Goal: Task Accomplishment & Management: Use online tool/utility

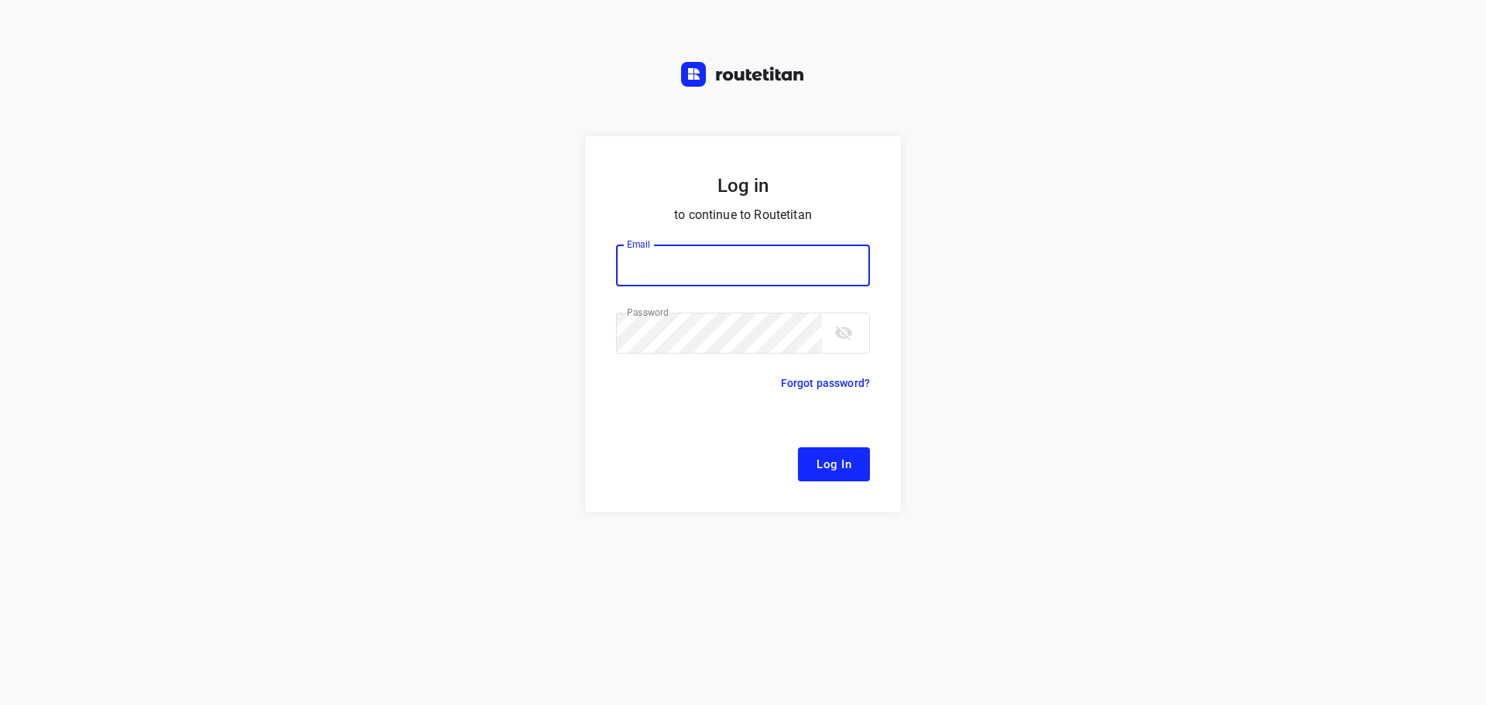
type input "[EMAIL_ADDRESS][DOMAIN_NAME]"
click at [821, 459] on span "Log In" at bounding box center [834, 464] width 35 height 20
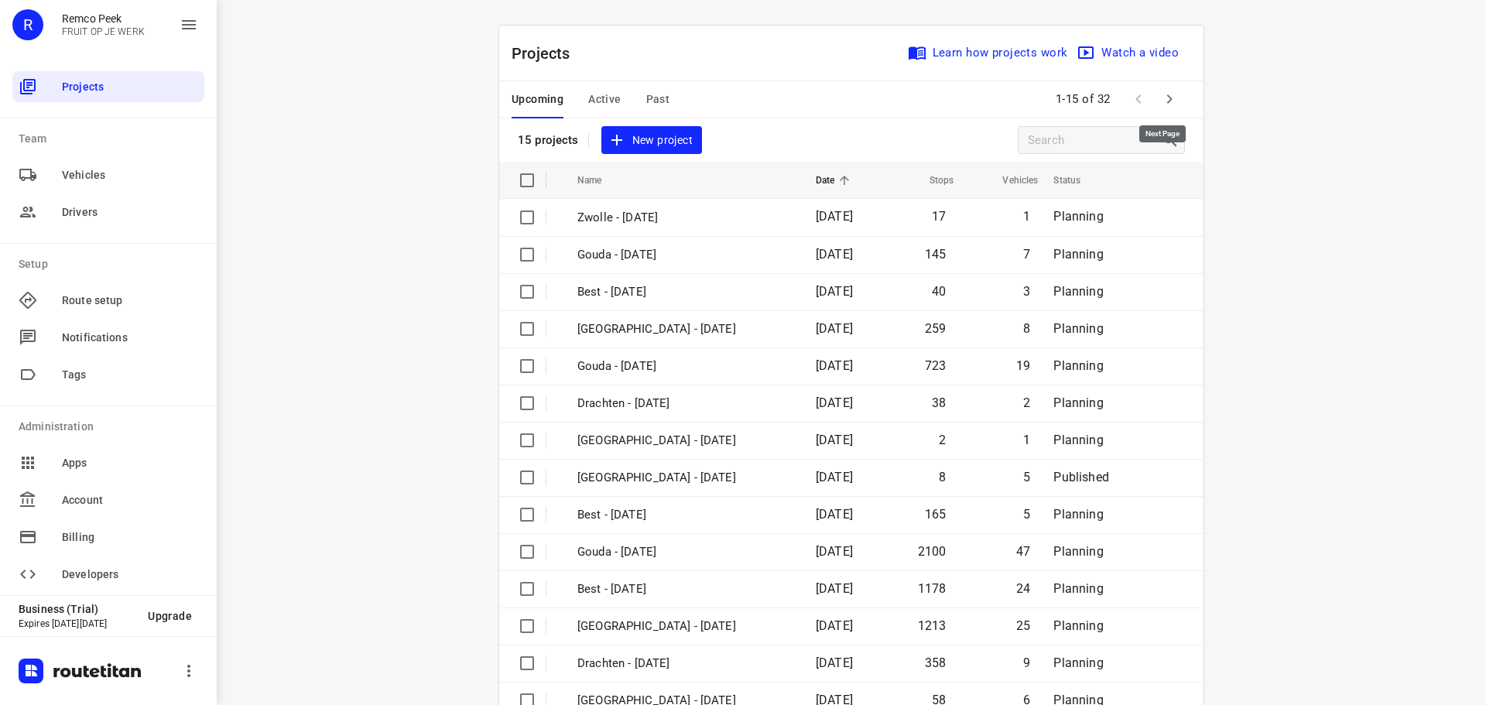
click at [1167, 98] on icon "button" at bounding box center [1169, 98] width 5 height 9
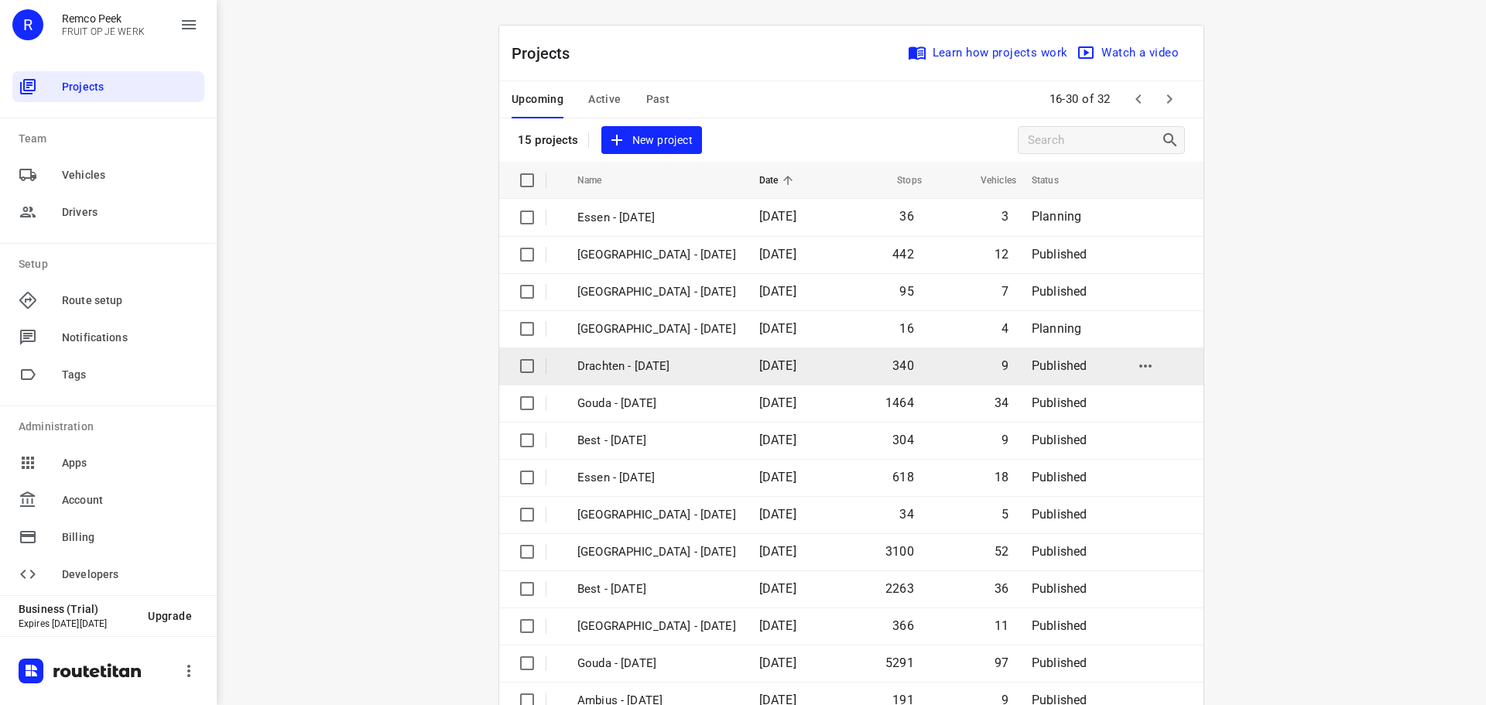
scroll to position [77, 0]
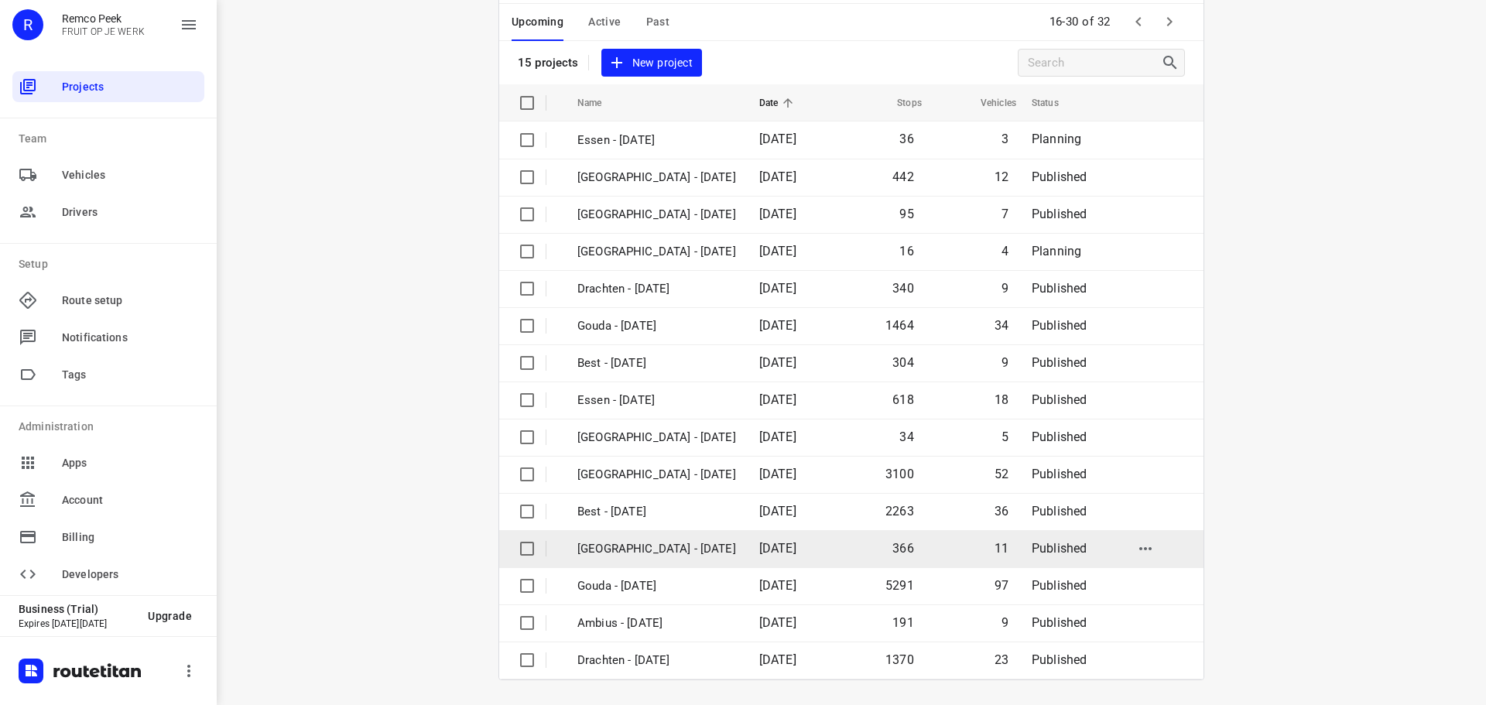
click at [618, 546] on p "[GEOGRAPHIC_DATA] - [DATE]" at bounding box center [656, 549] width 159 height 18
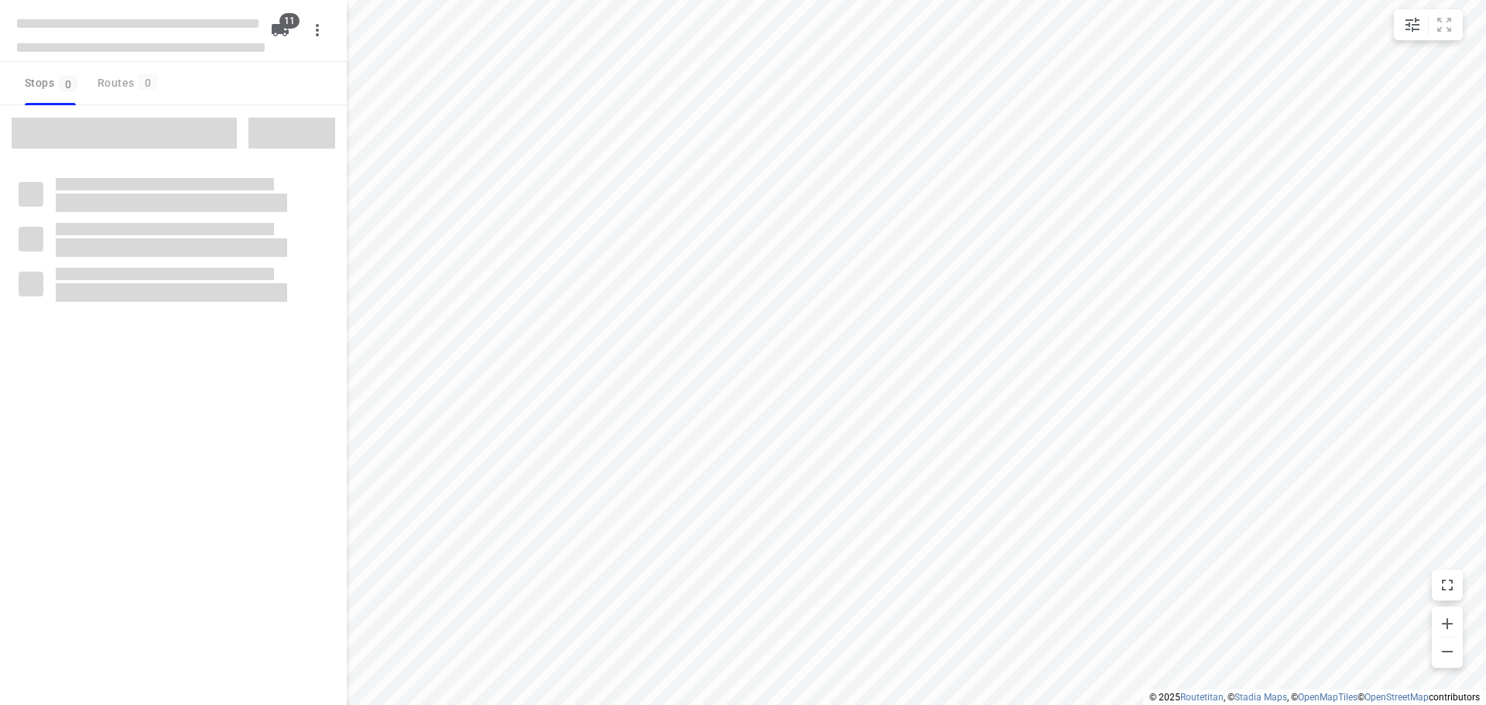
checkbox input "true"
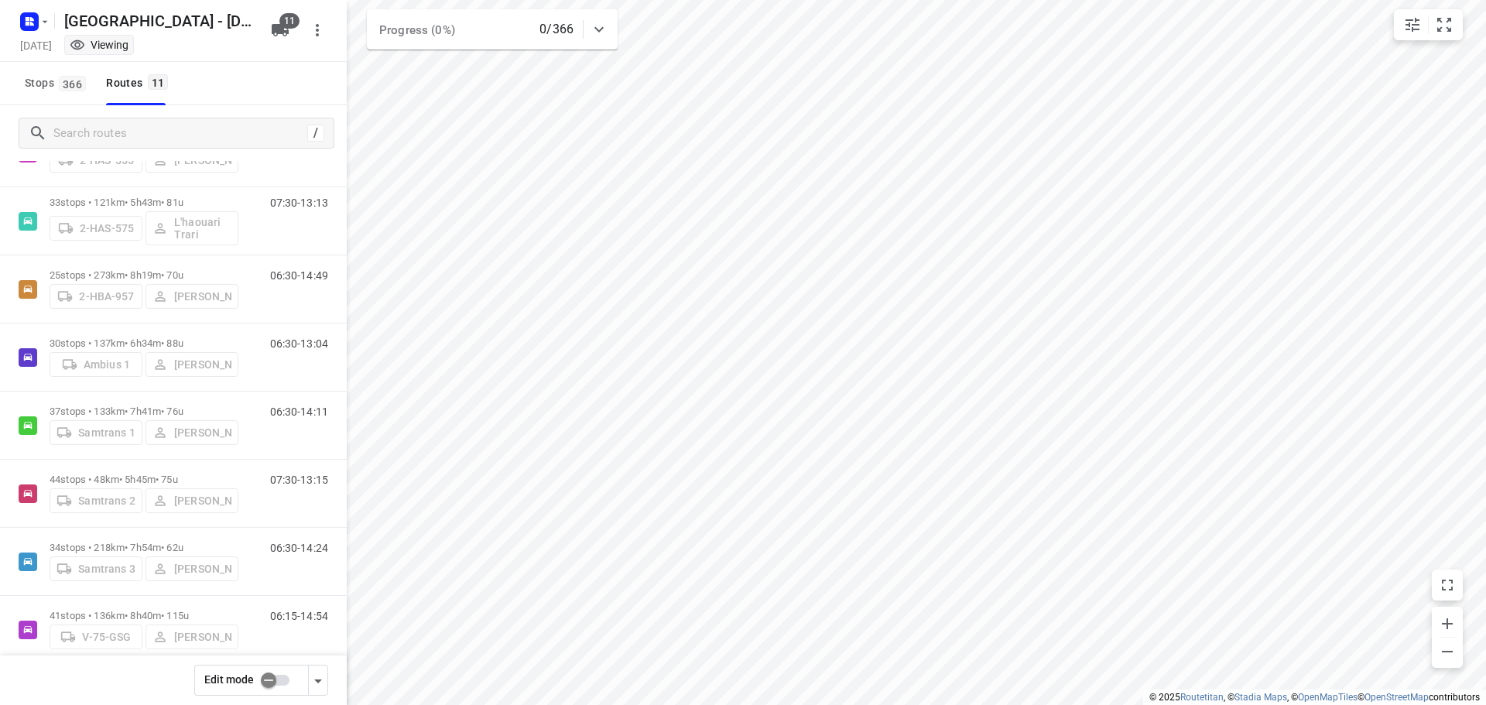
scroll to position [305, 0]
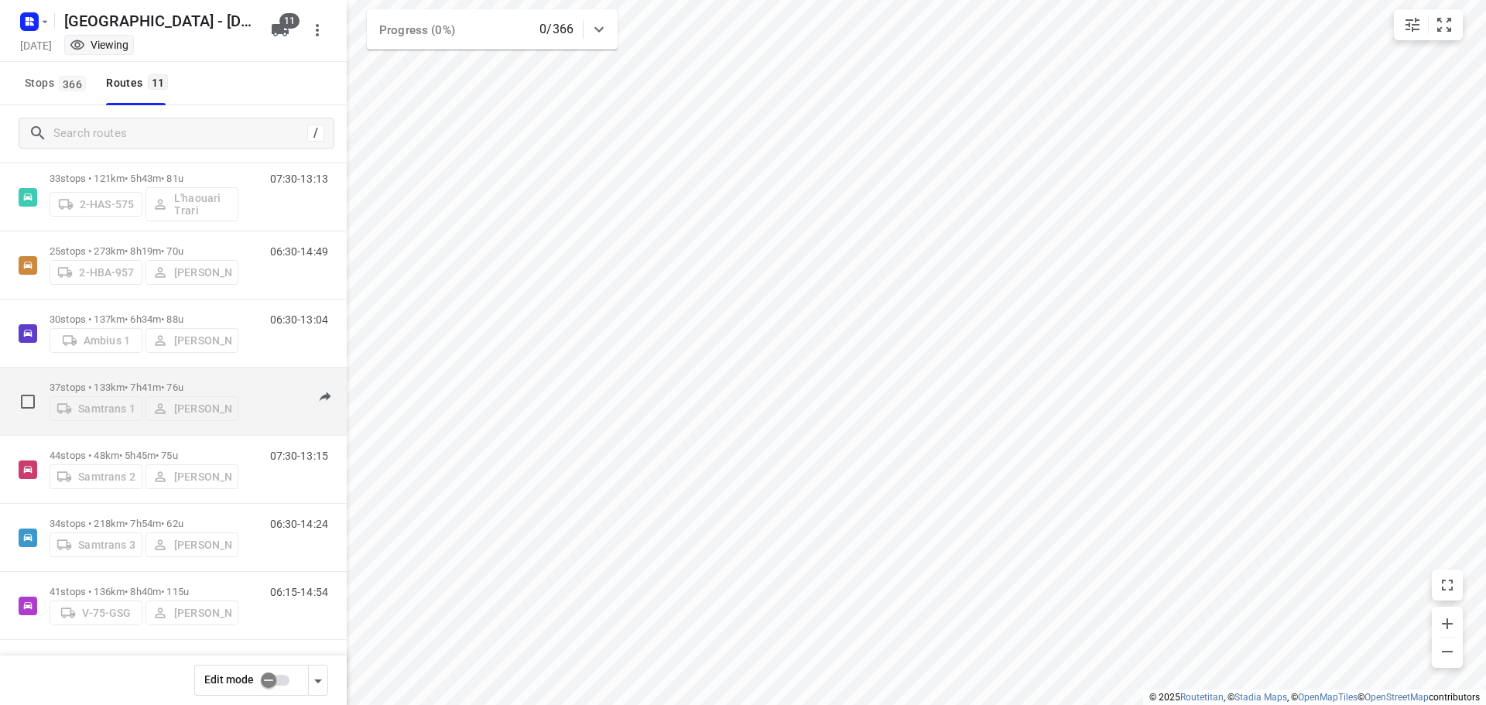
click at [120, 382] on p "37 stops • 133km • 7h41m • 76u" at bounding box center [144, 388] width 189 height 12
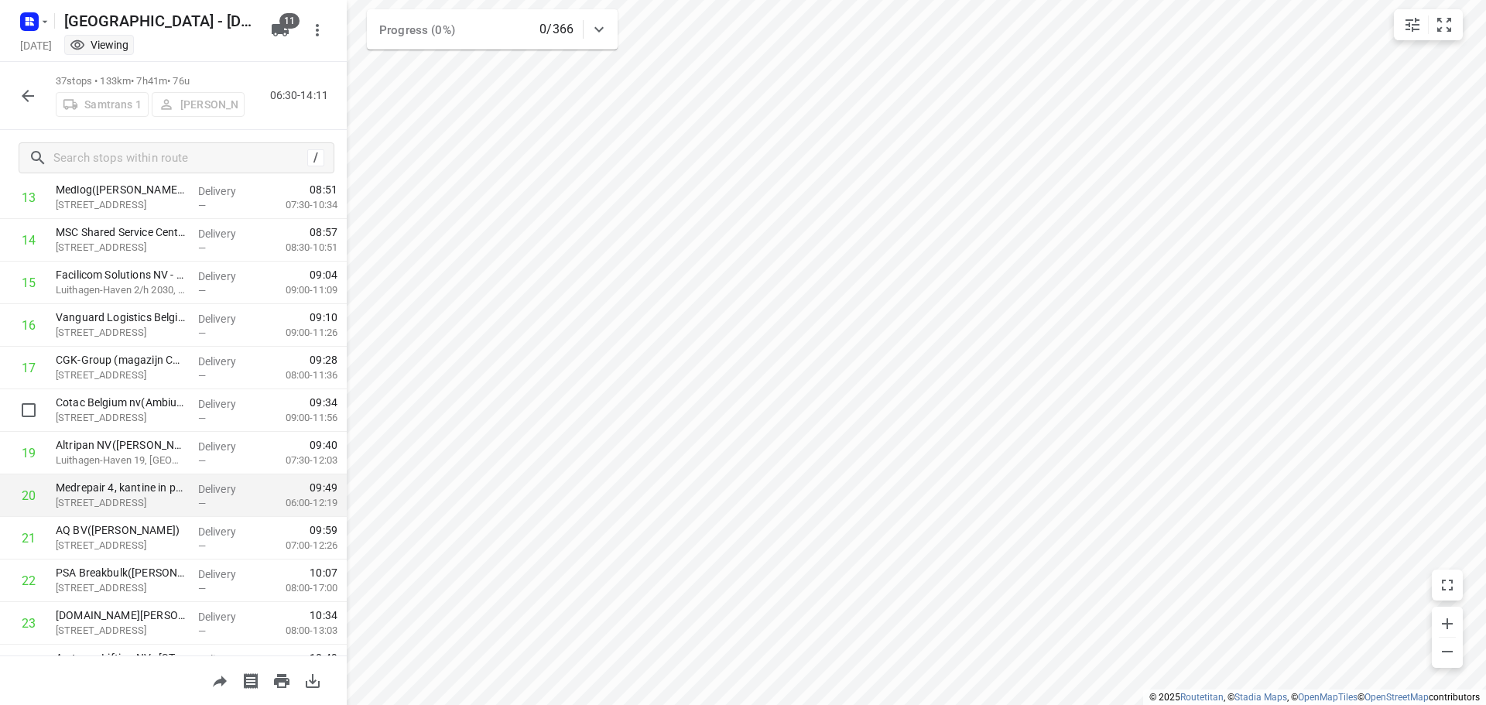
scroll to position [619, 0]
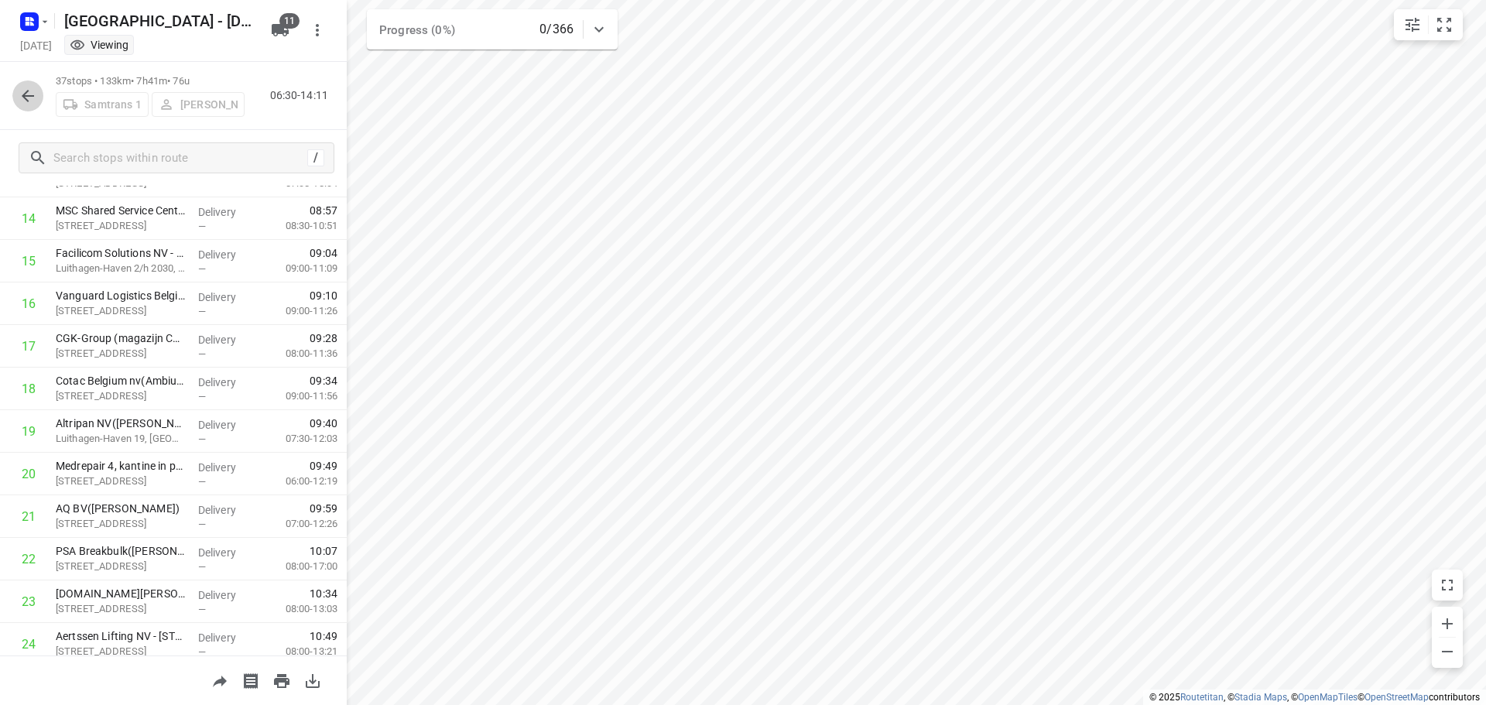
click at [31, 96] on icon "button" at bounding box center [28, 96] width 12 height 12
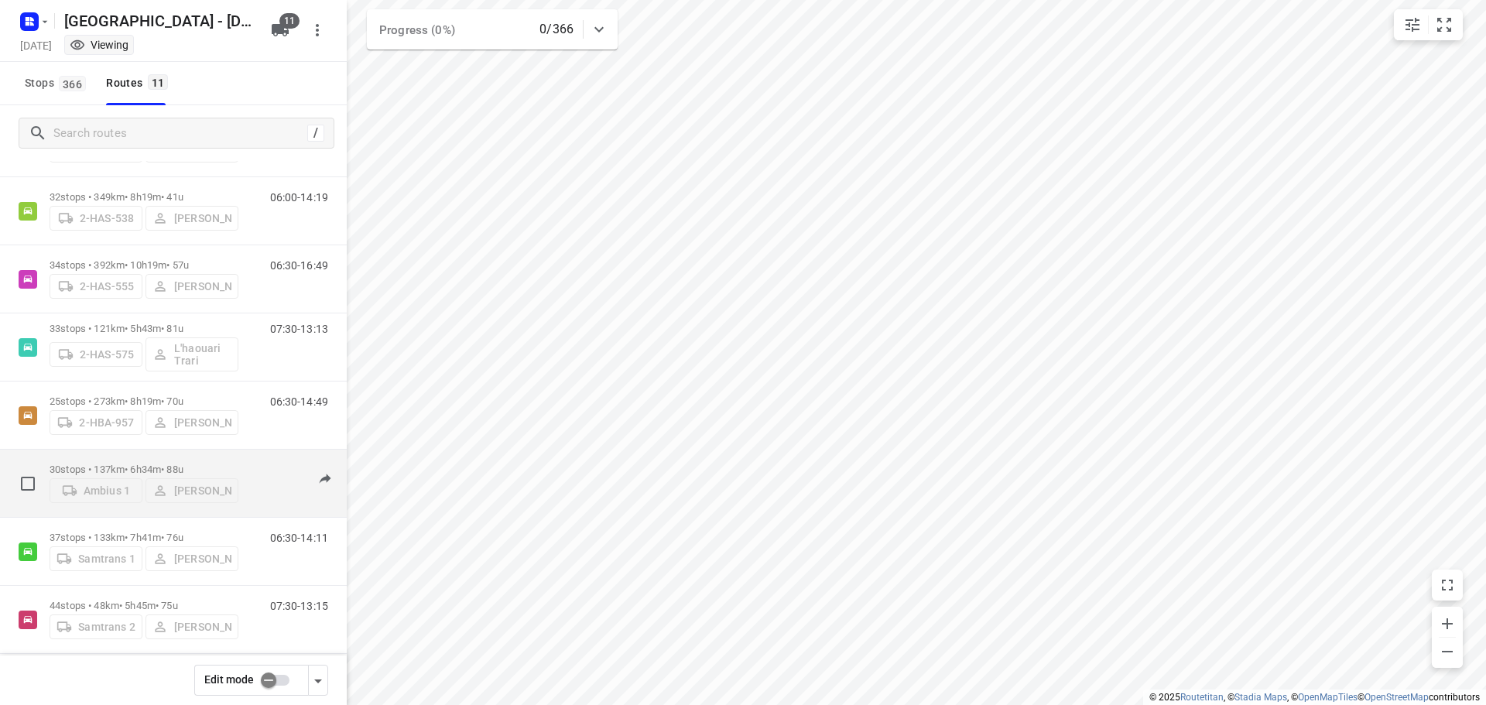
scroll to position [305, 0]
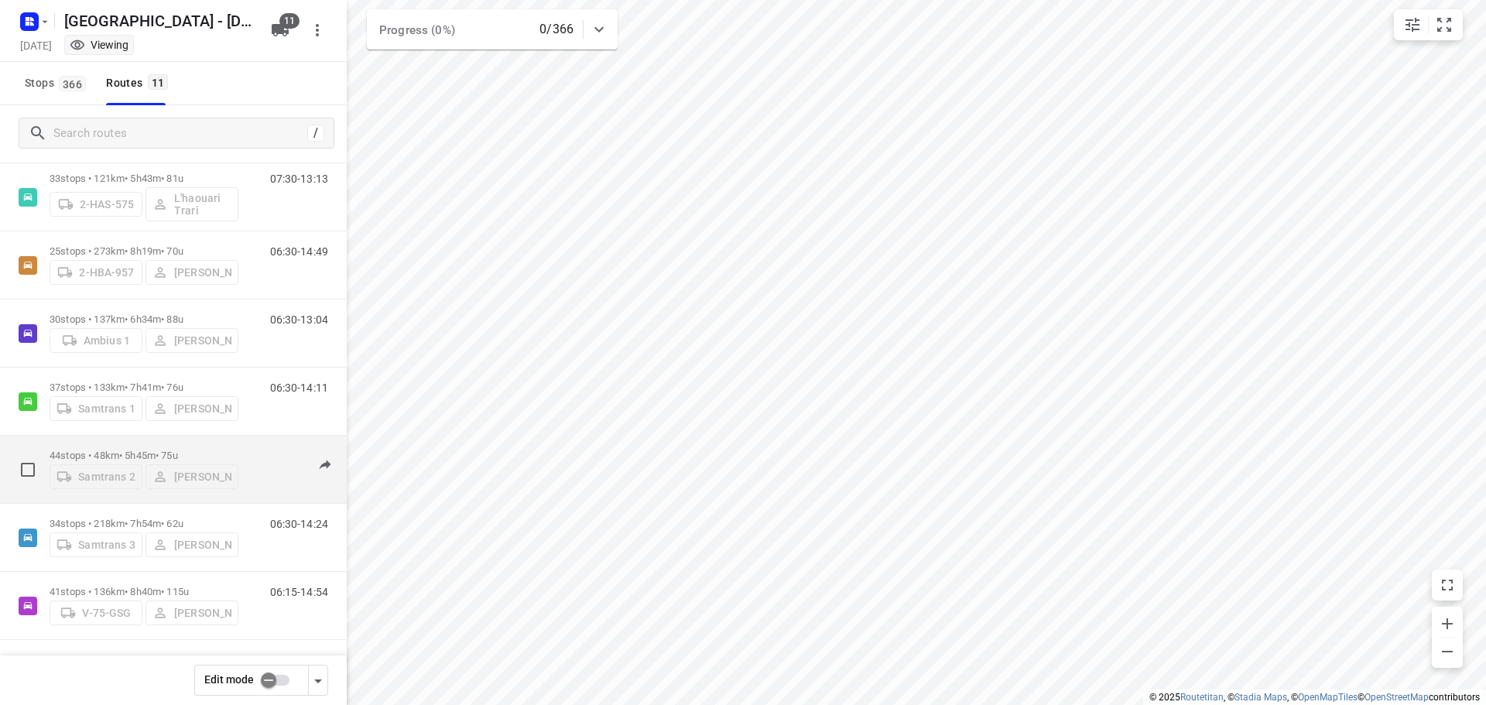
click at [132, 450] on p "44 stops • 48km • 5h45m • 75u" at bounding box center [144, 456] width 189 height 12
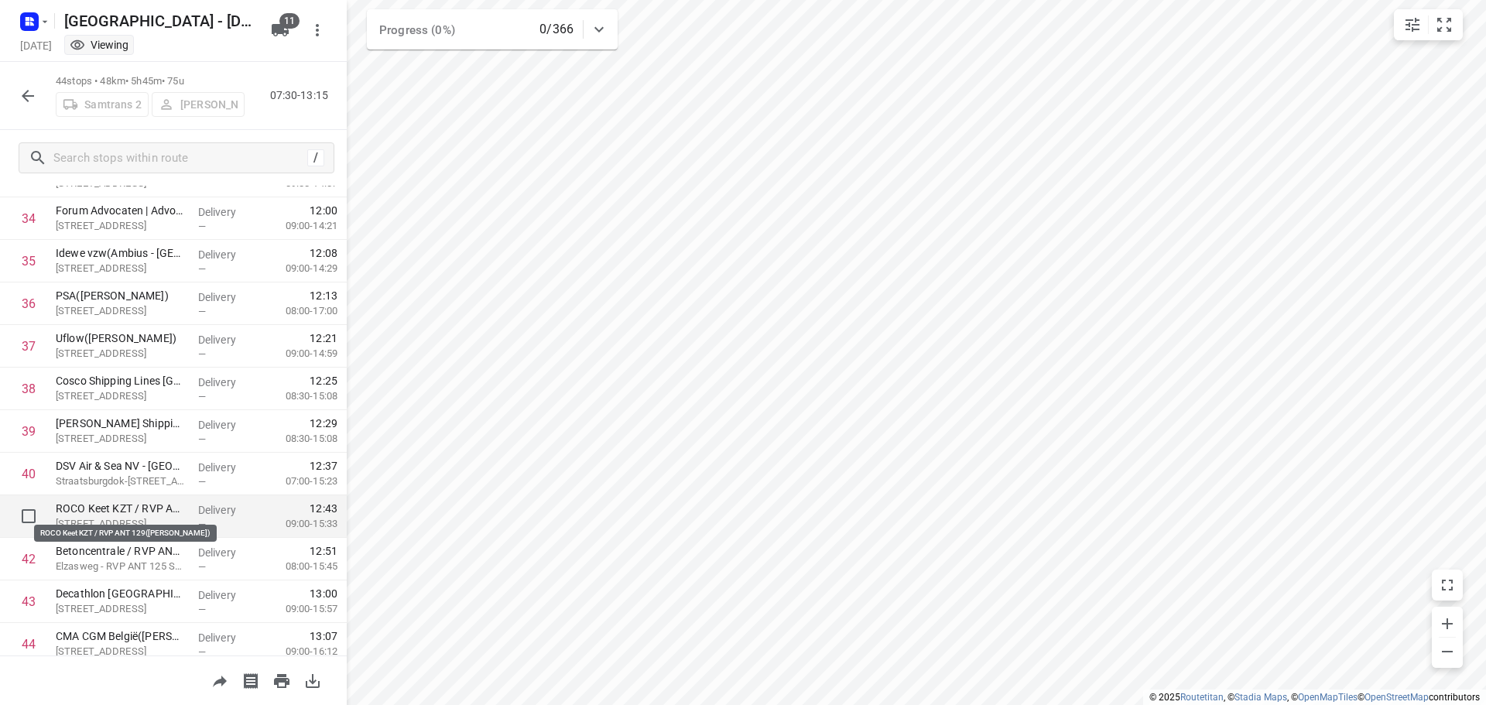
scroll to position [1523, 0]
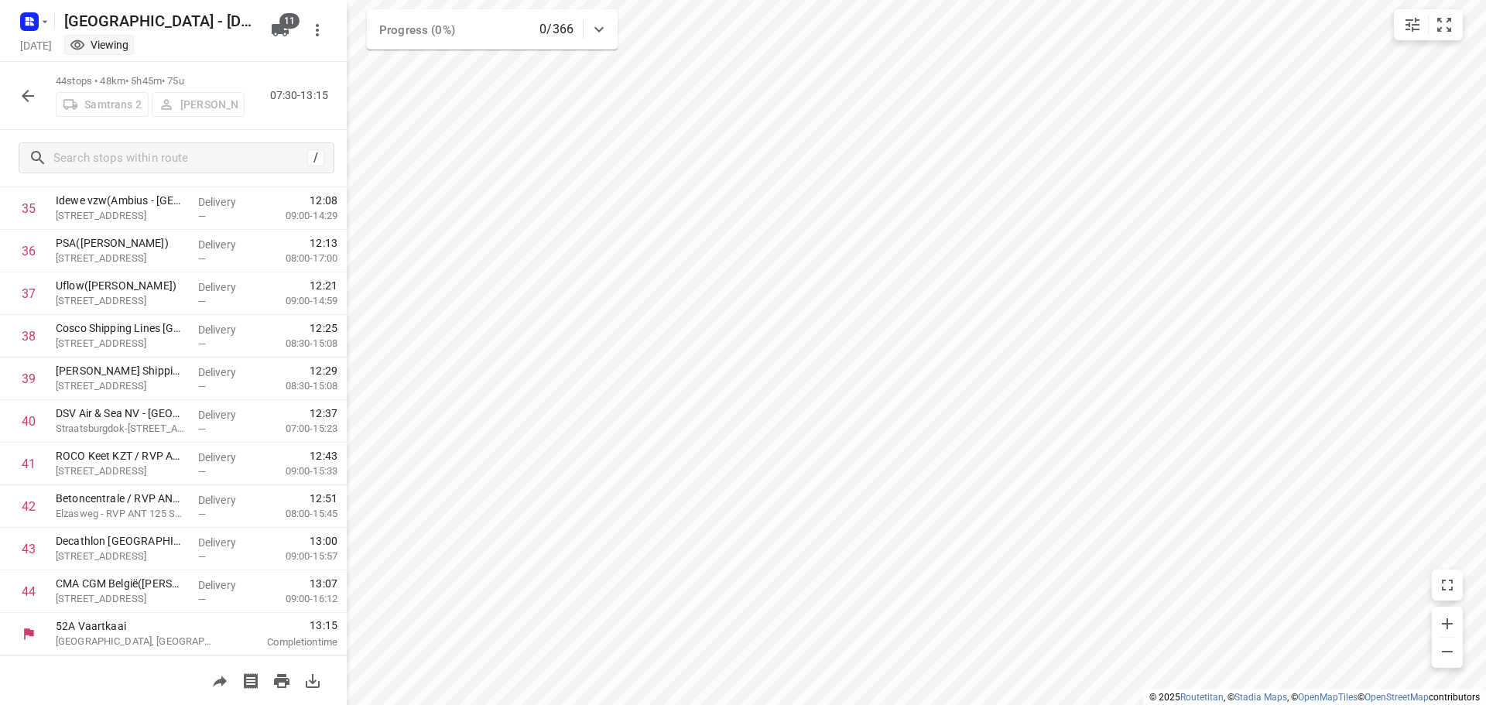
click at [28, 94] on icon "button" at bounding box center [28, 96] width 19 height 19
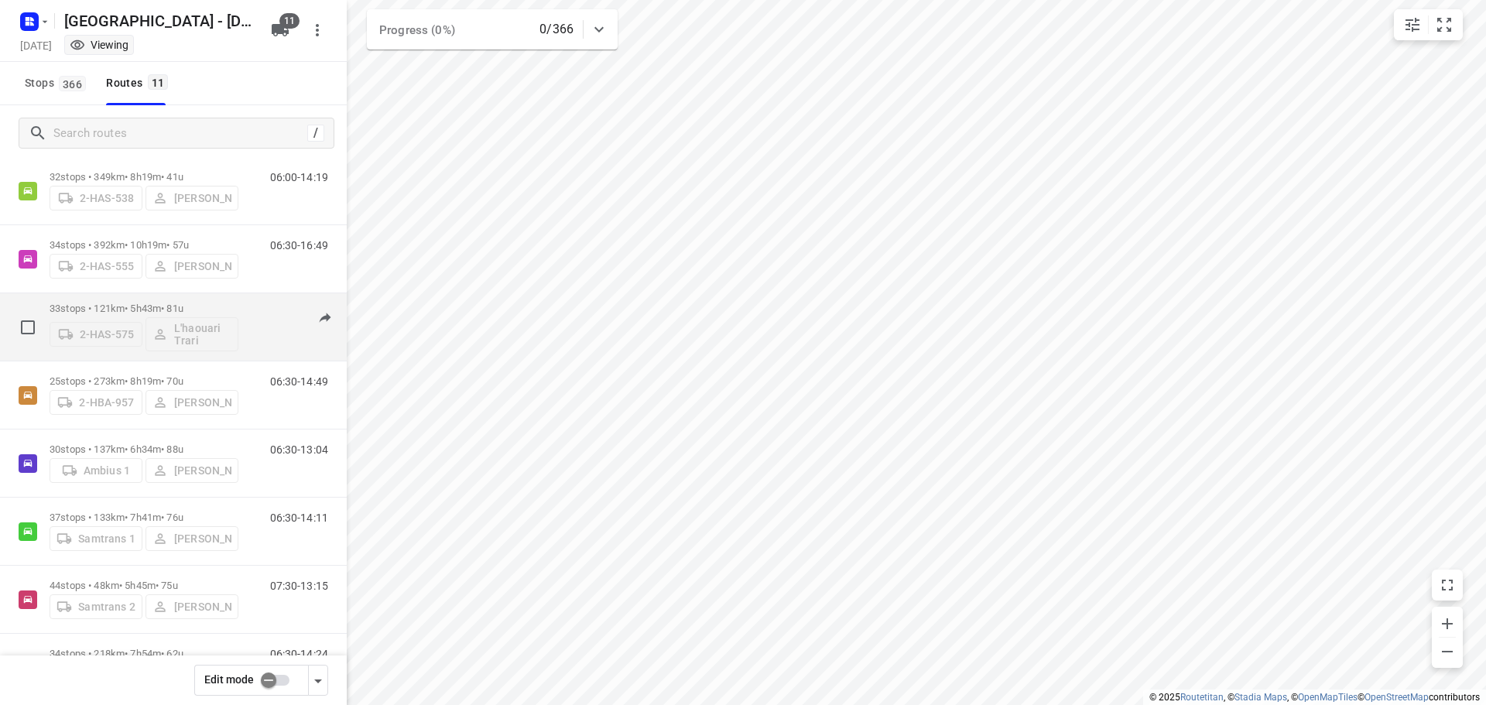
scroll to position [0, 0]
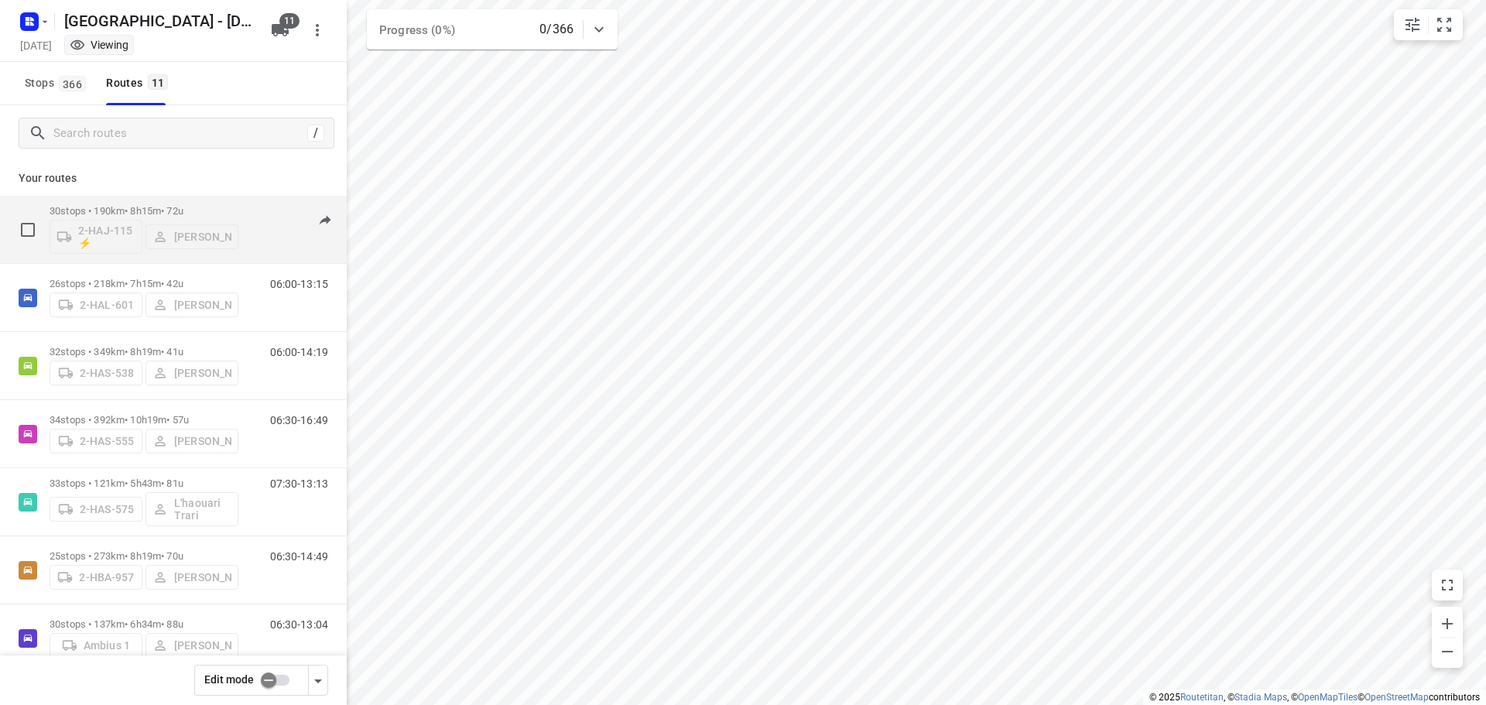
click at [126, 204] on div "30 stops • 190km • 8h15m • 72u 2-HAJ-115 ⚡ [PERSON_NAME]" at bounding box center [144, 229] width 189 height 64
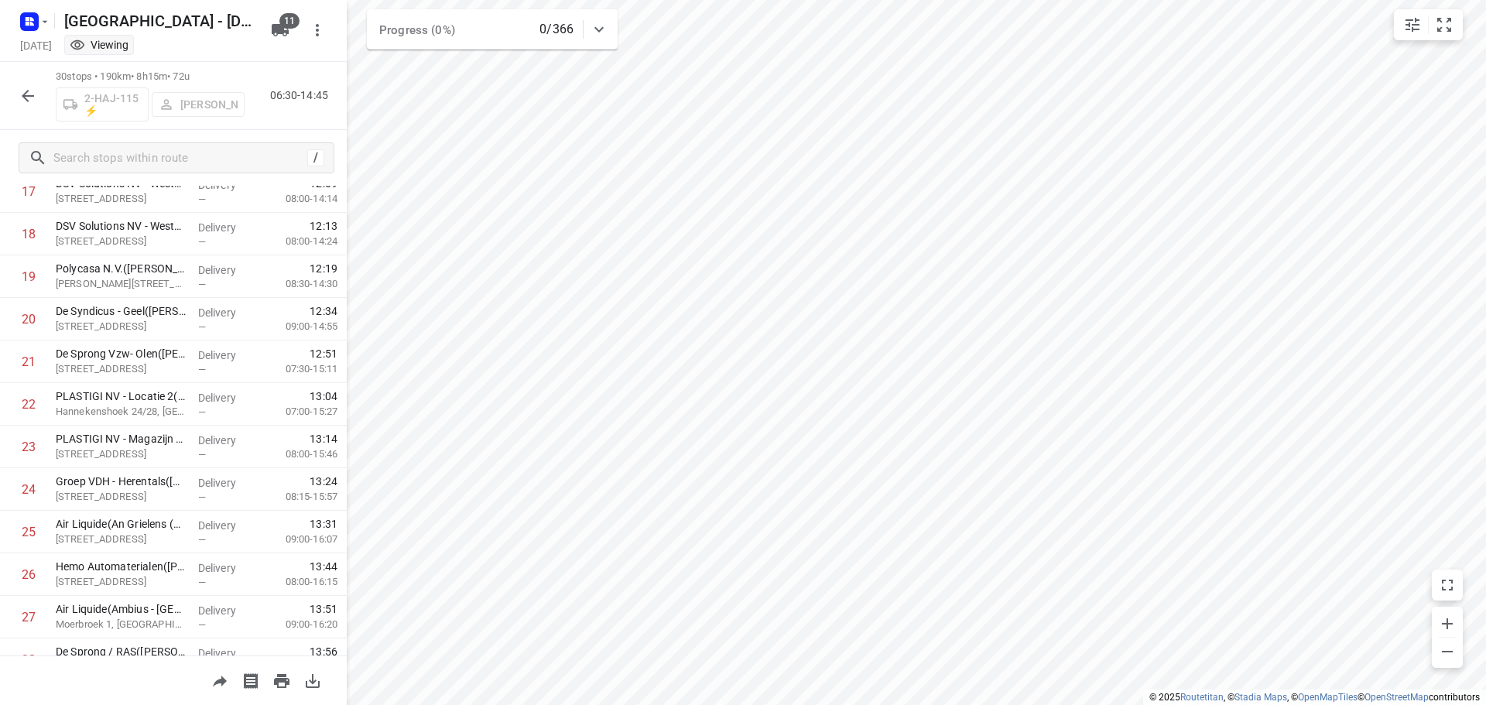
scroll to position [927, 0]
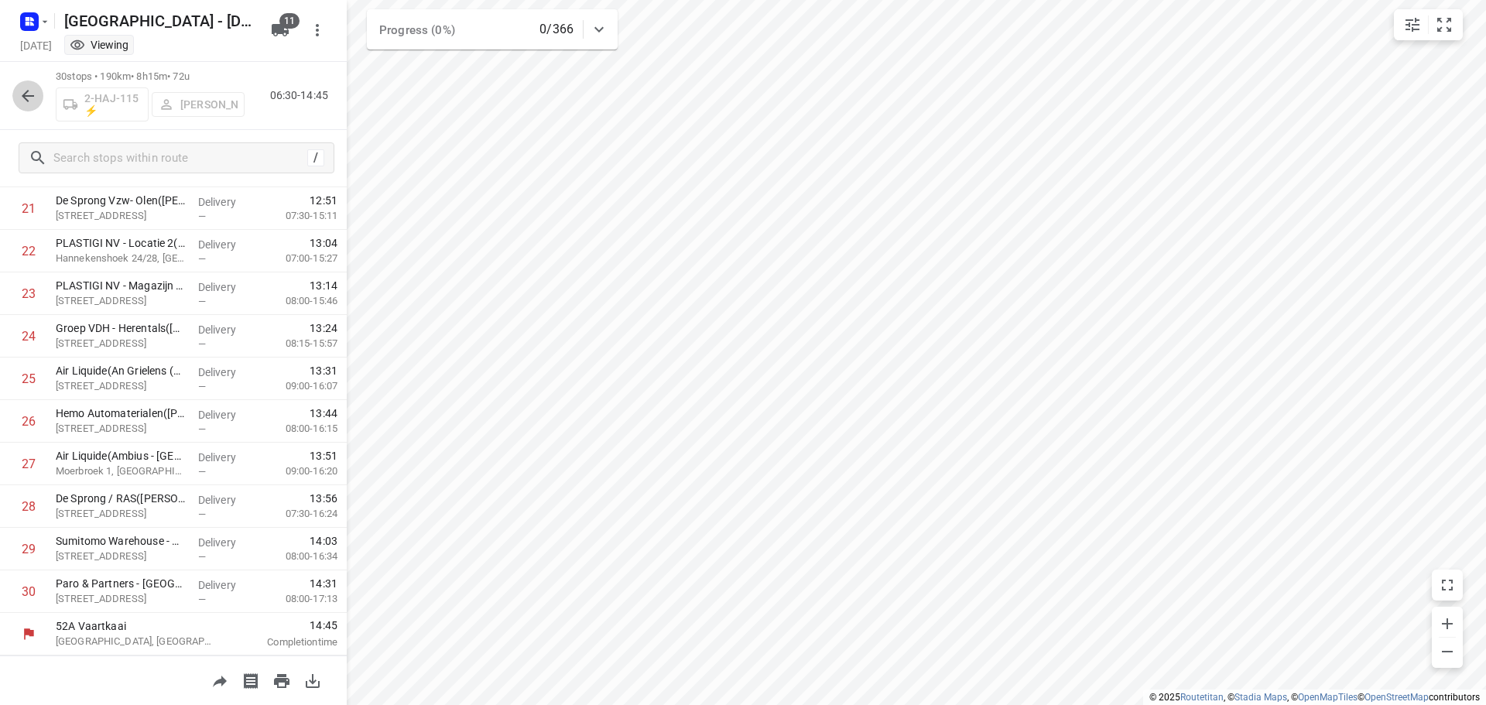
click at [30, 94] on icon "button" at bounding box center [28, 96] width 19 height 19
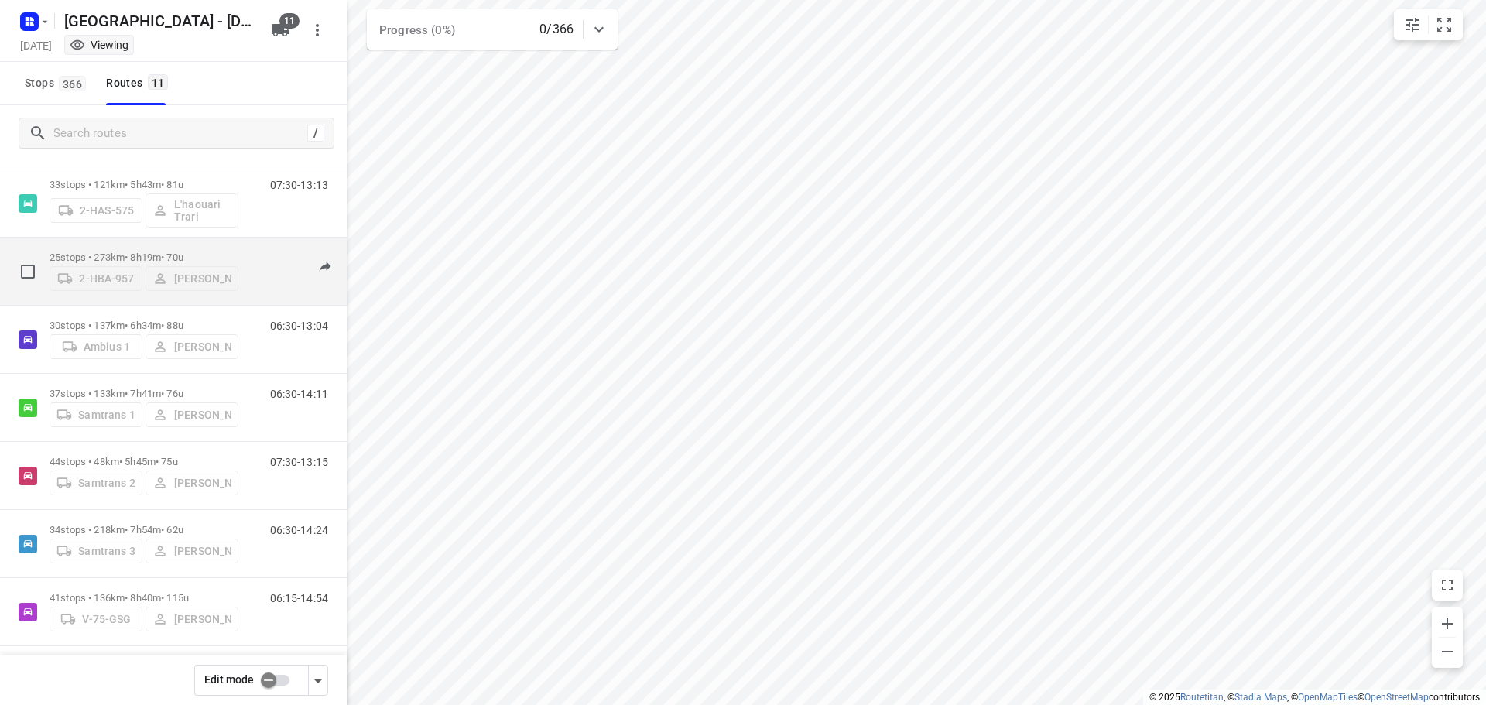
scroll to position [305, 0]
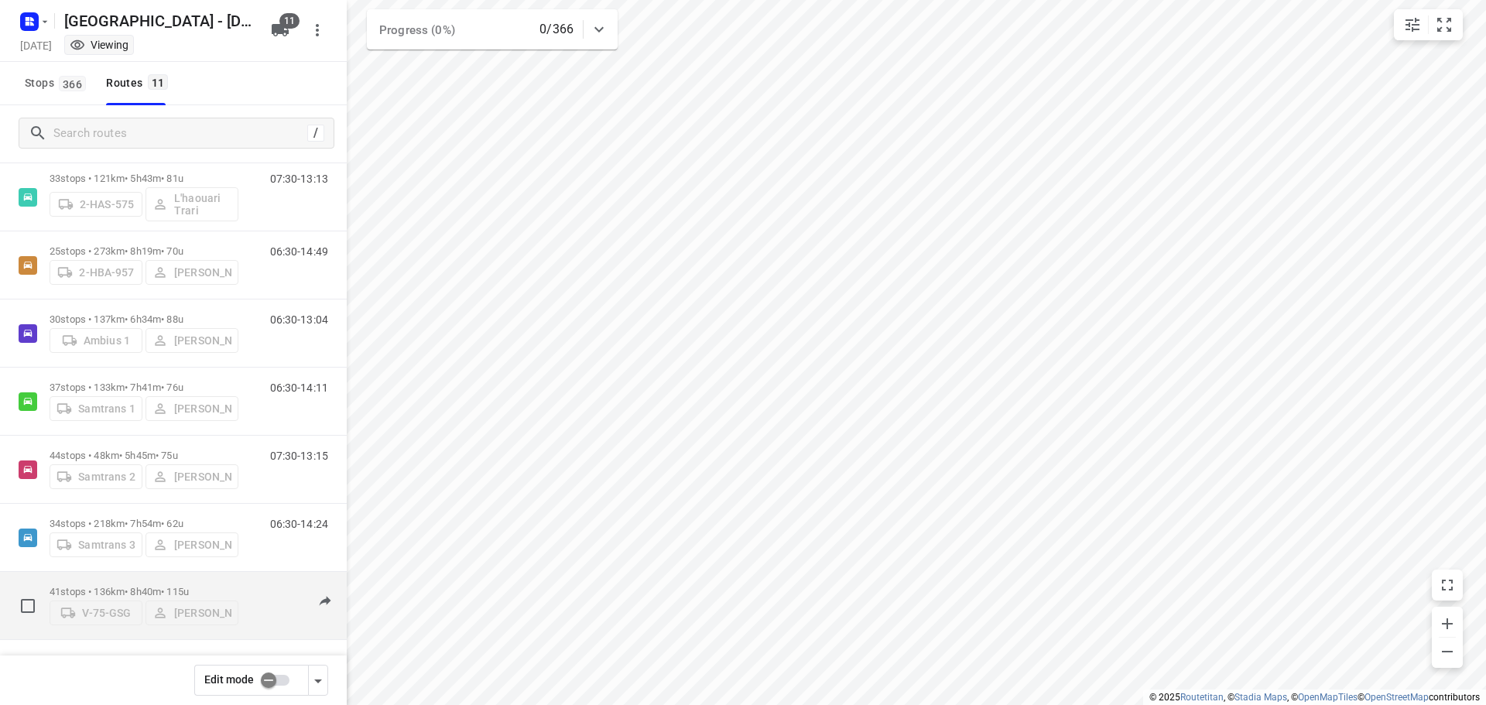
click at [121, 580] on div "41 stops • 136km • 8h40m • 115u V-75-GSG [PERSON_NAME]" at bounding box center [144, 605] width 189 height 55
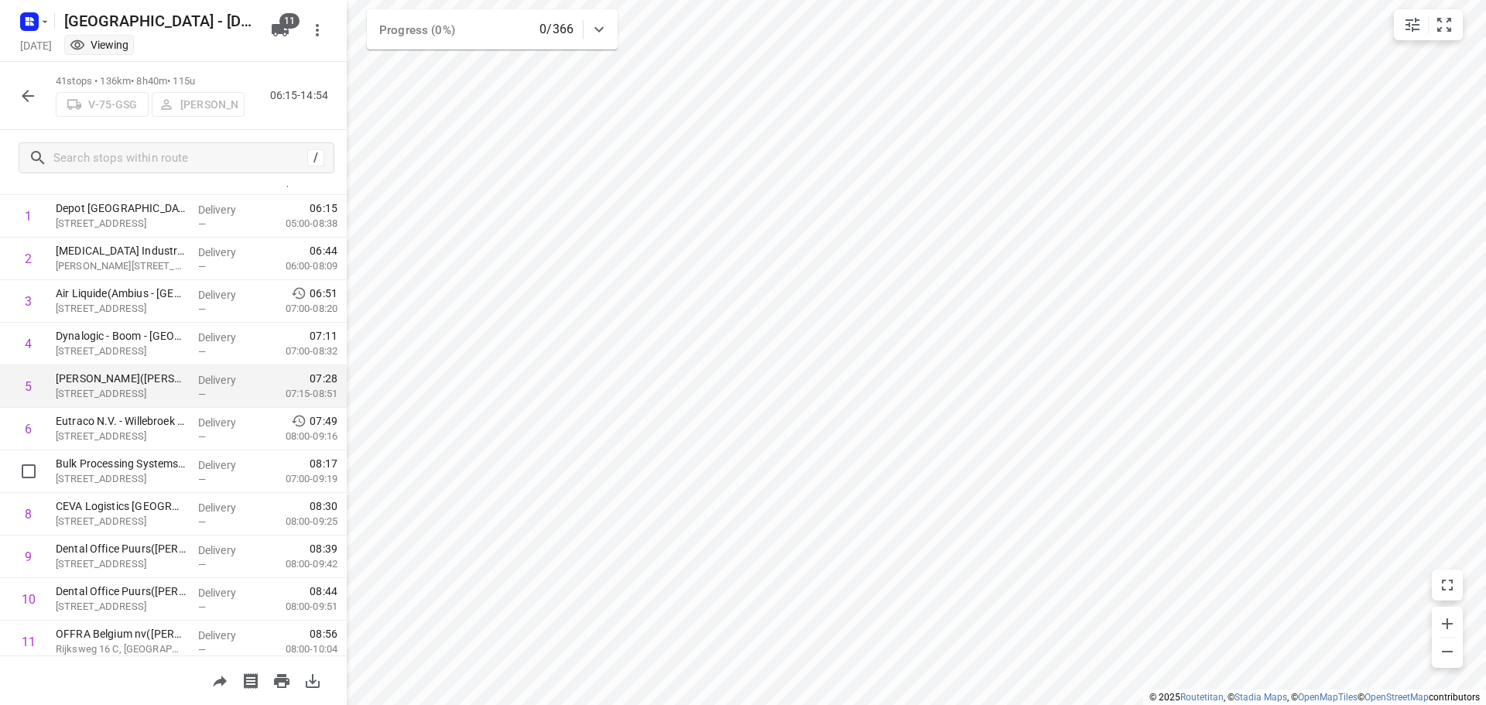
scroll to position [157, 0]
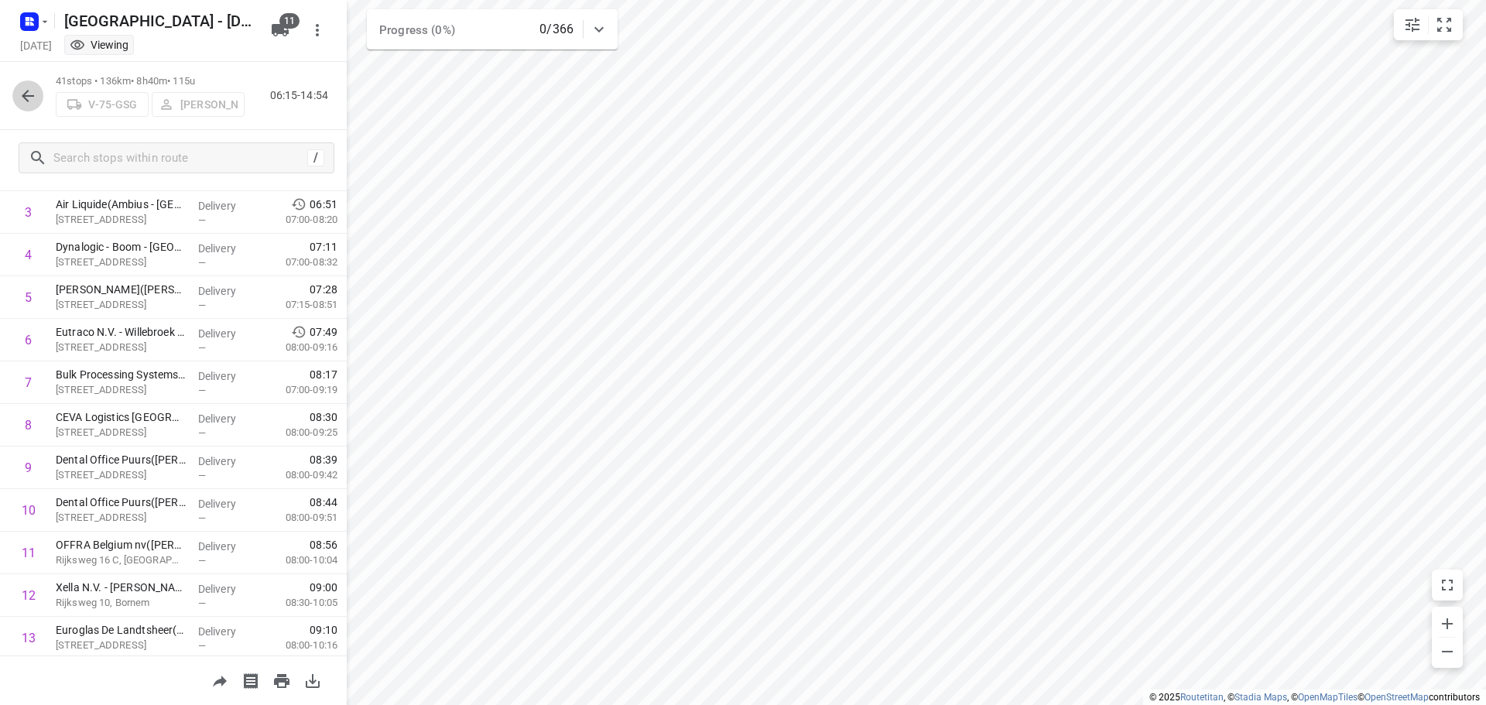
click at [22, 93] on icon "button" at bounding box center [28, 96] width 19 height 19
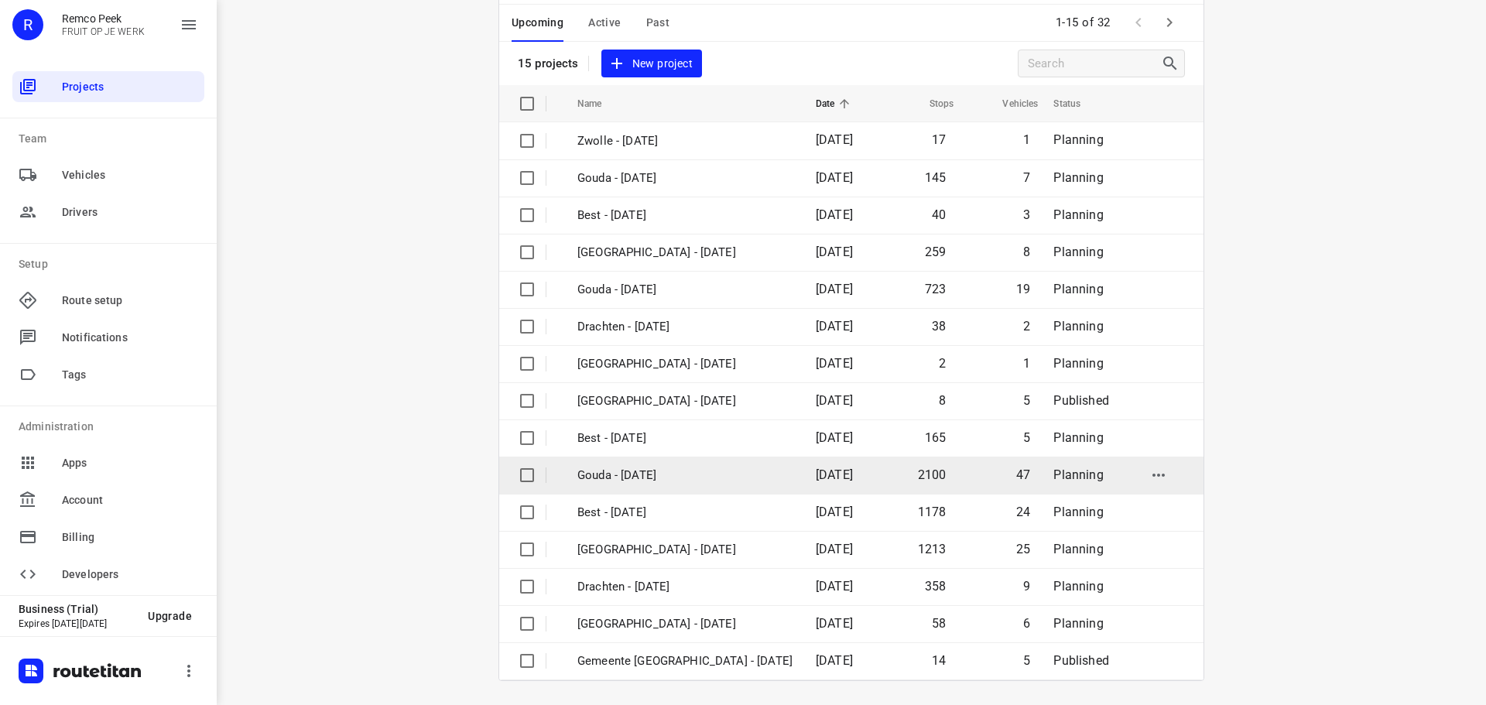
scroll to position [77, 0]
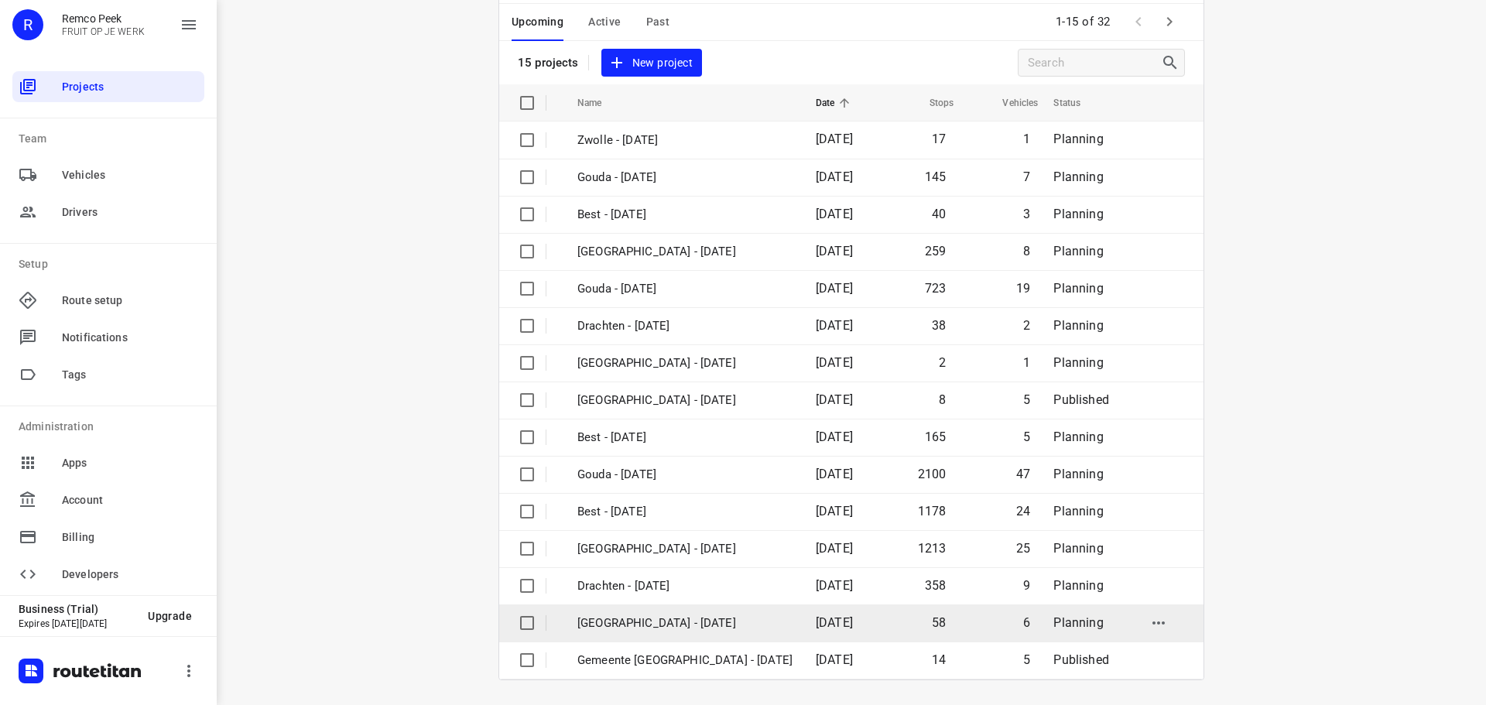
click at [644, 621] on p "[GEOGRAPHIC_DATA] - [DATE]" at bounding box center [684, 624] width 215 height 18
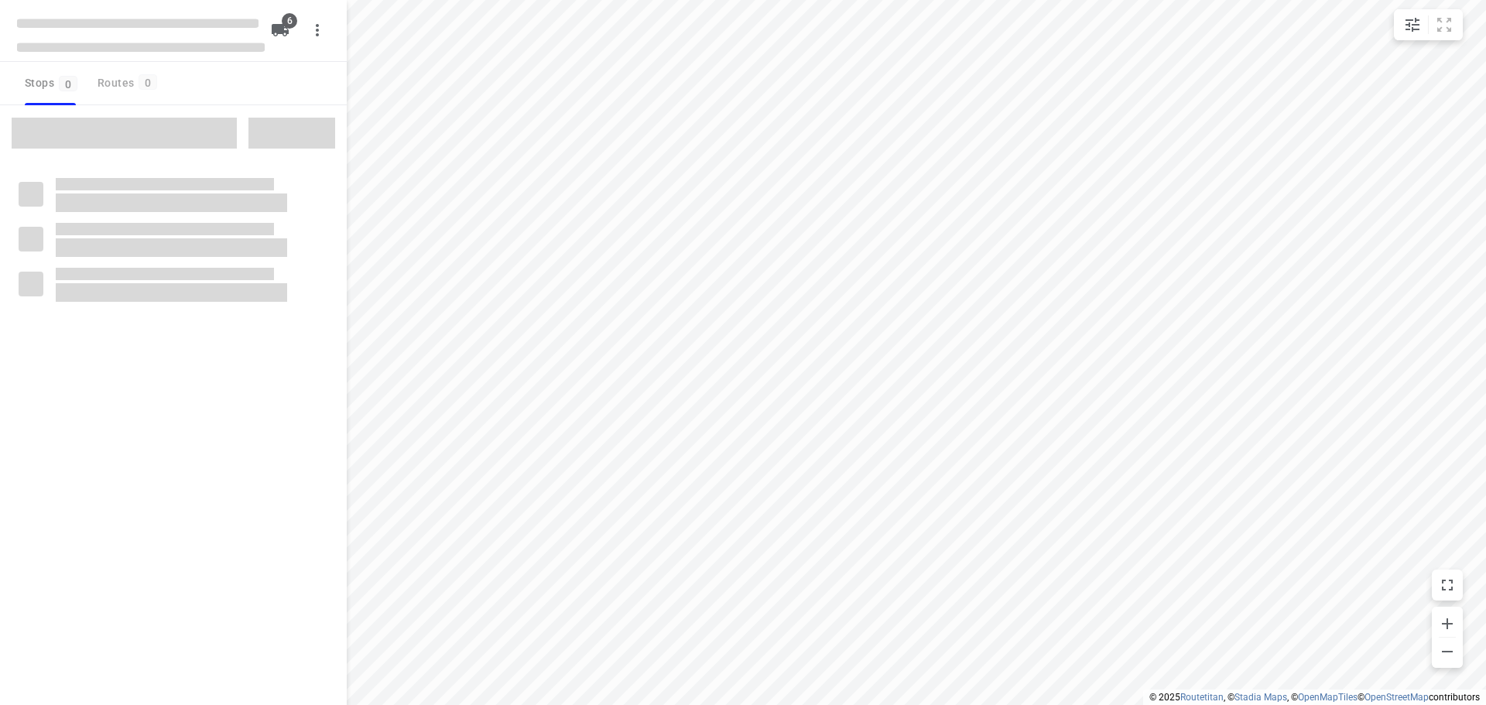
checkbox input "true"
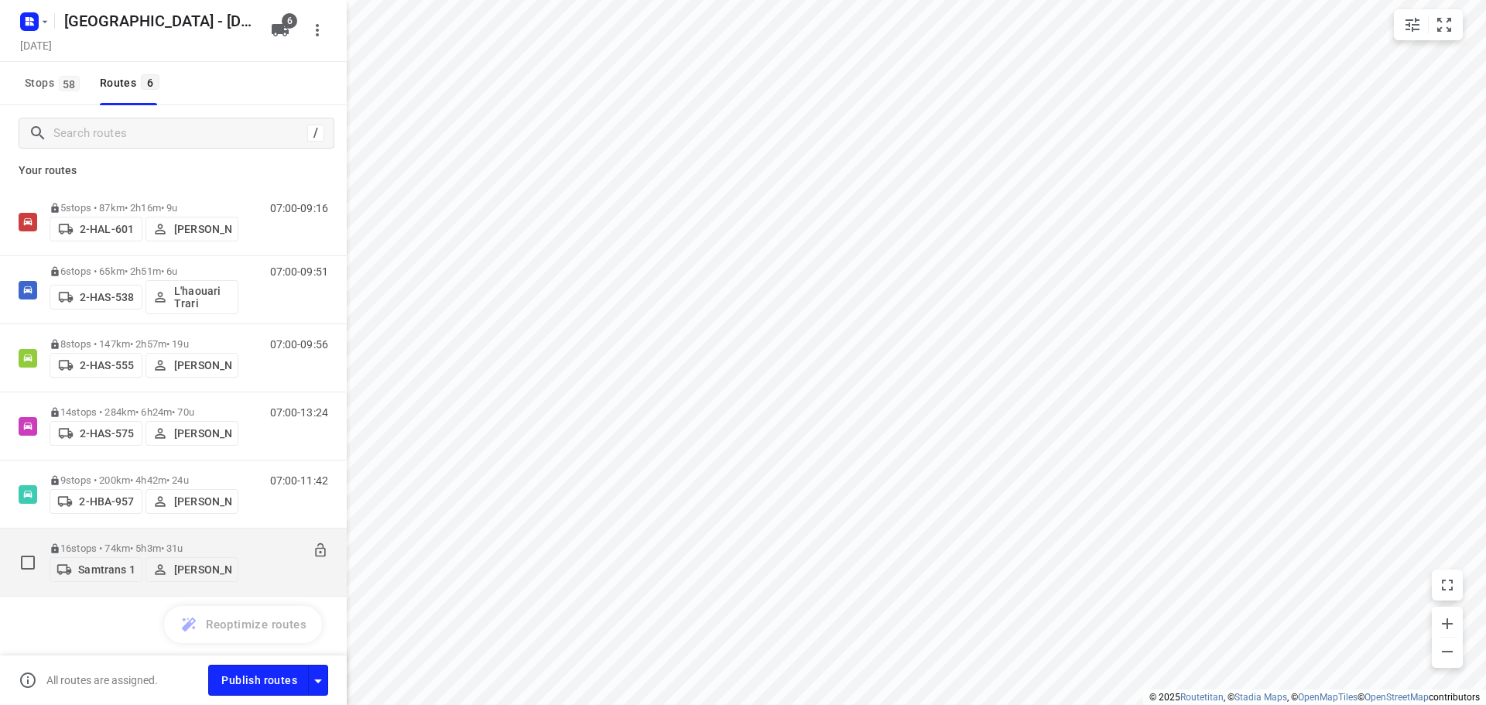
scroll to position [11, 0]
click at [315, 541] on icon at bounding box center [320, 547] width 10 height 14
click at [103, 562] on p "Samtrans 1" at bounding box center [106, 566] width 56 height 12
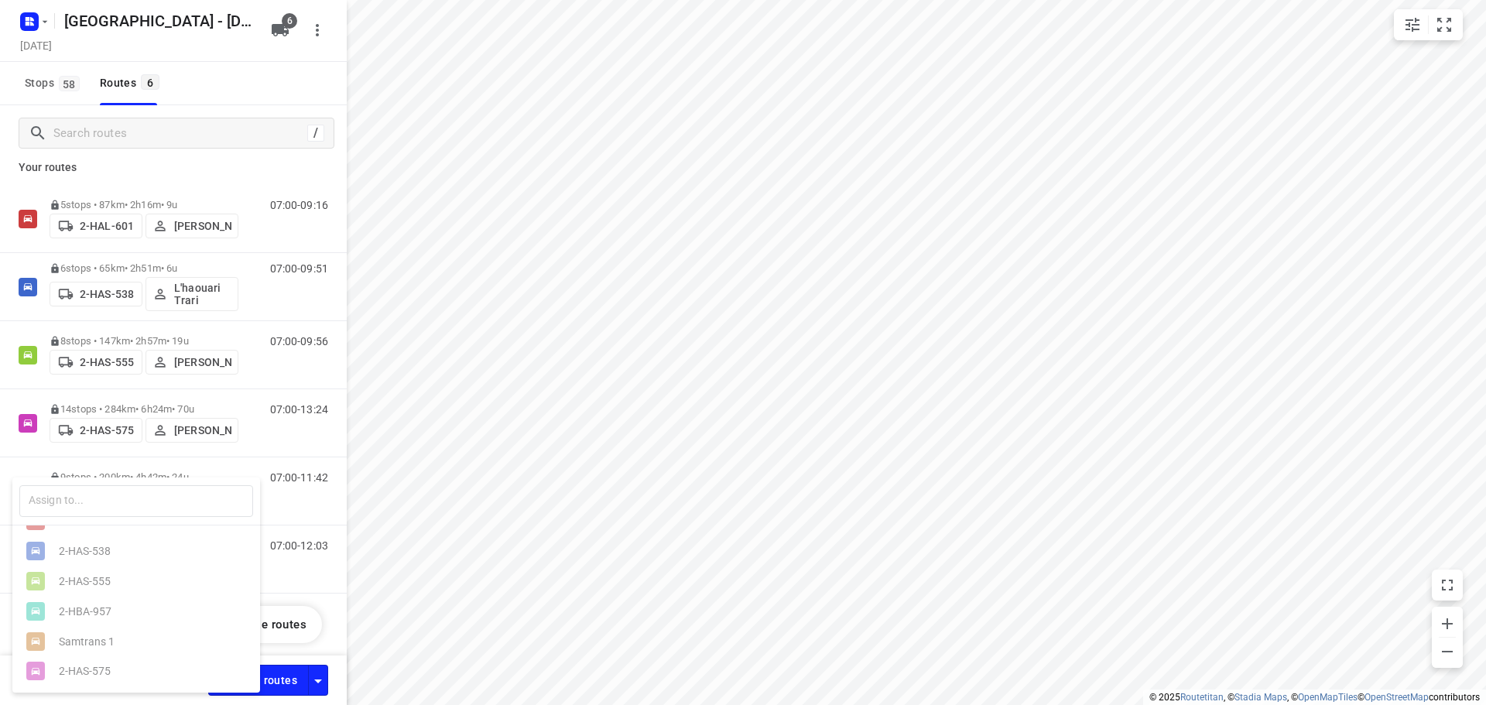
scroll to position [0, 0]
click at [117, 502] on input "text" at bounding box center [136, 501] width 234 height 32
type input "2"
click at [295, 500] on div at bounding box center [743, 352] width 1486 height 705
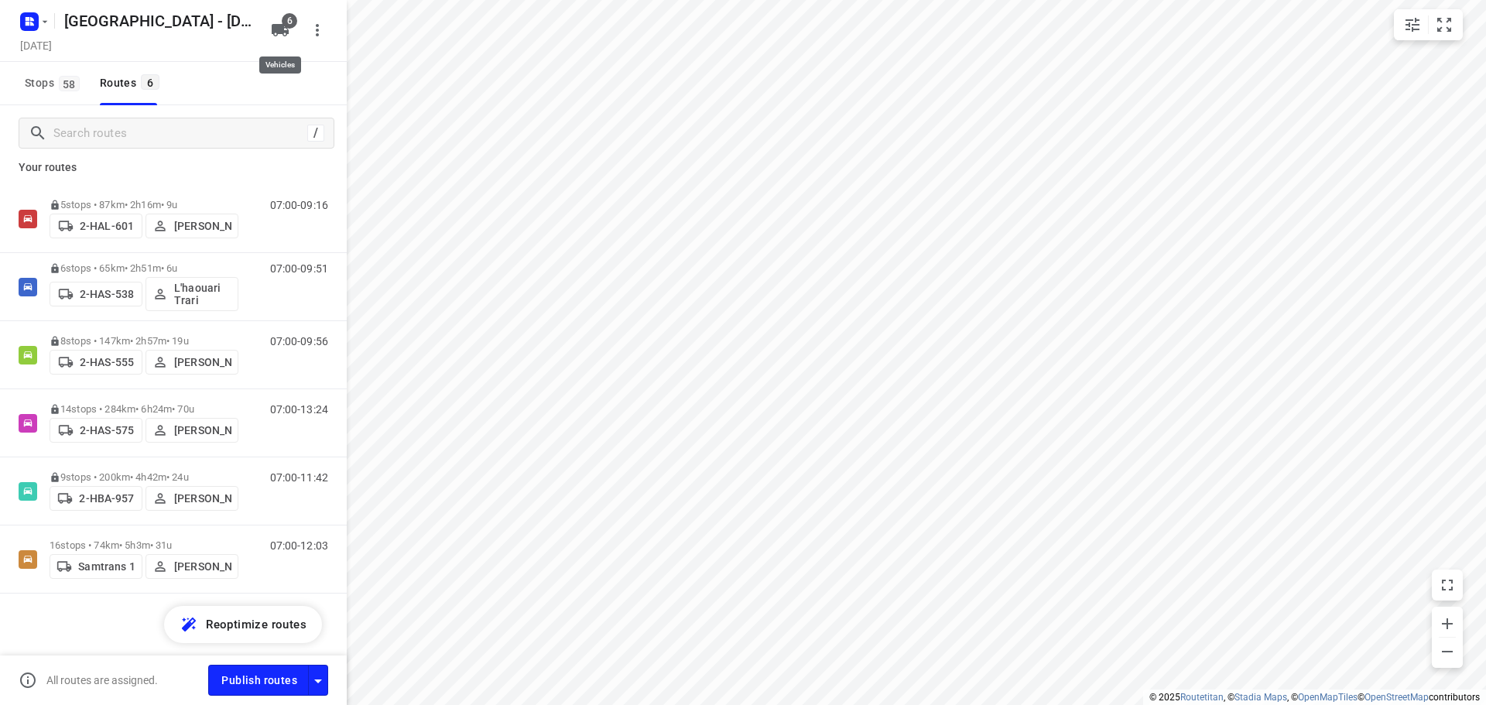
click at [279, 23] on icon "button" at bounding box center [280, 30] width 19 height 19
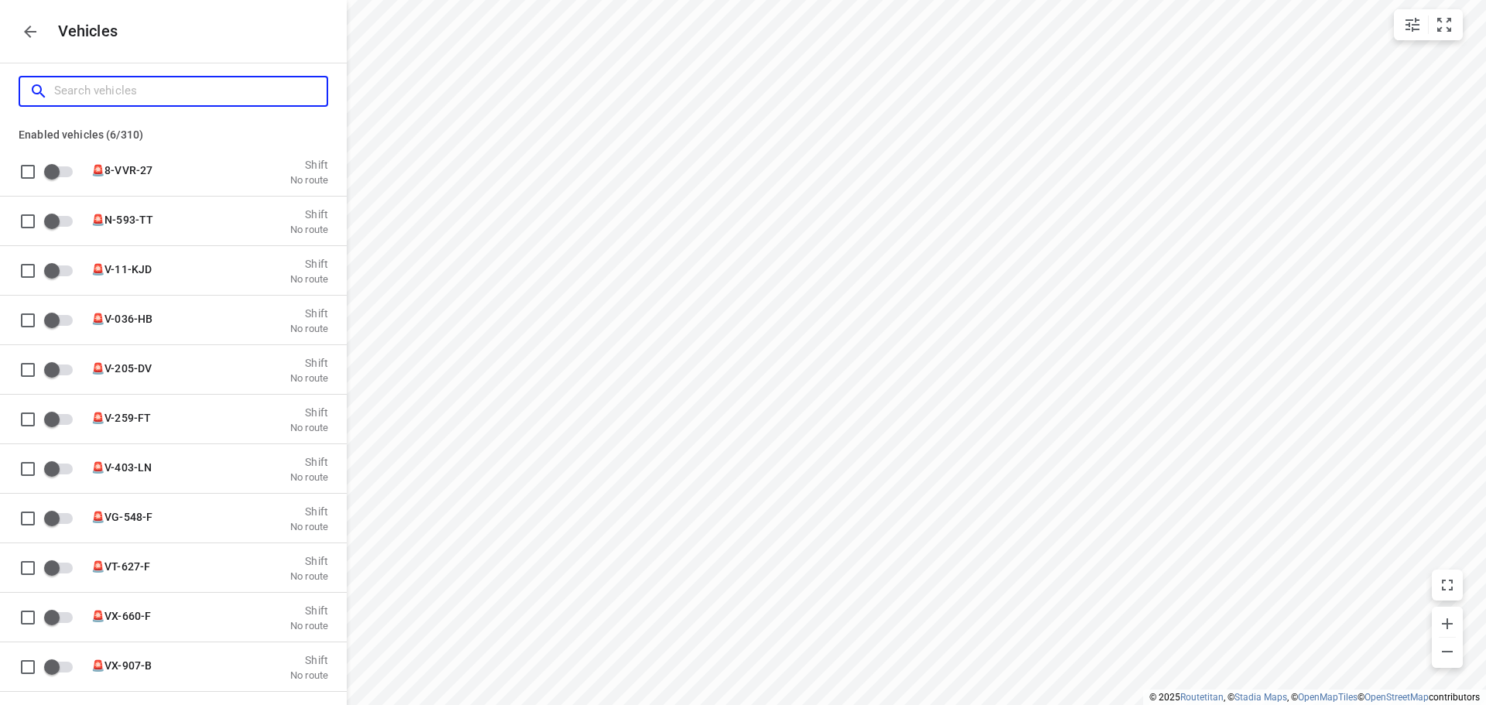
click at [149, 95] on input "Search vehicles" at bounding box center [190, 91] width 272 height 24
type input "2"
checkbox input "true"
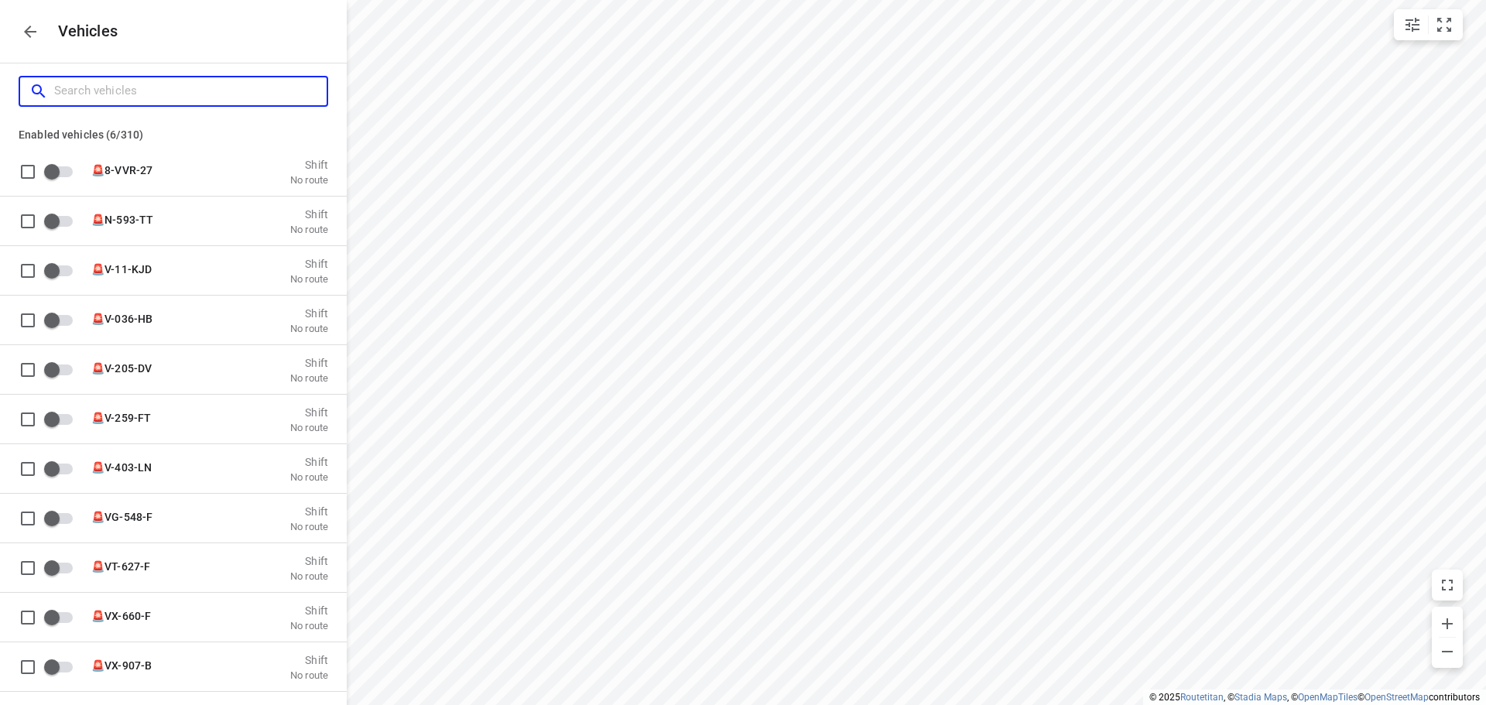
checkbox input "true"
checkbox input "false"
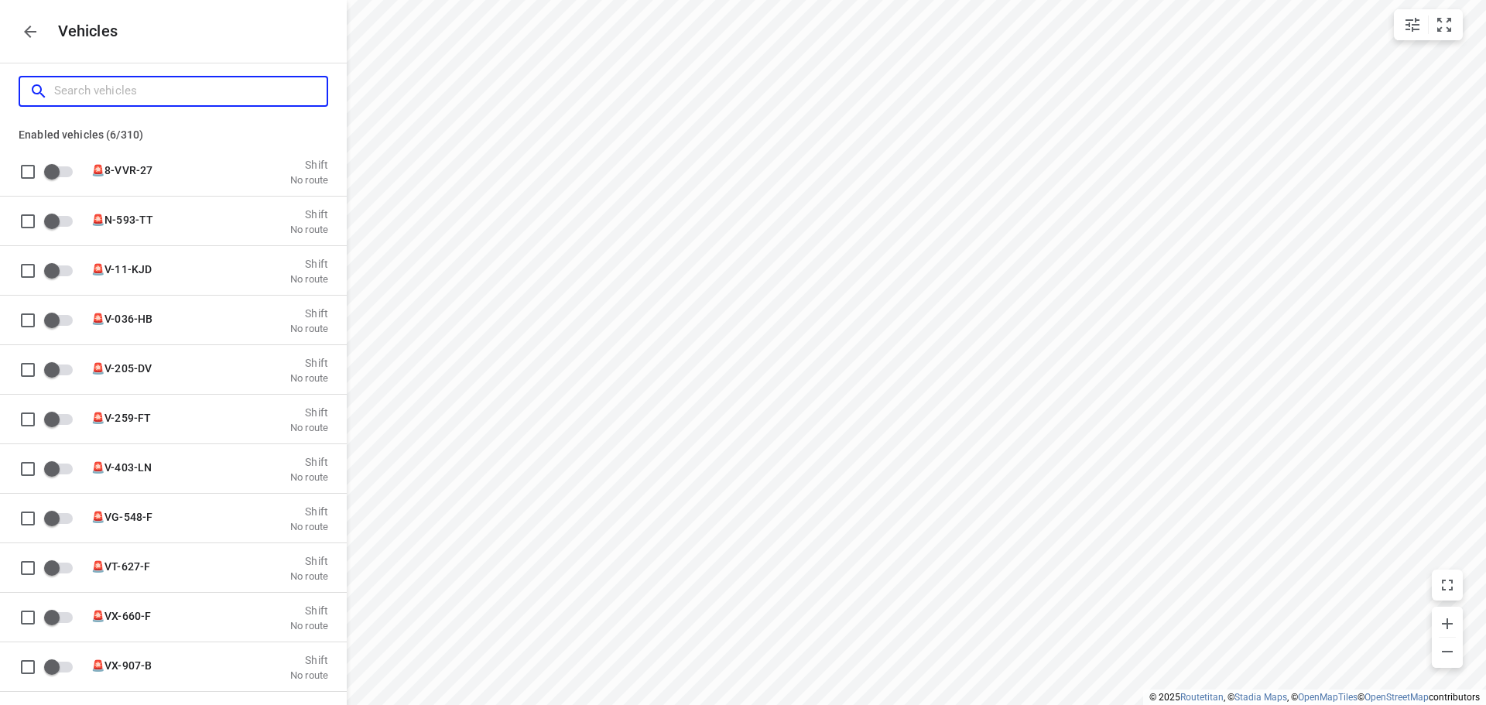
checkbox input "false"
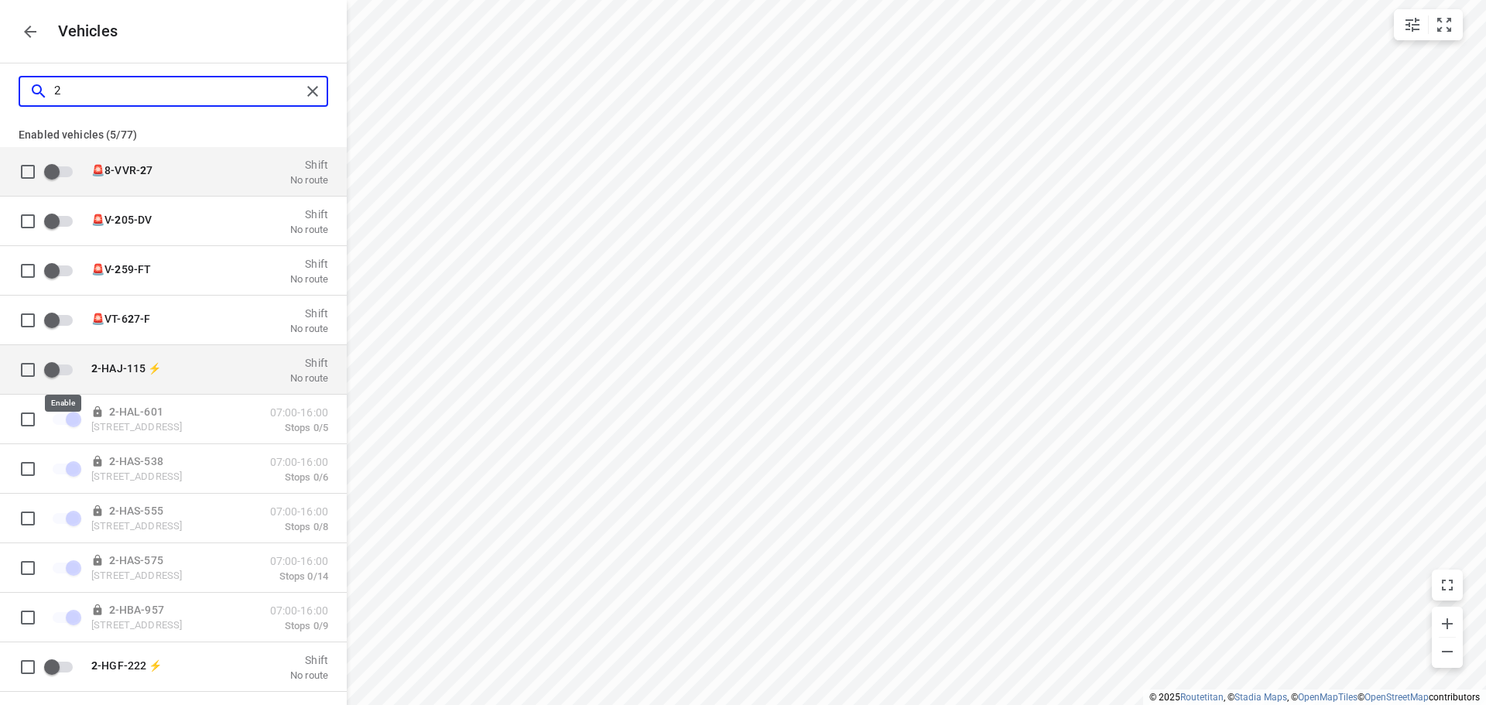
type input "2"
click at [53, 369] on input "grid" at bounding box center [52, 368] width 88 height 29
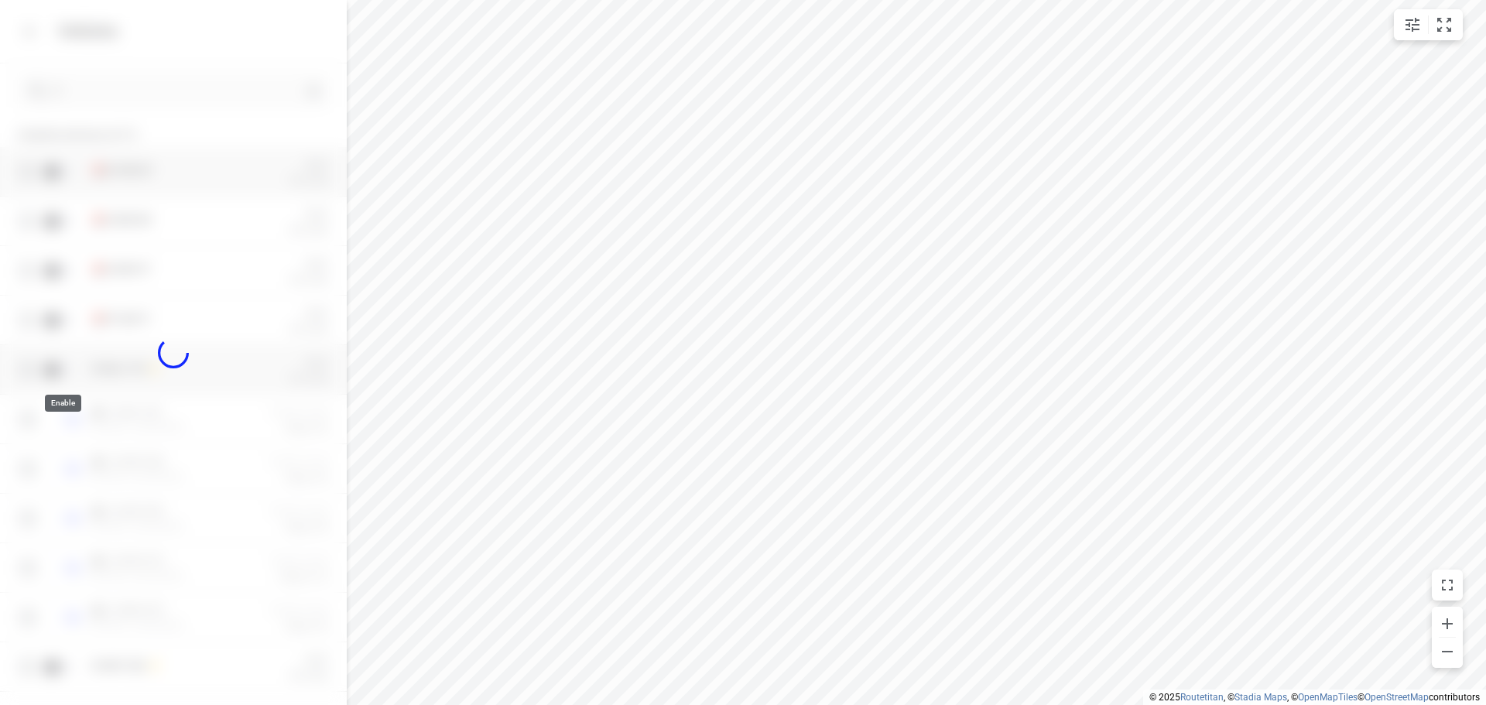
checkbox input "true"
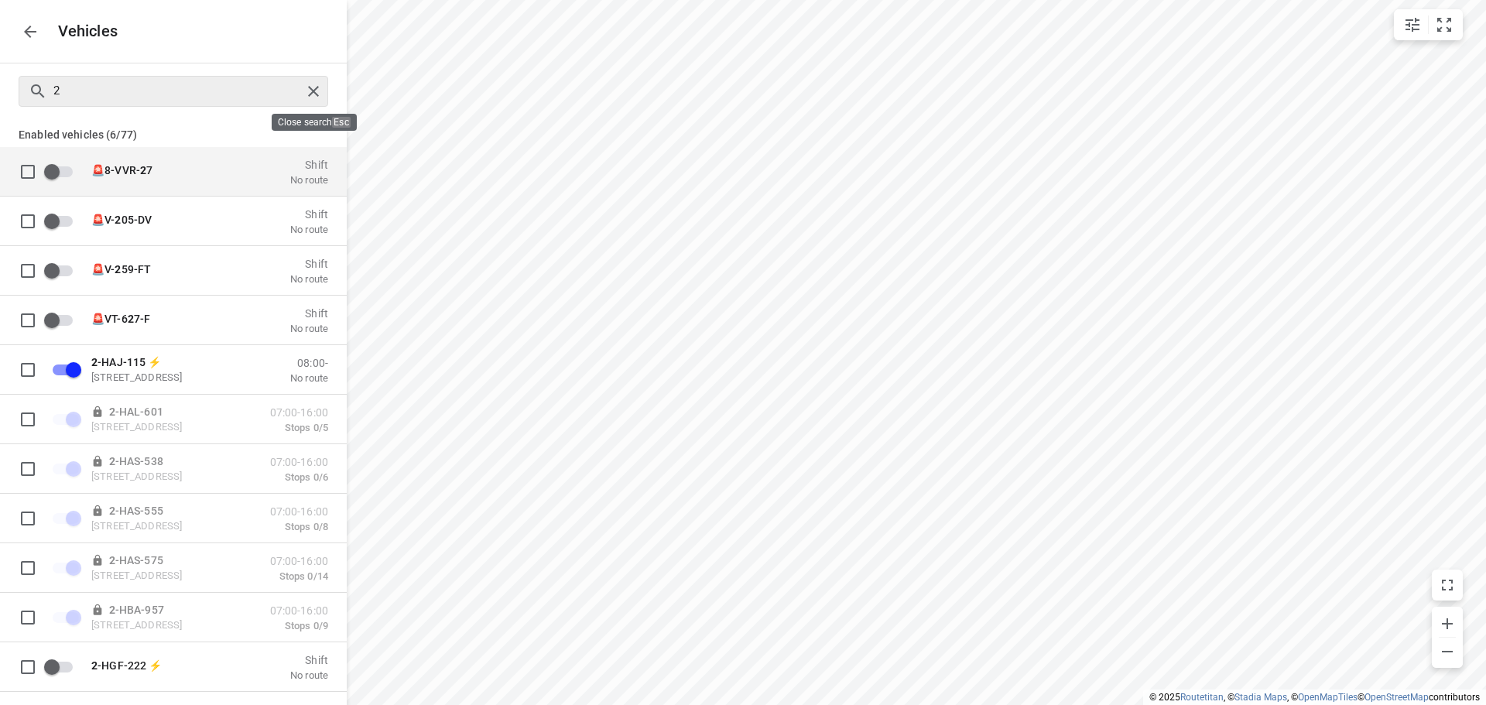
checkbox input "false"
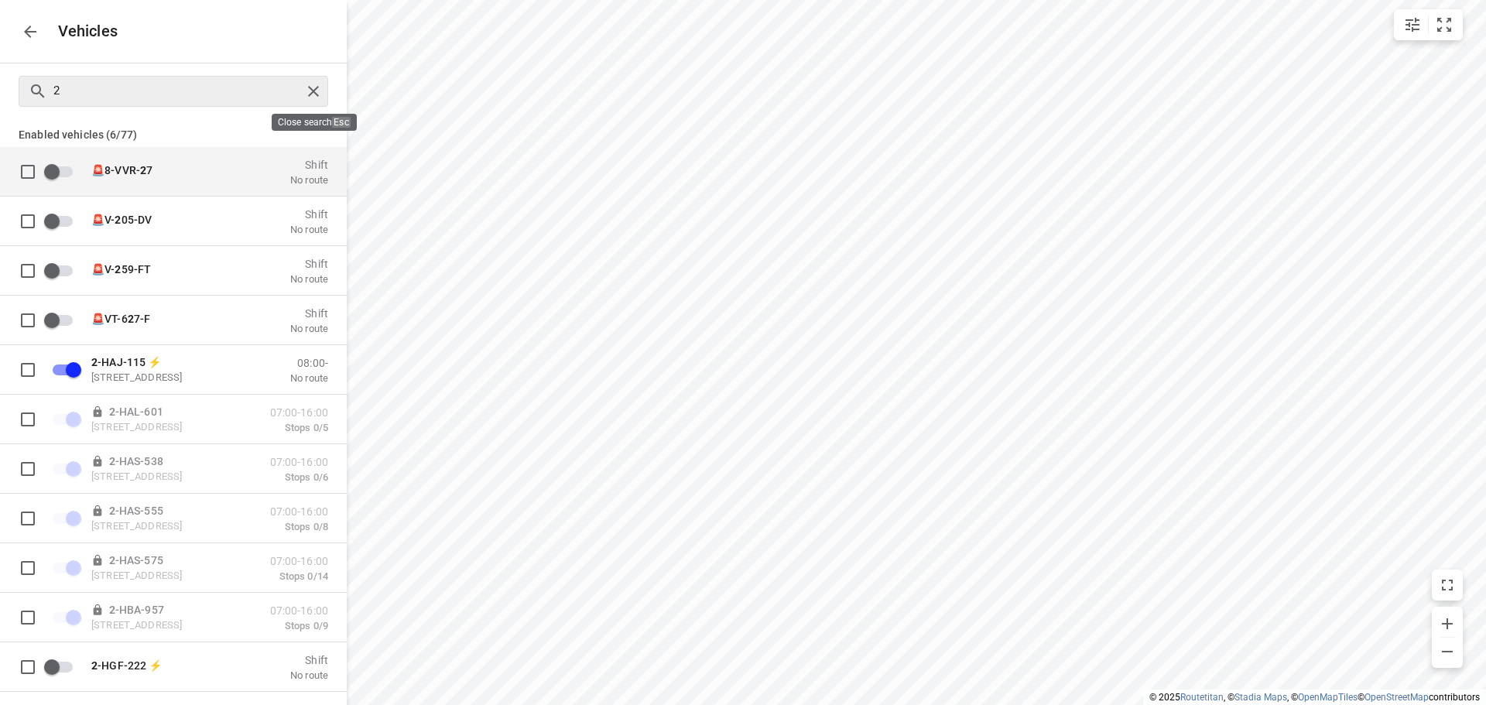
checkbox input "false"
checkbox input "true"
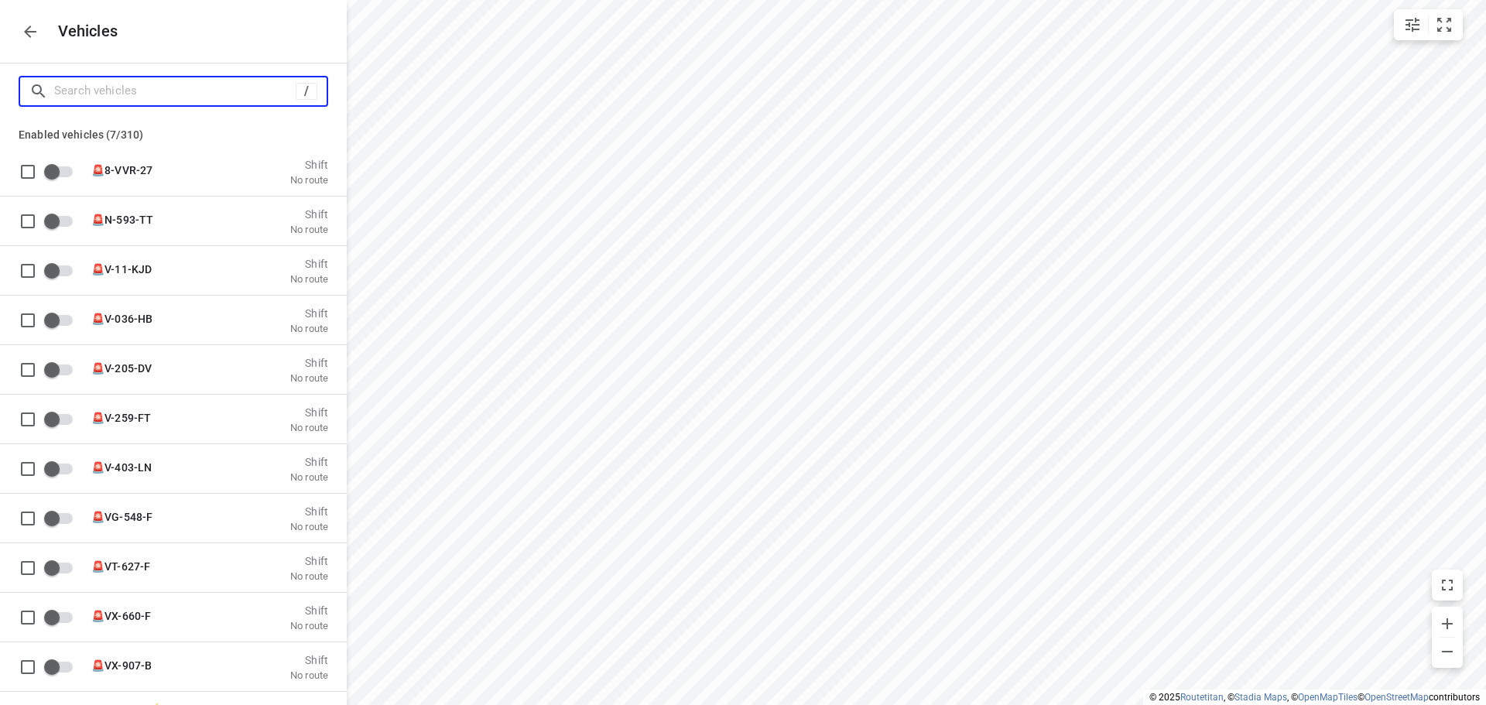
click at [169, 93] on input "Search vehicles" at bounding box center [174, 91] width 241 height 24
type input "2"
checkbox input "true"
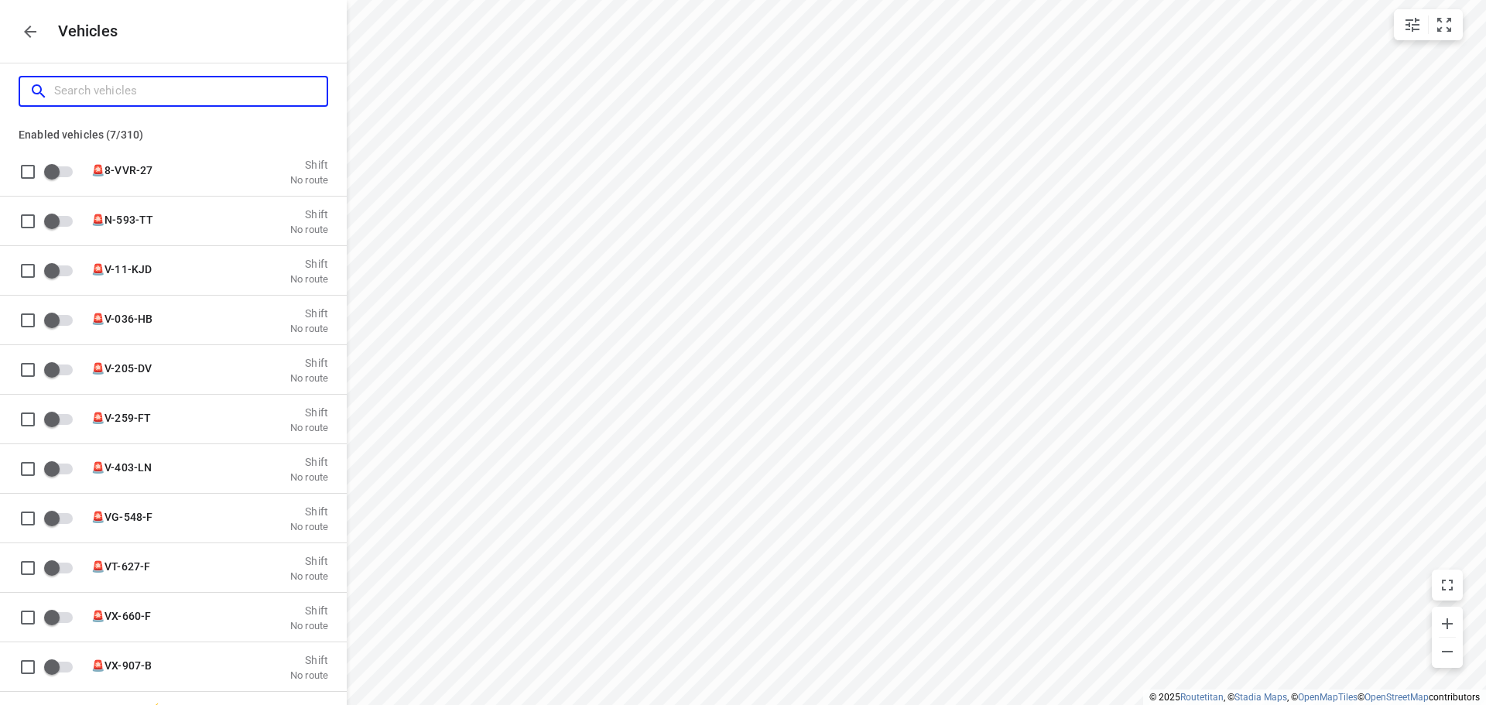
checkbox input "true"
checkbox input "false"
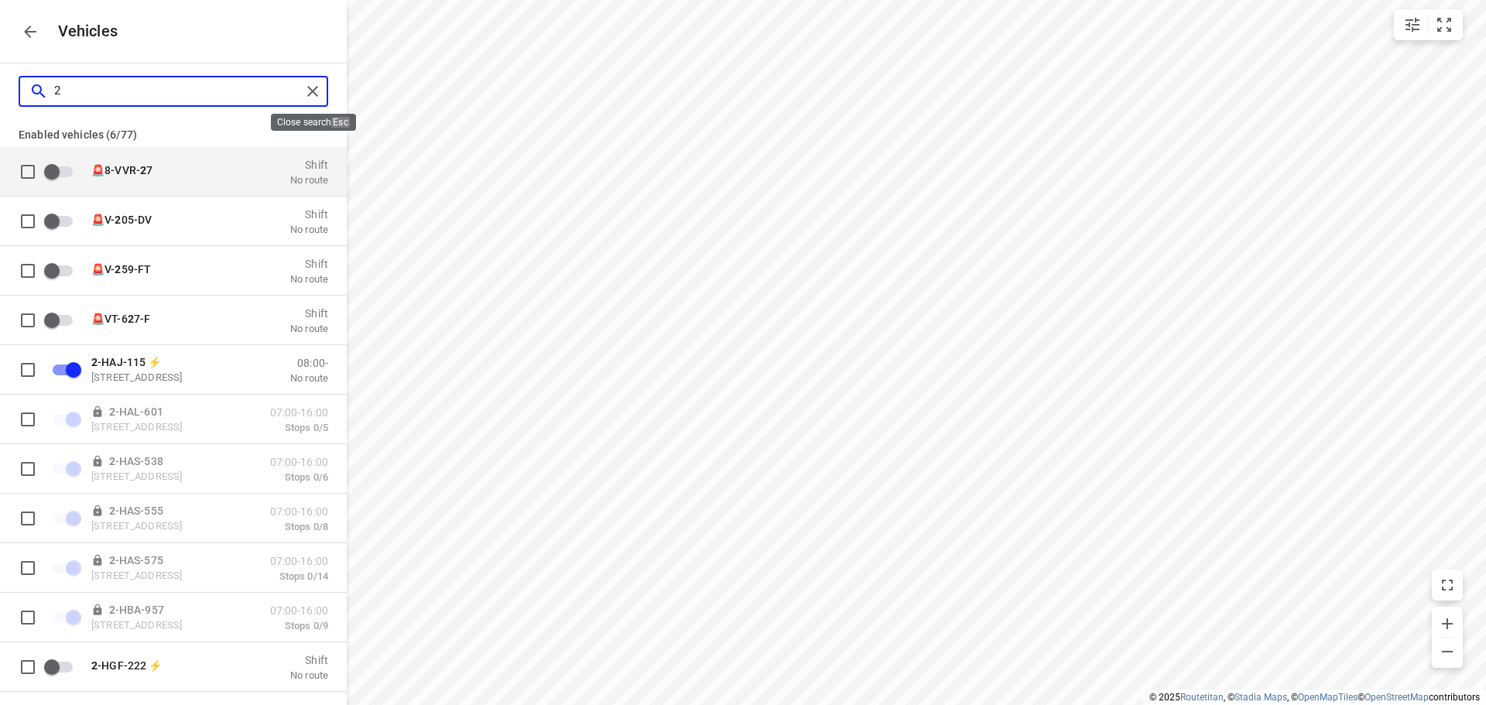
type input "2"
checkbox input "false"
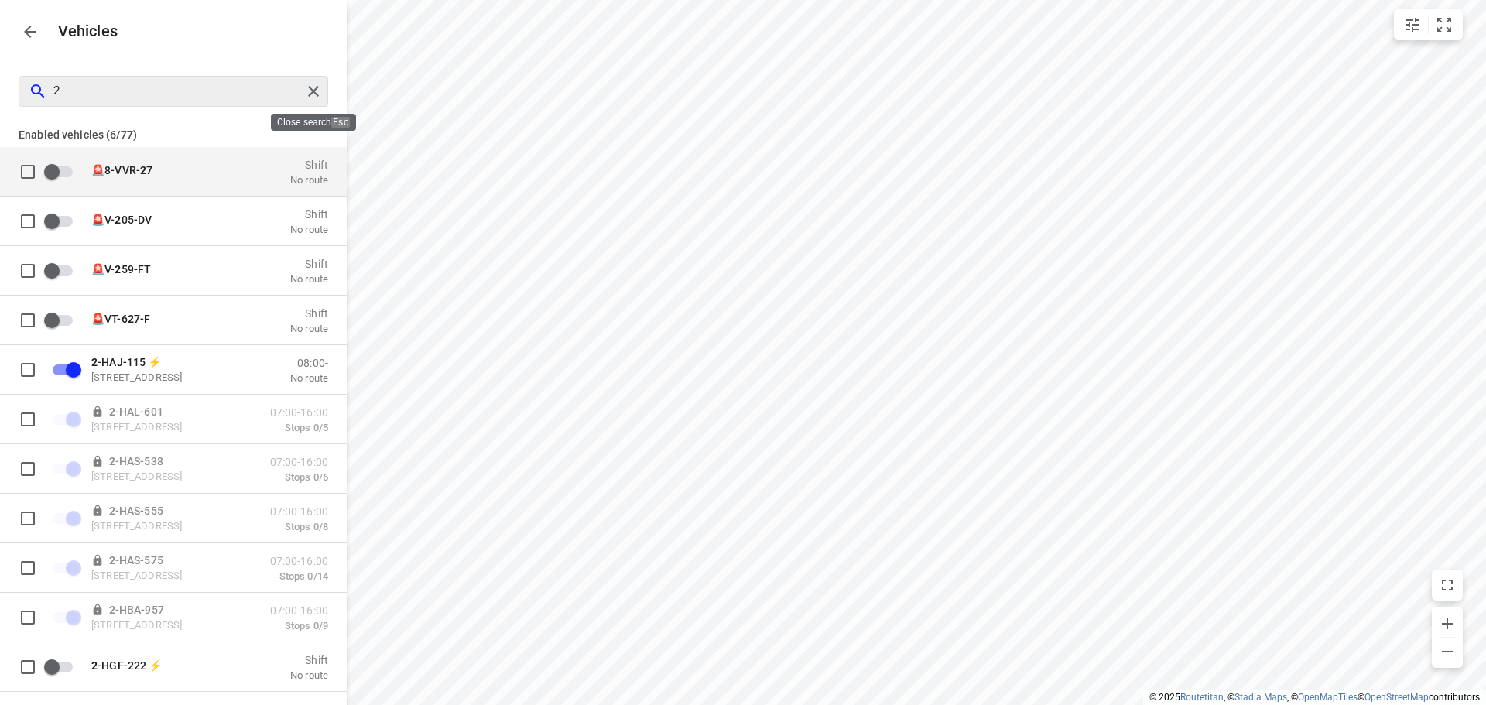
checkbox input "false"
checkbox input "true"
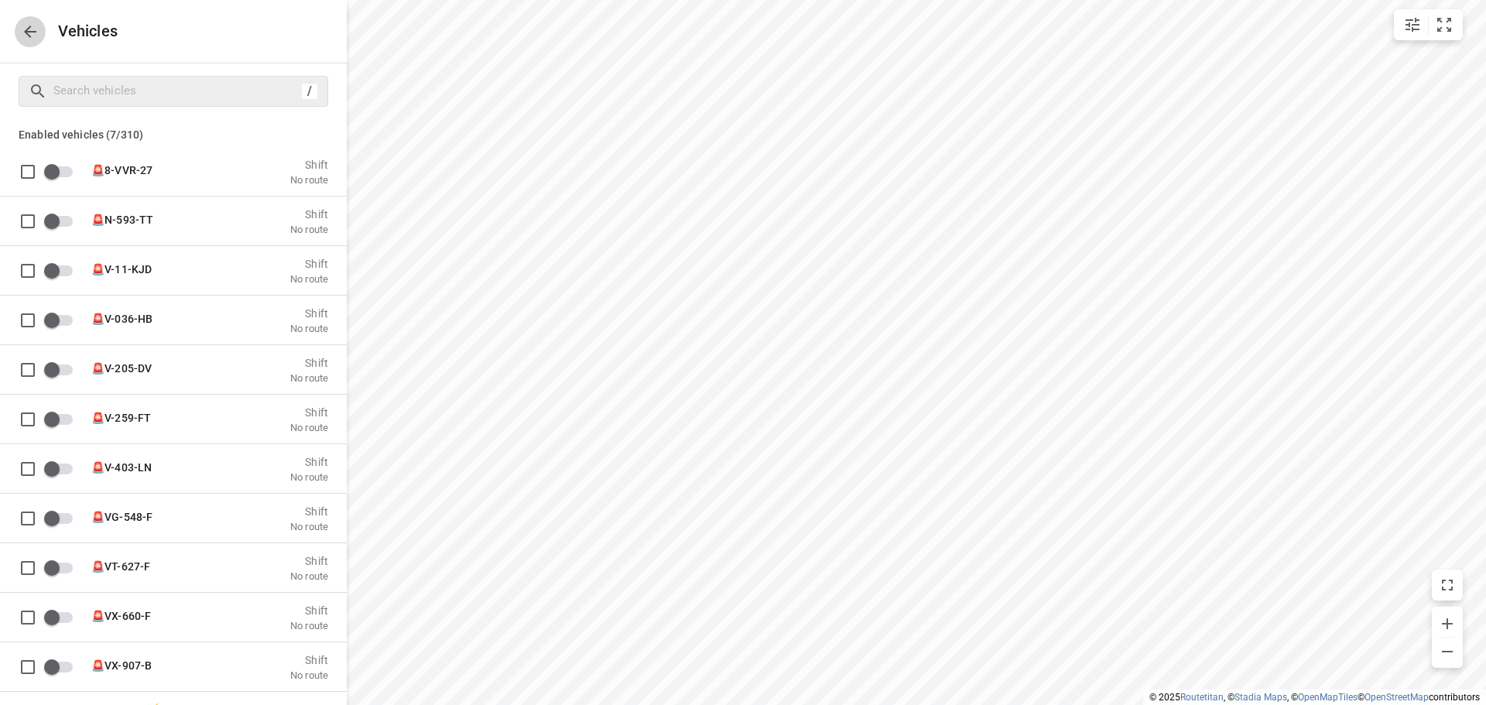
click at [35, 29] on icon "button" at bounding box center [30, 31] width 19 height 19
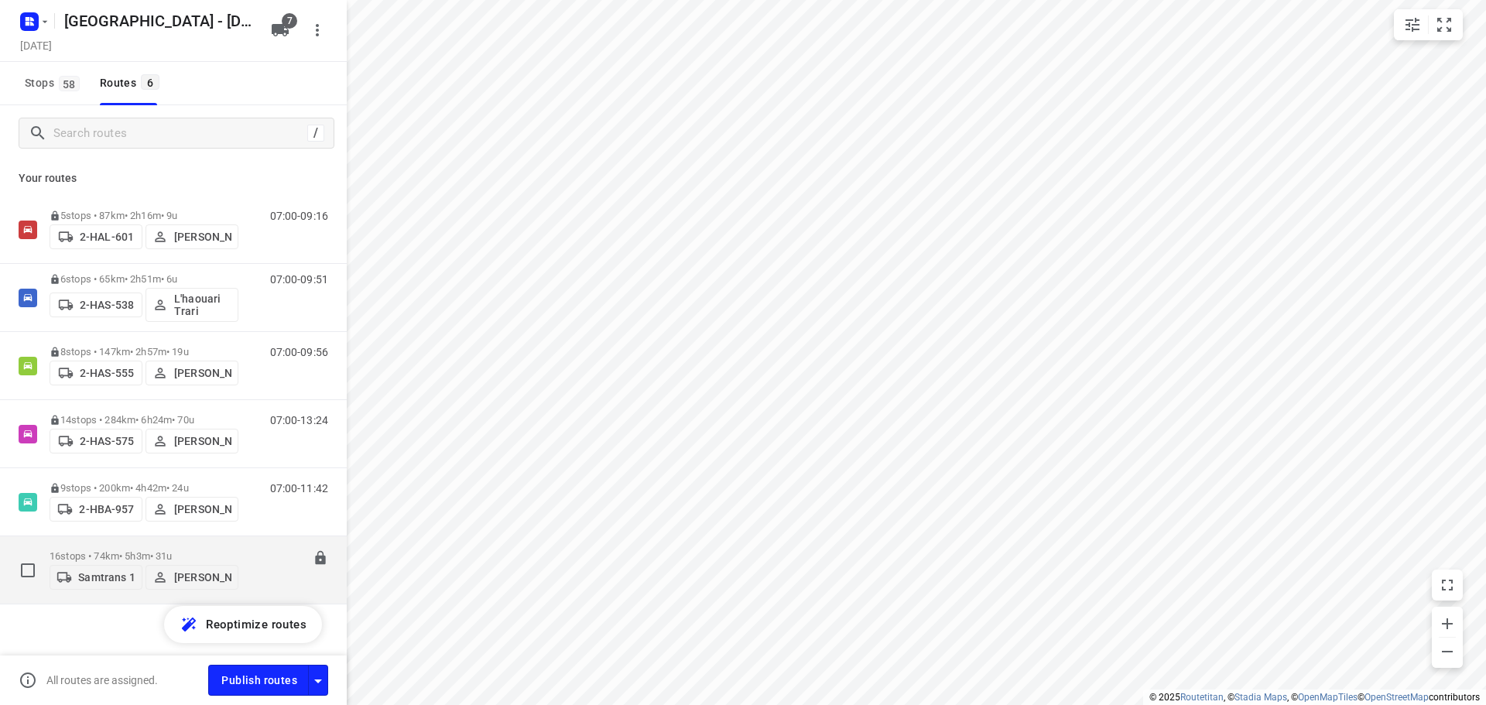
click at [103, 571] on p "Samtrans 1" at bounding box center [106, 577] width 56 height 12
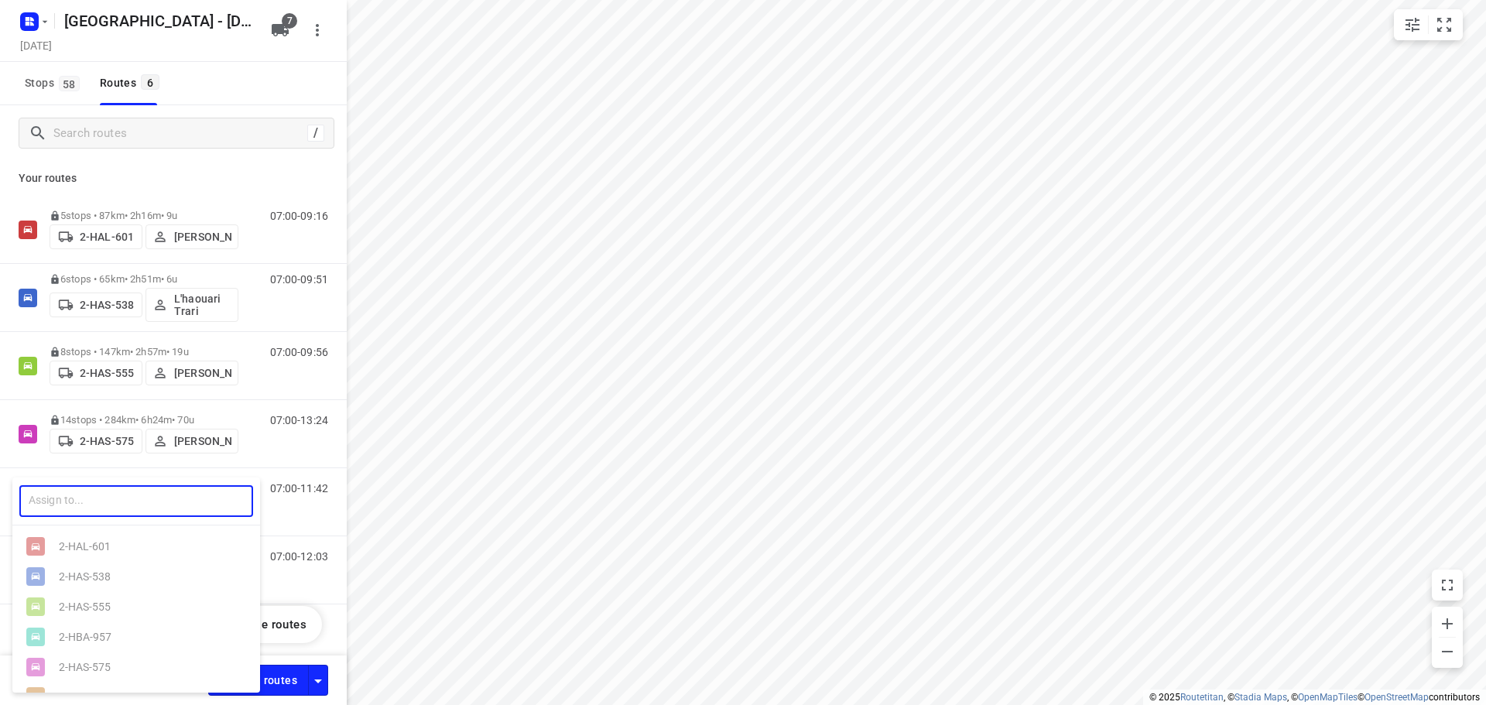
click at [82, 502] on input "text" at bounding box center [136, 501] width 234 height 32
type input "2-HA"
click at [74, 670] on b "2-HA" at bounding box center [72, 667] width 26 height 12
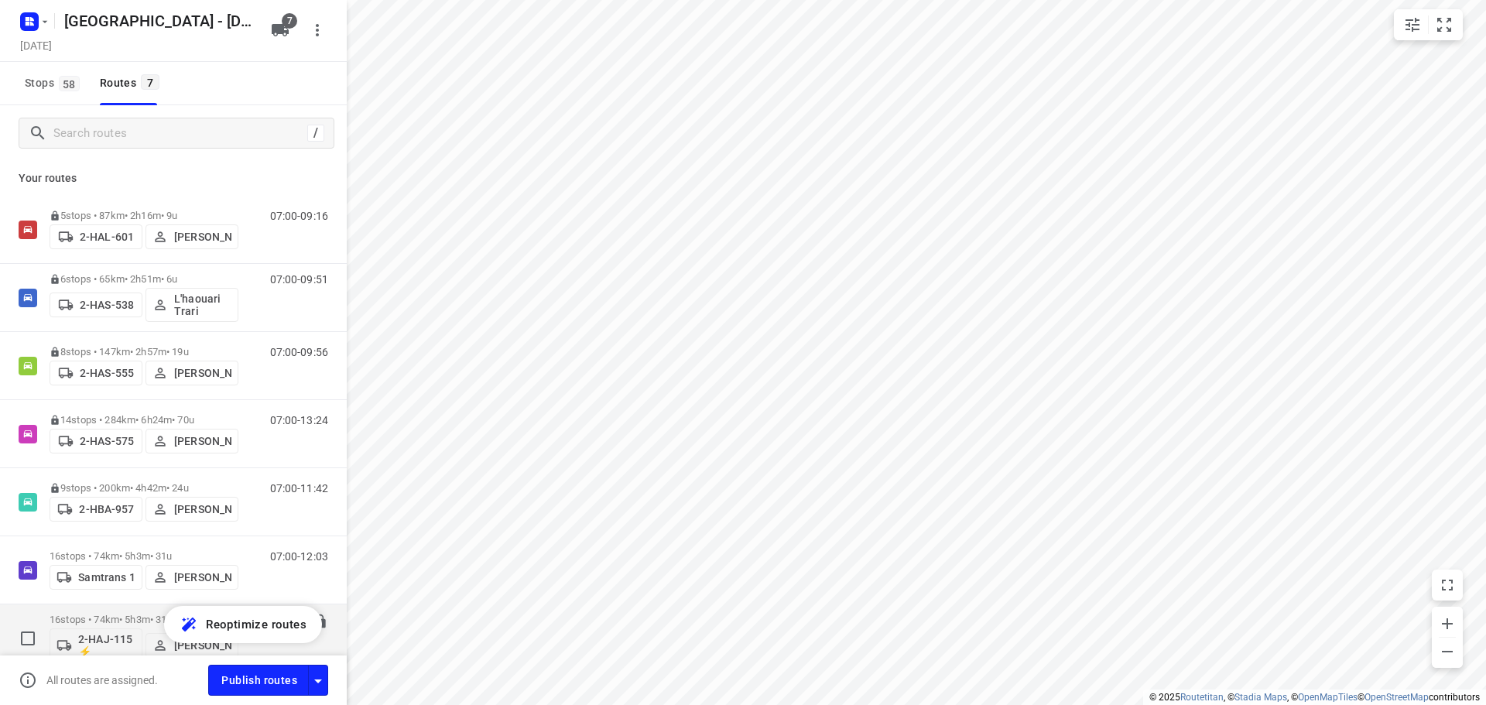
scroll to position [79, 0]
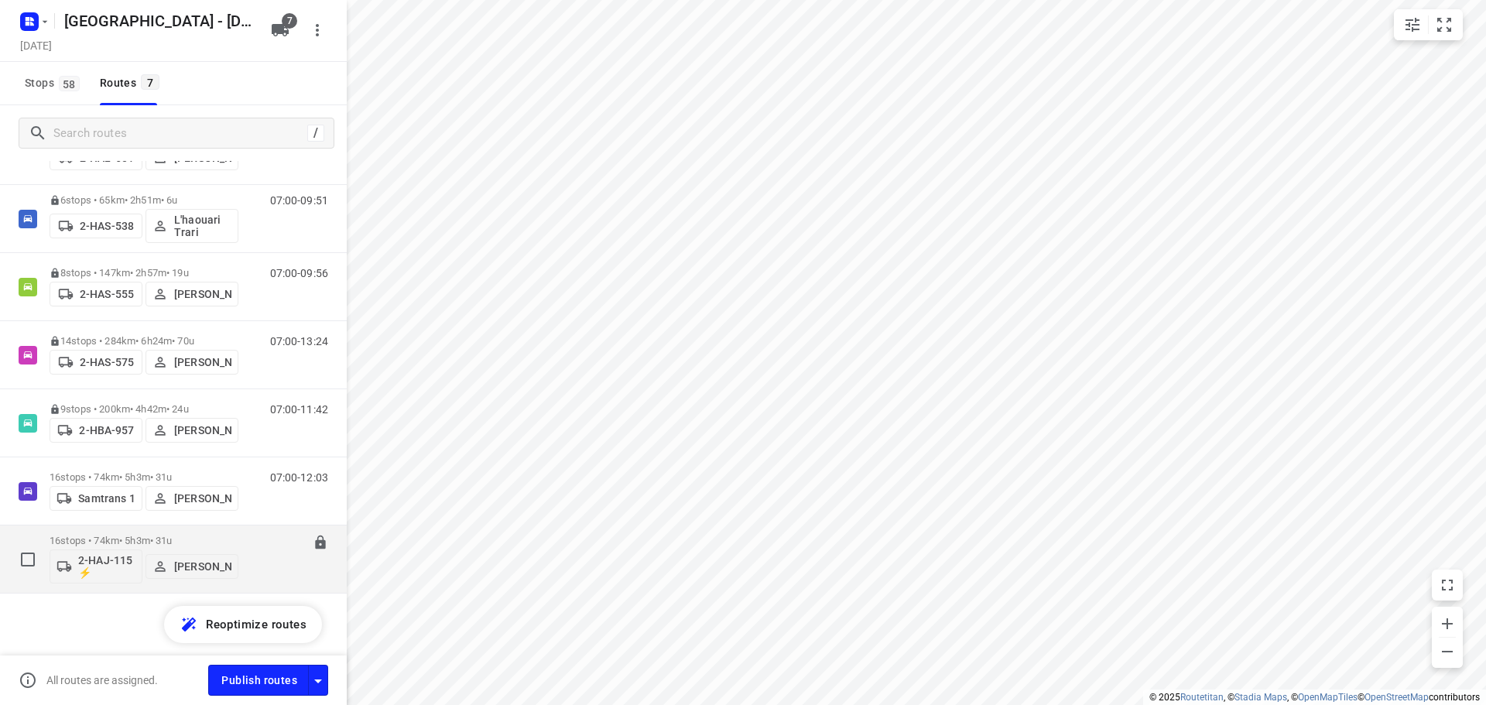
click at [207, 560] on p "[PERSON_NAME]" at bounding box center [202, 566] width 57 height 12
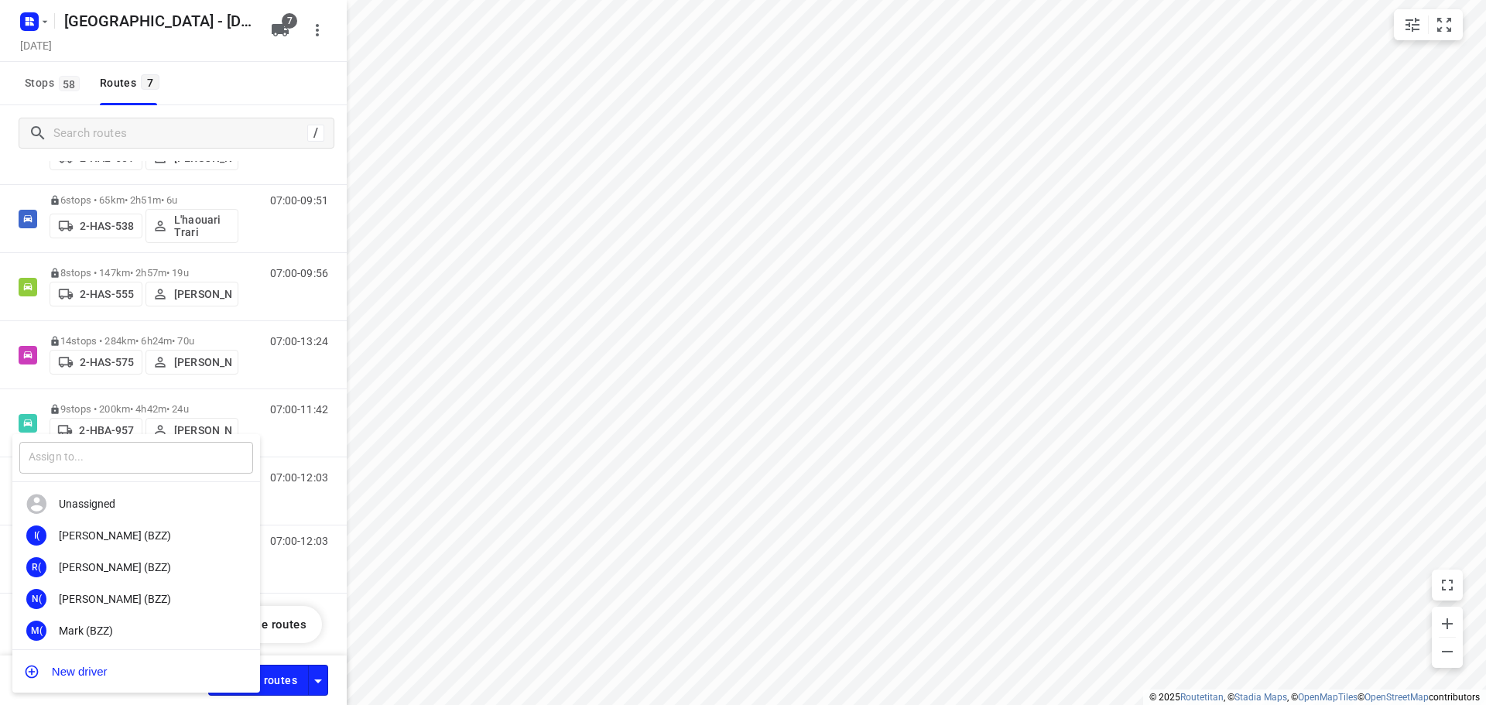
click at [111, 463] on input "text" at bounding box center [136, 458] width 234 height 32
type input "kev"
click at [119, 536] on div "Kev in De Keulenaer" at bounding box center [140, 535] width 163 height 12
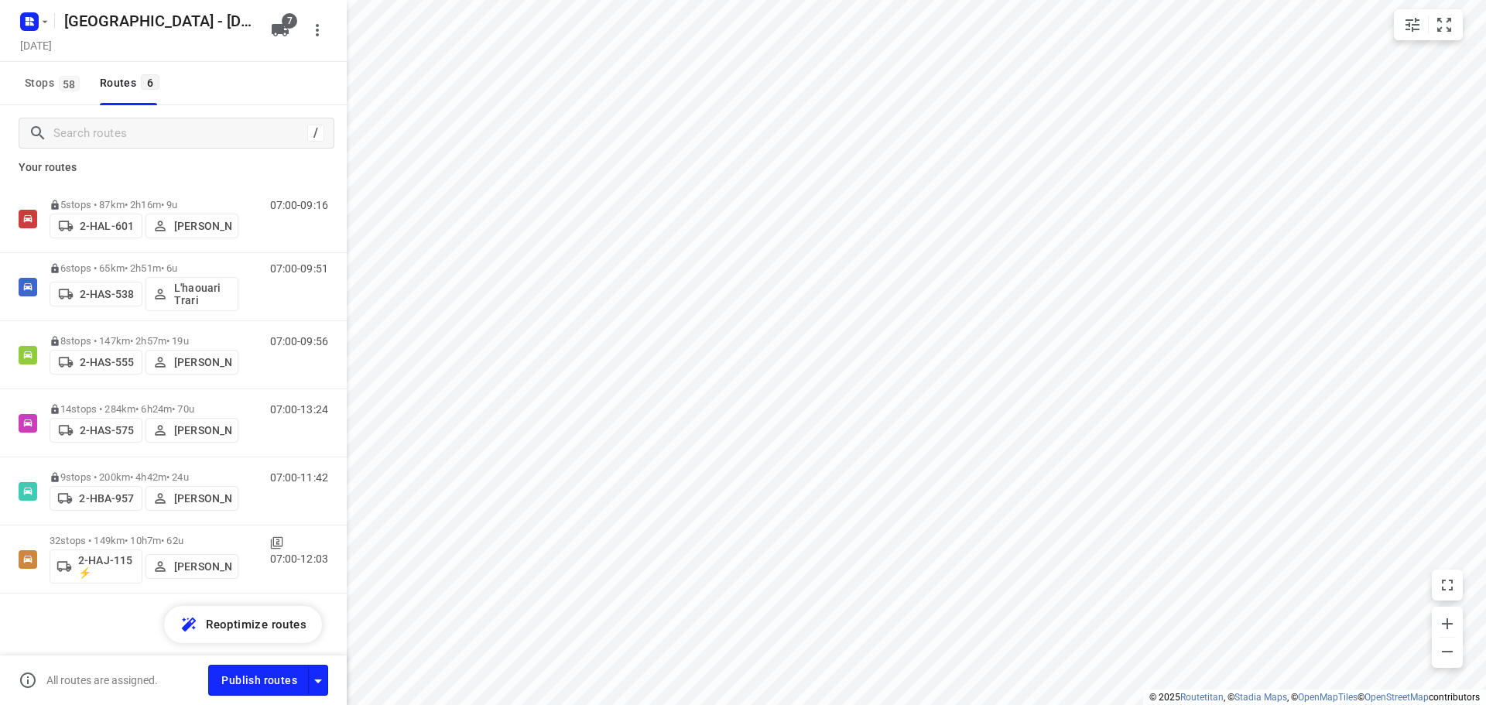
scroll to position [11, 0]
click at [92, 619] on div "5 stops • 87km • 2h16m • 9u 2-HAL-601 [PERSON_NAME] 07:00-09:16 6 stops • 65km …" at bounding box center [173, 443] width 347 height 517
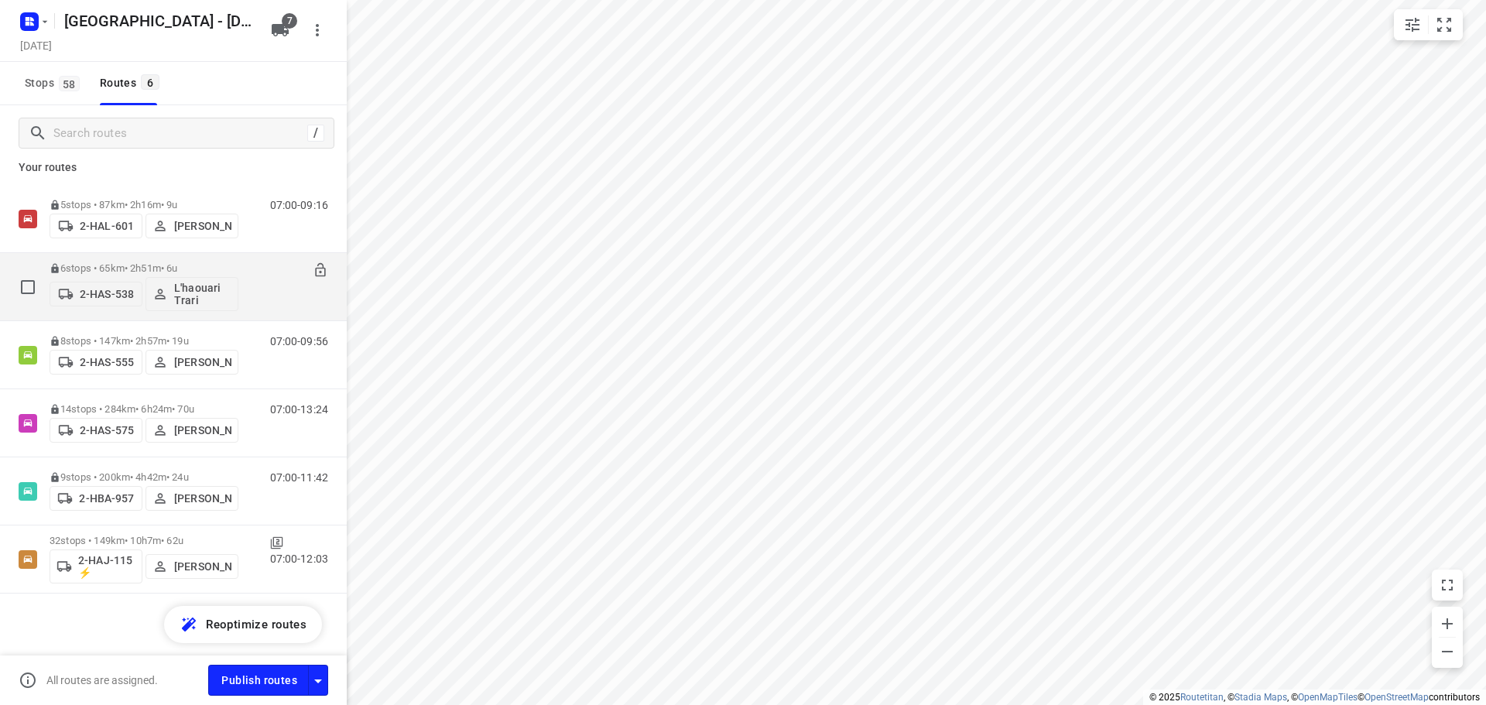
click at [124, 265] on p "6 stops • 65km • 2h51m • 6u" at bounding box center [144, 268] width 189 height 12
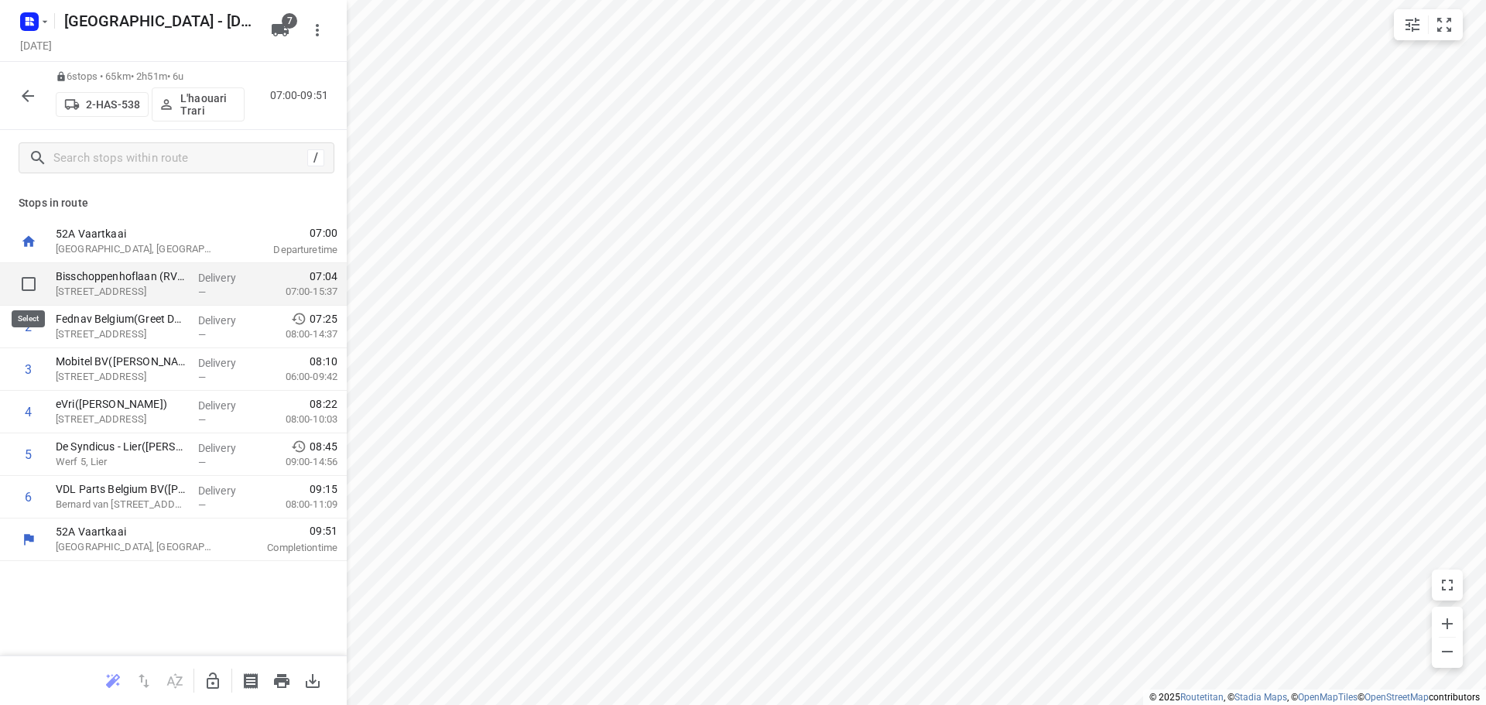
click at [30, 283] on input "checkbox" at bounding box center [28, 284] width 31 height 31
checkbox input "true"
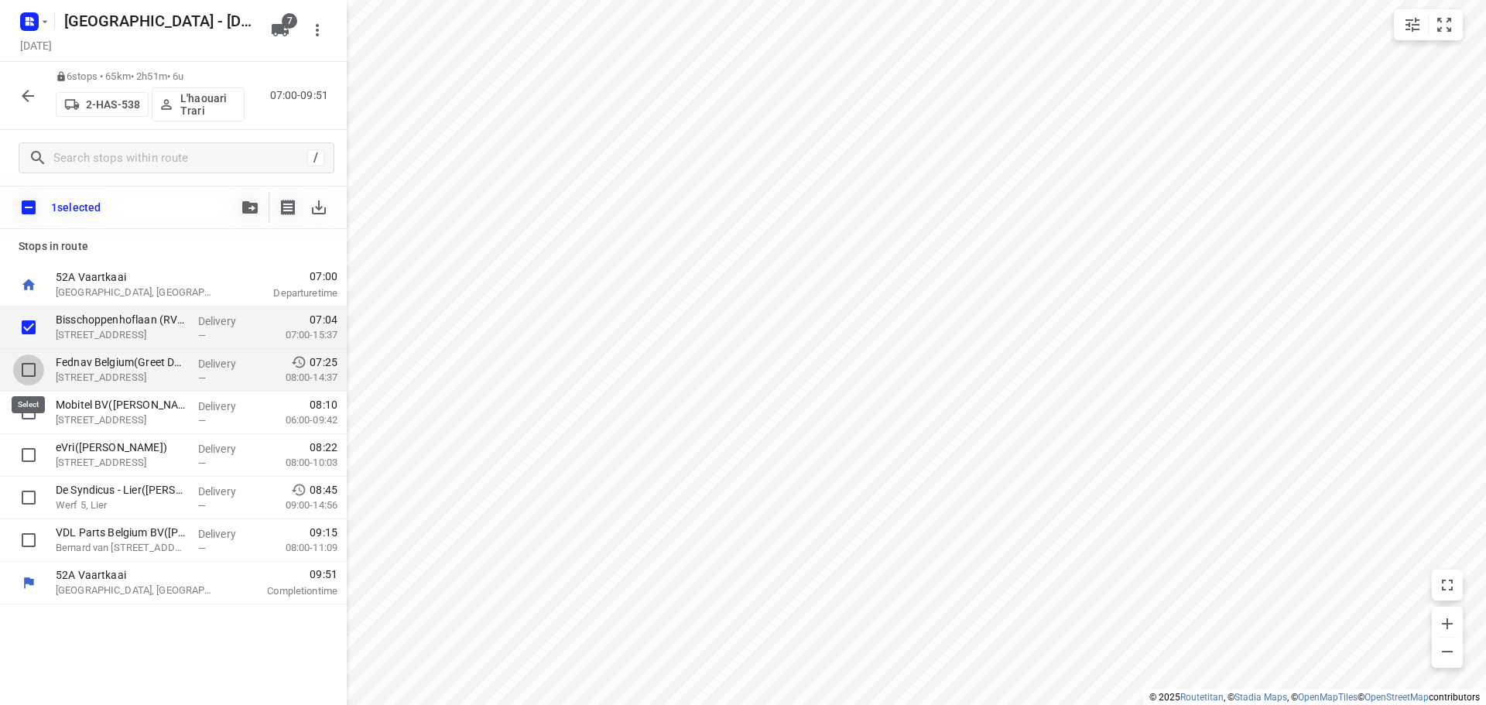
click at [26, 368] on input "checkbox" at bounding box center [28, 369] width 31 height 31
checkbox input "true"
click at [29, 409] on input "checkbox" at bounding box center [28, 412] width 31 height 31
checkbox input "true"
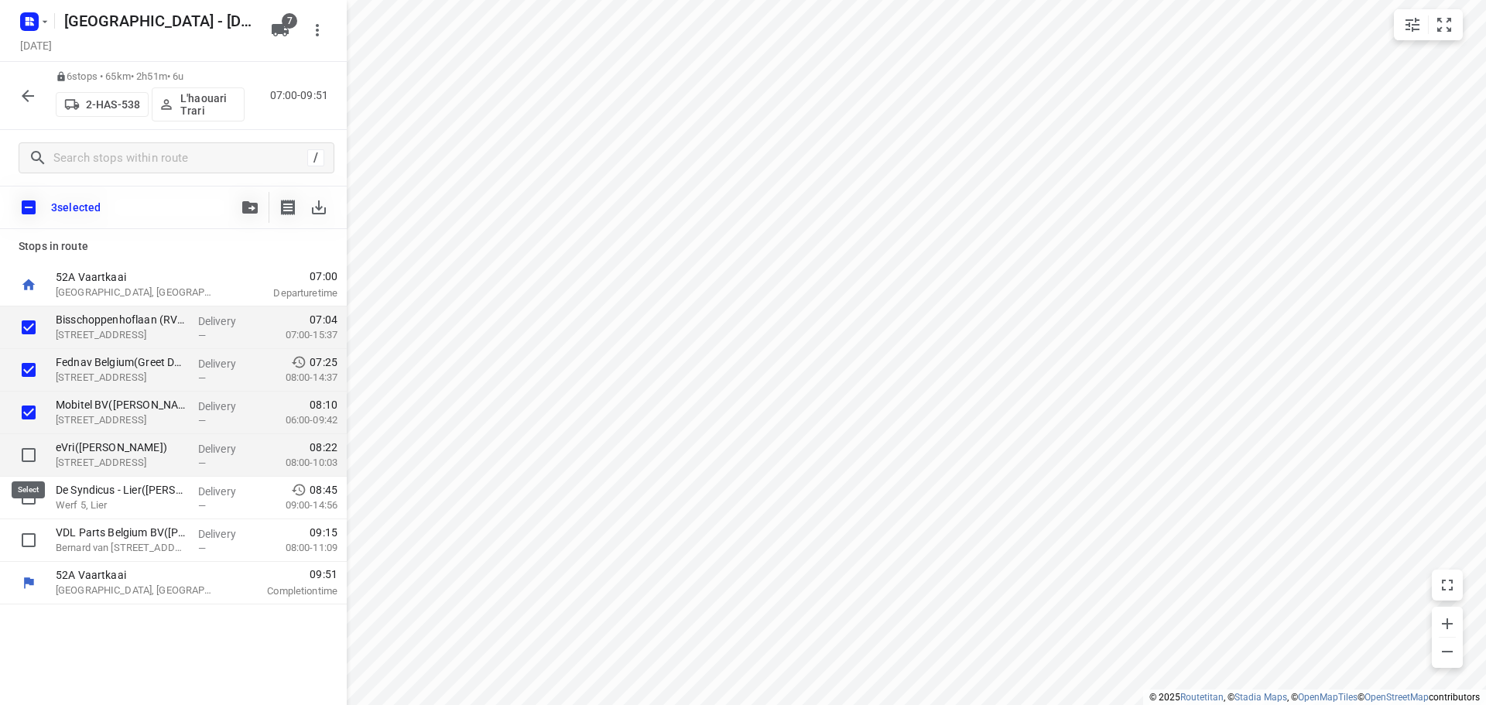
click at [32, 452] on input "checkbox" at bounding box center [28, 455] width 31 height 31
checkbox input "true"
click at [247, 208] on icon "button" at bounding box center [249, 207] width 15 height 12
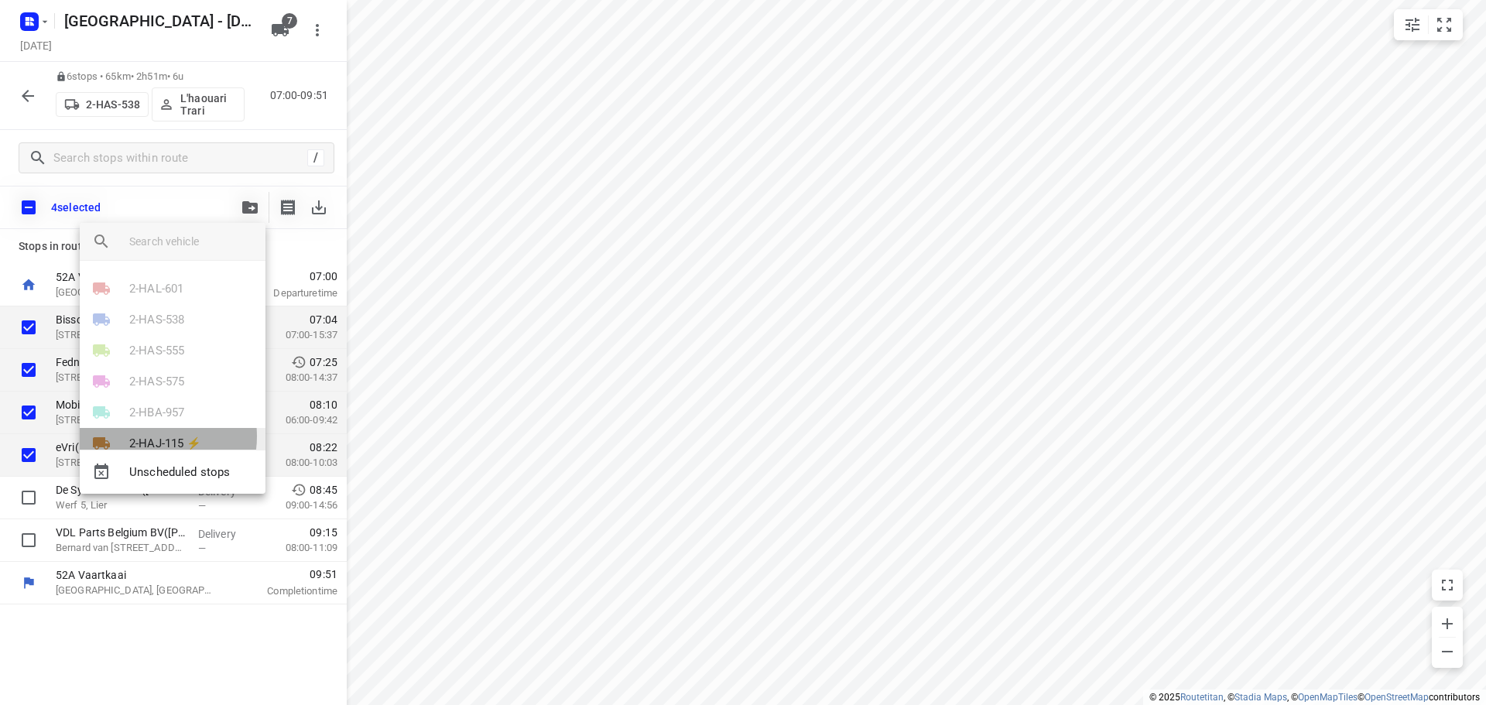
click at [154, 437] on p "2-HAJ-115 ⚡" at bounding box center [165, 444] width 73 height 18
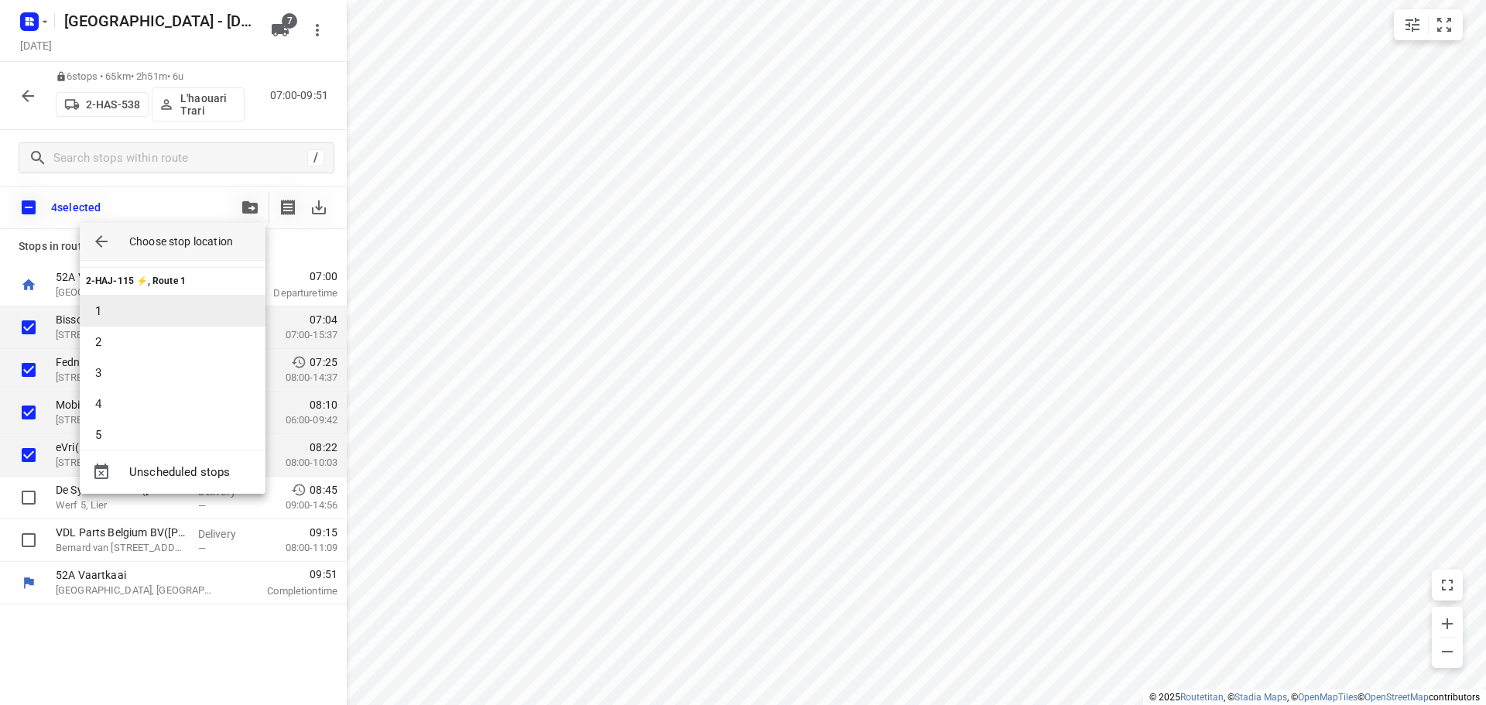
click at [111, 310] on li "1" at bounding box center [173, 311] width 186 height 31
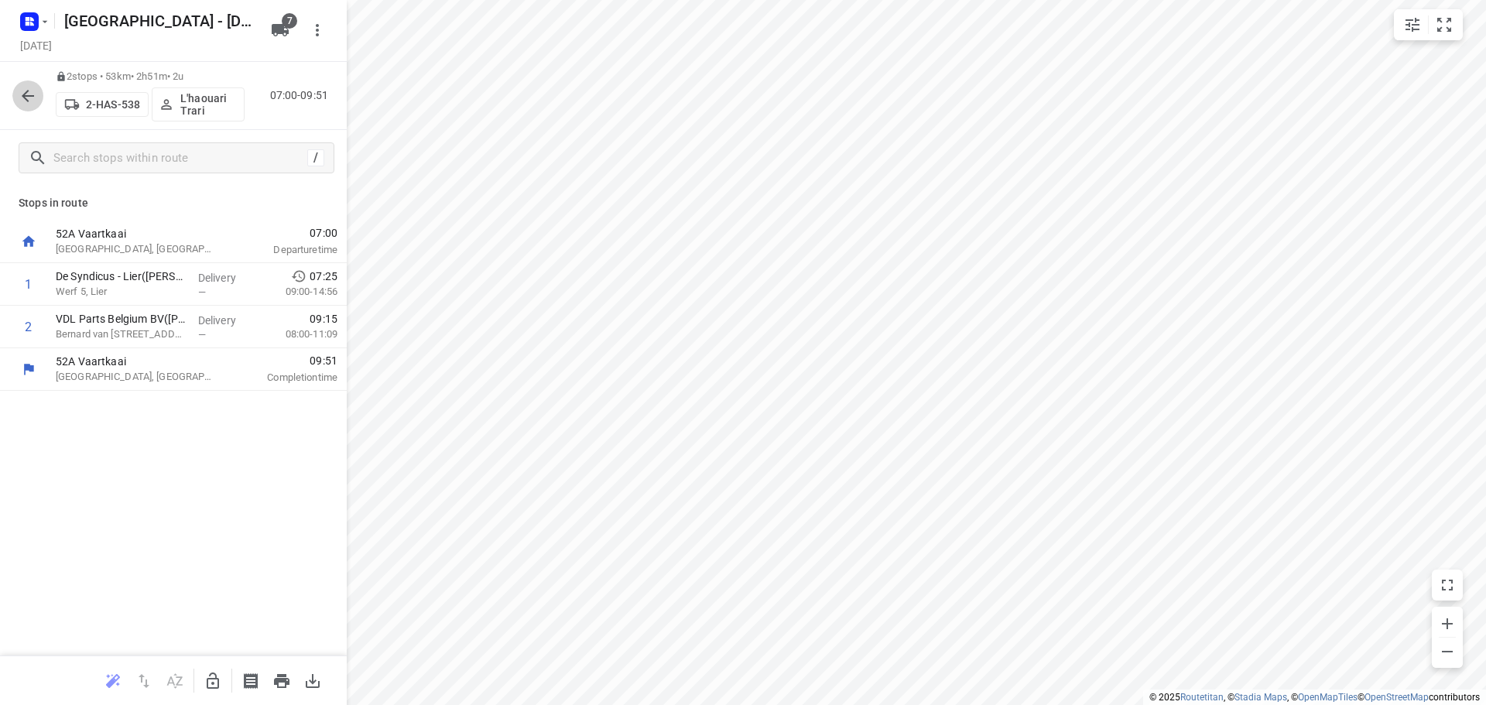
click at [23, 98] on icon "button" at bounding box center [28, 96] width 19 height 19
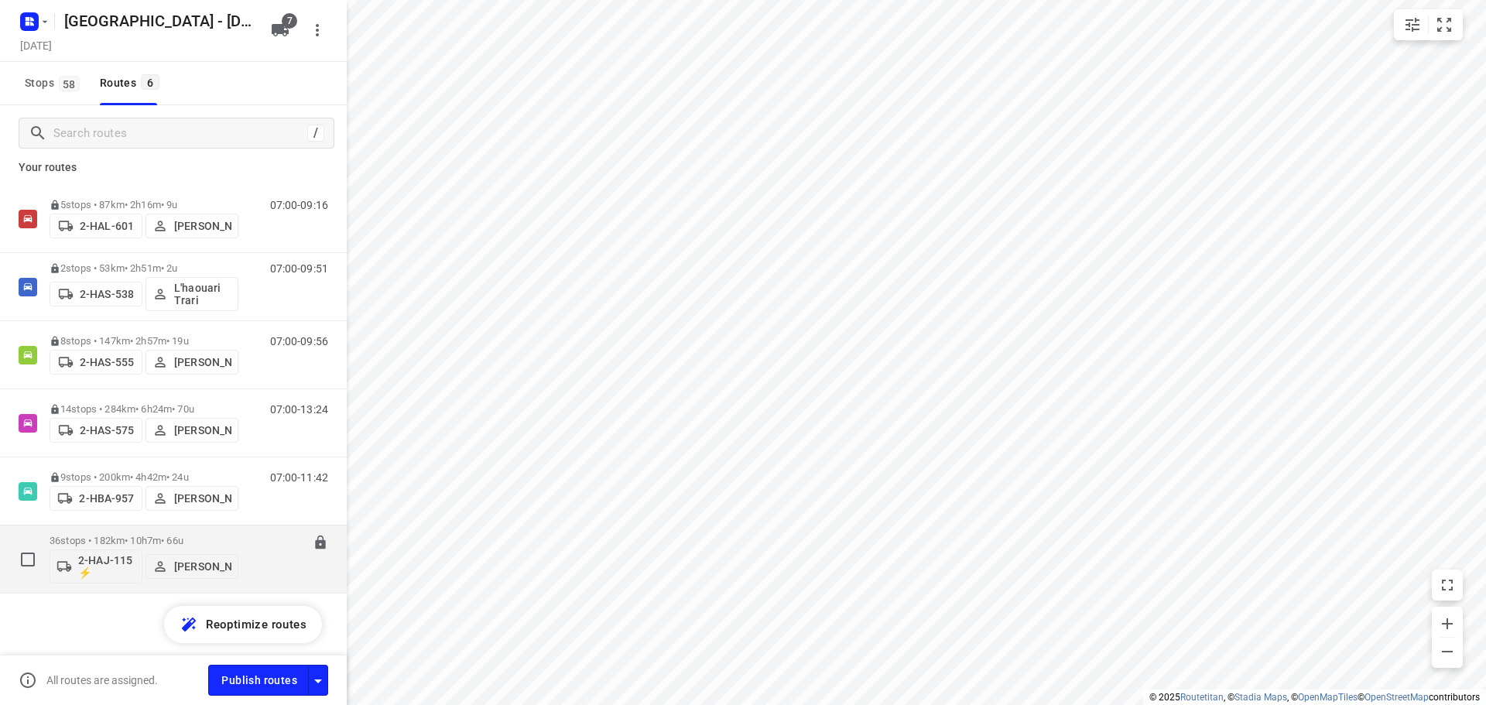
click at [118, 532] on div "36 stops • 182km • 10h7m • 66u 2-HAJ-115 ⚡ [PERSON_NAME]" at bounding box center [144, 559] width 189 height 64
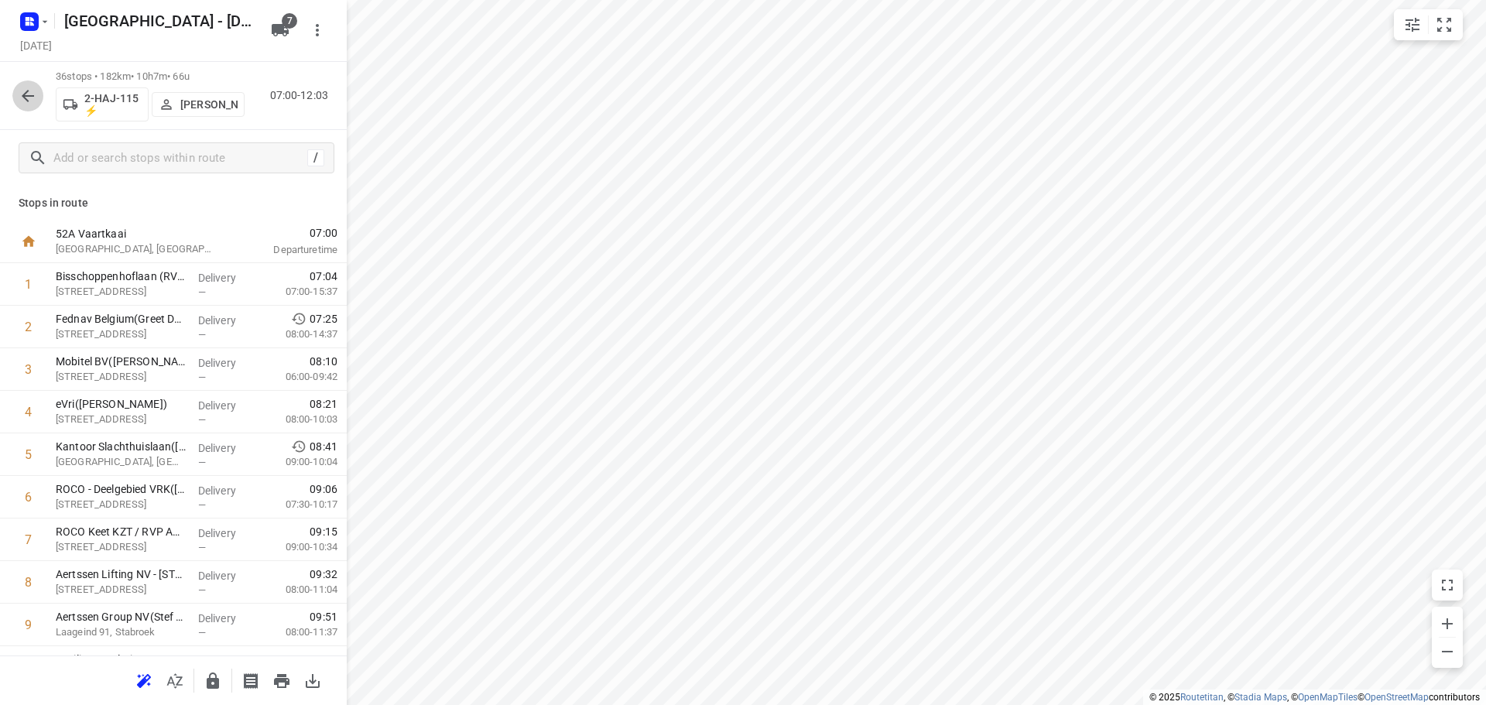
click at [28, 97] on icon "button" at bounding box center [28, 96] width 19 height 19
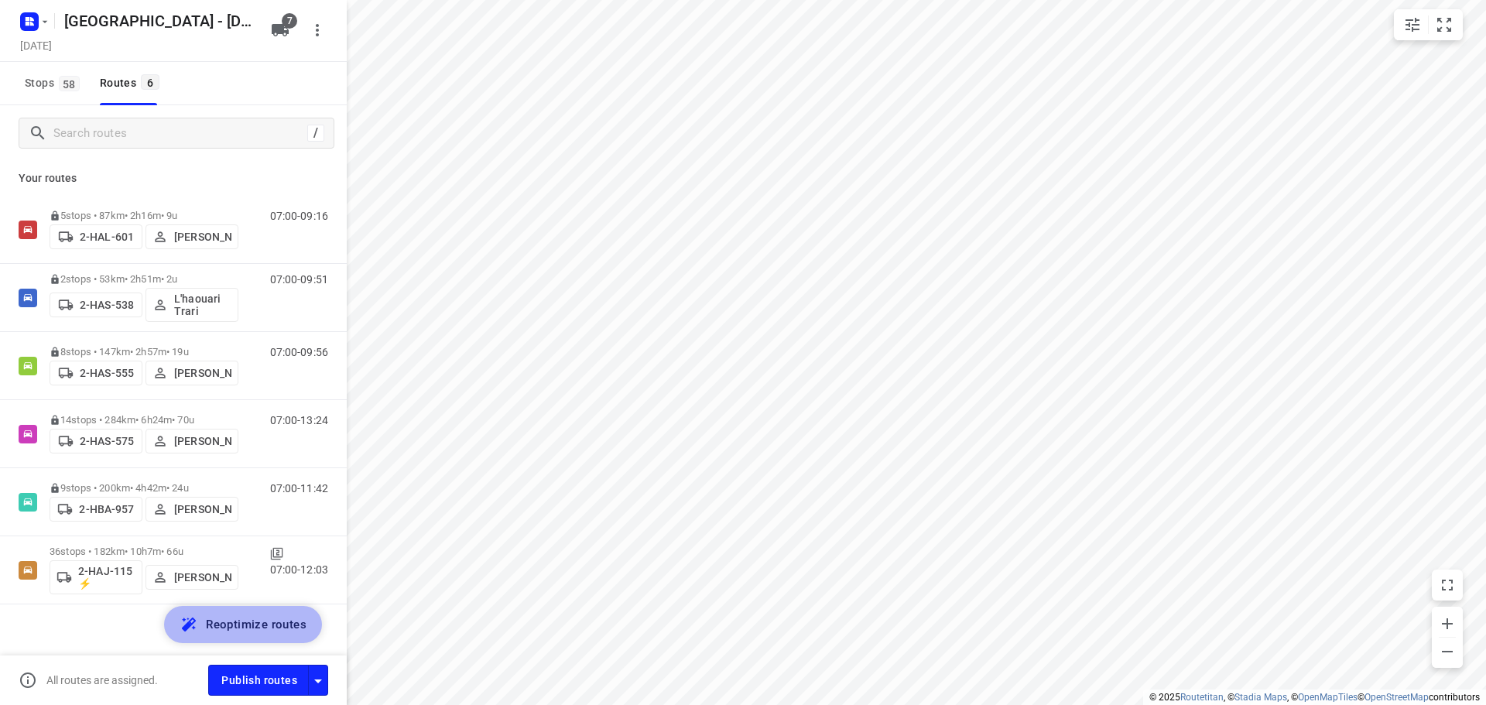
click at [243, 618] on span "Reoptimize routes" at bounding box center [256, 625] width 101 height 20
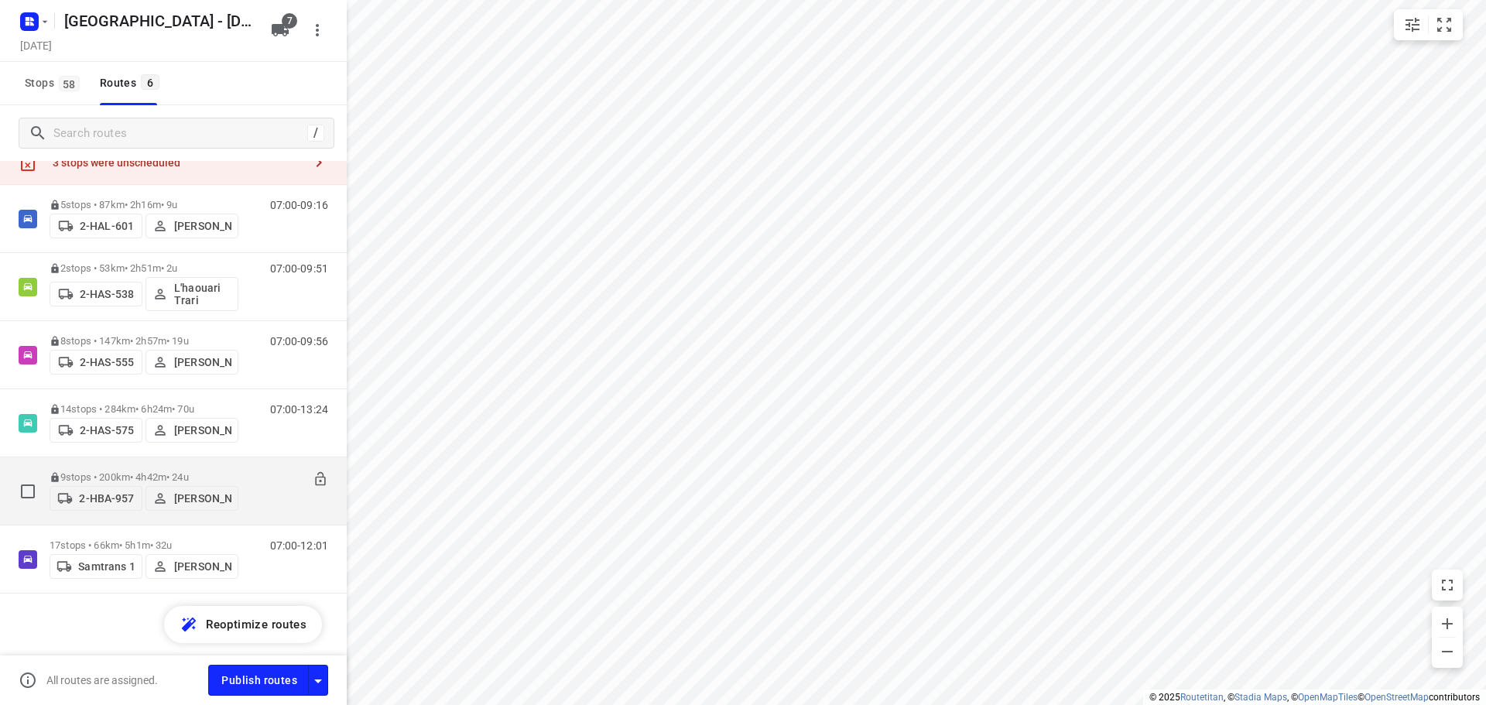
scroll to position [0, 0]
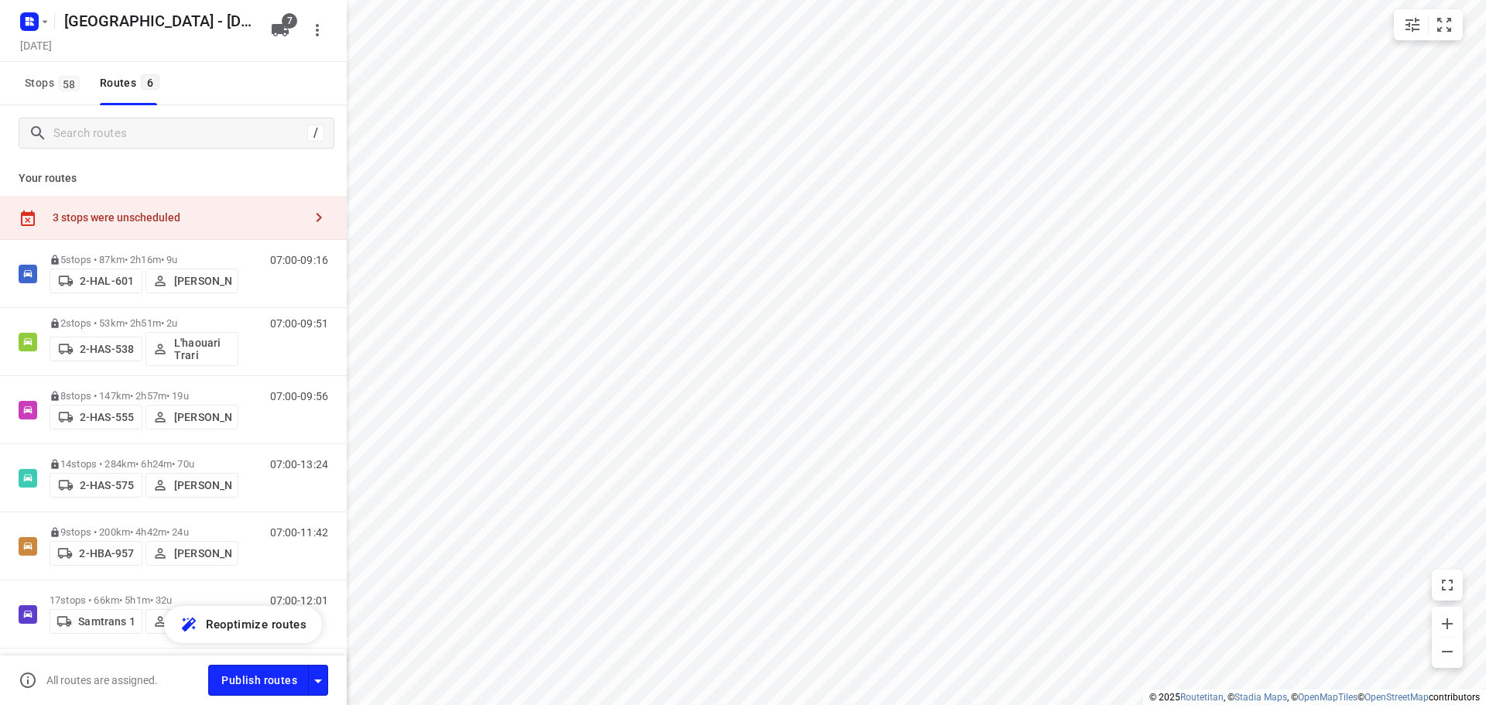
click at [145, 218] on div "3 stops were unscheduled" at bounding box center [178, 217] width 251 height 12
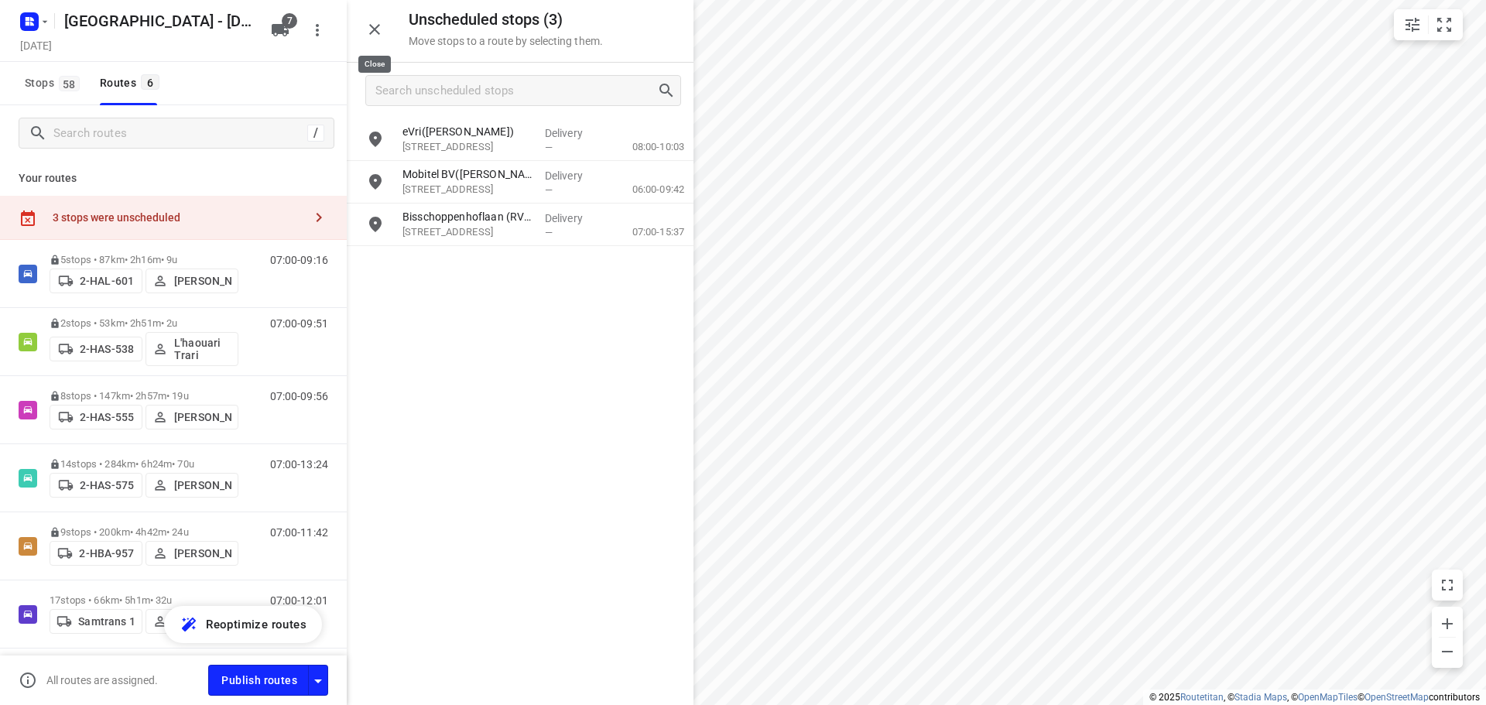
click at [382, 26] on icon "button" at bounding box center [374, 29] width 19 height 19
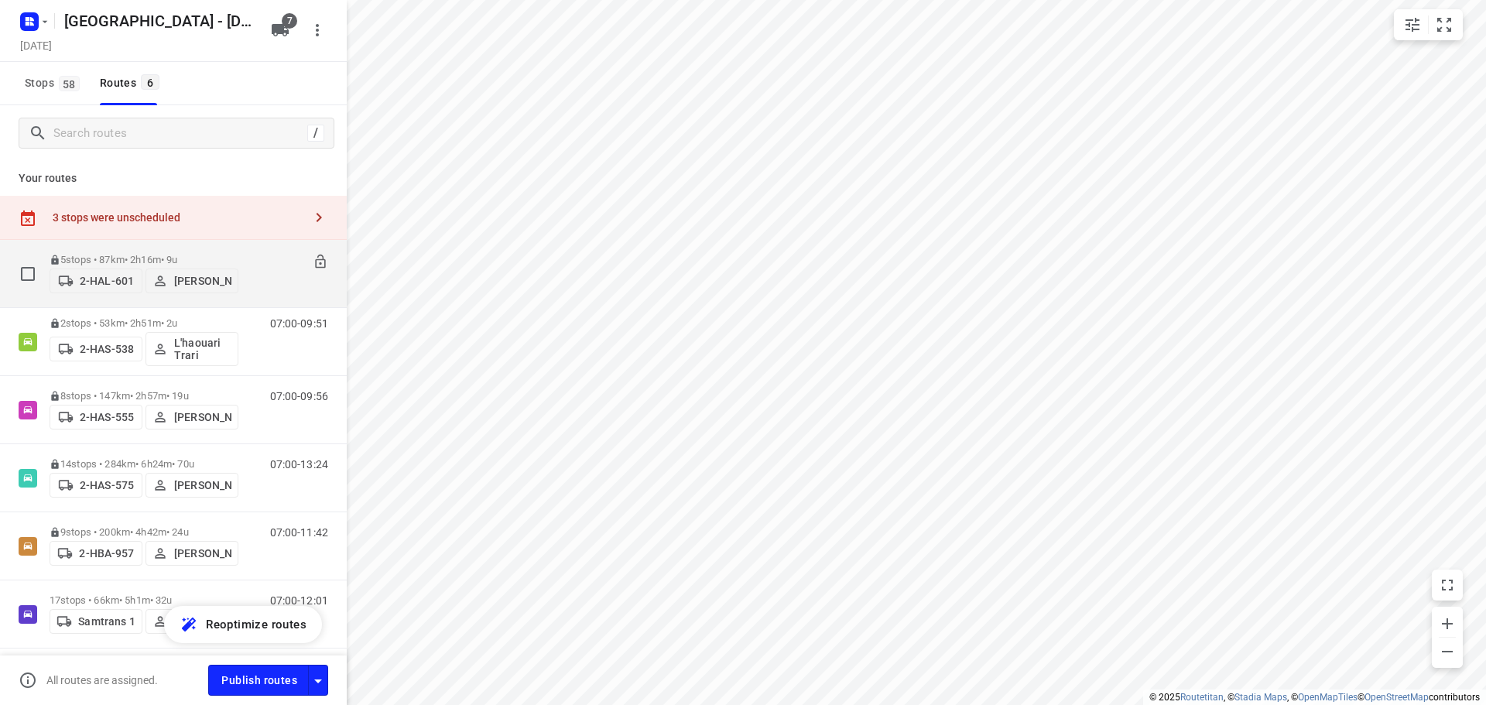
click at [108, 248] on div "5 stops • 87km • 2h16m • 9u 2-HAL-601 [PERSON_NAME]" at bounding box center [144, 273] width 189 height 55
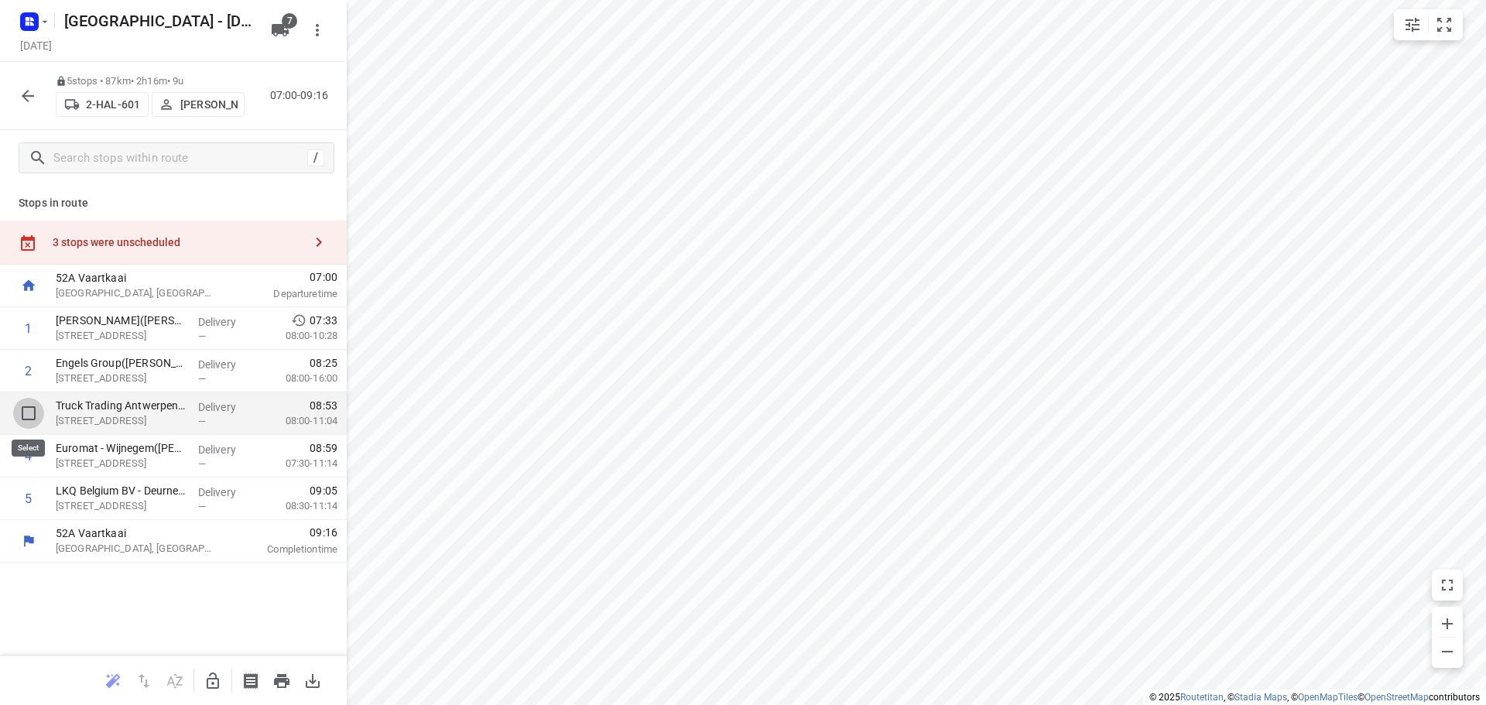
click at [30, 409] on input "checkbox" at bounding box center [28, 413] width 31 height 31
checkbox input "true"
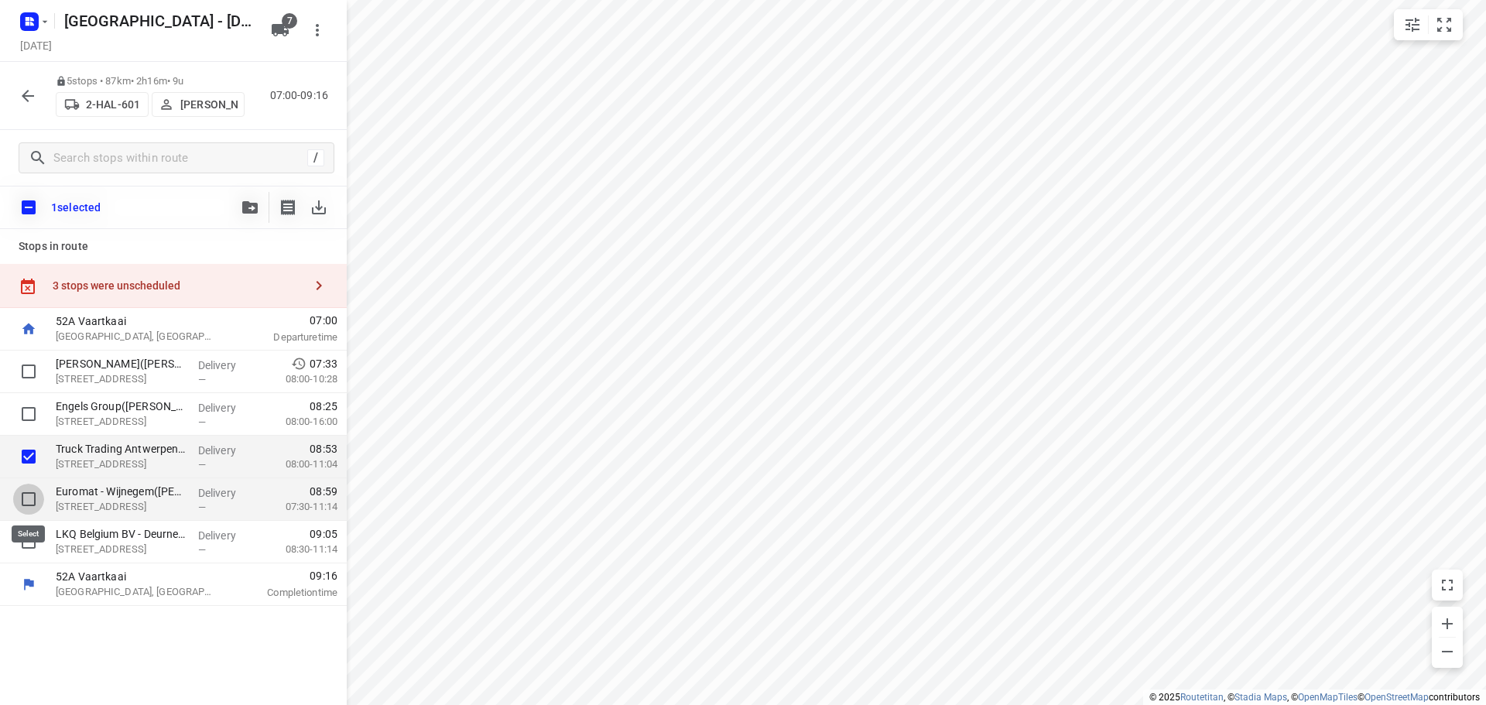
click at [28, 496] on input "checkbox" at bounding box center [28, 499] width 31 height 31
checkbox input "true"
click at [22, 537] on input "checkbox" at bounding box center [28, 541] width 31 height 31
checkbox input "true"
click at [245, 210] on icon "button" at bounding box center [249, 207] width 15 height 12
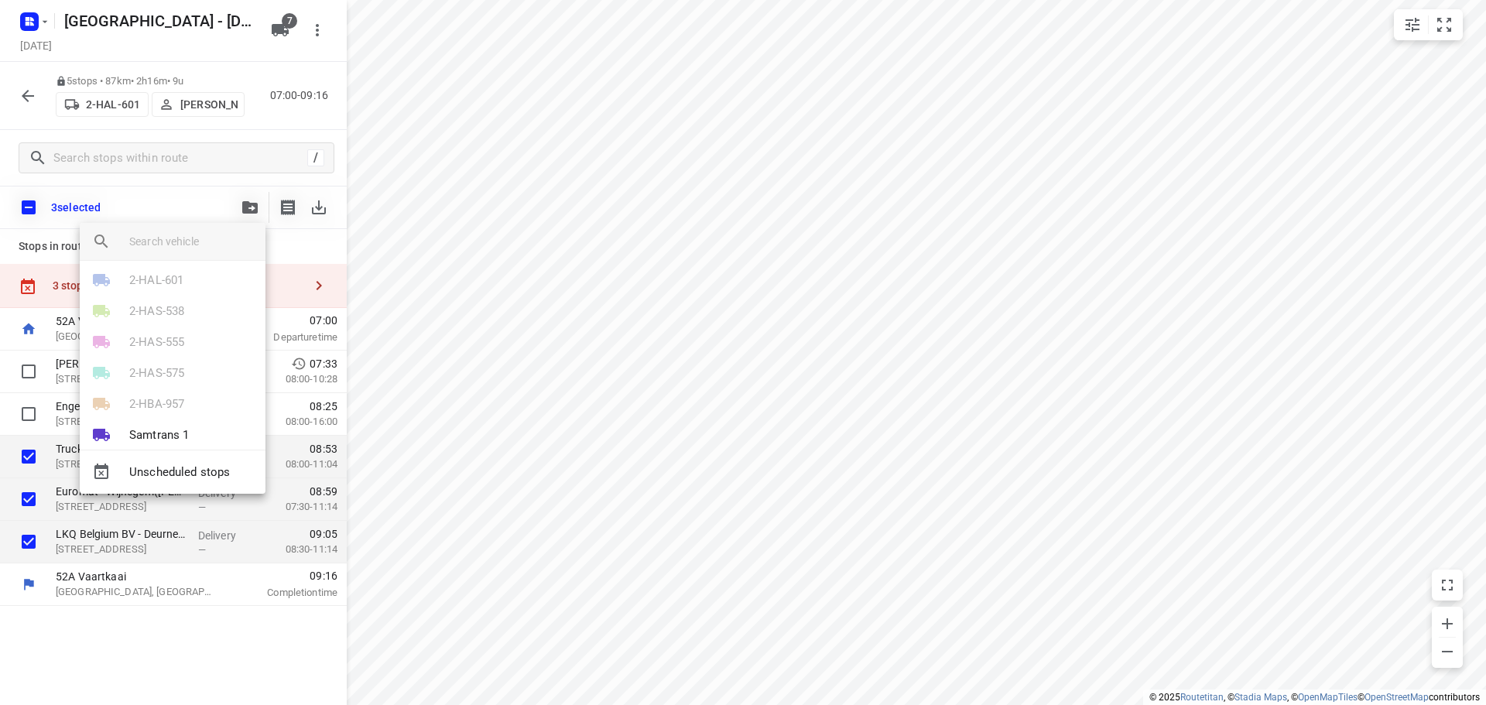
scroll to position [59, 0]
click at [153, 407] on p "Samtrans 1" at bounding box center [159, 416] width 60 height 18
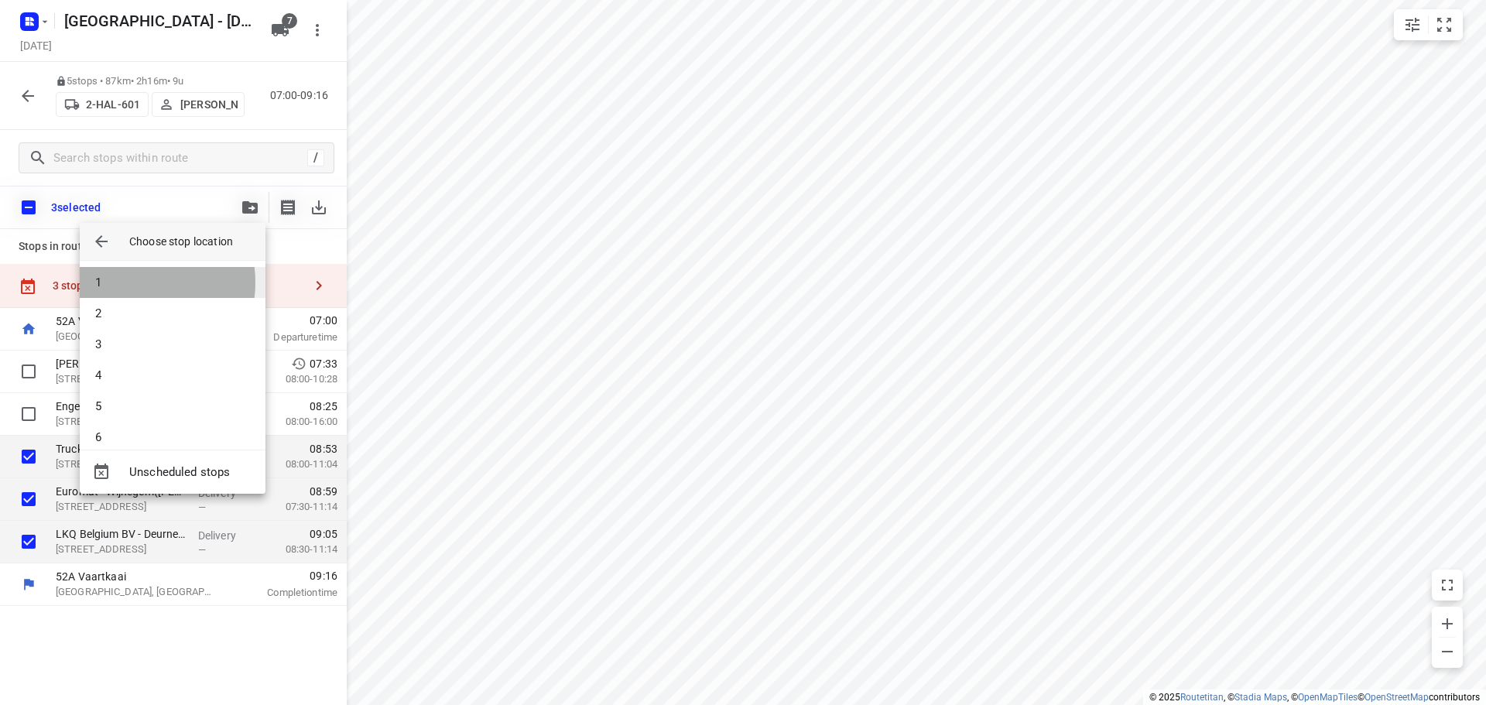
click at [133, 282] on li "1" at bounding box center [173, 282] width 186 height 31
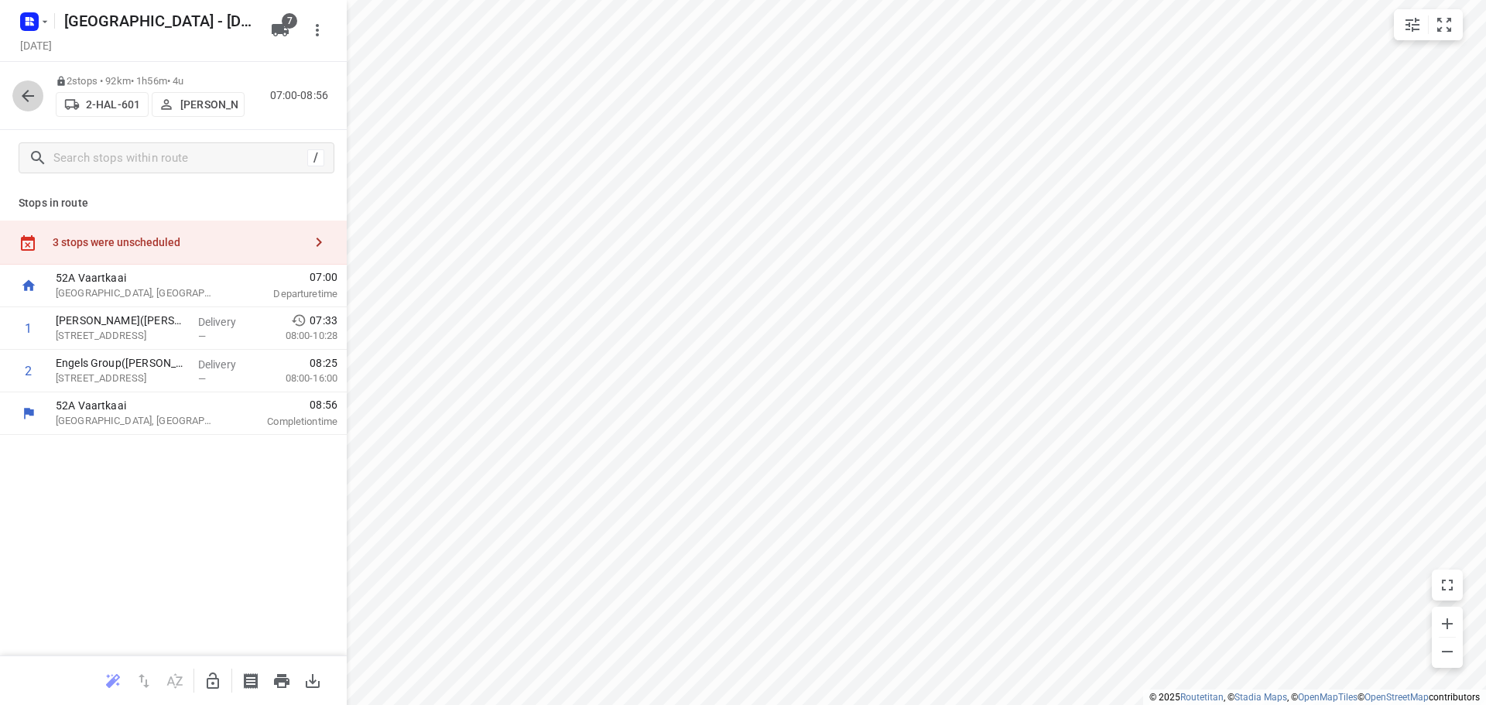
click at [21, 94] on icon "button" at bounding box center [28, 96] width 19 height 19
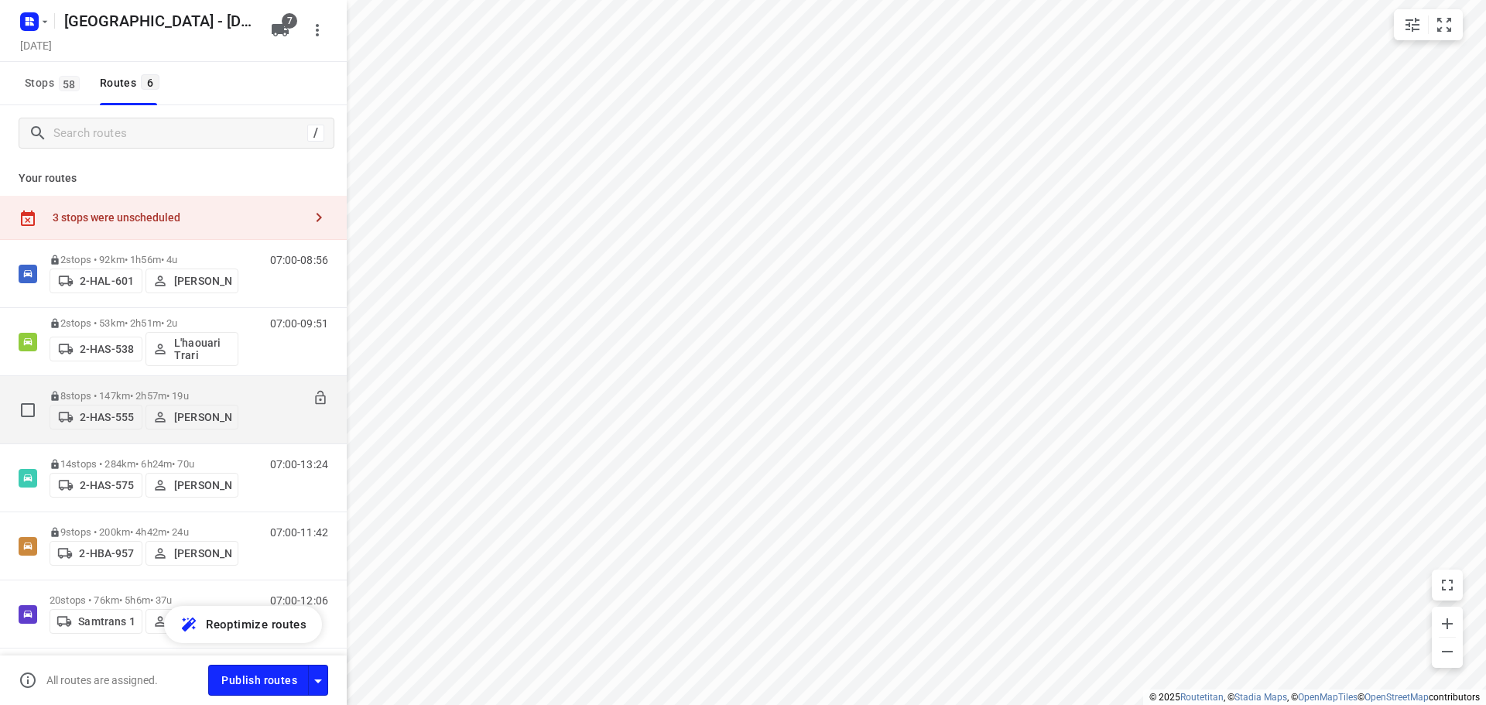
click at [122, 390] on p "8 stops • 147km • 2h57m • 19u" at bounding box center [144, 396] width 189 height 12
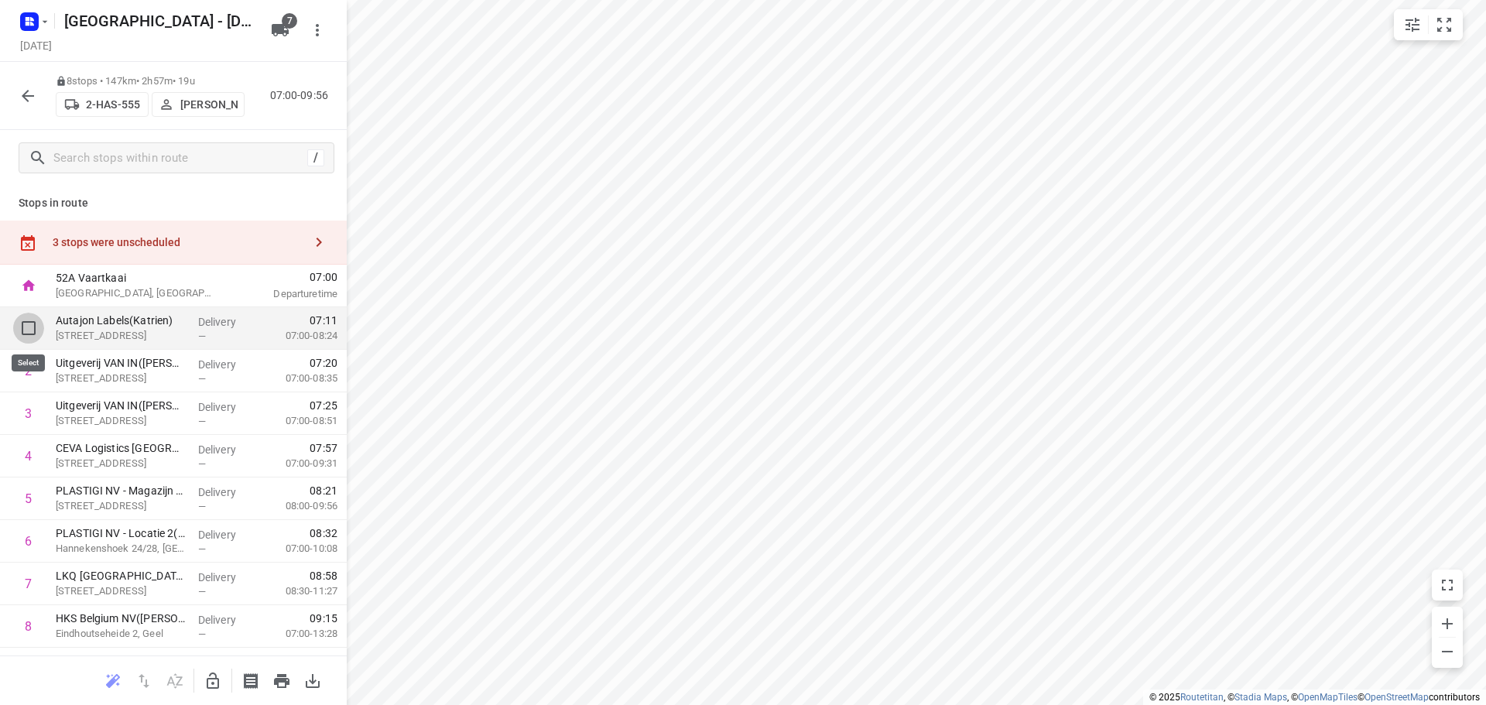
click at [29, 327] on input "checkbox" at bounding box center [28, 328] width 31 height 31
checkbox input "true"
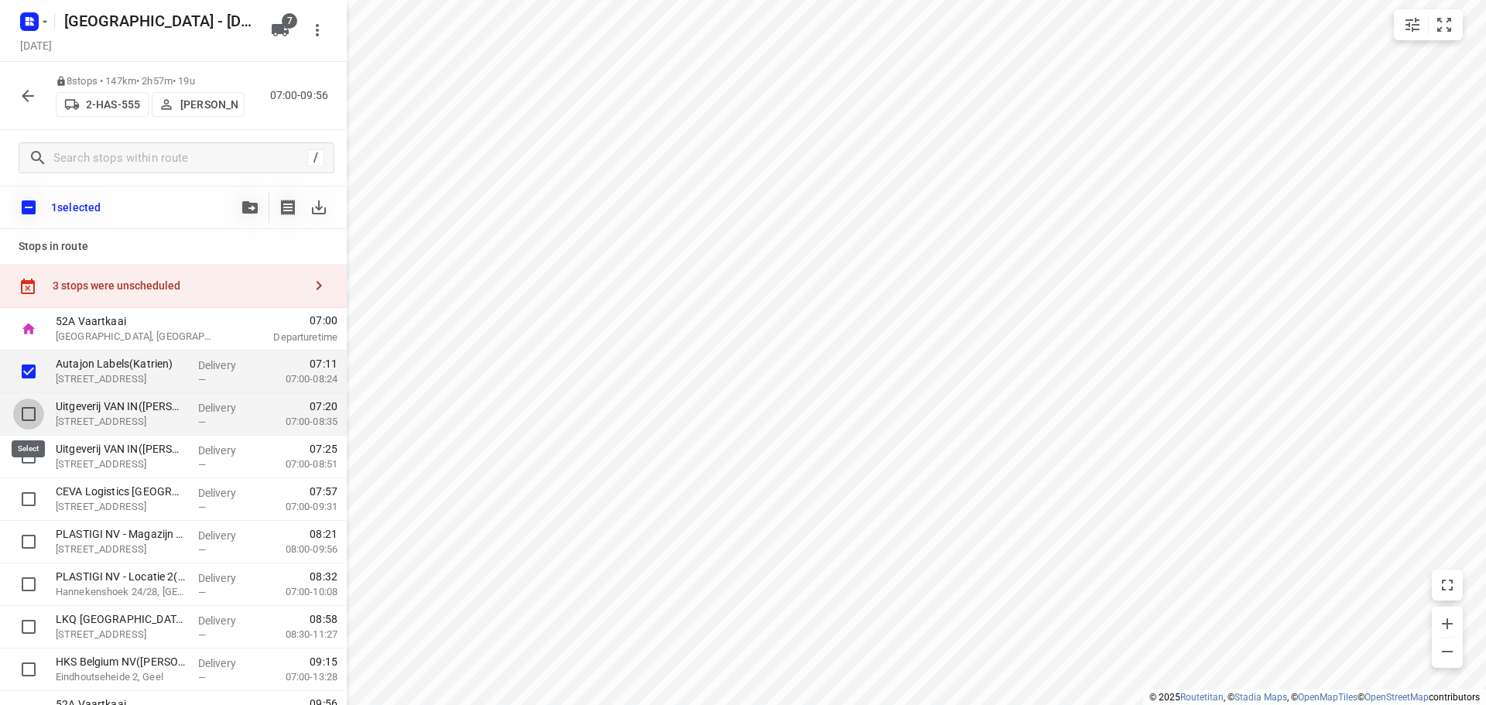
click at [25, 407] on input "checkbox" at bounding box center [28, 414] width 31 height 31
checkbox input "true"
click at [27, 454] on input "checkbox" at bounding box center [28, 456] width 31 height 31
checkbox input "true"
click at [244, 207] on icon "button" at bounding box center [249, 207] width 15 height 12
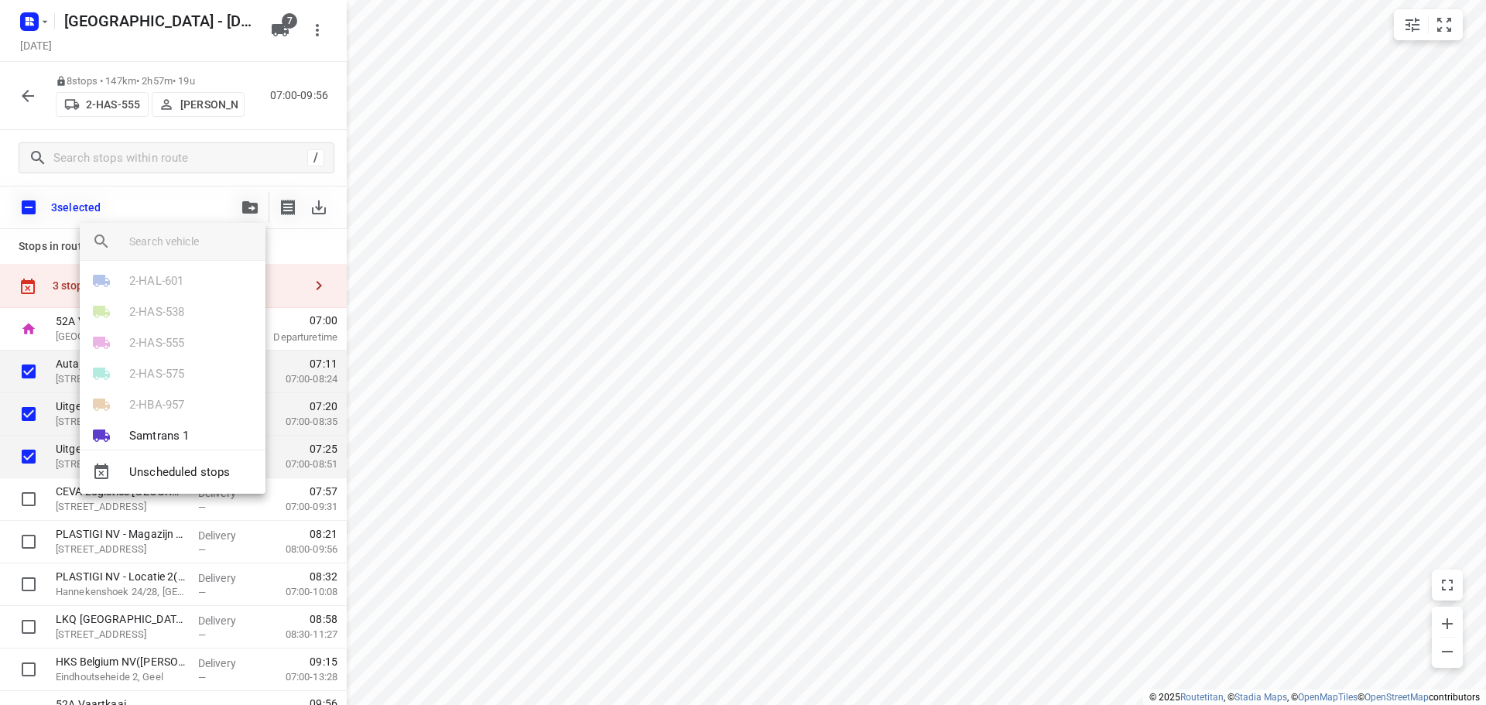
scroll to position [59, 0]
click at [158, 409] on p "Samtrans 1" at bounding box center [159, 416] width 60 height 18
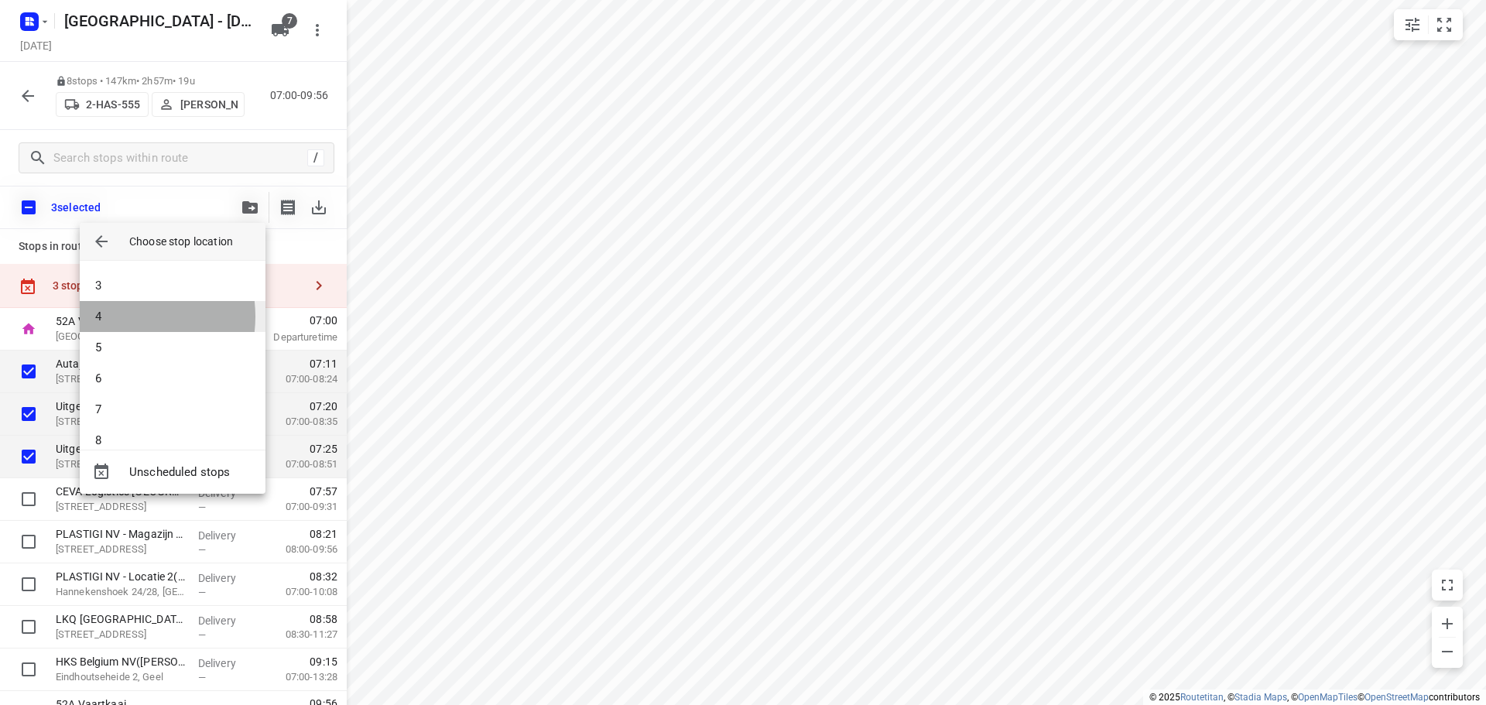
click at [118, 317] on li "4" at bounding box center [173, 316] width 186 height 31
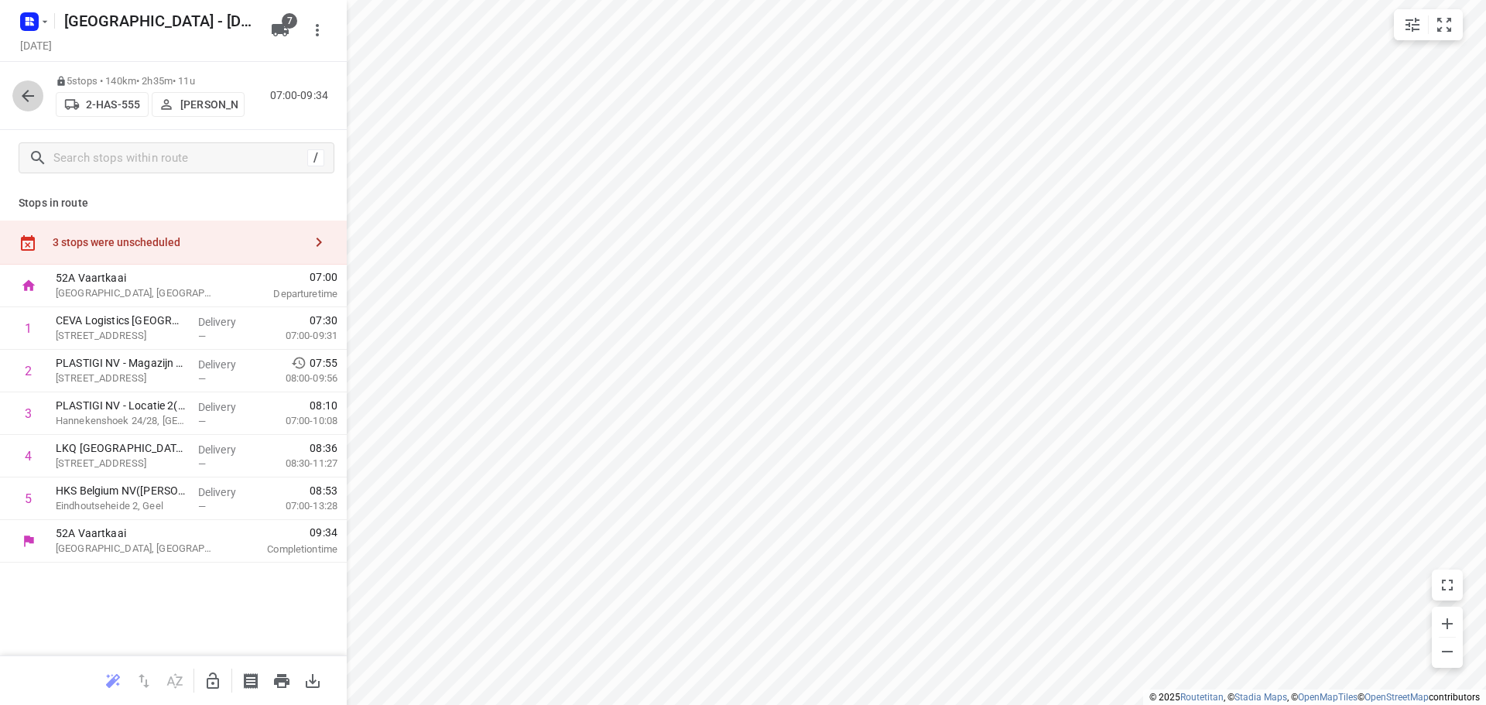
click at [29, 94] on icon "button" at bounding box center [28, 96] width 19 height 19
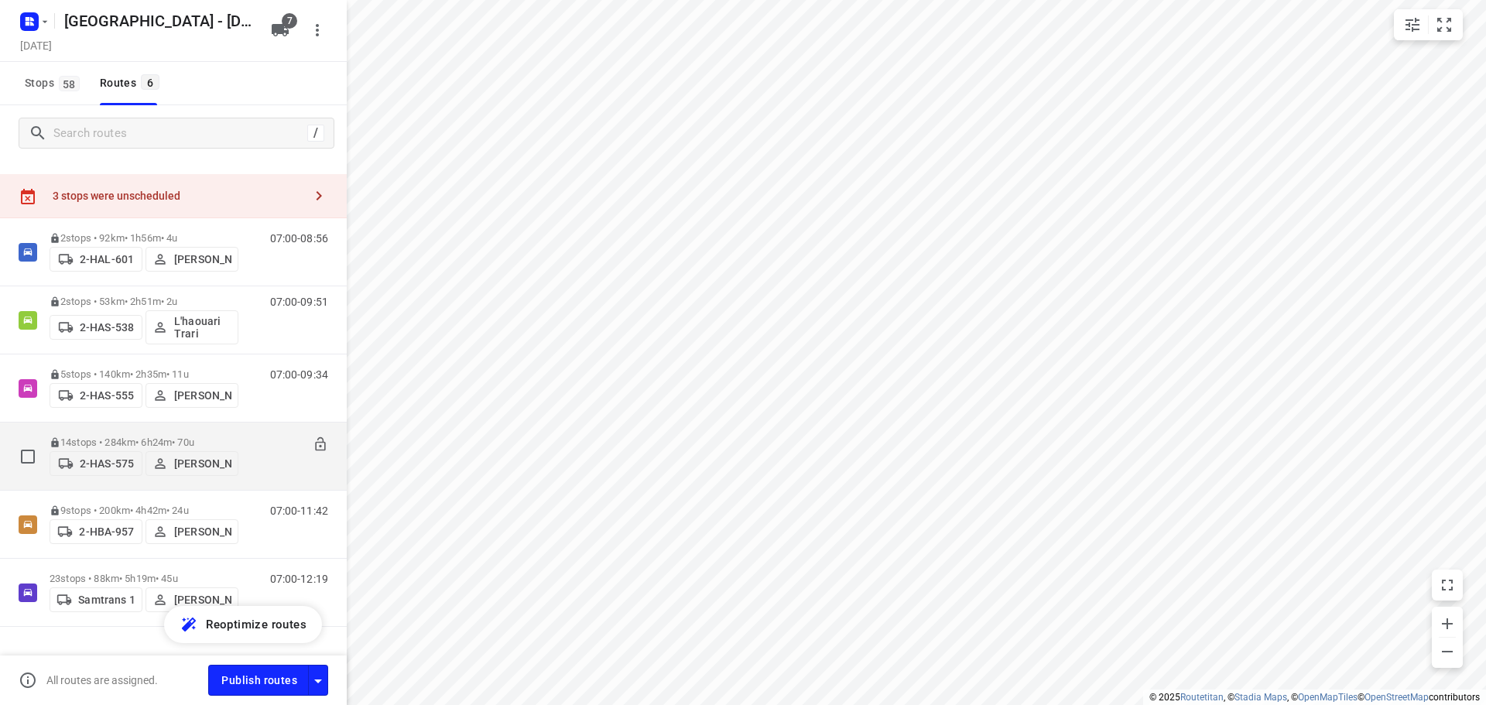
scroll to position [55, 0]
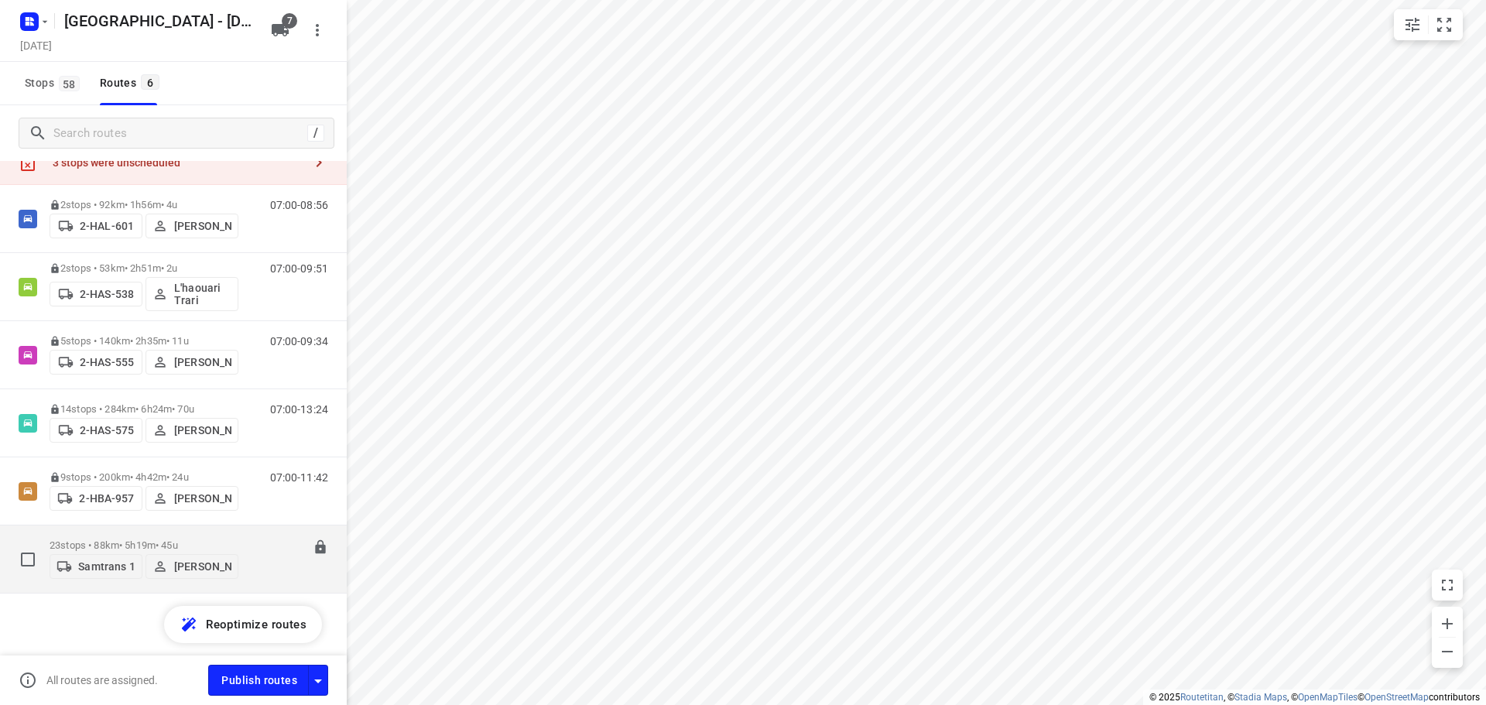
click at [101, 539] on p "23 stops • 88km • 5h19m • 45u" at bounding box center [144, 545] width 189 height 12
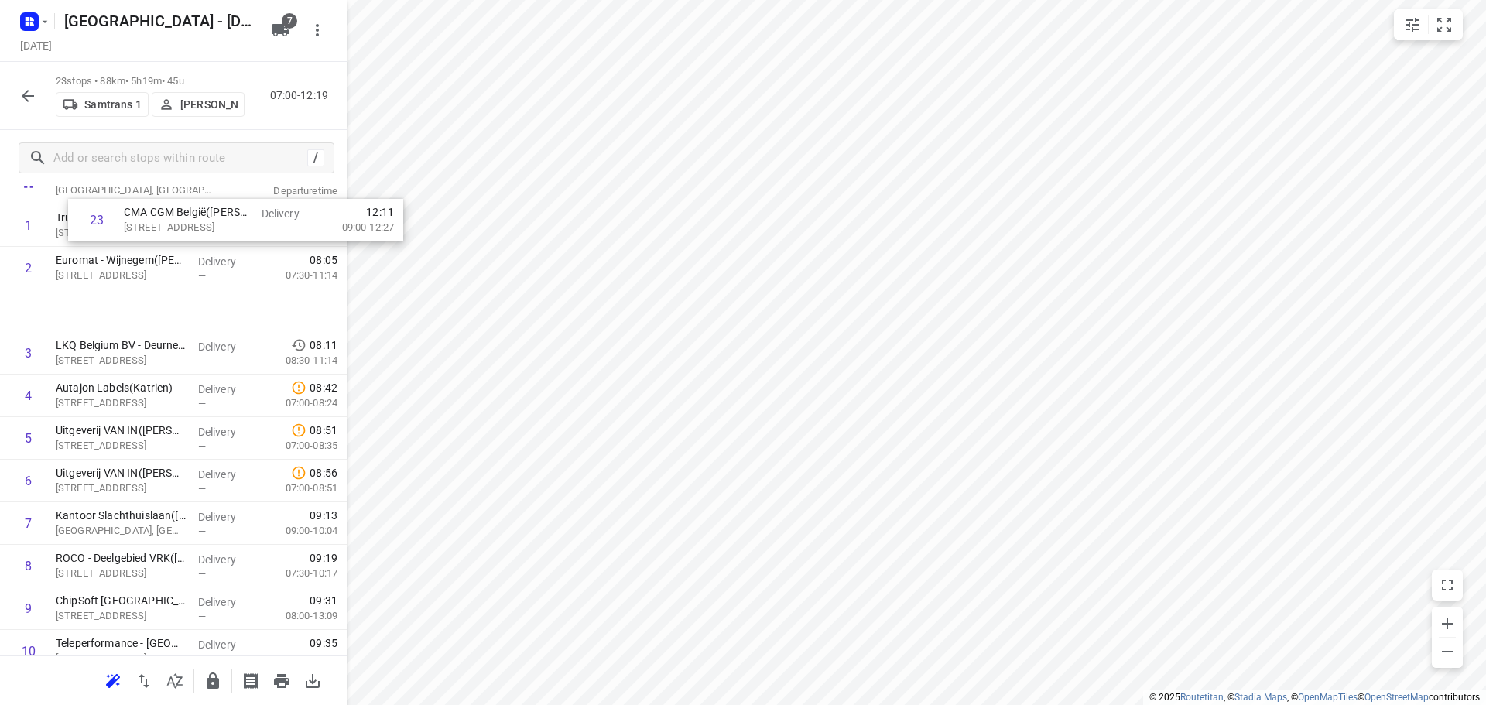
scroll to position [93, 0]
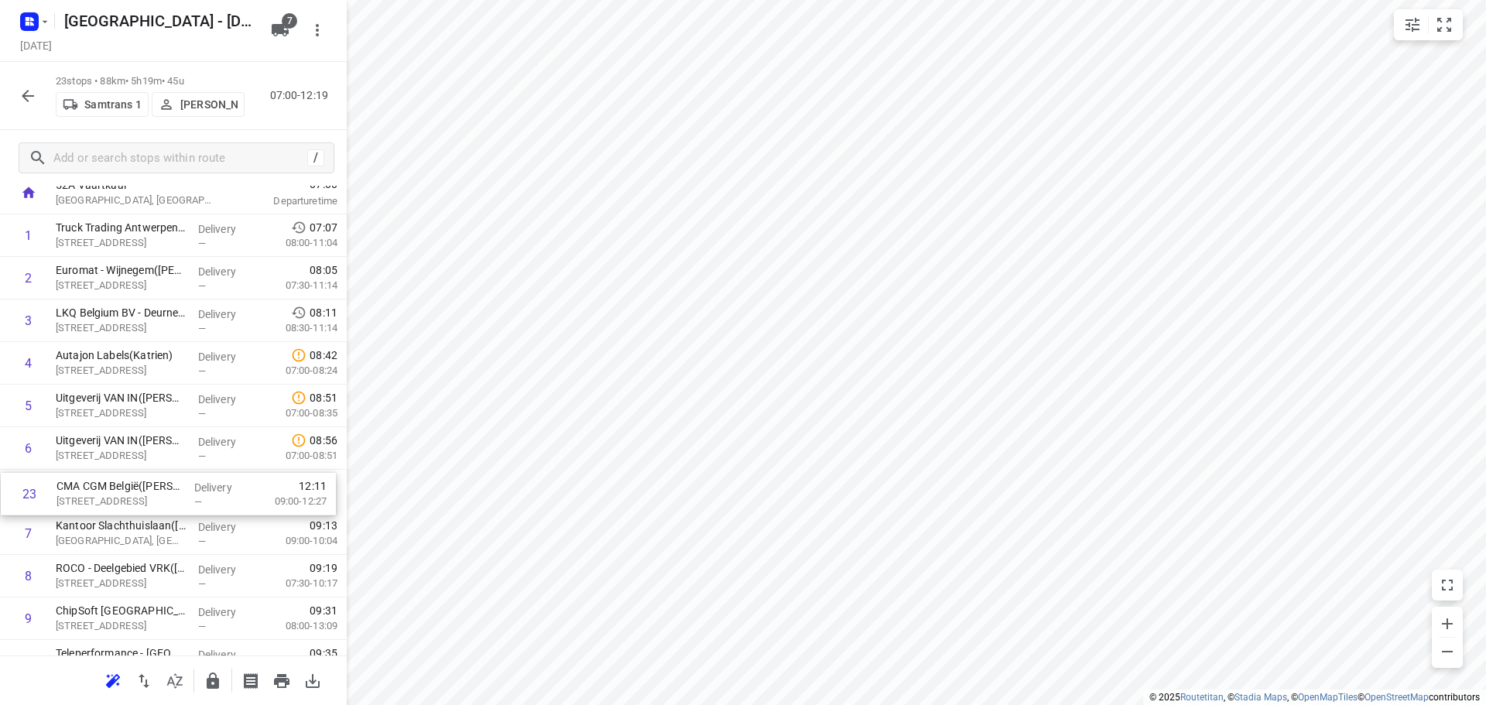
drag, startPoint x: 141, startPoint y: 591, endPoint x: 145, endPoint y: 486, distance: 104.6
click at [145, 486] on div "1 Truck Trading [GEOGRAPHIC_DATA]([PERSON_NAME]) [STREET_ADDRESS] Delivery — 07…" at bounding box center [173, 703] width 347 height 979
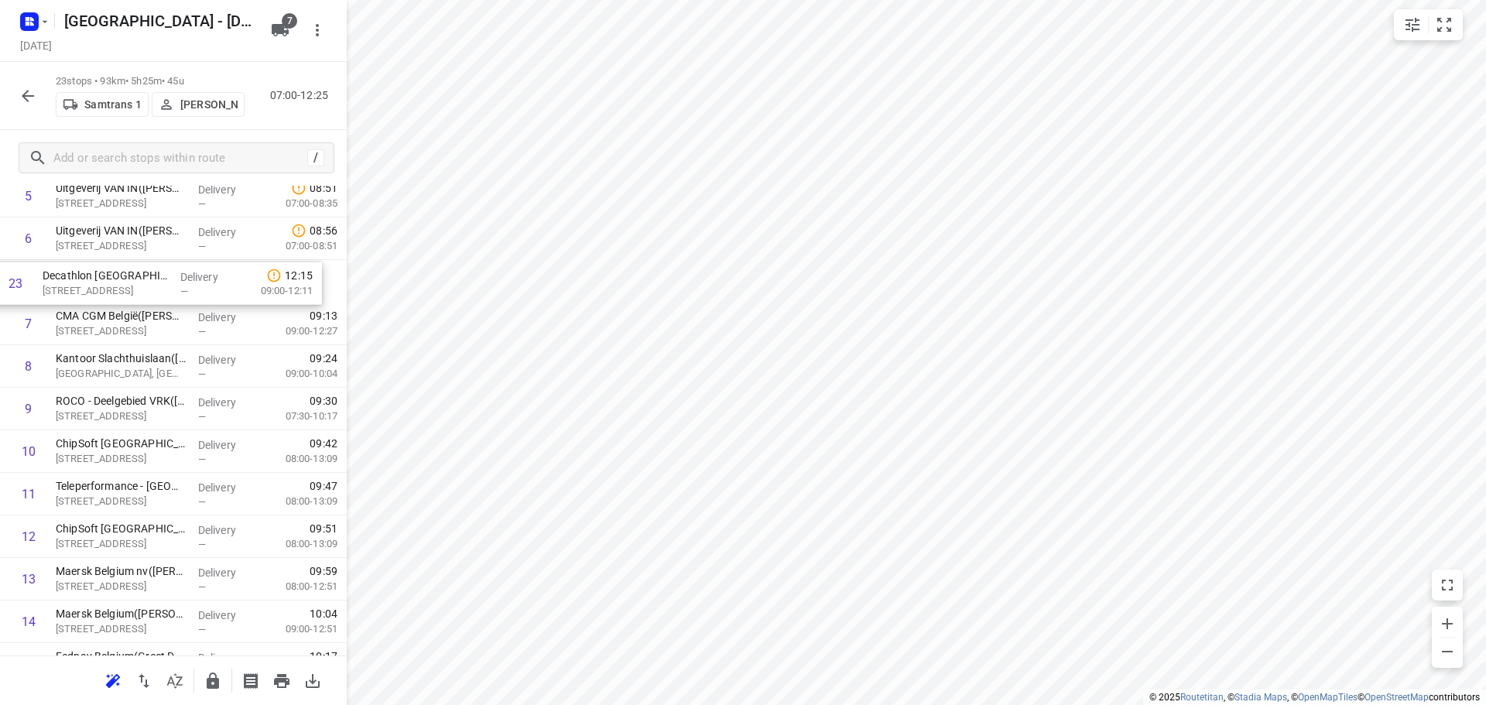
scroll to position [299, 0]
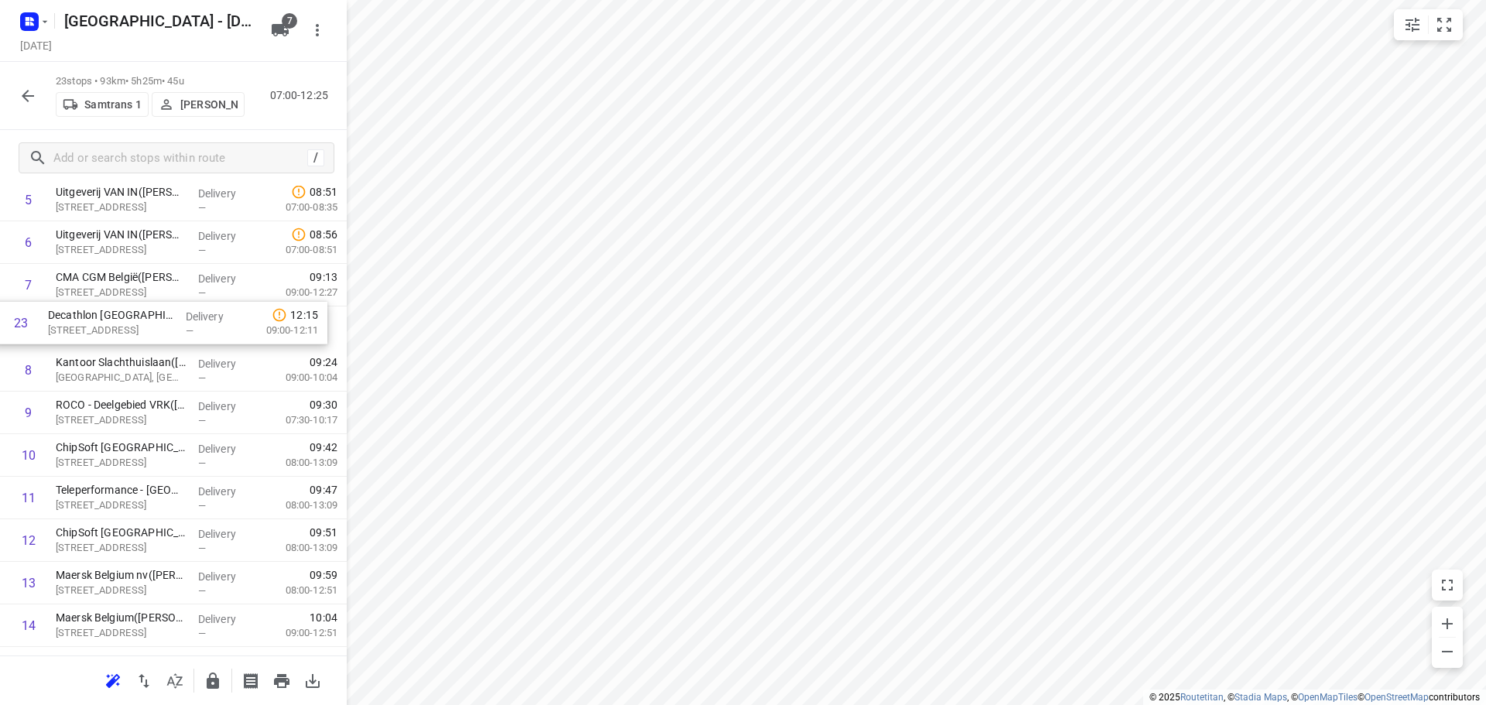
drag, startPoint x: 97, startPoint y: 593, endPoint x: 90, endPoint y: 320, distance: 272.5
click at [90, 320] on div "1 Truck Trading [GEOGRAPHIC_DATA]([PERSON_NAME]) [STREET_ADDRESS] Delivery — 07…" at bounding box center [173, 498] width 347 height 979
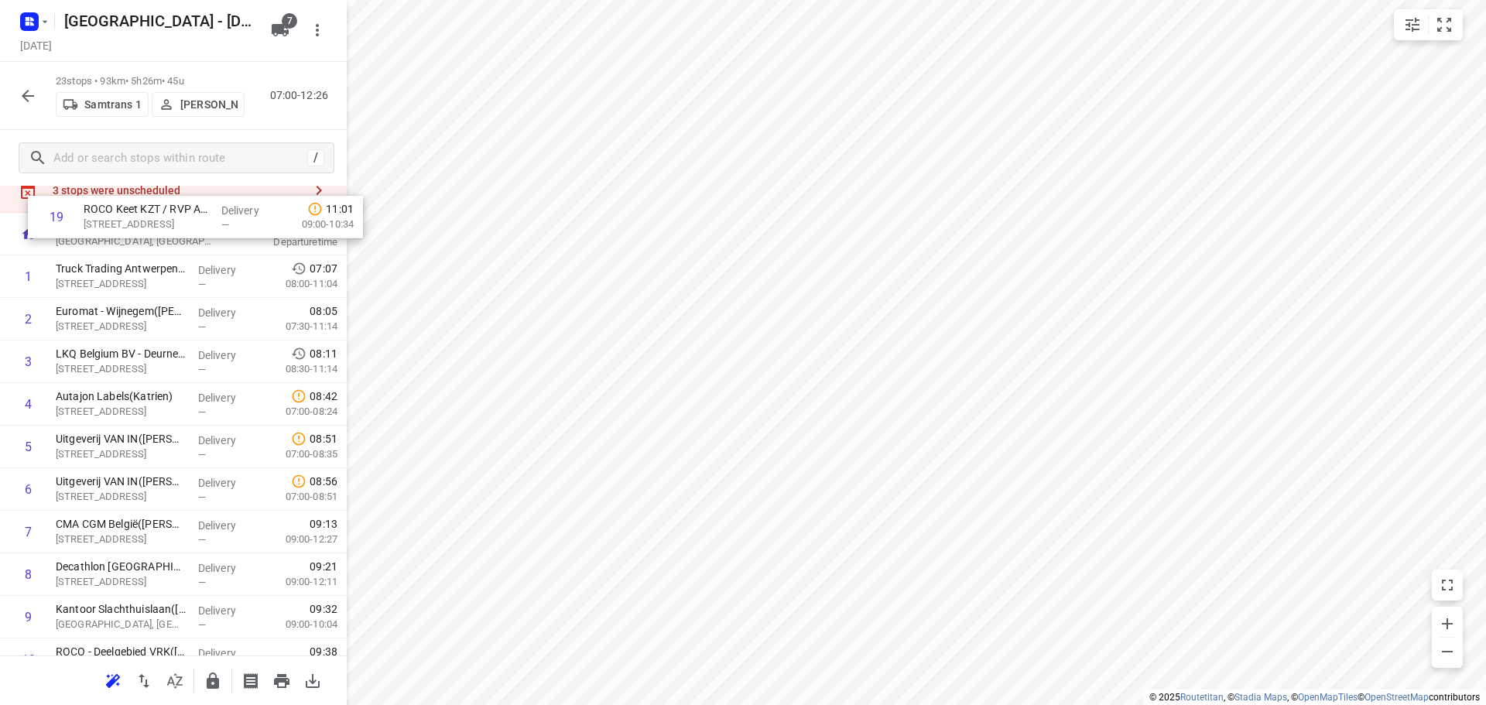
scroll to position [0, 0]
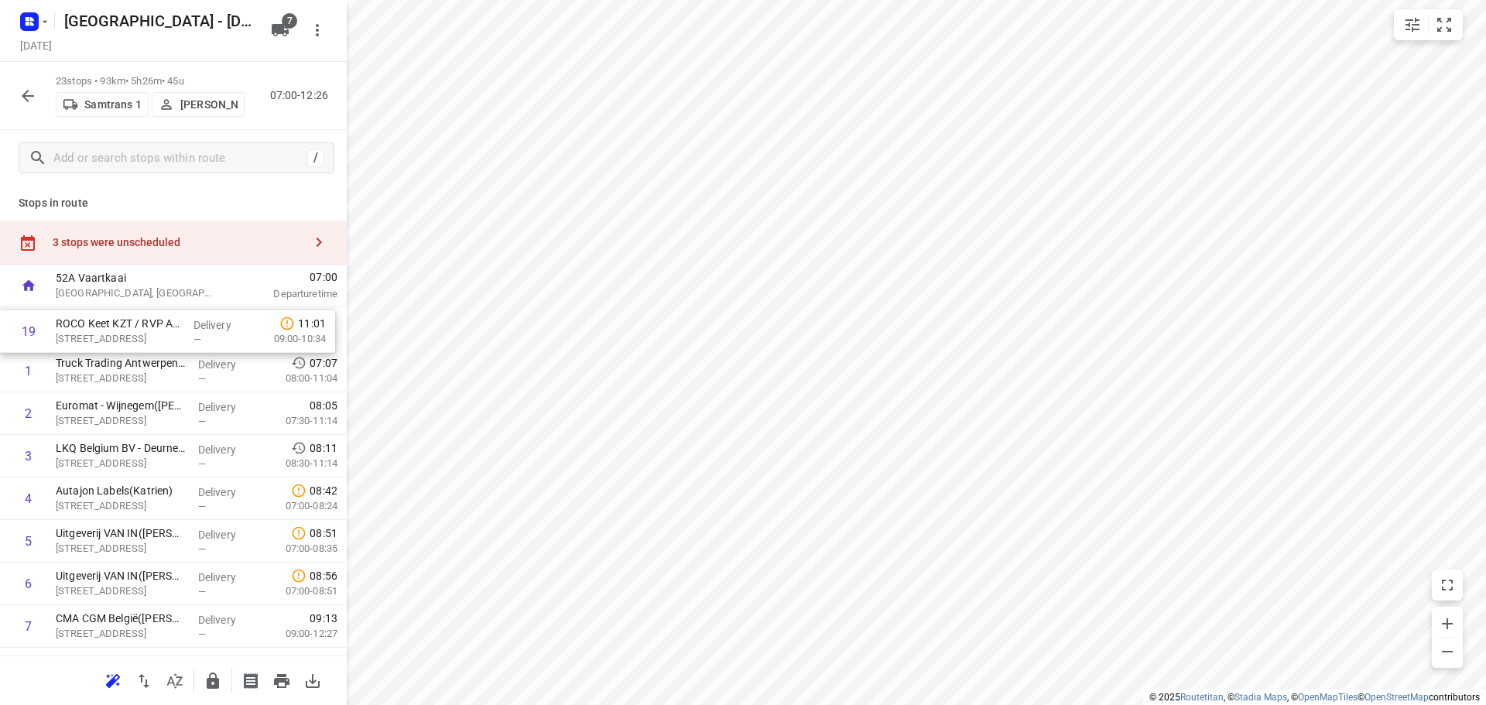
drag, startPoint x: 115, startPoint y: 564, endPoint x: 115, endPoint y: 326, distance: 238.4
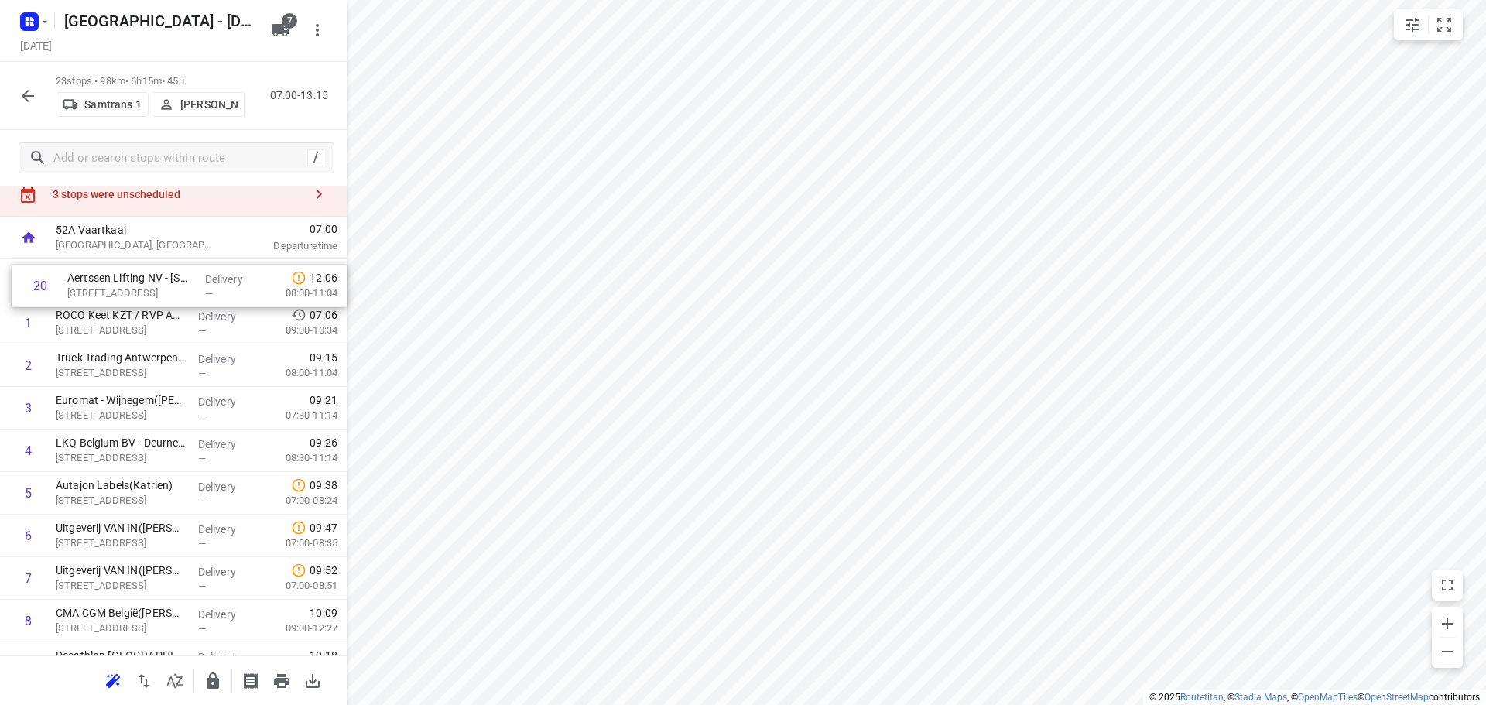
scroll to position [43, 0]
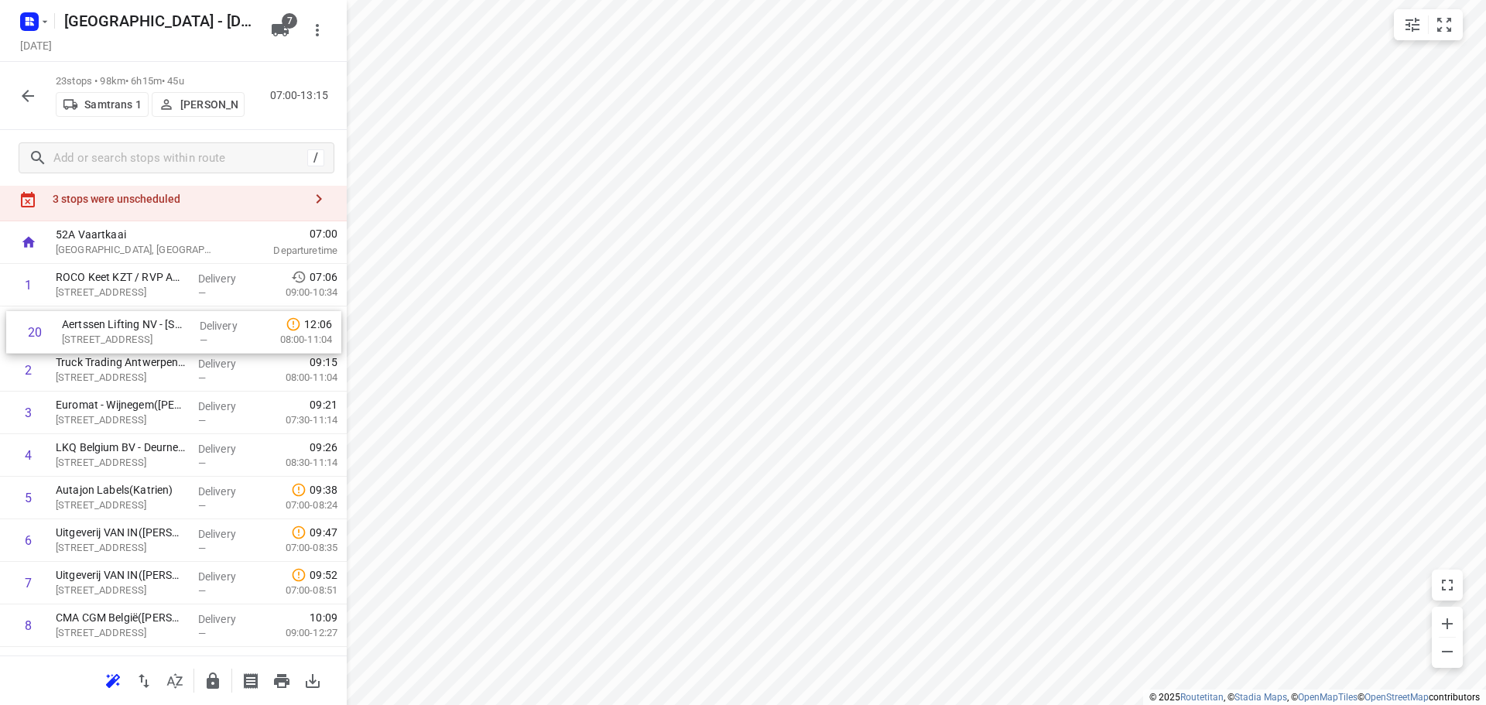
drag, startPoint x: 128, startPoint y: 524, endPoint x: 135, endPoint y: 330, distance: 193.6
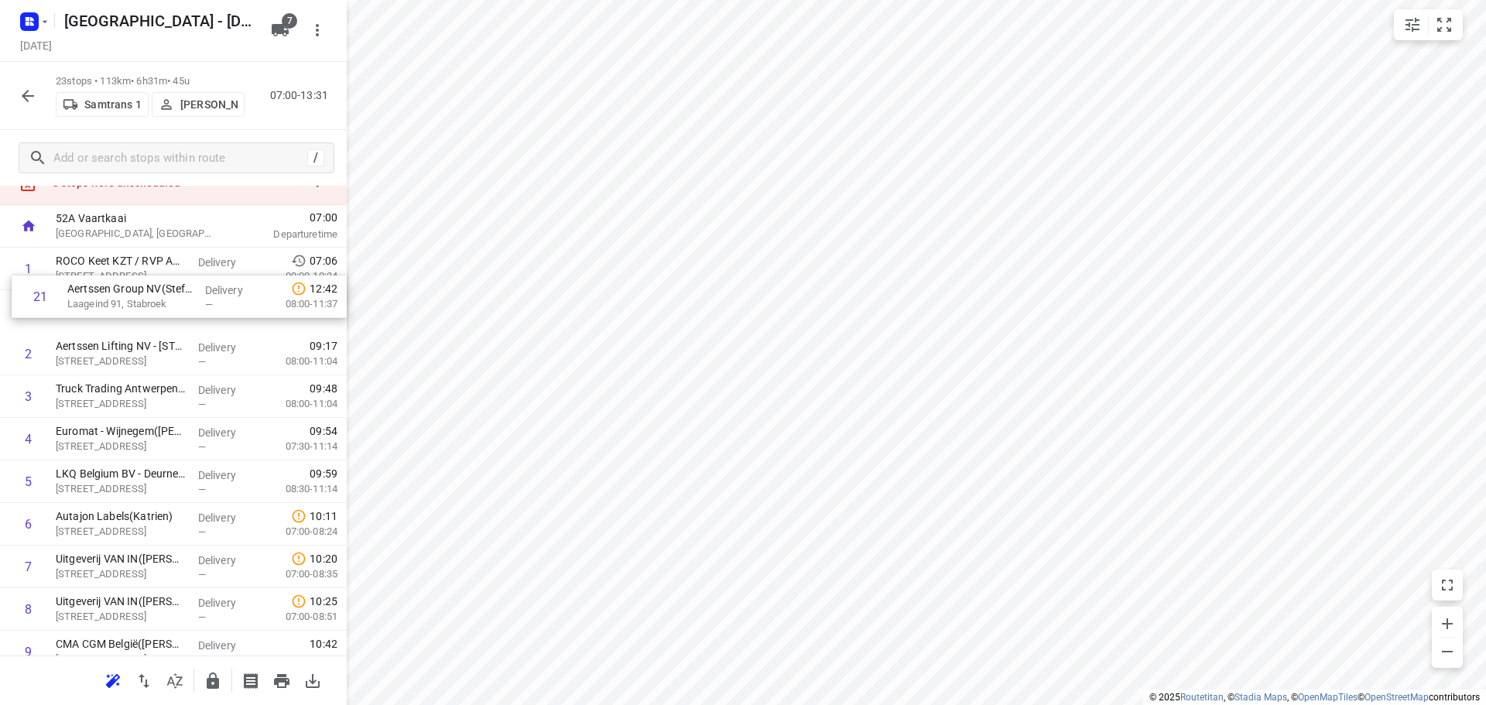
scroll to position [59, 0]
drag, startPoint x: 123, startPoint y: 519, endPoint x: 124, endPoint y: 358, distance: 161.0
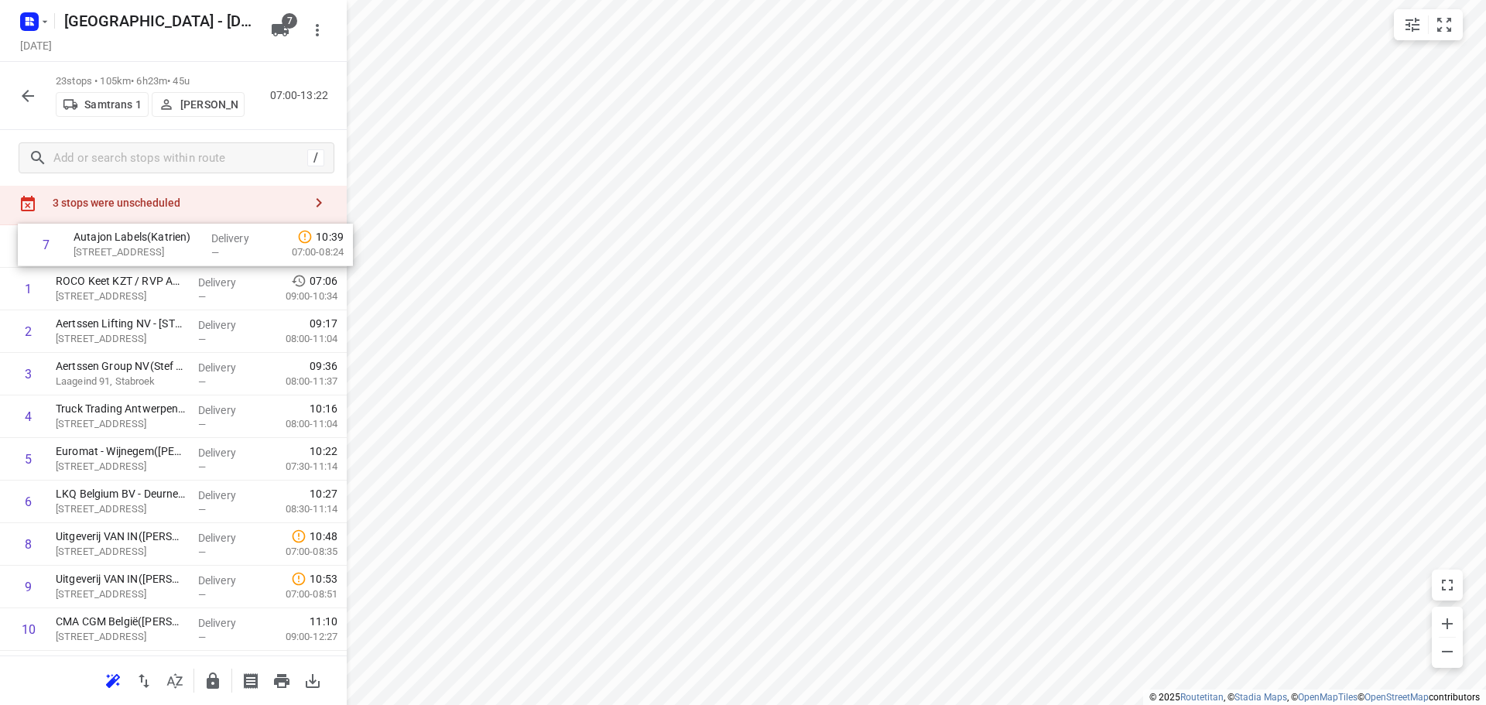
scroll to position [0, 0]
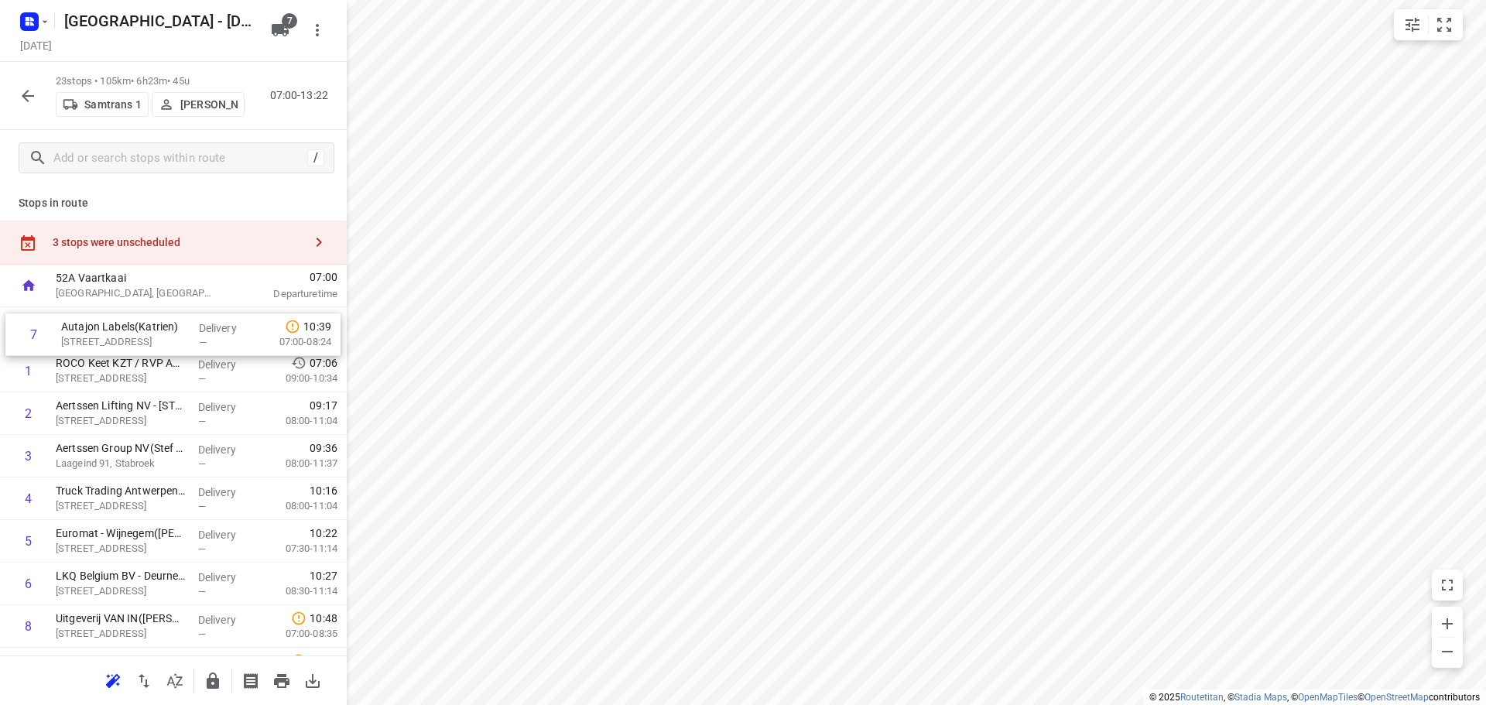
drag, startPoint x: 152, startPoint y: 418, endPoint x: 158, endPoint y: 317, distance: 100.8
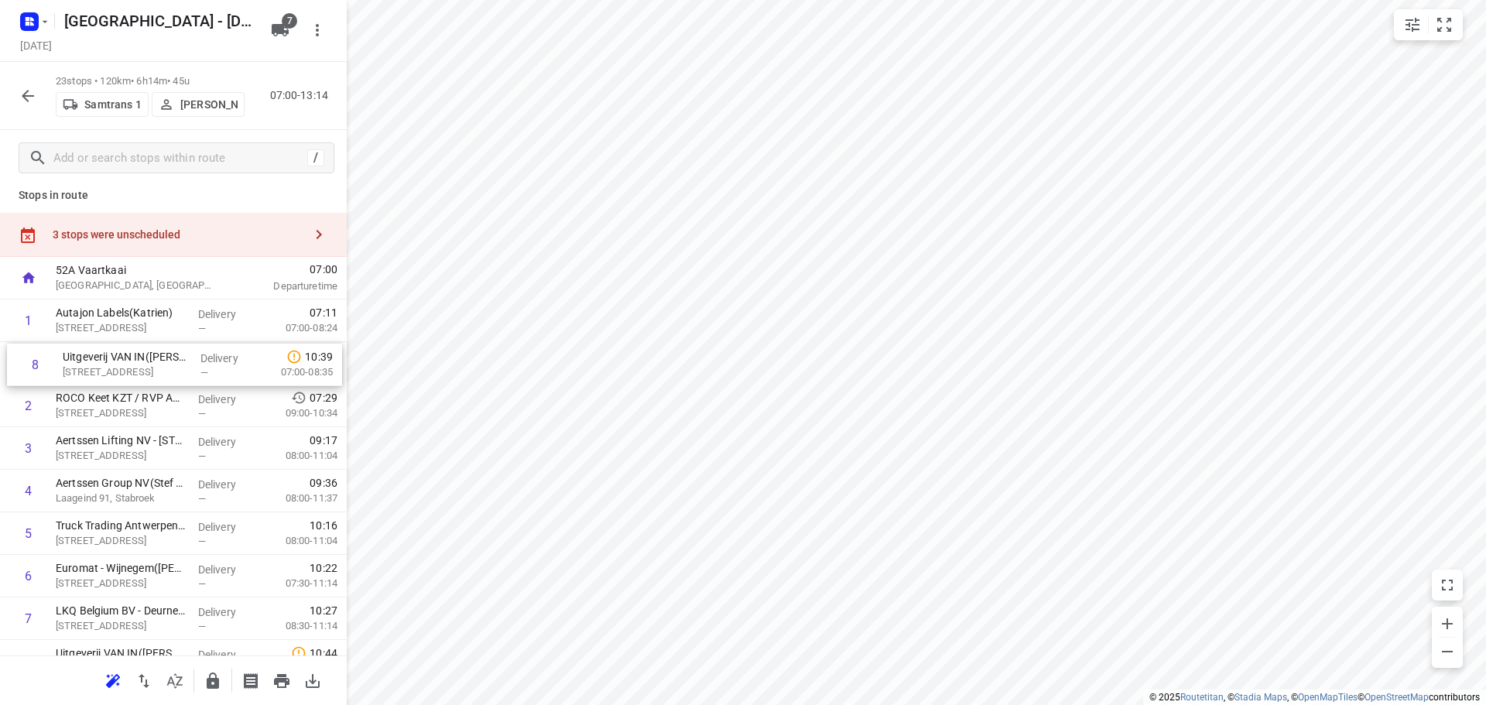
drag, startPoint x: 111, startPoint y: 626, endPoint x: 118, endPoint y: 356, distance: 270.2
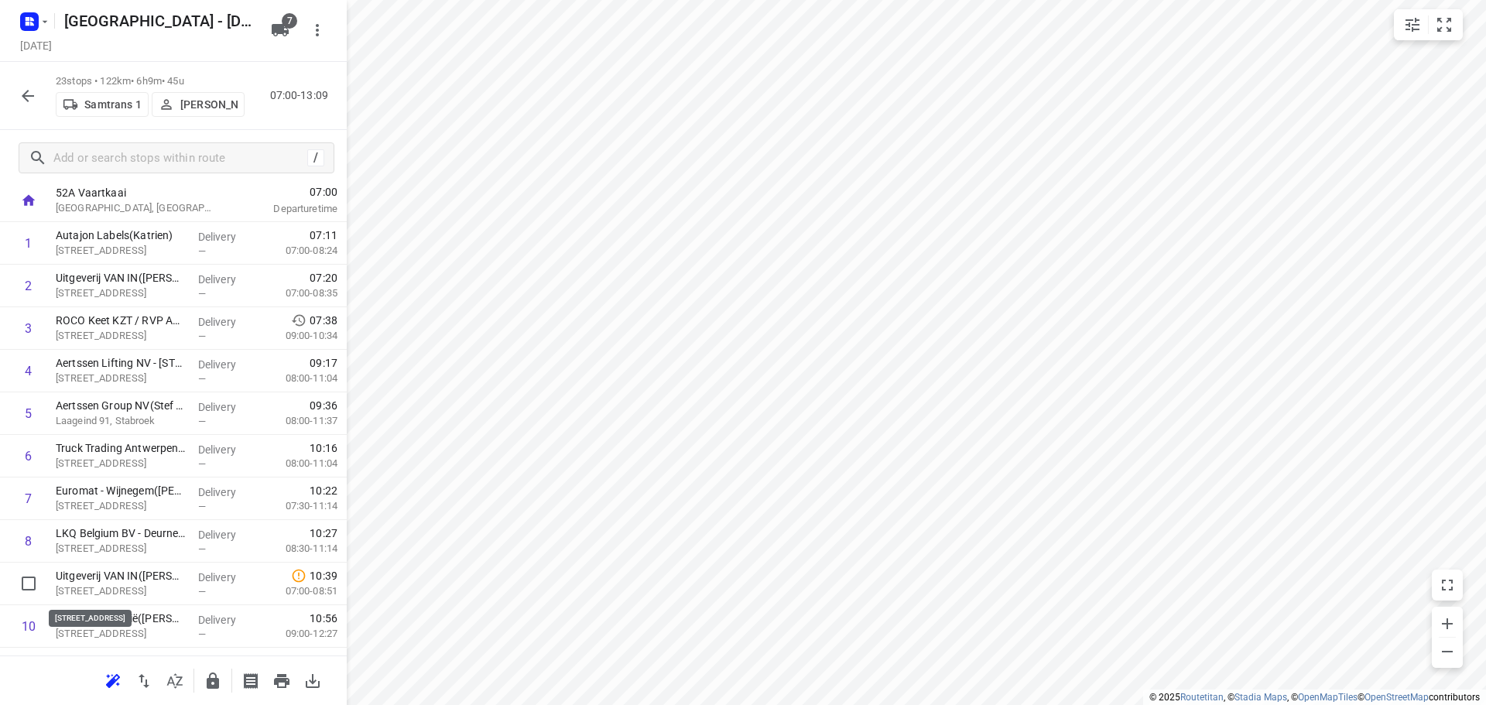
scroll to position [89, 0]
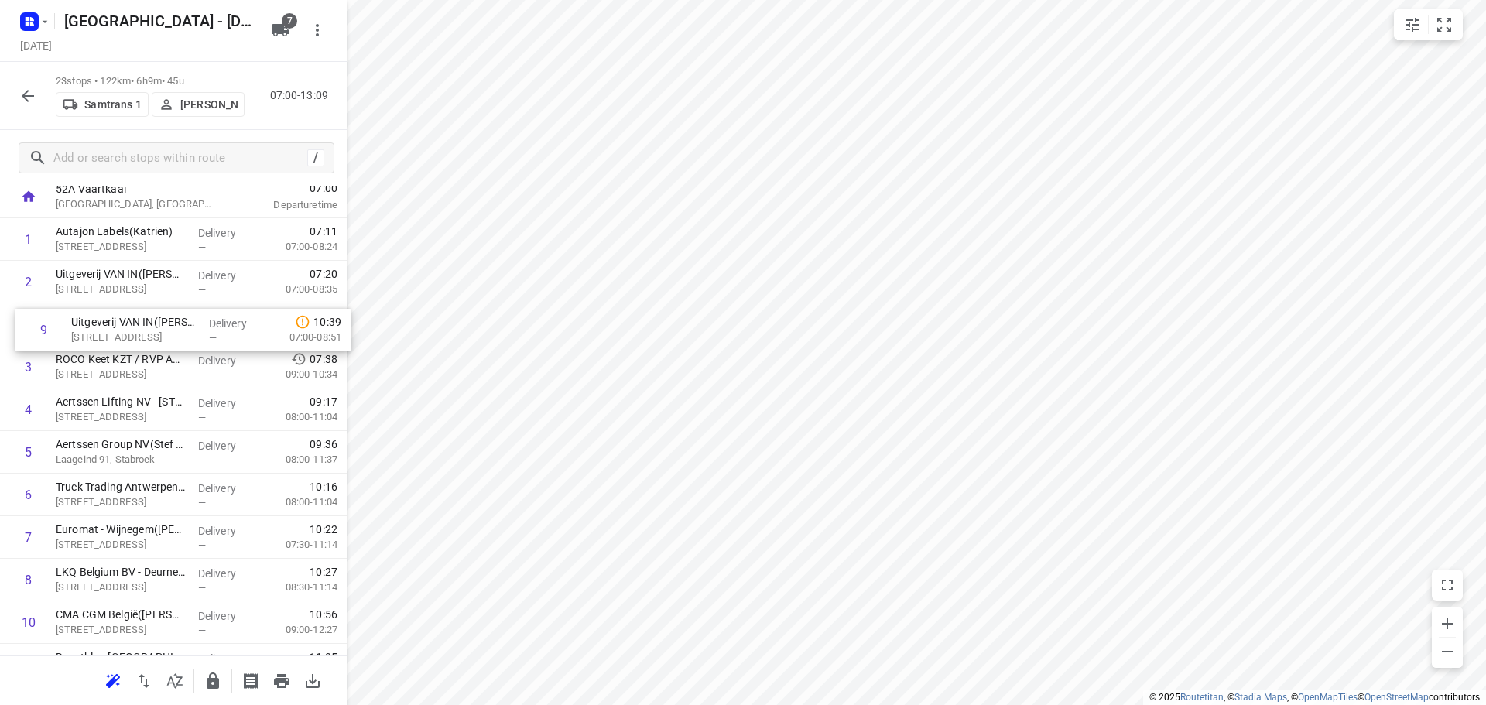
drag, startPoint x: 108, startPoint y: 588, endPoint x: 122, endPoint y: 330, distance: 258.9
click at [122, 330] on div "1 Autajon Labels([GEOGRAPHIC_DATA]) [STREET_ADDRESS] Delivery — 07:11 07:00-08:…" at bounding box center [173, 707] width 347 height 979
drag, startPoint x: 132, startPoint y: 501, endPoint x: 130, endPoint y: 360, distance: 140.9
click at [130, 360] on div "1 Autajon Labels(Katrien) [STREET_ADDRESS] Delivery — 07:11 07:00-08:24 2 Uitge…" at bounding box center [173, 707] width 347 height 979
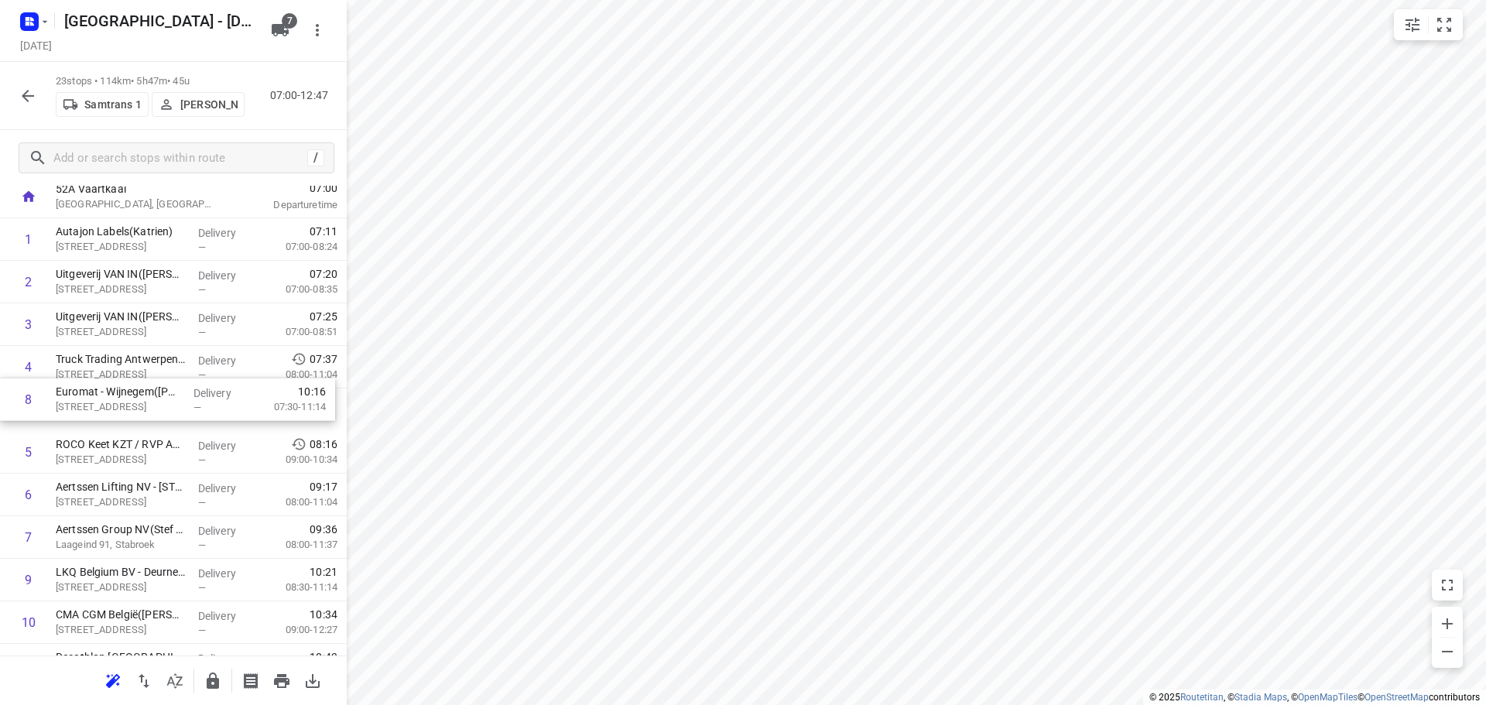
drag, startPoint x: 123, startPoint y: 538, endPoint x: 123, endPoint y: 395, distance: 142.4
click at [123, 395] on div "1 Autajon Labels(Katrien) [STREET_ADDRESS] Delivery — 07:11 07:00-08:24 2 Uitge…" at bounding box center [173, 707] width 347 height 979
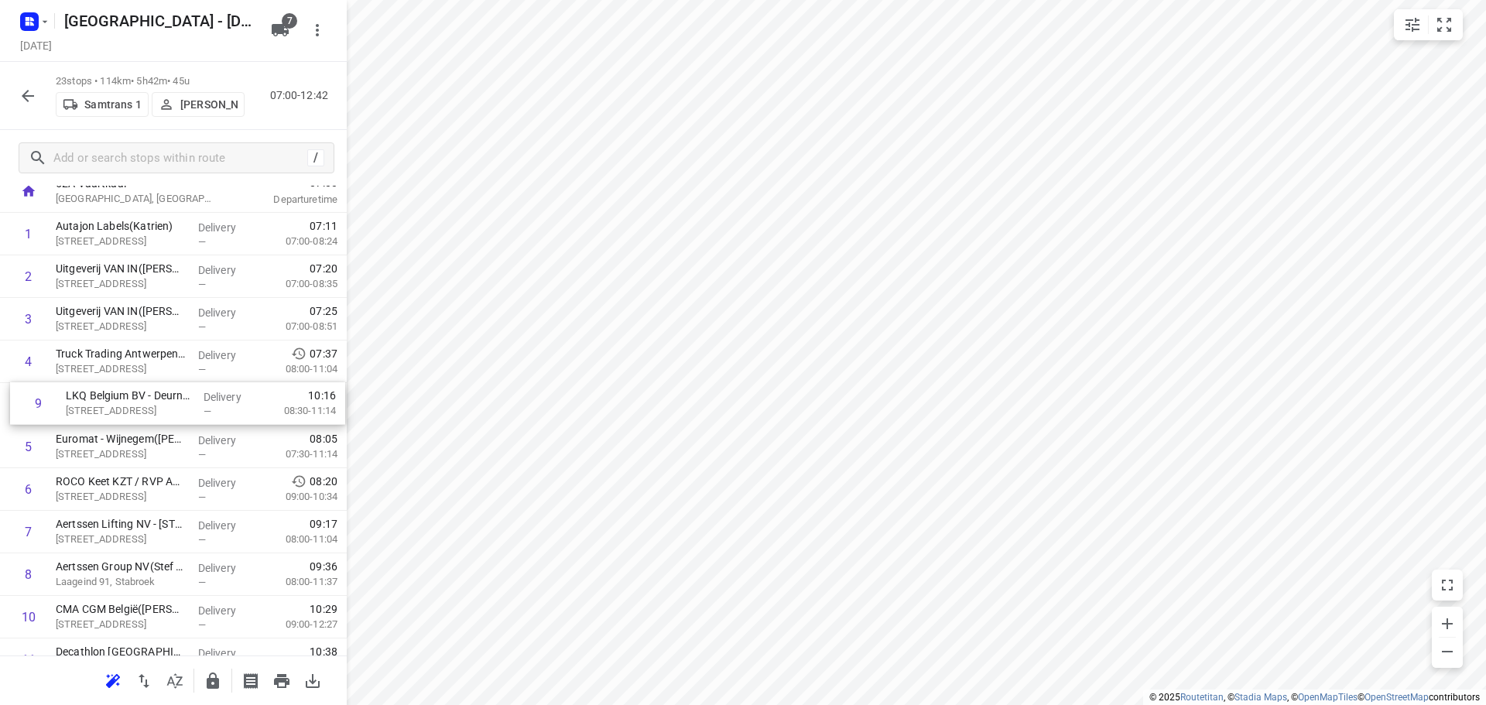
drag, startPoint x: 114, startPoint y: 580, endPoint x: 124, endPoint y: 402, distance: 179.1
click at [124, 402] on div "1 Autajon Labels(Katrien) [STREET_ADDRESS] Delivery — 07:11 07:00-08:24 2 Uitge…" at bounding box center [173, 702] width 347 height 979
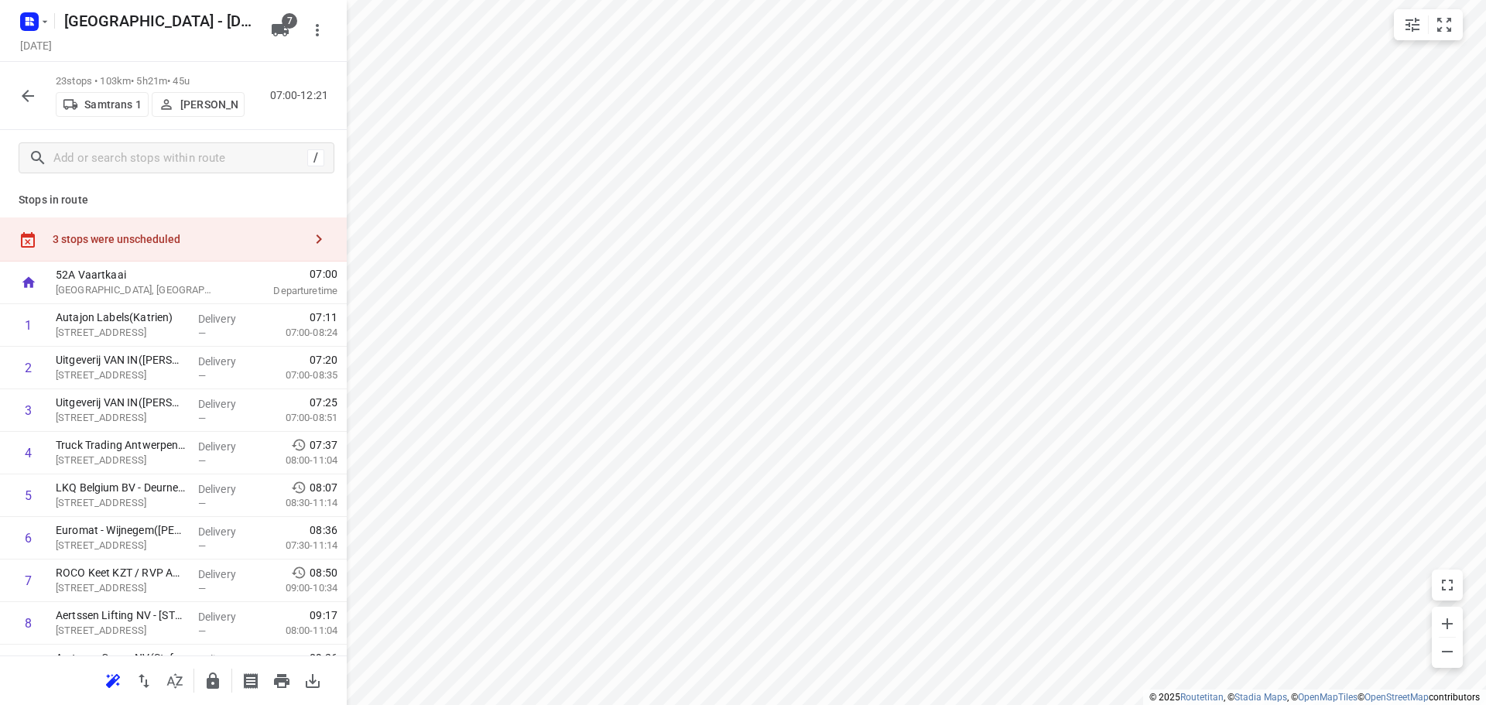
scroll to position [0, 0]
click at [140, 240] on div "3 stops were unscheduled" at bounding box center [178, 242] width 251 height 12
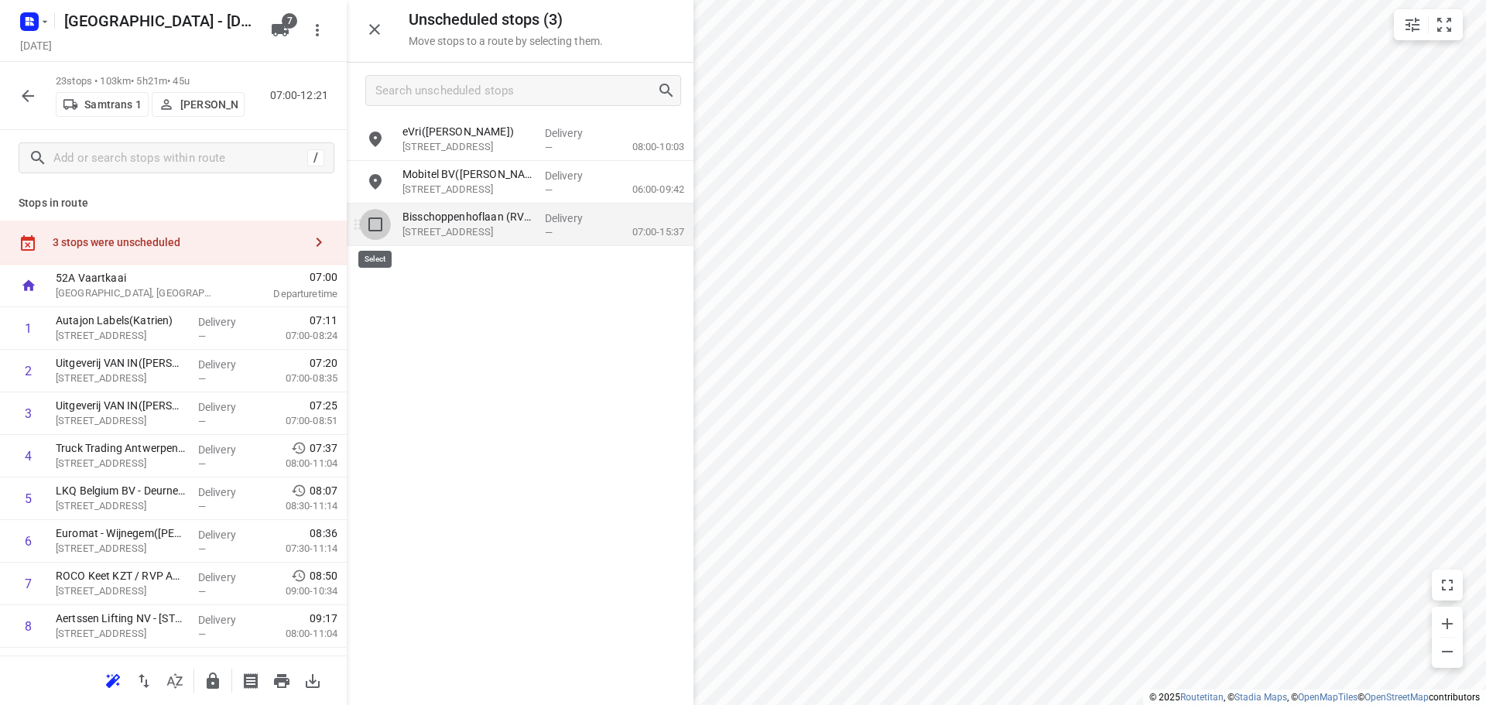
click at [376, 227] on input "grid" at bounding box center [375, 224] width 31 height 31
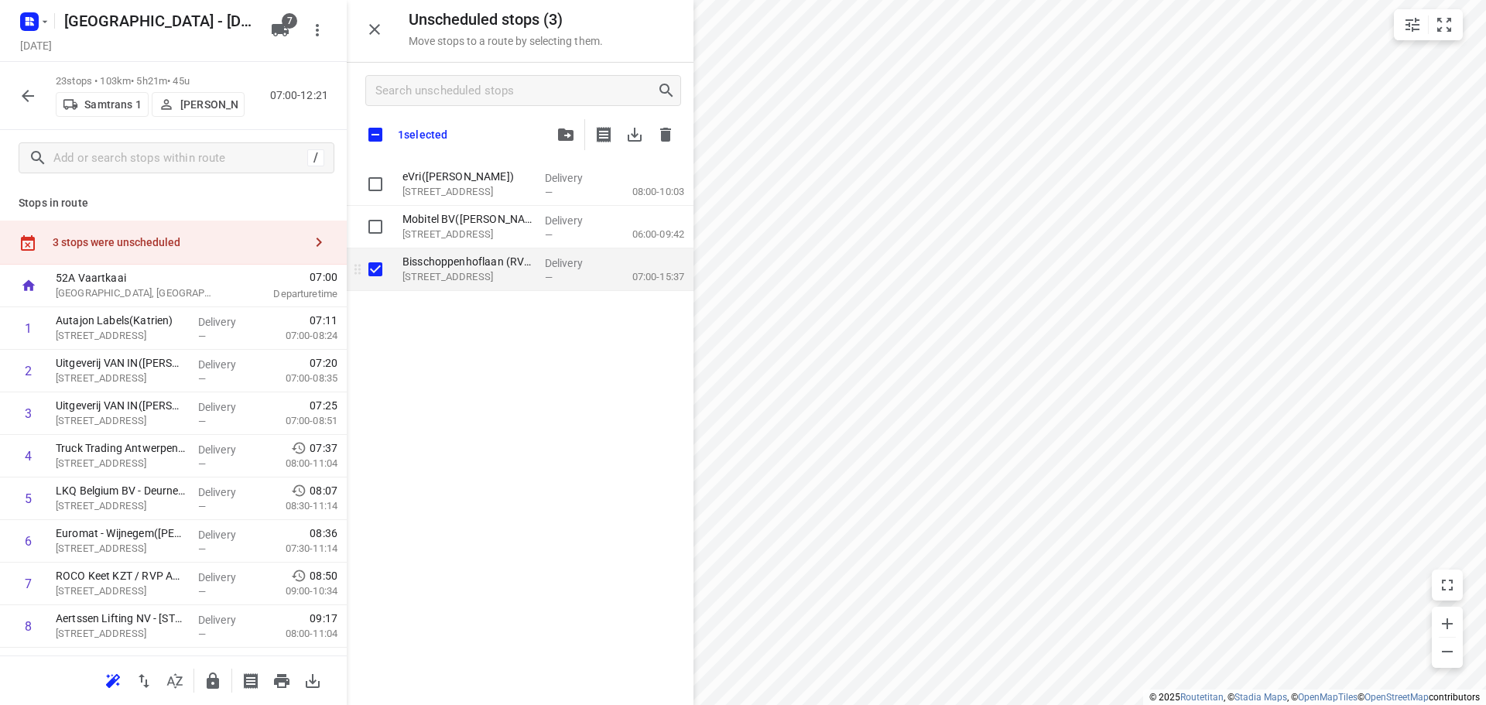
checkbox input "true"
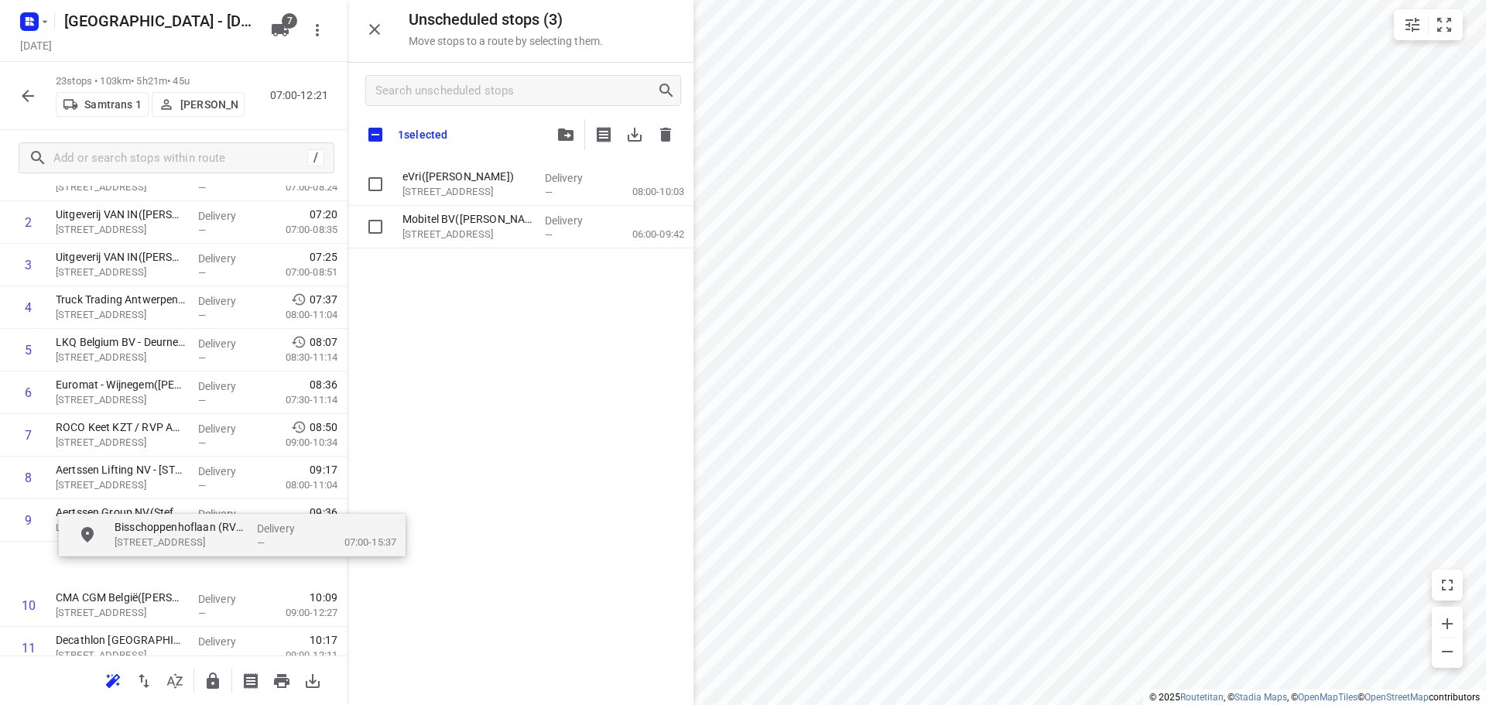
scroll to position [160, 0]
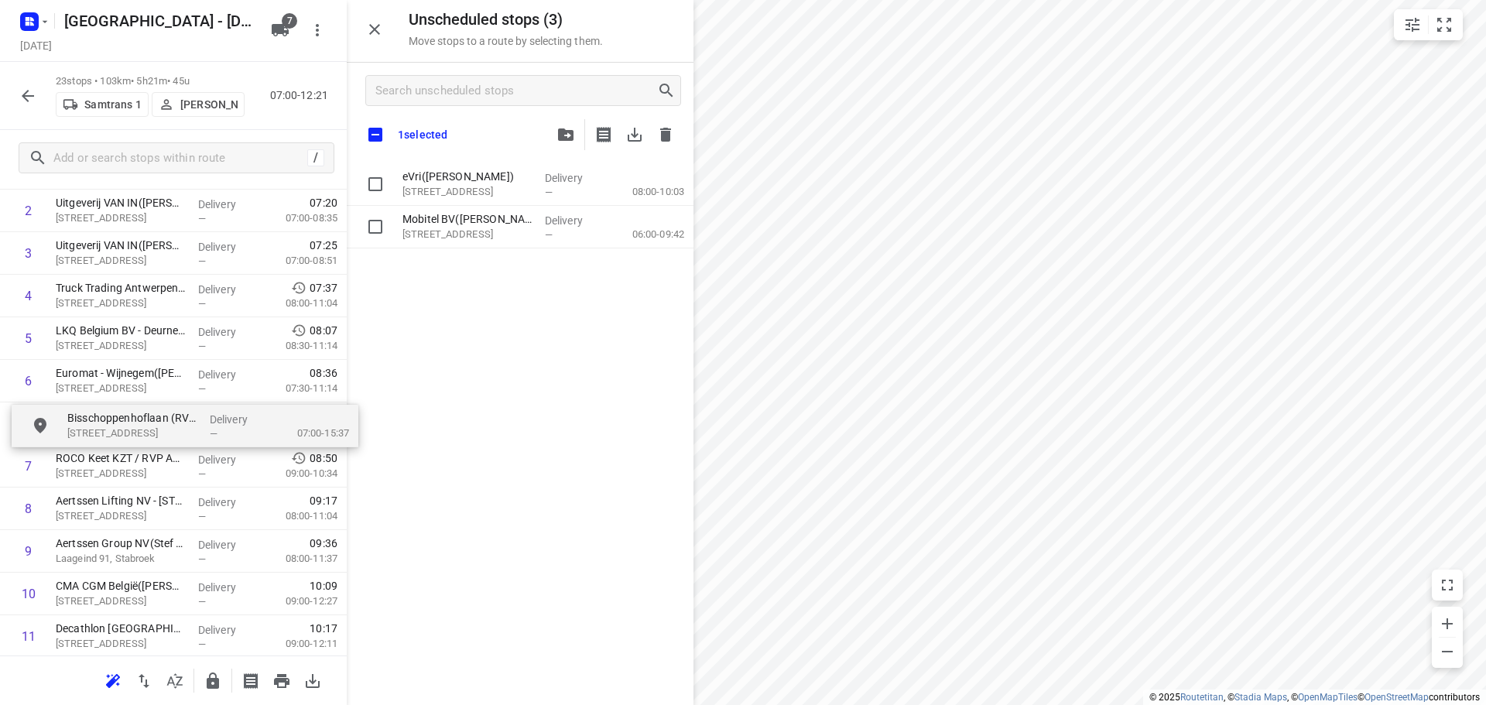
drag, startPoint x: 454, startPoint y: 275, endPoint x: 115, endPoint y: 430, distance: 373.0
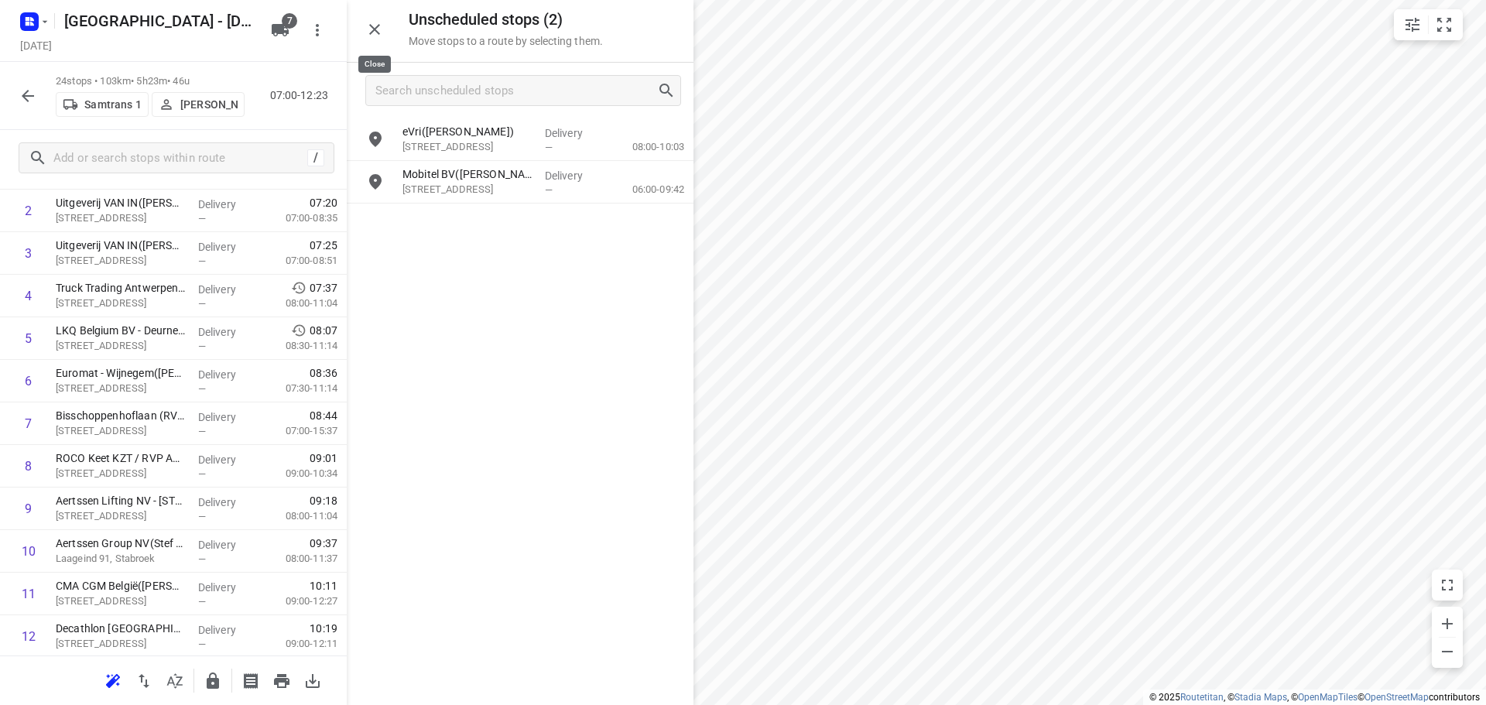
click at [370, 30] on icon "button" at bounding box center [374, 29] width 19 height 19
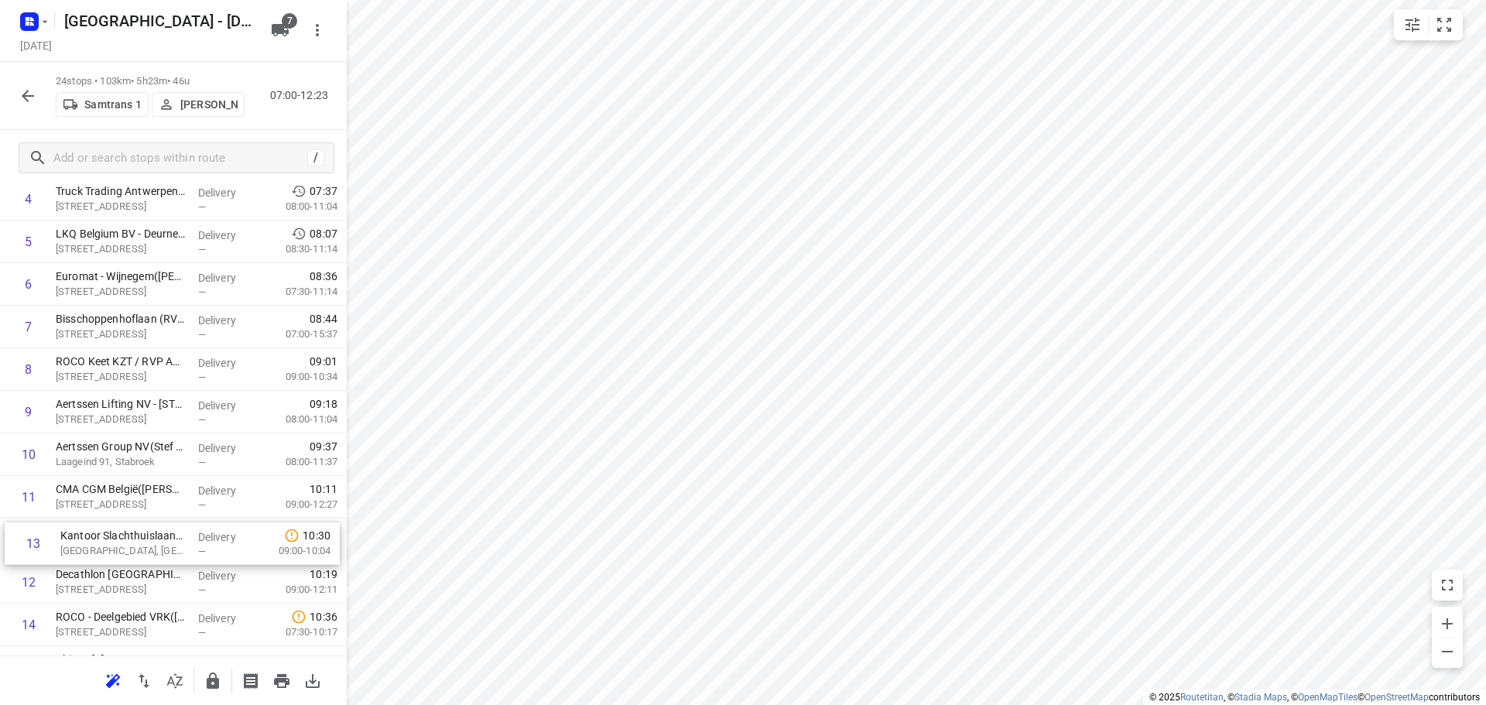
scroll to position [262, 0]
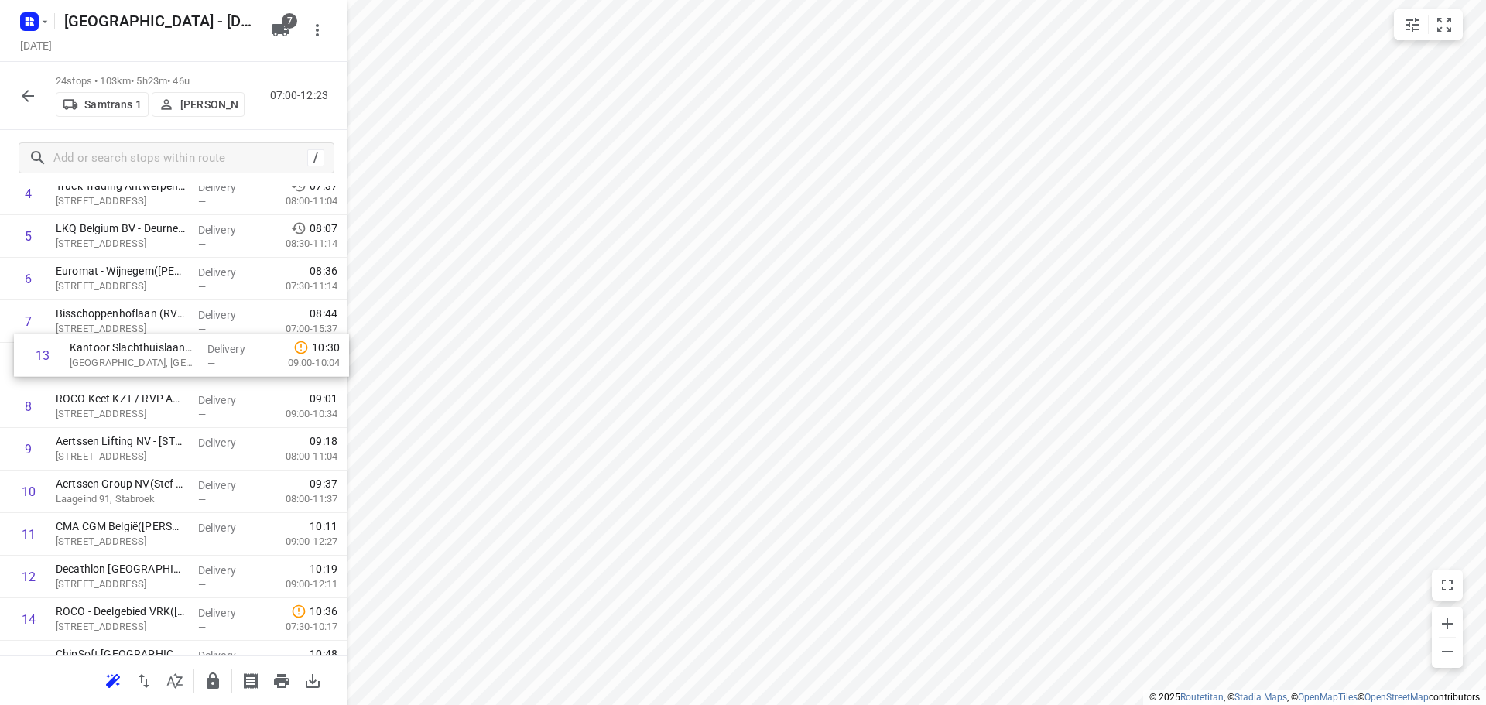
drag, startPoint x: 119, startPoint y: 604, endPoint x: 132, endPoint y: 354, distance: 251.1
click at [132, 354] on div "1 Autajon Labels(Katrien) [STREET_ADDRESS] Delivery — 07:11 07:00-08:24 2 Uitge…" at bounding box center [173, 556] width 347 height 1022
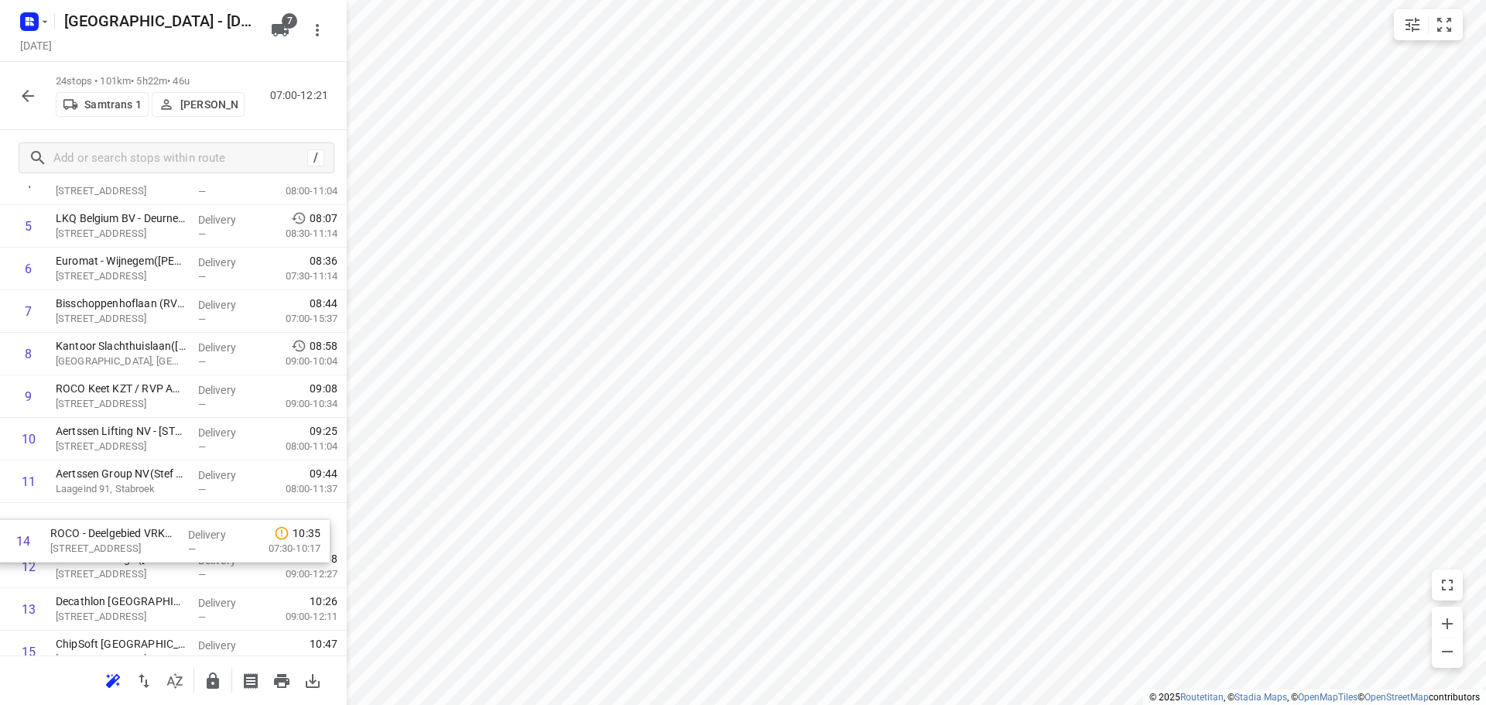
scroll to position [277, 0]
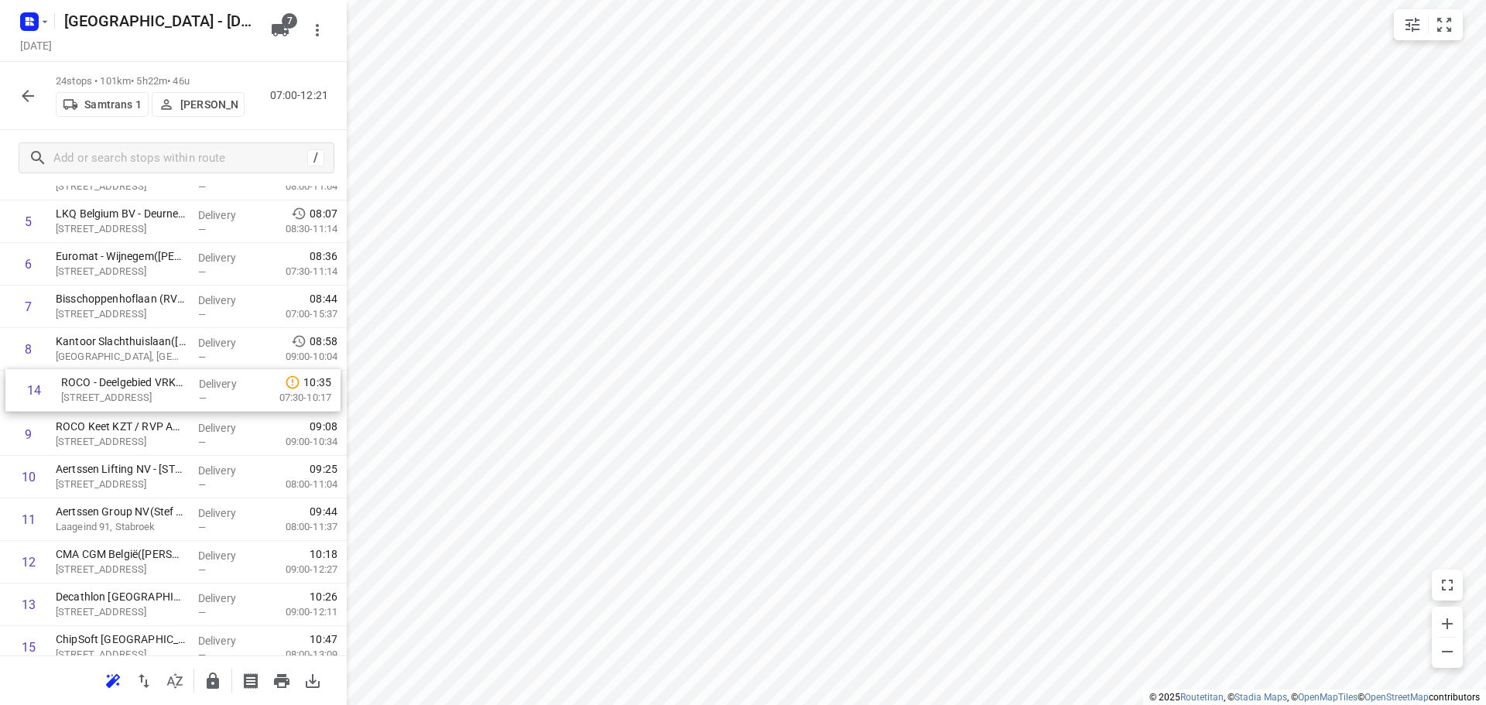
drag, startPoint x: 104, startPoint y: 622, endPoint x: 108, endPoint y: 387, distance: 235.3
click at [108, 387] on div "1 Autajon Labels(Katrien) [STREET_ADDRESS] Delivery — 07:11 07:00-08:24 2 Uitge…" at bounding box center [173, 541] width 347 height 1022
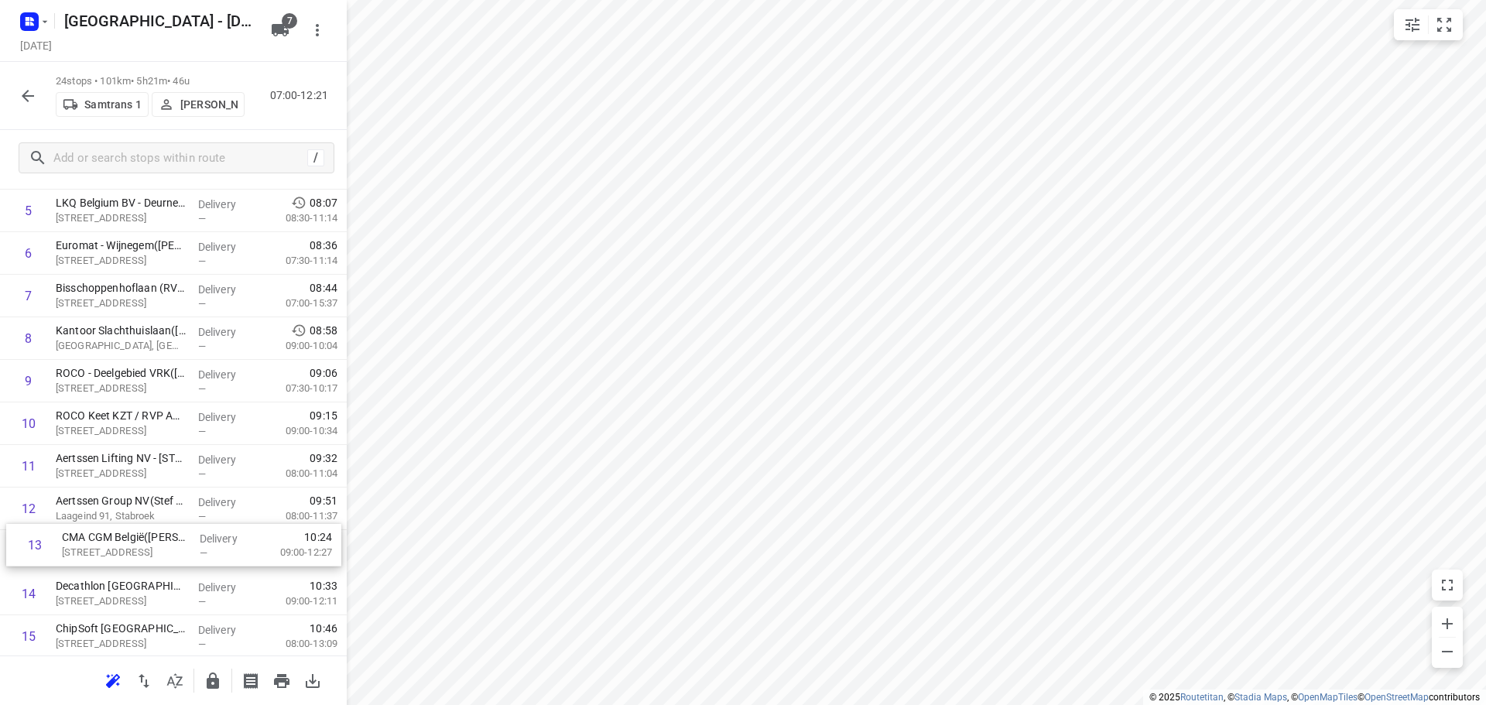
scroll to position [291, 0]
drag, startPoint x: 110, startPoint y: 567, endPoint x: 113, endPoint y: 462, distance: 105.3
click at [113, 462] on div "1 Autajon Labels(Katrien) [STREET_ADDRESS] Delivery — 07:11 07:00-08:24 2 Uitge…" at bounding box center [173, 527] width 347 height 1022
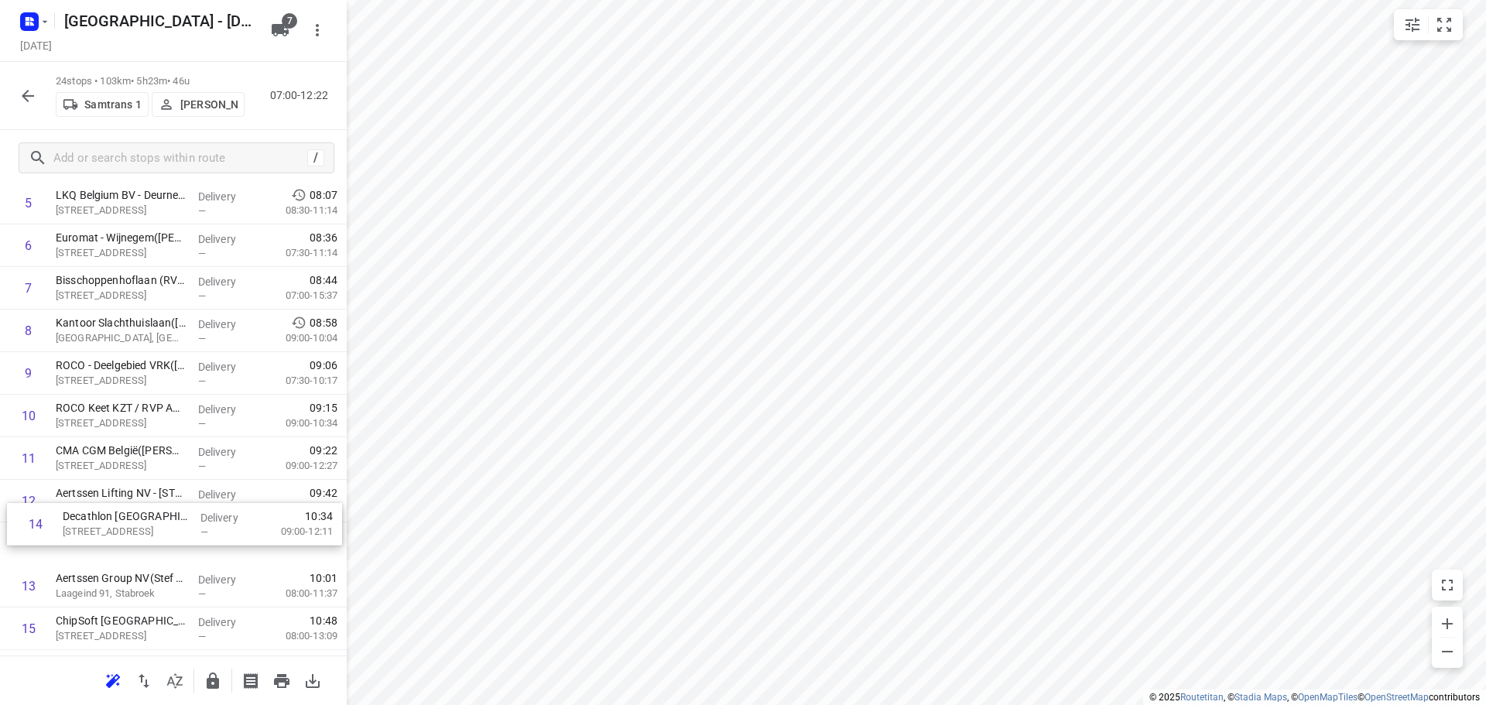
scroll to position [298, 0]
drag, startPoint x: 115, startPoint y: 597, endPoint x: 122, endPoint y: 498, distance: 98.5
click at [122, 498] on div "1 Autajon Labels(Katrien) [STREET_ADDRESS] Delivery — 07:11 07:00-08:24 2 Uitge…" at bounding box center [173, 520] width 347 height 1022
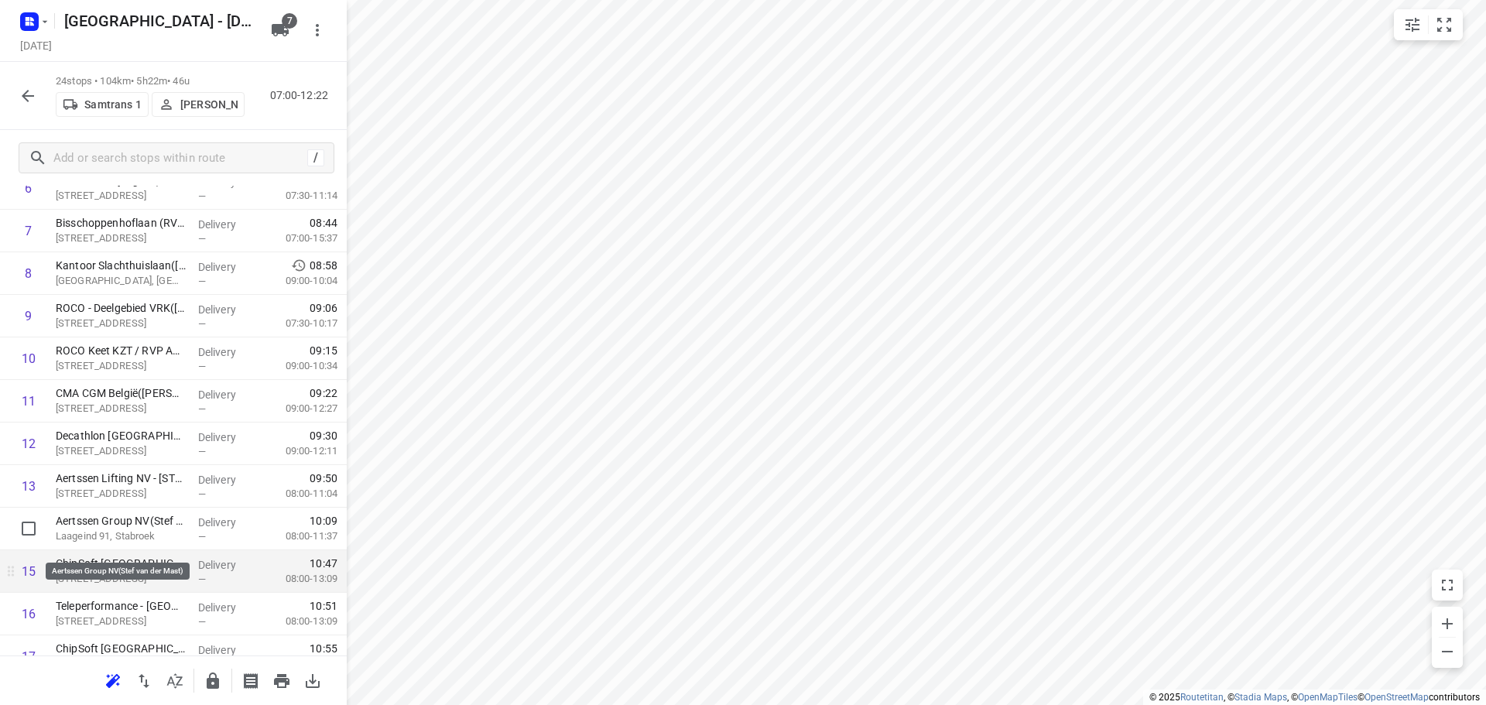
scroll to position [375, 0]
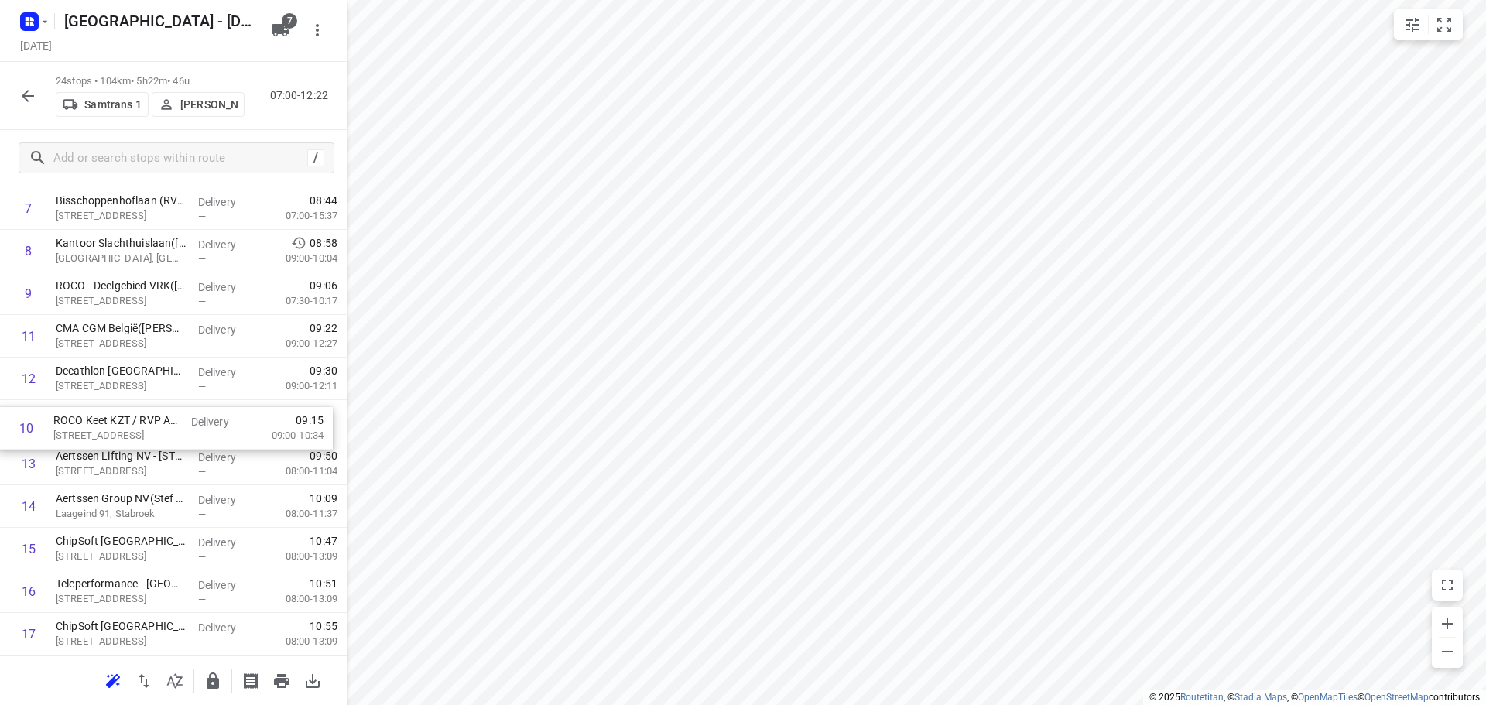
drag, startPoint x: 141, startPoint y: 337, endPoint x: 139, endPoint y: 433, distance: 96.0
click at [139, 433] on div "1 Autajon Labels(Katrien) [STREET_ADDRESS] Delivery — 07:11 07:00-08:24 2 Uitge…" at bounding box center [173, 443] width 347 height 1022
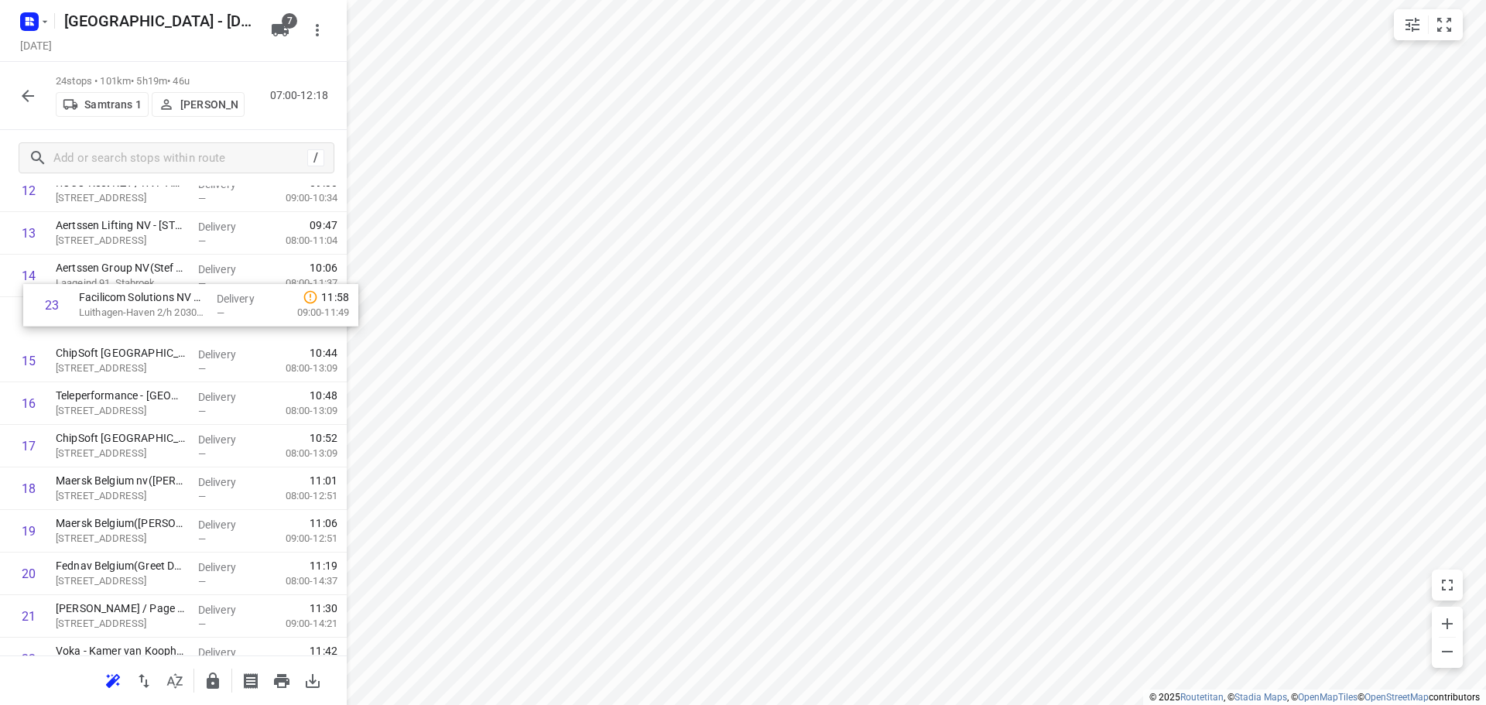
scroll to position [602, 0]
drag, startPoint x: 117, startPoint y: 586, endPoint x: 132, endPoint y: 320, distance: 265.9
click at [132, 320] on div "1 Autajon Labels(Katrien) [STREET_ADDRESS] Delivery — 07:11 07:00-08:24 2 Uitge…" at bounding box center [173, 216] width 347 height 1022
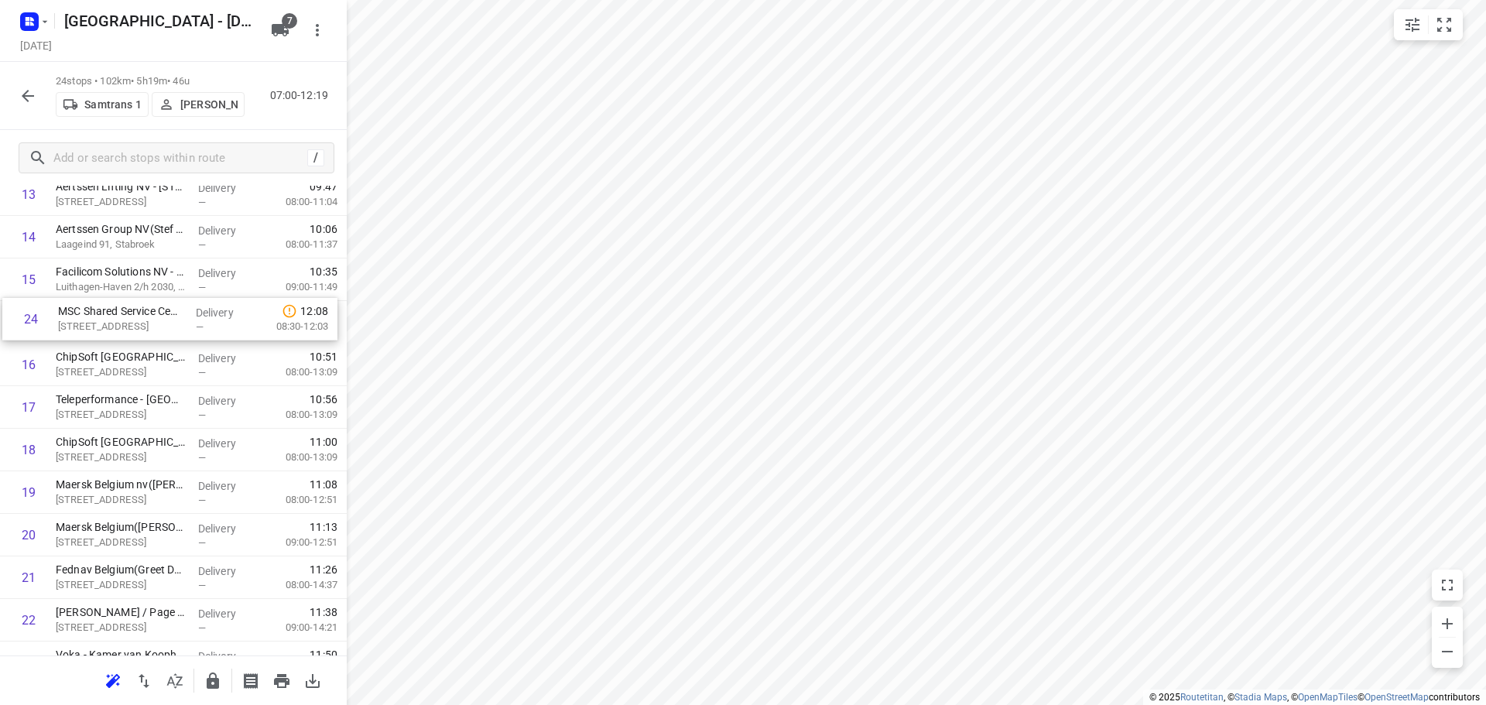
drag, startPoint x: 101, startPoint y: 633, endPoint x: 105, endPoint y: 320, distance: 313.5
click at [105, 320] on div "1 Autajon Labels(Katrien) [STREET_ADDRESS] Delivery — 07:11 07:00-08:24 2 Uitge…" at bounding box center [173, 174] width 347 height 1022
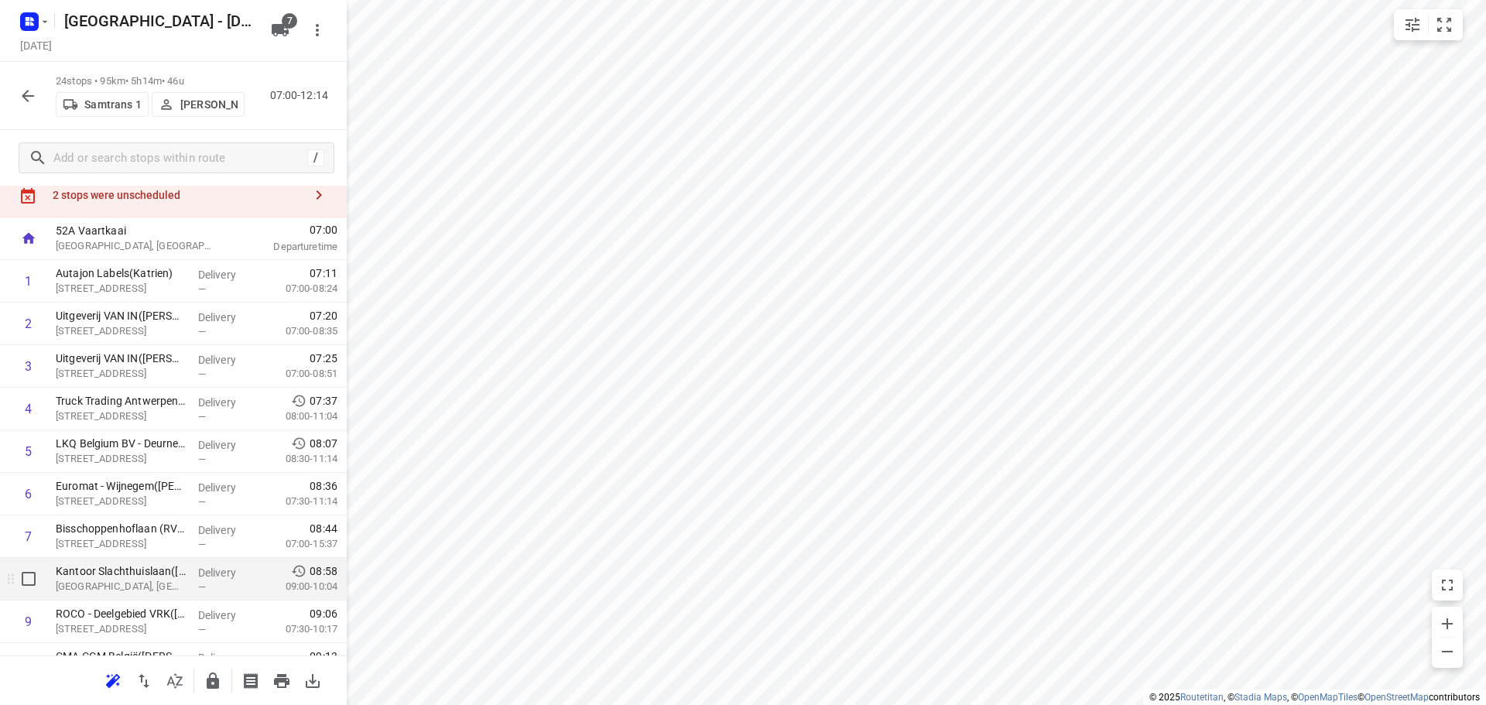
scroll to position [0, 0]
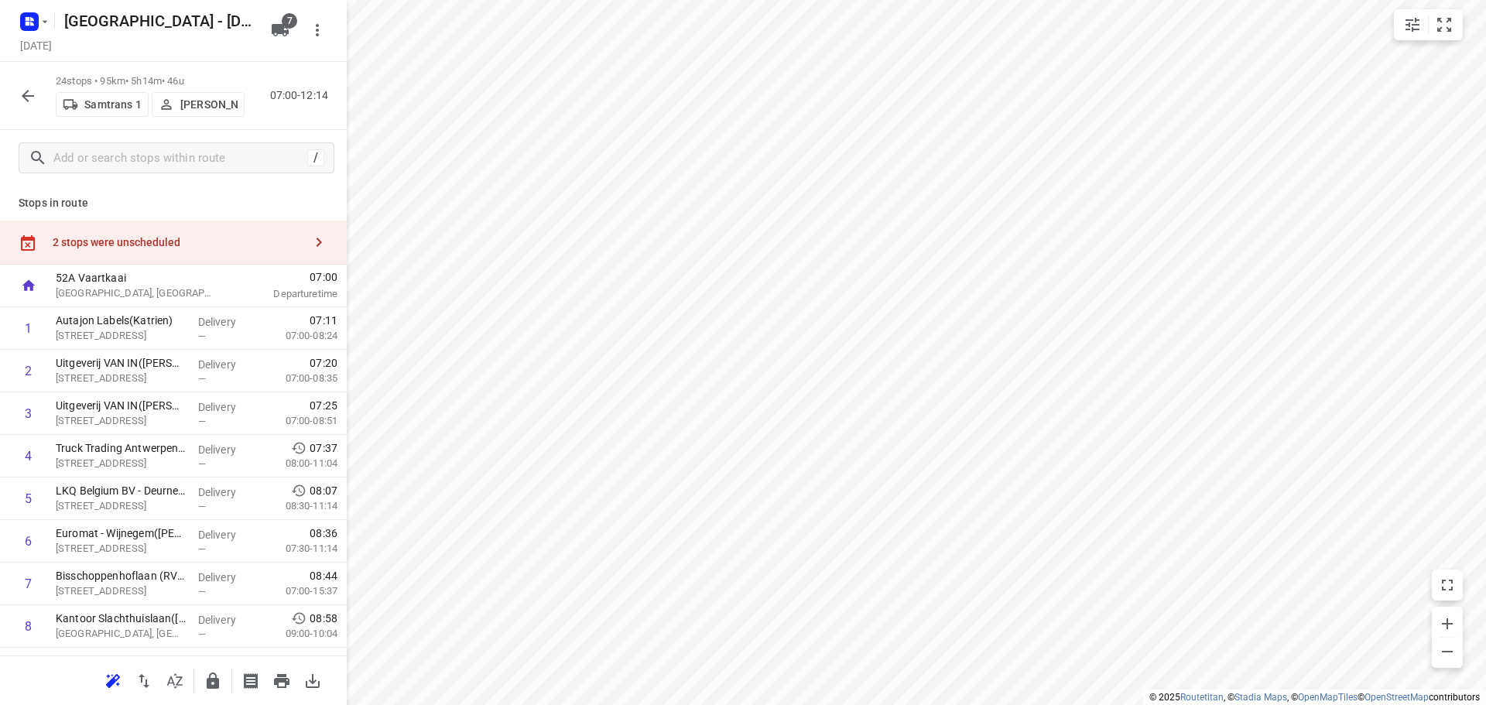
click at [88, 241] on div "2 stops were unscheduled" at bounding box center [178, 242] width 251 height 12
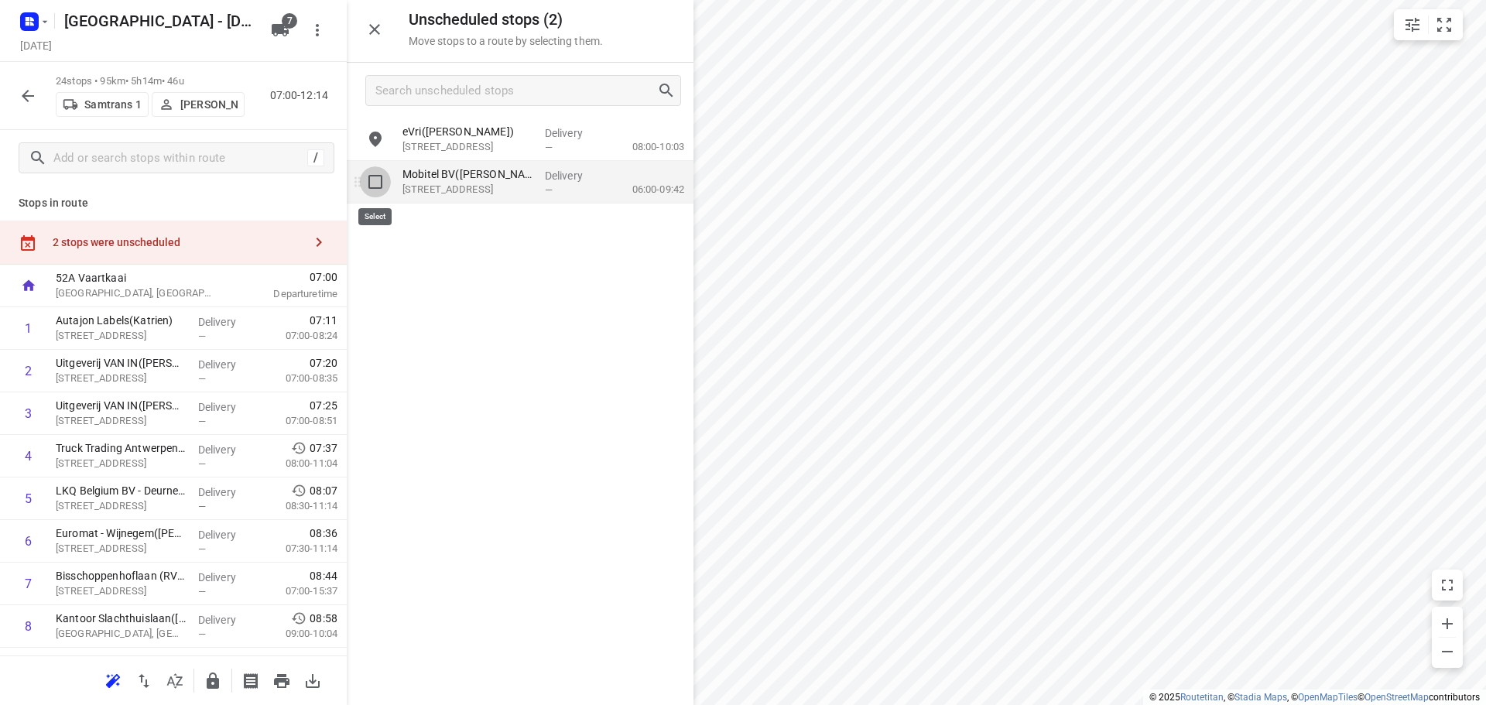
click at [372, 180] on input "grid" at bounding box center [375, 181] width 31 height 31
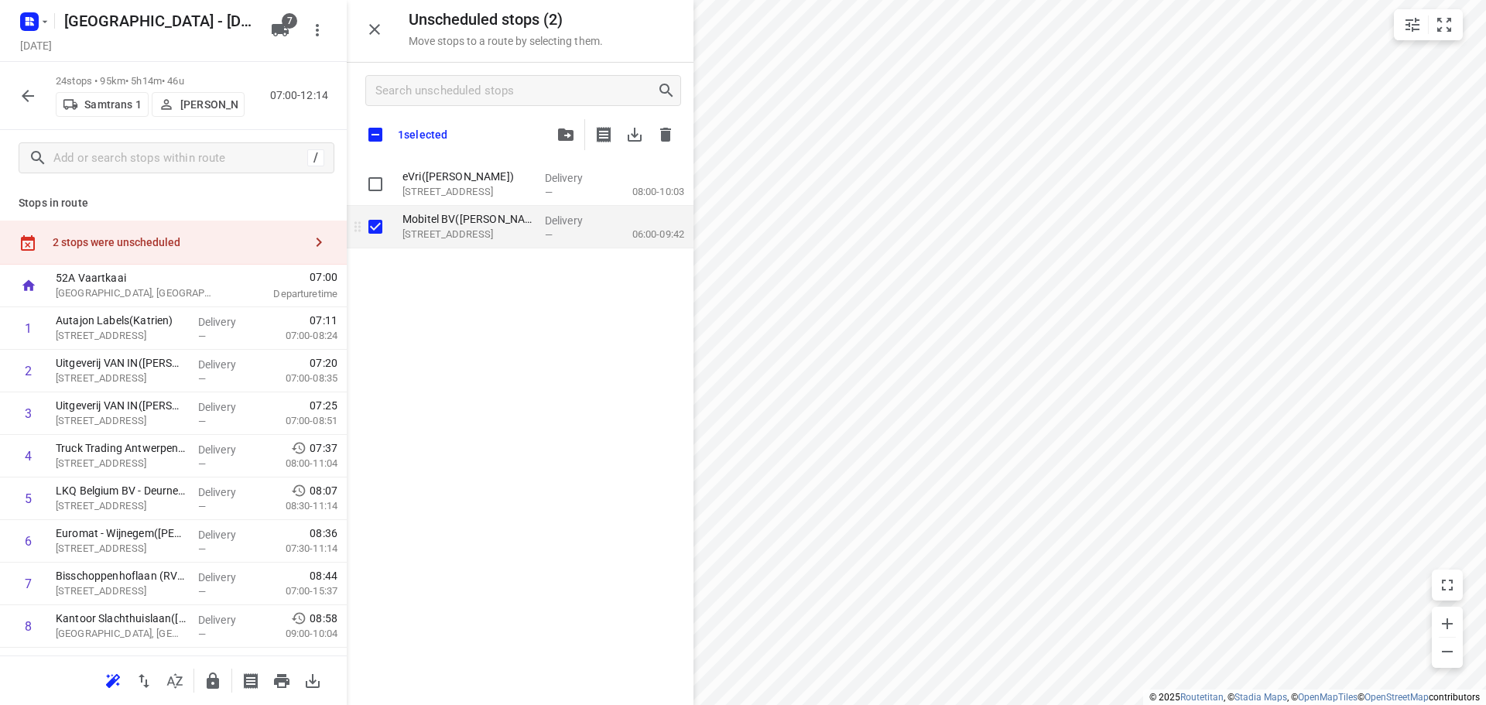
checkbox input "true"
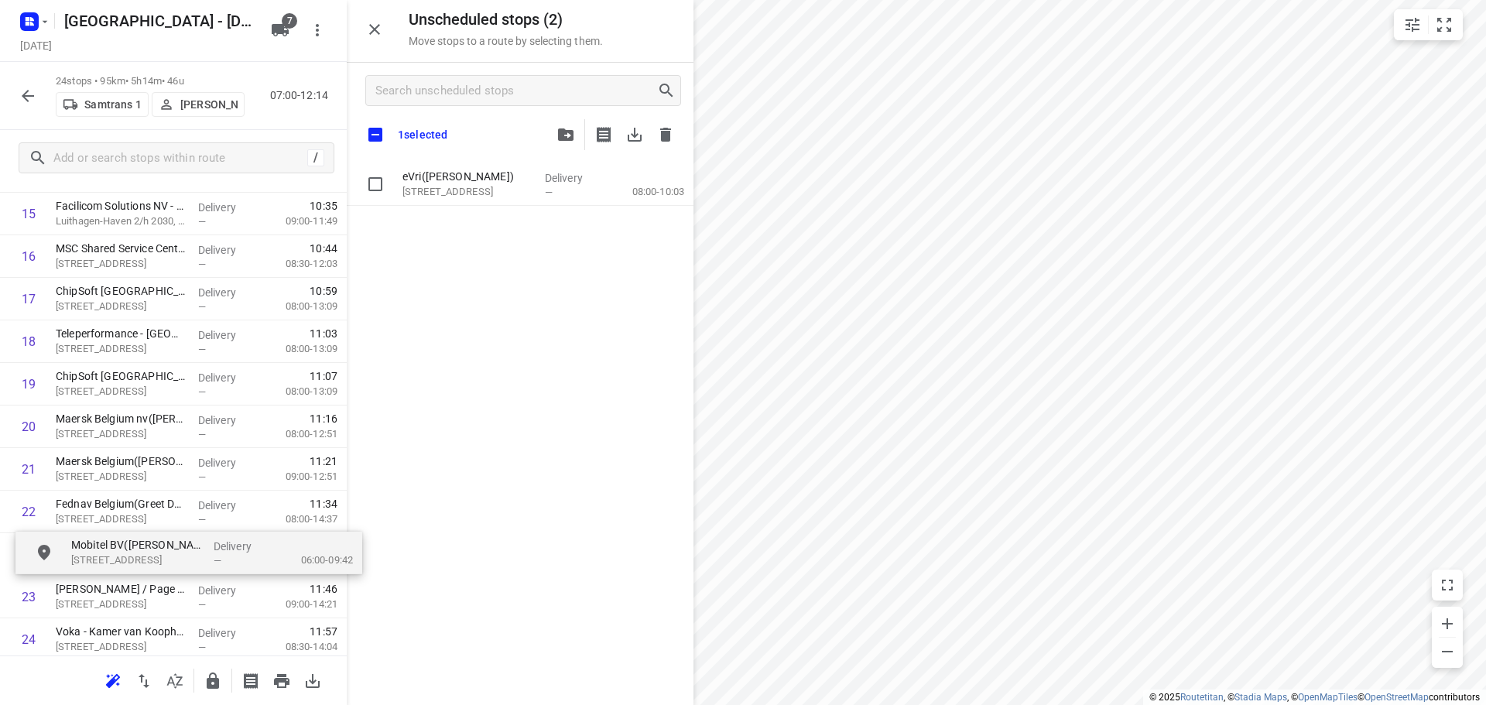
scroll to position [711, 0]
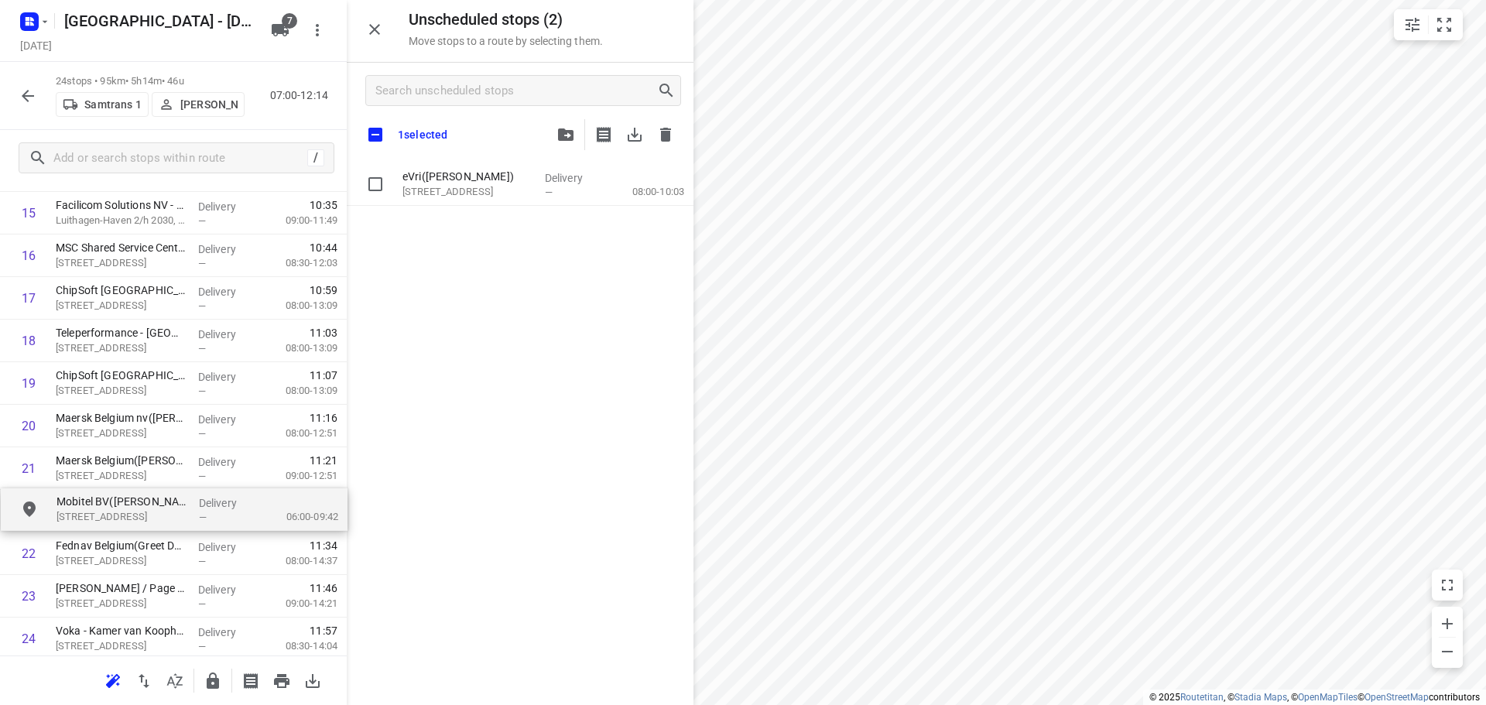
drag, startPoint x: 443, startPoint y: 228, endPoint x: 94, endPoint y: 514, distance: 451.5
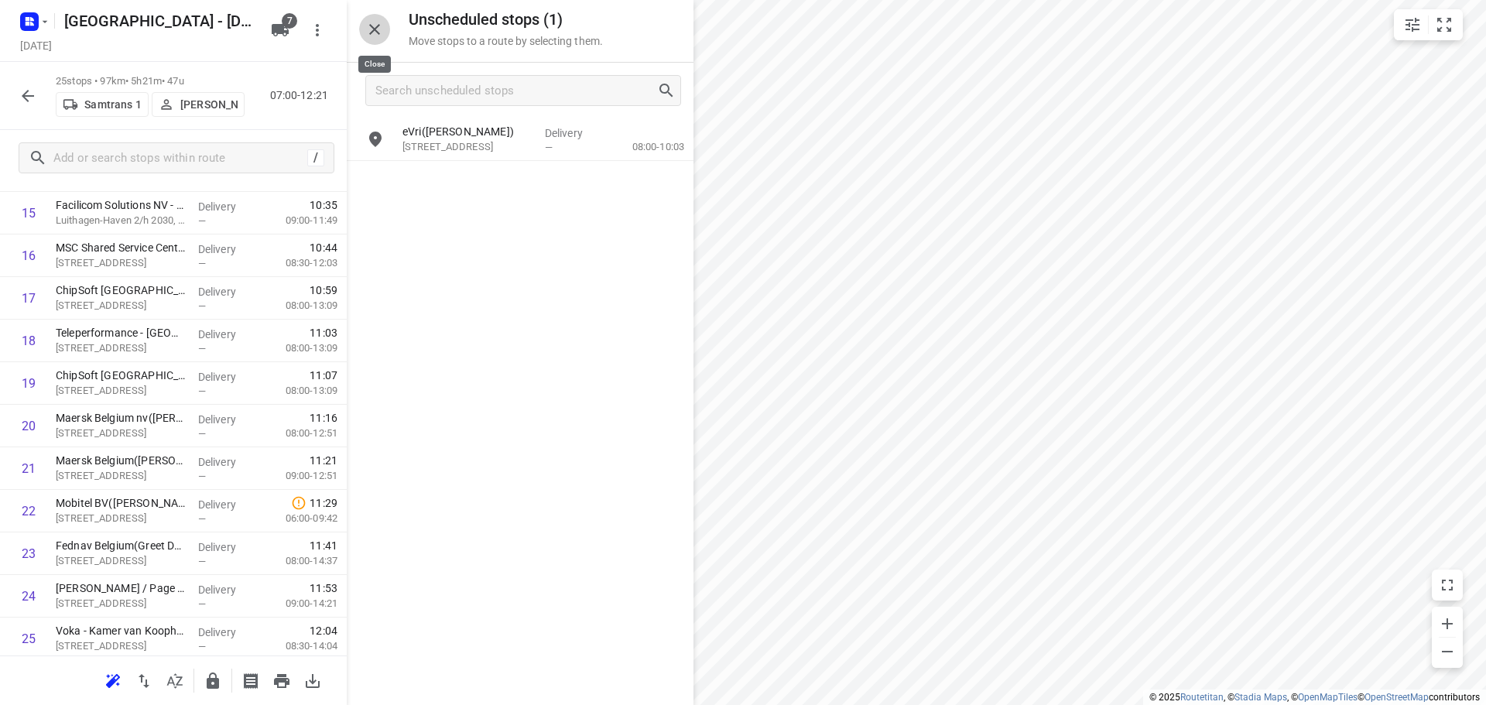
click at [372, 30] on icon "button" at bounding box center [374, 29] width 19 height 19
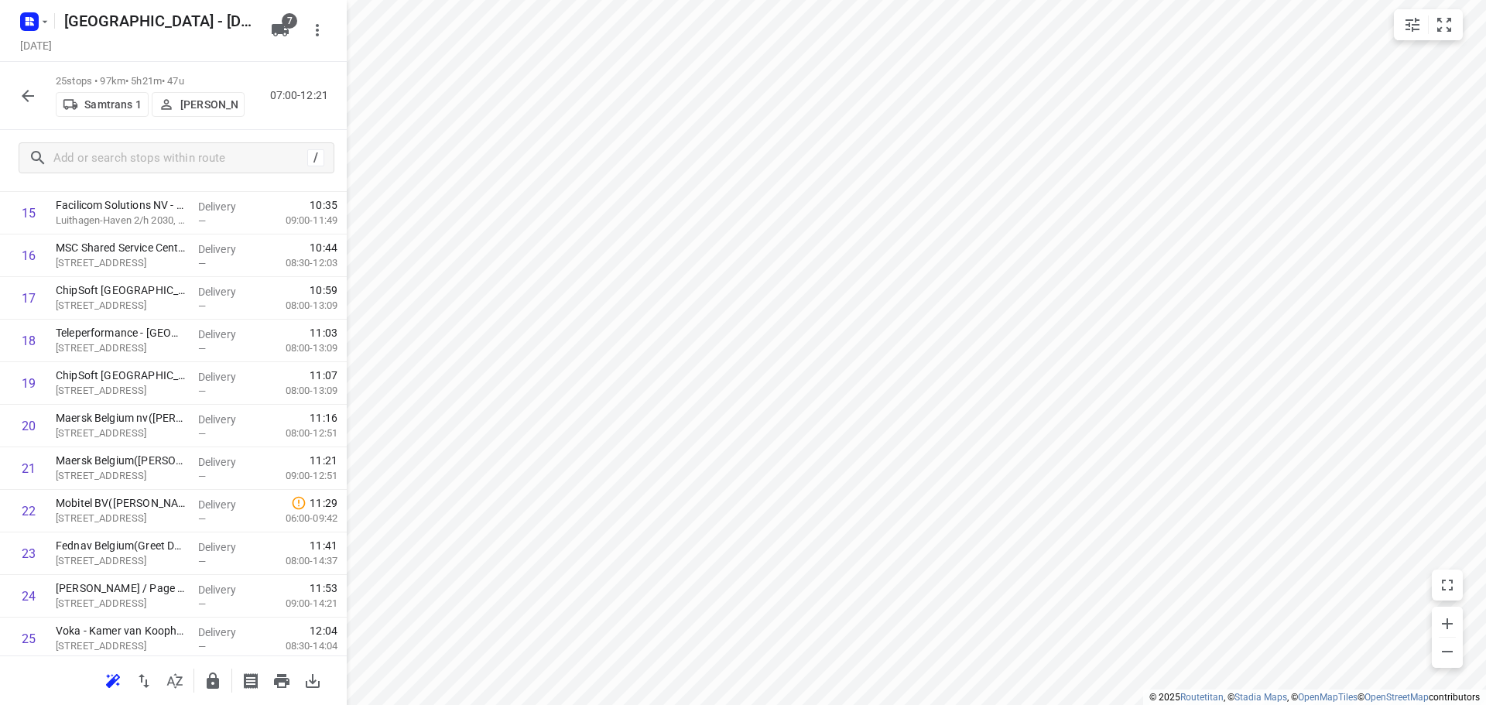
click at [23, 94] on icon "button" at bounding box center [28, 96] width 12 height 12
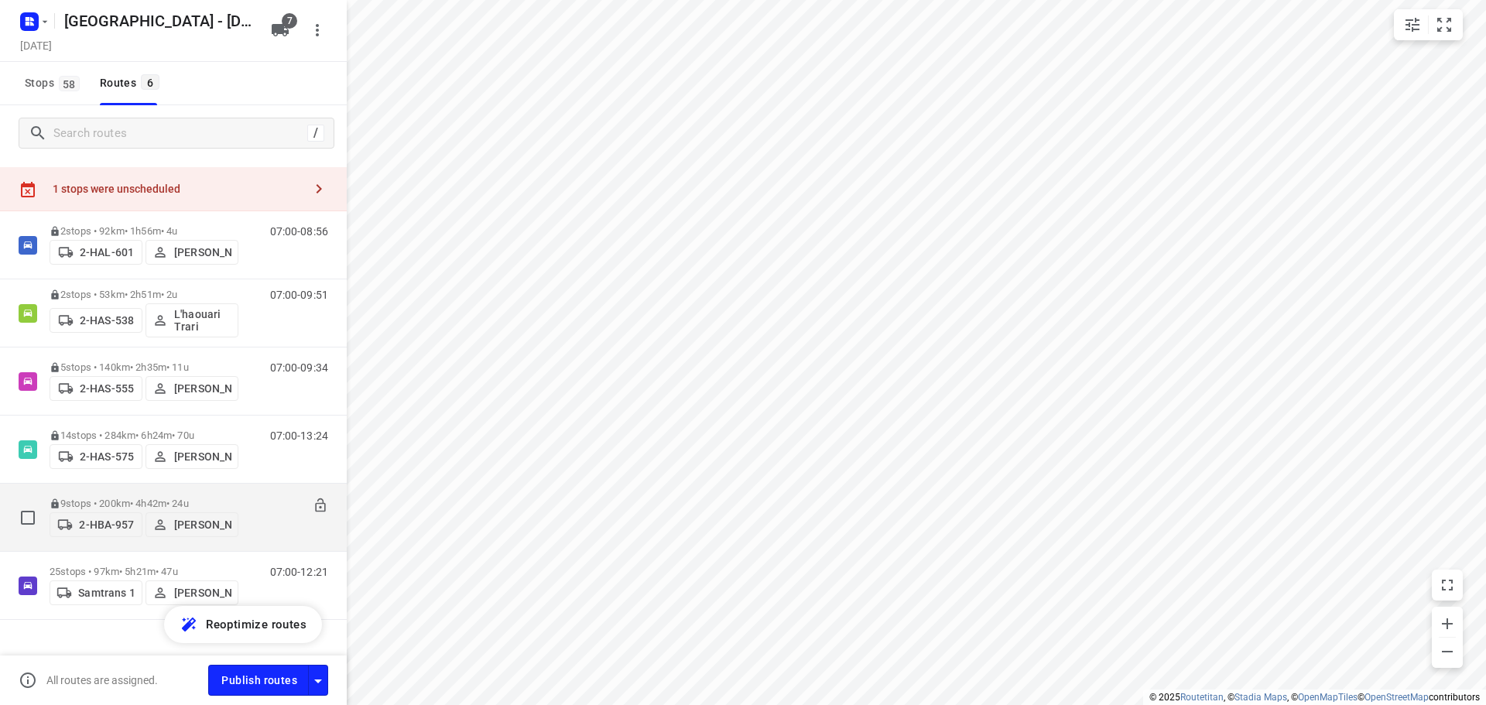
scroll to position [55, 0]
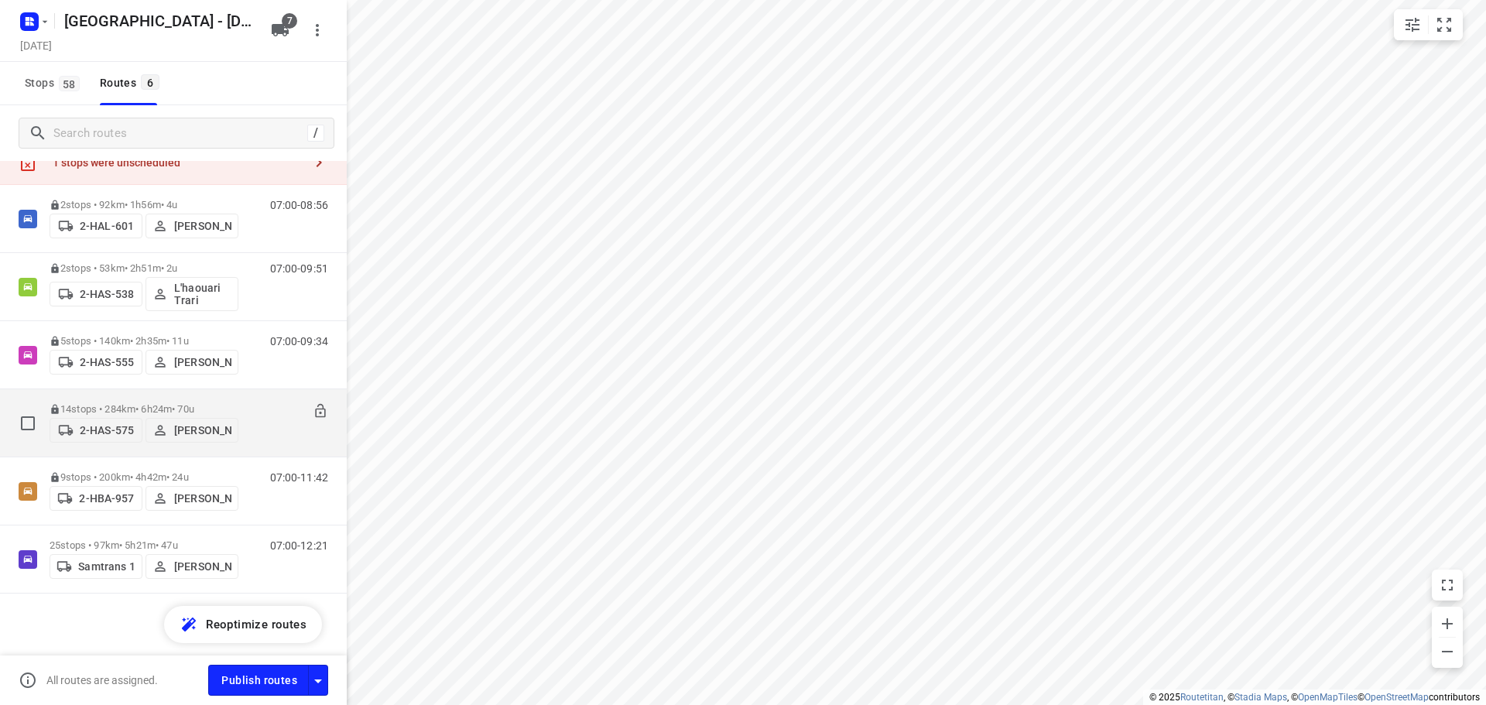
click at [118, 398] on div "14 stops • 284km • 6h24m • 70u 2-HAS-575 [PERSON_NAME]" at bounding box center [144, 422] width 189 height 55
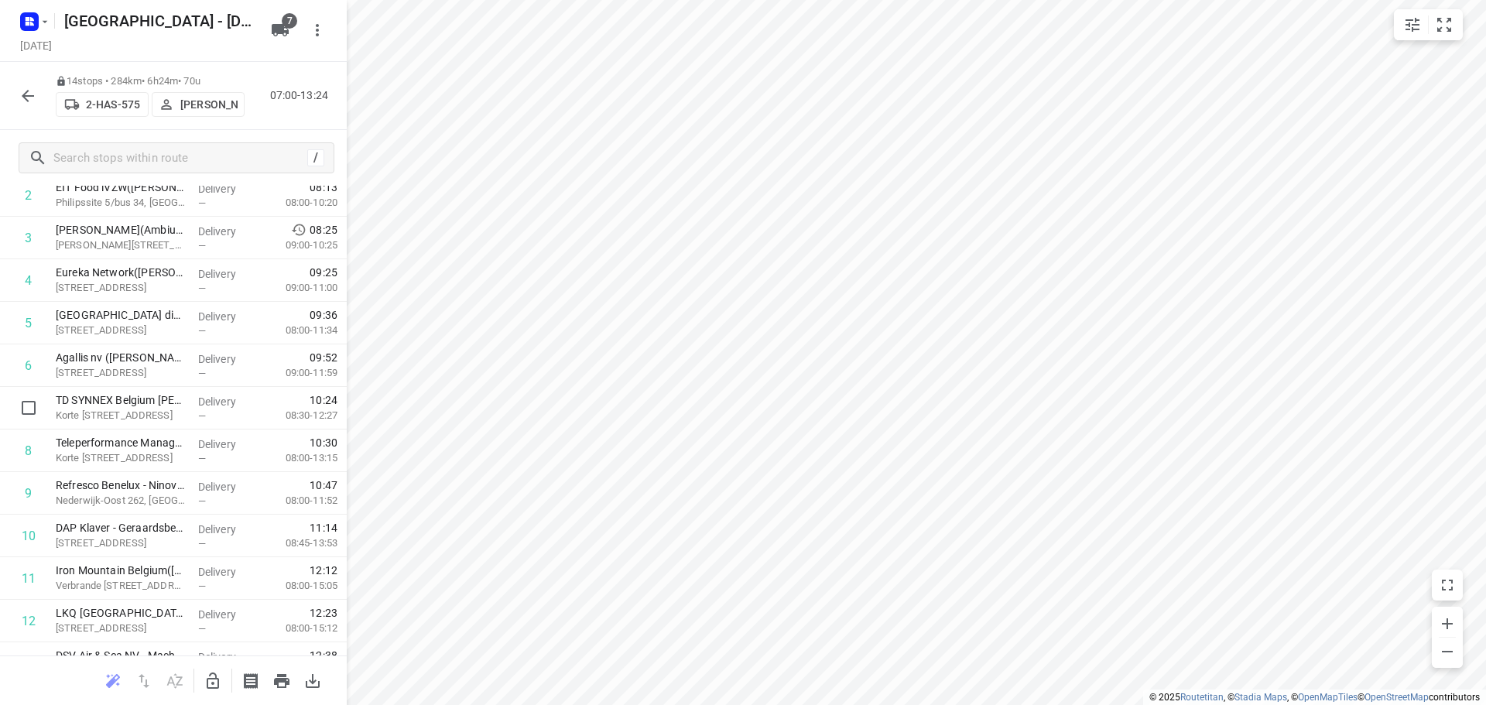
scroll to position [0, 0]
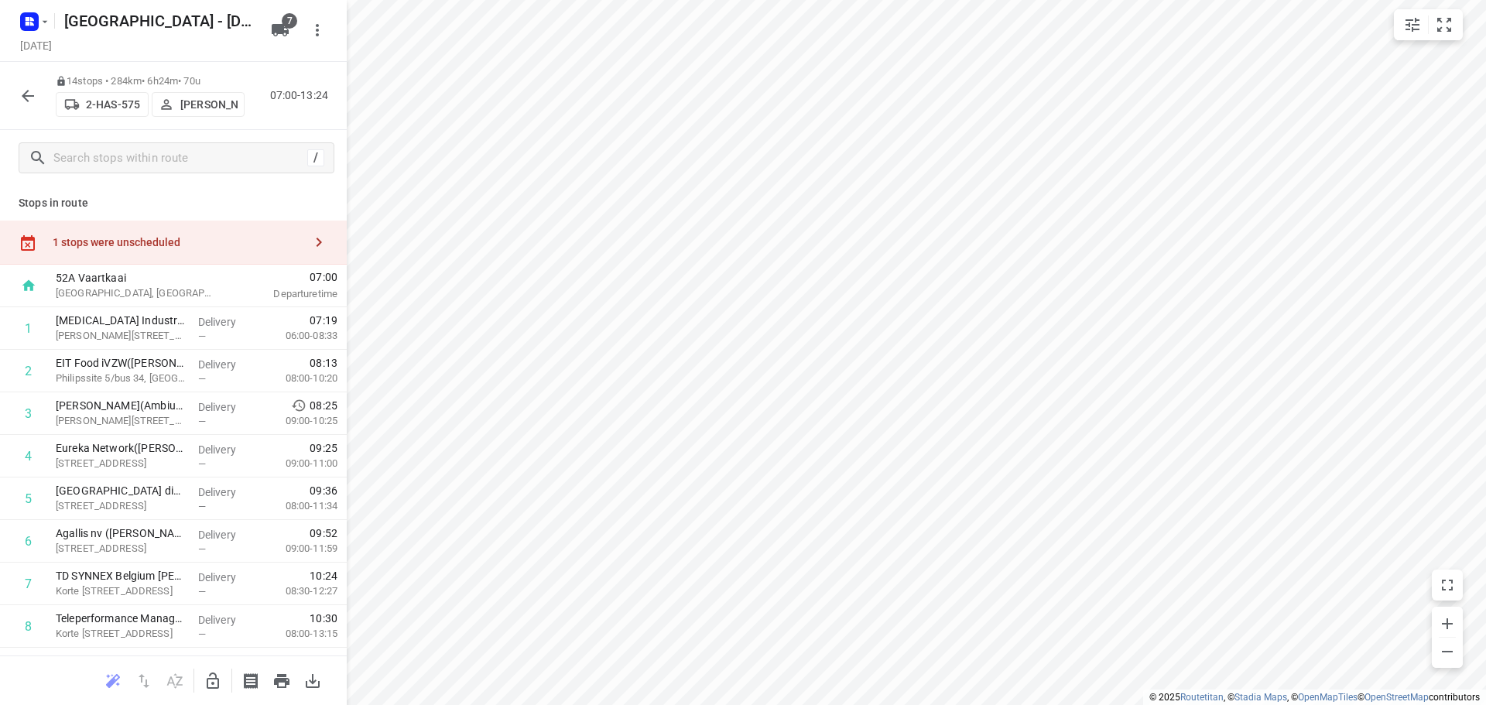
click at [132, 238] on div "1 stops were unscheduled" at bounding box center [178, 242] width 251 height 12
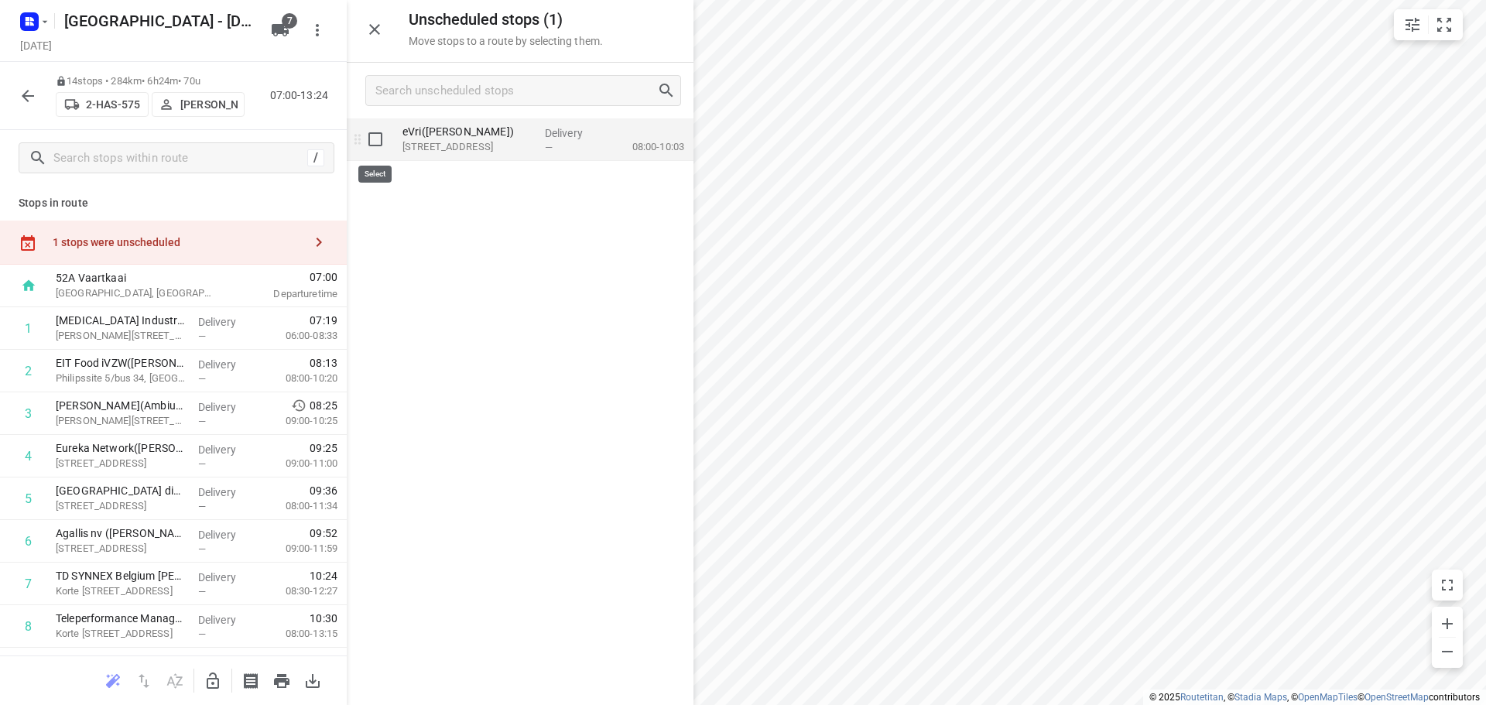
click at [375, 138] on input "grid" at bounding box center [375, 139] width 31 height 31
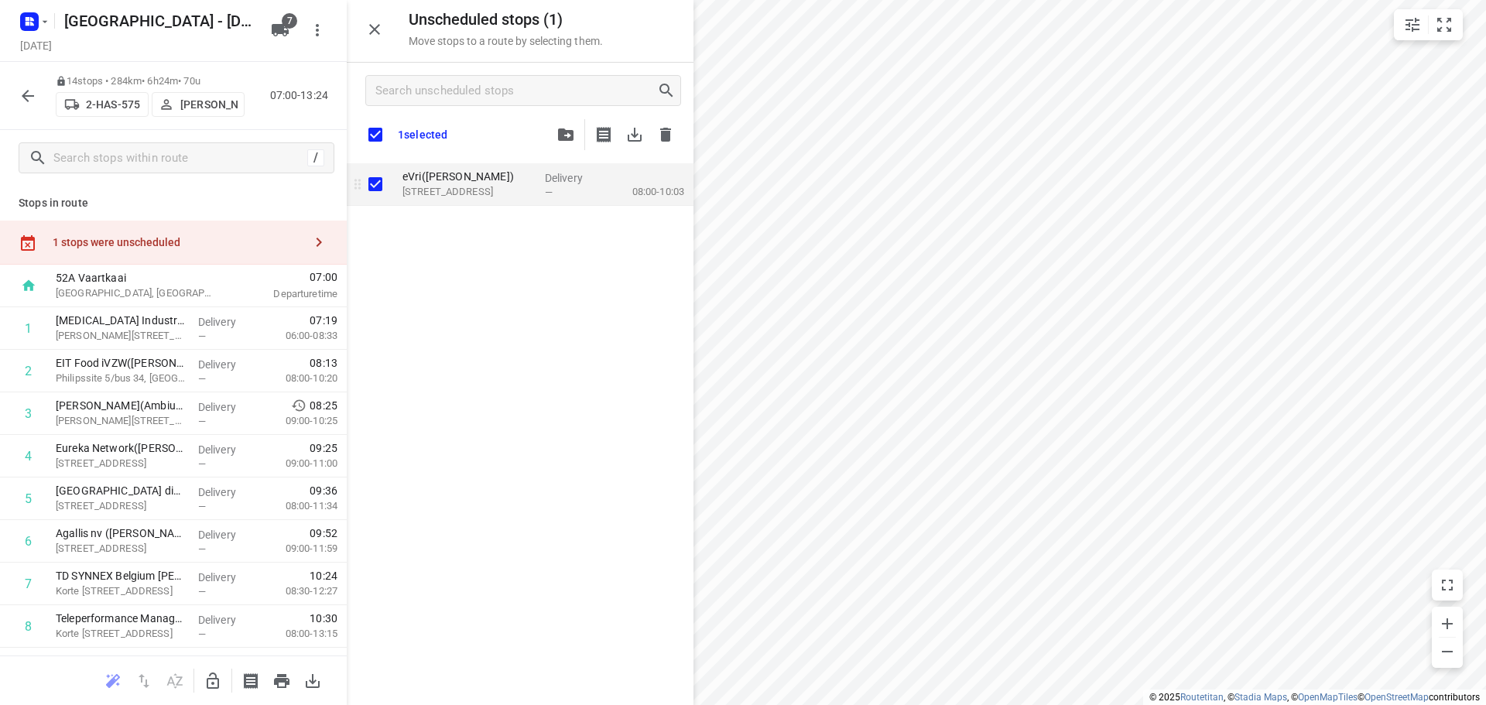
checkbox input "true"
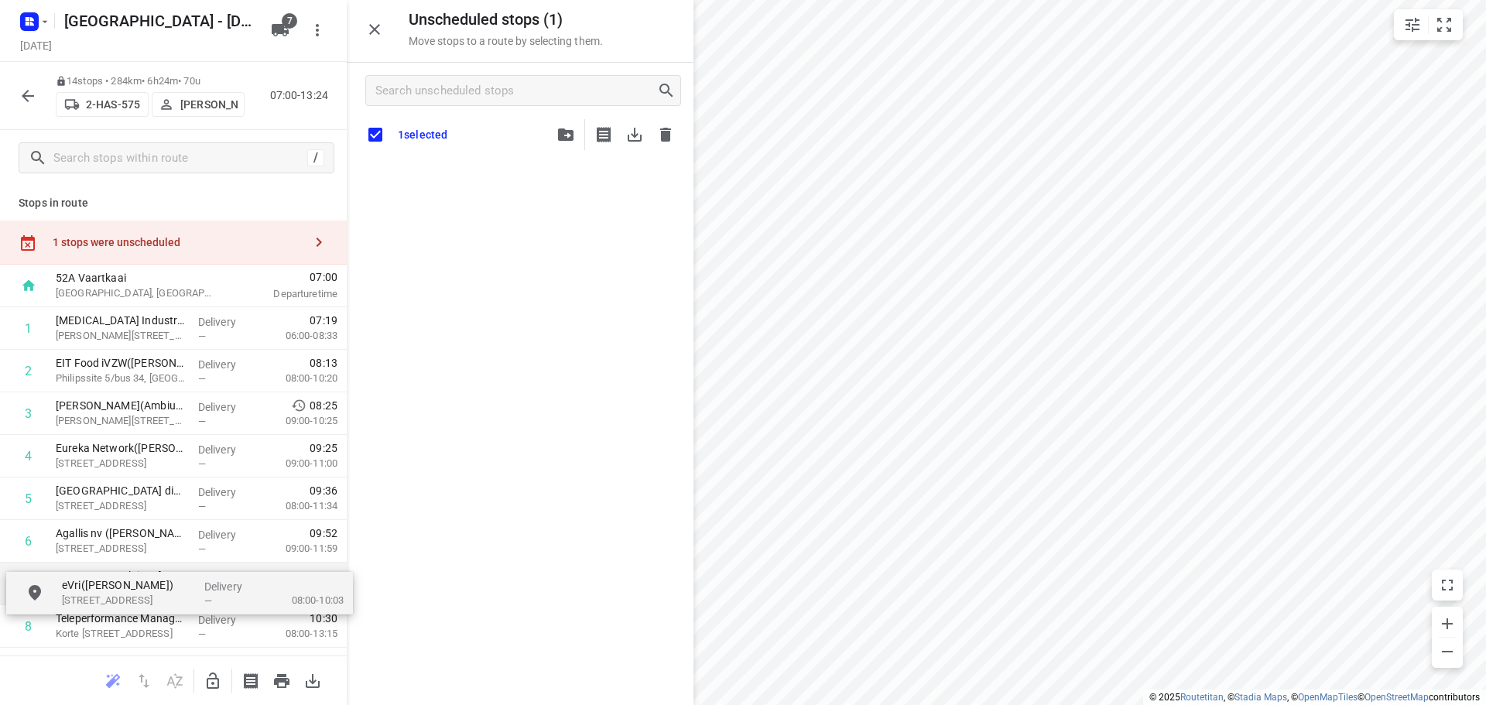
drag, startPoint x: 457, startPoint y: 189, endPoint x: 112, endPoint y: 601, distance: 537.3
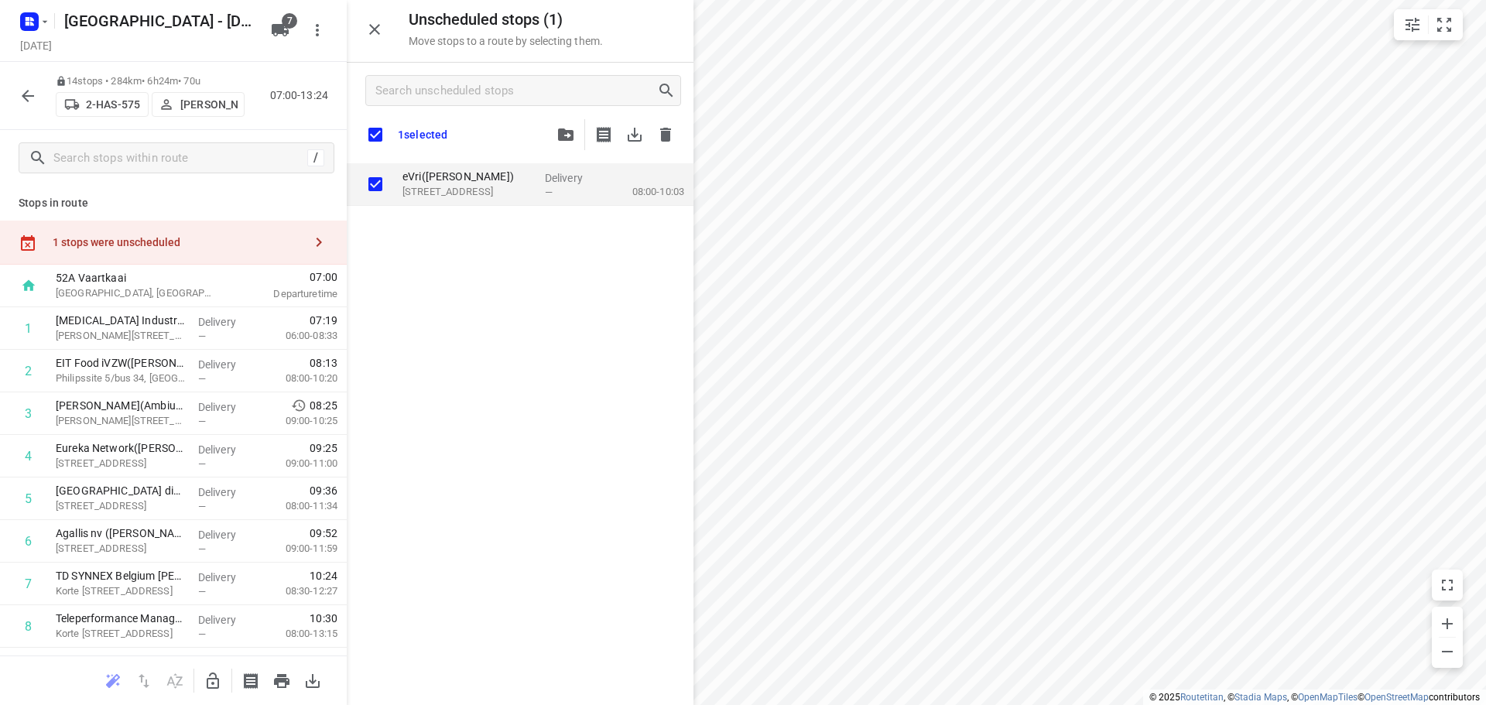
checkbox input "true"
click at [560, 135] on icon "button" at bounding box center [565, 134] width 15 height 12
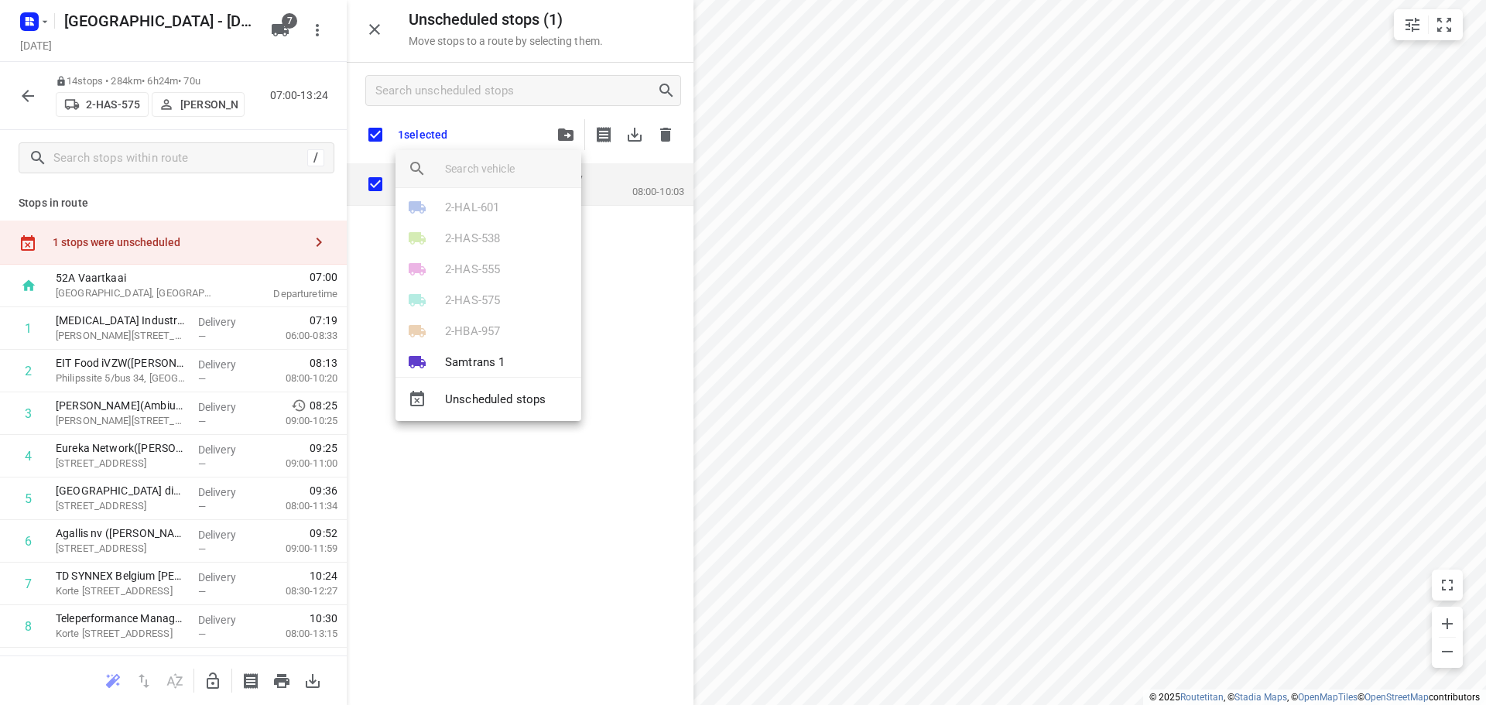
scroll to position [59, 0]
click at [477, 125] on div at bounding box center [743, 352] width 1486 height 705
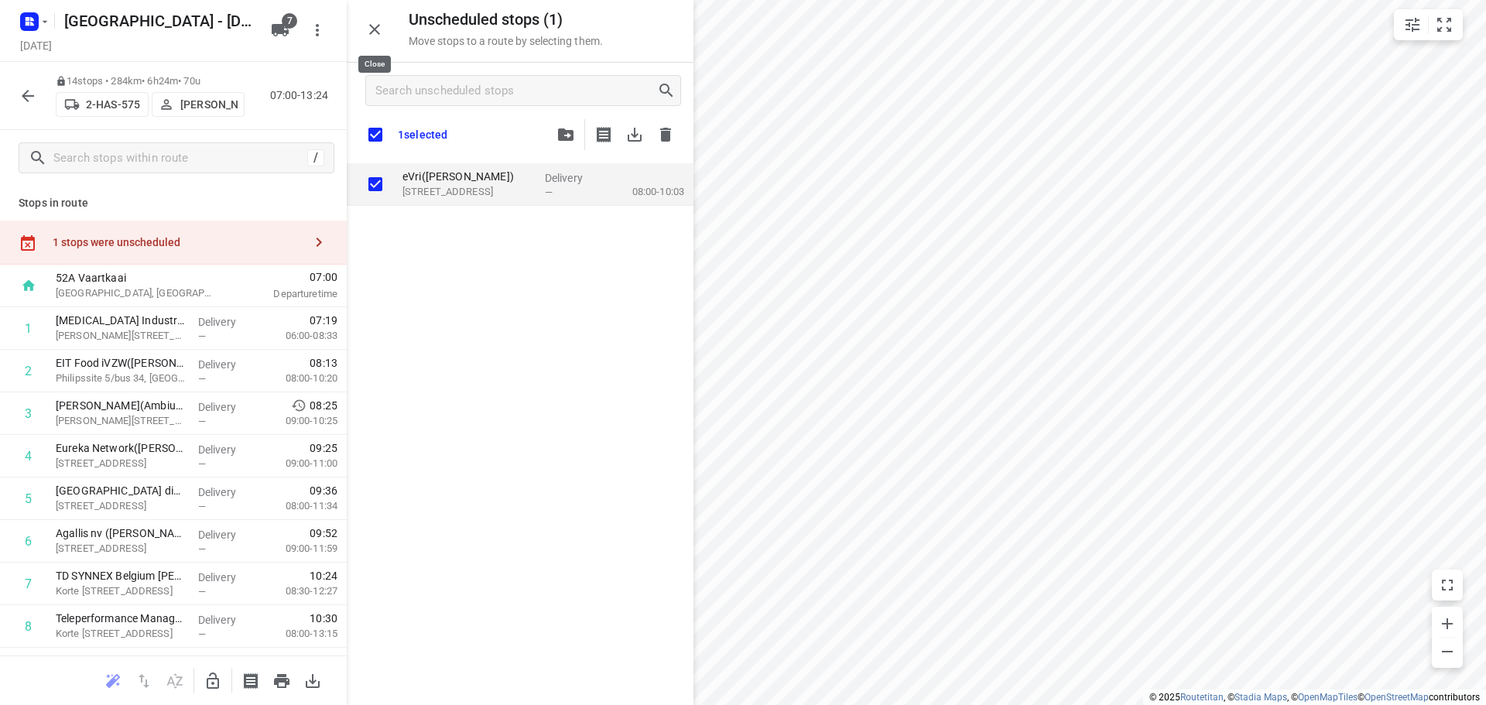
click at [375, 24] on icon "button" at bounding box center [374, 29] width 19 height 19
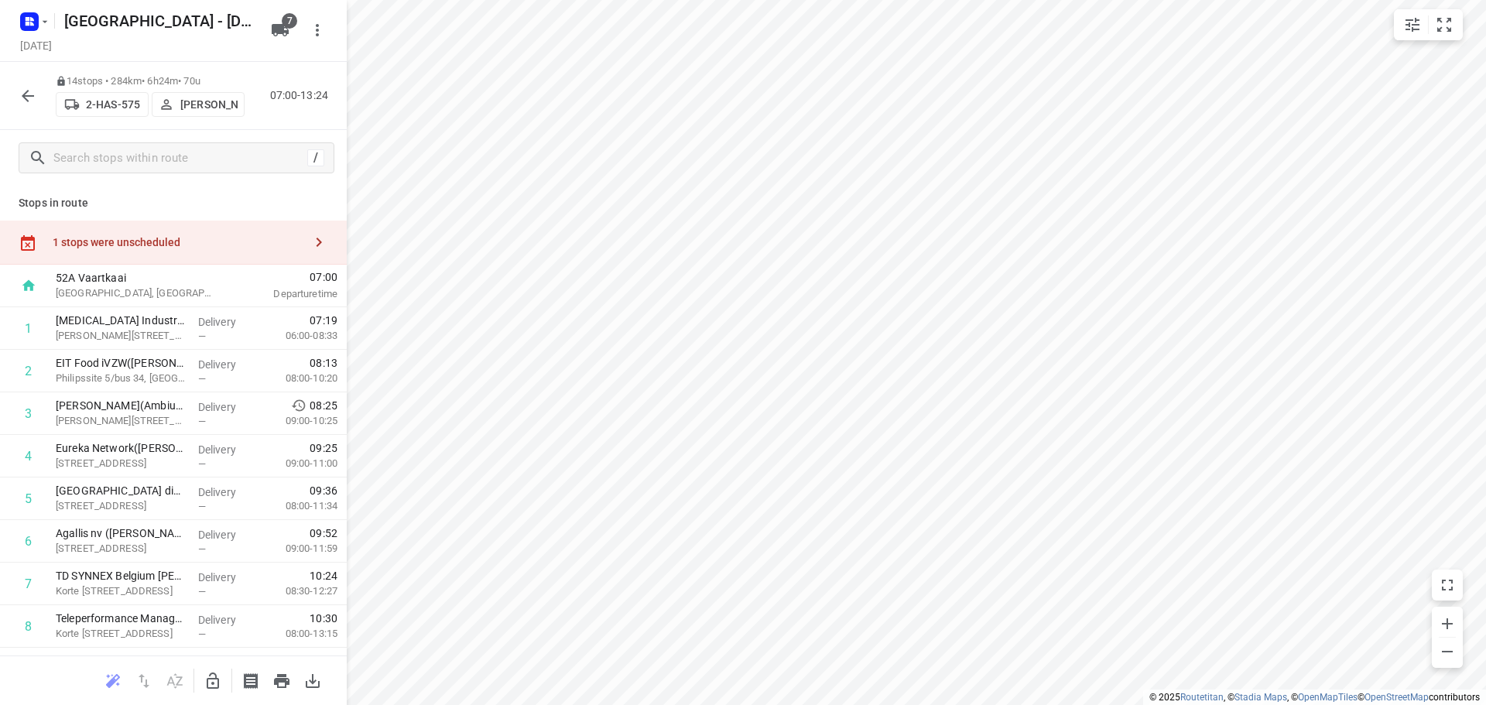
click at [26, 94] on icon "button" at bounding box center [28, 96] width 19 height 19
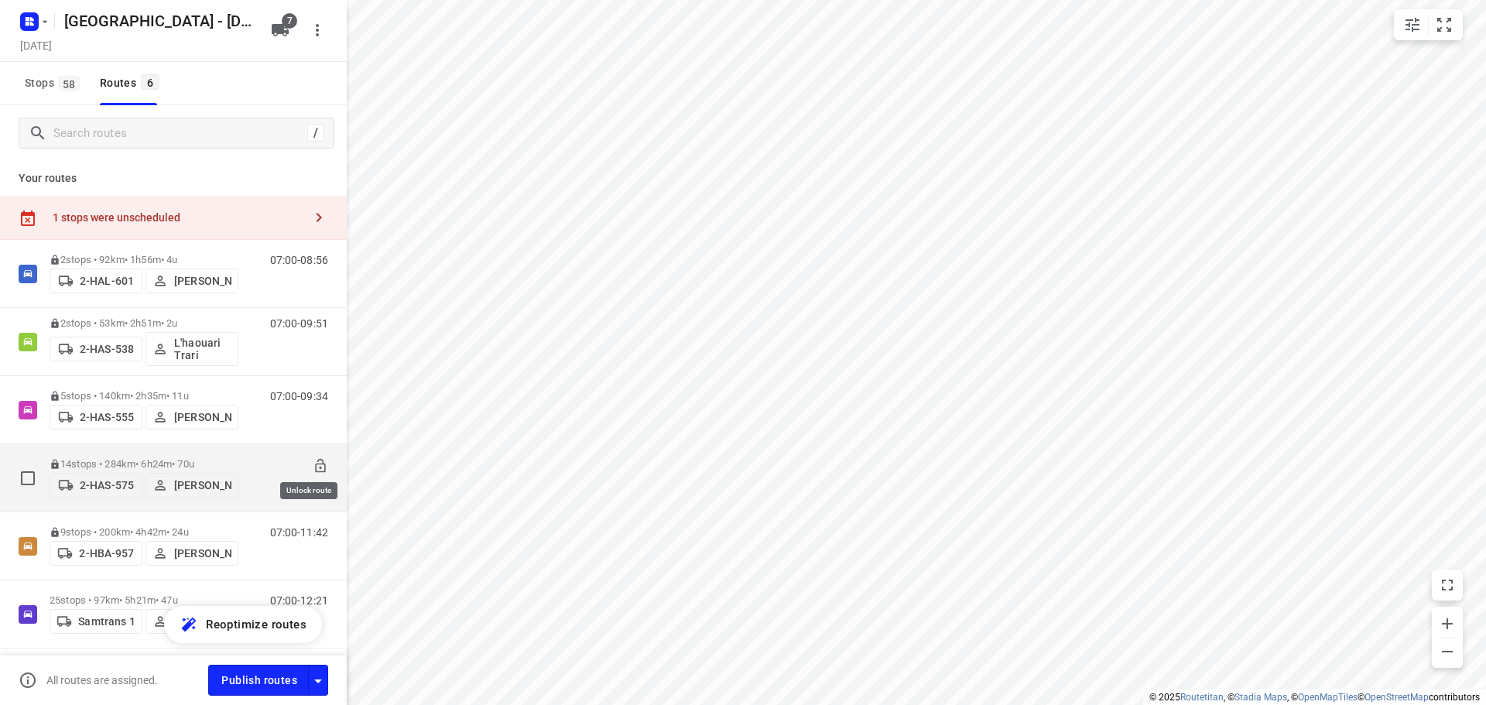
click at [313, 458] on icon at bounding box center [320, 465] width 15 height 15
click at [130, 212] on div "1 stops were unscheduled" at bounding box center [178, 217] width 251 height 12
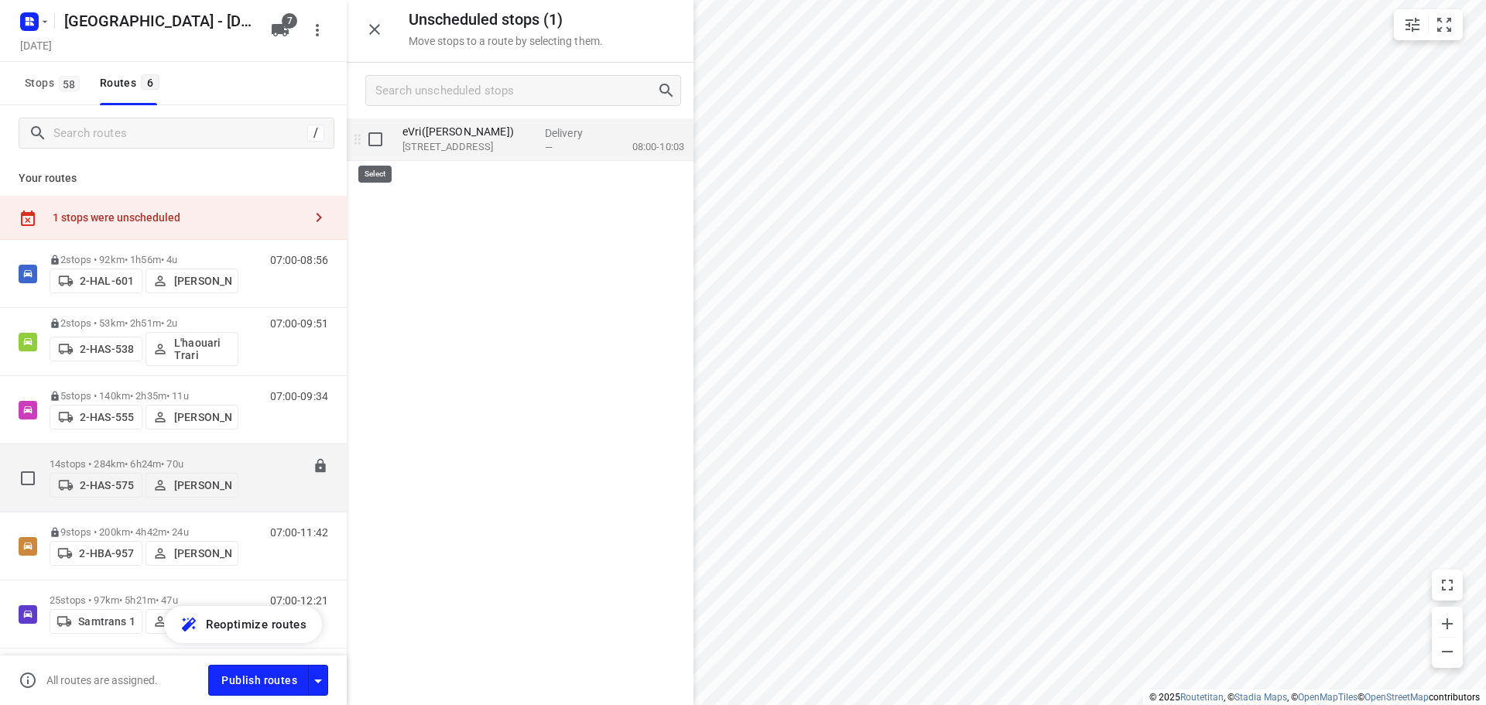
click at [376, 142] on input "grid" at bounding box center [375, 139] width 31 height 31
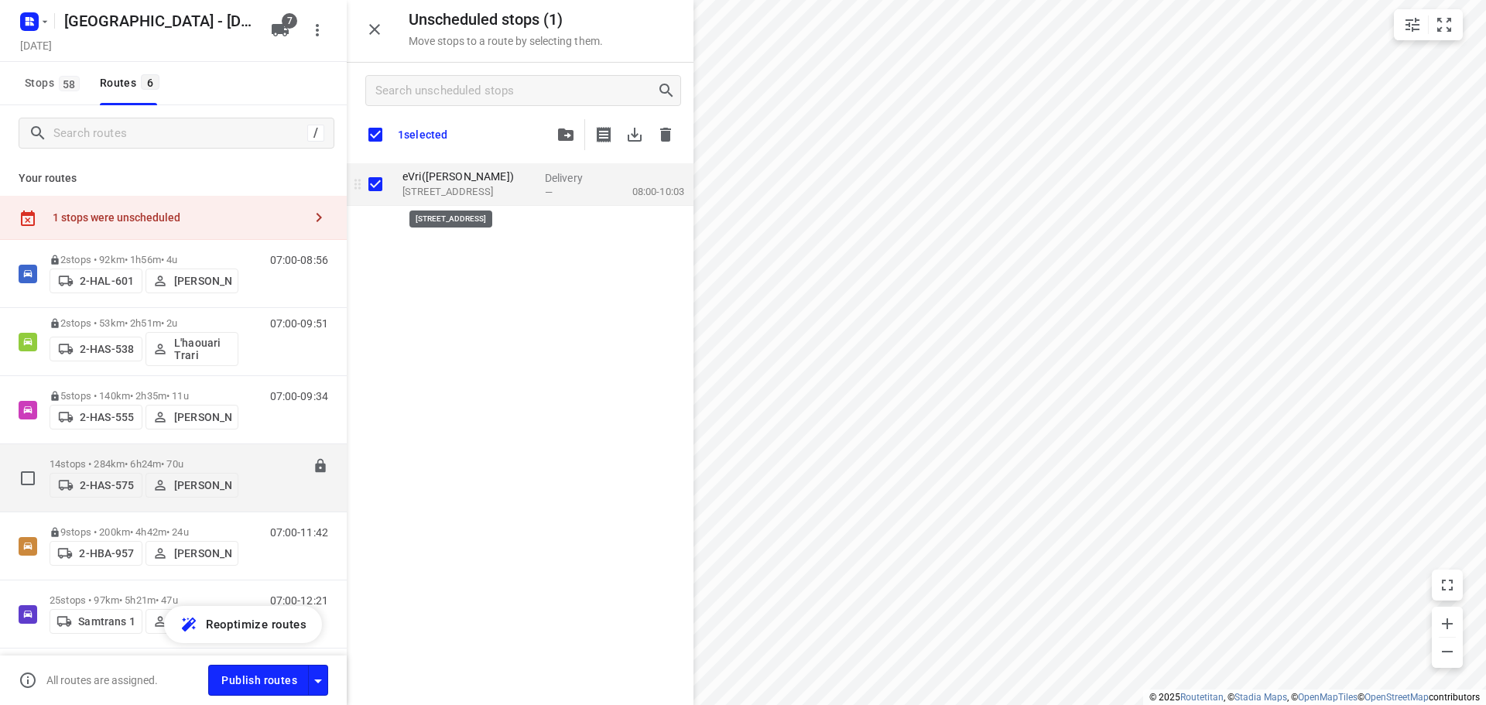
checkbox input "true"
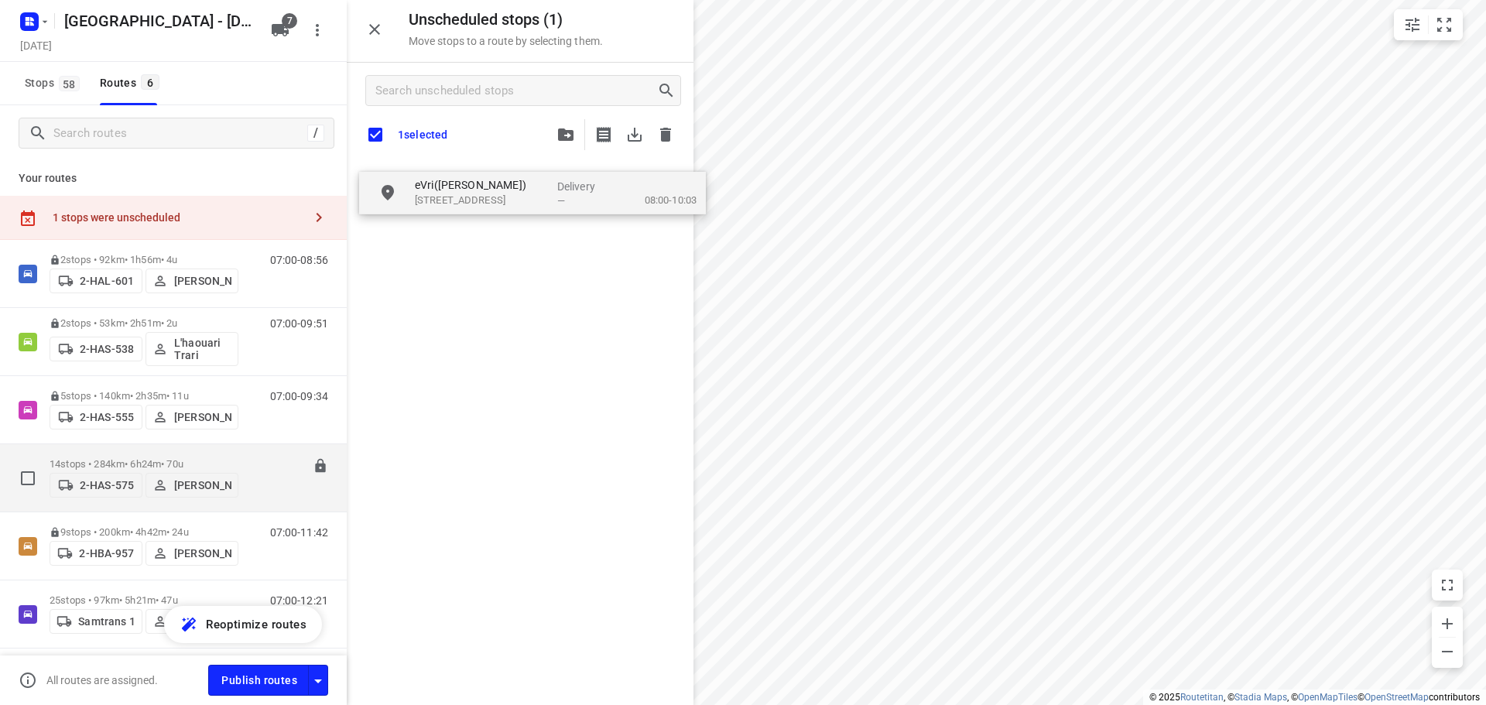
drag, startPoint x: 443, startPoint y: 179, endPoint x: 450, endPoint y: 193, distance: 15.6
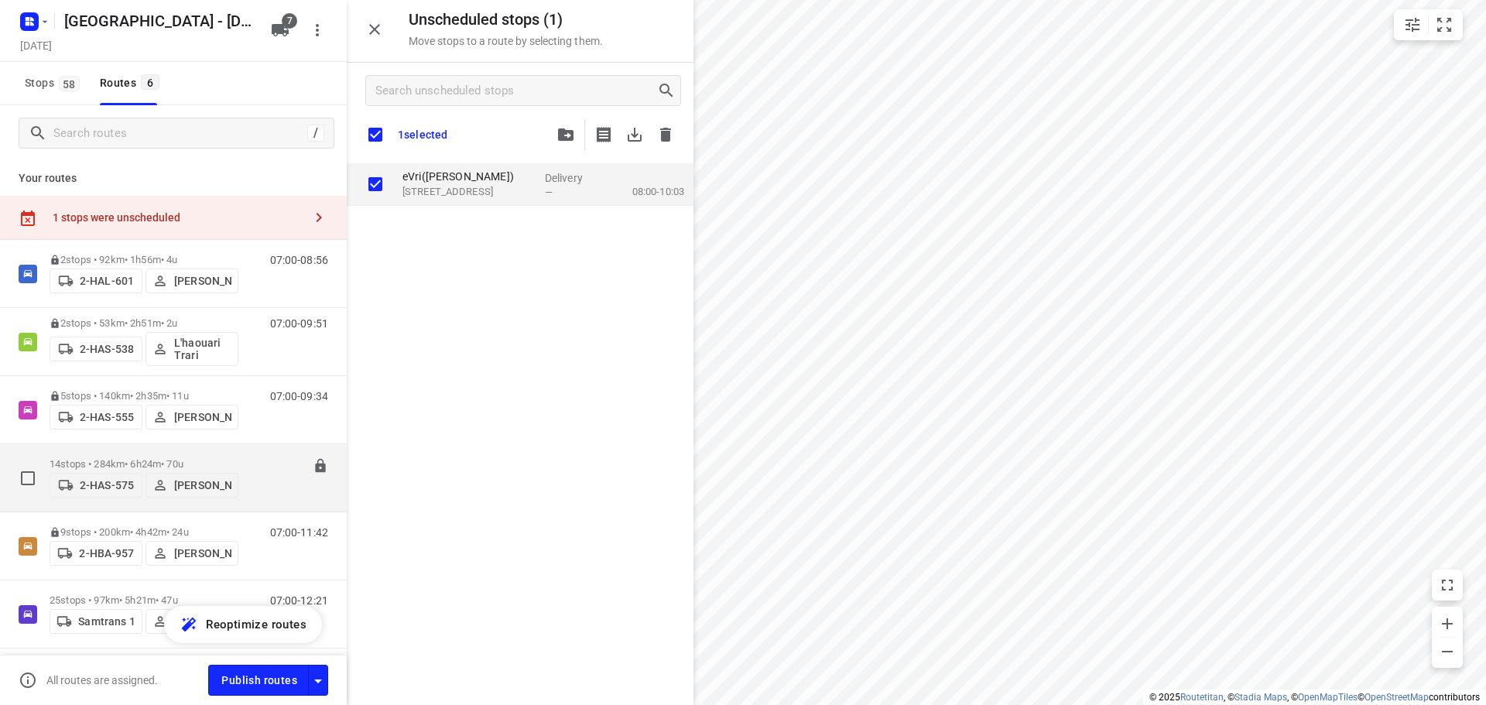
click at [127, 458] on p "14 stops • 284km • 6h24m • 70u" at bounding box center [144, 464] width 189 height 12
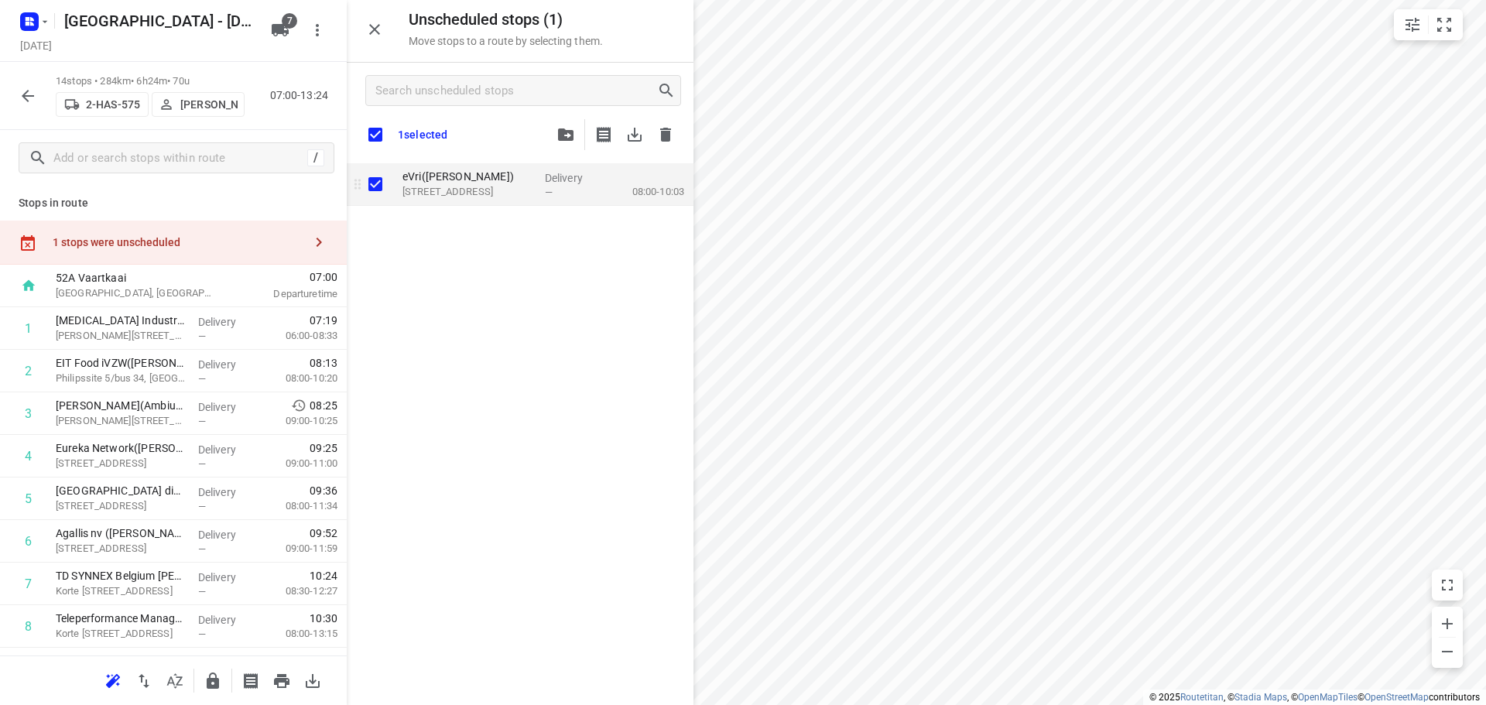
checkbox input "true"
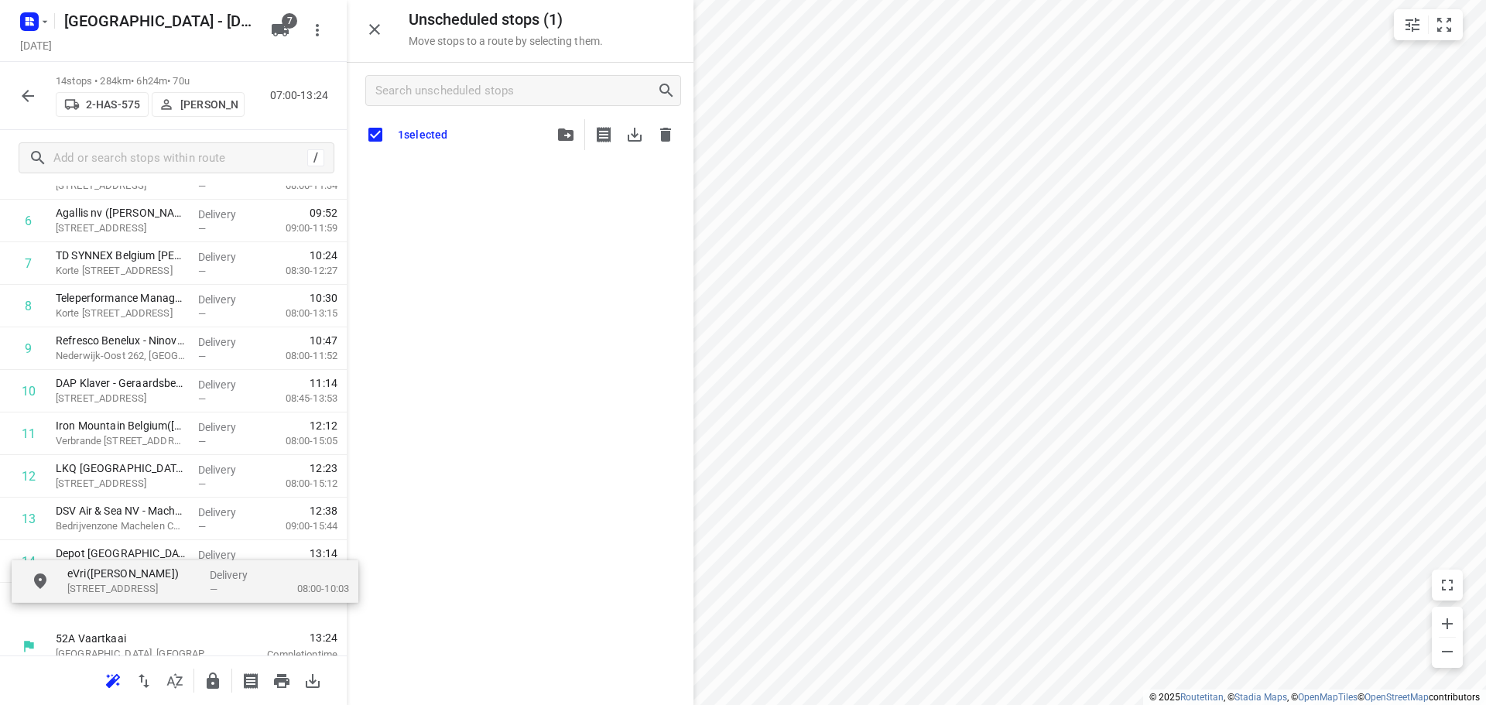
scroll to position [339, 0]
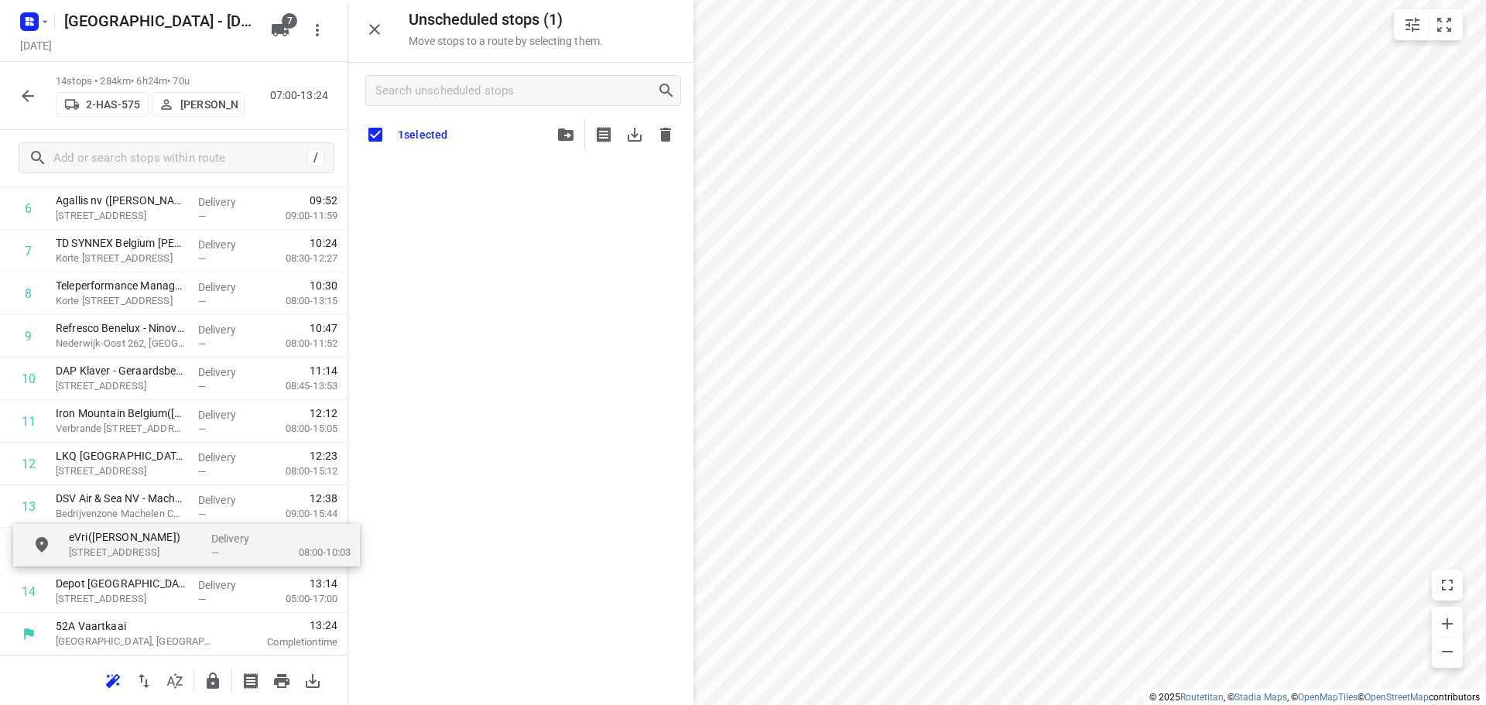
drag, startPoint x: 497, startPoint y: 183, endPoint x: 157, endPoint y: 550, distance: 500.6
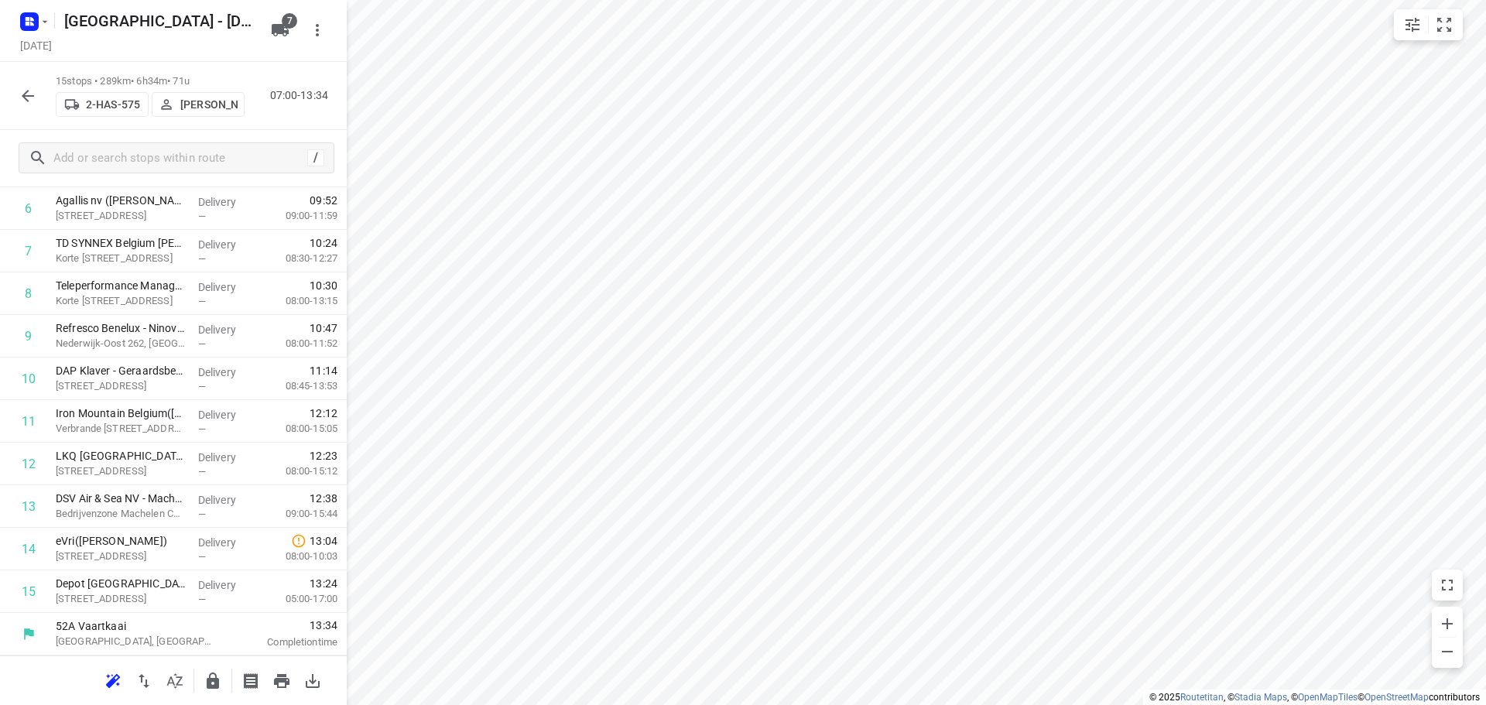
scroll to position [289, 0]
click at [22, 94] on icon "button" at bounding box center [28, 96] width 19 height 19
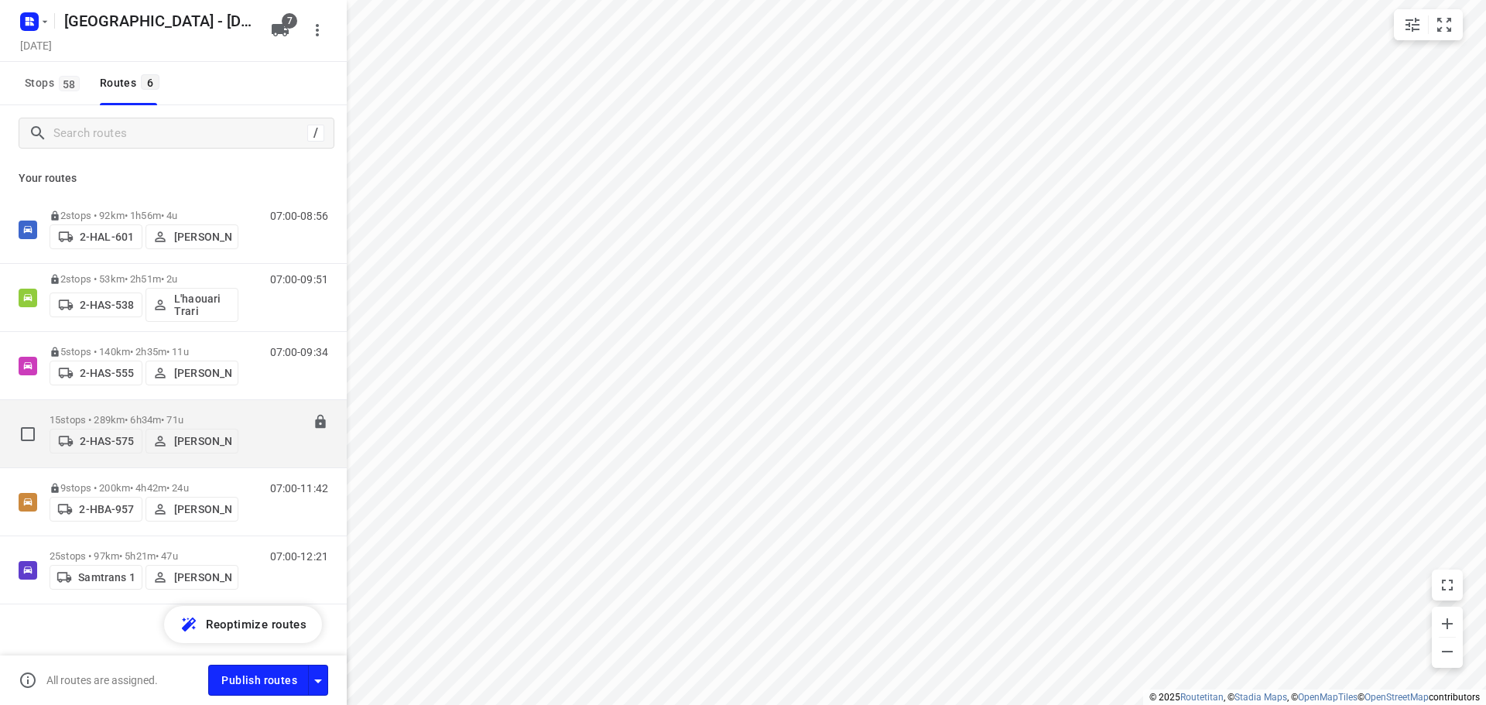
click at [114, 414] on p "15 stops • 289km • 6h34m • 71u" at bounding box center [144, 420] width 189 height 12
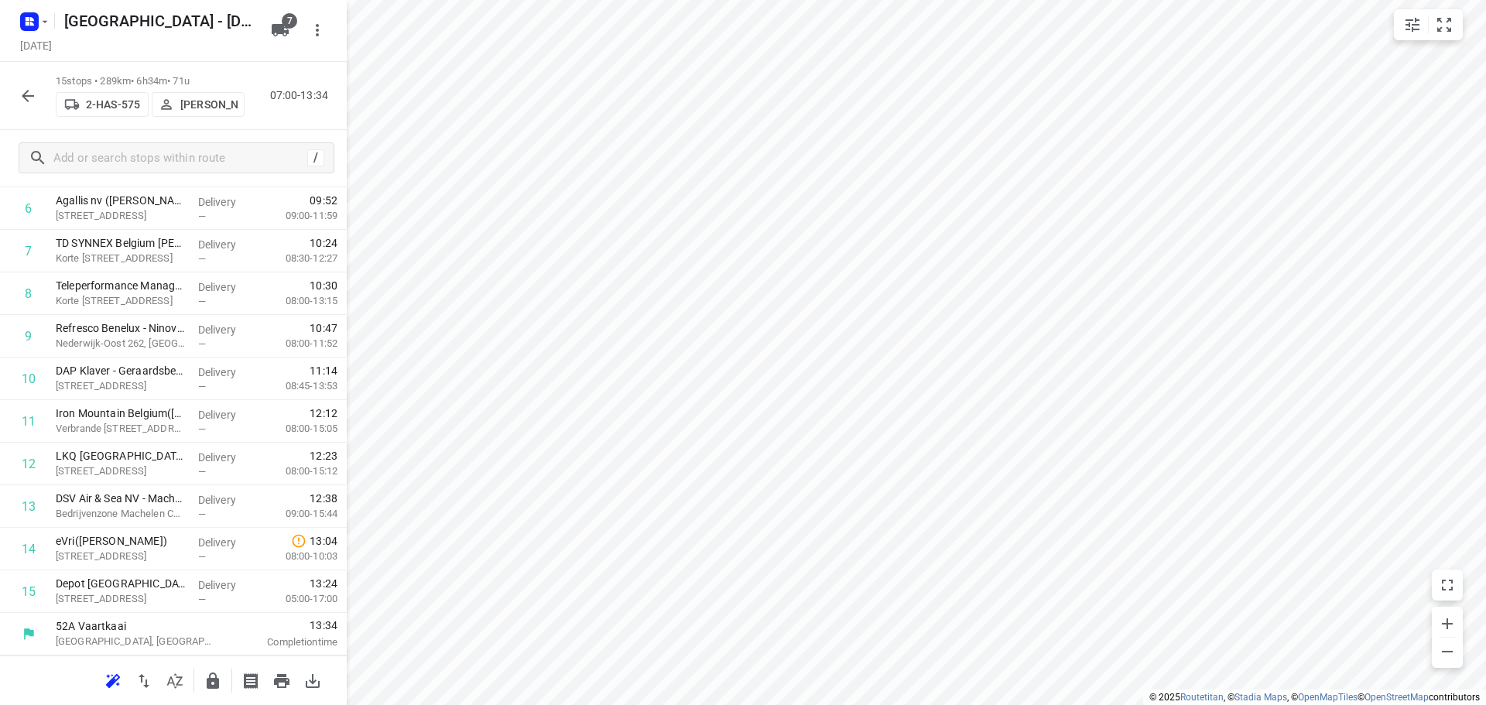
click at [24, 94] on icon "button" at bounding box center [28, 96] width 12 height 12
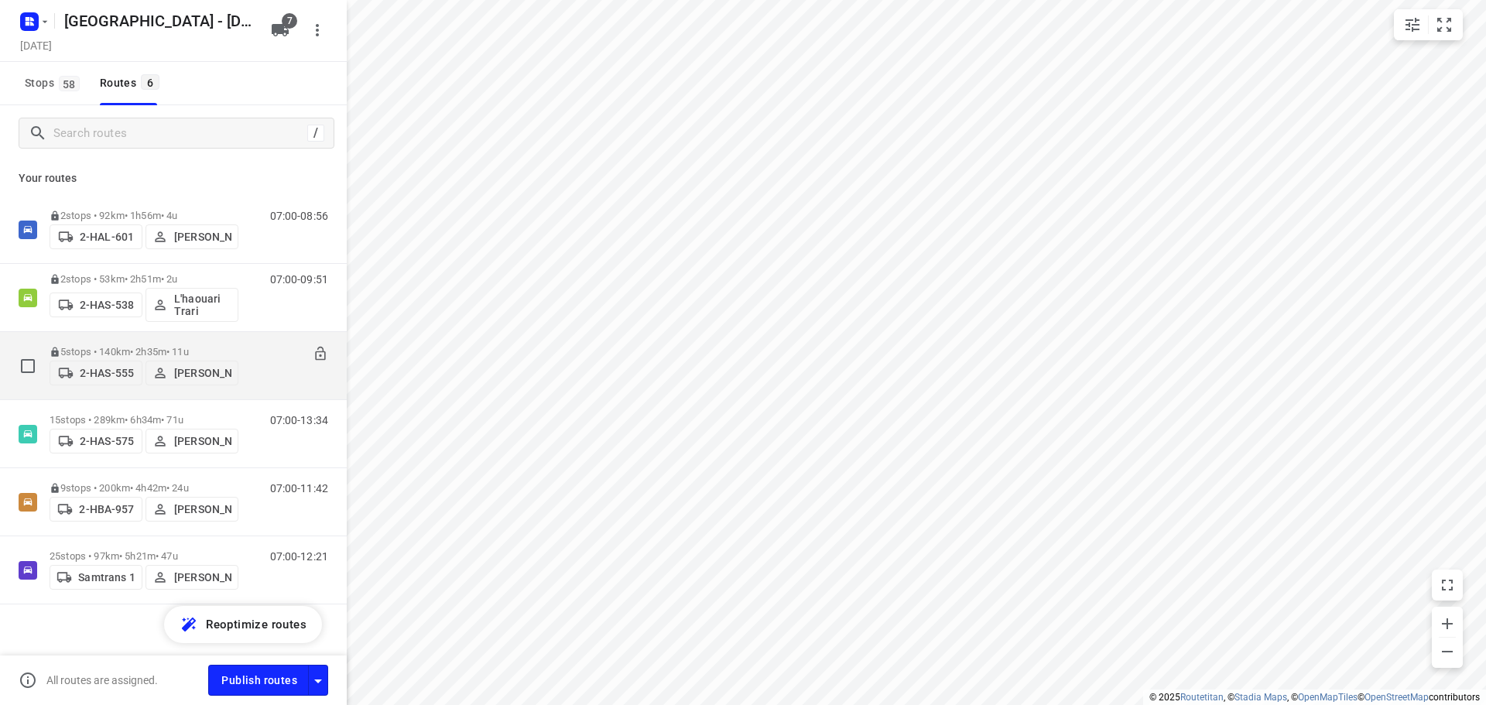
click at [112, 346] on p "5 stops • 140km • 2h35m • 11u" at bounding box center [144, 352] width 189 height 12
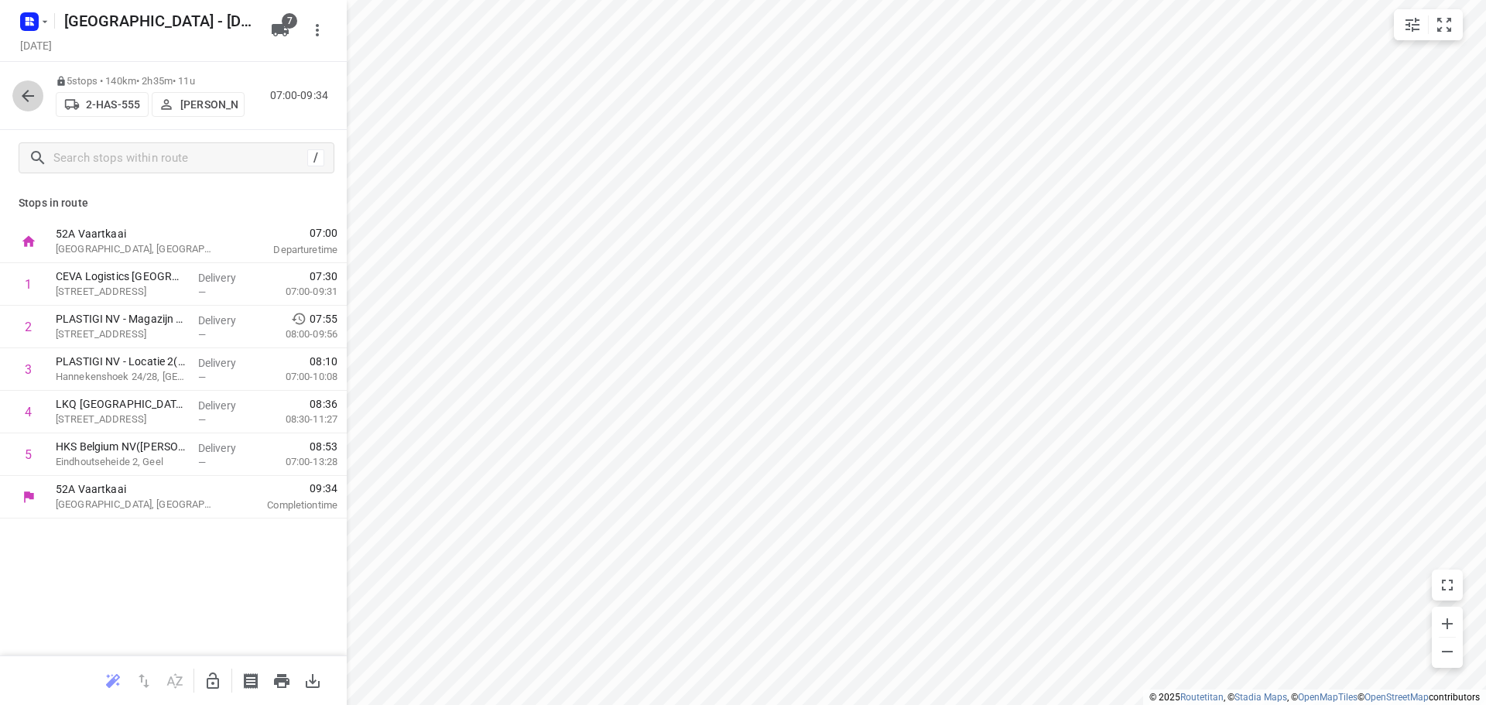
click at [28, 92] on icon "button" at bounding box center [28, 96] width 19 height 19
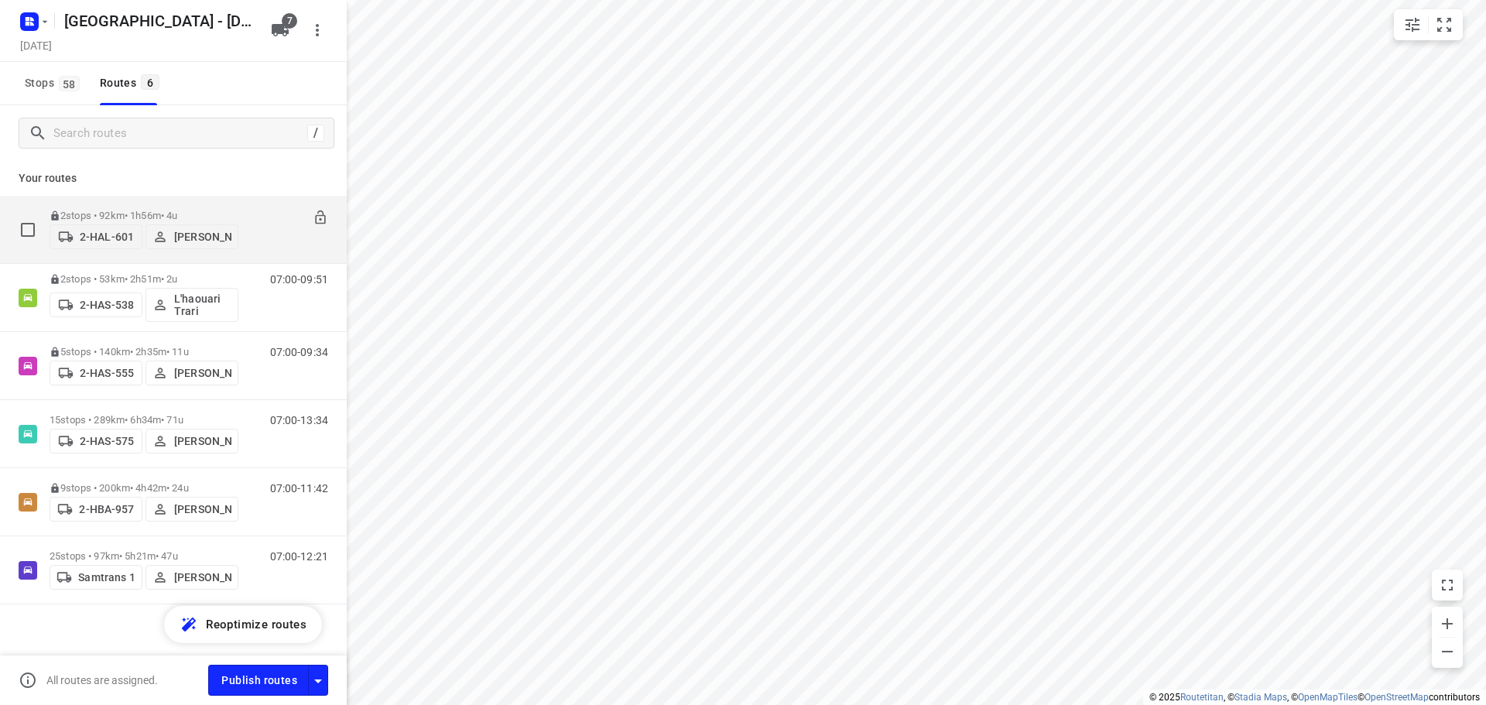
click at [111, 204] on div "2 stops • 92km • 1h56m • 4u 2-HAL-601 [PERSON_NAME]" at bounding box center [144, 229] width 189 height 55
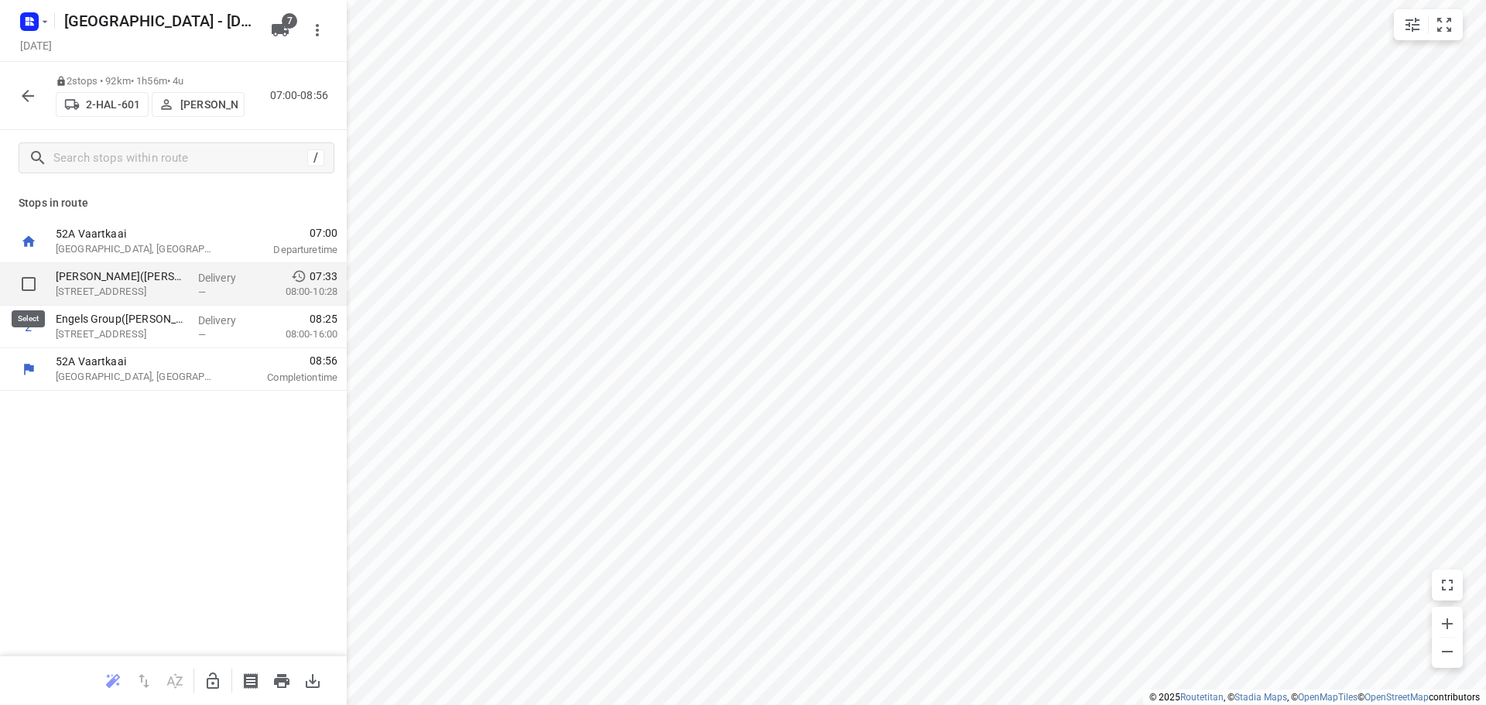
click at [26, 283] on input "checkbox" at bounding box center [28, 284] width 31 height 31
checkbox input "true"
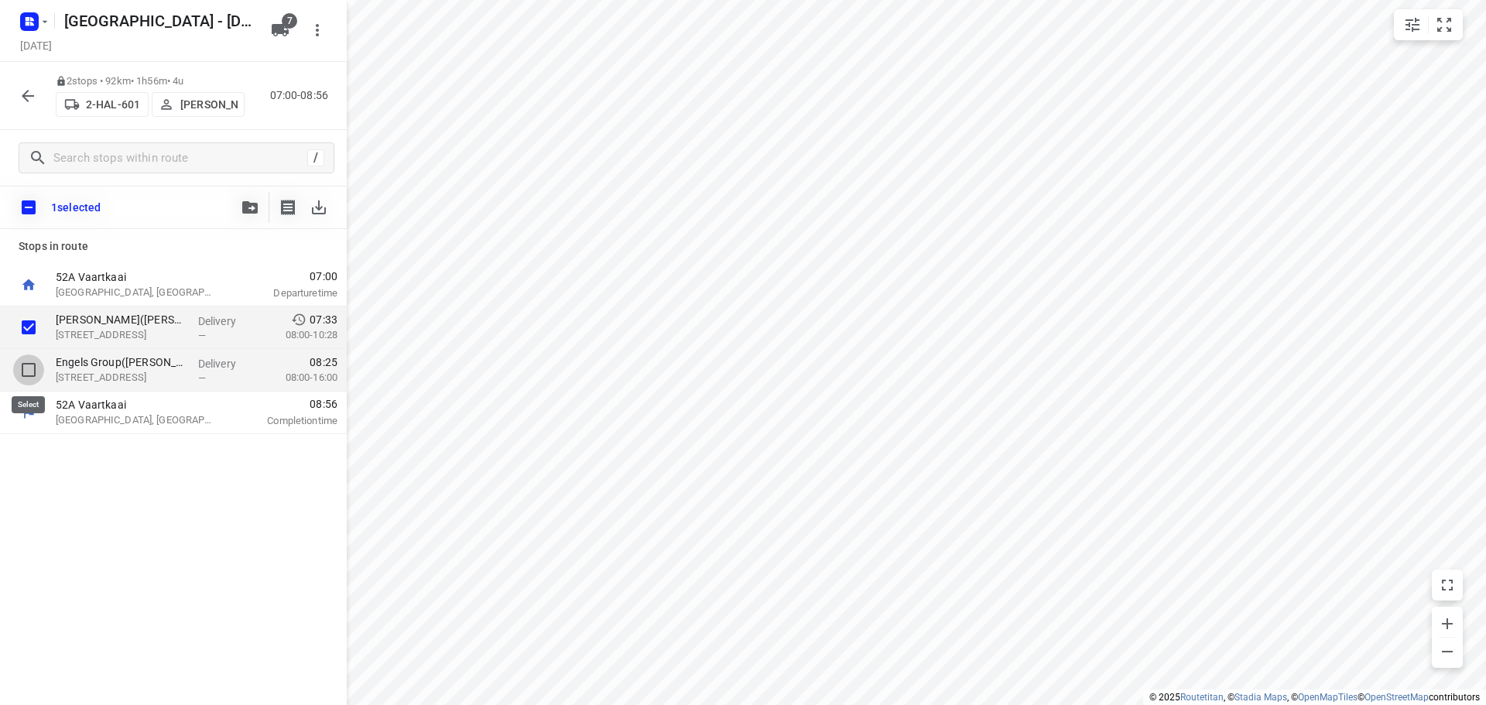
click at [26, 371] on input "checkbox" at bounding box center [28, 369] width 31 height 31
checkbox input "true"
click at [246, 210] on icon "button" at bounding box center [249, 207] width 15 height 12
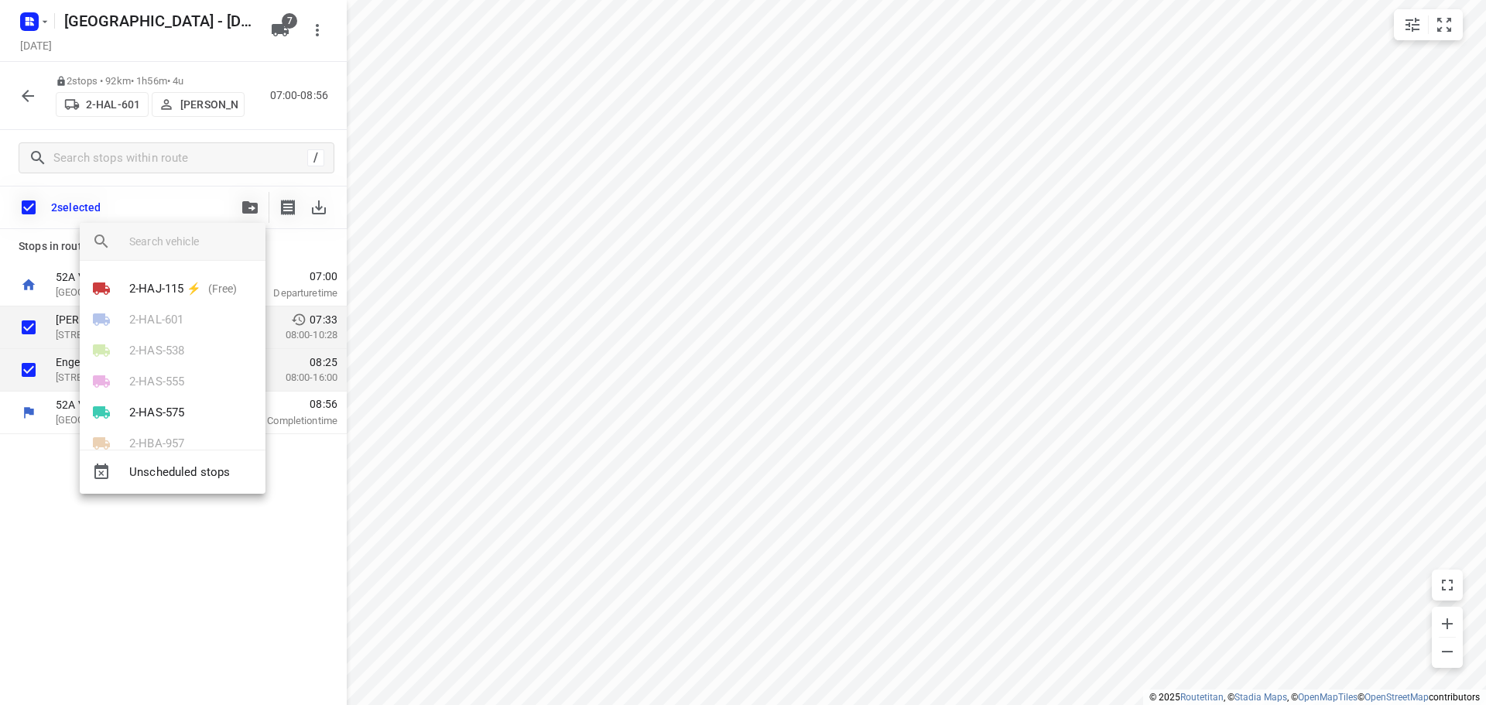
click at [166, 204] on div at bounding box center [743, 352] width 1486 height 705
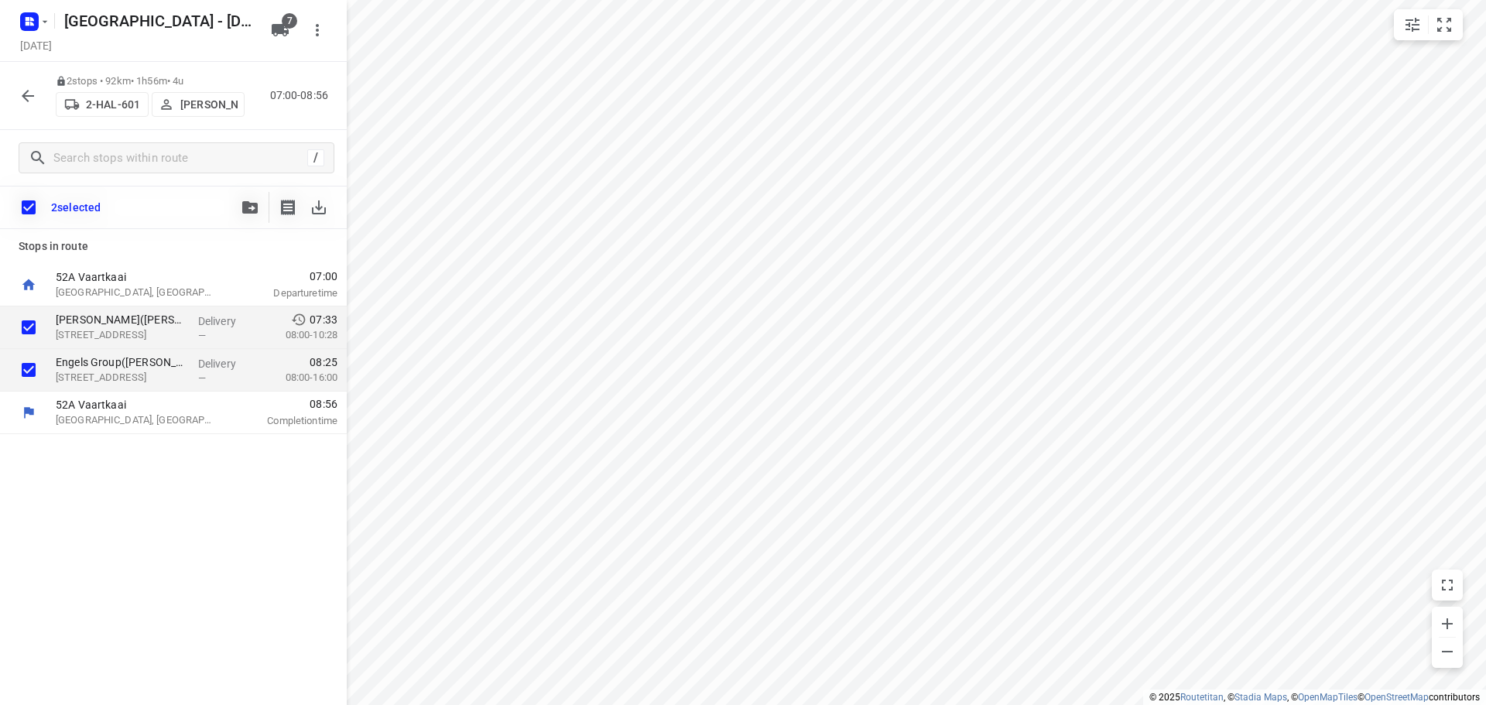
click at [28, 97] on icon "button" at bounding box center [28, 96] width 19 height 19
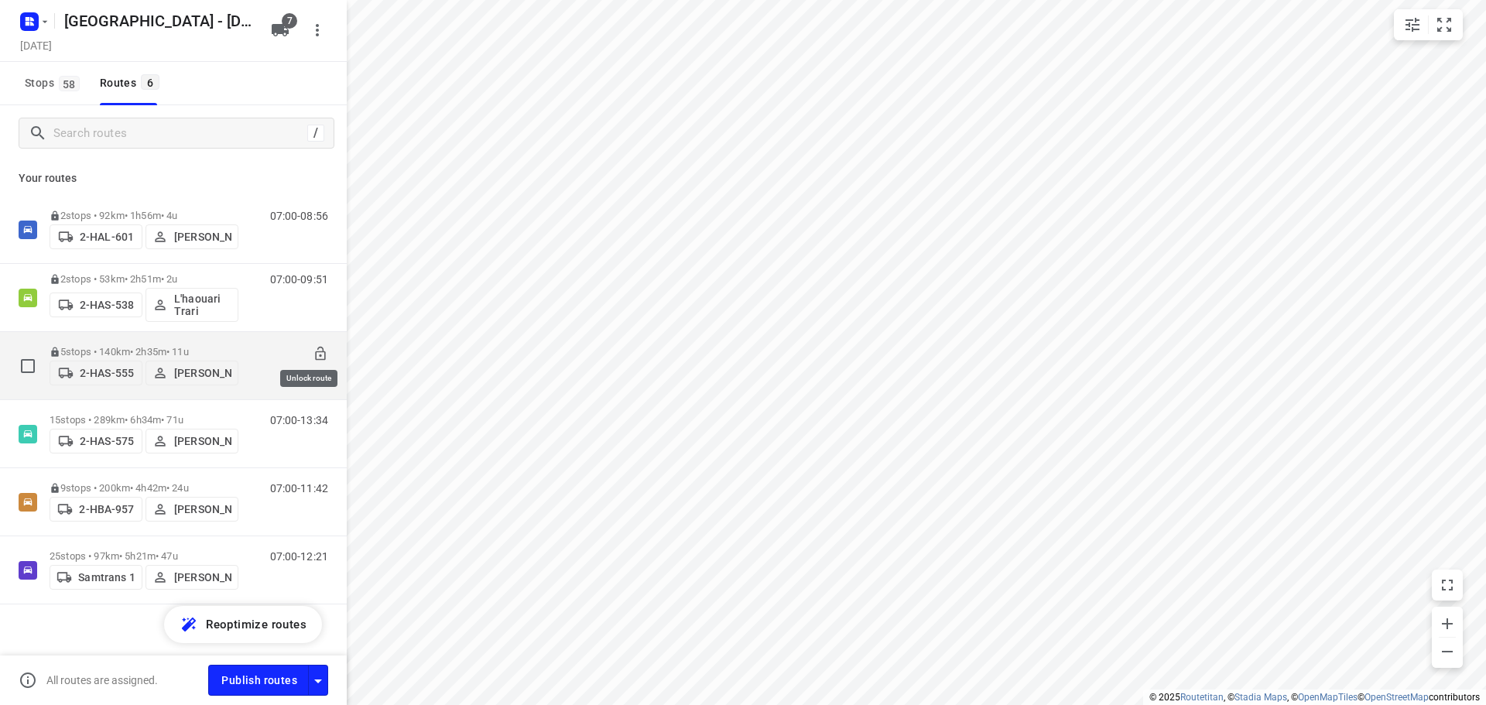
click at [313, 346] on icon at bounding box center [320, 353] width 15 height 15
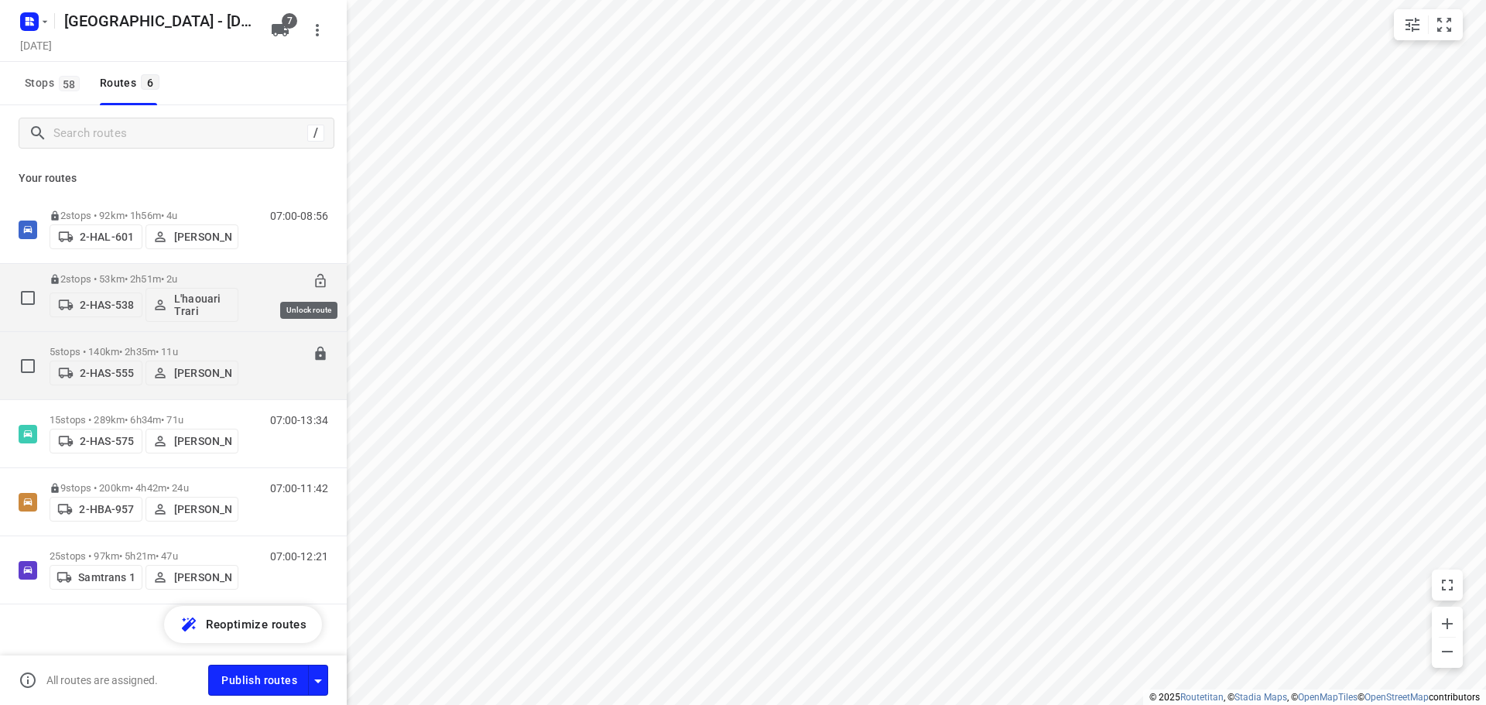
click at [313, 280] on icon at bounding box center [320, 280] width 15 height 15
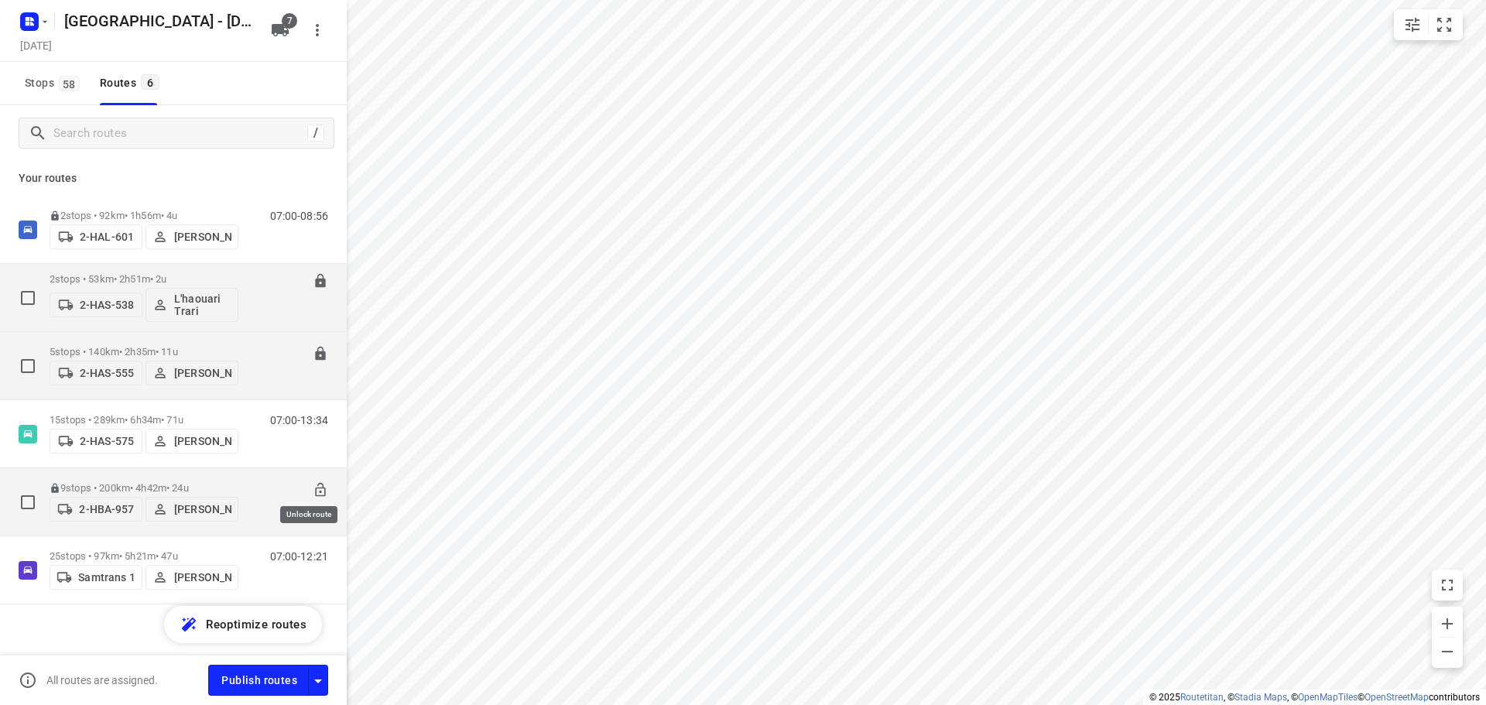
click at [313, 488] on icon at bounding box center [320, 489] width 15 height 15
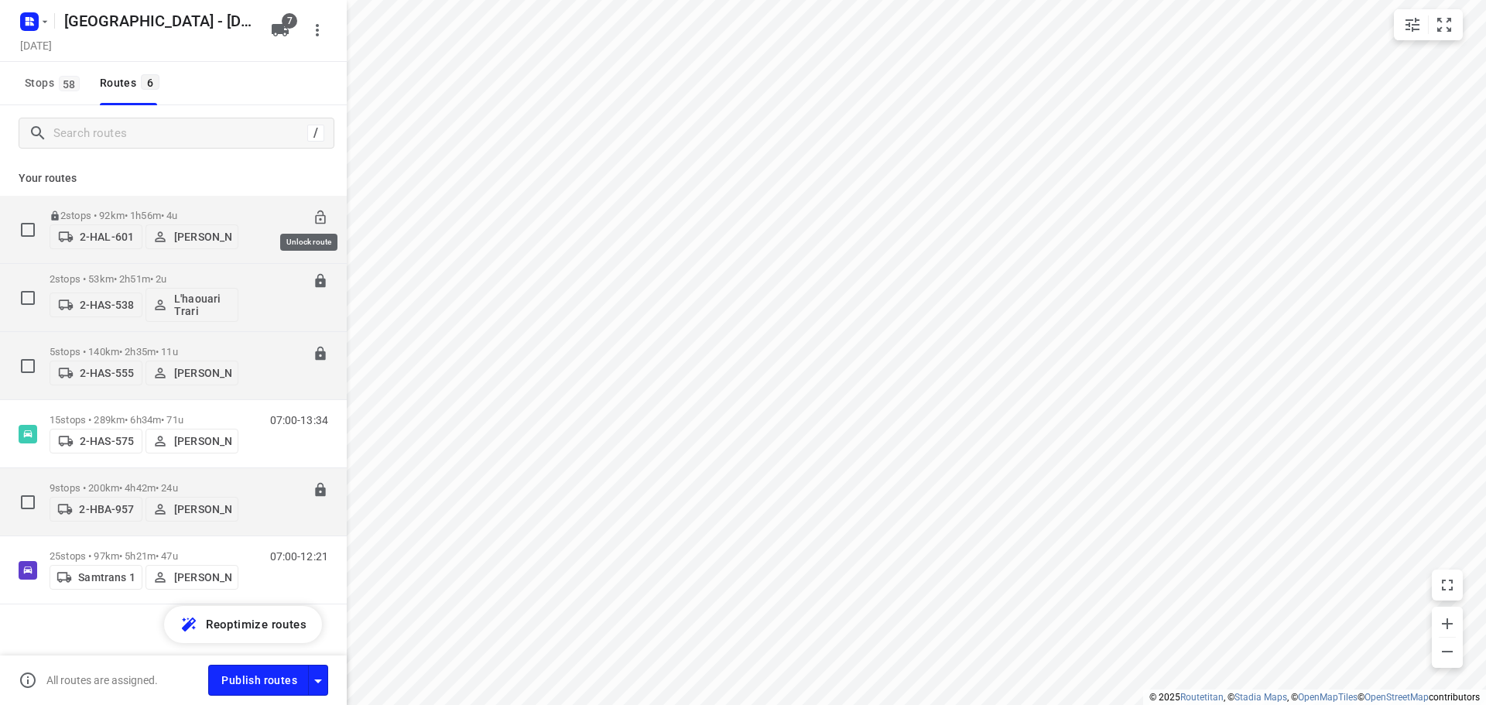
click at [313, 212] on icon at bounding box center [320, 217] width 15 height 15
click at [109, 204] on div "2 stops • 92km • 1h56m • 4u 2-HAL-601 [PERSON_NAME]" at bounding box center [144, 229] width 189 height 55
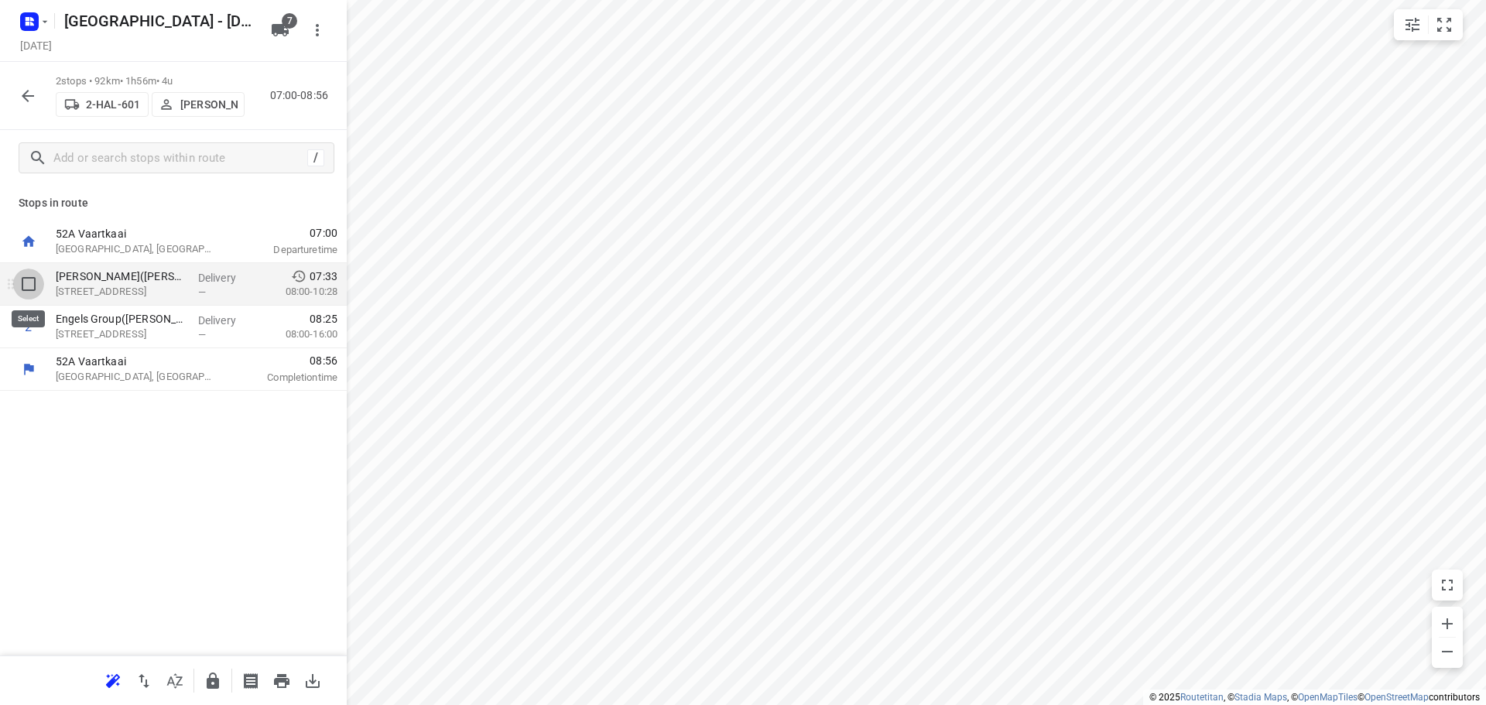
click at [26, 286] on input "checkbox" at bounding box center [28, 284] width 31 height 31
checkbox input "true"
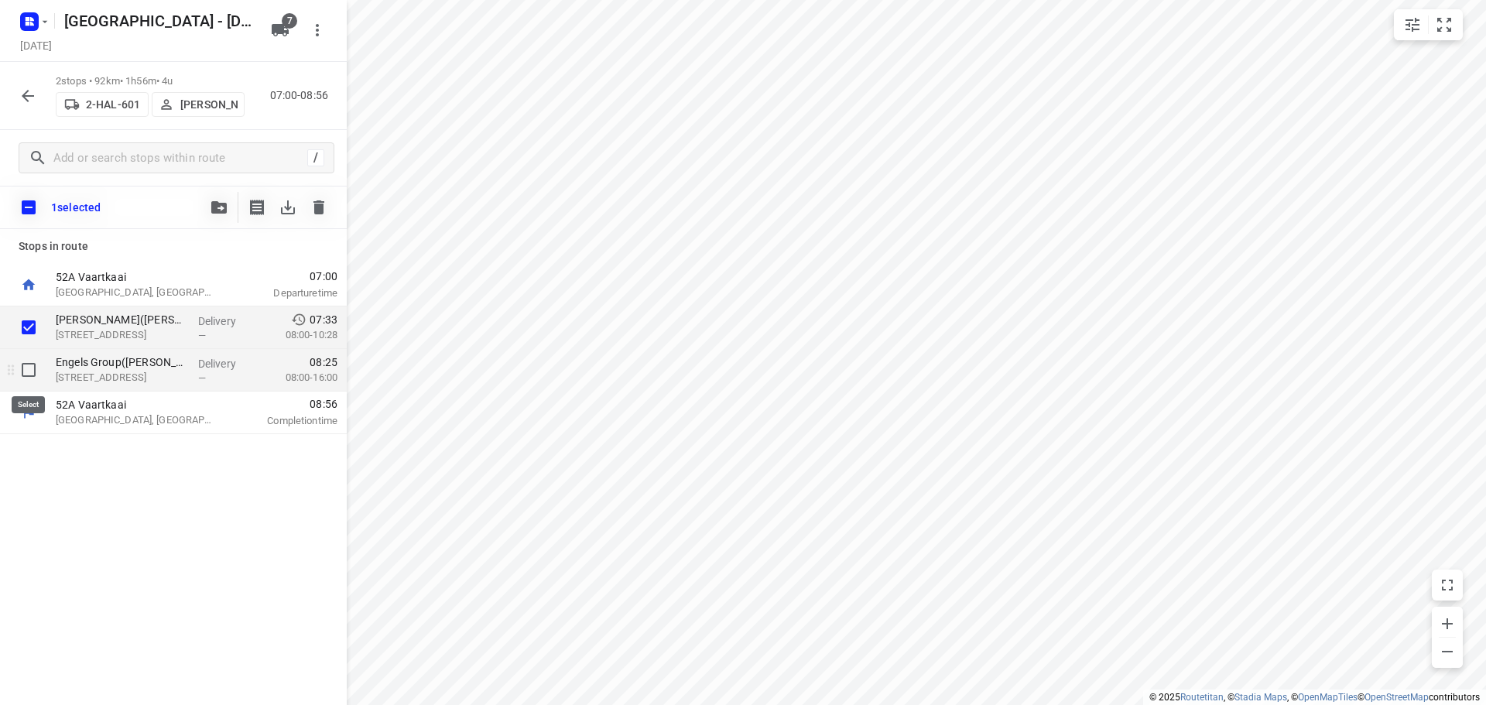
click at [25, 368] on input "checkbox" at bounding box center [28, 369] width 31 height 31
checkbox input "true"
click at [217, 207] on icon "button" at bounding box center [218, 207] width 15 height 12
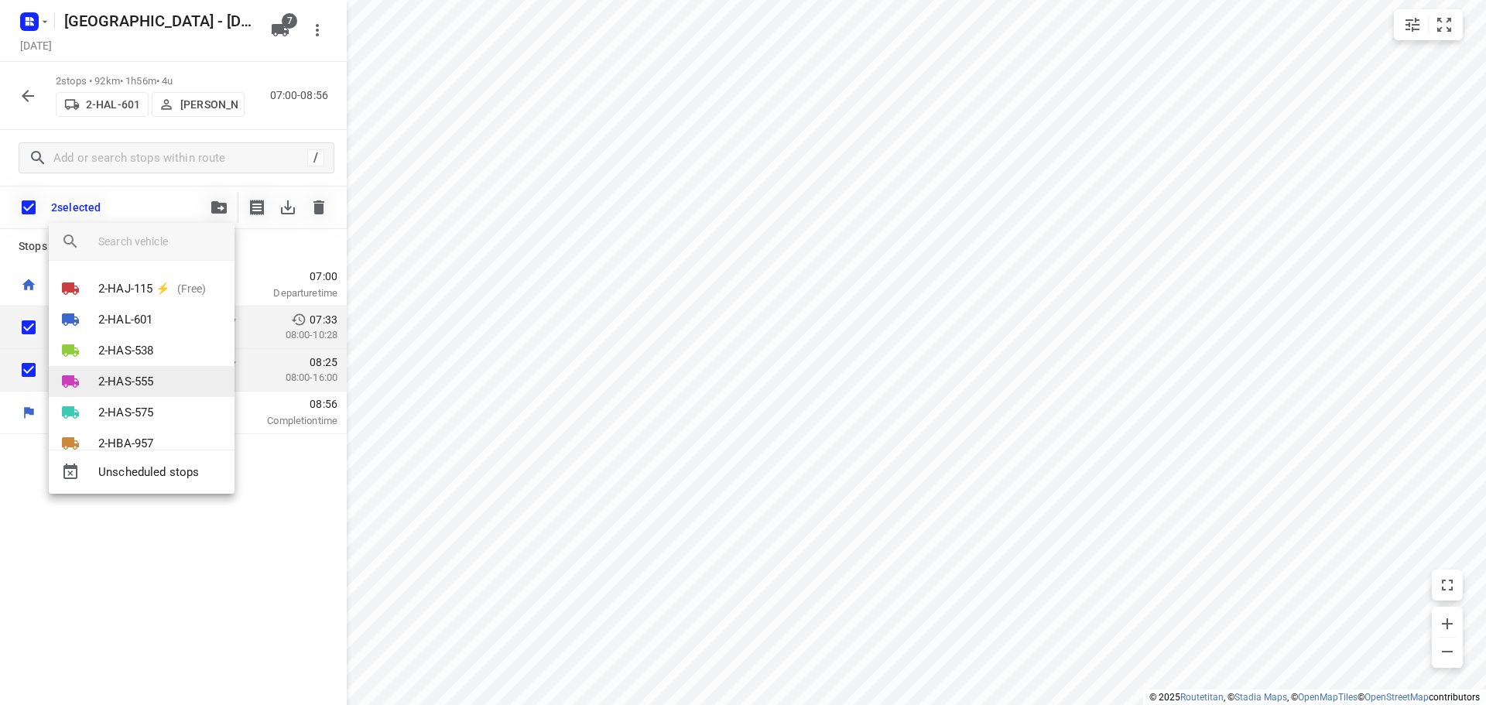
click at [125, 380] on p "2-HAS-555" at bounding box center [125, 382] width 55 height 18
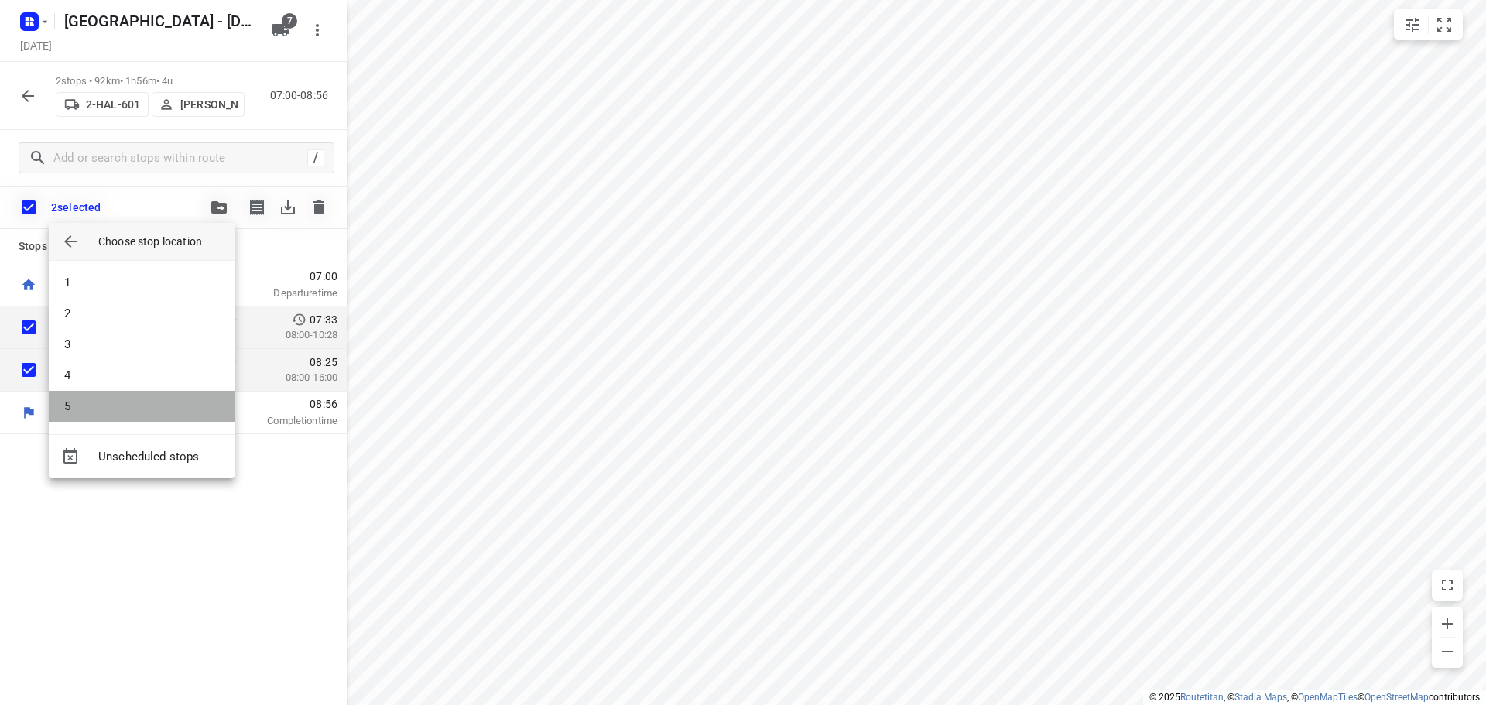
click at [91, 405] on li "5" at bounding box center [142, 406] width 186 height 31
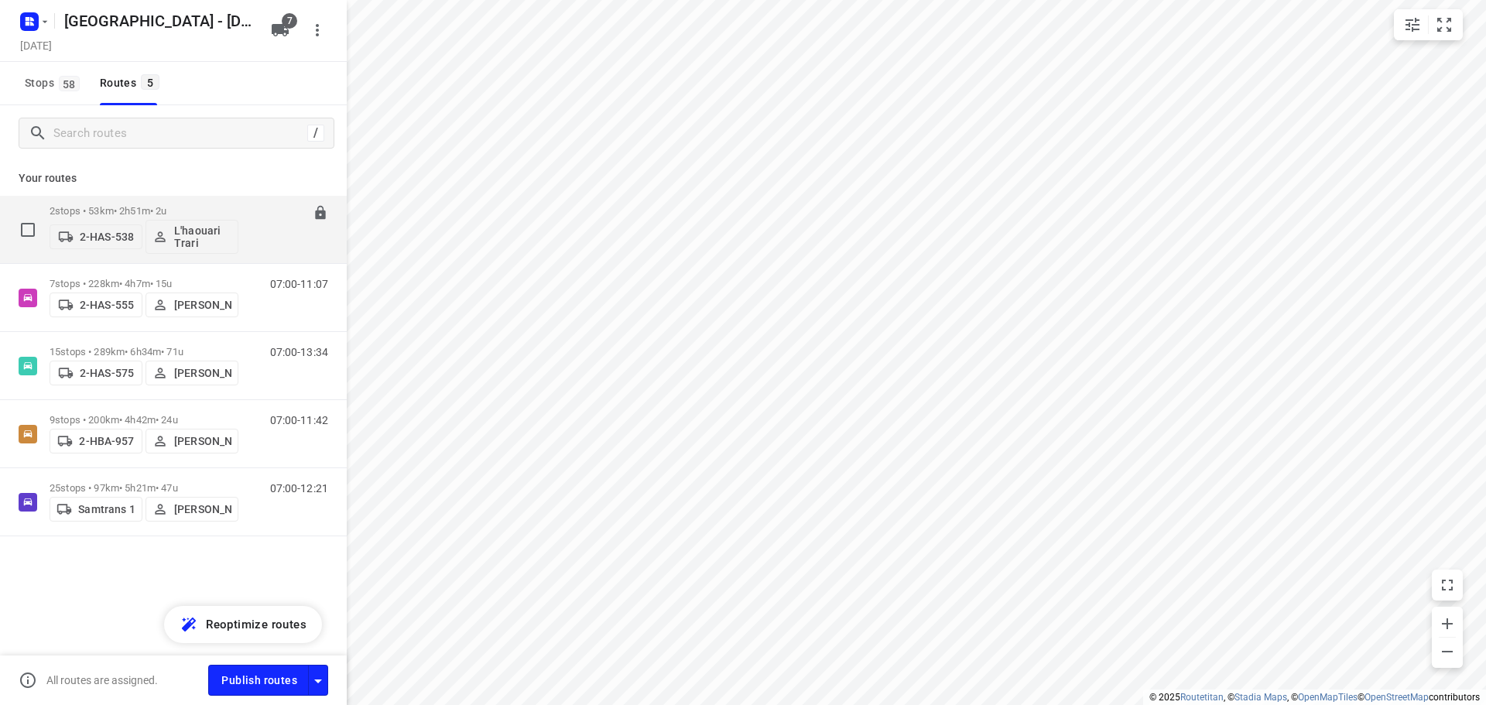
click at [104, 206] on p "2 stops • 53km • 2h51m • 2u" at bounding box center [144, 211] width 189 height 12
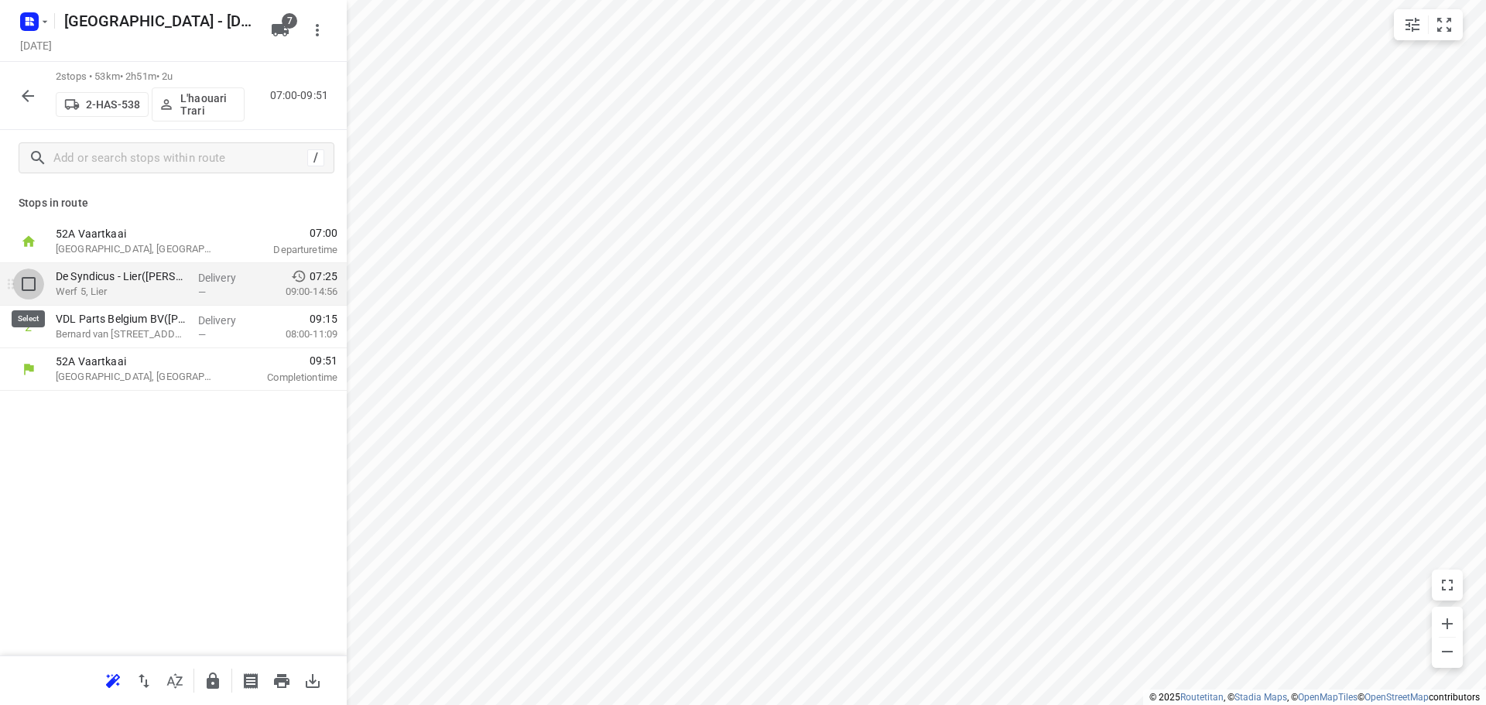
click at [26, 282] on input "checkbox" at bounding box center [28, 284] width 31 height 31
checkbox input "true"
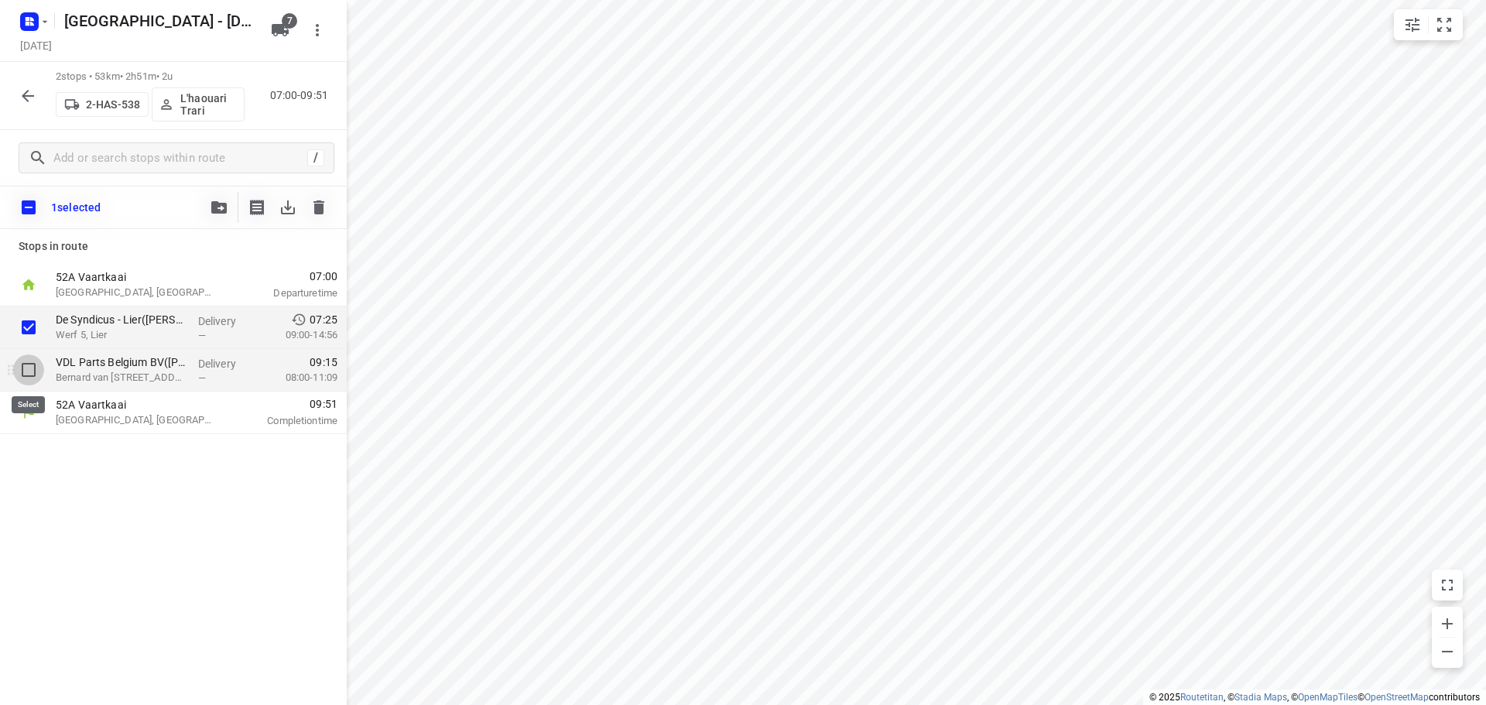
click at [27, 368] on input "checkbox" at bounding box center [28, 369] width 31 height 31
checkbox input "true"
click at [216, 205] on icon "button" at bounding box center [218, 207] width 15 height 12
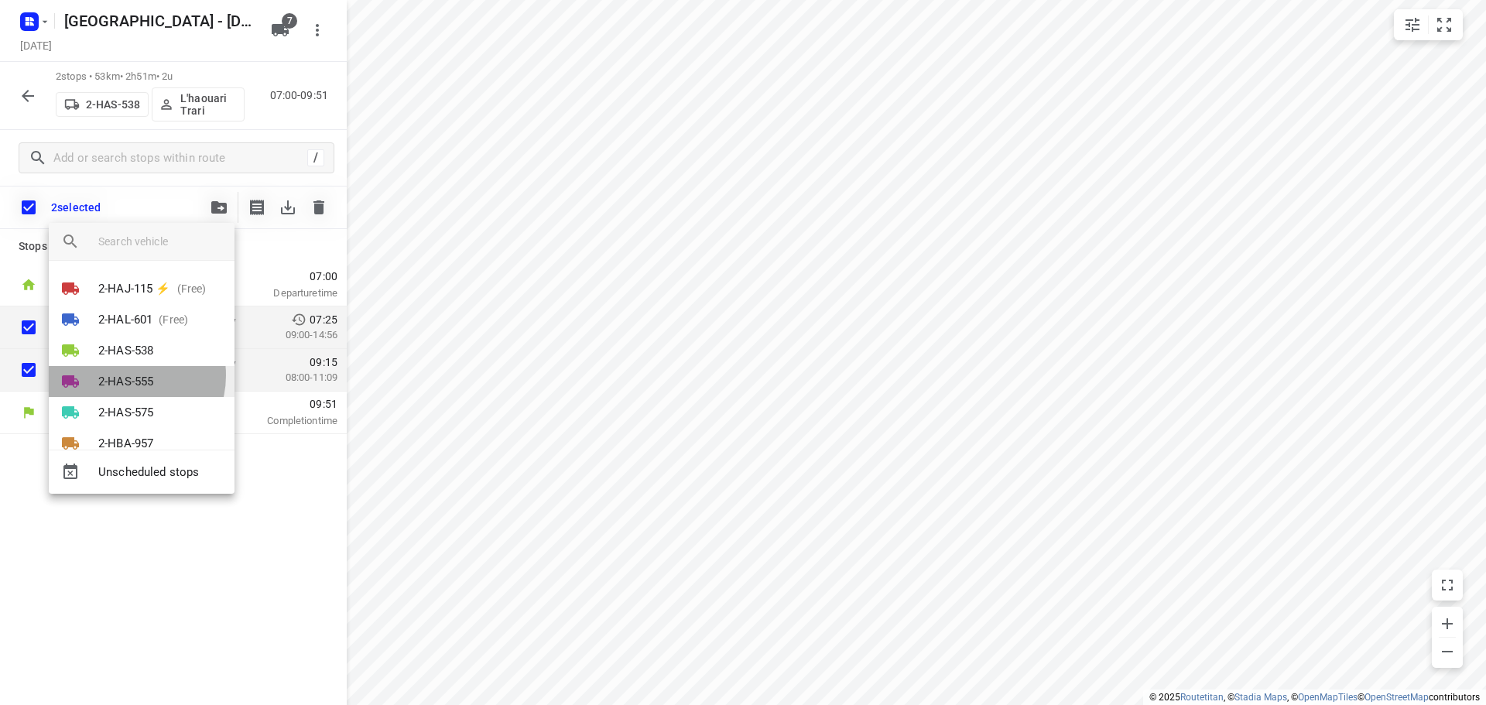
click at [125, 375] on p "2-HAS-555" at bounding box center [125, 382] width 55 height 18
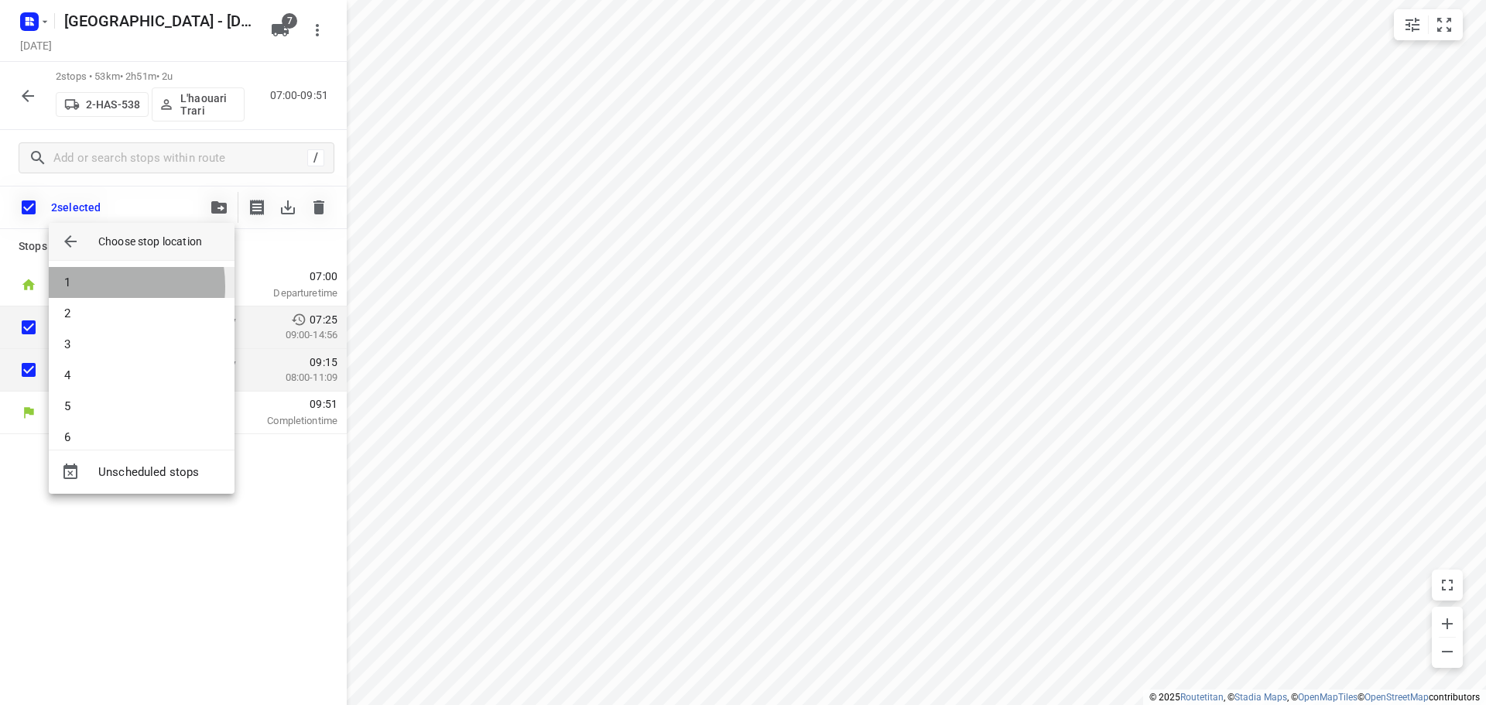
click at [90, 286] on li "1" at bounding box center [142, 282] width 186 height 31
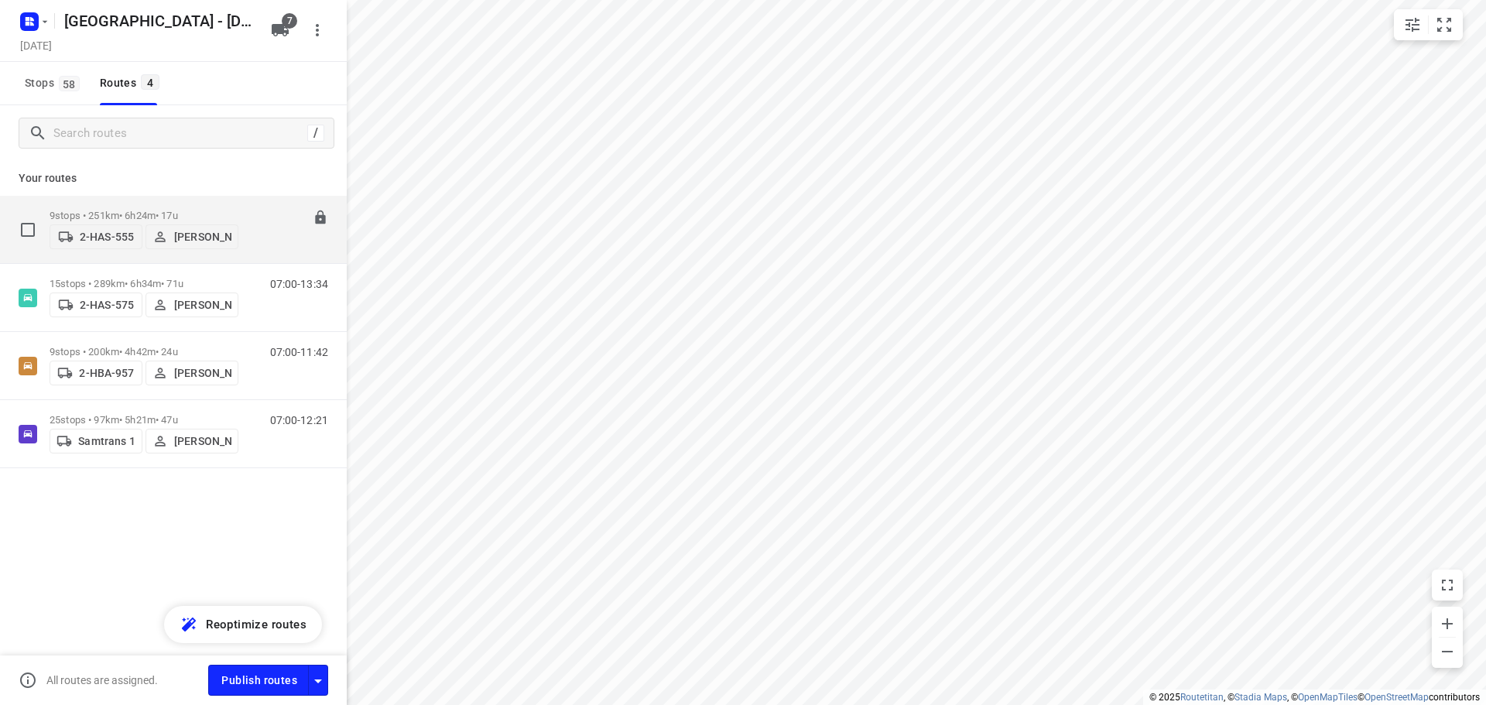
click at [121, 210] on p "9 stops • 251km • 6h24m • 17u" at bounding box center [144, 216] width 189 height 12
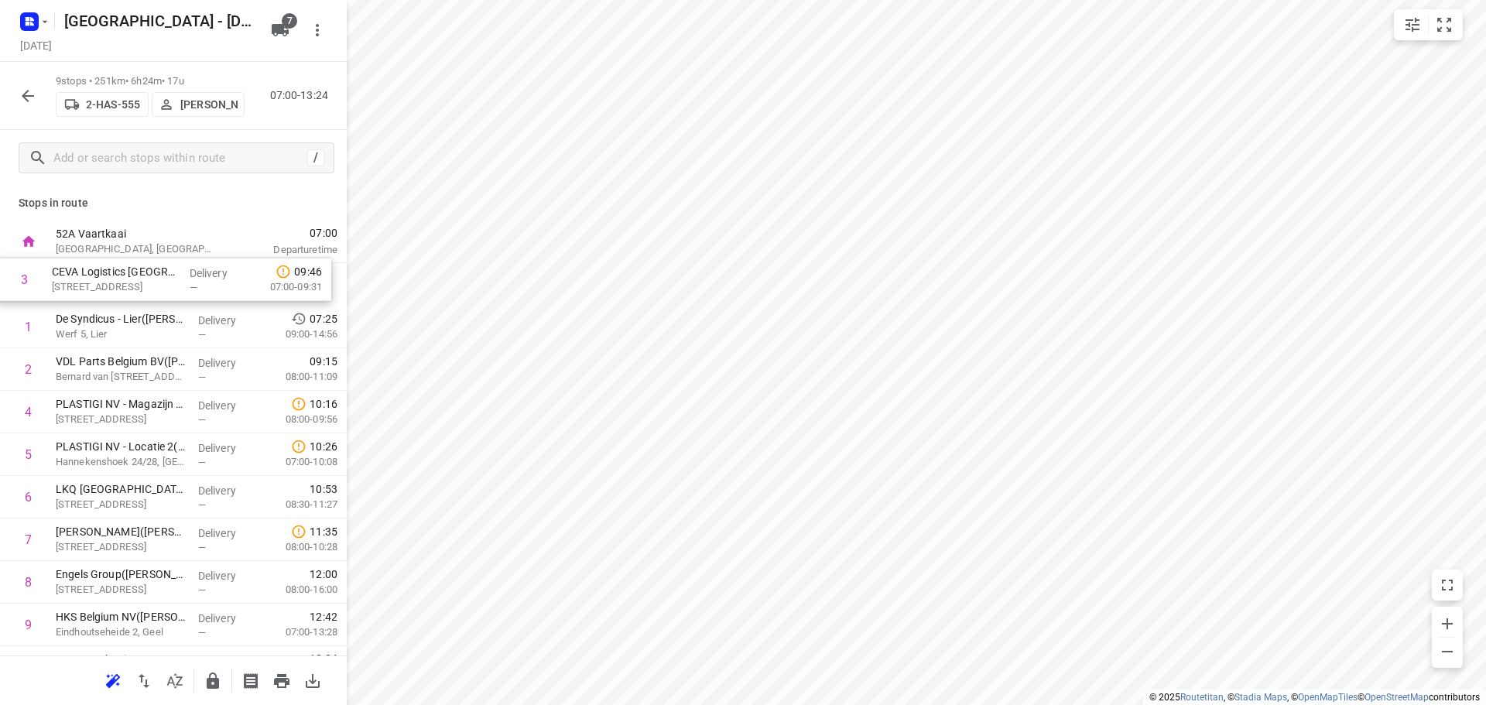
drag, startPoint x: 128, startPoint y: 371, endPoint x: 125, endPoint y: 277, distance: 93.7
click at [125, 277] on div "1 De Syndicus - Lier([PERSON_NAME]) Werf 5, Lier Delivery — 07:25 09:00-14:56 2…" at bounding box center [173, 454] width 347 height 383
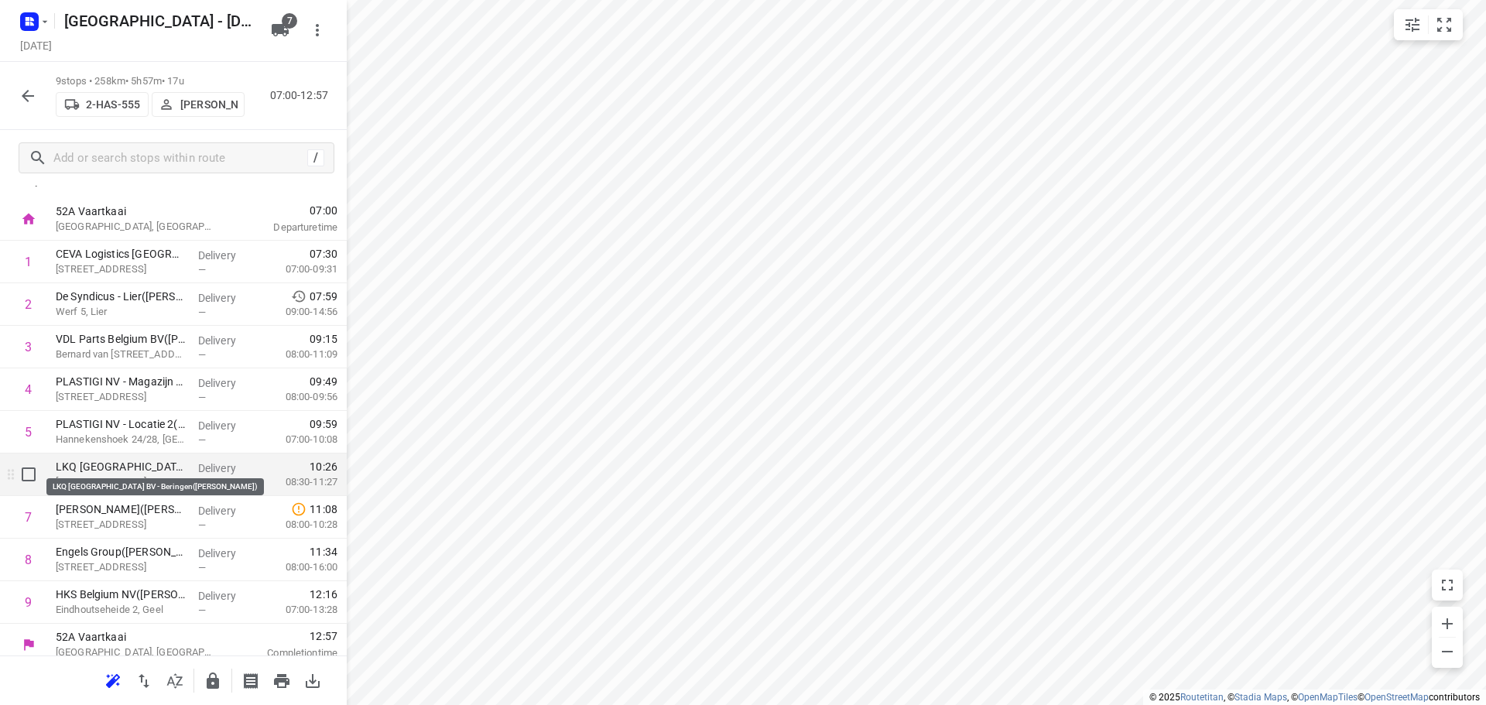
scroll to position [33, 0]
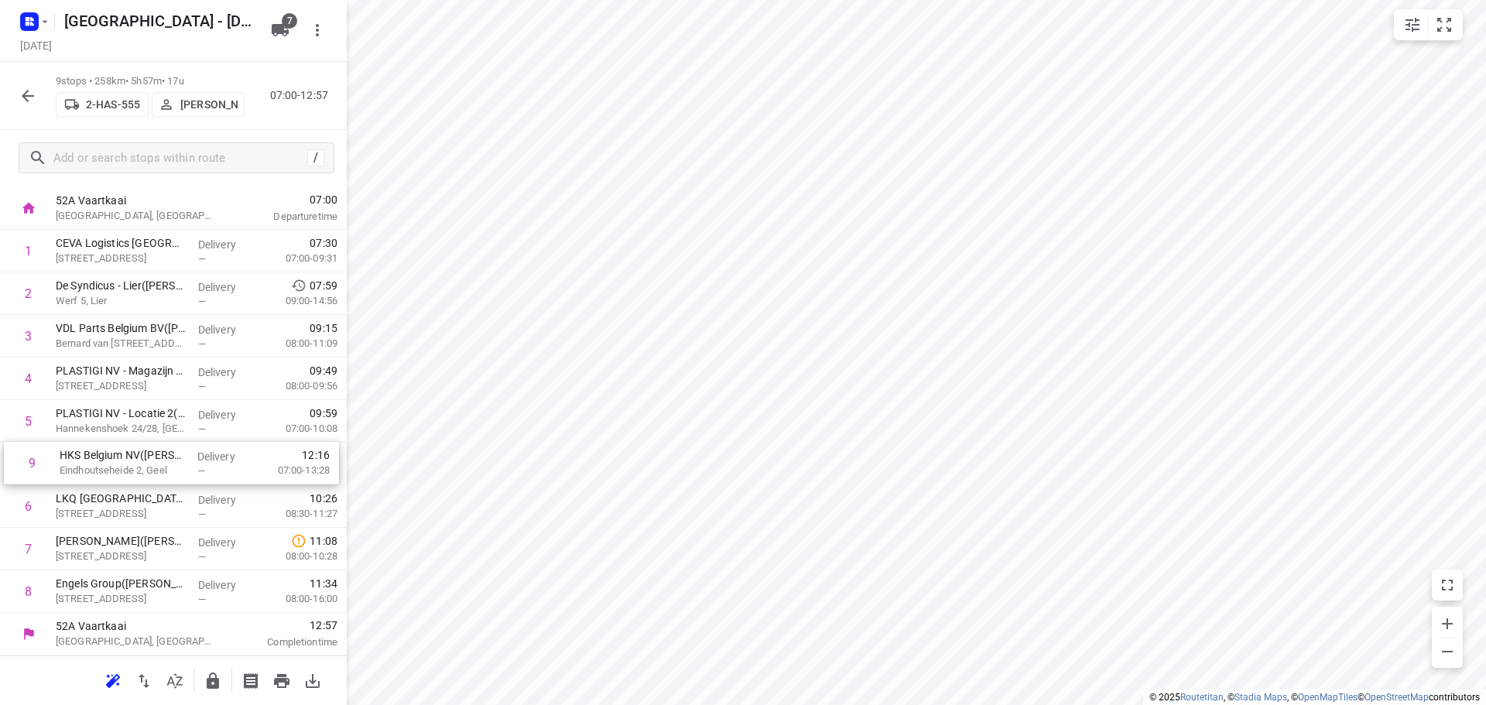
drag, startPoint x: 142, startPoint y: 594, endPoint x: 146, endPoint y: 461, distance: 132.4
click at [146, 461] on div "1 CEVA Logistics [GEOGRAPHIC_DATA] – Grobbendonk([PERSON_NAME]) [STREET_ADDRESS…" at bounding box center [173, 421] width 347 height 383
click at [27, 95] on icon "button" at bounding box center [28, 96] width 19 height 19
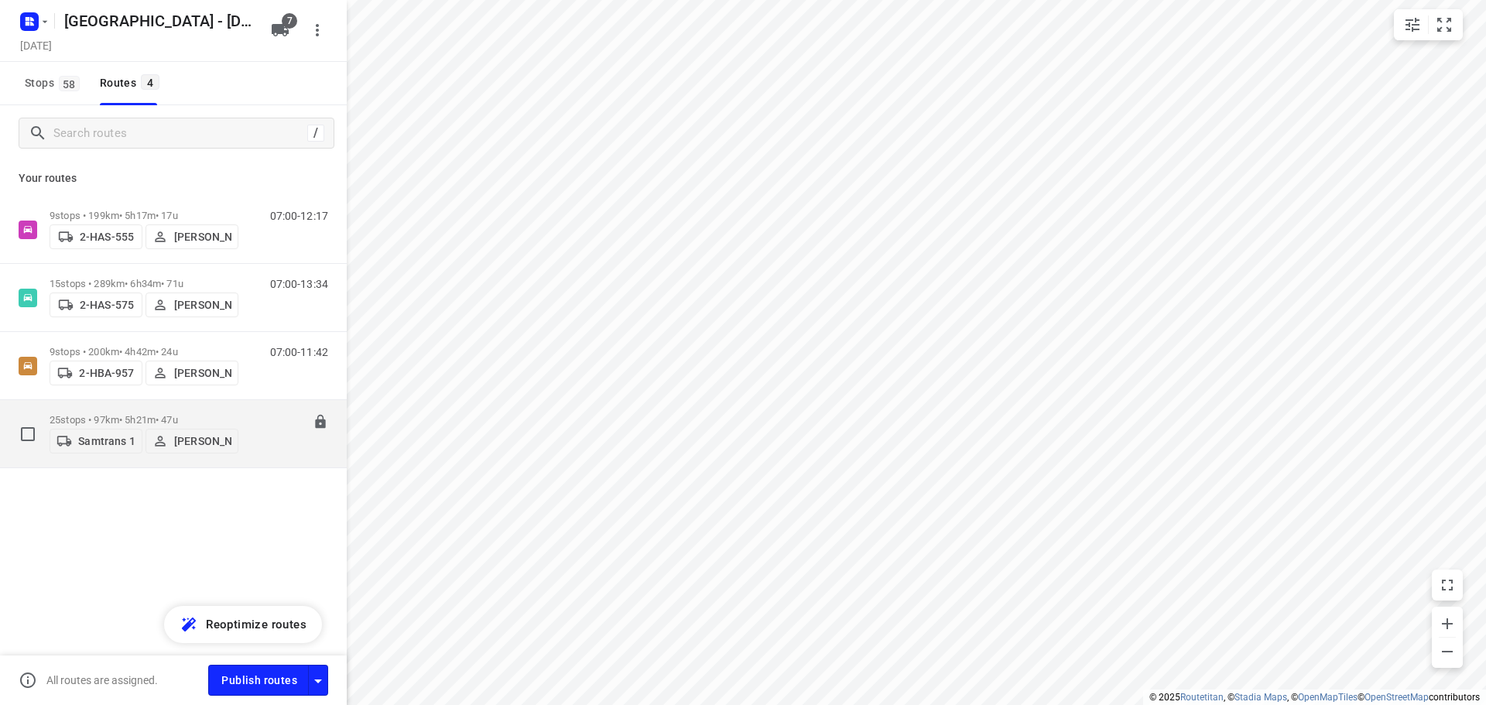
click at [123, 414] on p "25 stops • 97km • 5h21m • 47u" at bounding box center [144, 420] width 189 height 12
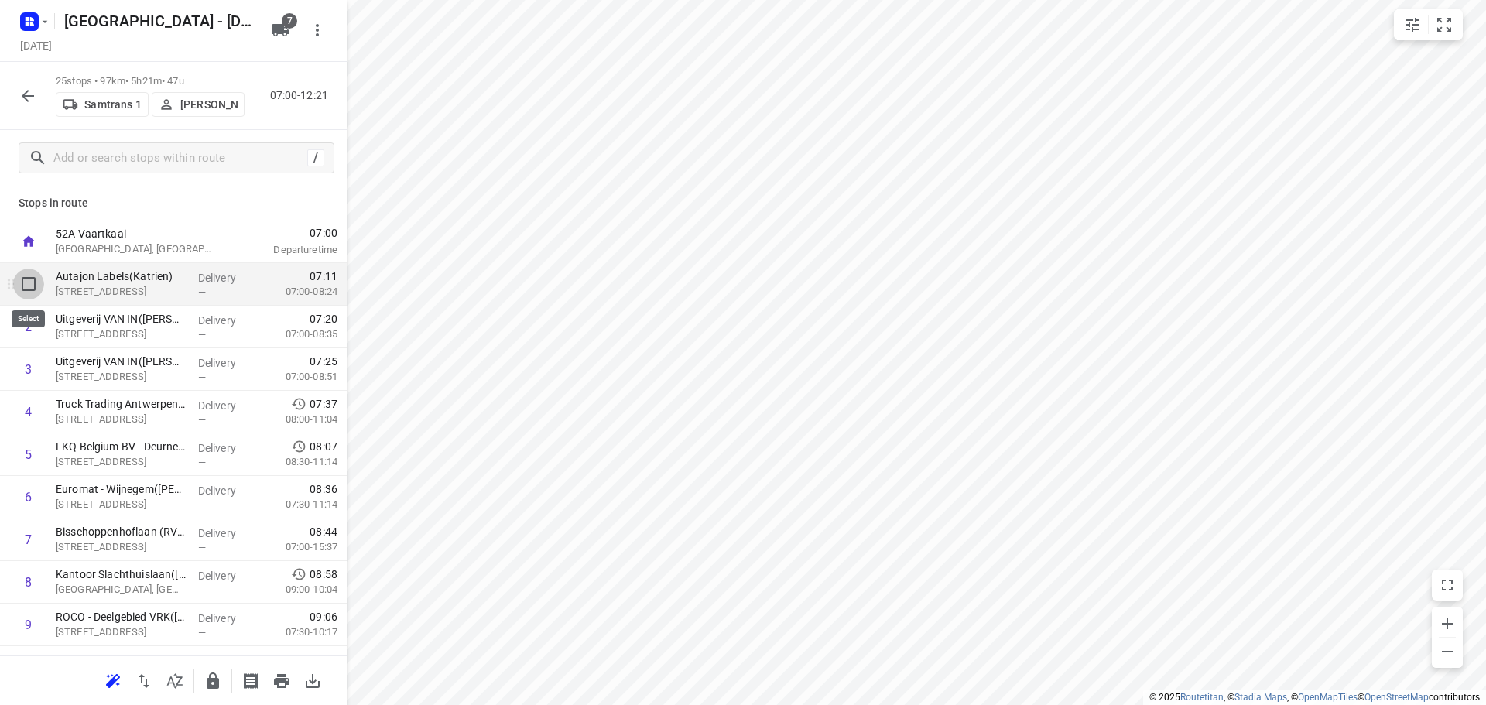
click at [29, 288] on input "checkbox" at bounding box center [28, 284] width 31 height 31
checkbox input "true"
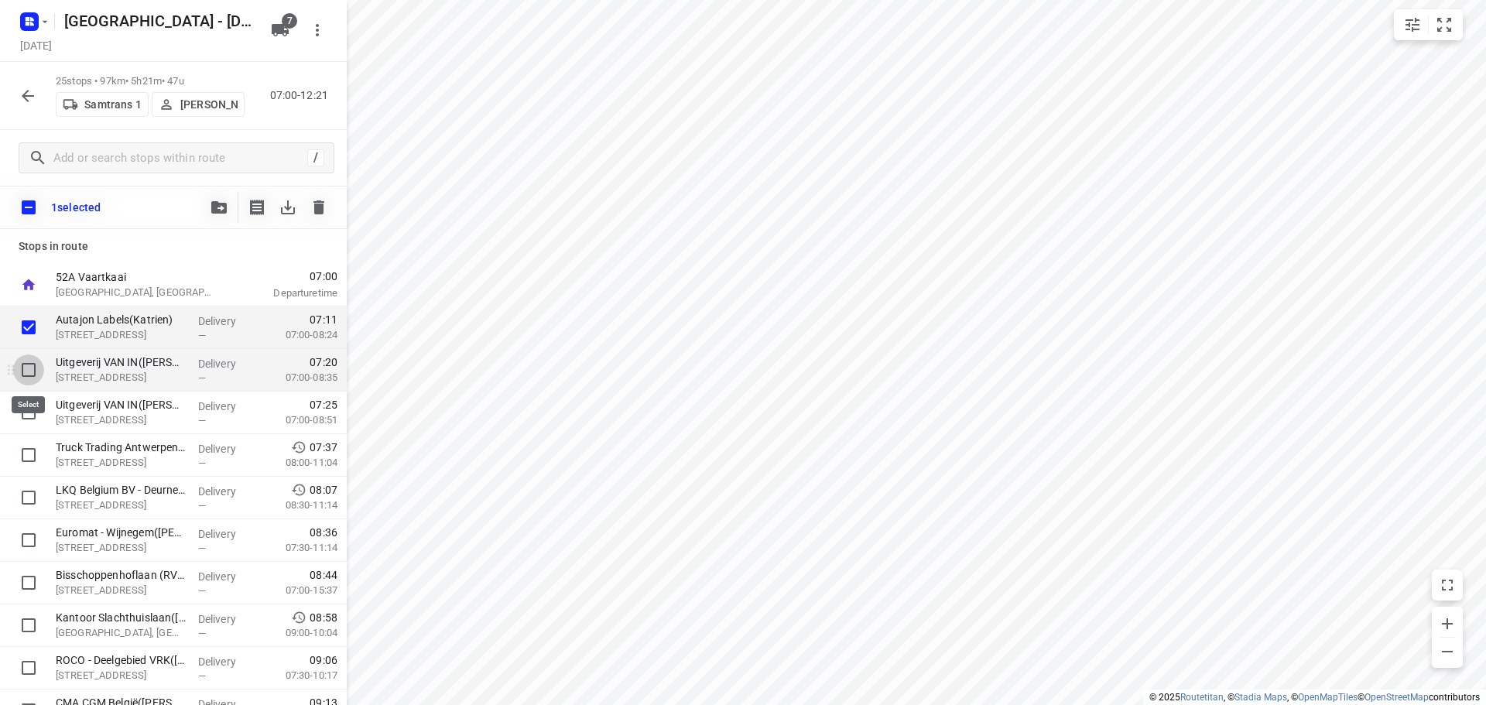
click at [29, 368] on input "checkbox" at bounding box center [28, 369] width 31 height 31
checkbox input "true"
click at [31, 413] on input "checkbox" at bounding box center [28, 412] width 31 height 31
checkbox input "true"
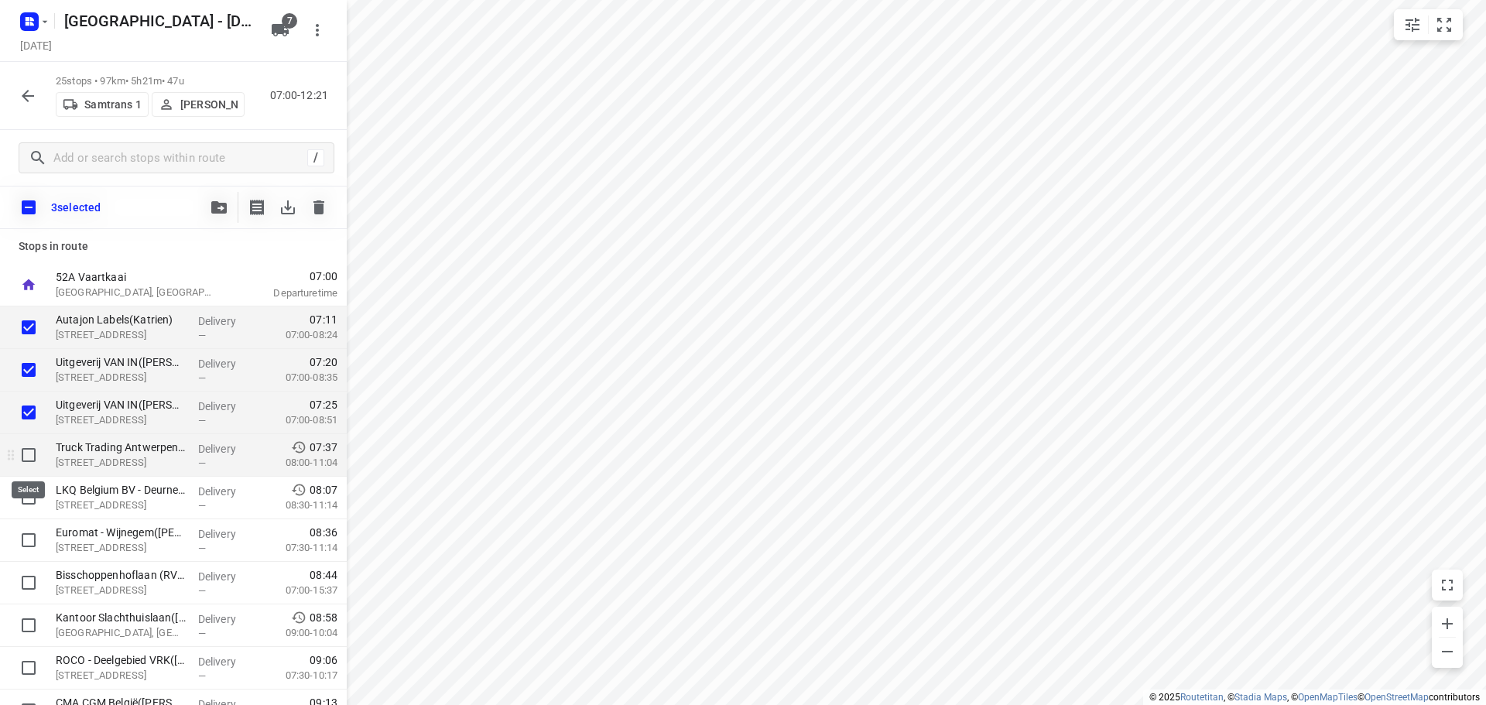
click at [32, 466] on input "checkbox" at bounding box center [28, 455] width 31 height 31
checkbox input "true"
click at [31, 499] on input "checkbox" at bounding box center [28, 497] width 31 height 31
checkbox input "true"
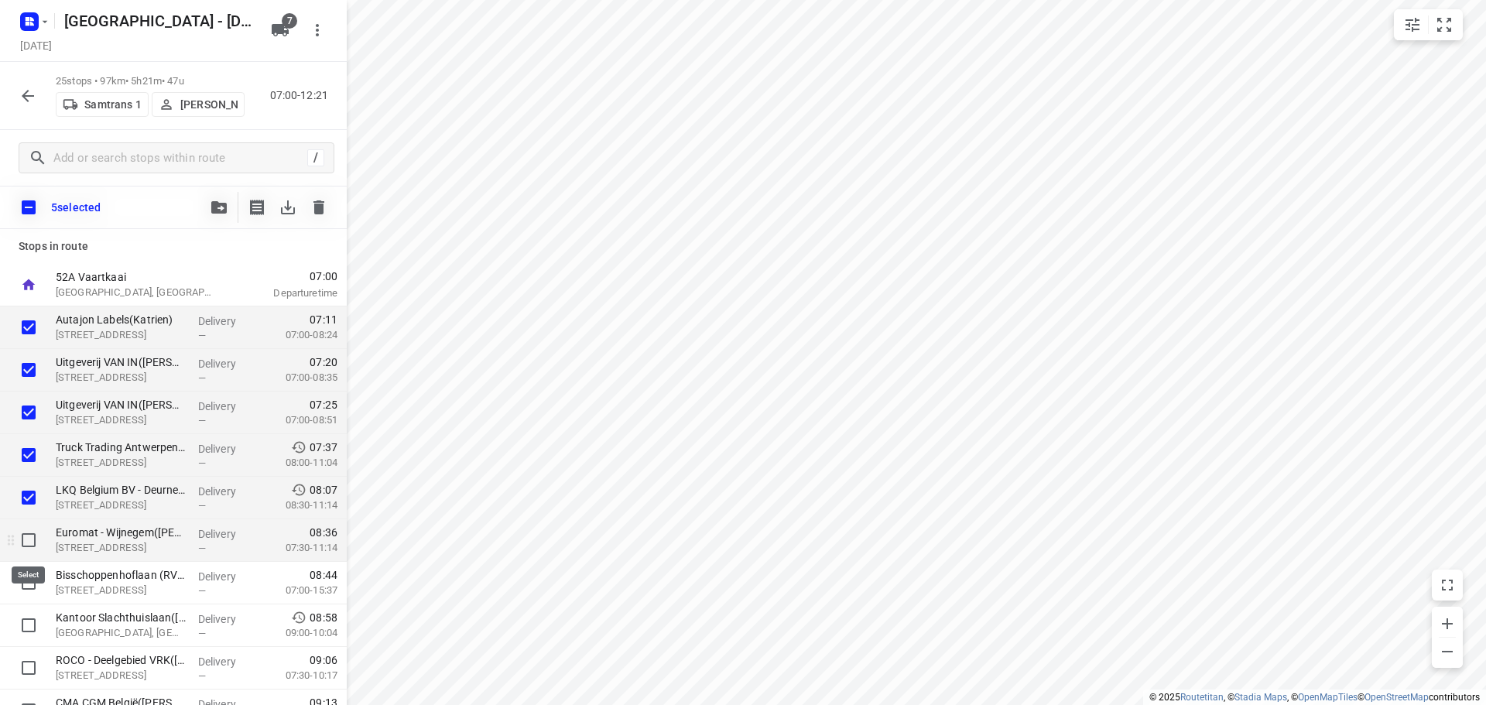
click at [33, 536] on input "checkbox" at bounding box center [28, 540] width 31 height 31
checkbox input "true"
click at [34, 583] on input "checkbox" at bounding box center [28, 582] width 31 height 31
checkbox input "true"
click at [213, 211] on icon "button" at bounding box center [218, 207] width 15 height 12
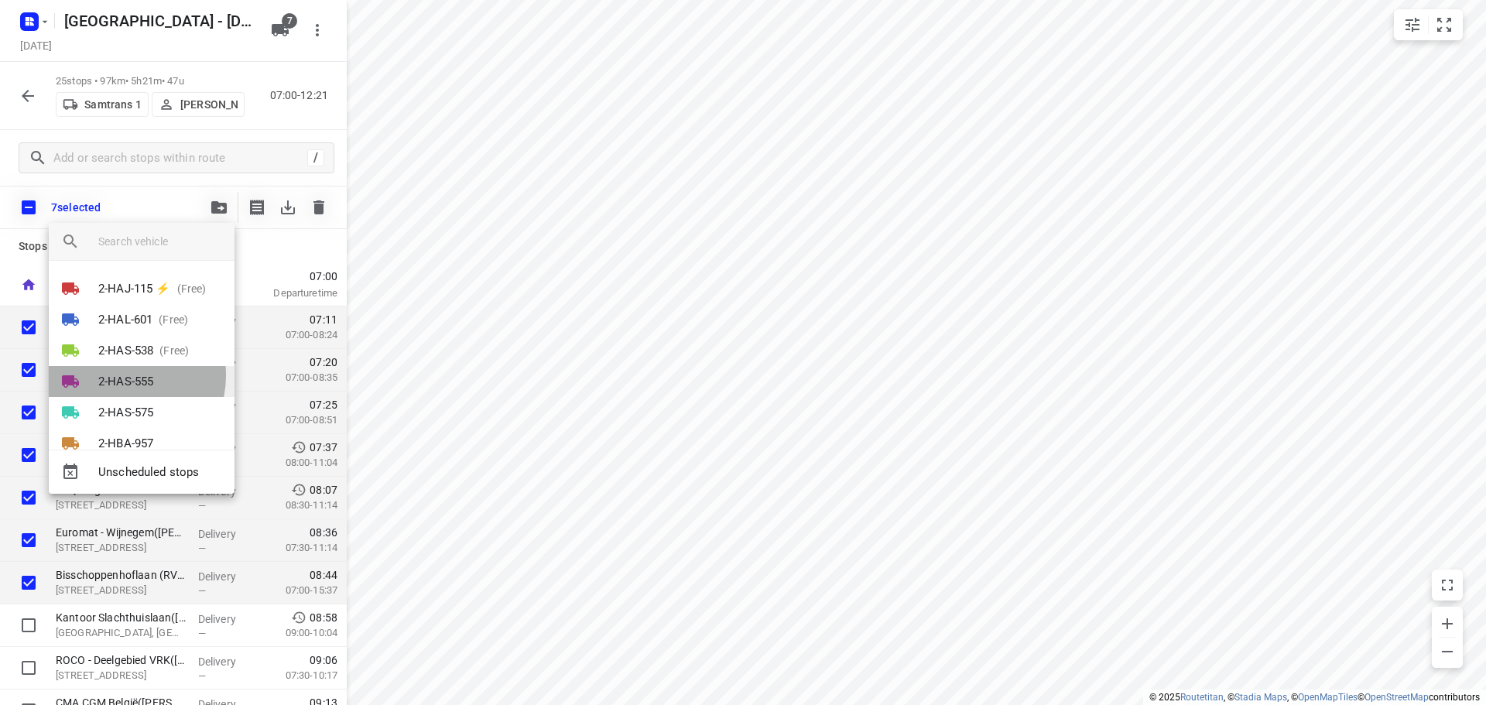
click at [119, 375] on p "2-HAS-555" at bounding box center [125, 382] width 55 height 18
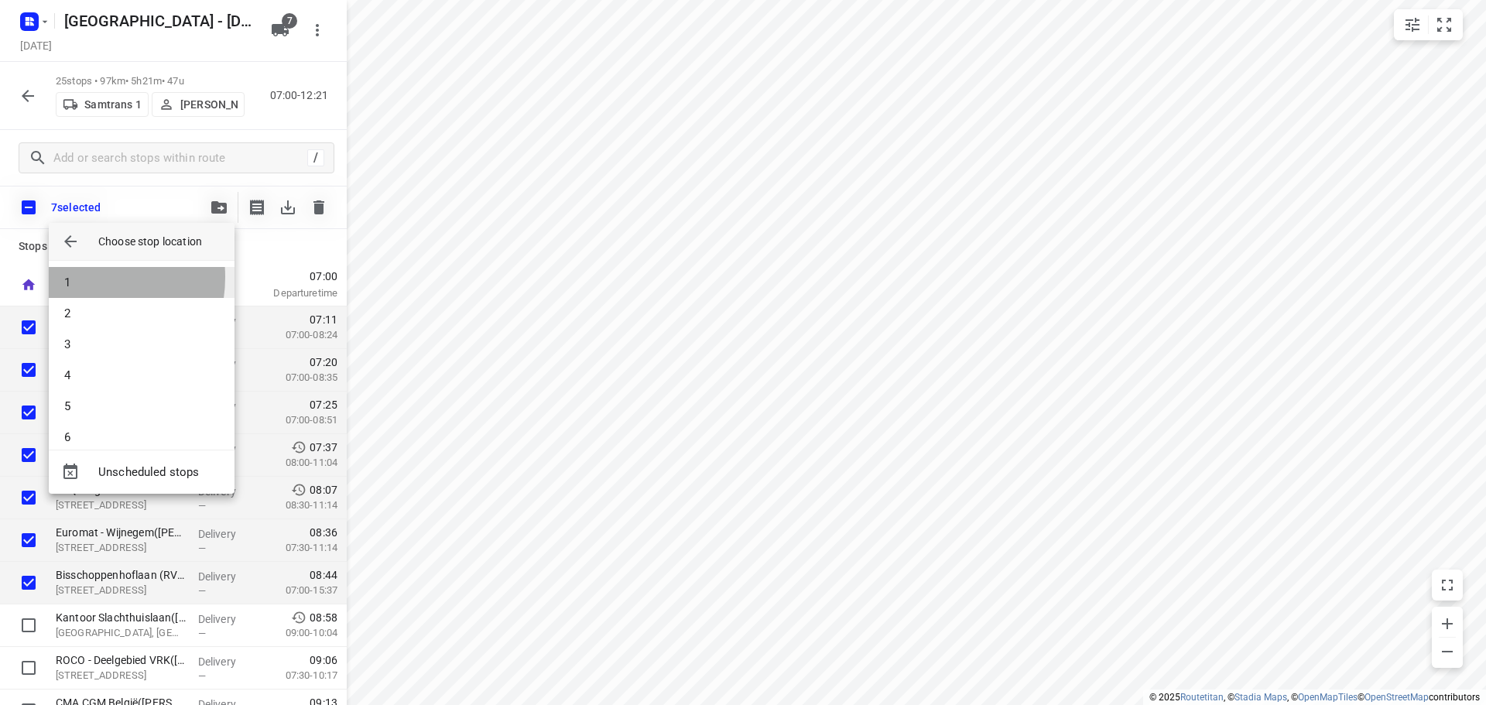
click at [77, 277] on li "1" at bounding box center [142, 282] width 186 height 31
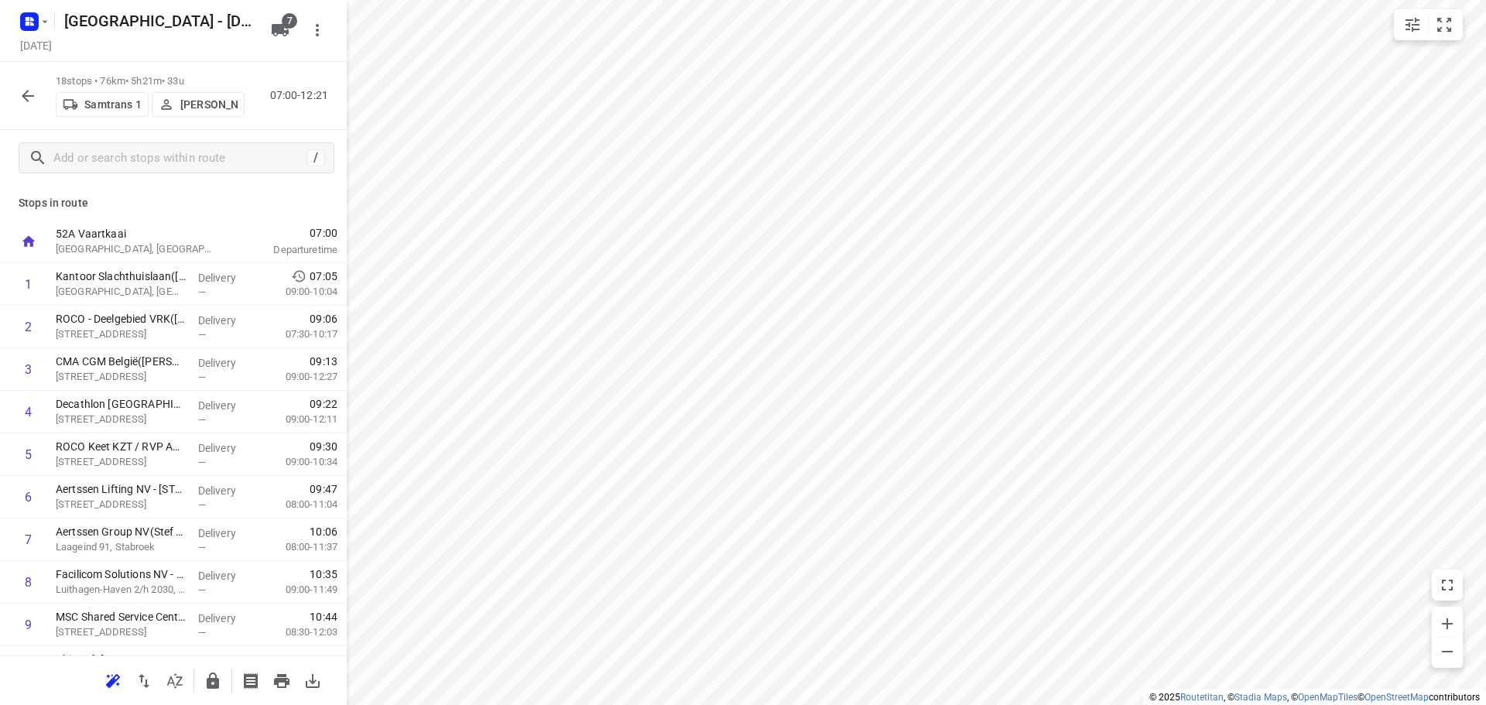
click at [28, 98] on icon "button" at bounding box center [28, 96] width 19 height 19
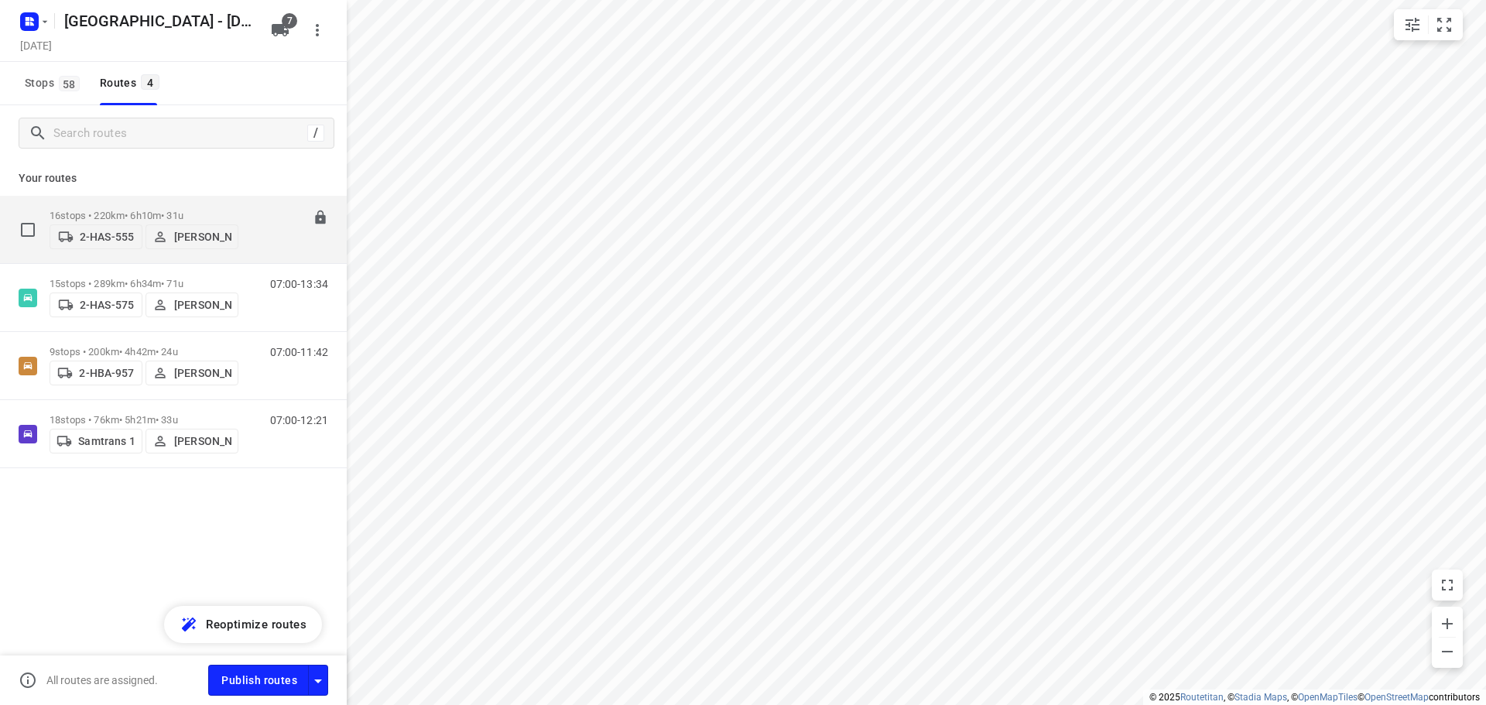
click at [110, 210] on p "16 stops • 220km • 6h10m • 31u" at bounding box center [144, 216] width 189 height 12
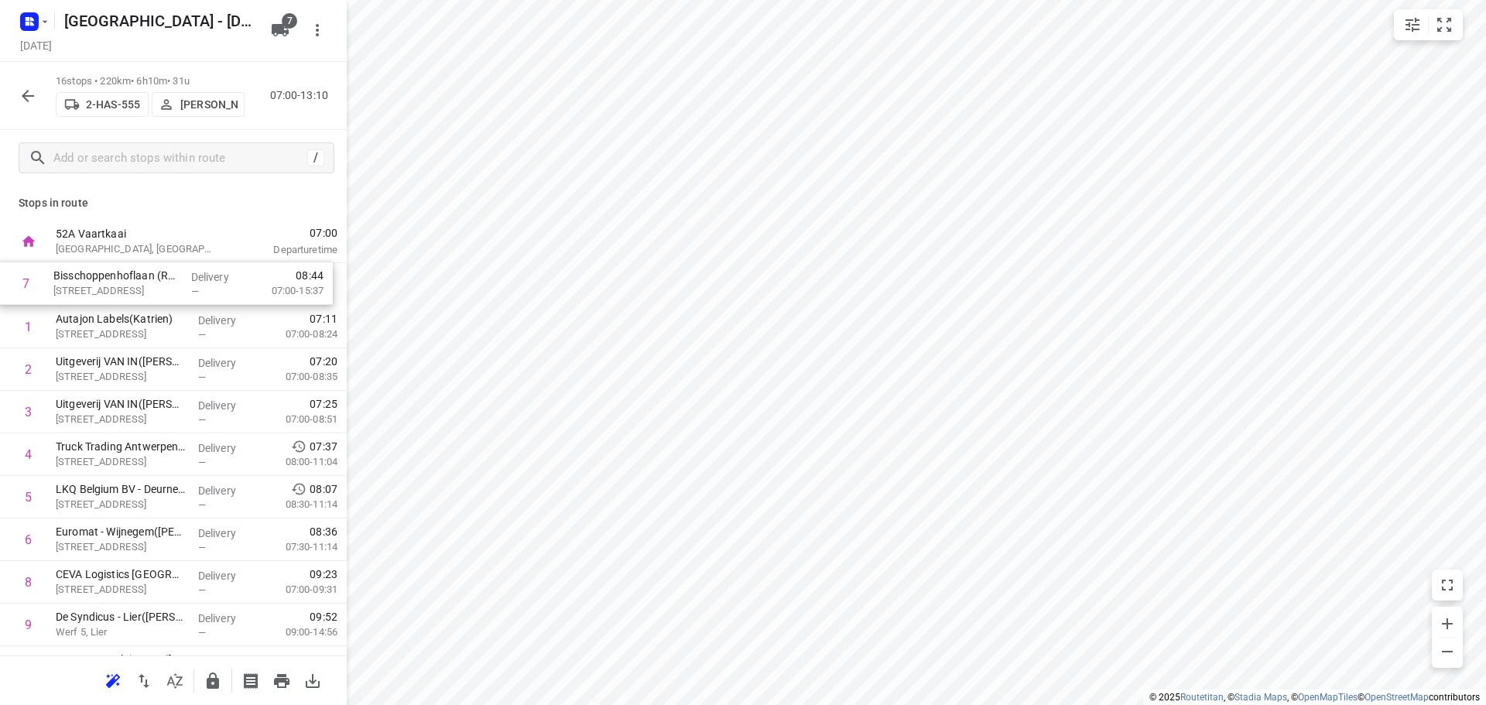
drag, startPoint x: 115, startPoint y: 539, endPoint x: 112, endPoint y: 276, distance: 263.2
click at [112, 276] on div "1 Autajon Labels(Katrien) [STREET_ADDRESS] Delivery — 07:11 07:00-08:24 2 Uitge…" at bounding box center [173, 603] width 347 height 681
drag, startPoint x: 104, startPoint y: 503, endPoint x: 102, endPoint y: 317, distance: 185.8
click at [102, 317] on div "1 Bisschoppenhoflaan (RVP 122)([PERSON_NAME] (RVP 122)) [STREET_ADDRESS] Delive…" at bounding box center [173, 603] width 347 height 681
drag, startPoint x: 103, startPoint y: 541, endPoint x: 101, endPoint y: 353, distance: 188.1
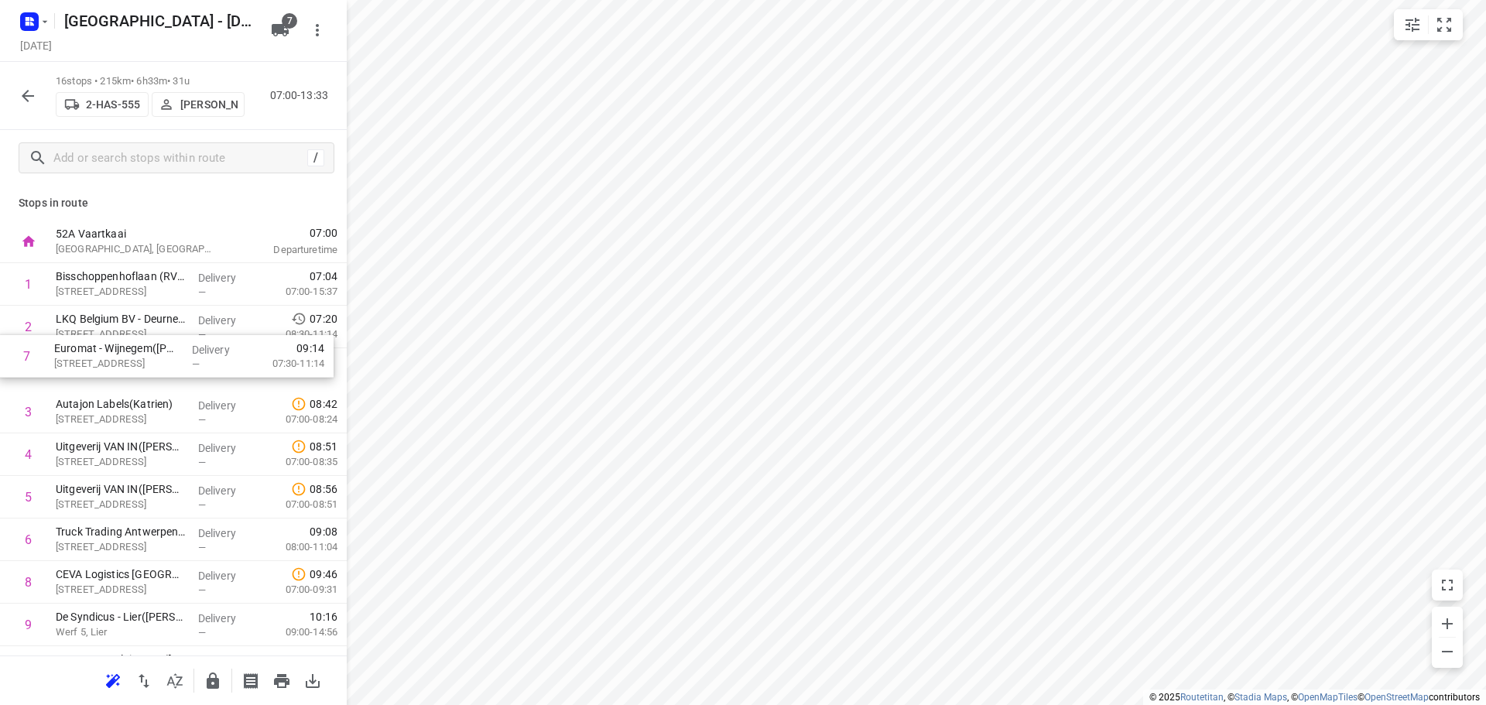
click at [101, 353] on div "1 Bisschoppenhoflaan (RVP 122)([PERSON_NAME] (RVP 122)) [STREET_ADDRESS] Delive…" at bounding box center [173, 603] width 347 height 681
drag, startPoint x: 131, startPoint y: 543, endPoint x: 127, endPoint y: 402, distance: 140.9
click at [127, 402] on div "1 Bisschoppenhoflaan (RVP 122)([PERSON_NAME] (RVP 122)) [STREET_ADDRESS] Delive…" at bounding box center [173, 603] width 347 height 681
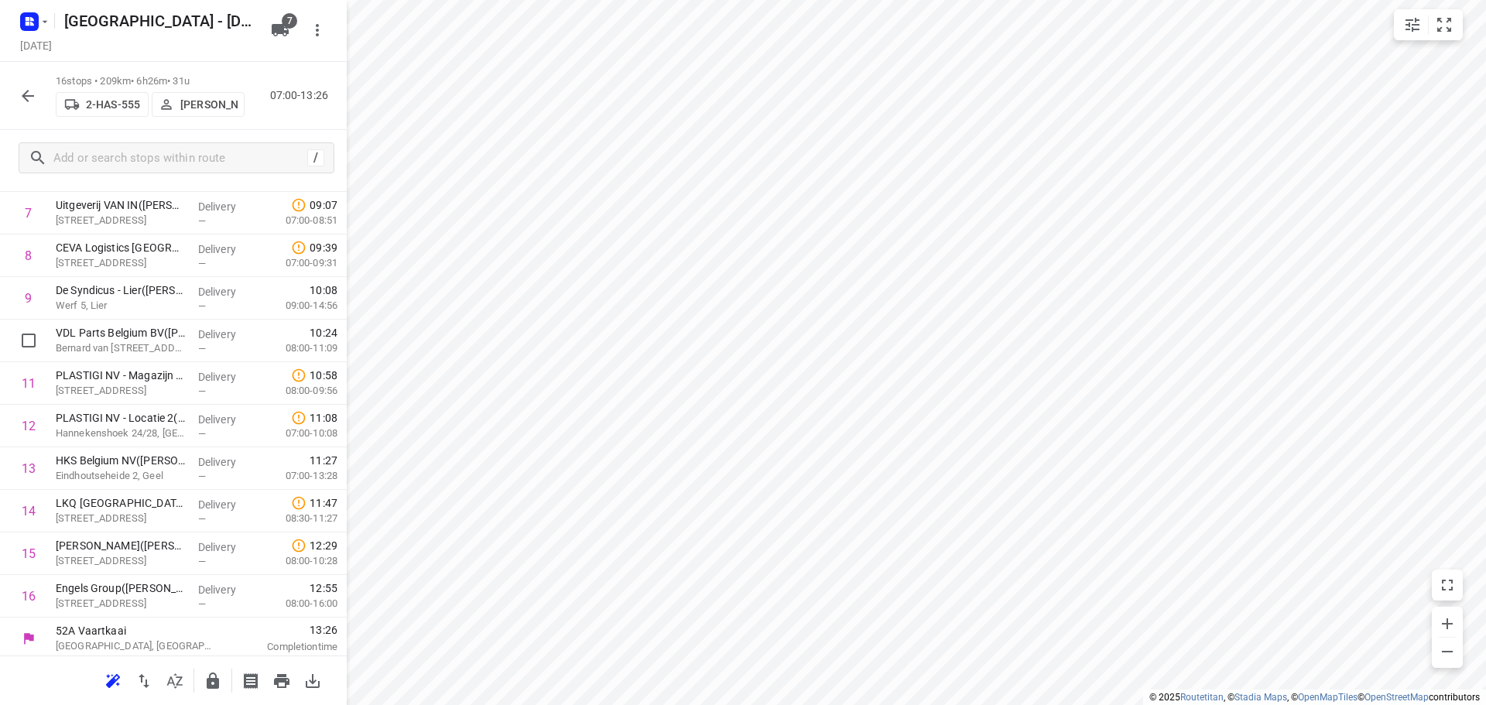
scroll to position [331, 0]
click at [24, 91] on icon "button" at bounding box center [28, 96] width 19 height 19
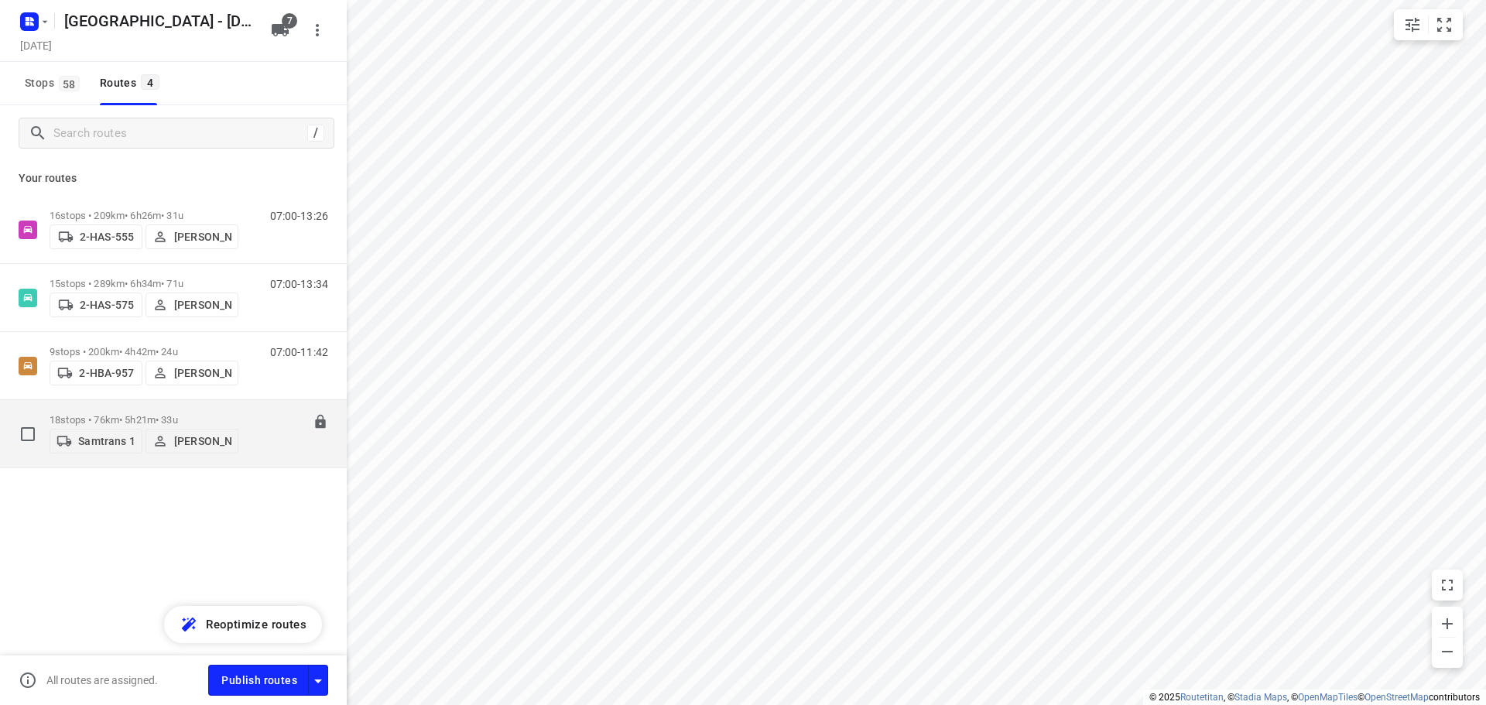
click at [104, 414] on p "18 stops • 76km • 5h21m • 33u" at bounding box center [144, 420] width 189 height 12
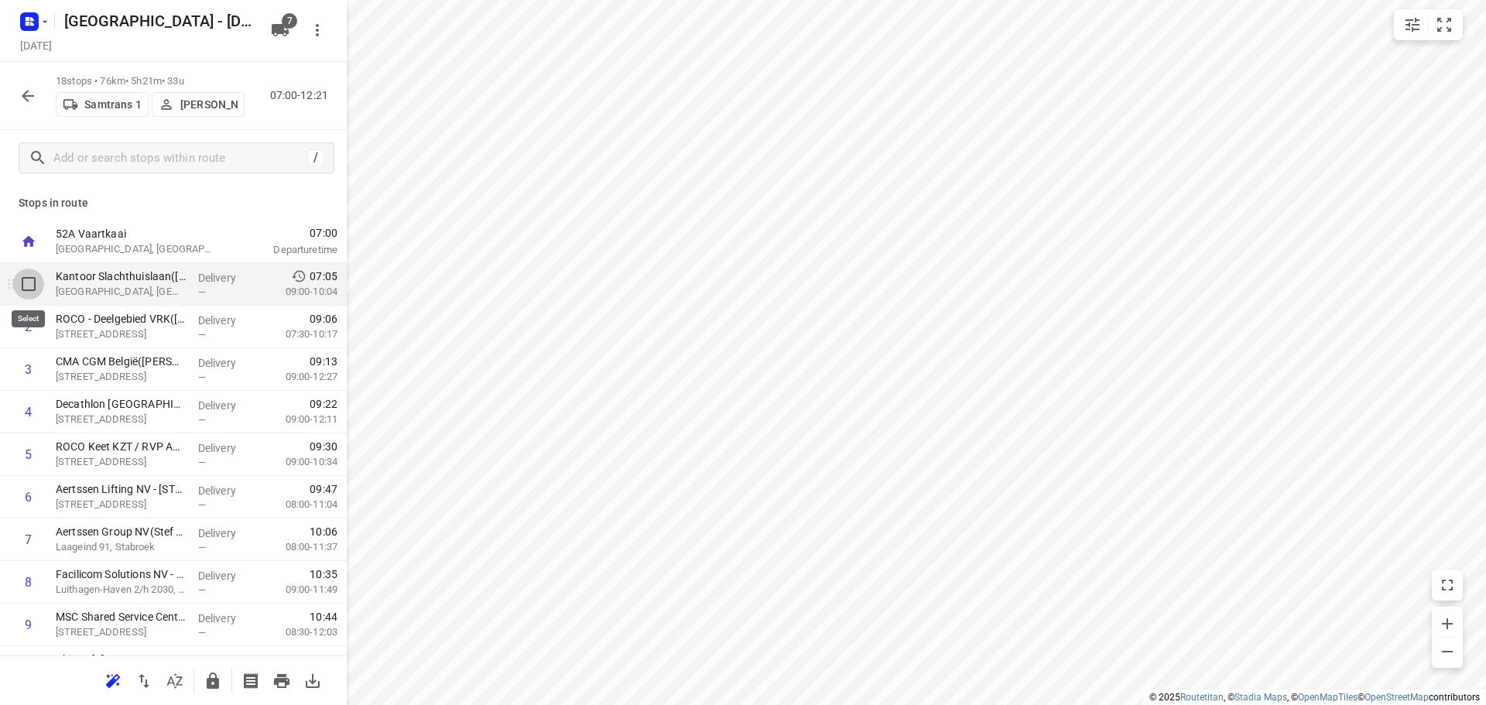
click at [32, 292] on input "checkbox" at bounding box center [28, 284] width 31 height 31
checkbox input "true"
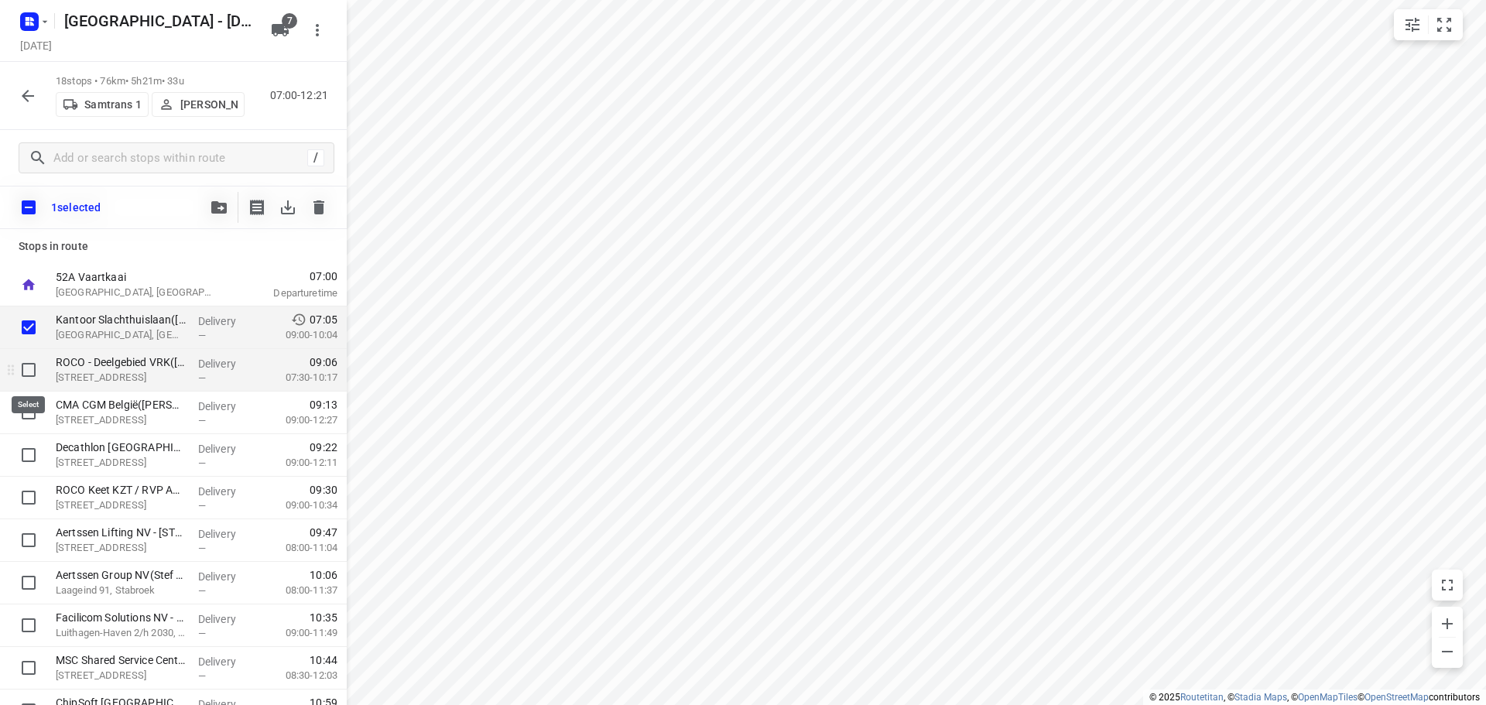
click at [29, 369] on input "checkbox" at bounding box center [28, 369] width 31 height 31
checkbox input "true"
click at [29, 491] on input "checkbox" at bounding box center [28, 497] width 31 height 31
checkbox input "true"
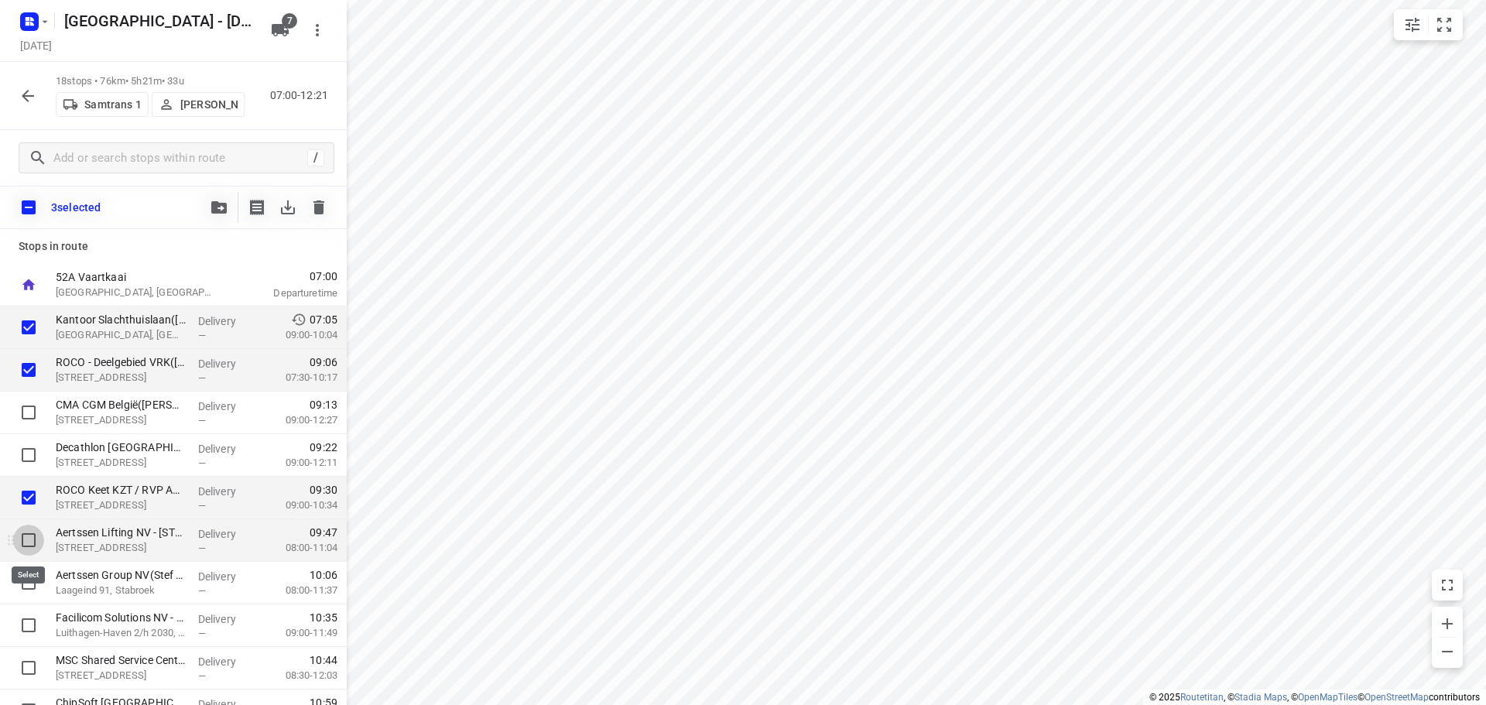
click at [27, 543] on input "checkbox" at bounding box center [28, 540] width 31 height 31
checkbox input "true"
click at [26, 580] on input "checkbox" at bounding box center [28, 582] width 31 height 31
checkbox input "true"
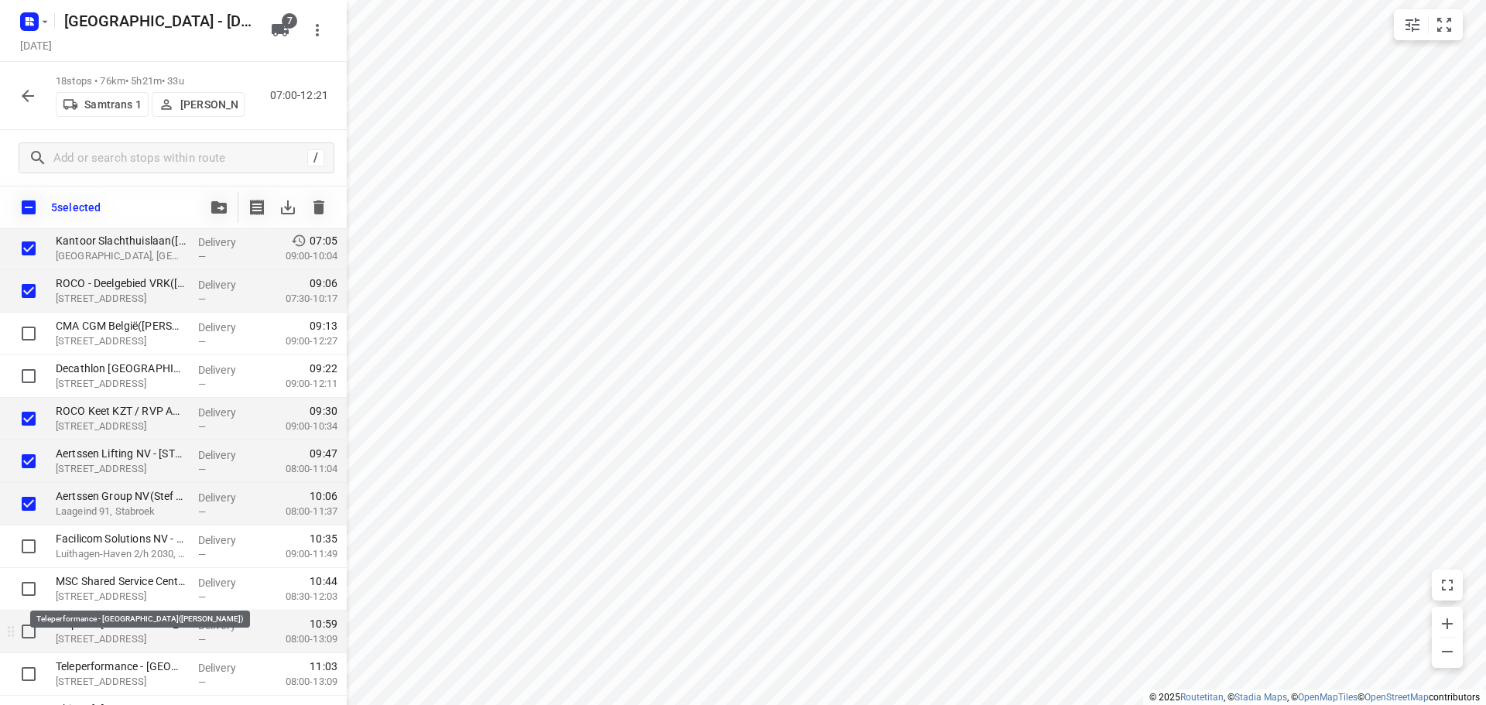
scroll to position [155, 0]
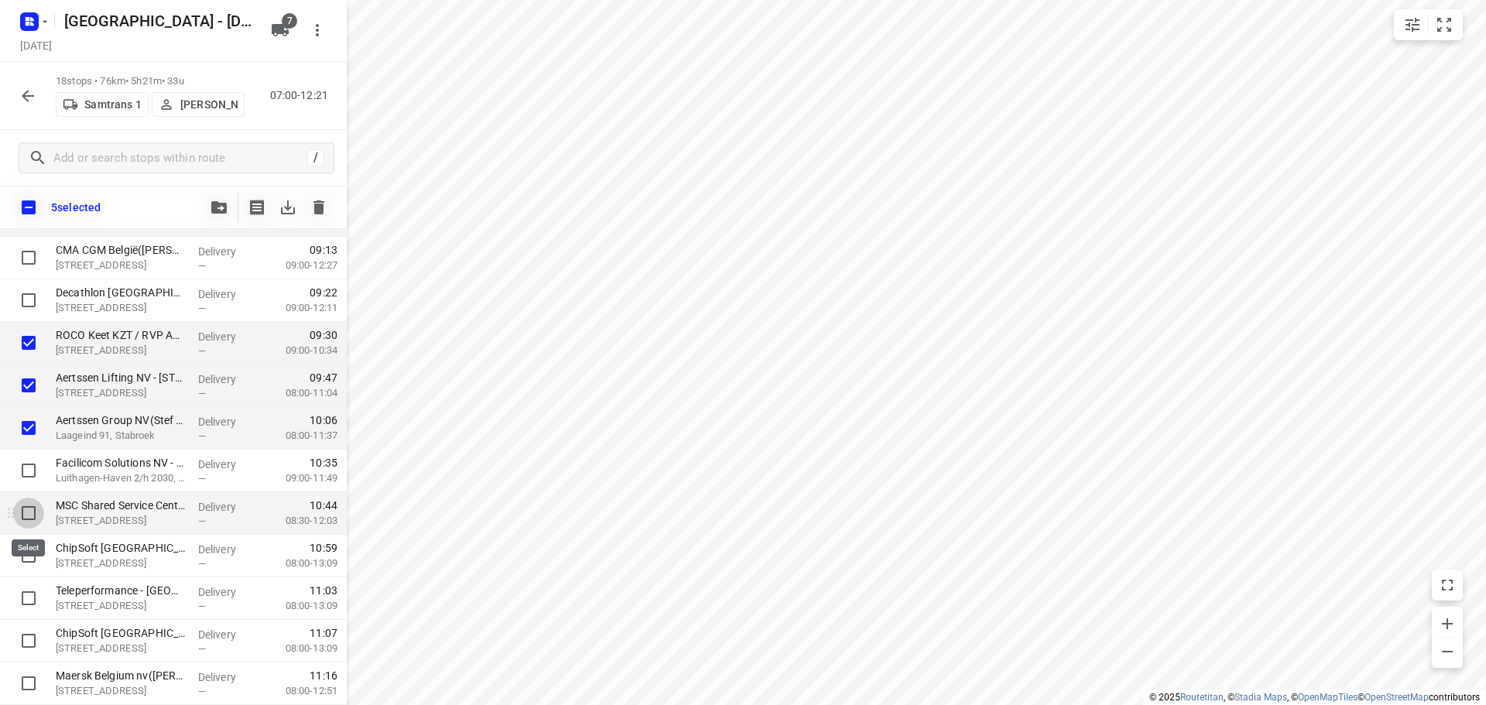
click at [32, 518] on input "checkbox" at bounding box center [28, 513] width 31 height 31
checkbox input "true"
click at [32, 474] on input "checkbox" at bounding box center [28, 470] width 31 height 31
checkbox input "true"
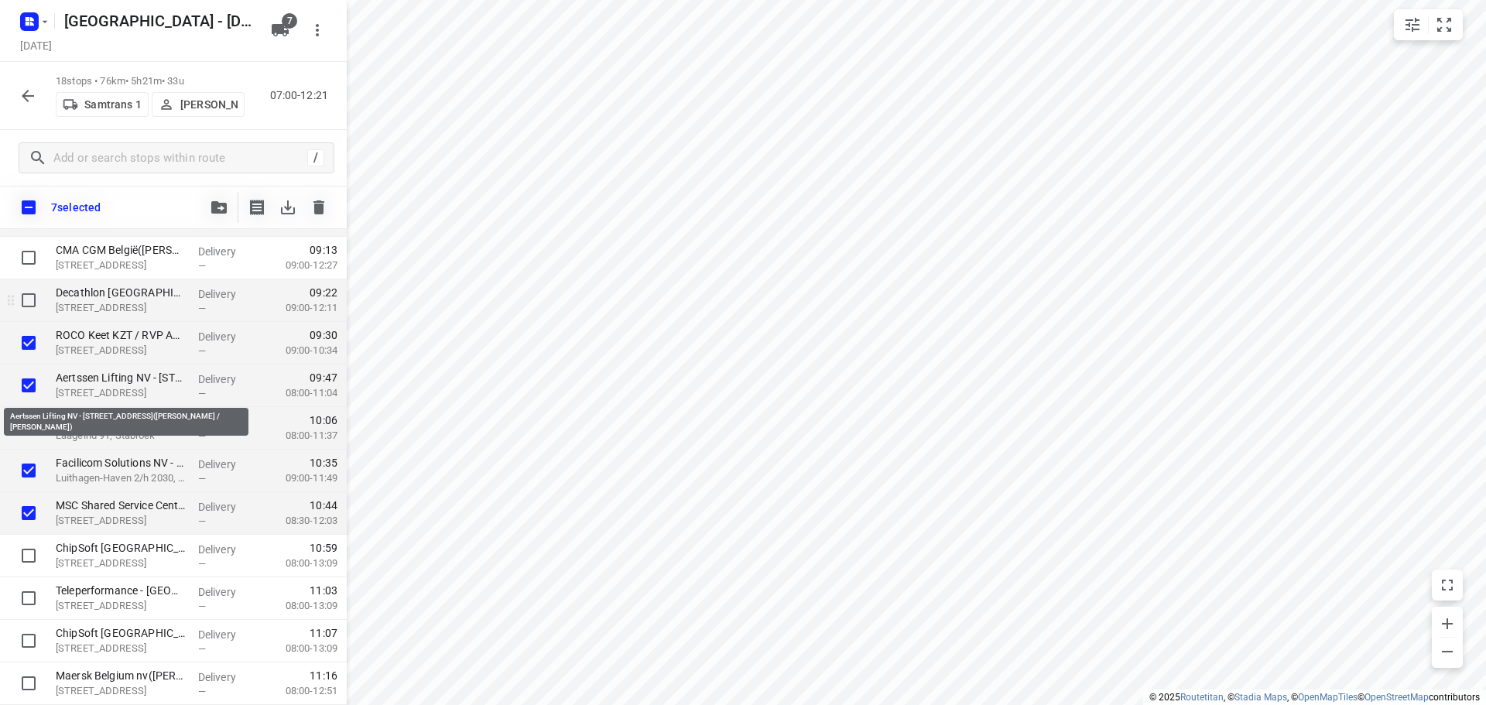
scroll to position [77, 0]
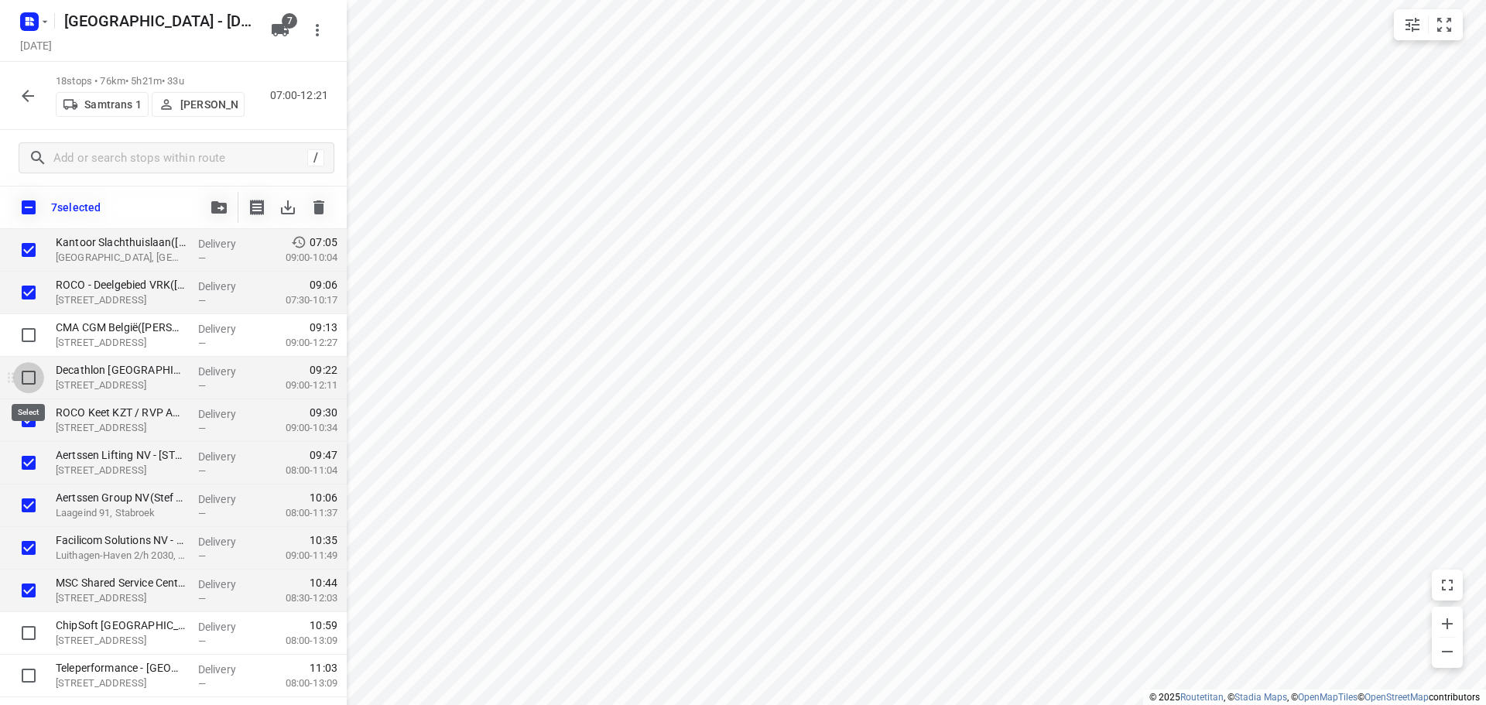
click at [27, 375] on input "checkbox" at bounding box center [28, 377] width 31 height 31
checkbox input "true"
click at [31, 337] on input "checkbox" at bounding box center [28, 335] width 31 height 31
checkbox input "true"
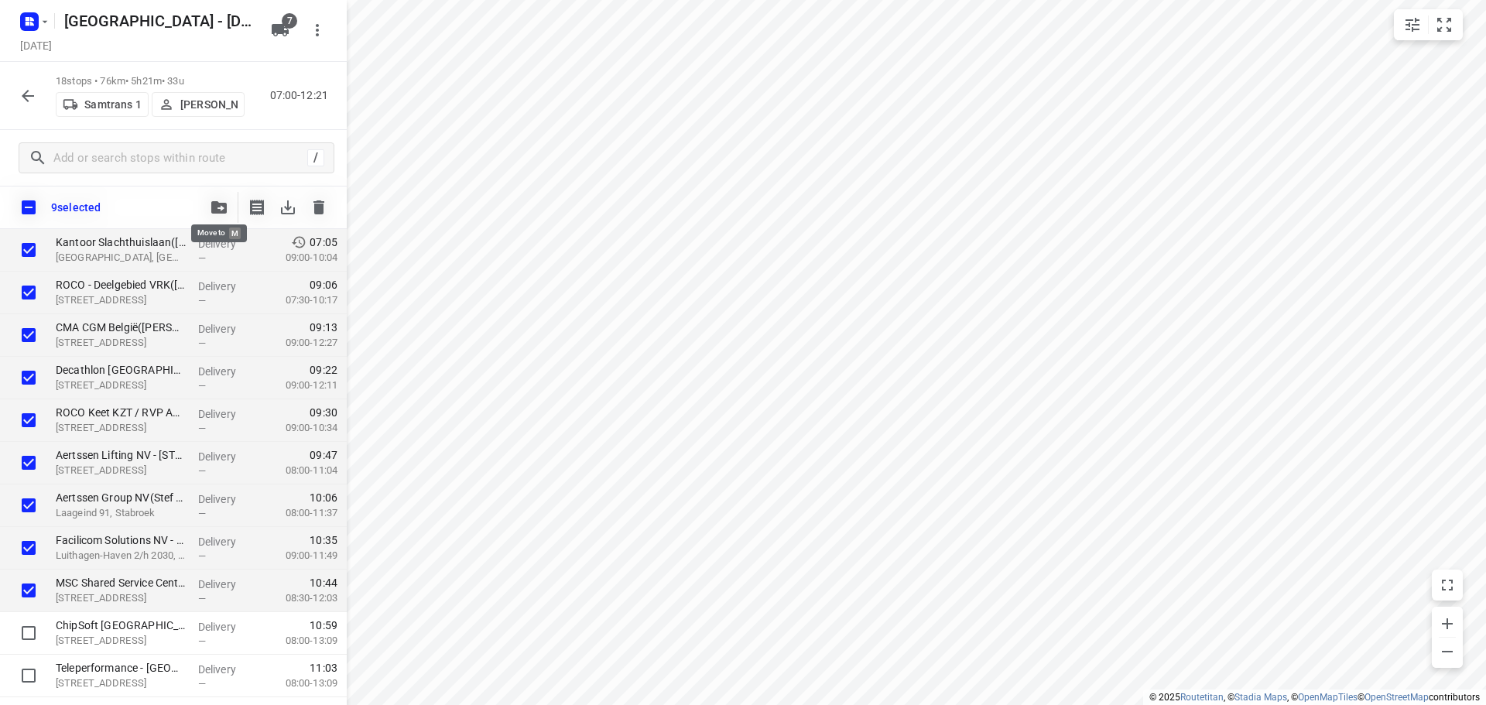
click at [214, 210] on icon "button" at bounding box center [218, 207] width 15 height 12
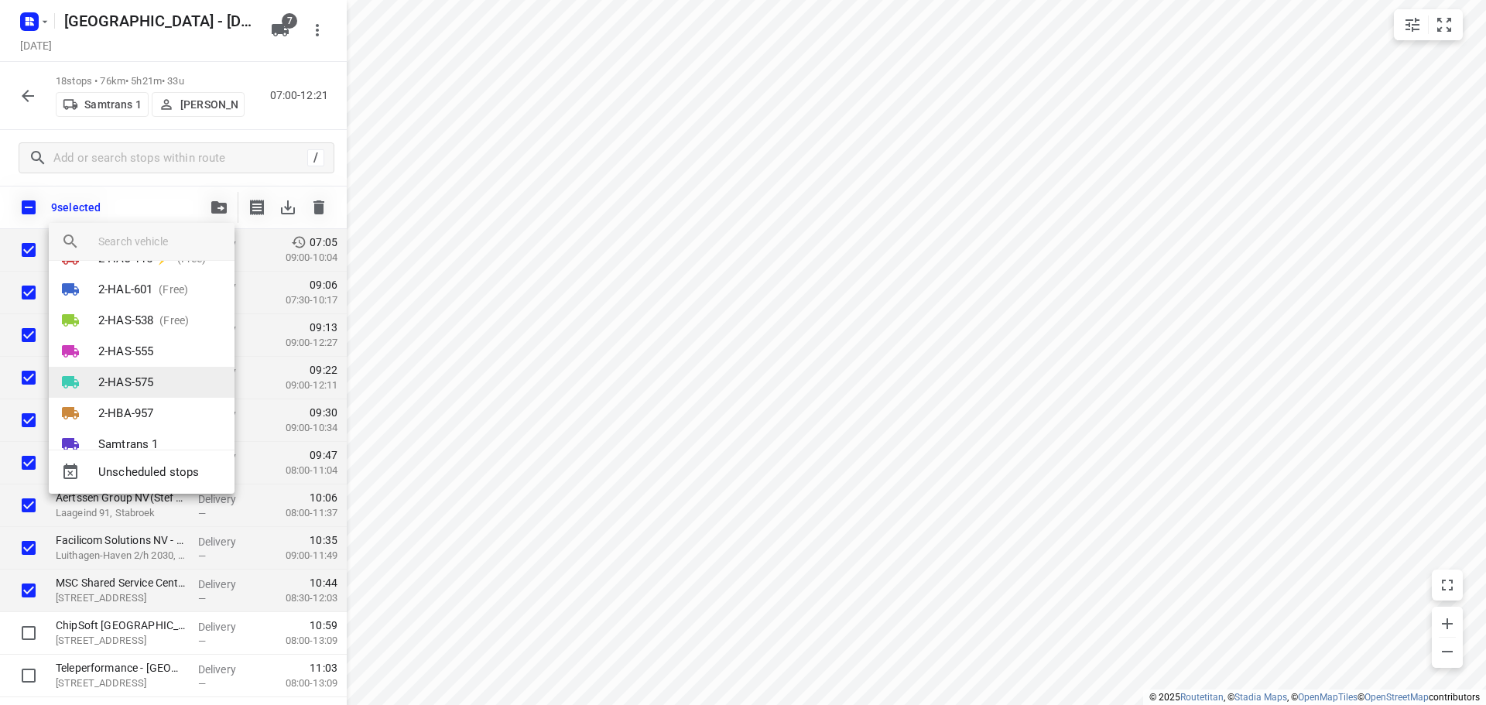
scroll to position [59, 0]
click at [121, 381] on p "2-HBA-957" at bounding box center [125, 385] width 55 height 18
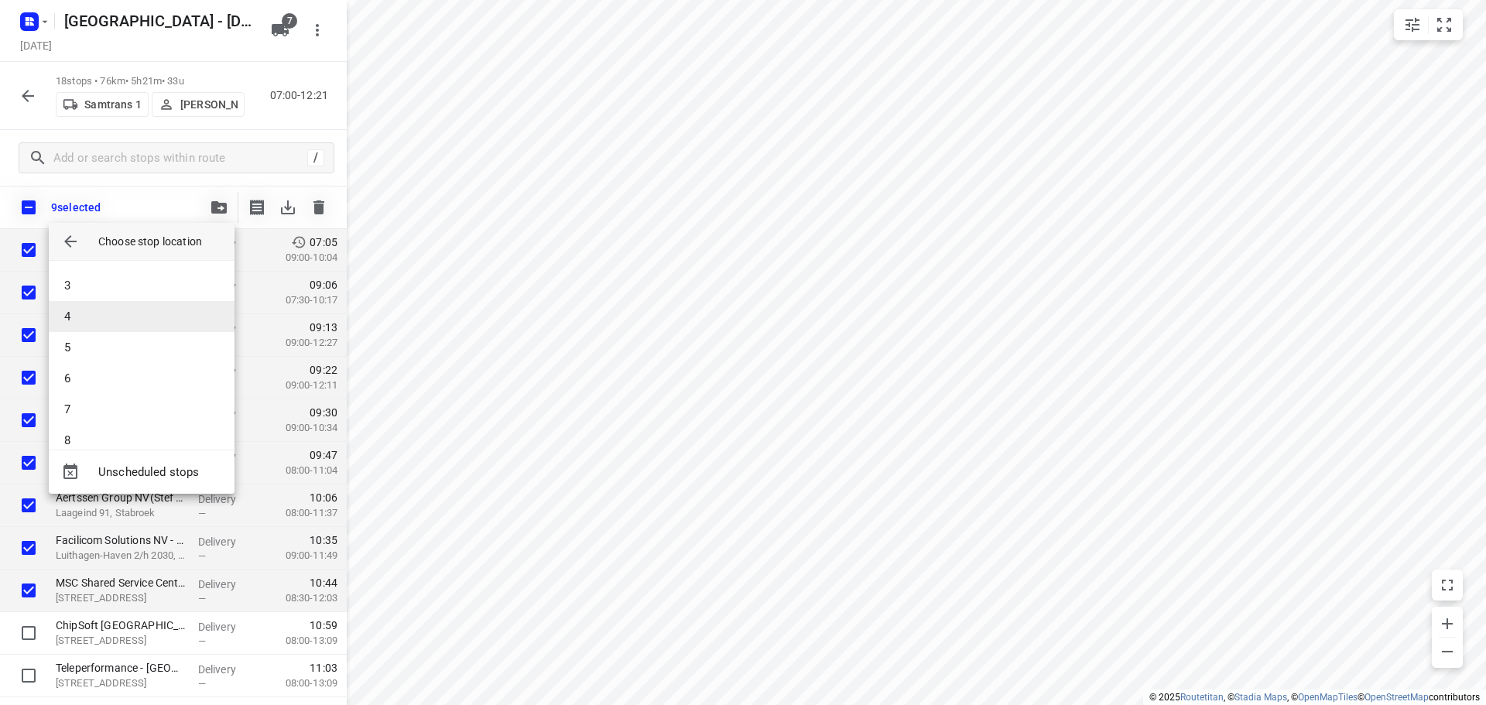
scroll to position [0, 0]
click at [88, 278] on li "1" at bounding box center [142, 282] width 186 height 31
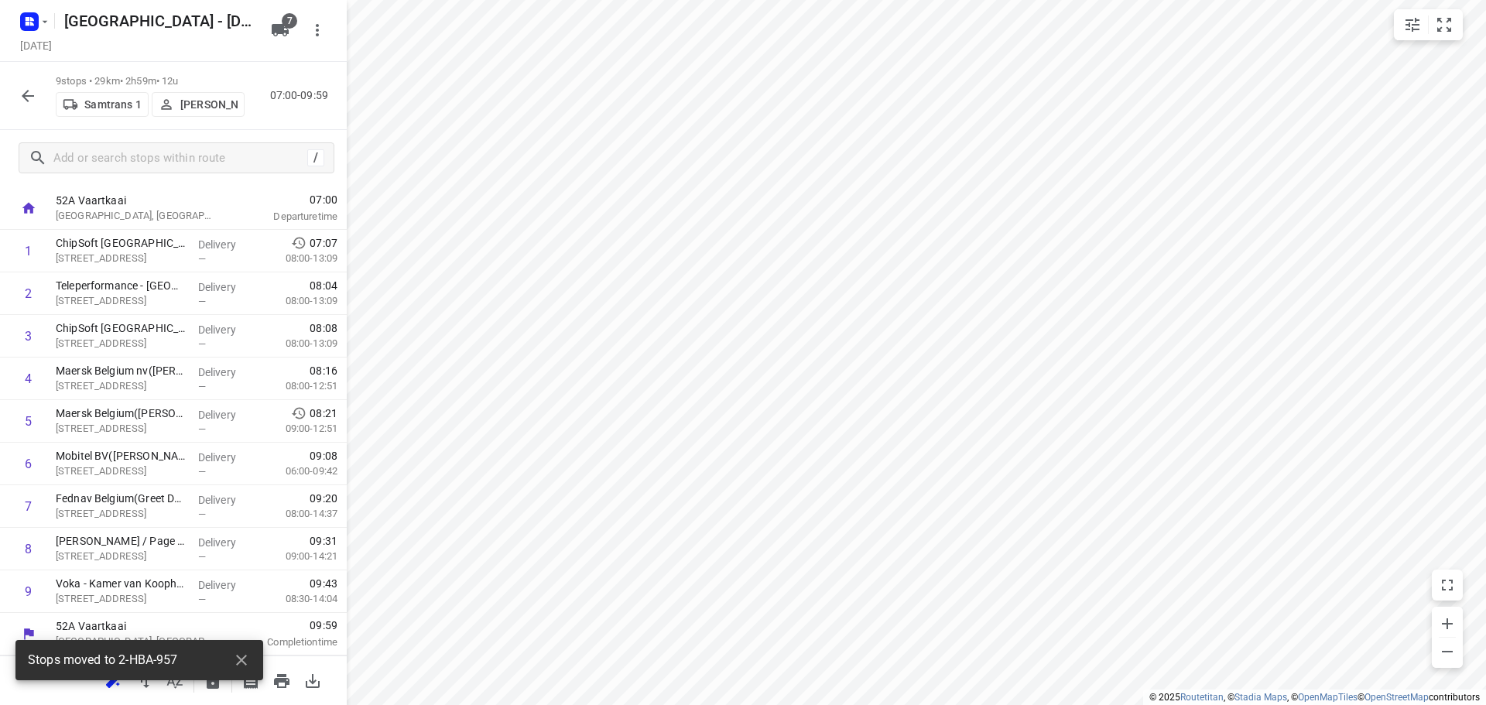
scroll to position [33, 0]
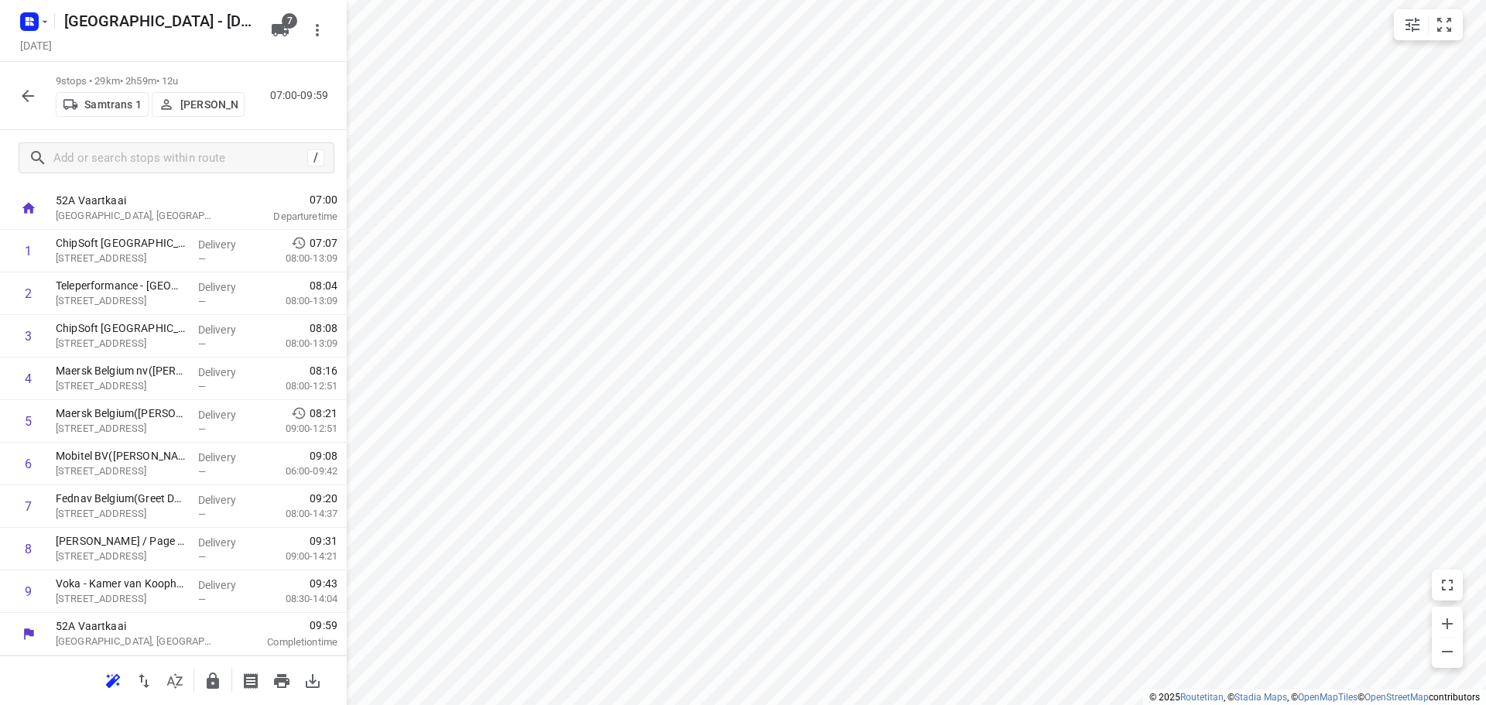
click at [17, 92] on button "button" at bounding box center [27, 95] width 31 height 31
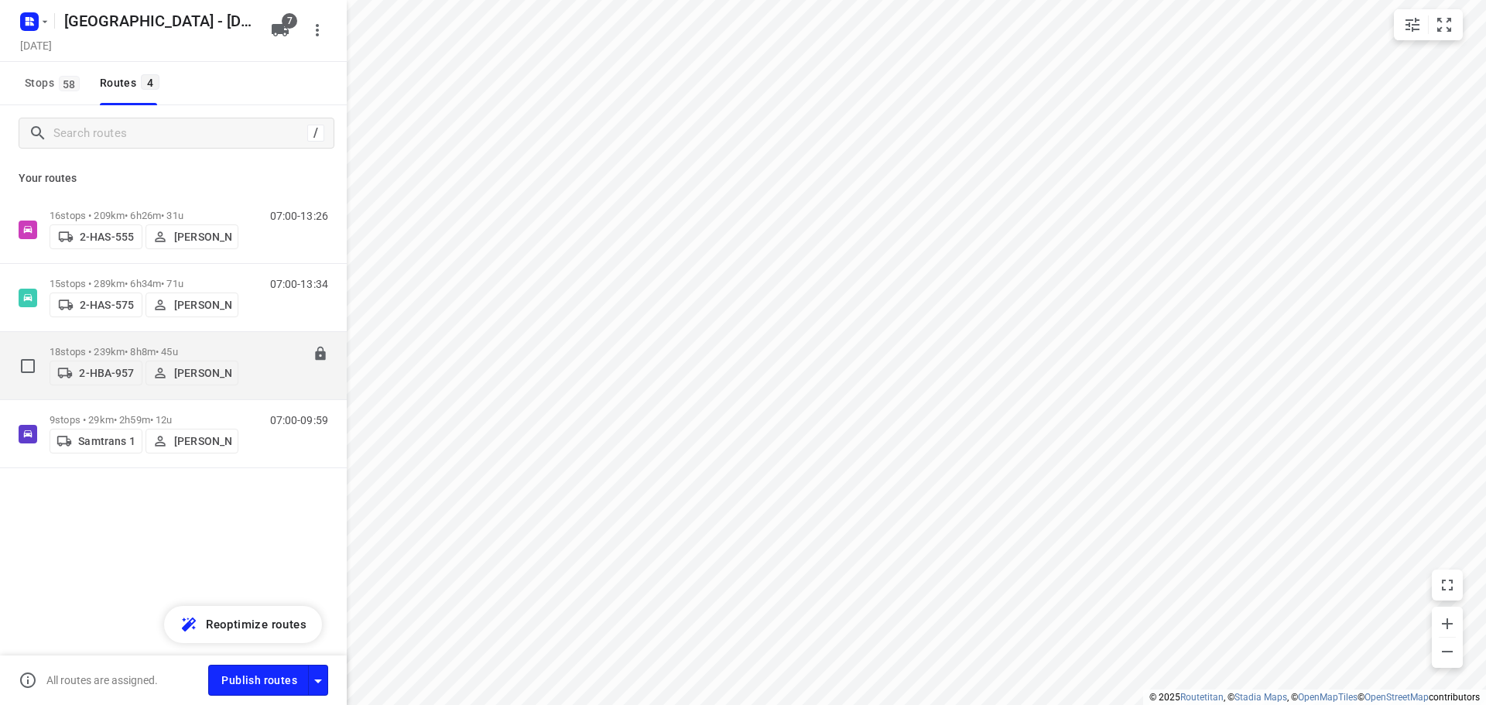
click at [108, 346] on p "18 stops • 239km • 8h8m • 45u" at bounding box center [144, 352] width 189 height 12
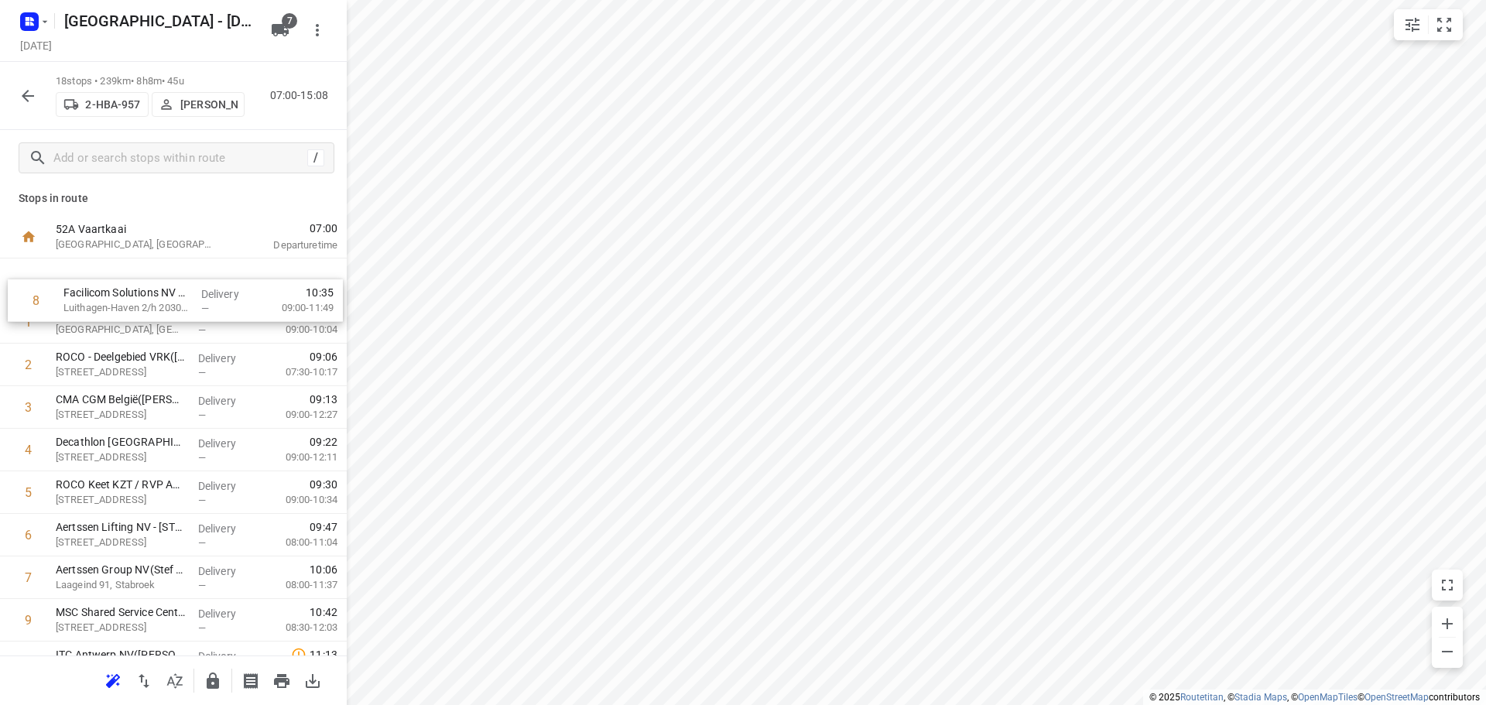
scroll to position [0, 0]
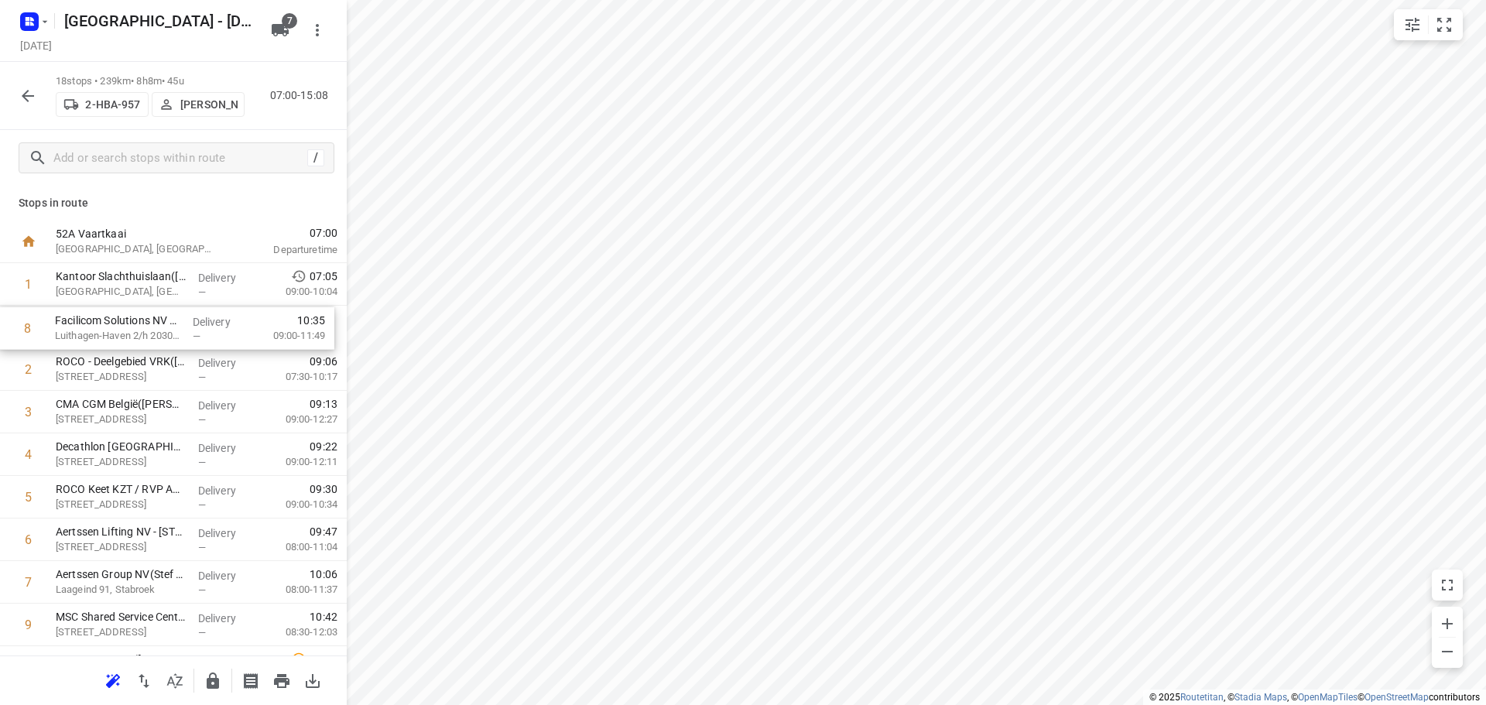
drag, startPoint x: 111, startPoint y: 588, endPoint x: 111, endPoint y: 330, distance: 257.7
click at [111, 330] on div "1 Kantoor Slachthuislaan([PERSON_NAME]) [GEOGRAPHIC_DATA], [GEOGRAPHIC_DATA] De…" at bounding box center [173, 646] width 347 height 766
drag, startPoint x: 106, startPoint y: 627, endPoint x: 115, endPoint y: 274, distance: 353.0
click at [115, 274] on div "1 Kantoor Slachthuislaan([PERSON_NAME]) Denderstraat, [GEOGRAPHIC_DATA] Deliver…" at bounding box center [173, 646] width 347 height 766
drag, startPoint x: 122, startPoint y: 376, endPoint x: 122, endPoint y: 320, distance: 56.5
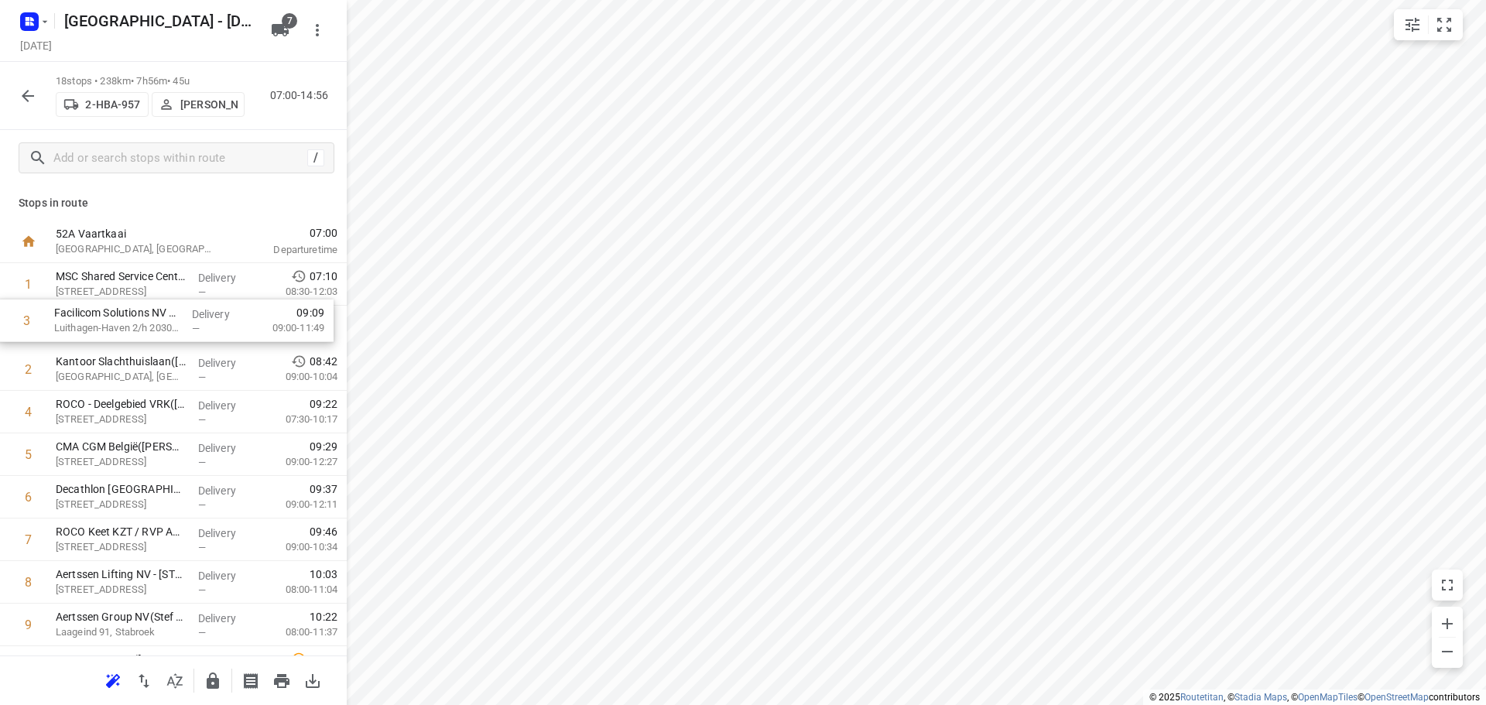
click at [122, 320] on div "1 MSC Shared Service Center [GEOGRAPHIC_DATA]([PERSON_NAME][GEOGRAPHIC_DATA][ST…" at bounding box center [173, 646] width 347 height 766
drag, startPoint x: 107, startPoint y: 377, endPoint x: 109, endPoint y: 280, distance: 96.8
click at [109, 280] on div "1 MSC Shared Service Center [GEOGRAPHIC_DATA]([PERSON_NAME][GEOGRAPHIC_DATA][ST…" at bounding box center [173, 646] width 347 height 766
drag, startPoint x: 123, startPoint y: 414, endPoint x: 149, endPoint y: 328, distance: 89.8
click at [121, 326] on div "1 Kantoor Slachthuislaan([PERSON_NAME]) [GEOGRAPHIC_DATA], [GEOGRAPHIC_DATA] De…" at bounding box center [173, 646] width 347 height 766
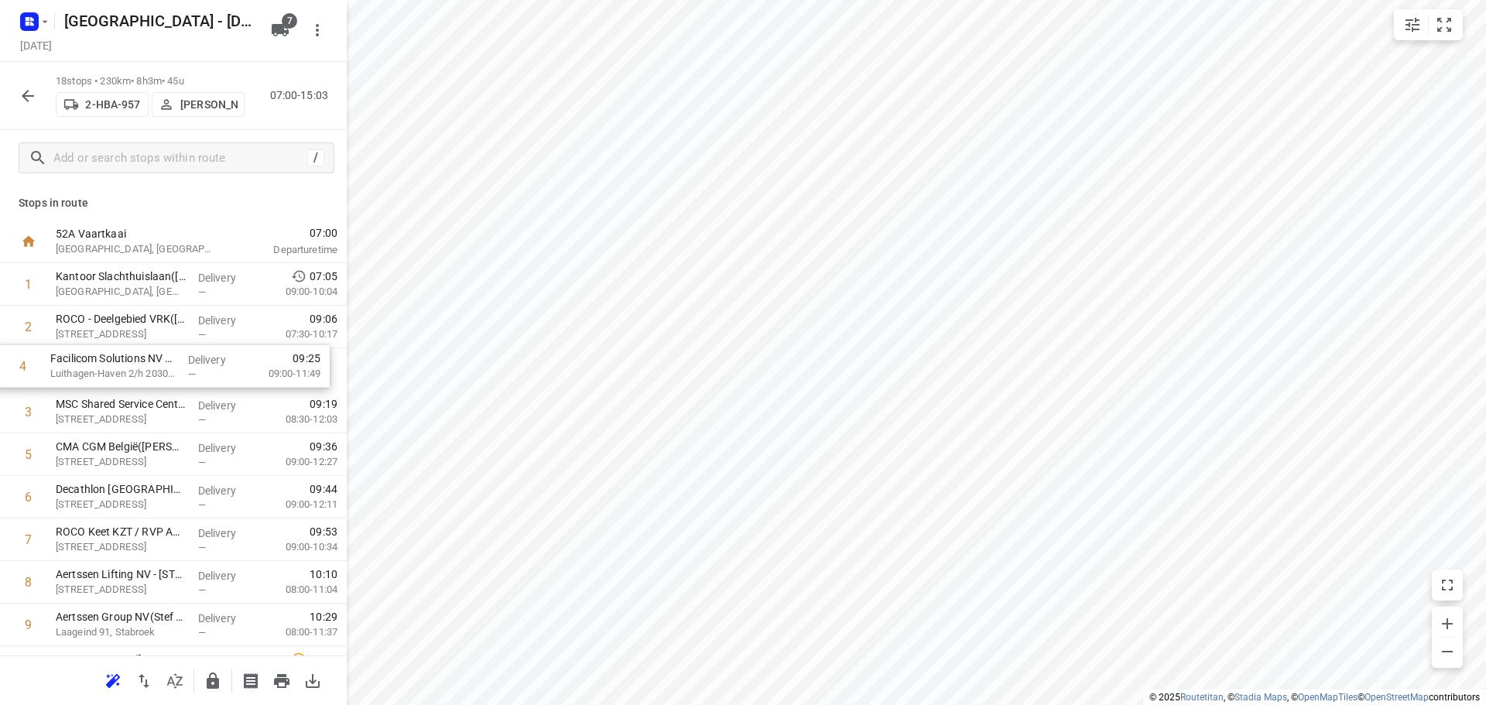
drag, startPoint x: 133, startPoint y: 415, endPoint x: 132, endPoint y: 365, distance: 50.3
click at [132, 365] on div "1 Kantoor Slachthuislaan([PERSON_NAME]) Denderstraat, [GEOGRAPHIC_DATA] Deliver…" at bounding box center [173, 646] width 347 height 766
drag, startPoint x: 115, startPoint y: 501, endPoint x: 118, endPoint y: 451, distance: 49.6
click at [118, 451] on div "1 Kantoor Slachthuislaan([PERSON_NAME]) Denderstraat, [GEOGRAPHIC_DATA] Deliver…" at bounding box center [173, 646] width 347 height 766
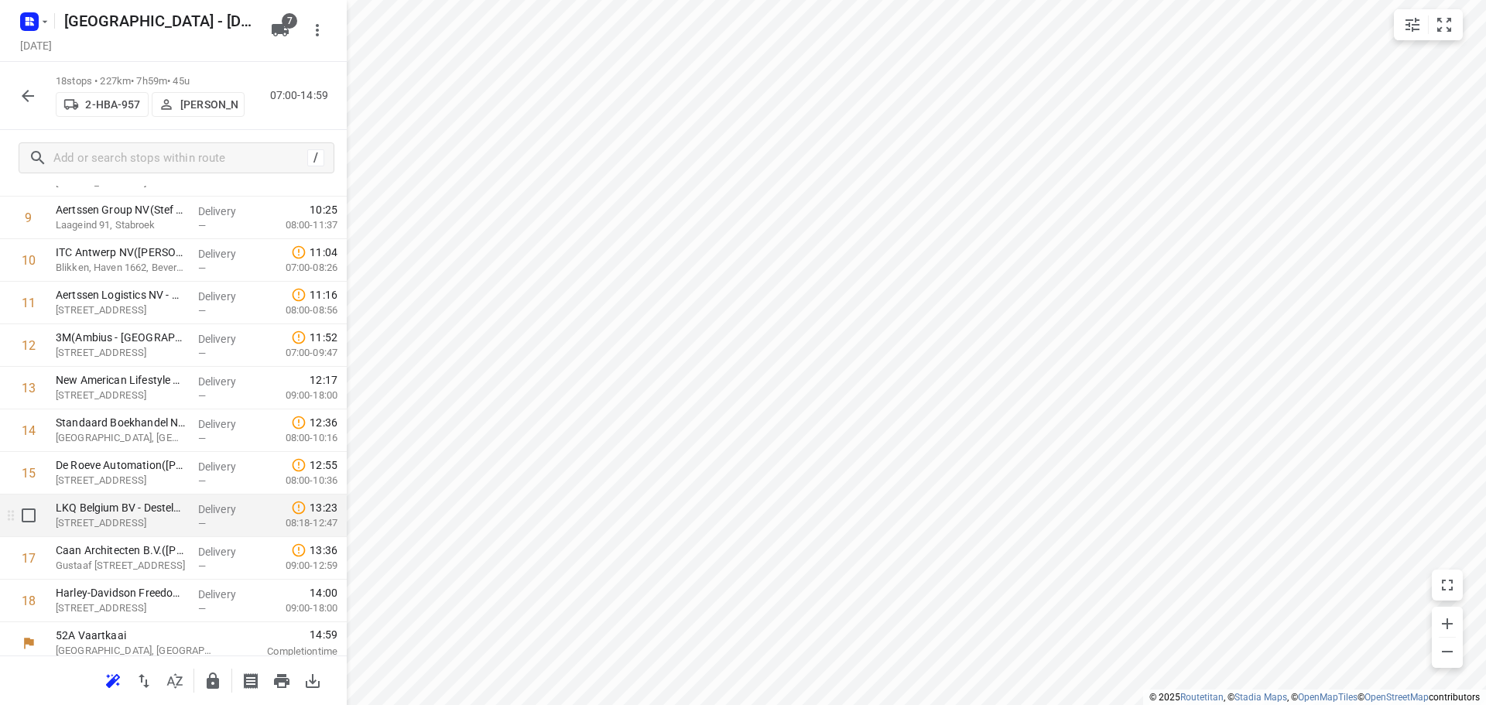
scroll to position [416, 0]
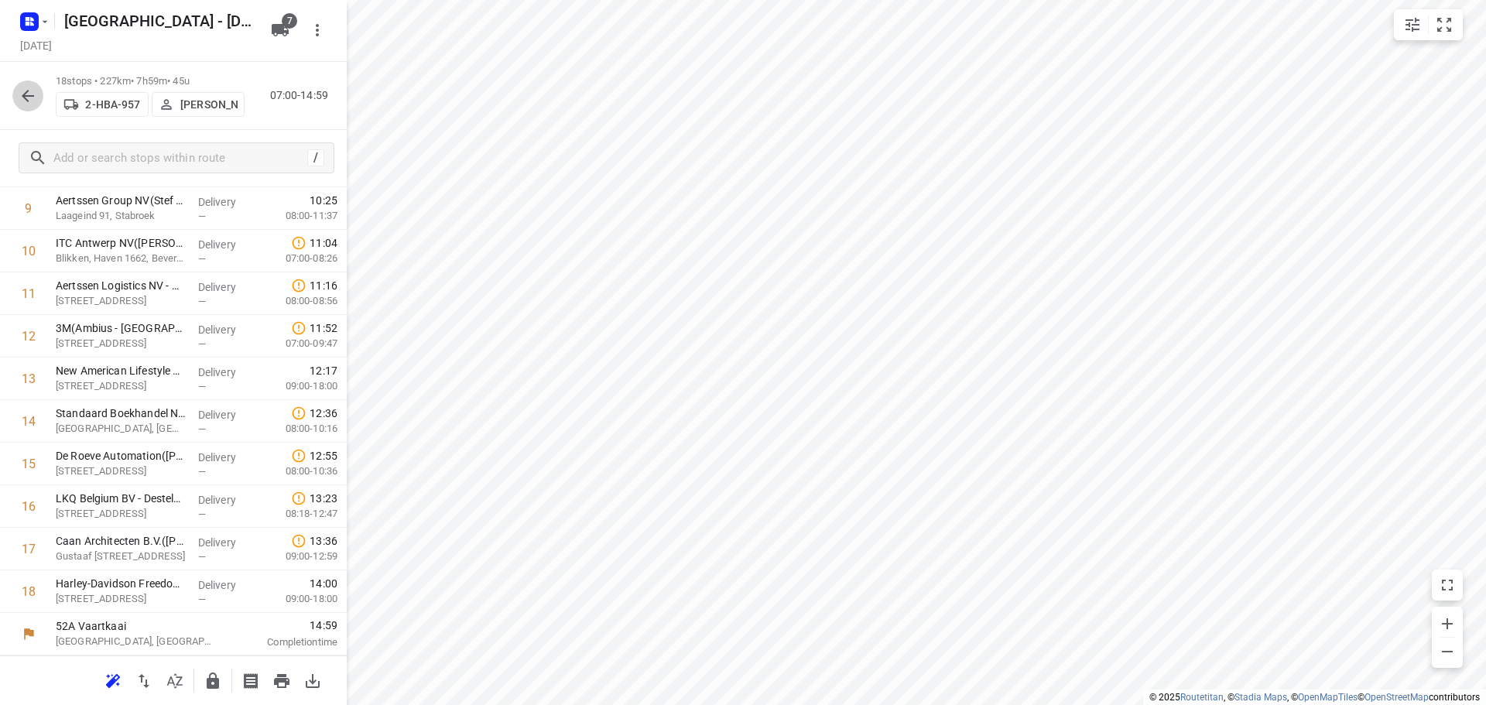
click at [27, 90] on icon "button" at bounding box center [28, 96] width 19 height 19
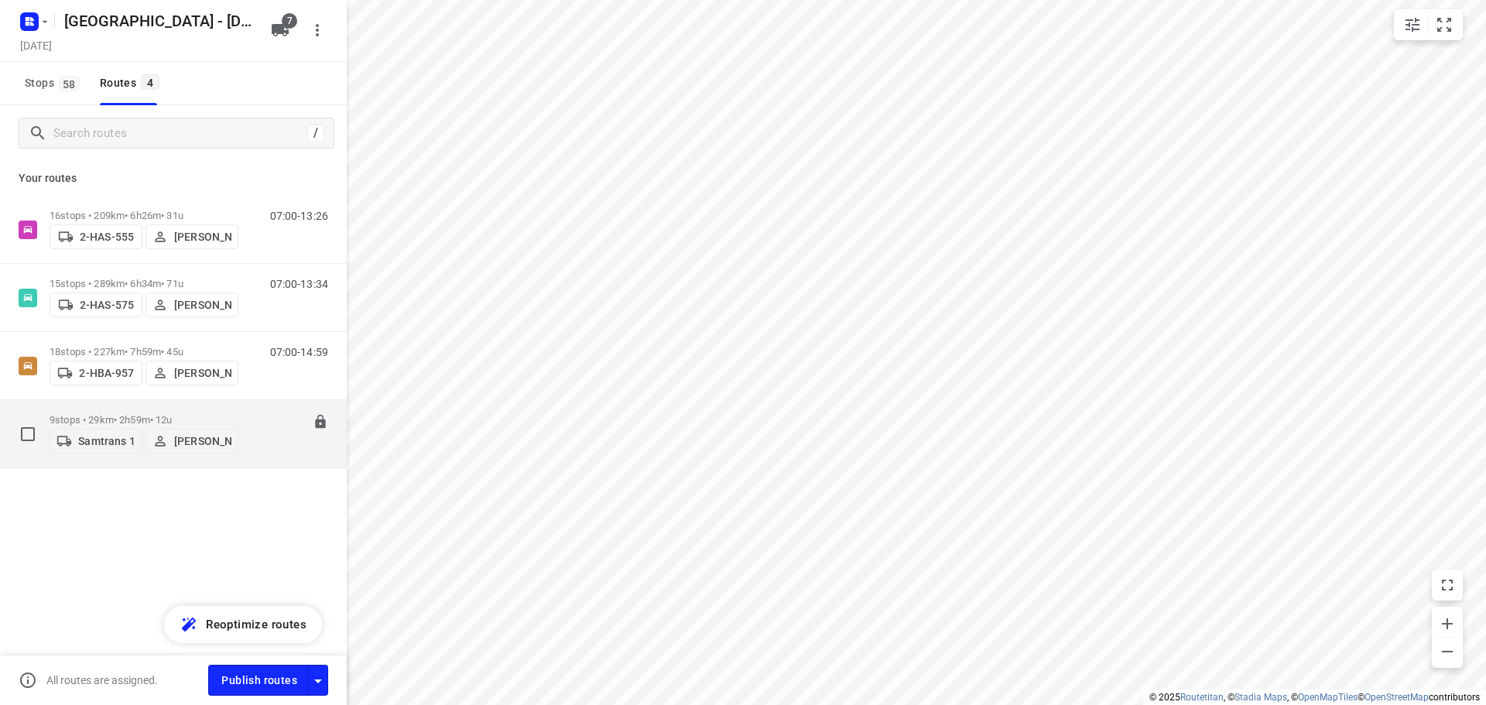
click at [101, 414] on p "9 stops • 29km • 2h59m • 12u" at bounding box center [144, 420] width 189 height 12
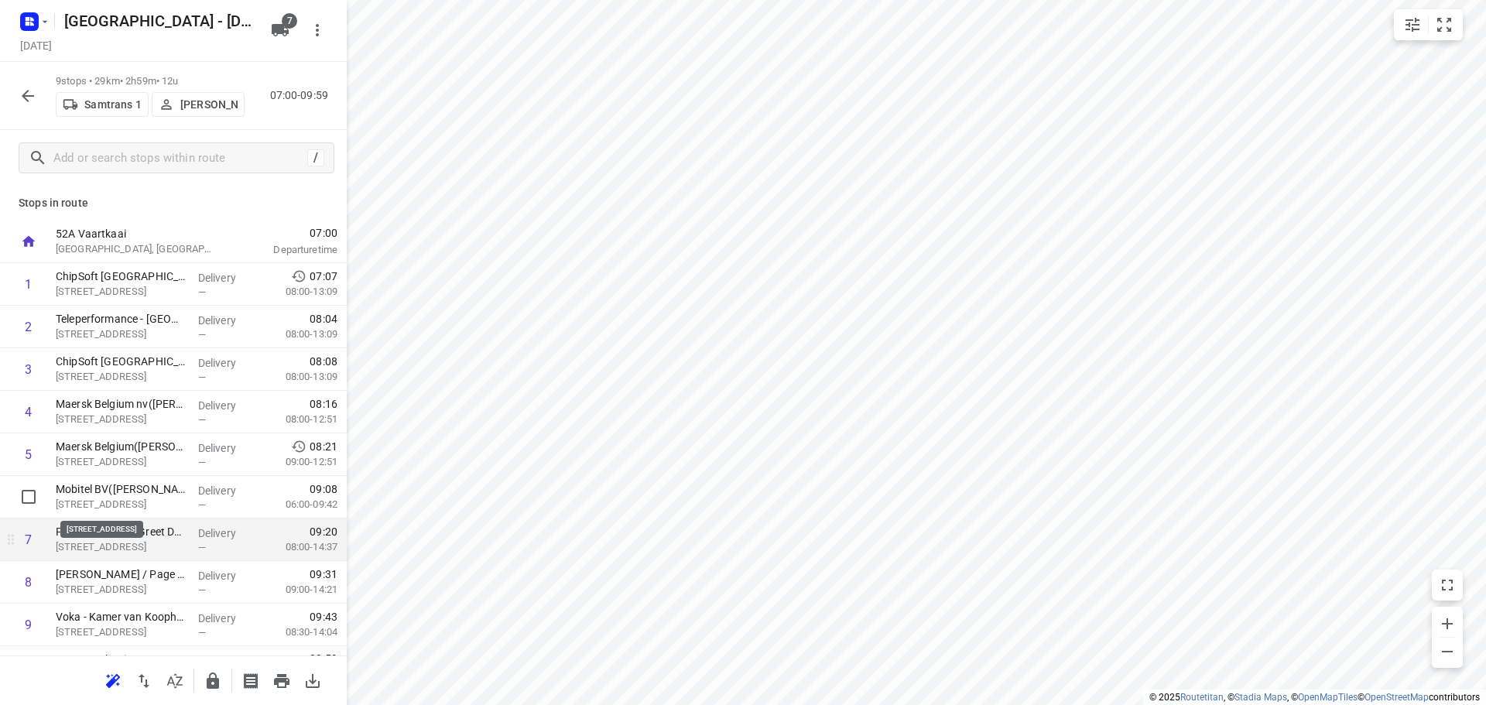
scroll to position [33, 0]
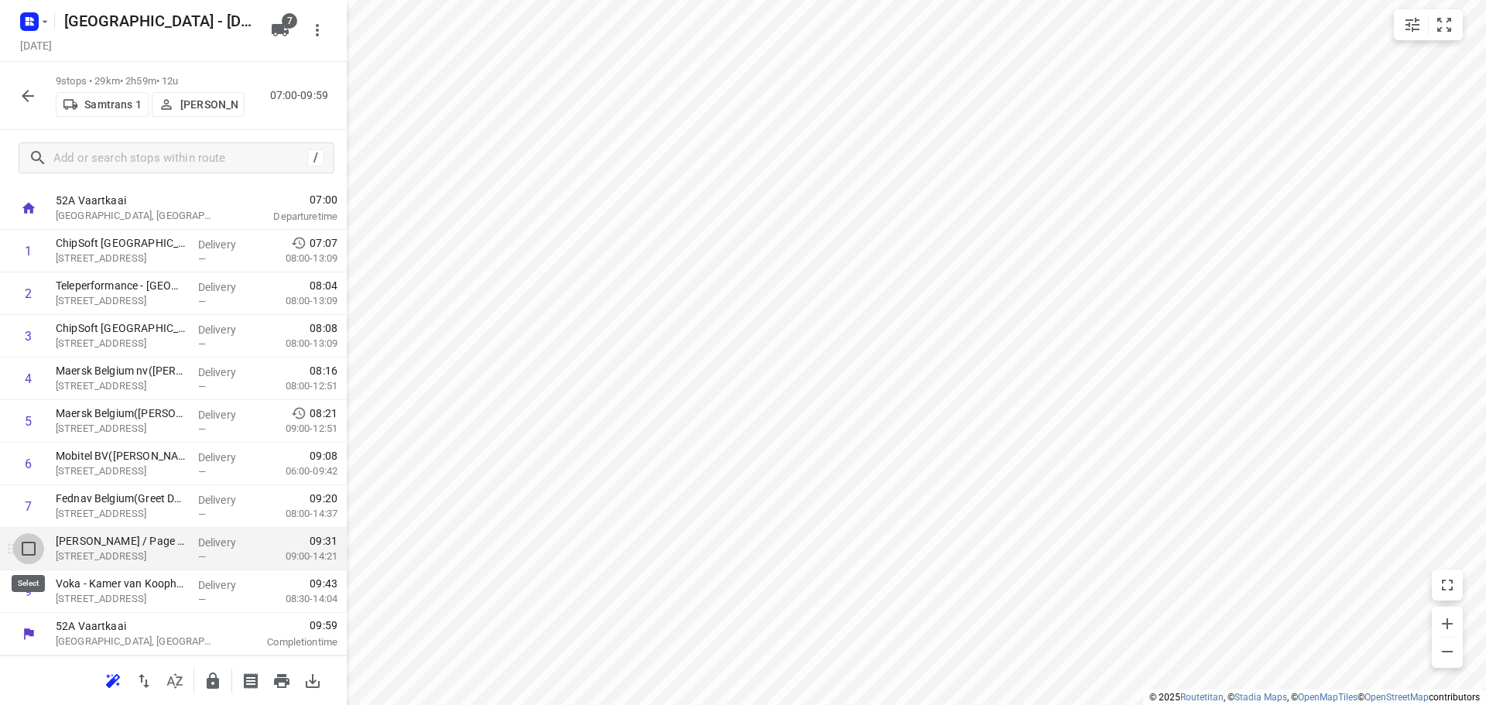
click at [26, 548] on input "checkbox" at bounding box center [28, 548] width 31 height 31
checkbox input "true"
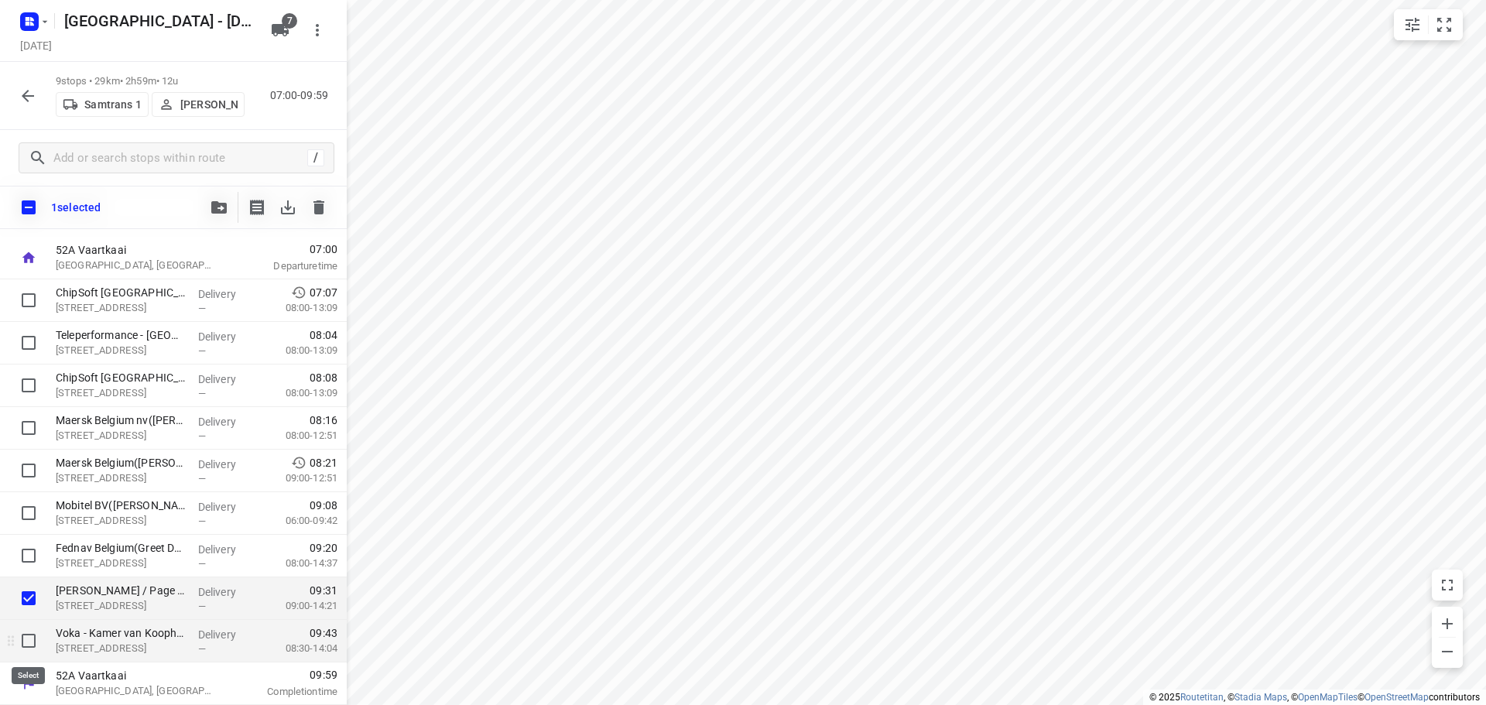
click at [20, 639] on input "checkbox" at bounding box center [28, 640] width 31 height 31
checkbox input "true"
click at [214, 207] on icon "button" at bounding box center [218, 207] width 15 height 12
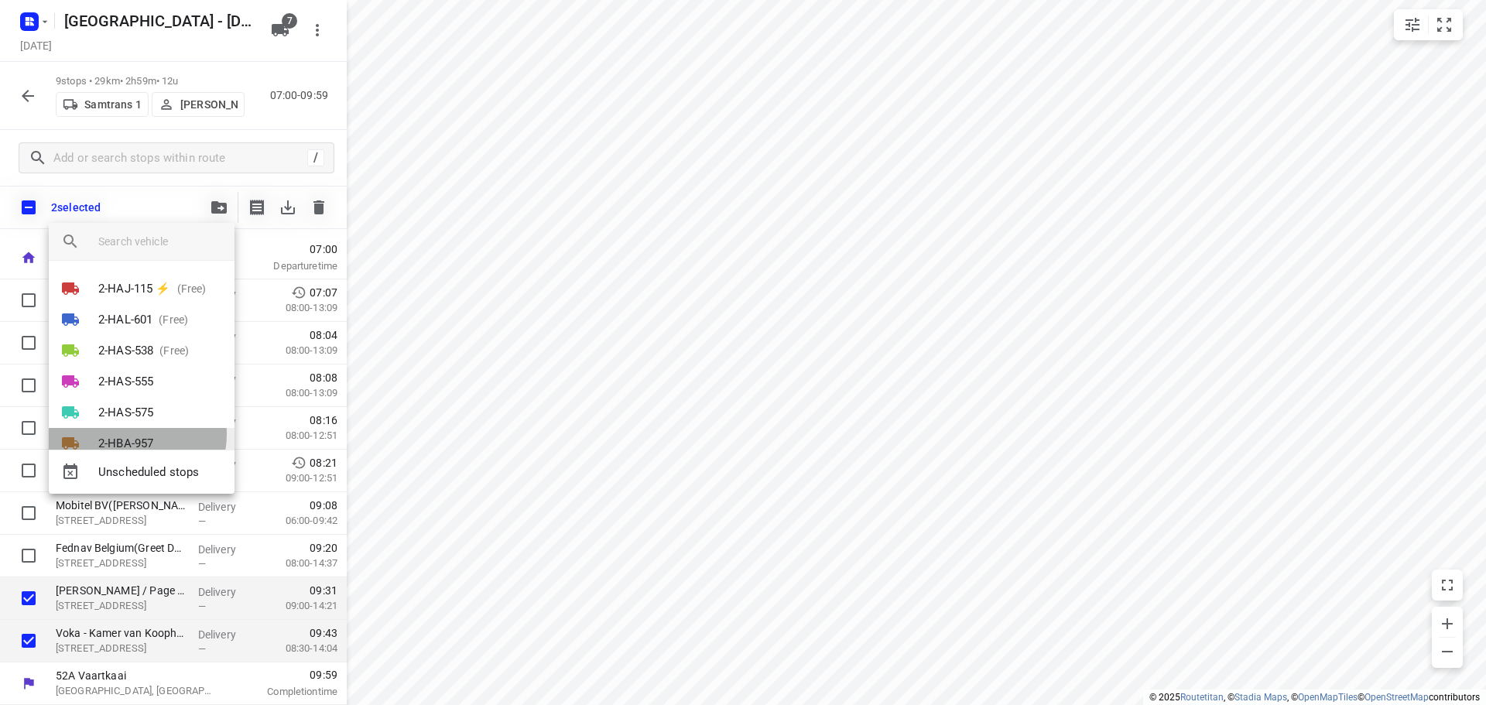
click at [130, 435] on p "2-HBA-957" at bounding box center [125, 444] width 55 height 18
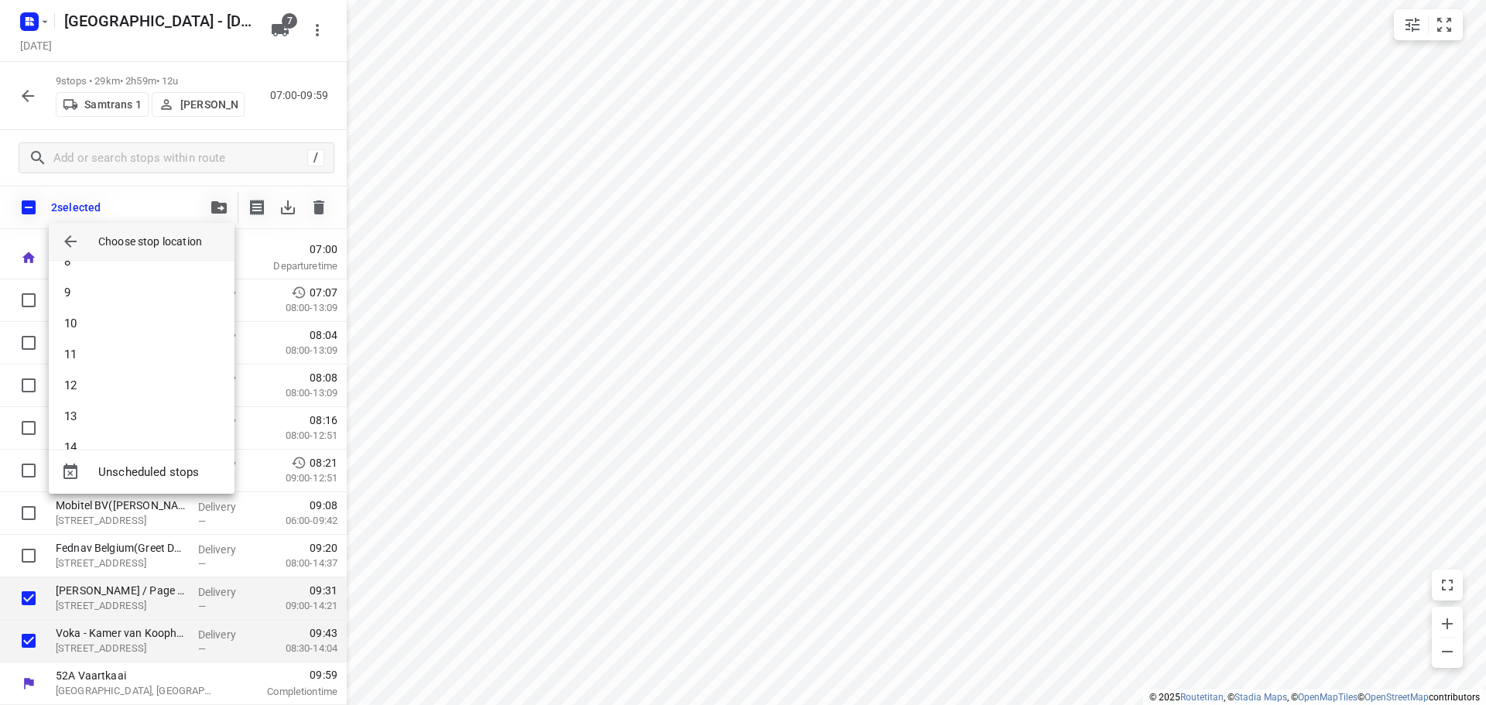
scroll to position [387, 0]
click at [87, 423] on li "18" at bounding box center [142, 421] width 186 height 31
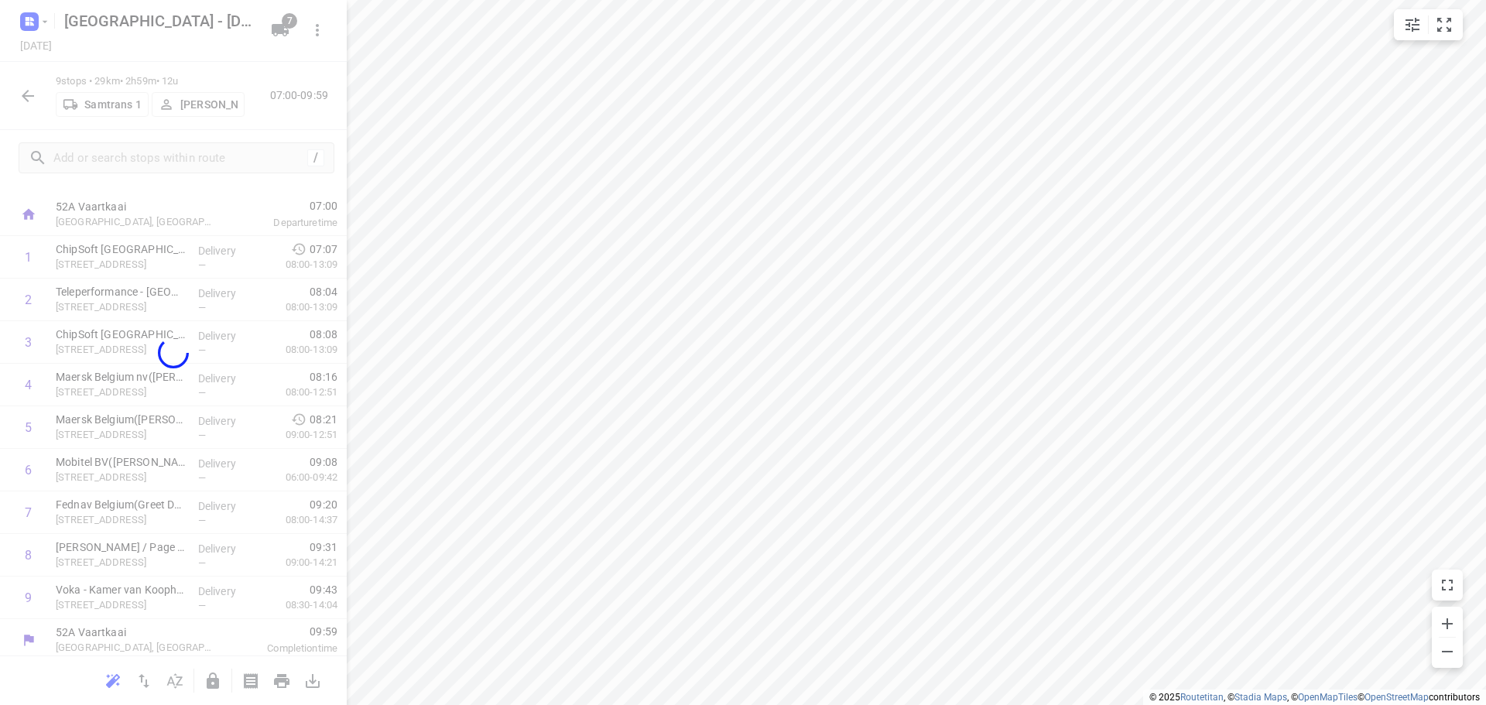
scroll to position [0, 0]
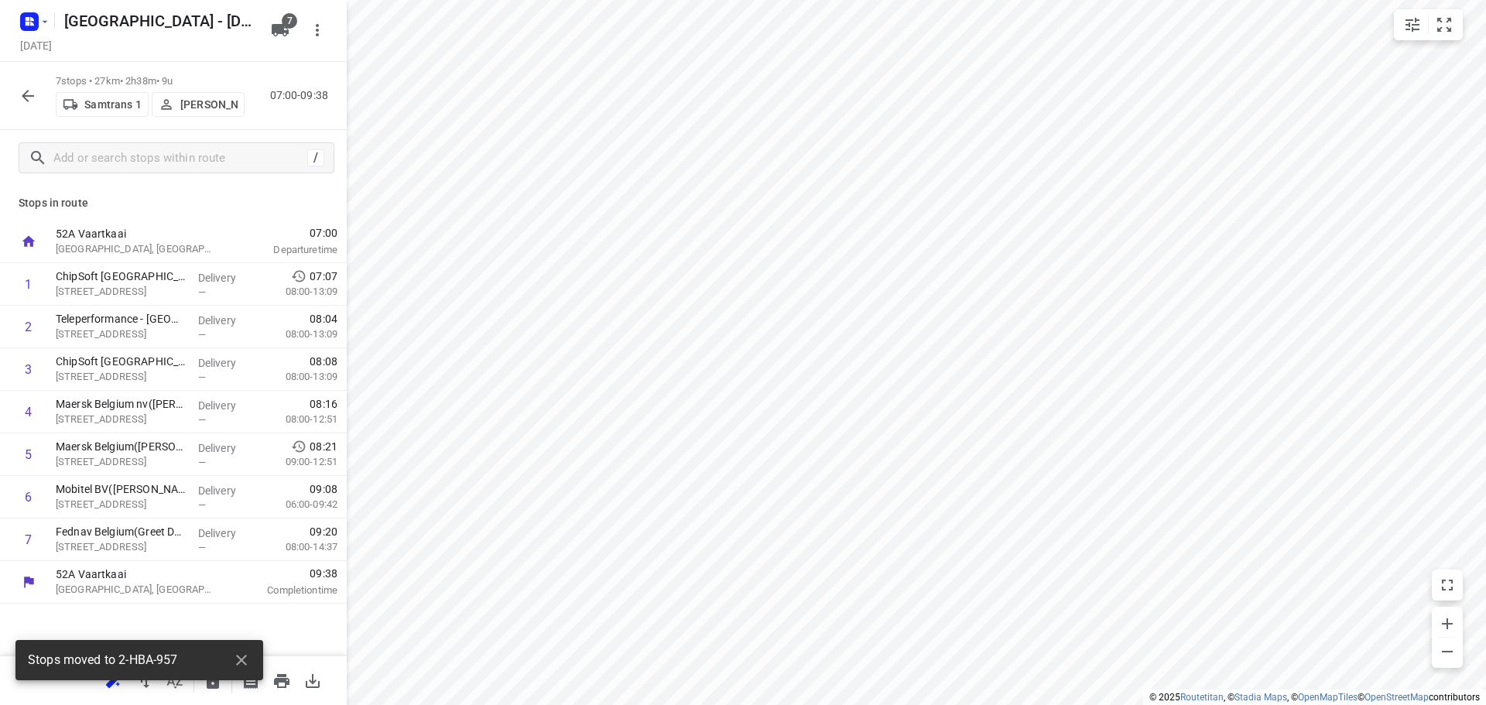
click at [25, 96] on icon "button" at bounding box center [28, 96] width 12 height 12
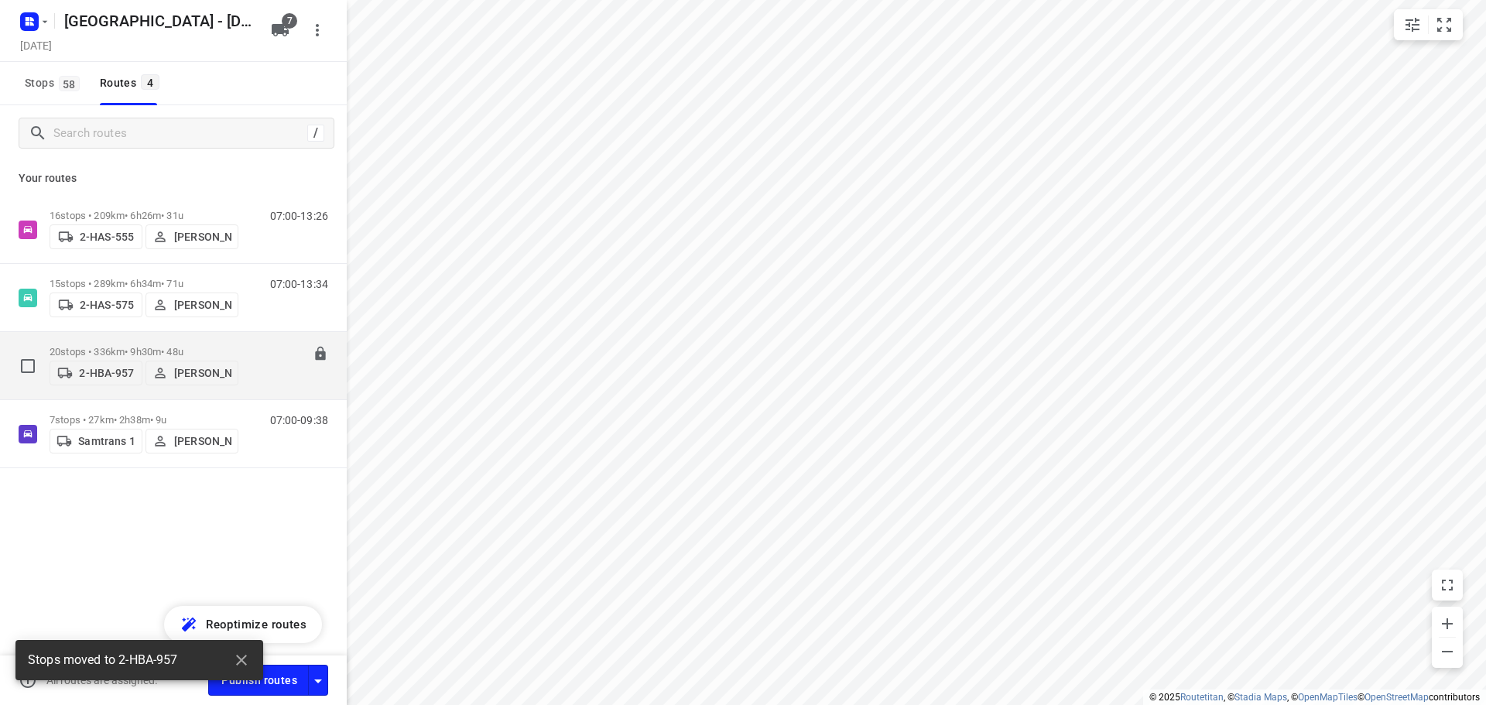
click at [120, 346] on p "20 stops • 336km • 9h30m • 48u" at bounding box center [144, 352] width 189 height 12
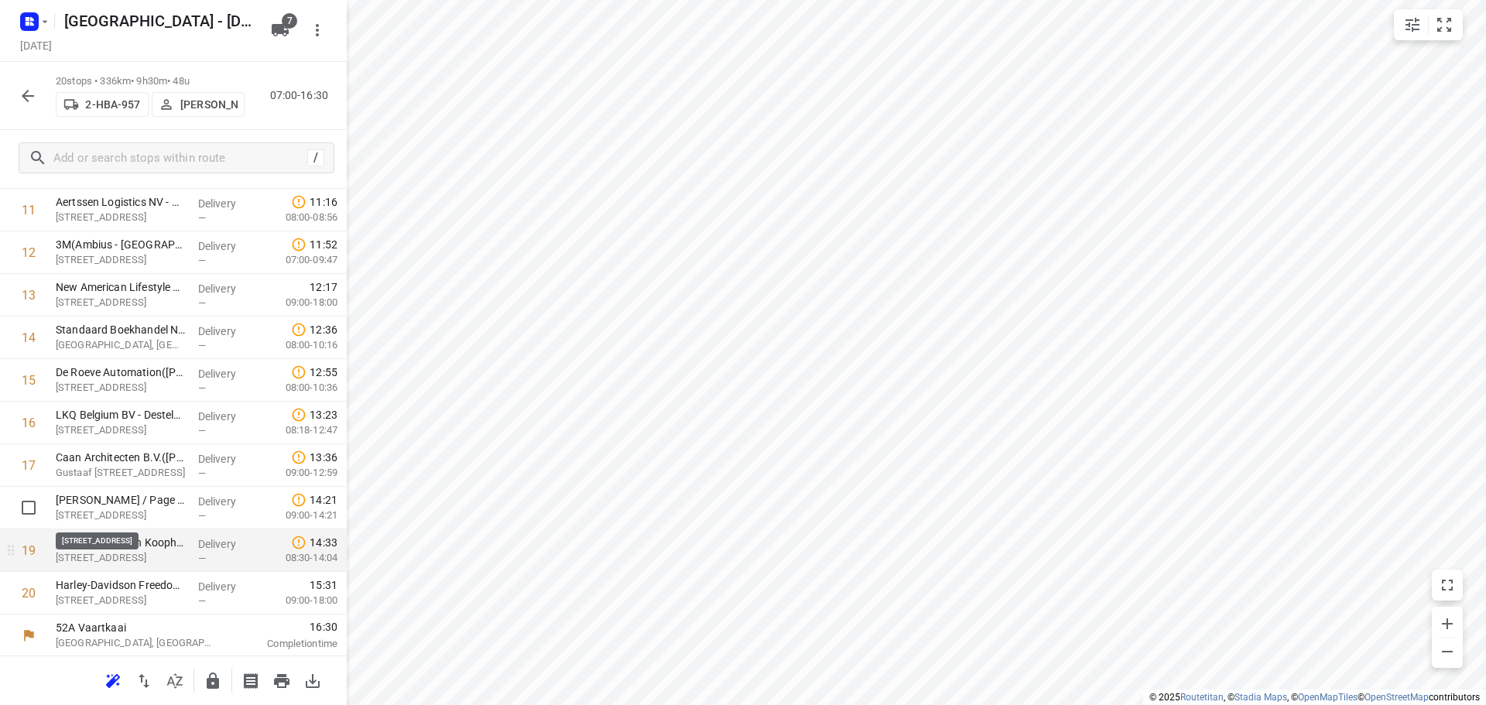
scroll to position [502, 0]
drag, startPoint x: 114, startPoint y: 594, endPoint x: 112, endPoint y: 502, distance: 92.9
click at [112, 502] on div "1 Kantoor Slachthuislaan([PERSON_NAME]) Denderstraat, [GEOGRAPHIC_DATA] Deliver…" at bounding box center [173, 187] width 347 height 851
click at [26, 92] on icon "button" at bounding box center [28, 96] width 12 height 12
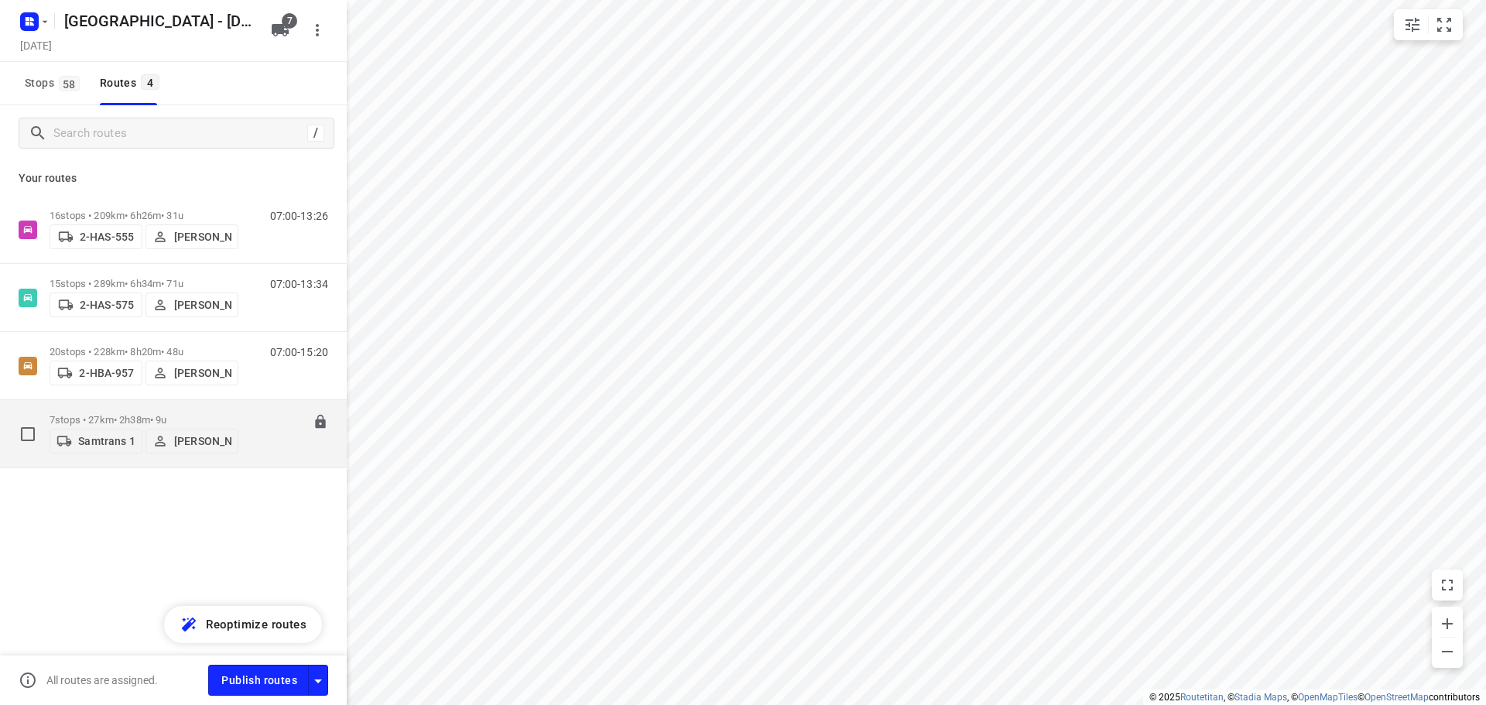
click at [98, 414] on p "7 stops • 27km • 2h38m • 9u" at bounding box center [144, 420] width 189 height 12
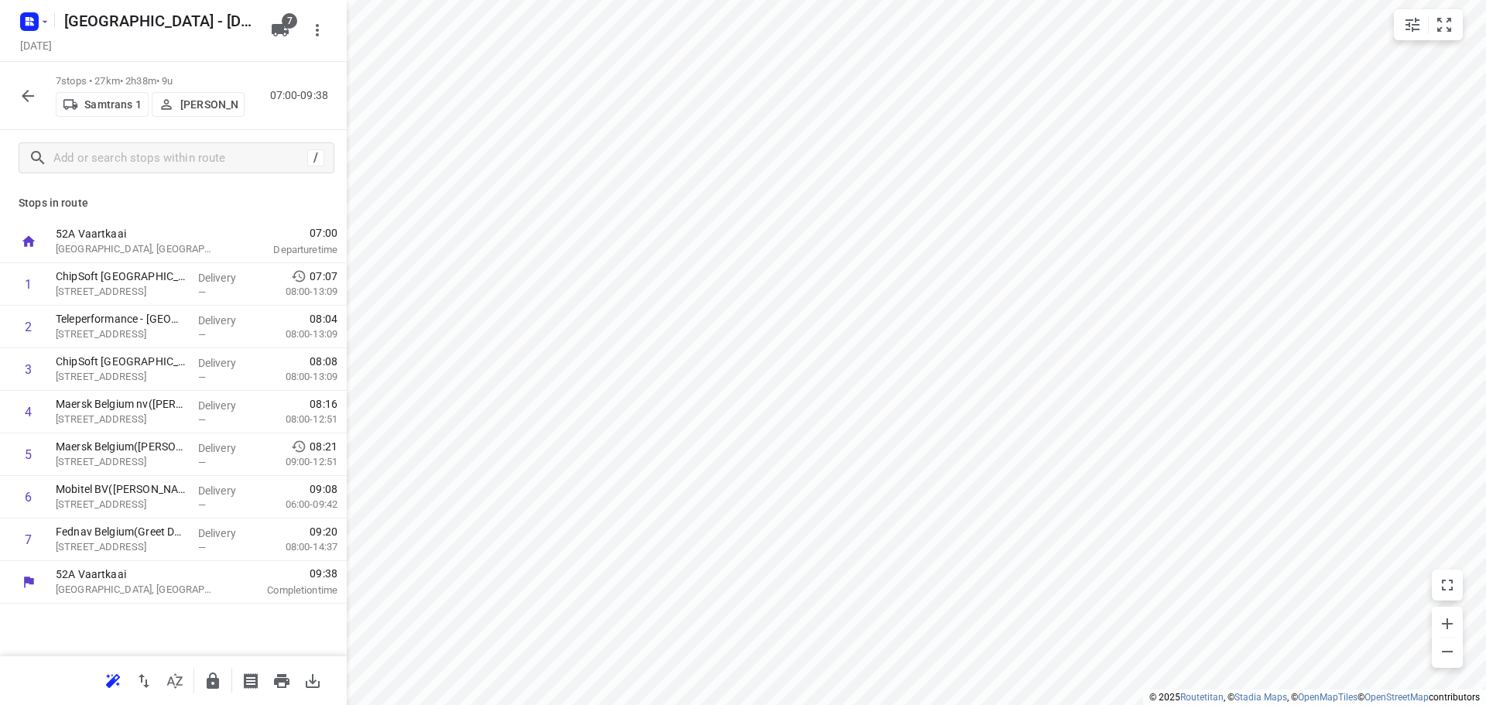
click at [29, 96] on icon "button" at bounding box center [28, 96] width 12 height 12
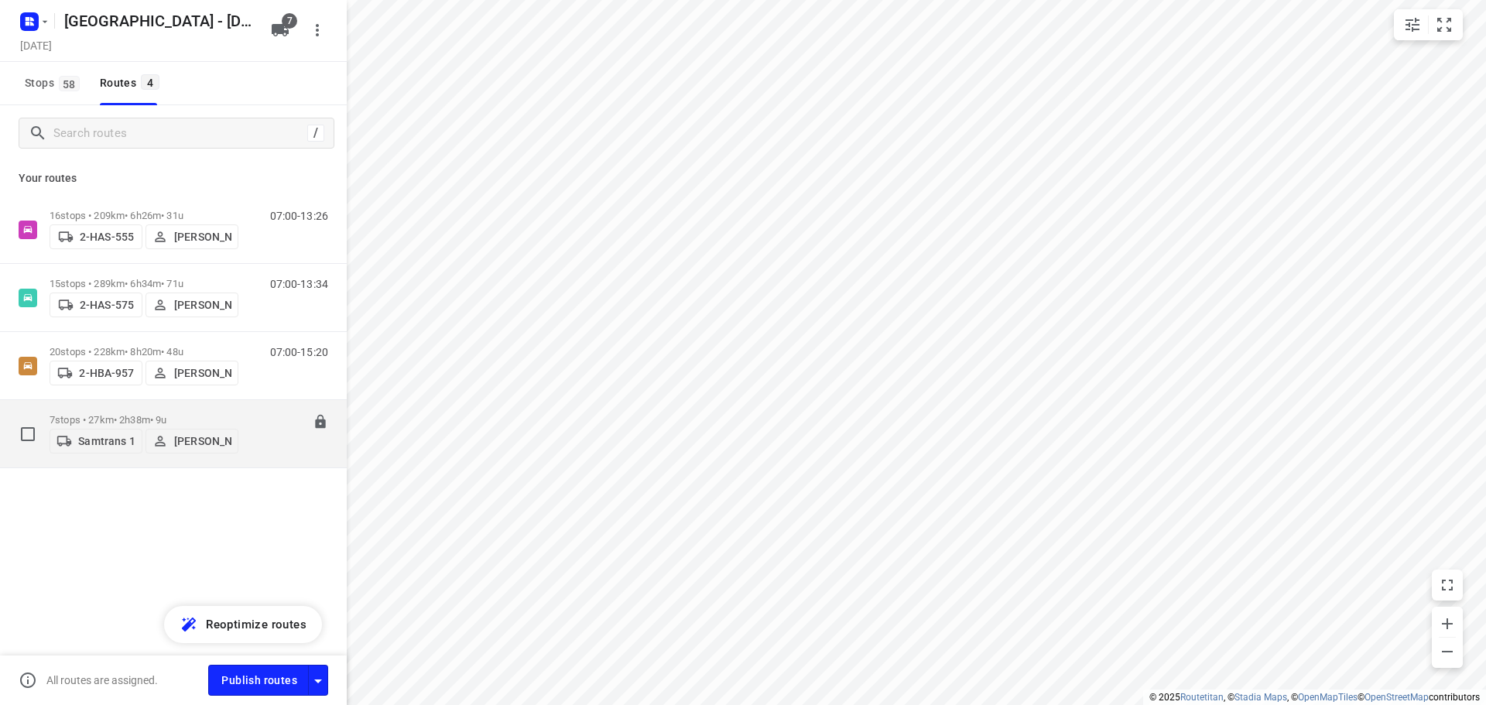
click at [110, 414] on p "7 stops • 27km • 2h38m • 9u" at bounding box center [144, 420] width 189 height 12
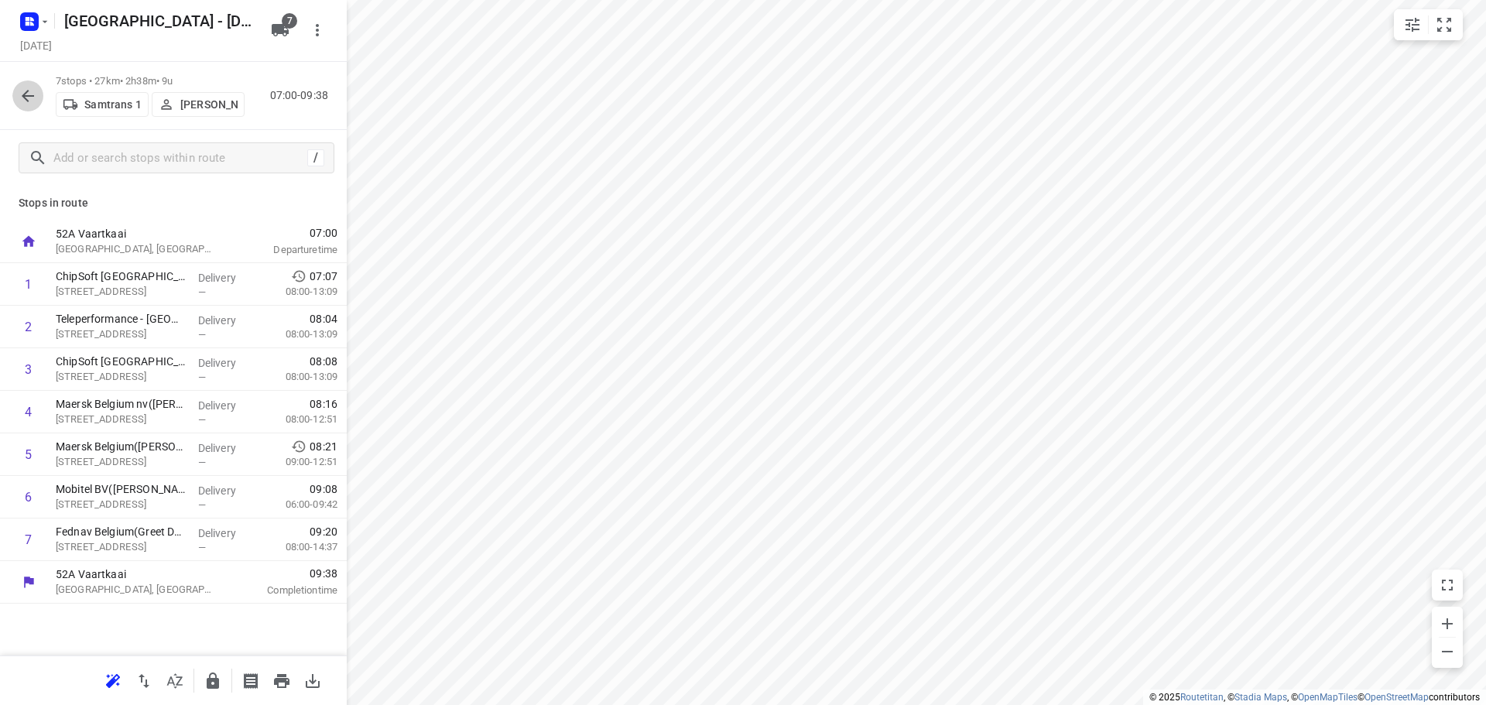
click at [25, 91] on icon "button" at bounding box center [28, 96] width 19 height 19
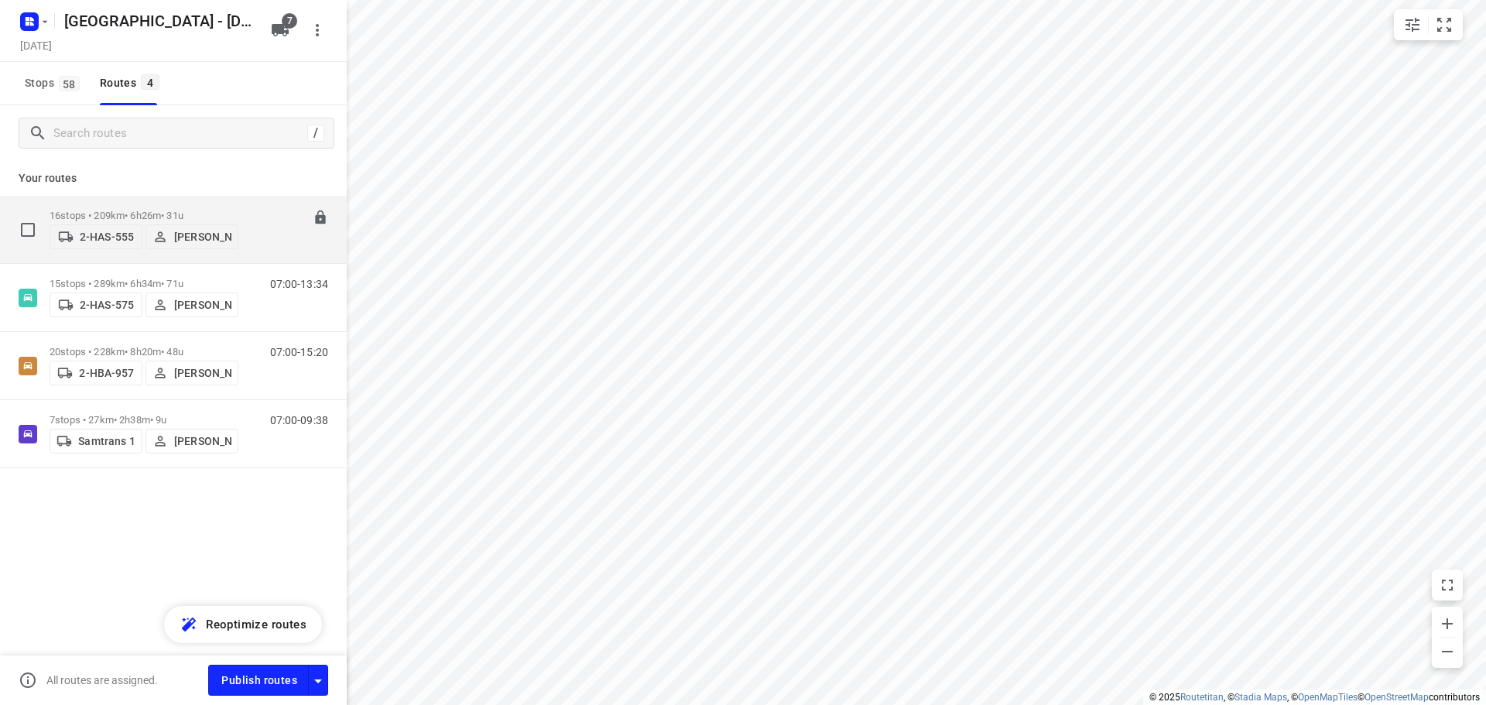
click at [117, 210] on p "16 stops • 209km • 6h26m • 31u" at bounding box center [144, 216] width 189 height 12
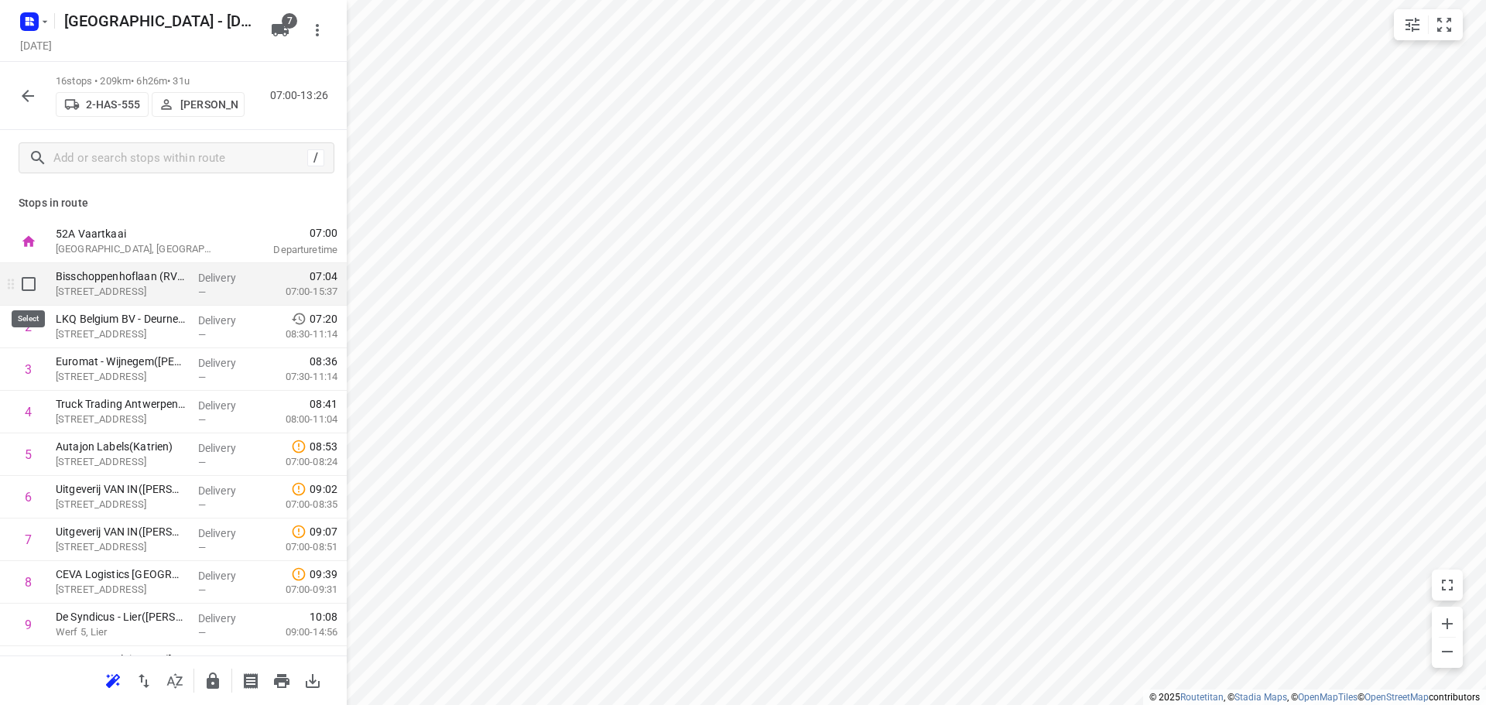
click at [26, 287] on input "checkbox" at bounding box center [28, 284] width 31 height 31
checkbox input "true"
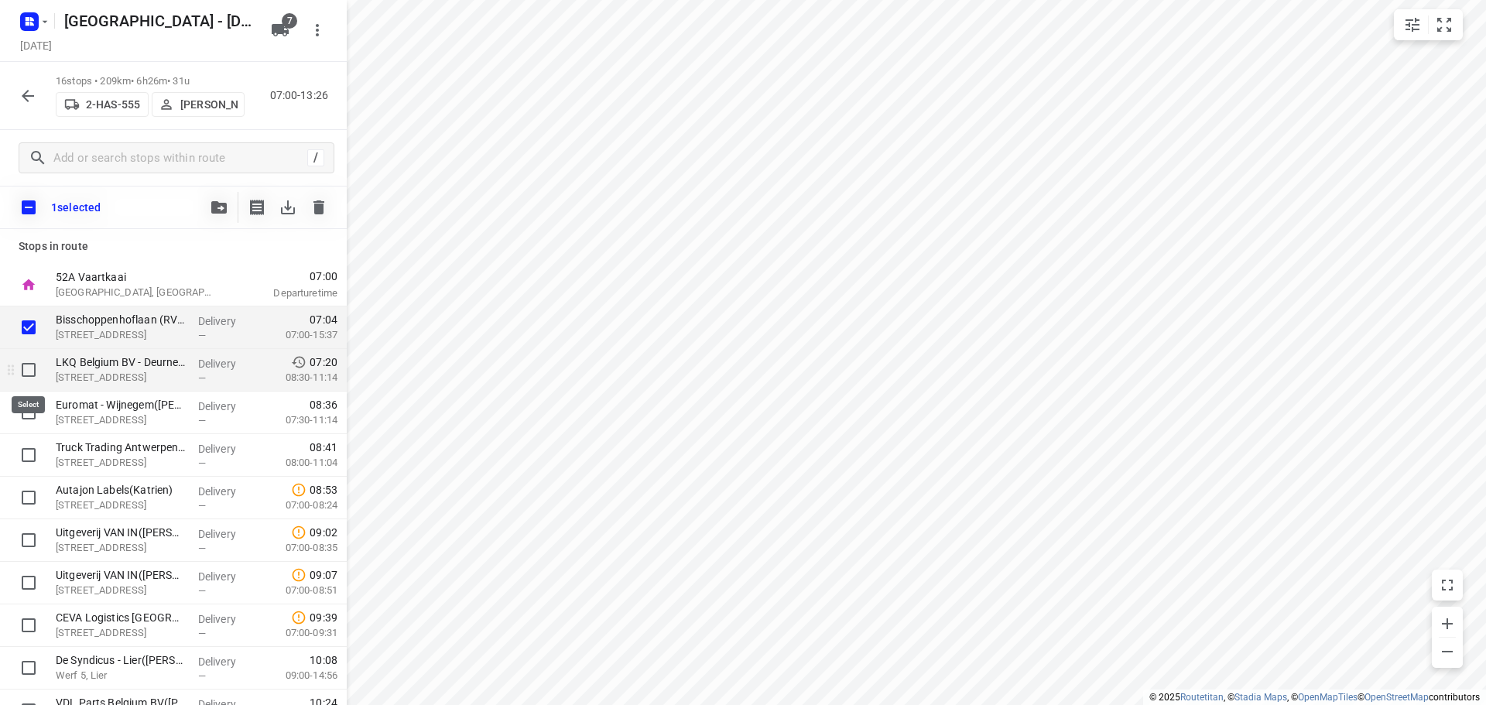
click at [28, 375] on input "checkbox" at bounding box center [28, 369] width 31 height 31
checkbox input "true"
click at [26, 424] on input "checkbox" at bounding box center [28, 412] width 31 height 31
checkbox input "true"
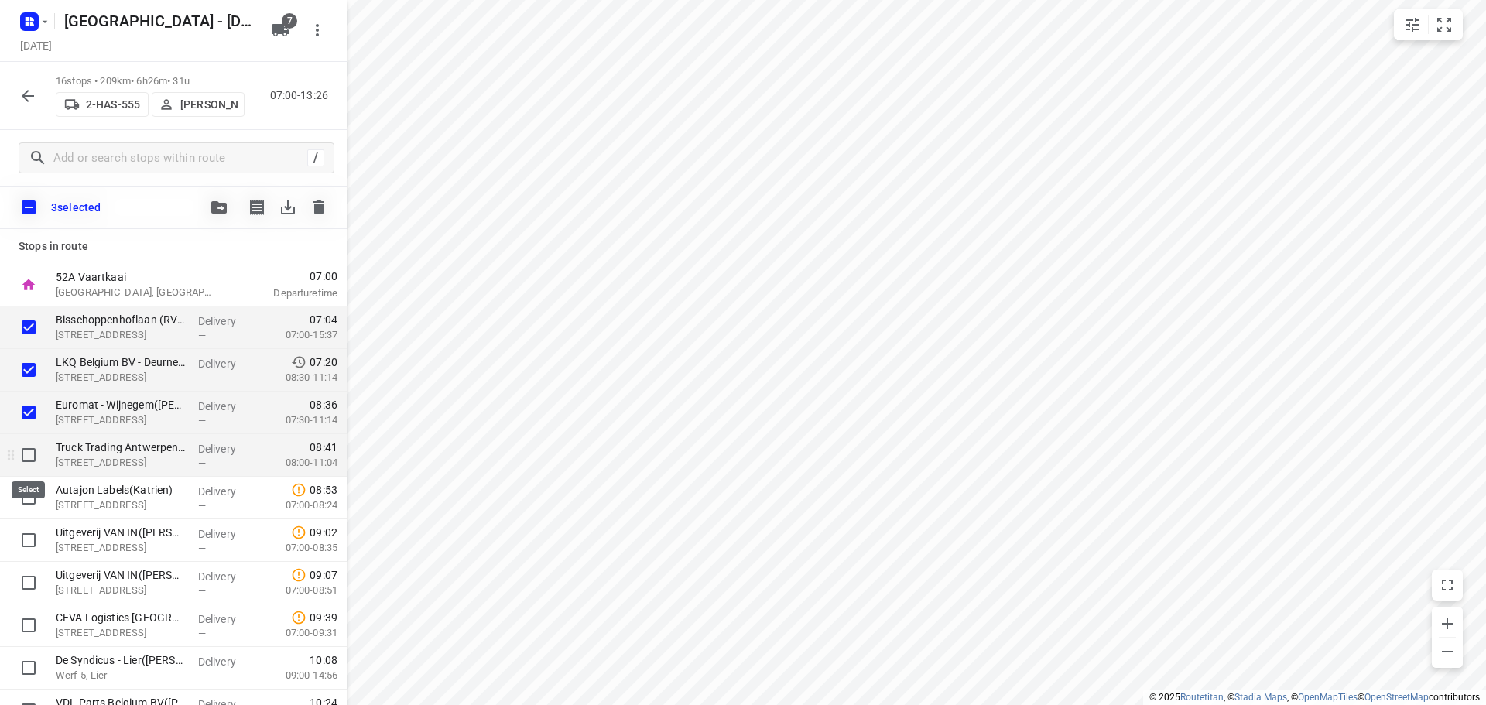
click at [29, 456] on input "checkbox" at bounding box center [28, 455] width 31 height 31
checkbox input "true"
click at [32, 498] on input "checkbox" at bounding box center [28, 497] width 31 height 31
checkbox input "true"
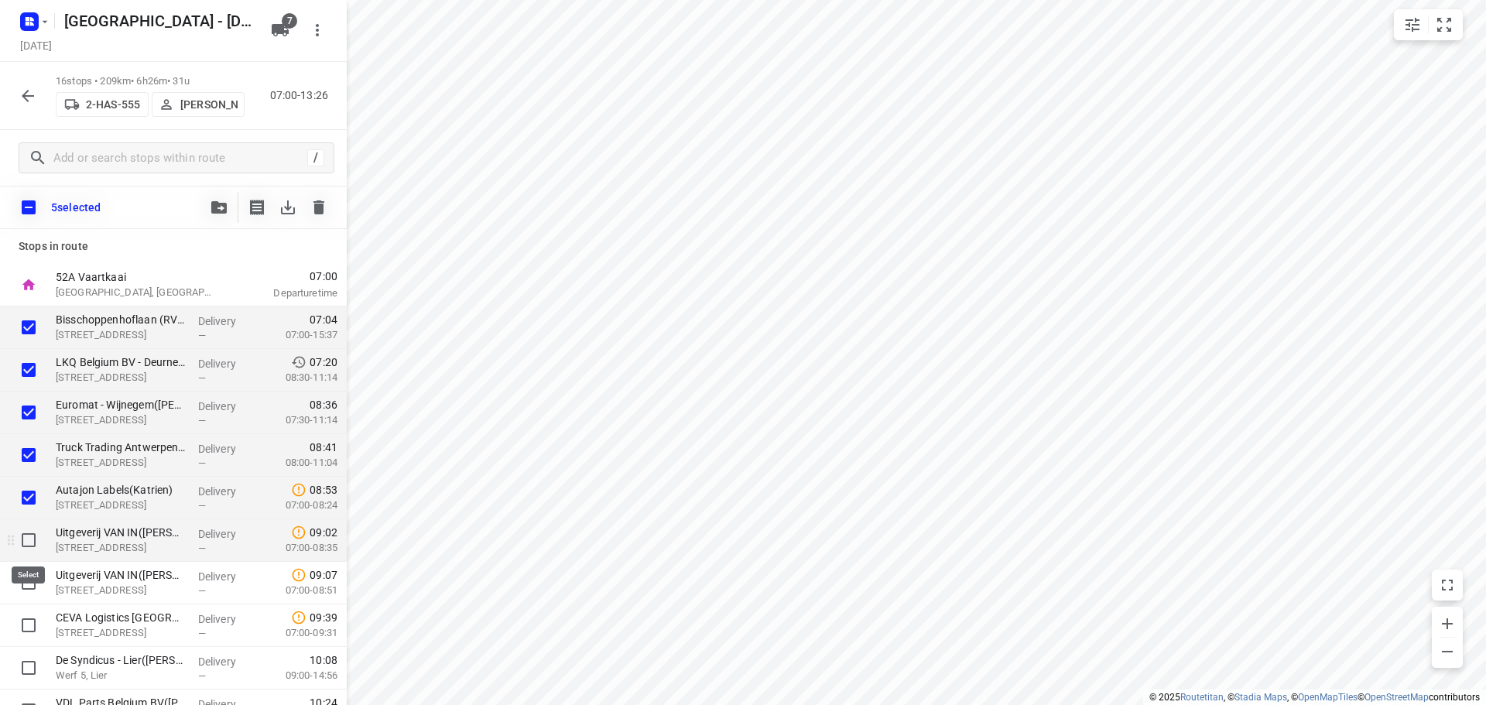
click at [32, 536] on input "checkbox" at bounding box center [28, 540] width 31 height 31
checkbox input "true"
click at [25, 580] on input "checkbox" at bounding box center [28, 582] width 31 height 31
checkbox input "true"
click at [214, 206] on icon "button" at bounding box center [218, 207] width 15 height 12
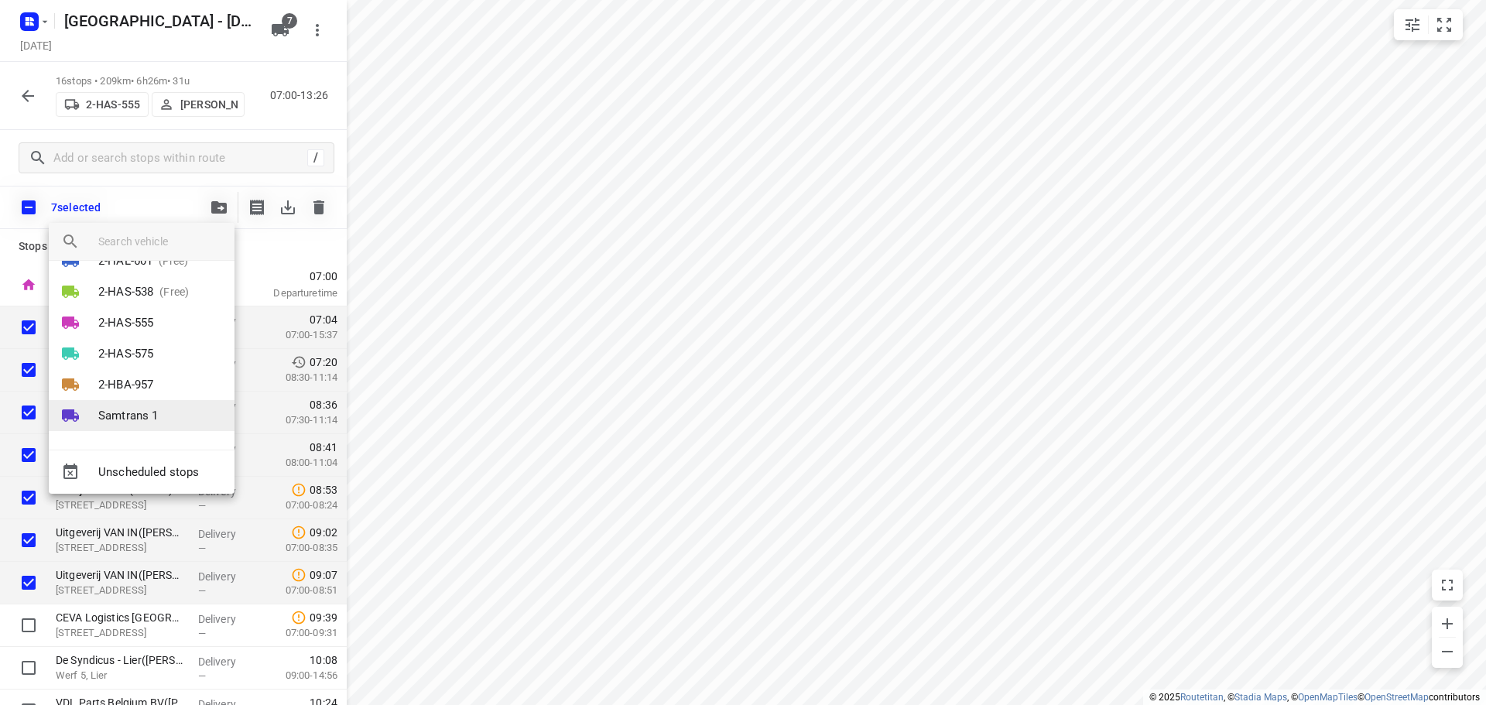
click at [129, 416] on p "Samtrans 1" at bounding box center [128, 416] width 60 height 18
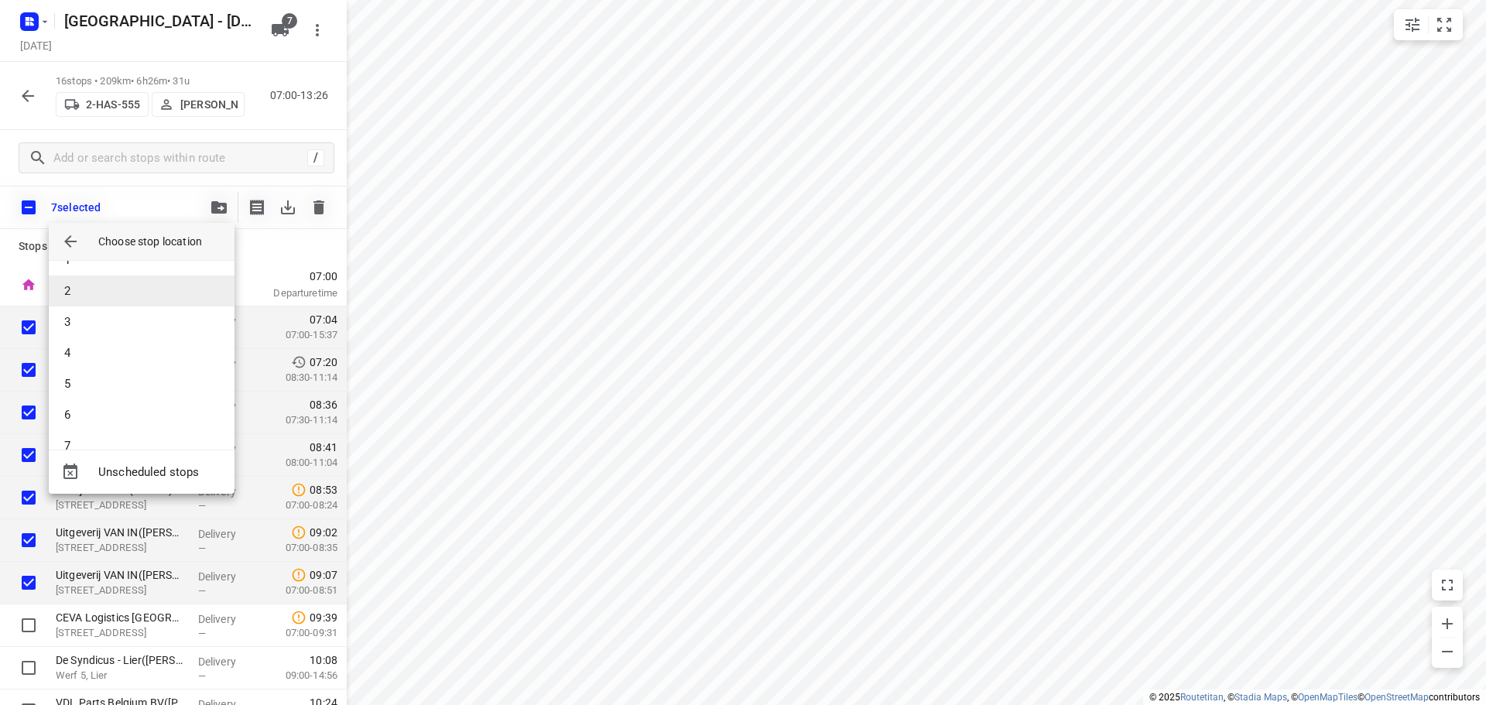
scroll to position [0, 0]
click at [84, 281] on li "1" at bounding box center [142, 282] width 186 height 31
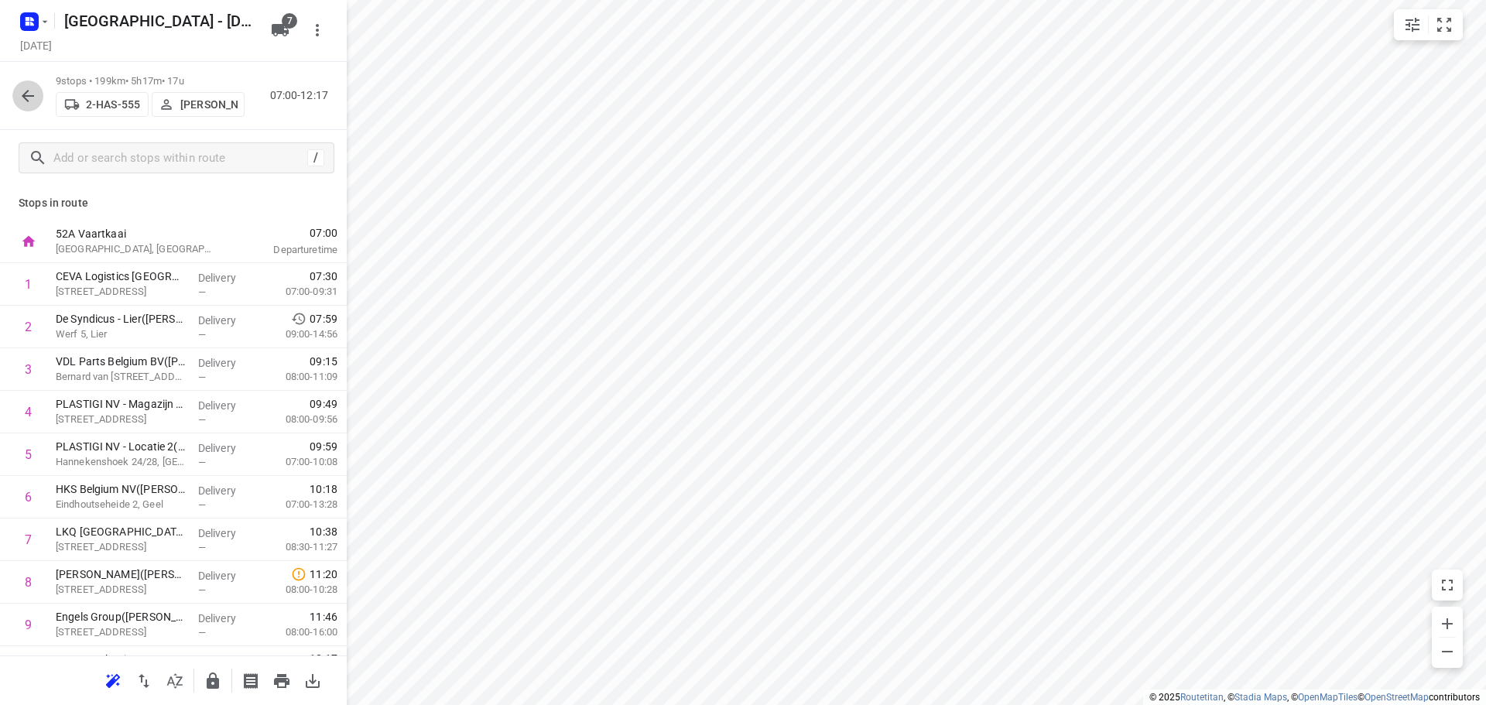
click at [28, 91] on icon "button" at bounding box center [28, 96] width 12 height 12
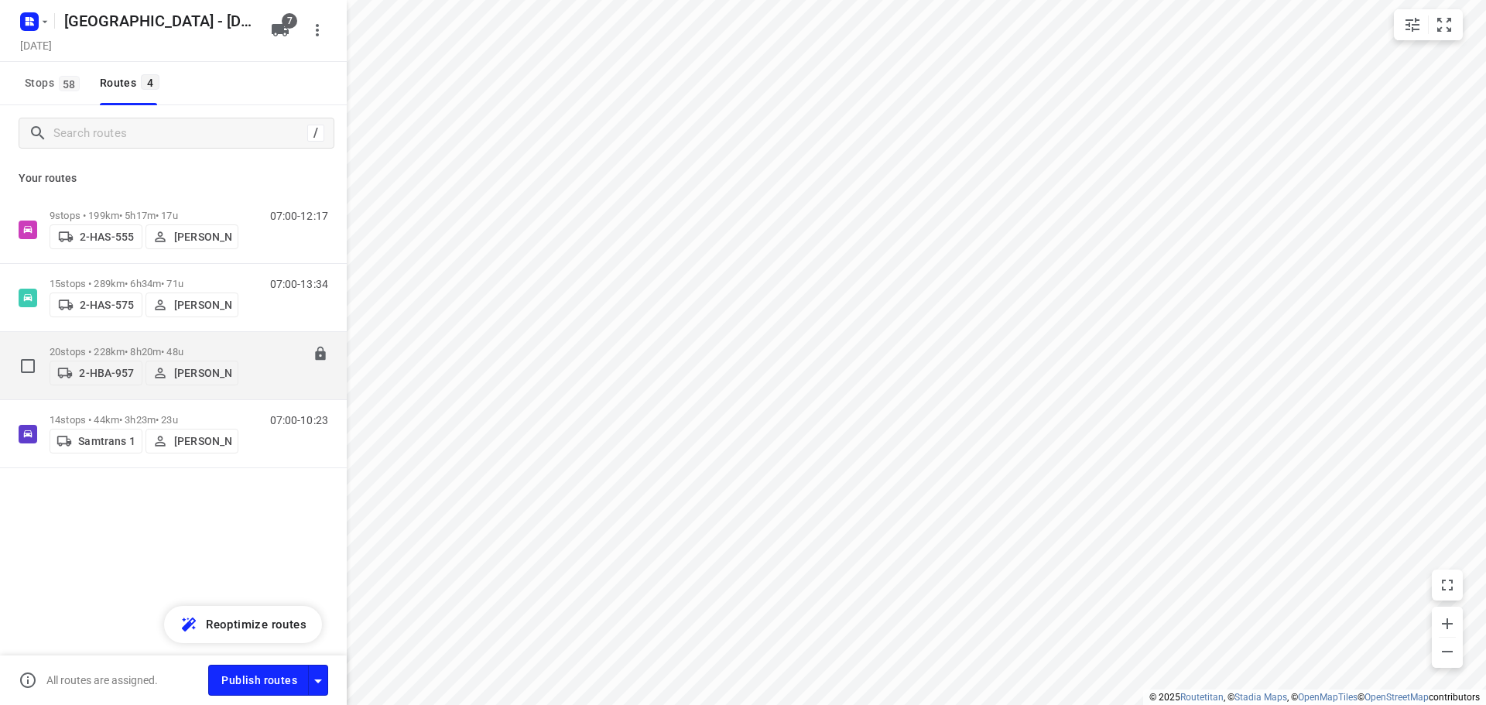
click at [112, 339] on div "20 stops • 228km • 8h20m • 48u 2-HBA-957 [PERSON_NAME]" at bounding box center [144, 365] width 189 height 55
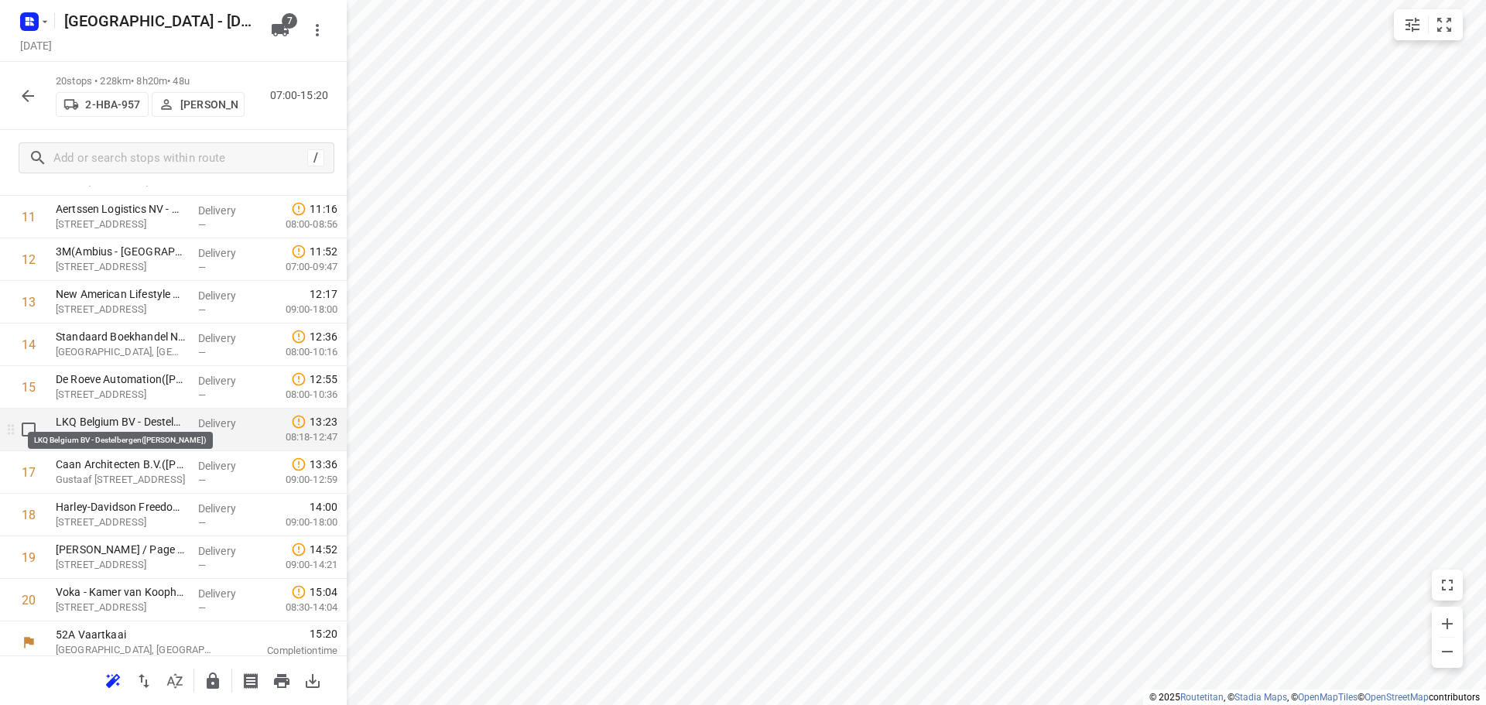
scroll to position [502, 0]
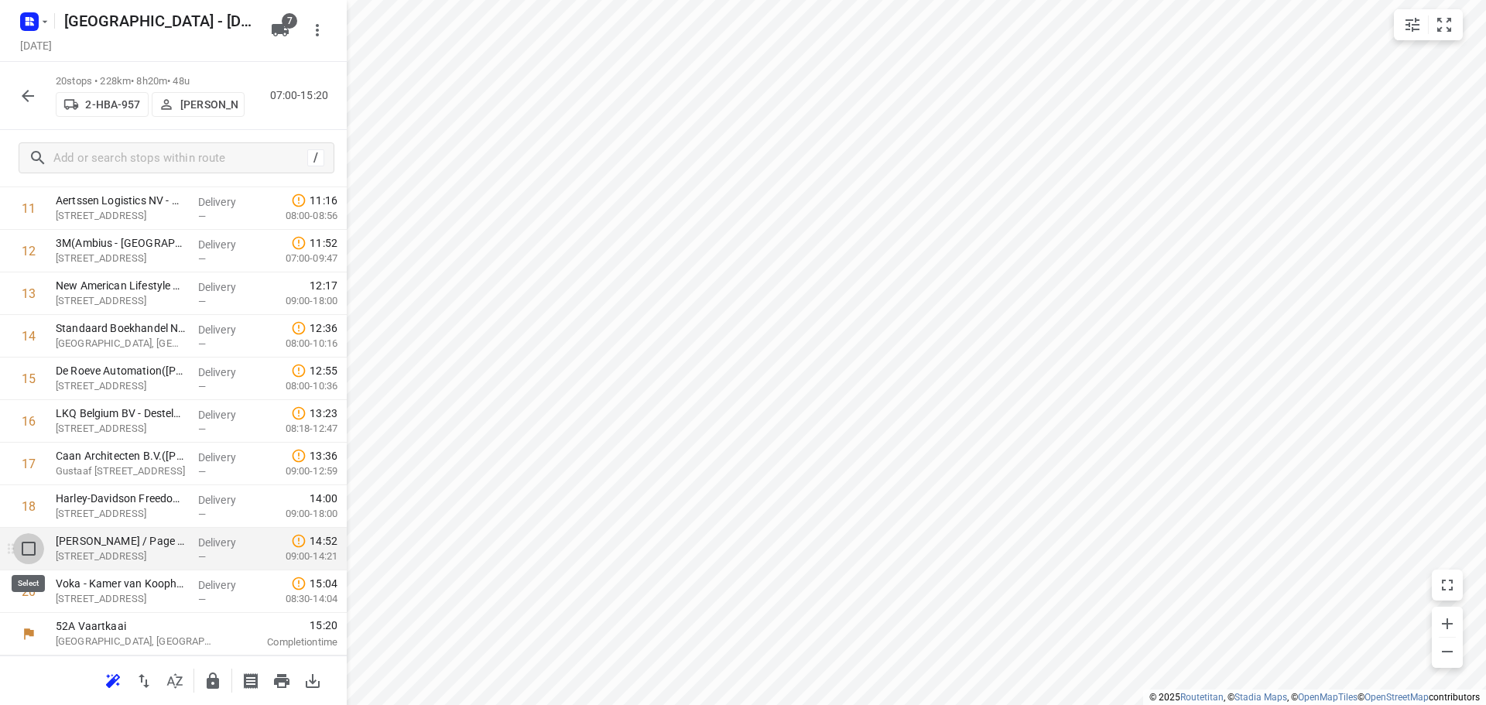
click at [24, 548] on input "checkbox" at bounding box center [28, 548] width 31 height 31
checkbox input "true"
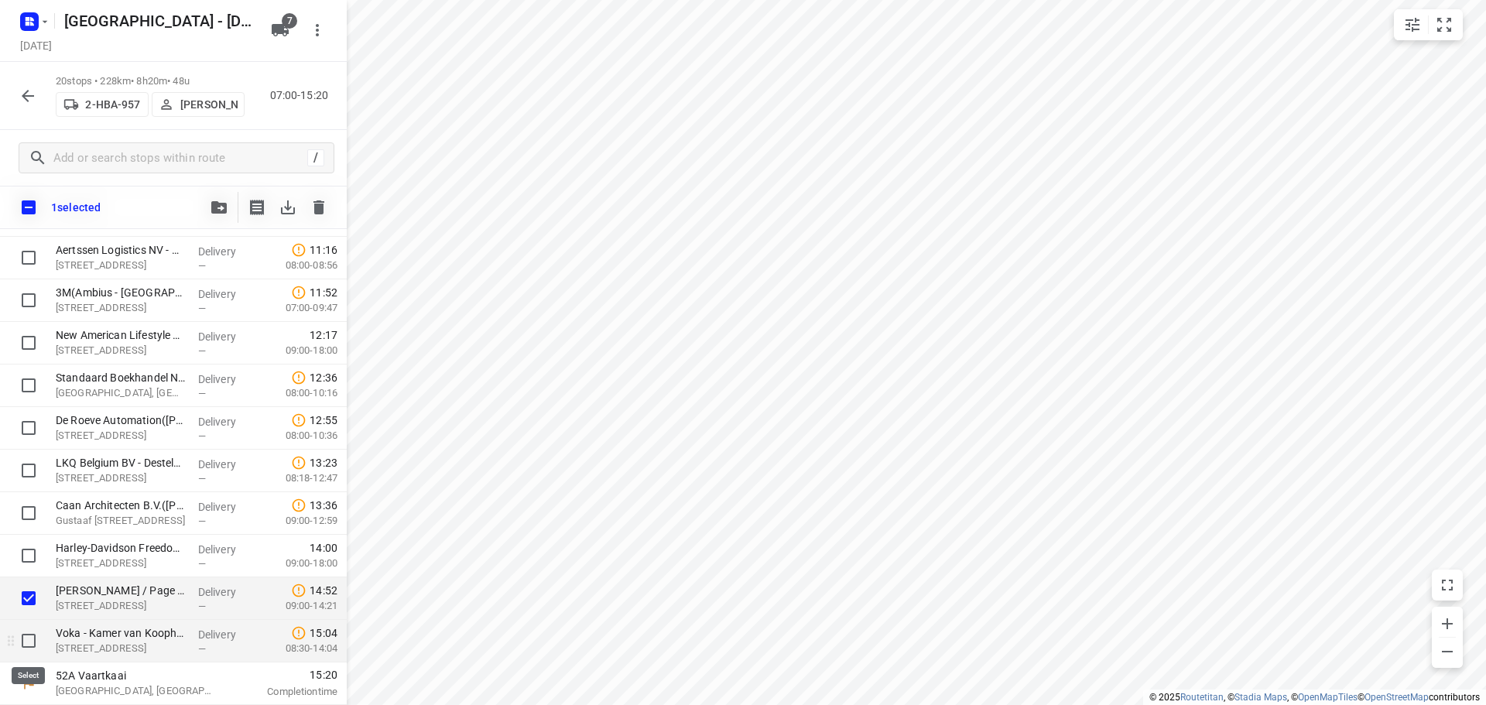
click at [33, 641] on input "checkbox" at bounding box center [28, 640] width 31 height 31
checkbox input "true"
click at [214, 208] on icon "button" at bounding box center [218, 207] width 15 height 12
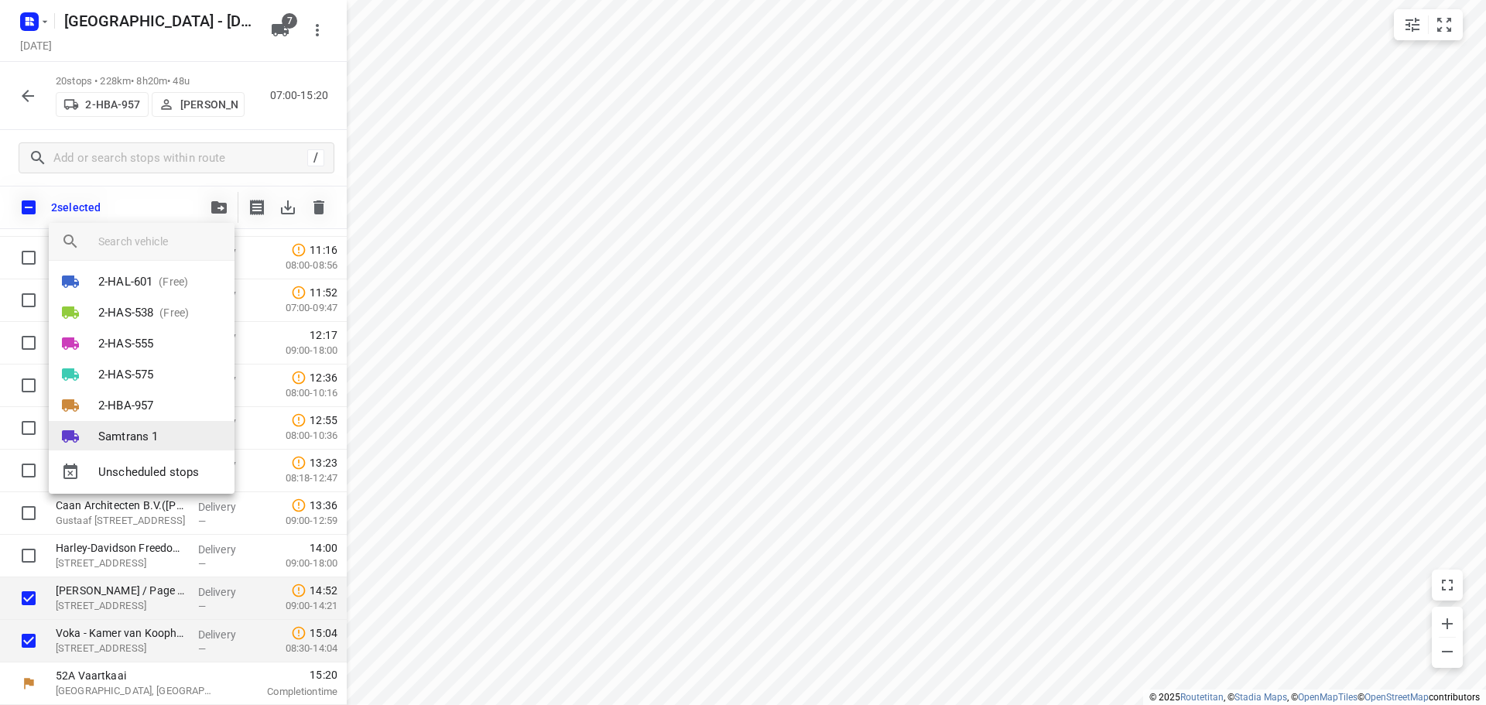
scroll to position [59, 0]
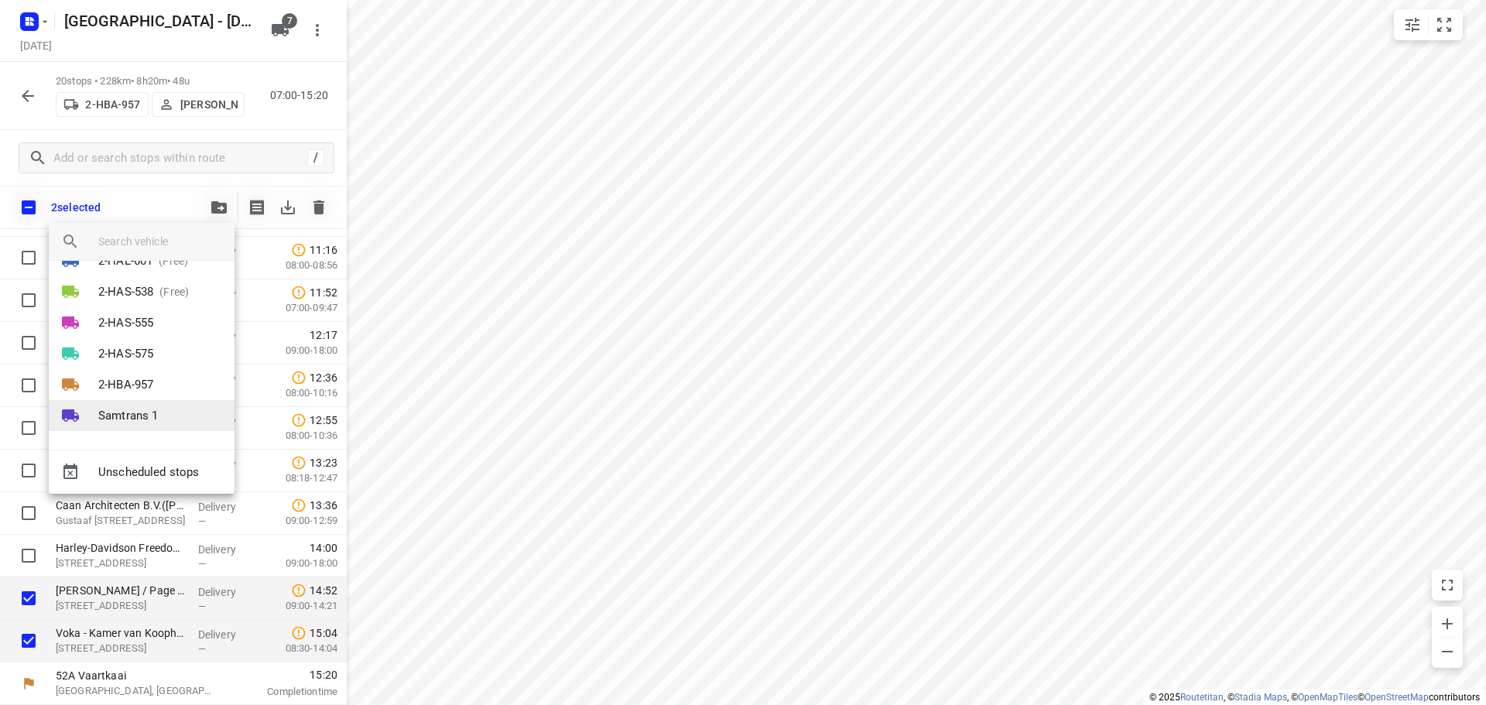
click at [129, 415] on p "Samtrans 1" at bounding box center [128, 416] width 60 height 18
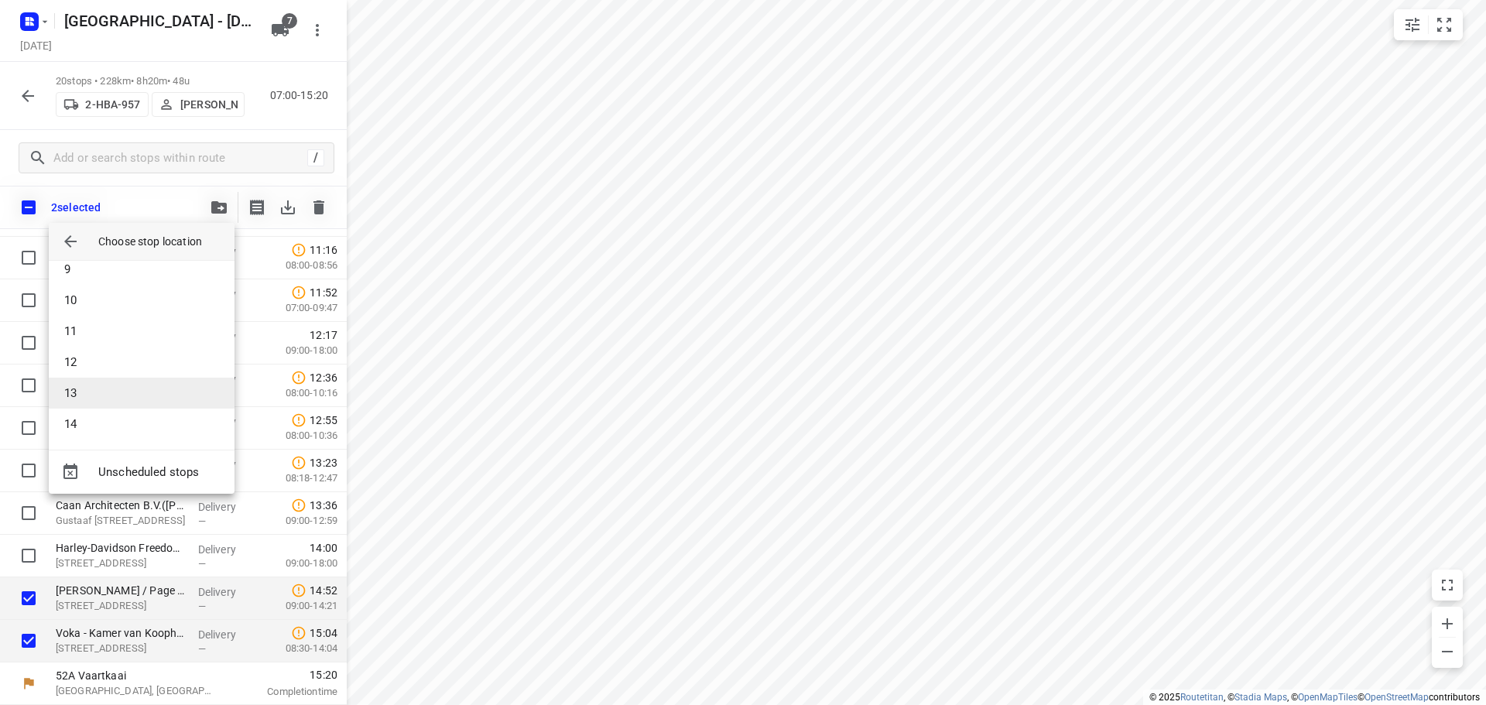
scroll to position [263, 0]
click at [102, 420] on li "14" at bounding box center [142, 421] width 186 height 31
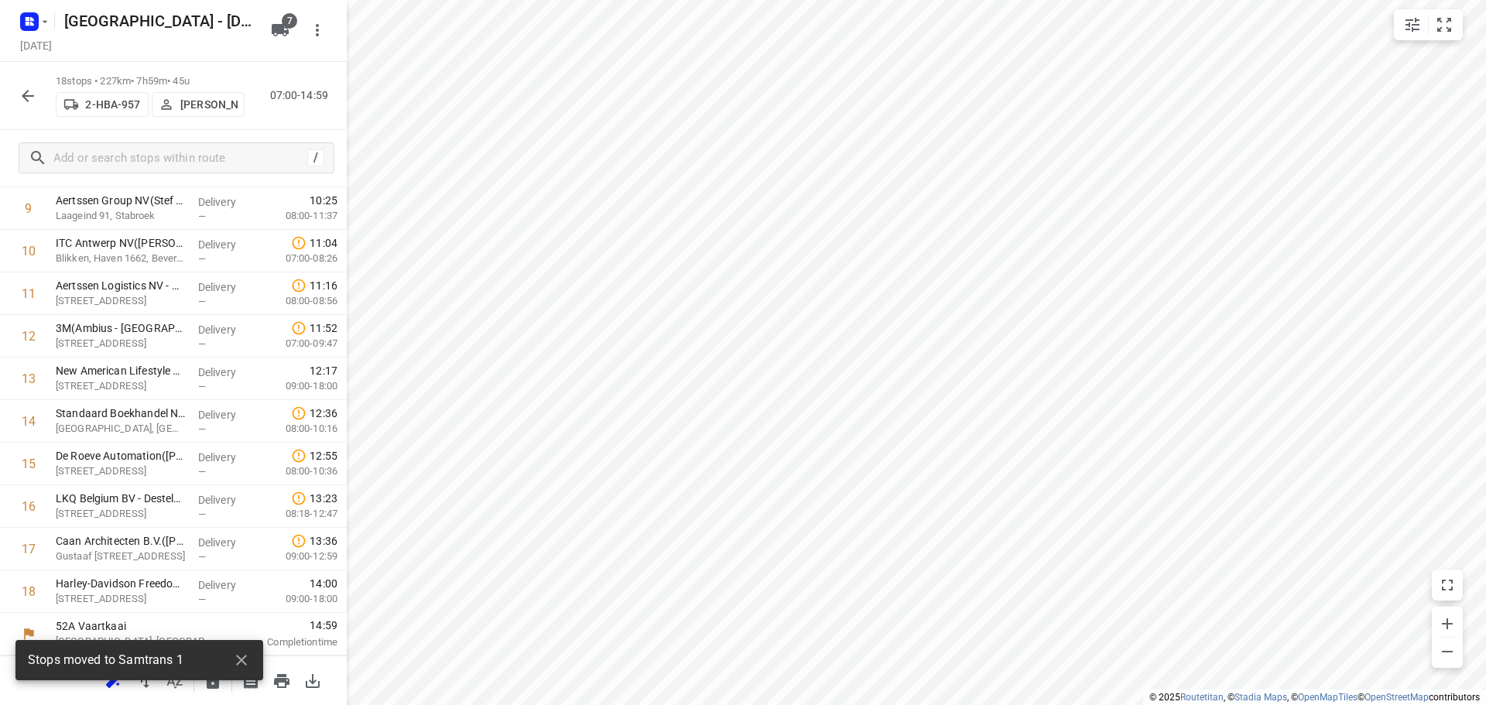
scroll to position [416, 0]
click at [28, 94] on icon "button" at bounding box center [28, 96] width 19 height 19
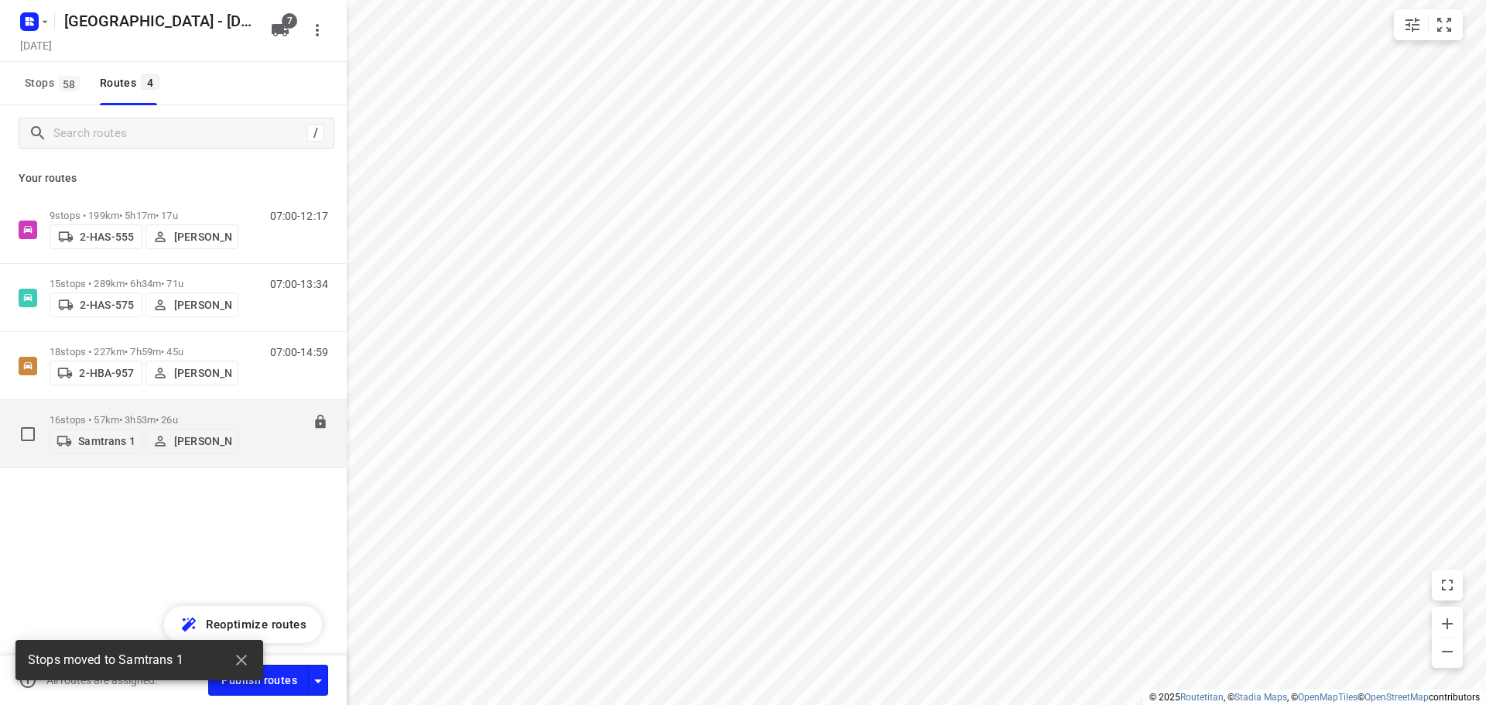
click at [110, 408] on div "16 stops • 57km • 3h53m • 26u Samtrans 1 [PERSON_NAME]" at bounding box center [144, 433] width 189 height 55
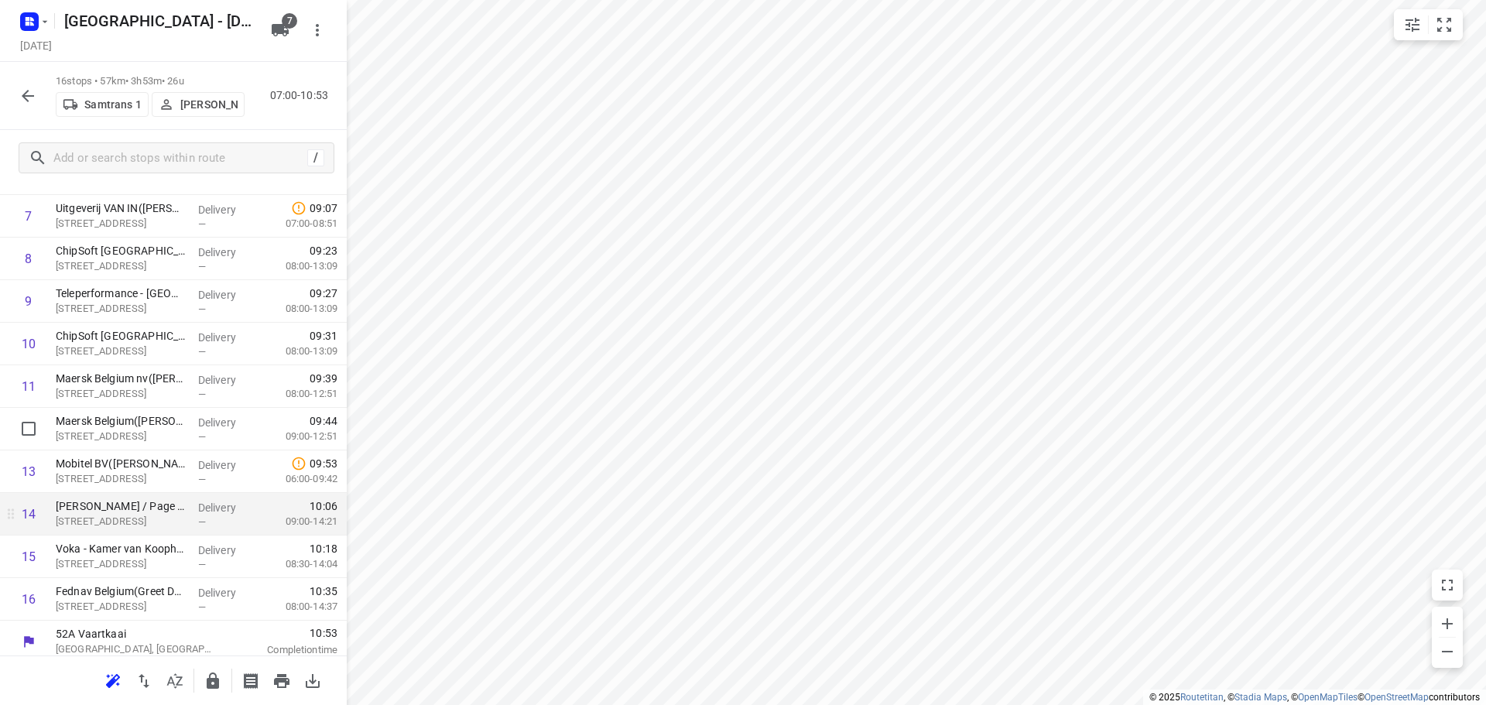
scroll to position [331, 0]
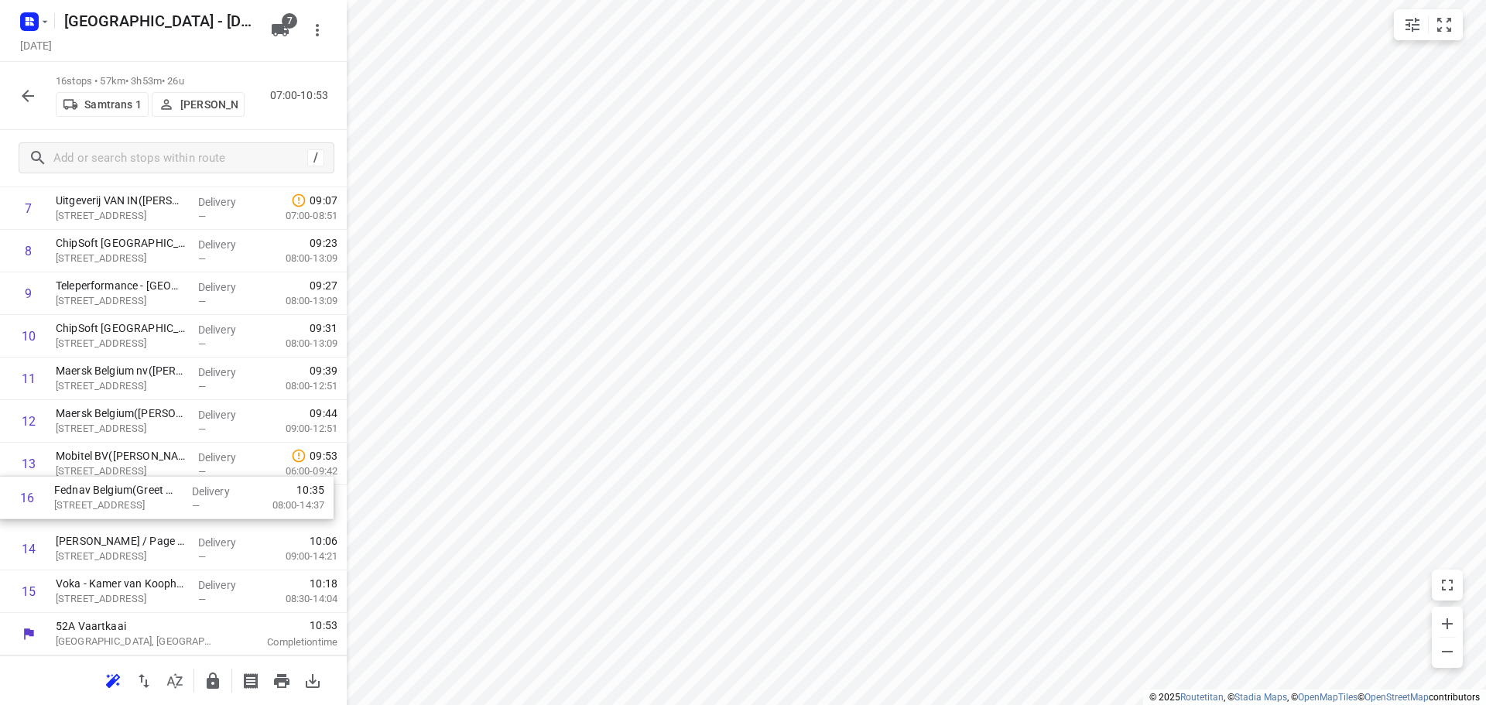
drag, startPoint x: 98, startPoint y: 596, endPoint x: 98, endPoint y: 495, distance: 100.6
click at [98, 495] on div "1 Bisschoppenhoflaan (RVP 122)([PERSON_NAME] (RVP 122)) [STREET_ADDRESS] Delive…" at bounding box center [173, 272] width 347 height 681
click at [24, 94] on icon "button" at bounding box center [28, 96] width 12 height 12
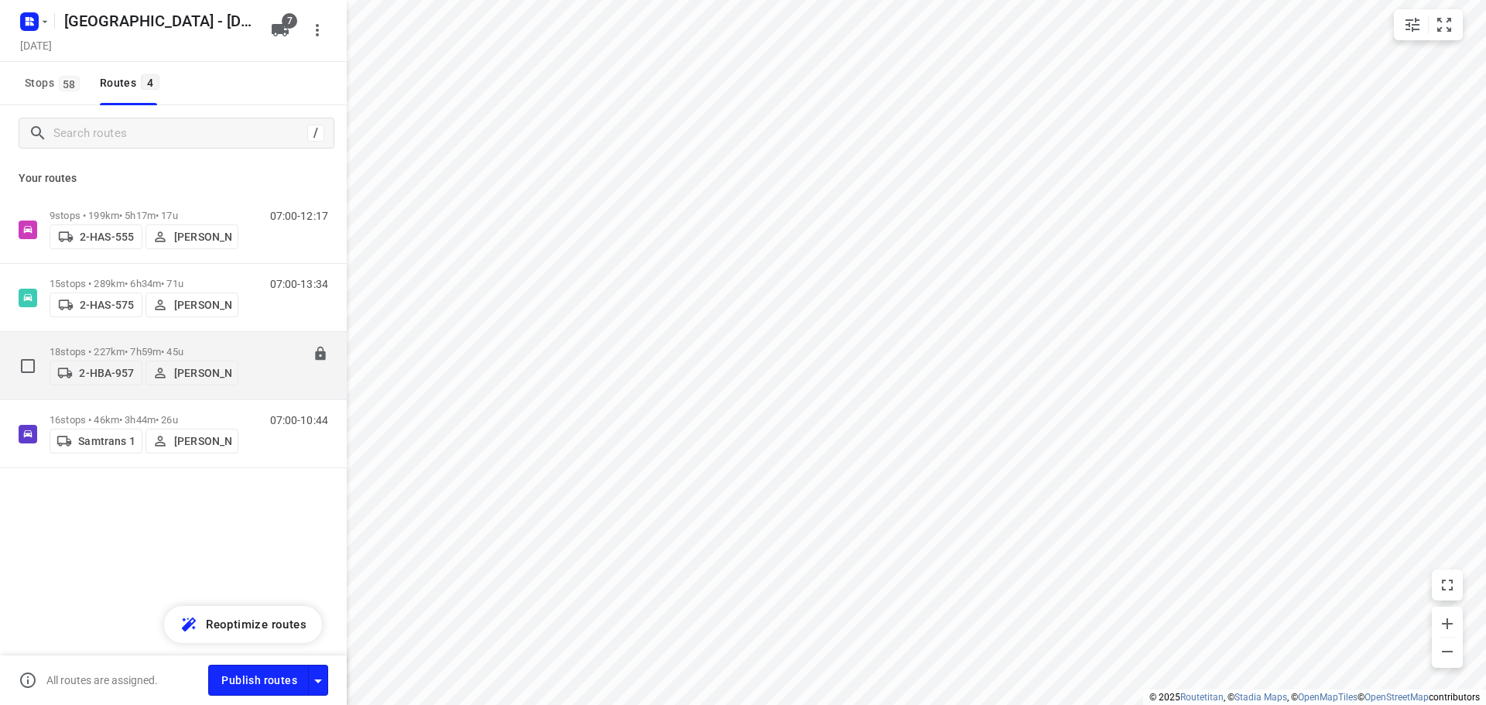
click at [116, 346] on p "18 stops • 227km • 7h59m • 45u" at bounding box center [144, 352] width 189 height 12
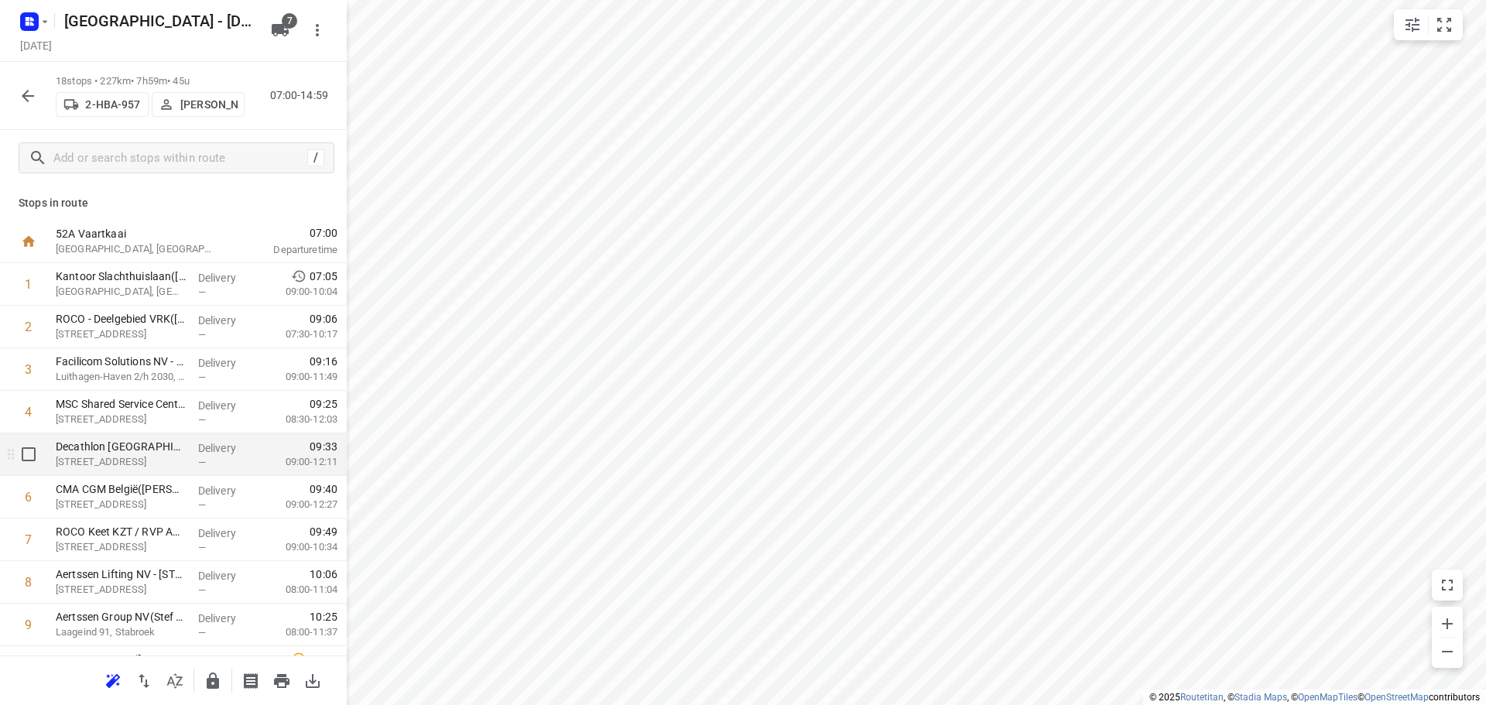
scroll to position [77, 0]
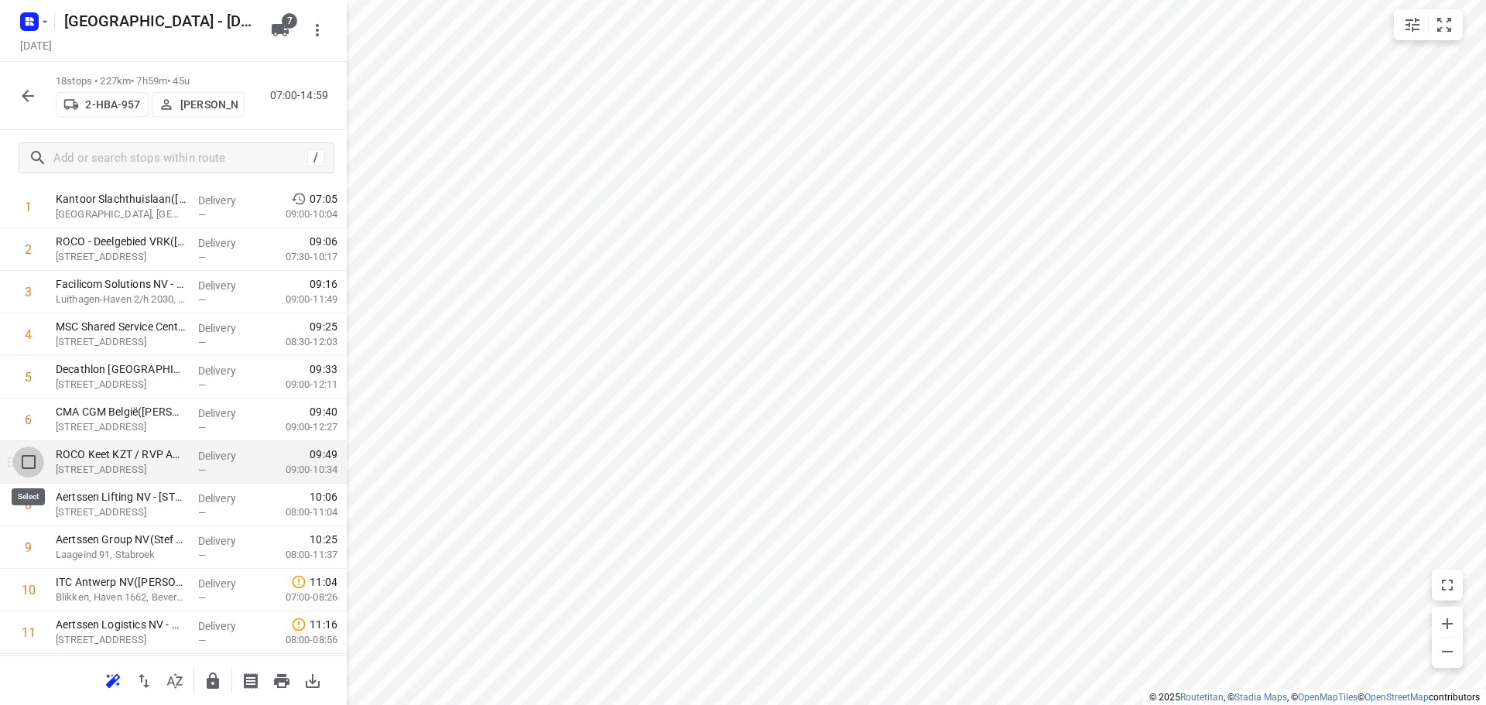
click at [28, 461] on input "checkbox" at bounding box center [28, 462] width 31 height 31
checkbox input "true"
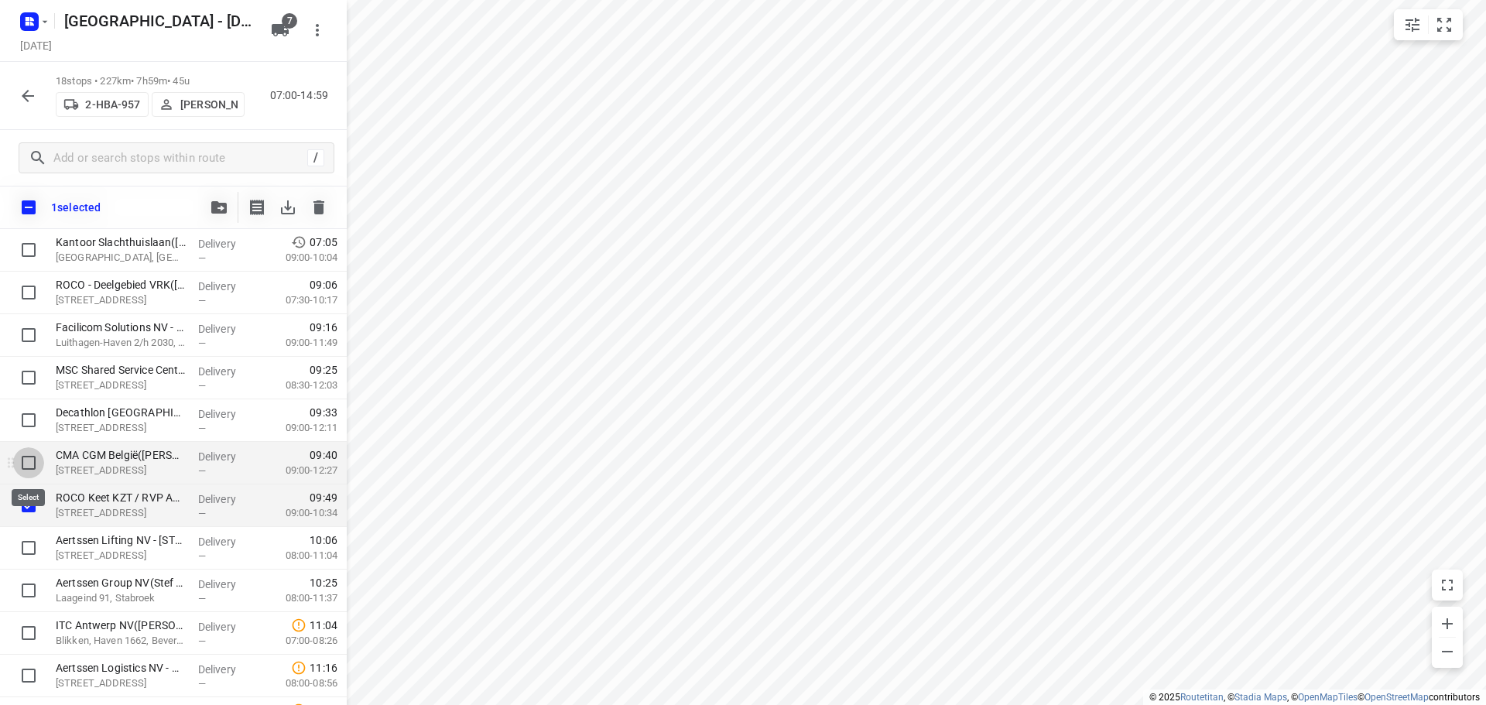
click at [29, 460] on input "checkbox" at bounding box center [28, 462] width 31 height 31
checkbox input "true"
click at [30, 427] on input "checkbox" at bounding box center [28, 420] width 31 height 31
checkbox input "true"
click at [217, 211] on icon "button" at bounding box center [218, 207] width 15 height 12
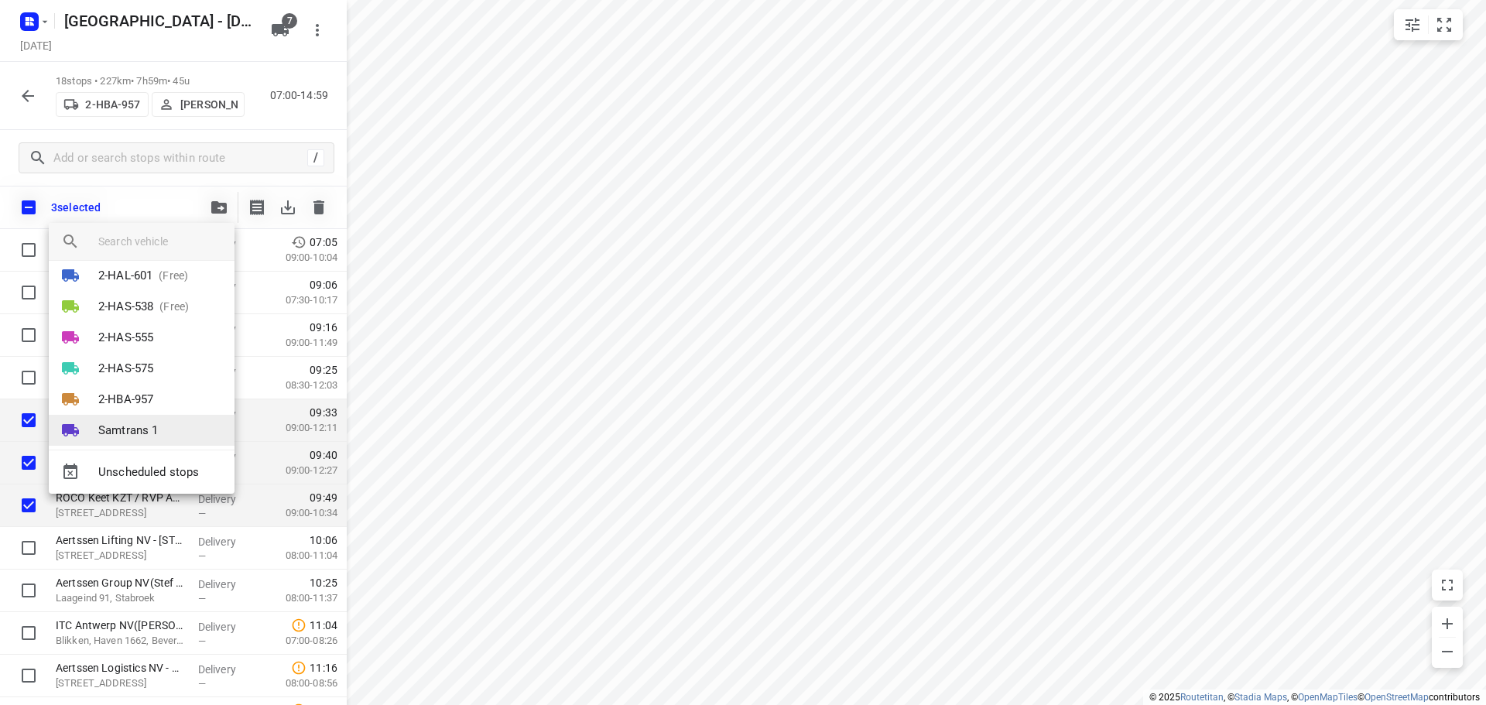
scroll to position [59, 0]
click at [135, 416] on p "Samtrans 1" at bounding box center [128, 416] width 60 height 18
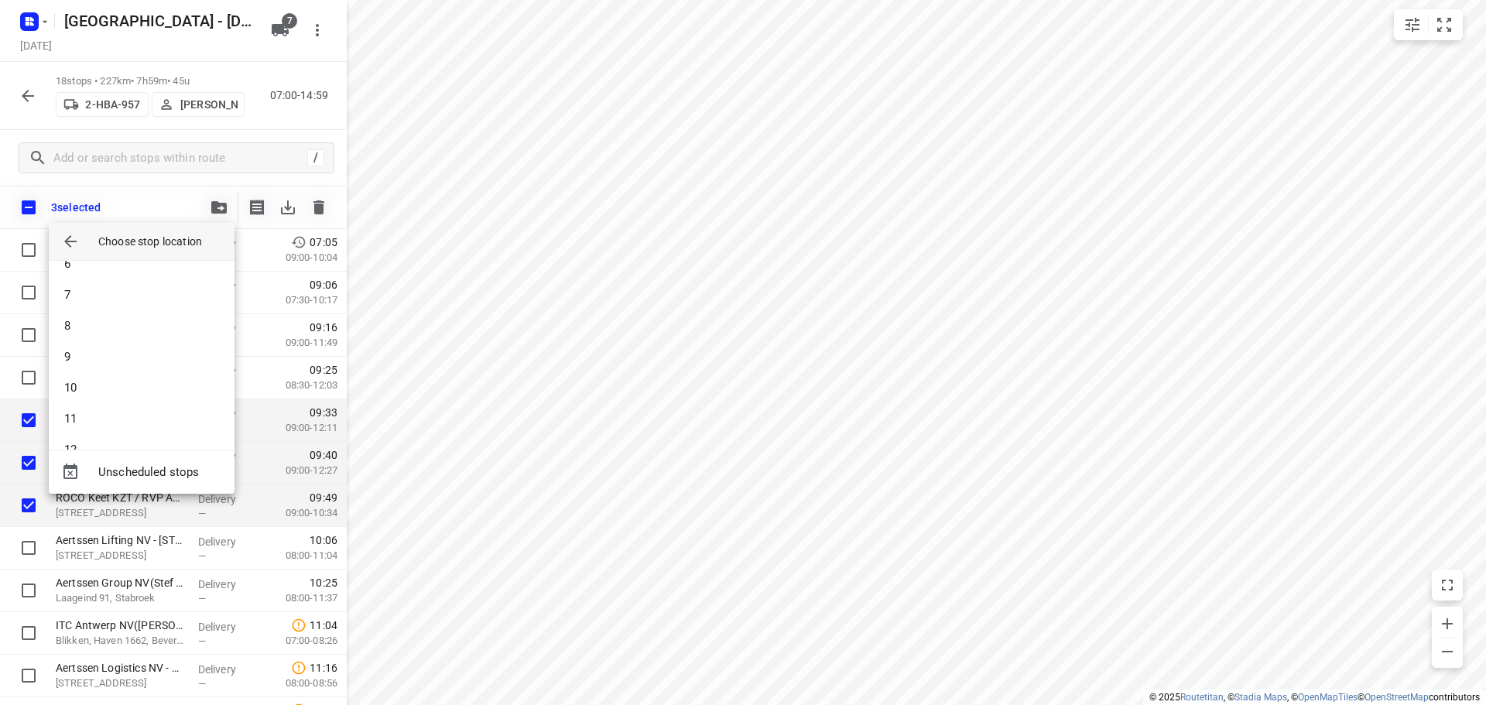
scroll to position [325, 0]
click at [95, 418] on li "16" at bounding box center [142, 421] width 186 height 31
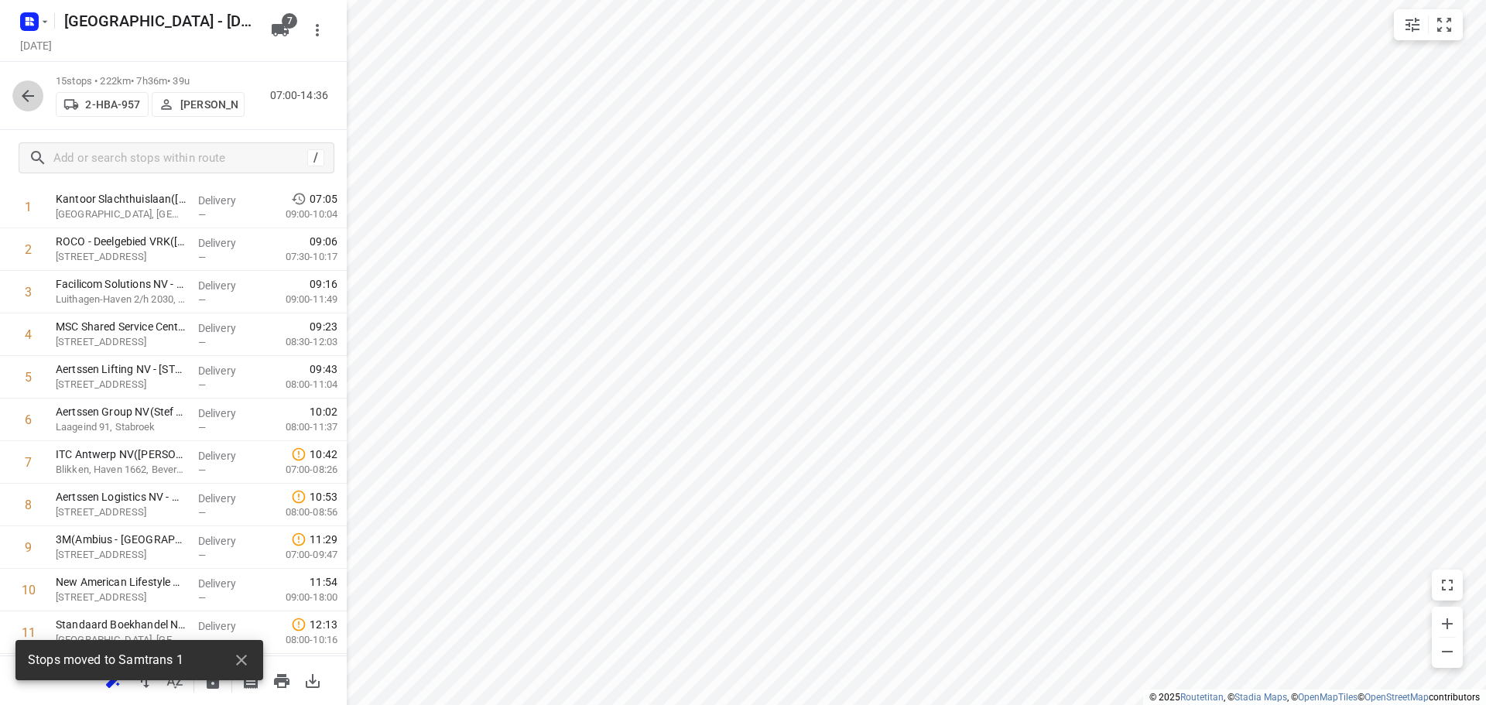
click at [26, 94] on icon "button" at bounding box center [28, 96] width 19 height 19
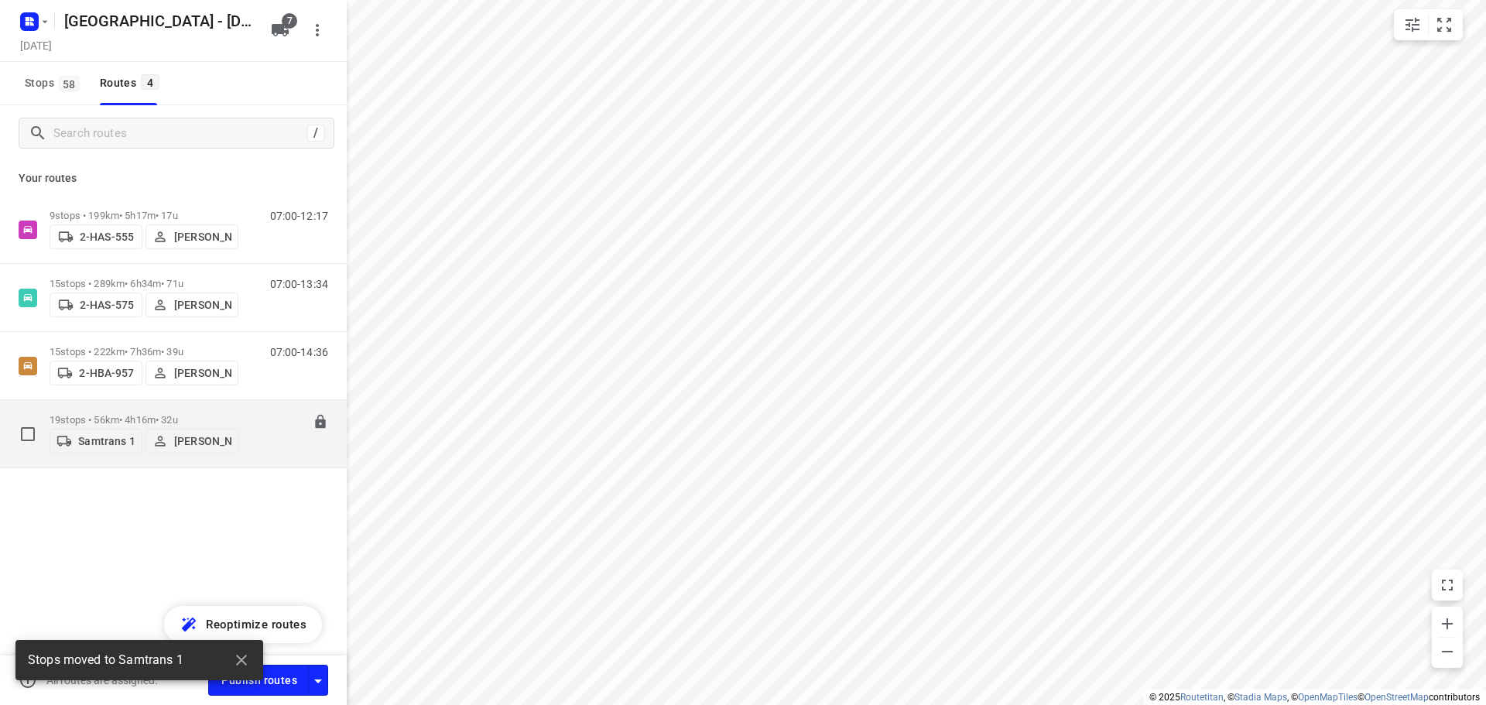
click at [100, 414] on p "19 stops • 56km • 4h16m • 32u" at bounding box center [144, 420] width 189 height 12
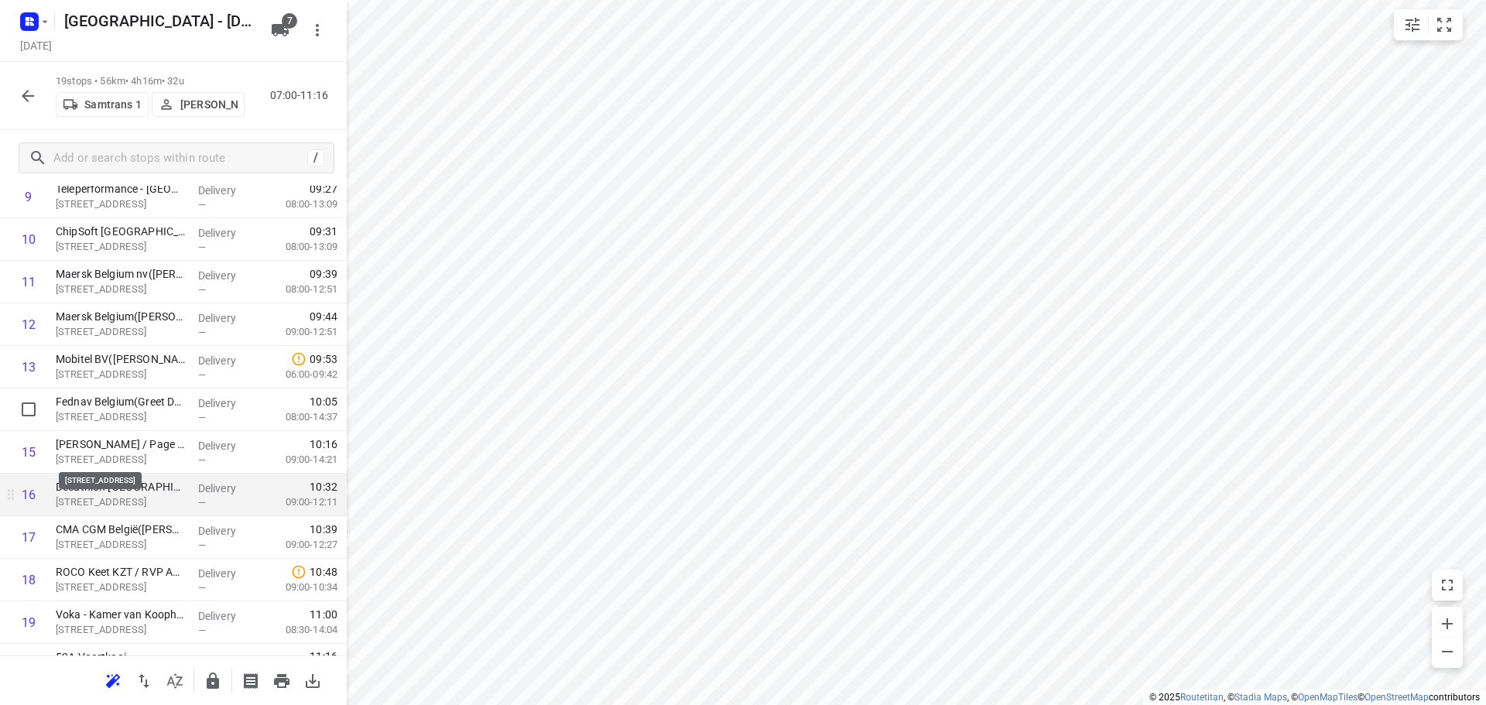
scroll to position [459, 0]
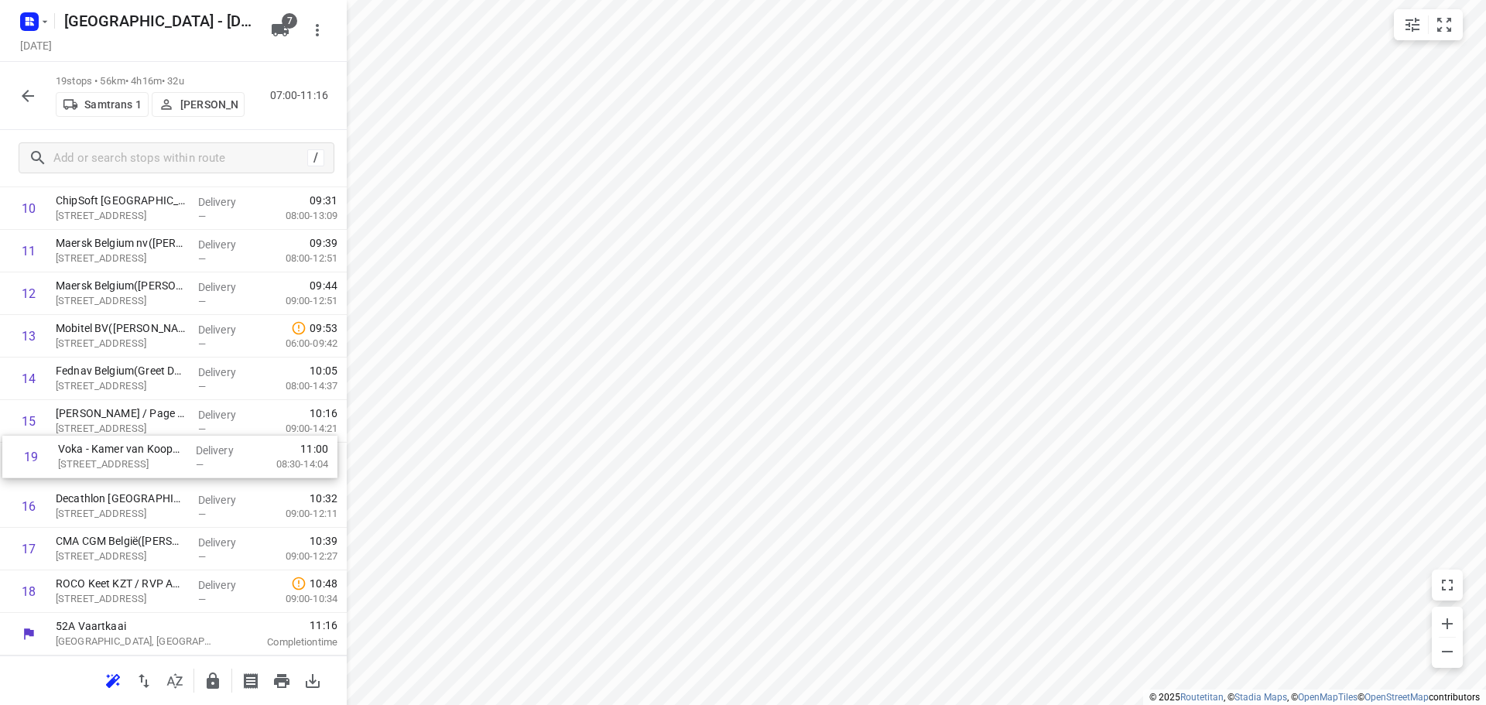
drag, startPoint x: 107, startPoint y: 591, endPoint x: 106, endPoint y: 453, distance: 138.5
click at [106, 453] on div "1 Bisschoppenhoflaan (RVP 122)([PERSON_NAME] (RVP 122)) [STREET_ADDRESS] Delive…" at bounding box center [173, 208] width 347 height 809
drag, startPoint x: 111, startPoint y: 550, endPoint x: 104, endPoint y: 495, distance: 54.6
click at [104, 495] on div "1 Bisschoppenhoflaan (RVP 122)([PERSON_NAME] (RVP 122)) [STREET_ADDRESS] Delive…" at bounding box center [173, 208] width 347 height 809
click at [22, 96] on icon "button" at bounding box center [28, 96] width 19 height 19
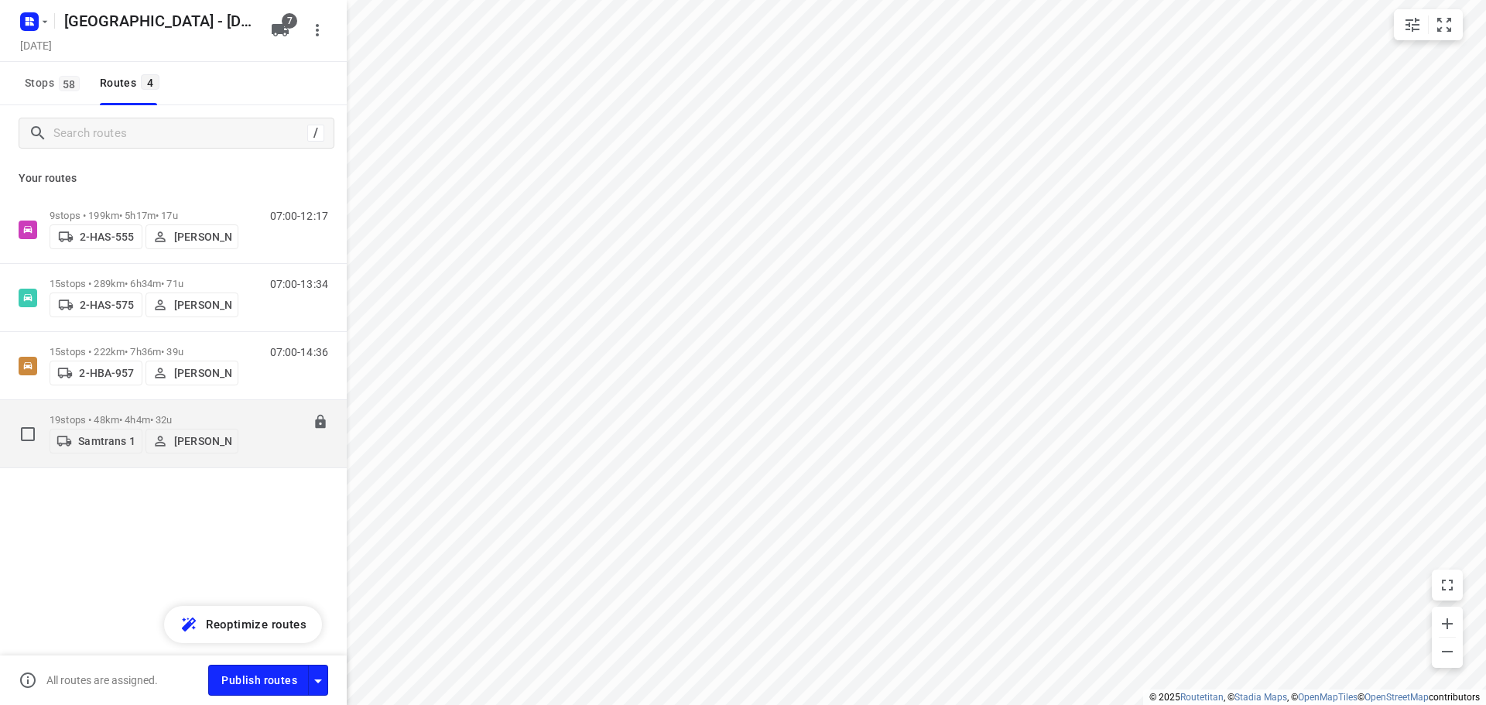
click at [136, 409] on div "19 stops • 48km • 4h4m • 32u Samtrans 1 Wilfried Samtrans" at bounding box center [144, 433] width 189 height 55
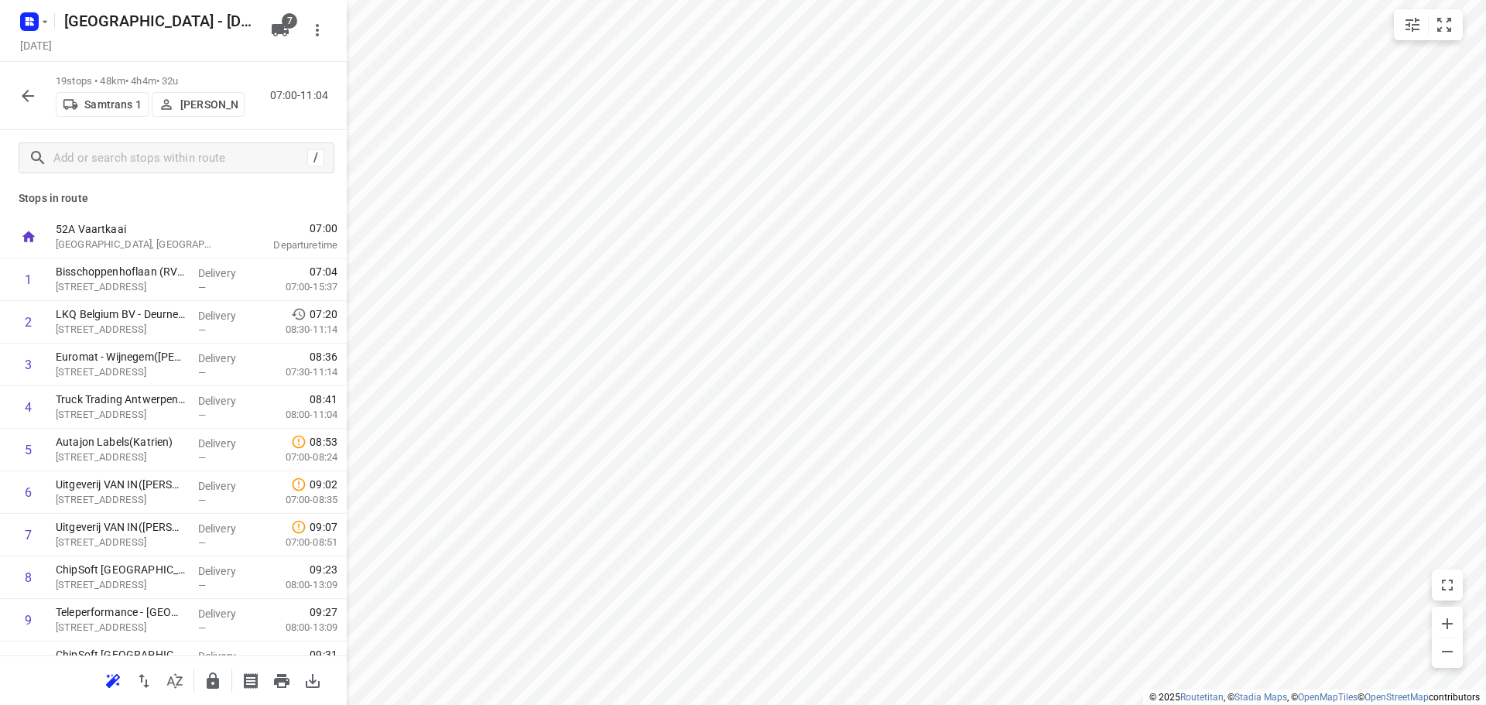
scroll to position [0, 0]
click at [29, 98] on icon "button" at bounding box center [28, 96] width 19 height 19
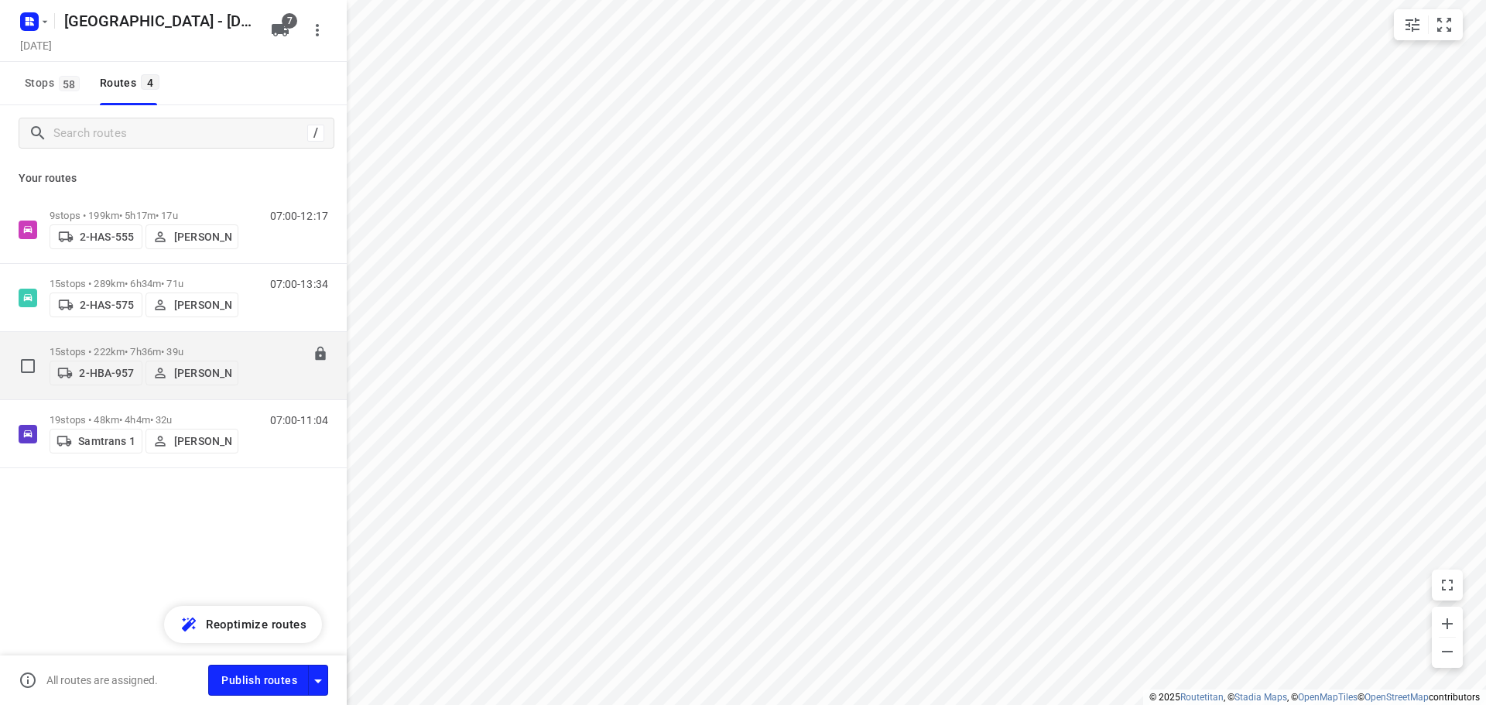
click at [106, 346] on p "15 stops • 222km • 7h36m • 39u" at bounding box center [144, 352] width 189 height 12
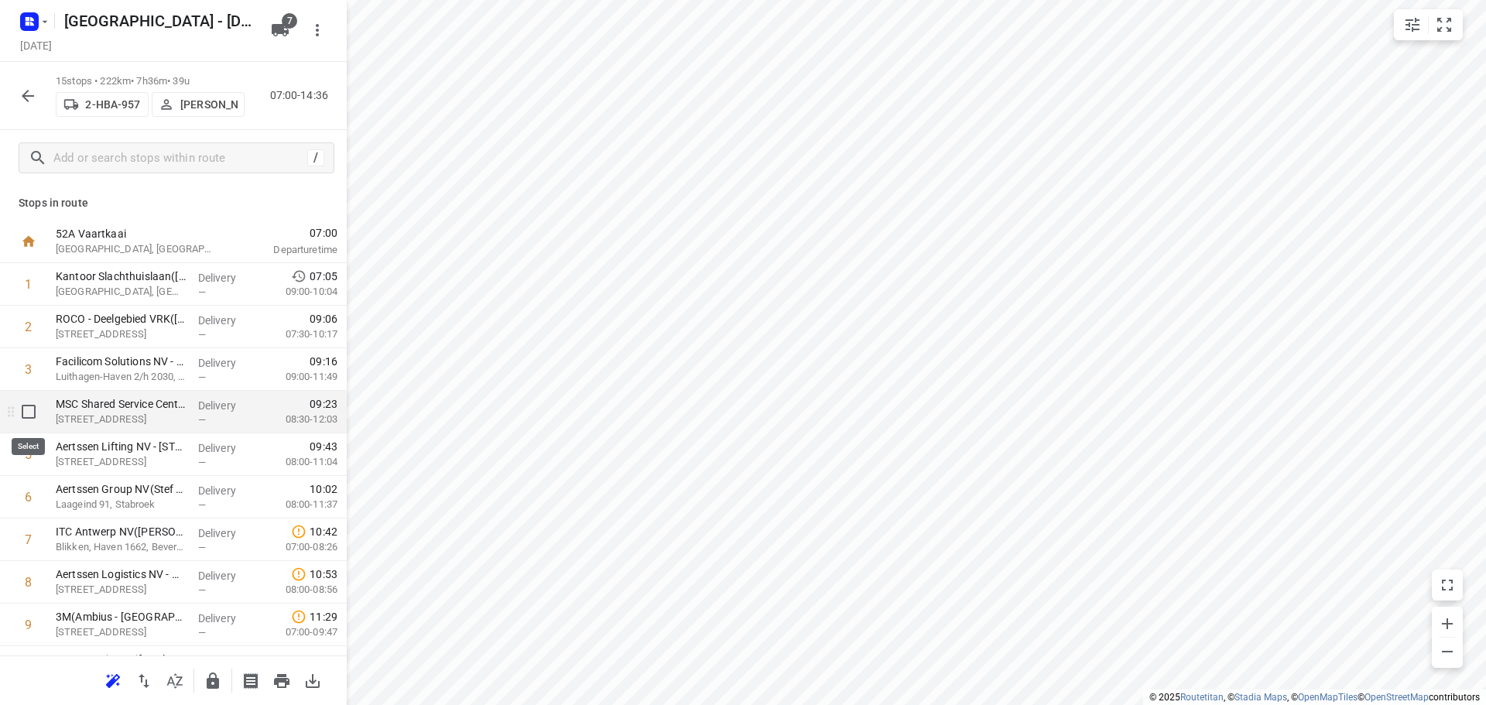
click at [26, 406] on input "checkbox" at bounding box center [28, 411] width 31 height 31
checkbox input "true"
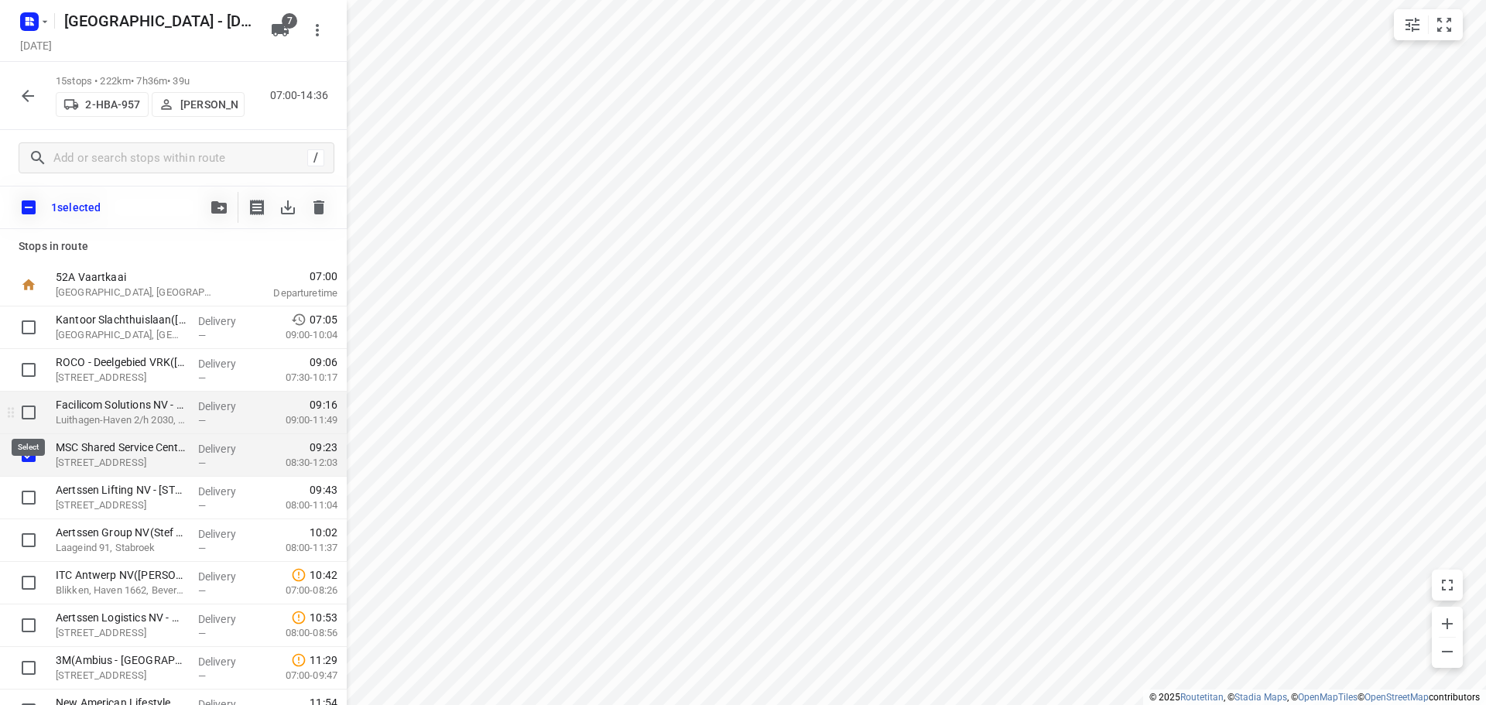
click at [33, 411] on input "checkbox" at bounding box center [28, 412] width 31 height 31
checkbox input "true"
click at [213, 206] on icon "button" at bounding box center [218, 207] width 15 height 12
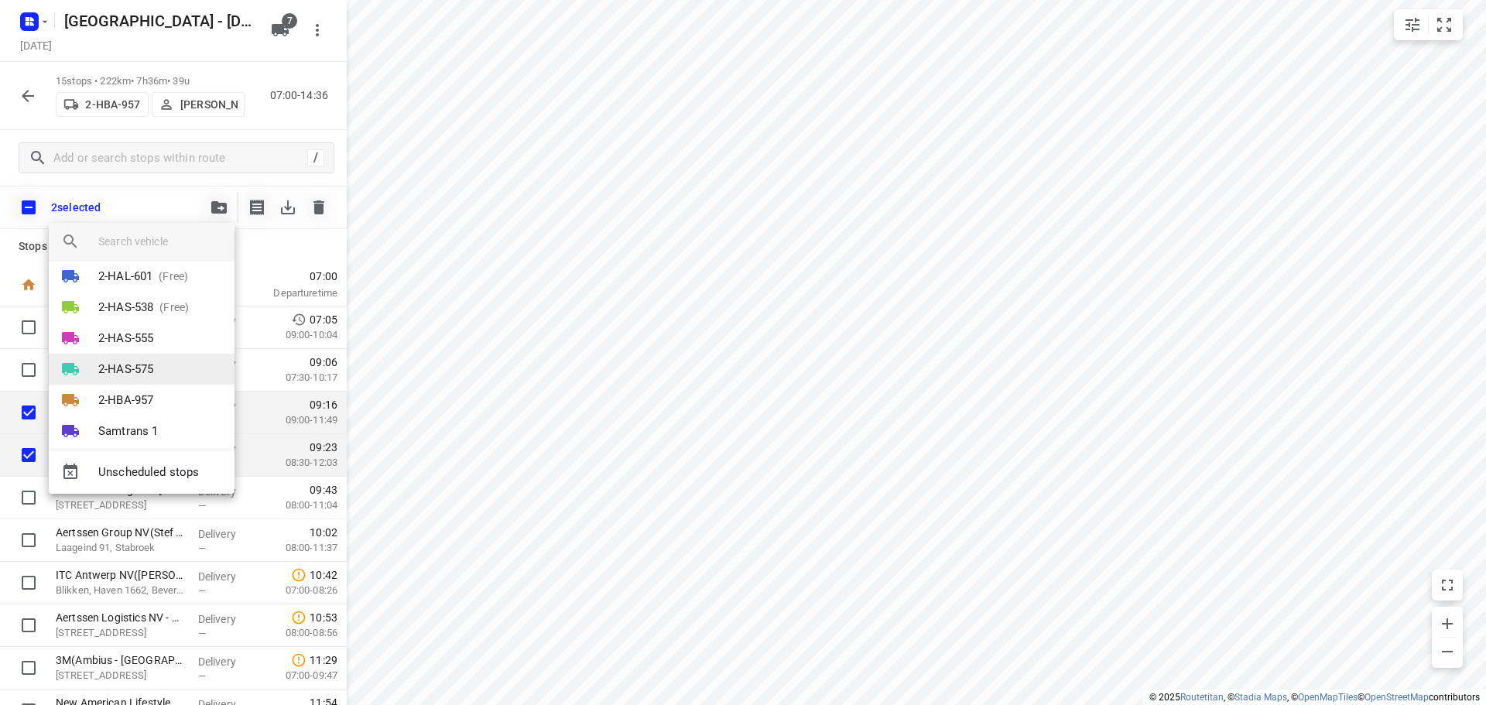
scroll to position [59, 0]
click at [128, 405] on li "Samtrans 1" at bounding box center [142, 415] width 186 height 31
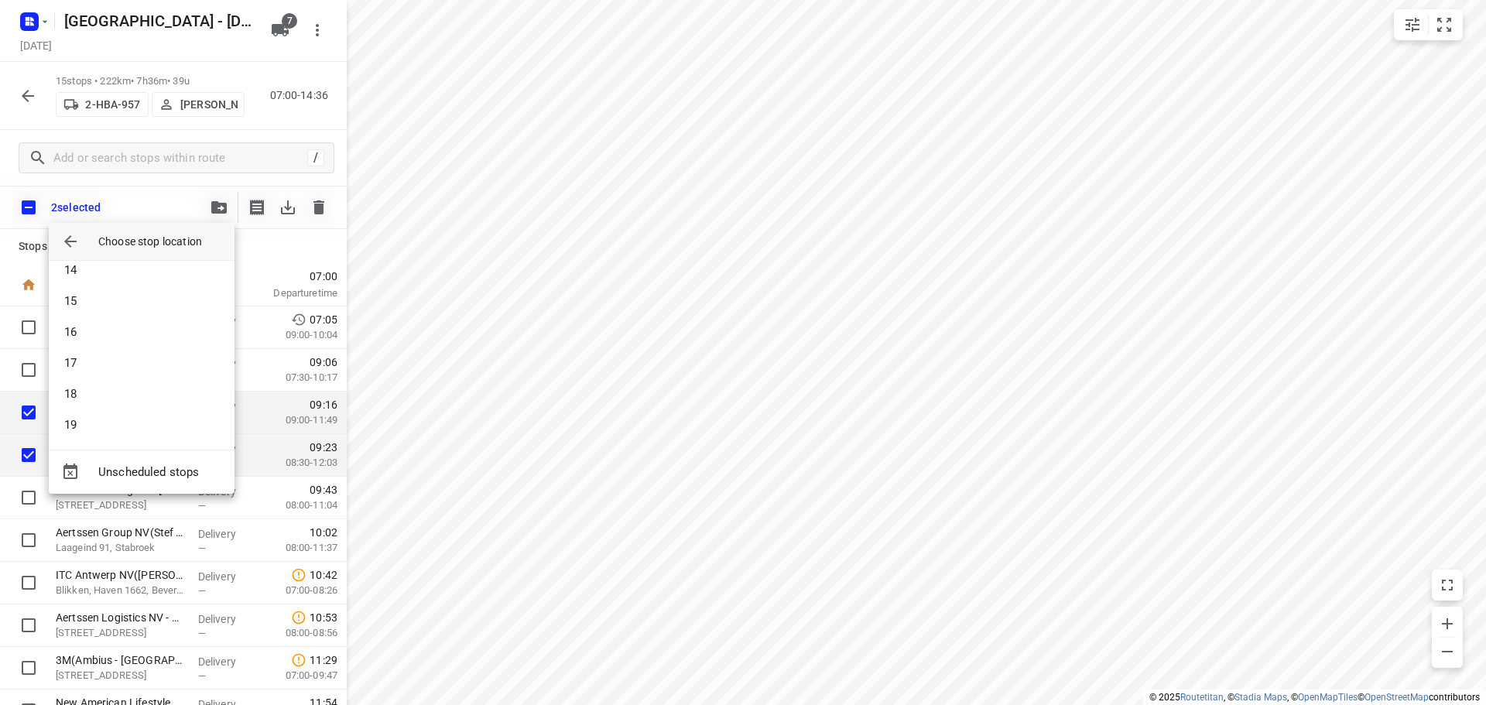
scroll to position [418, 0]
click at [83, 386] on li "18" at bounding box center [142, 390] width 186 height 31
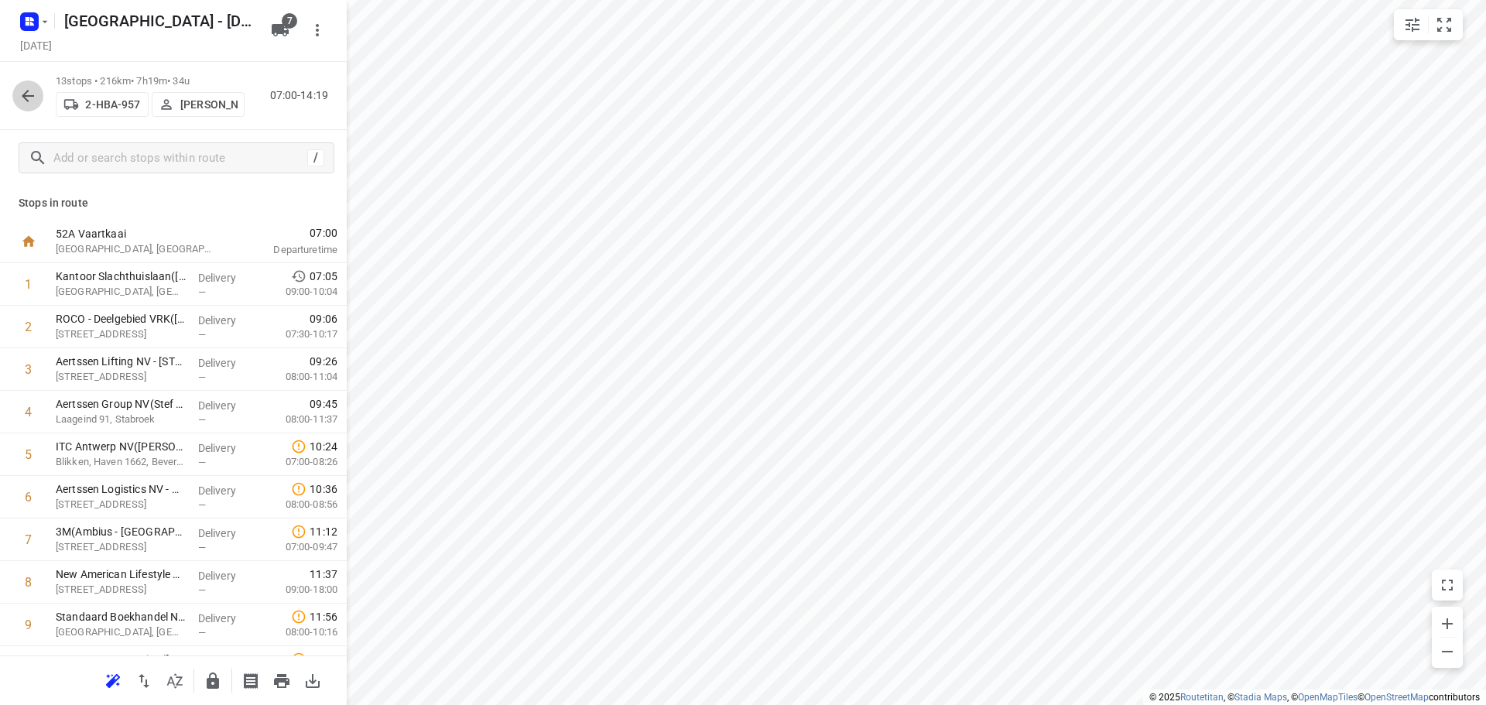
click at [24, 93] on icon "button" at bounding box center [28, 96] width 19 height 19
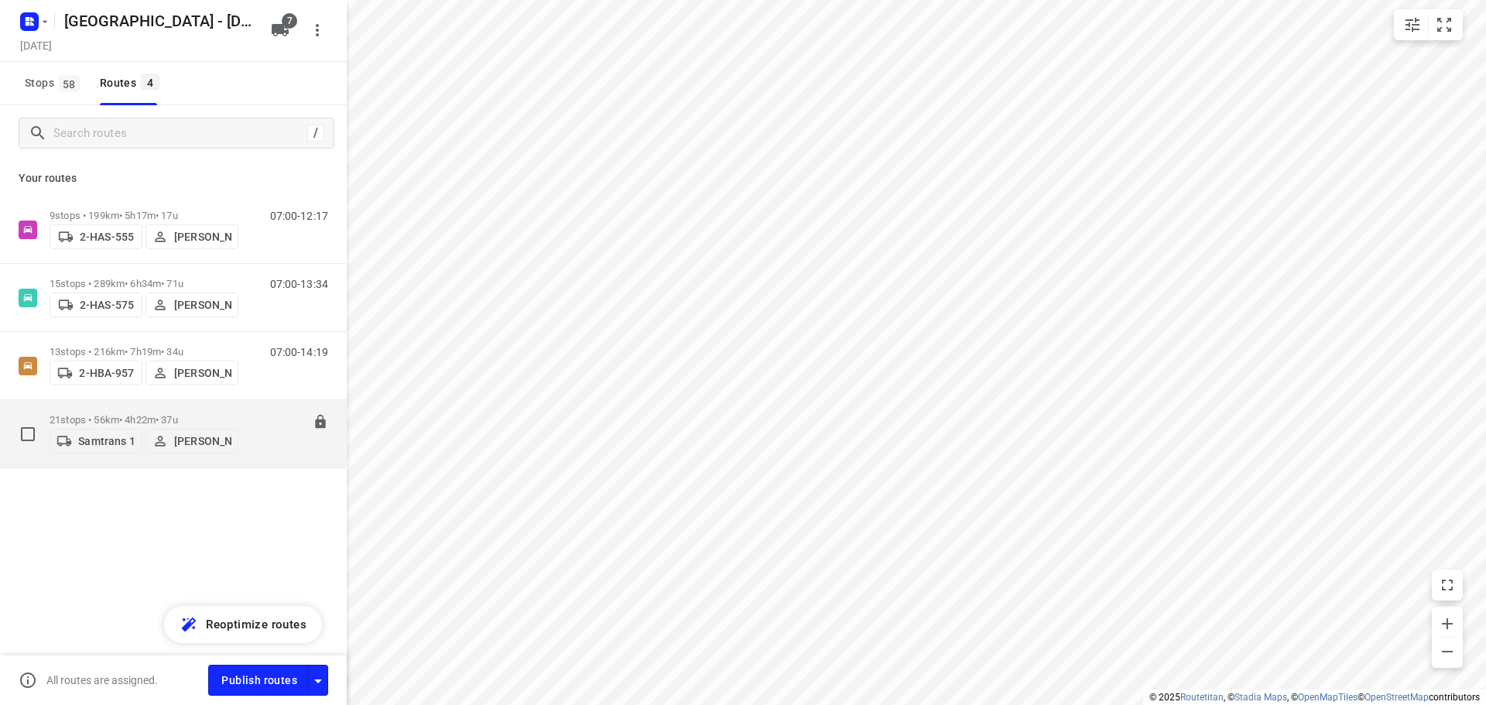
click at [88, 414] on p "21 stops • 56km • 4h22m • 37u" at bounding box center [144, 420] width 189 height 12
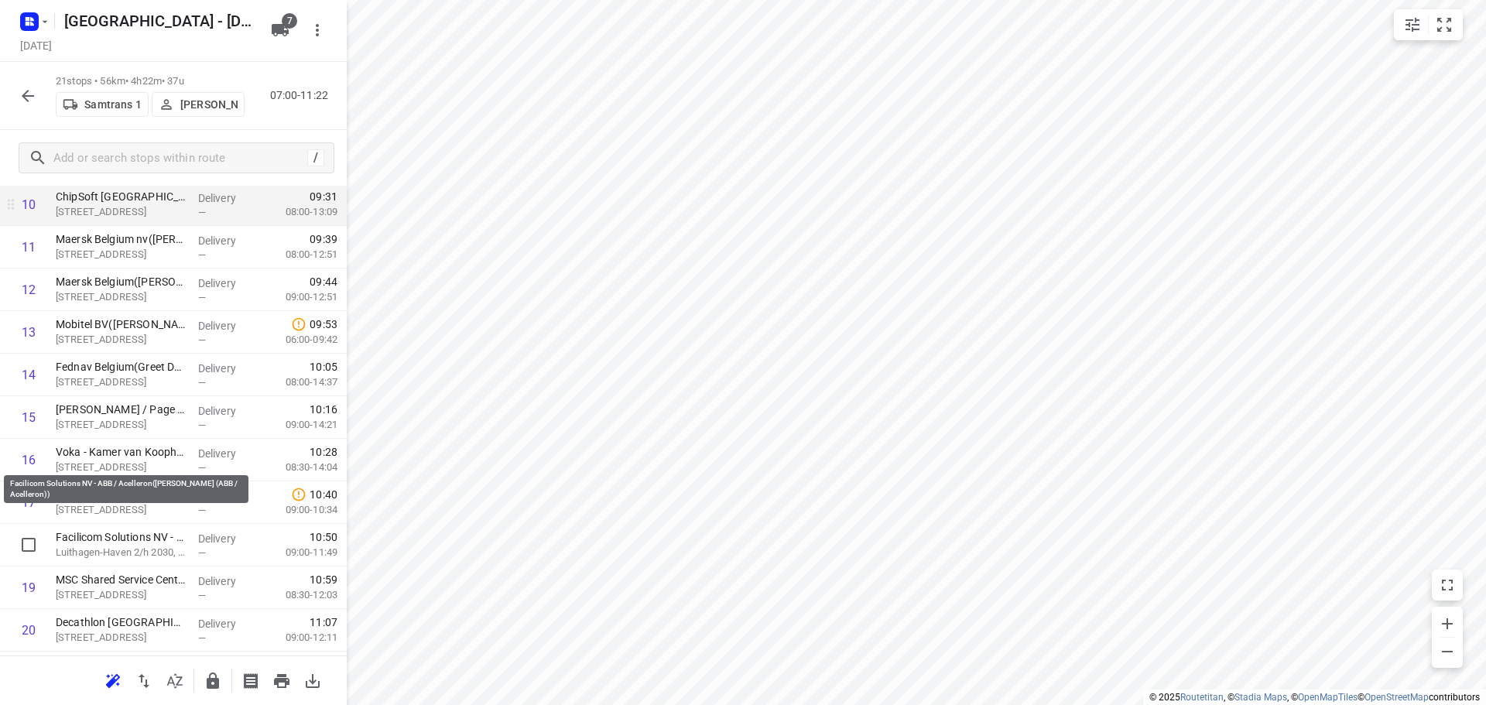
scroll to position [544, 0]
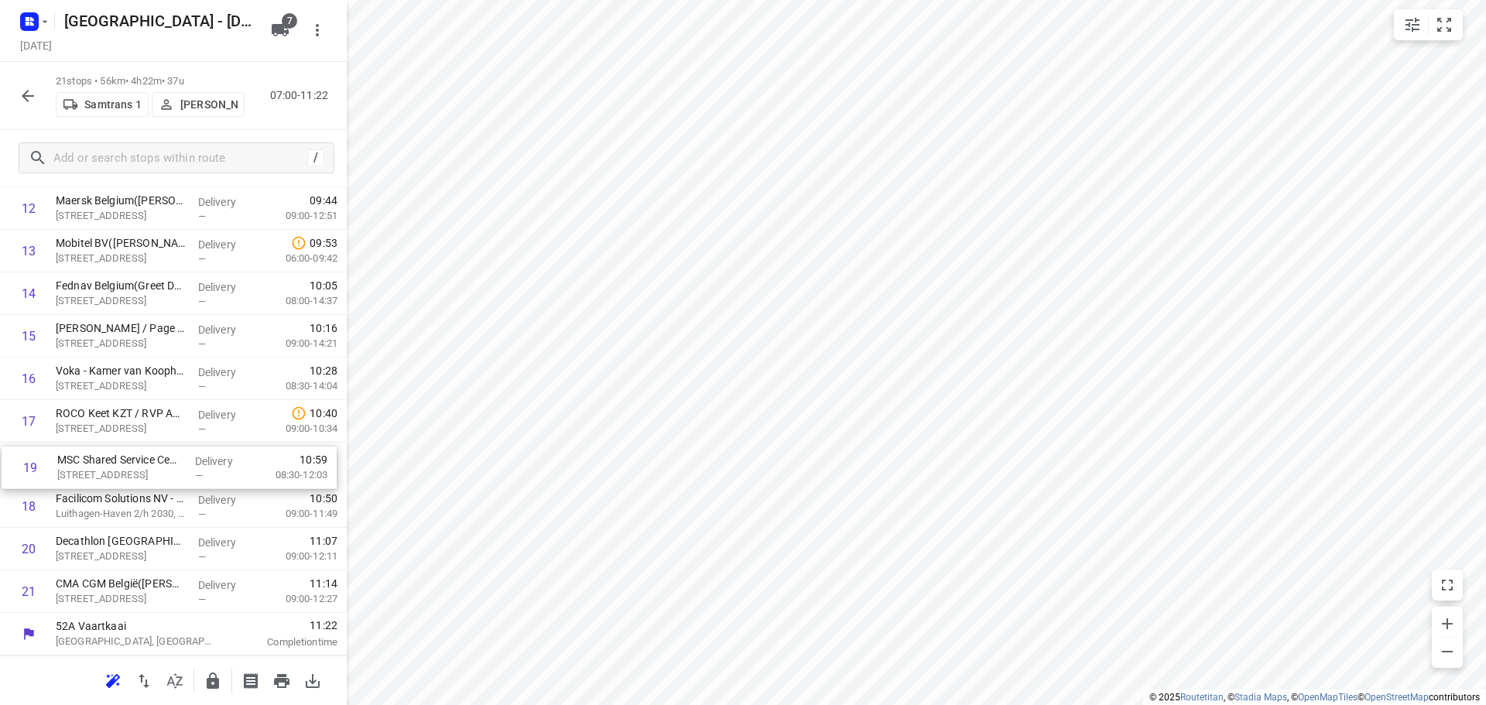
drag, startPoint x: 102, startPoint y: 509, endPoint x: 104, endPoint y: 464, distance: 45.7
click at [104, 464] on div "1 Bisschoppenhoflaan (RVP 122)([PERSON_NAME] (RVP 122)) [STREET_ADDRESS] Delive…" at bounding box center [173, 166] width 347 height 894
click at [26, 91] on icon "button" at bounding box center [28, 96] width 12 height 12
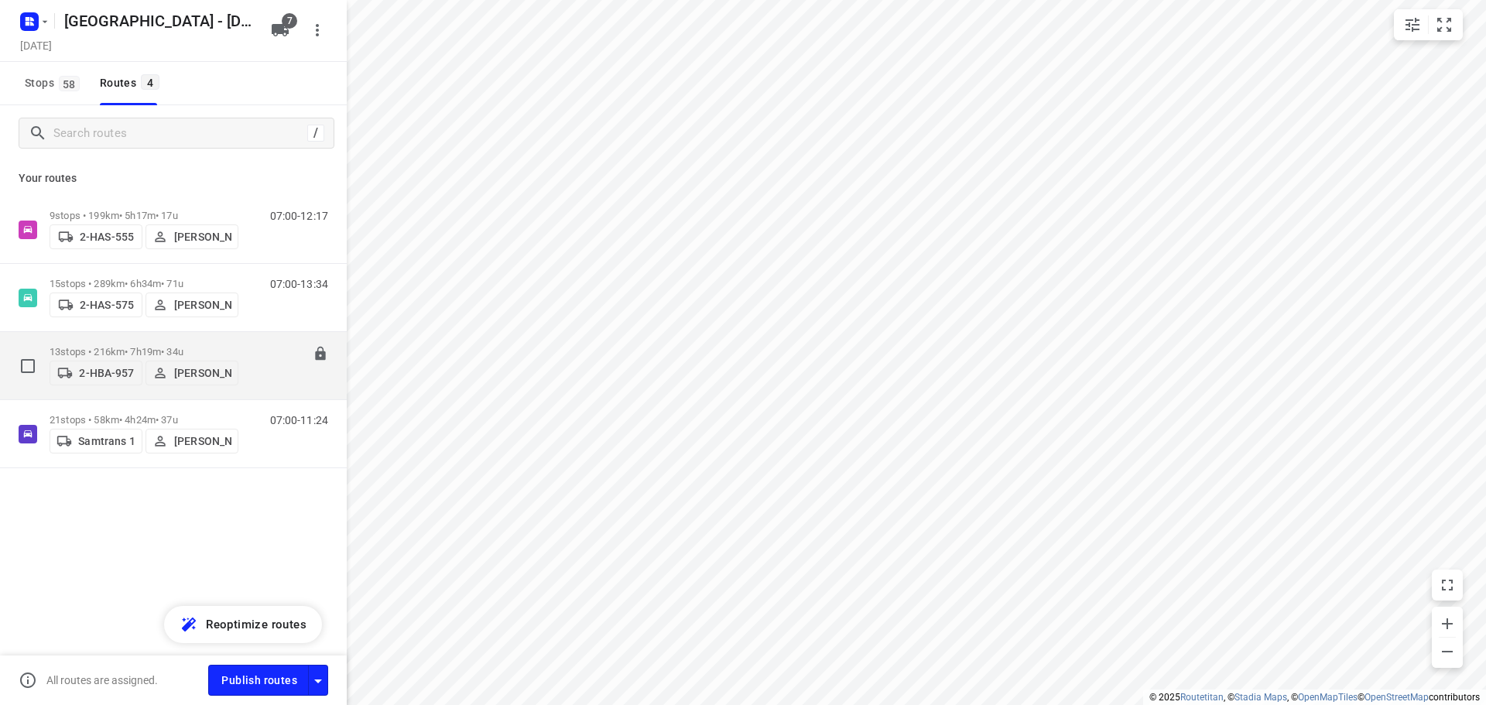
click at [111, 346] on p "13 stops • 216km • 7h19m • 34u" at bounding box center [144, 352] width 189 height 12
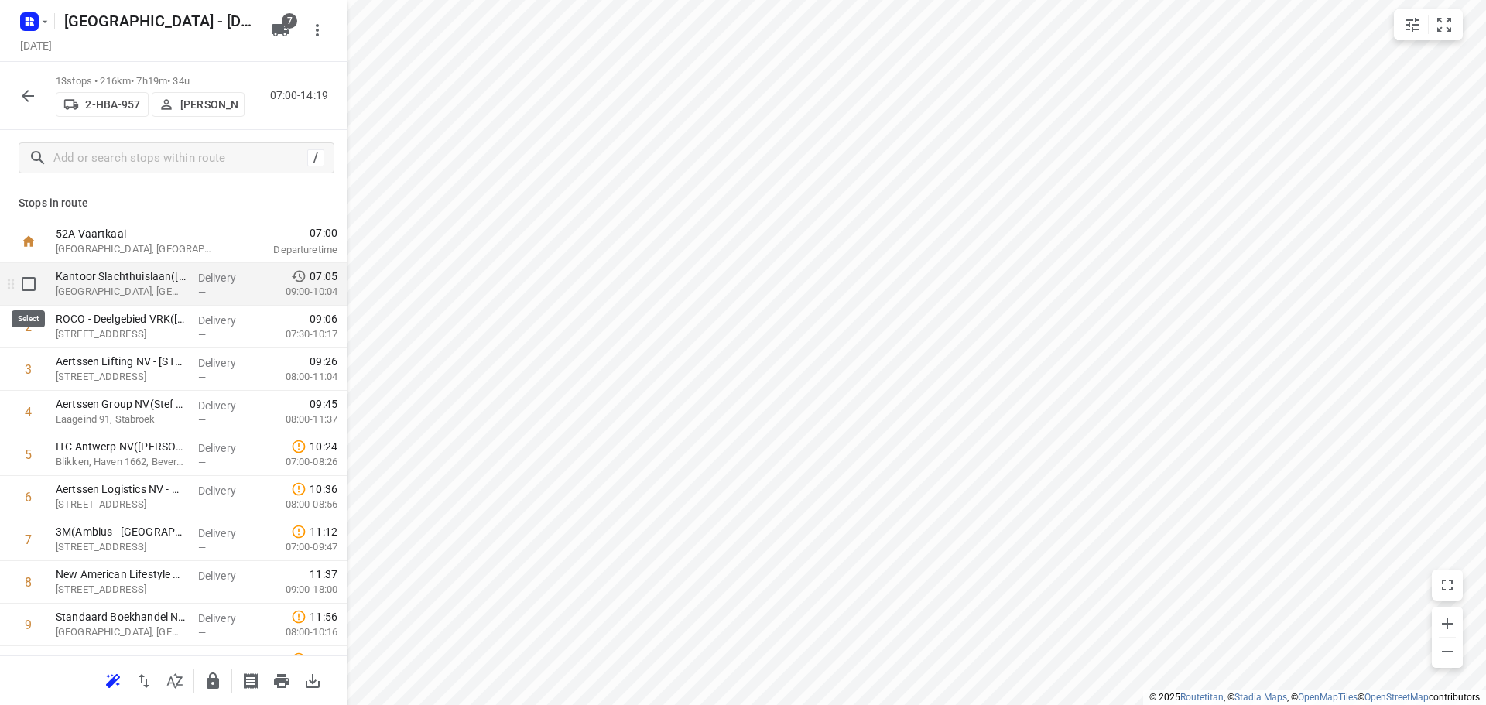
click at [26, 285] on input "checkbox" at bounding box center [28, 284] width 31 height 31
checkbox input "true"
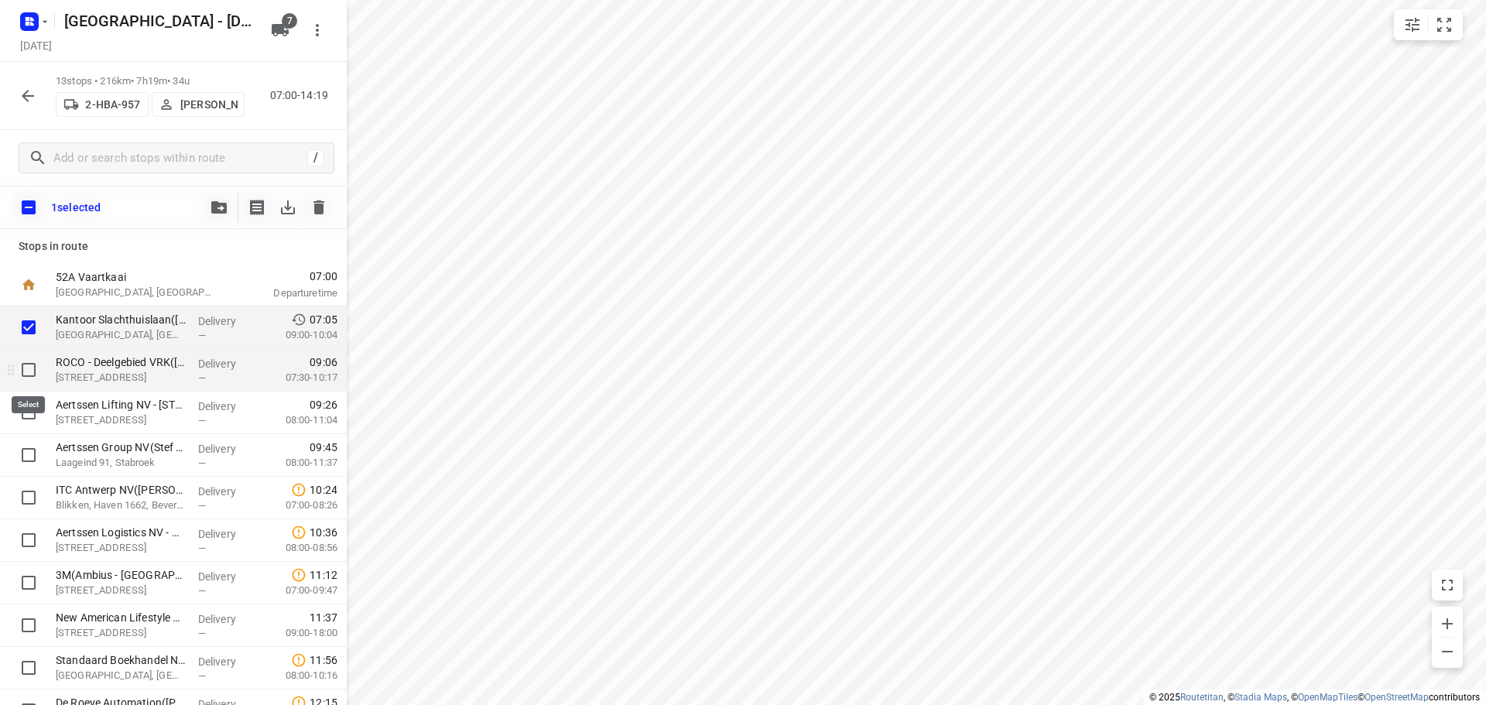
click at [24, 369] on input "checkbox" at bounding box center [28, 369] width 31 height 31
checkbox input "true"
click at [213, 207] on icon "button" at bounding box center [218, 207] width 15 height 12
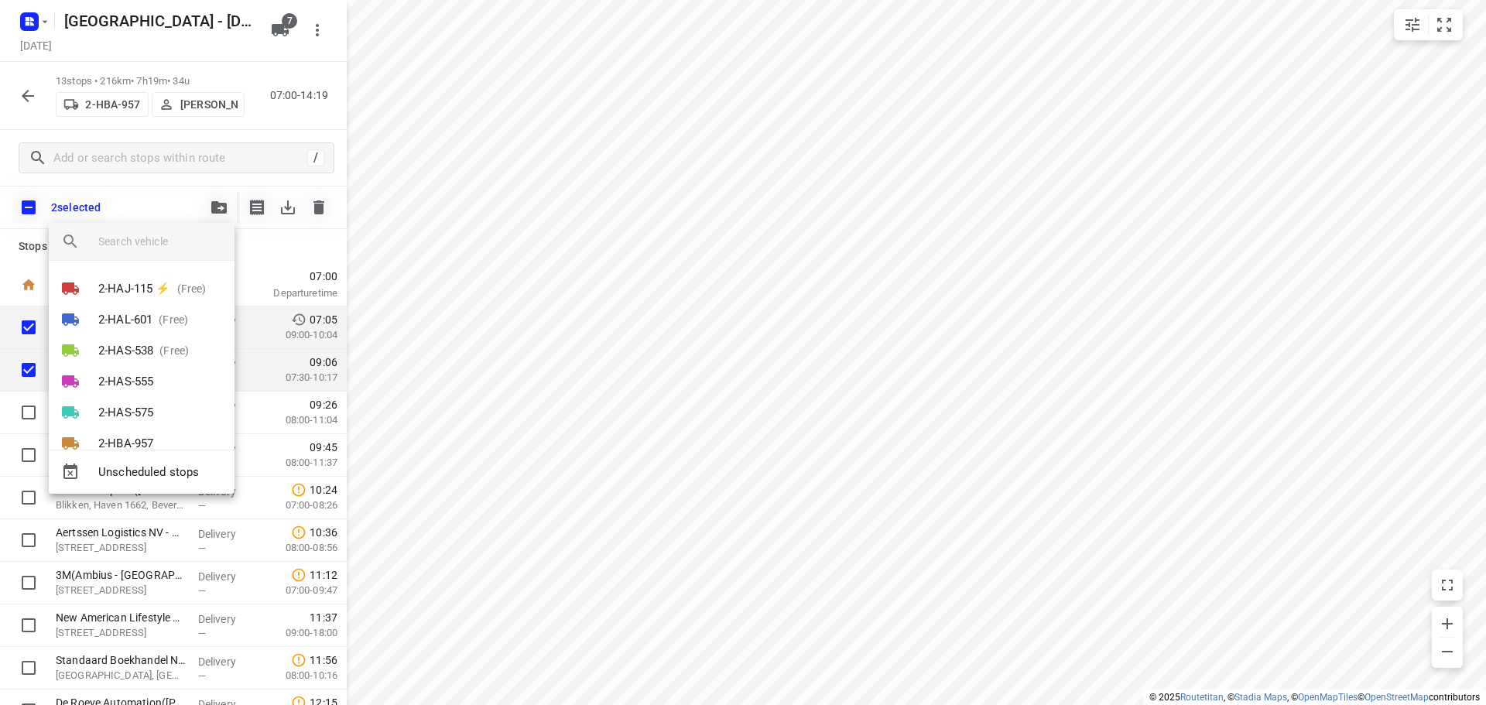
scroll to position [59, 0]
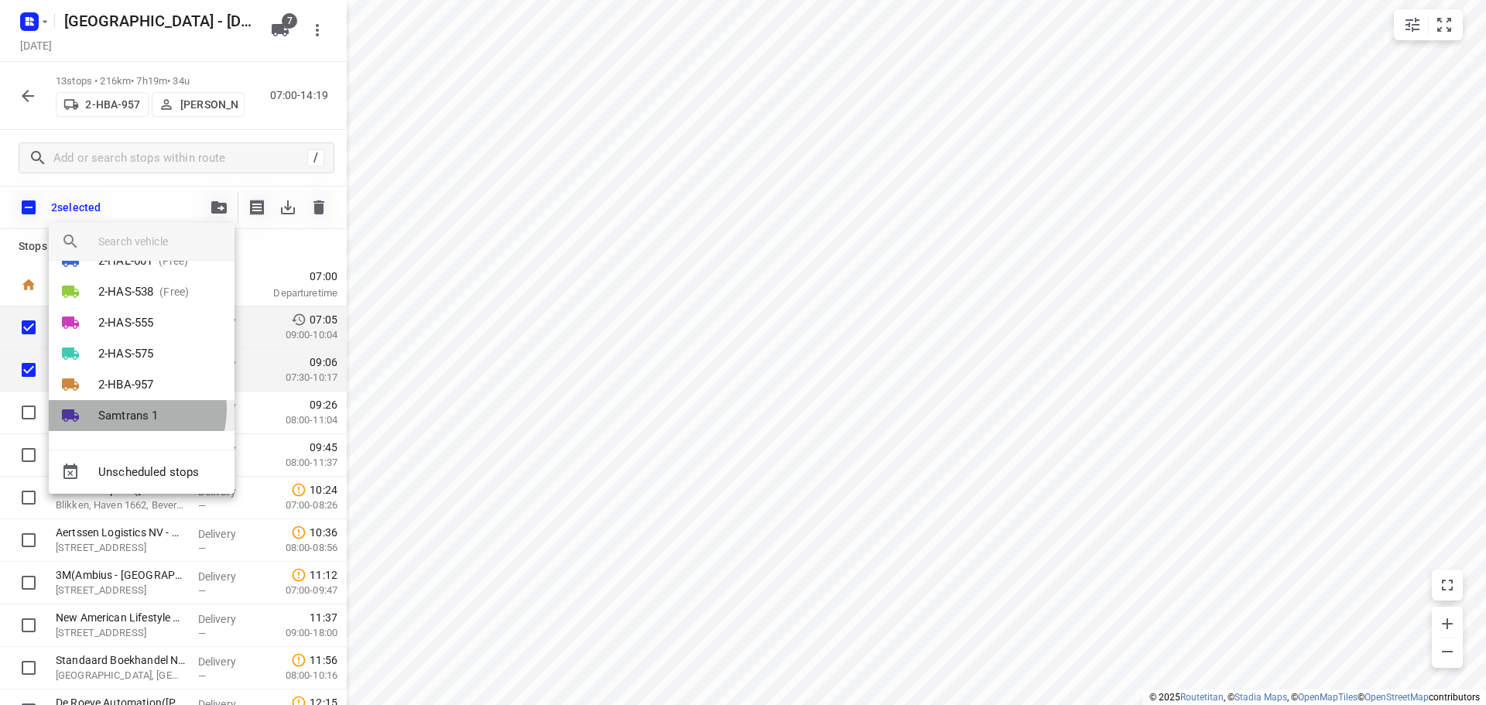
click at [134, 409] on p "Samtrans 1" at bounding box center [128, 416] width 60 height 18
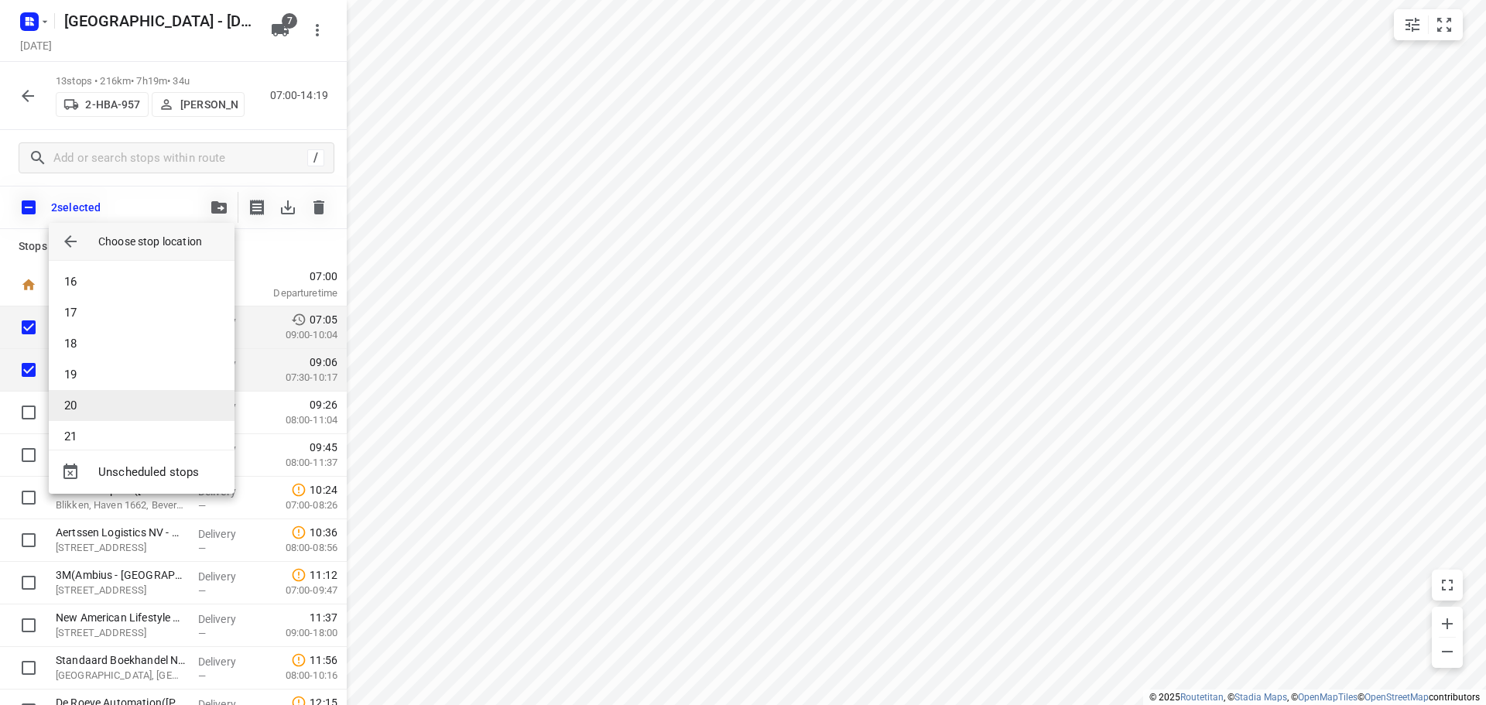
scroll to position [480, 0]
click at [81, 426] on li "21" at bounding box center [142, 421] width 186 height 31
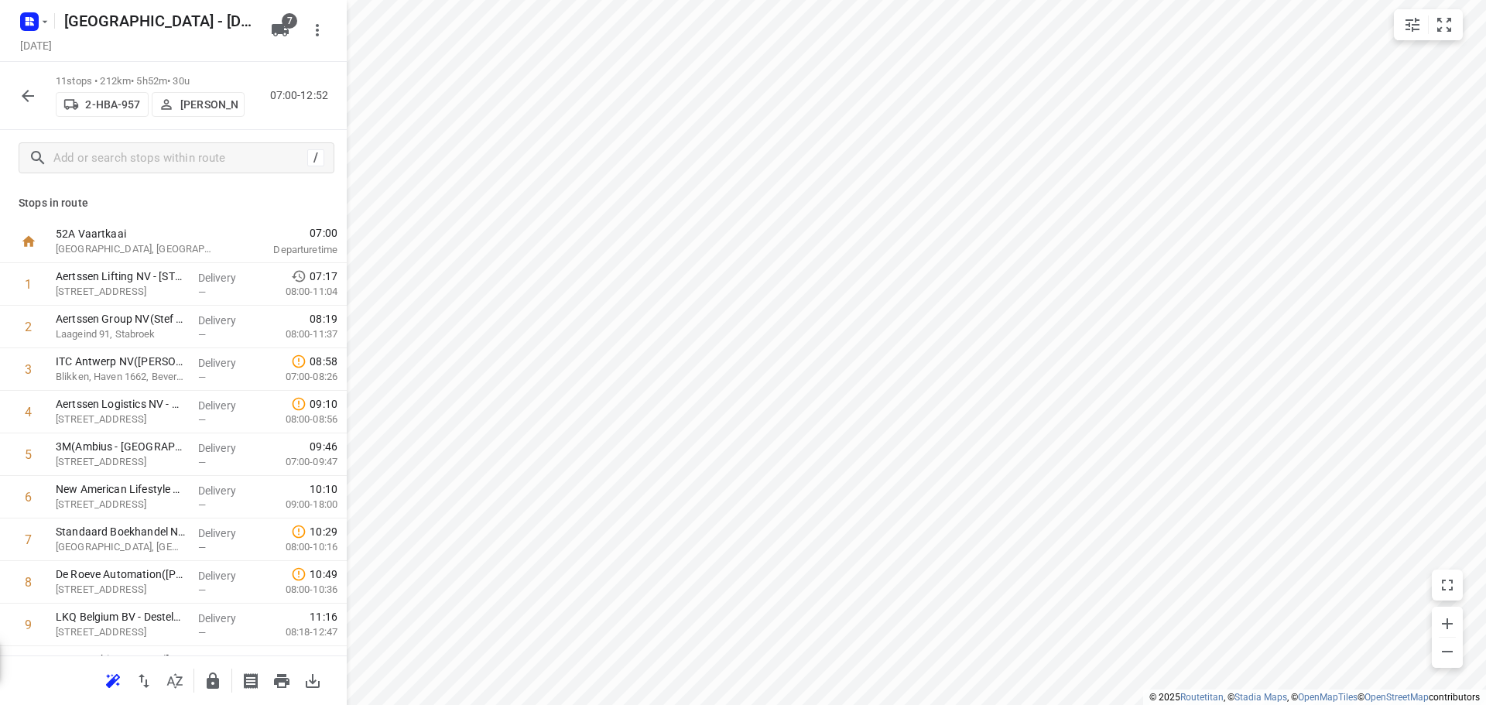
click at [26, 94] on icon "button" at bounding box center [28, 96] width 19 height 19
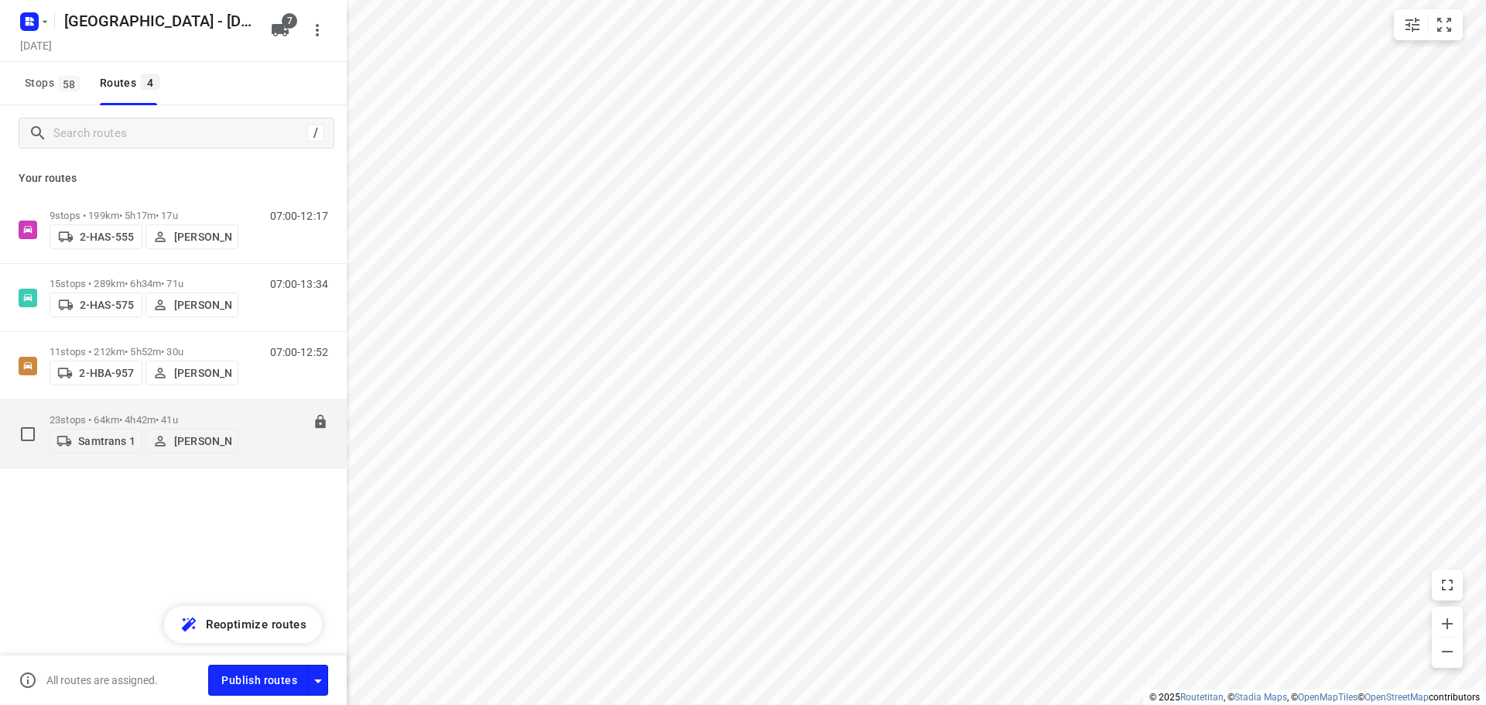
click at [113, 409] on div "23 stops • 64km • 4h42m • 41u Samtrans 1 [PERSON_NAME]" at bounding box center [144, 433] width 189 height 55
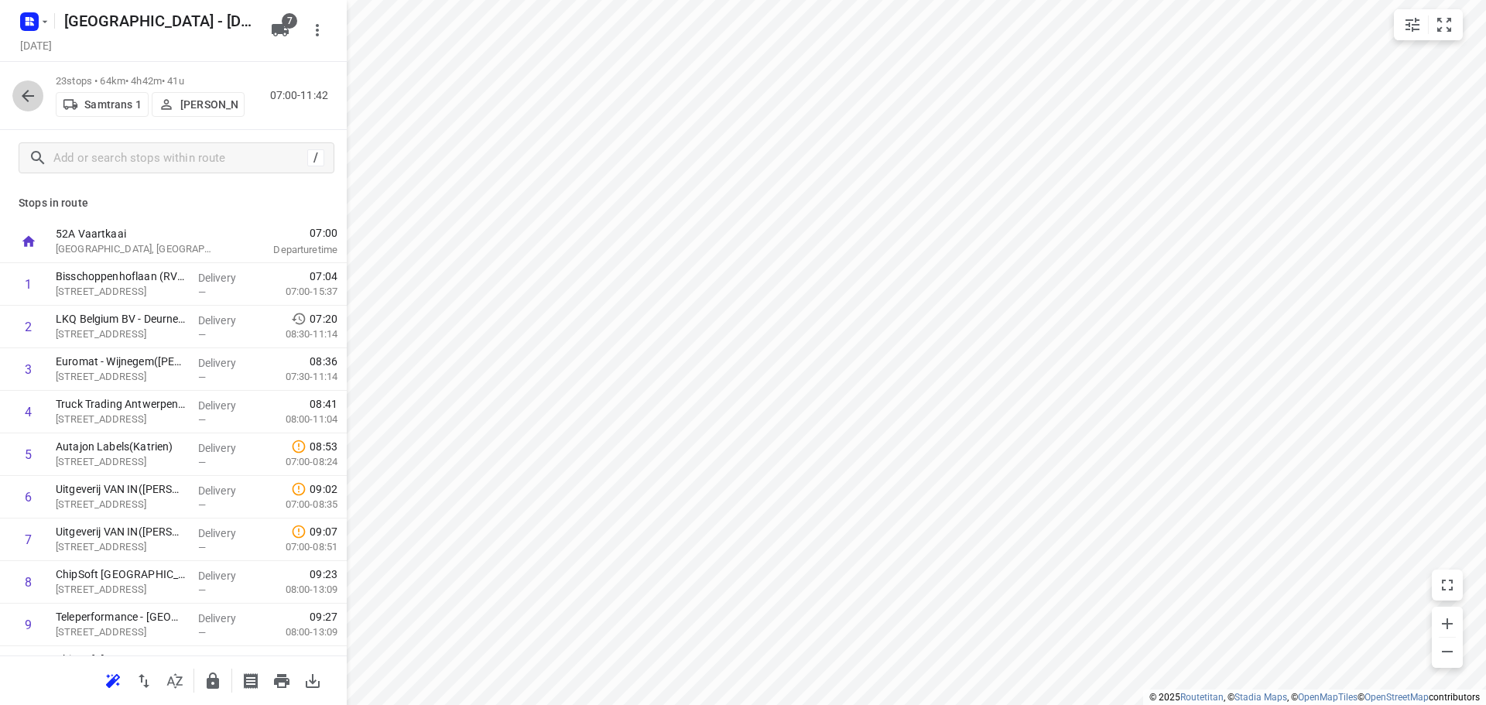
click at [22, 93] on icon "button" at bounding box center [28, 96] width 19 height 19
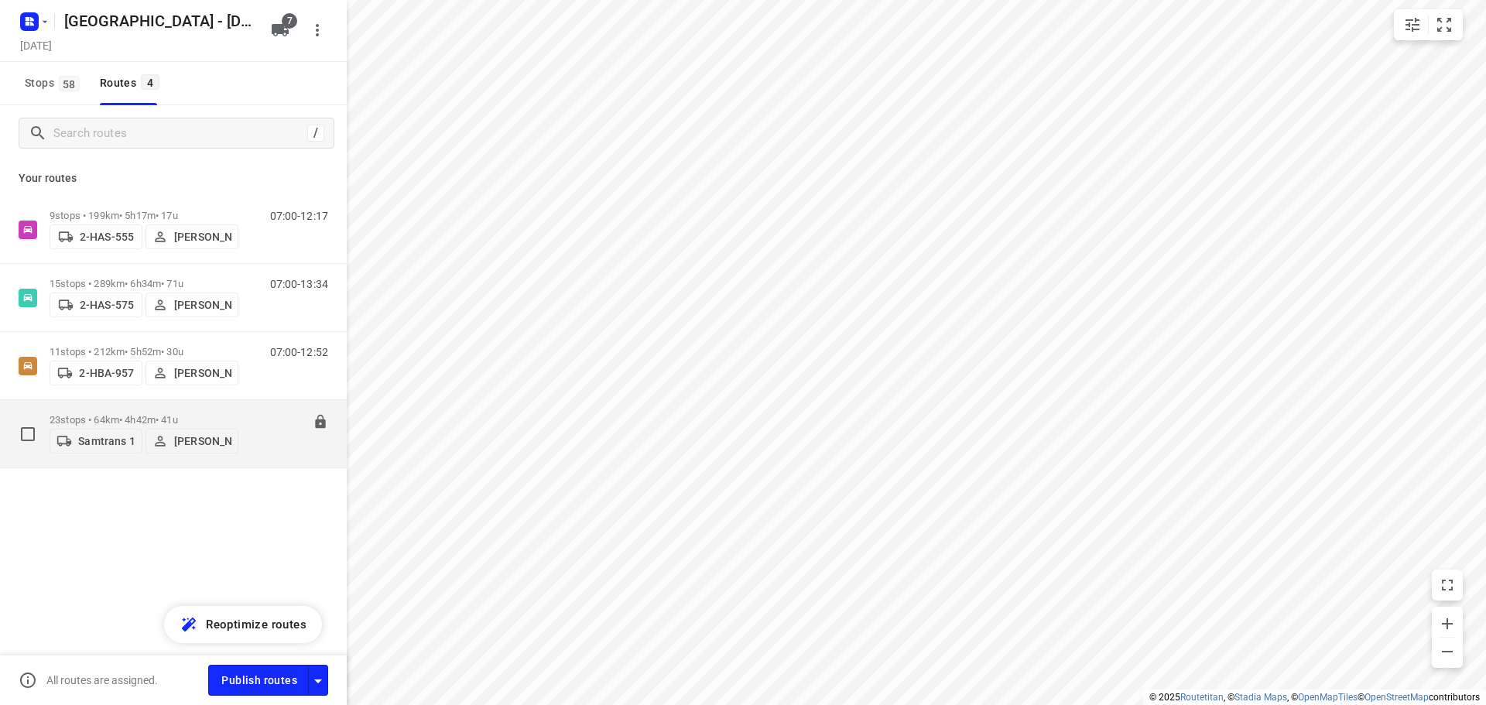
click at [91, 414] on p "23 stops • 64km • 4h42m • 41u" at bounding box center [144, 420] width 189 height 12
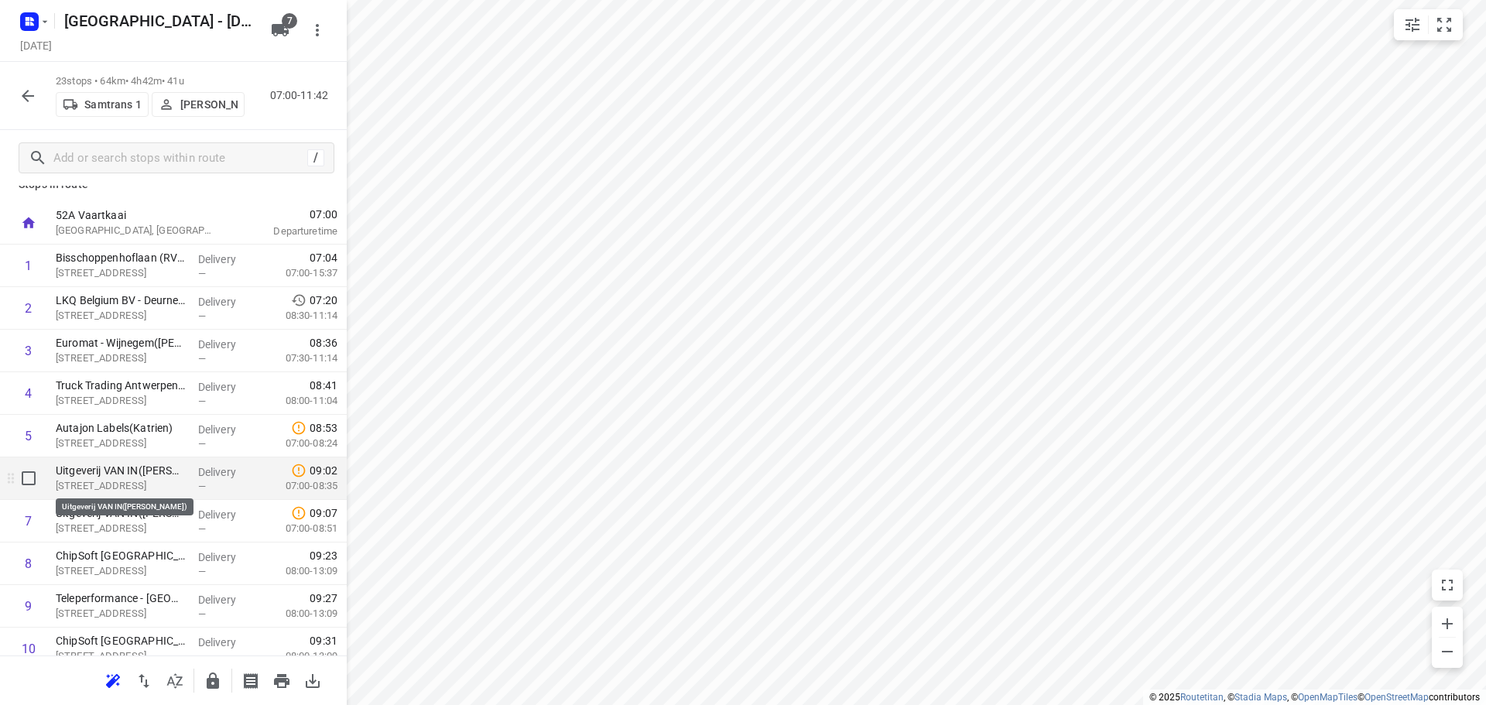
scroll to position [0, 0]
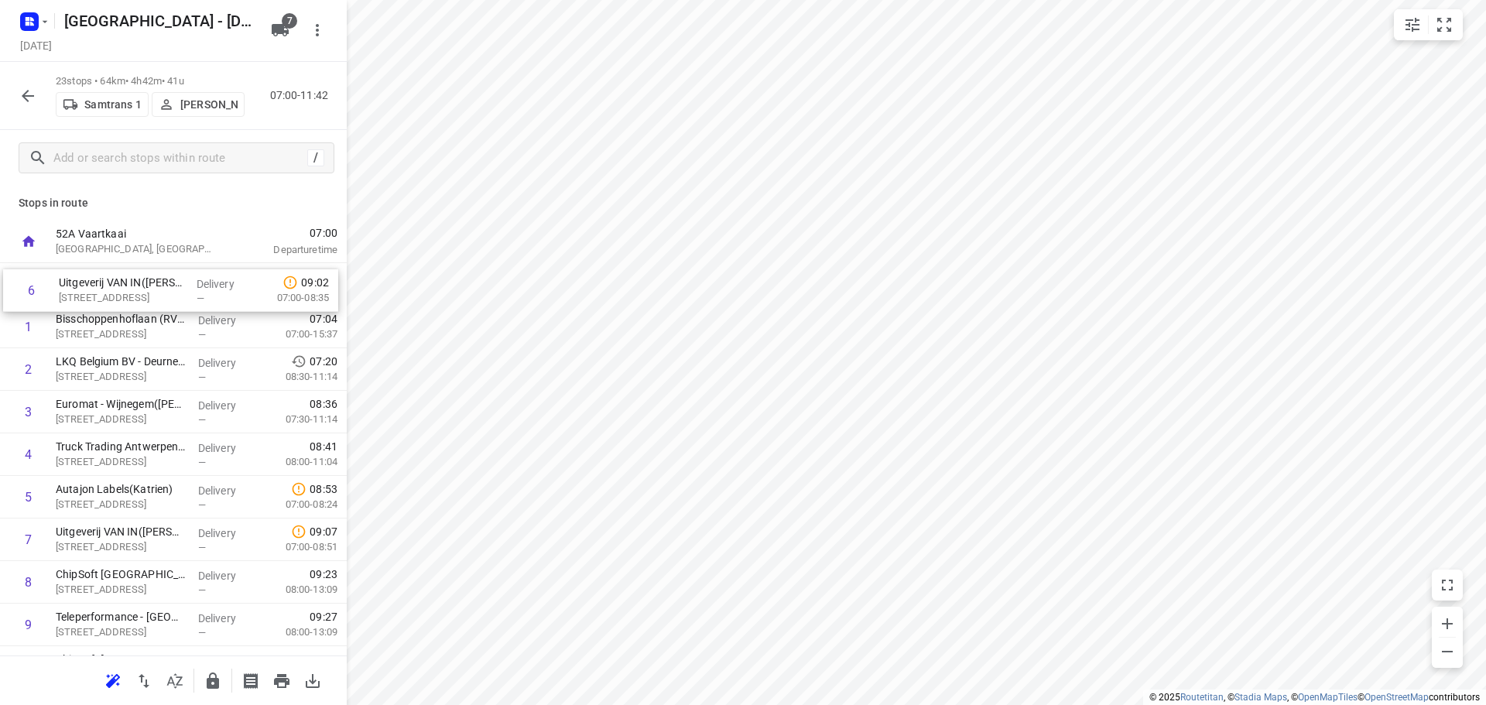
drag, startPoint x: 118, startPoint y: 499, endPoint x: 122, endPoint y: 291, distance: 208.2
drag, startPoint x: 104, startPoint y: 543, endPoint x: 106, endPoint y: 325, distance: 218.3
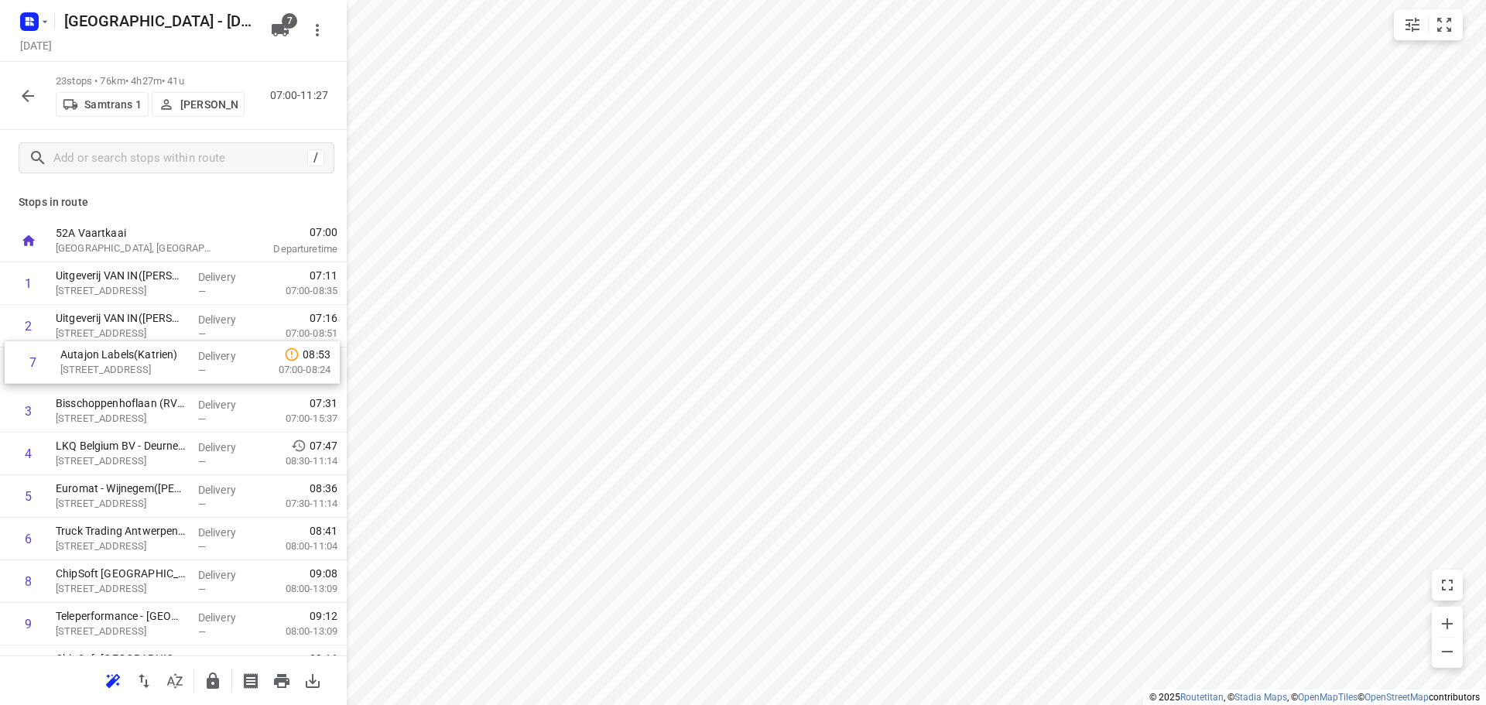
drag, startPoint x: 127, startPoint y: 545, endPoint x: 132, endPoint y: 363, distance: 181.9
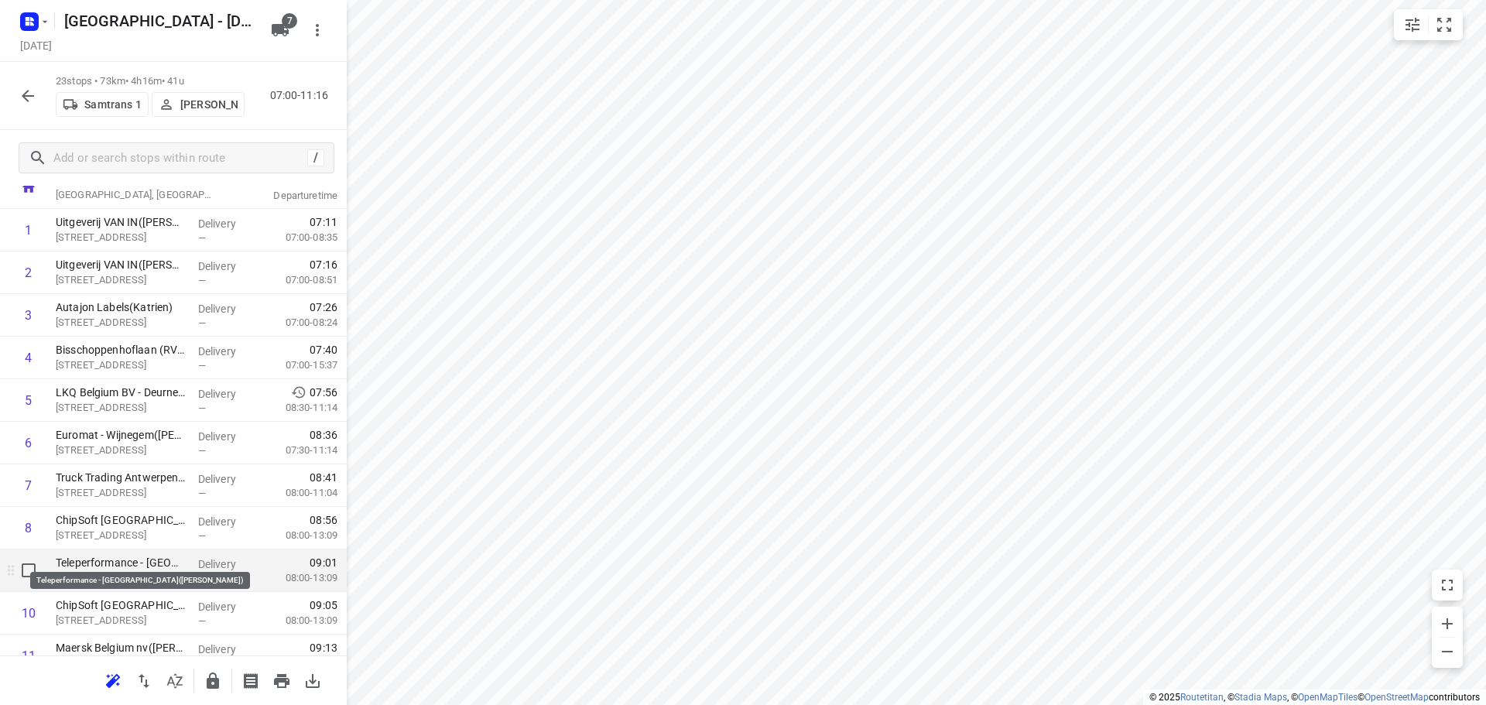
scroll to position [78, 0]
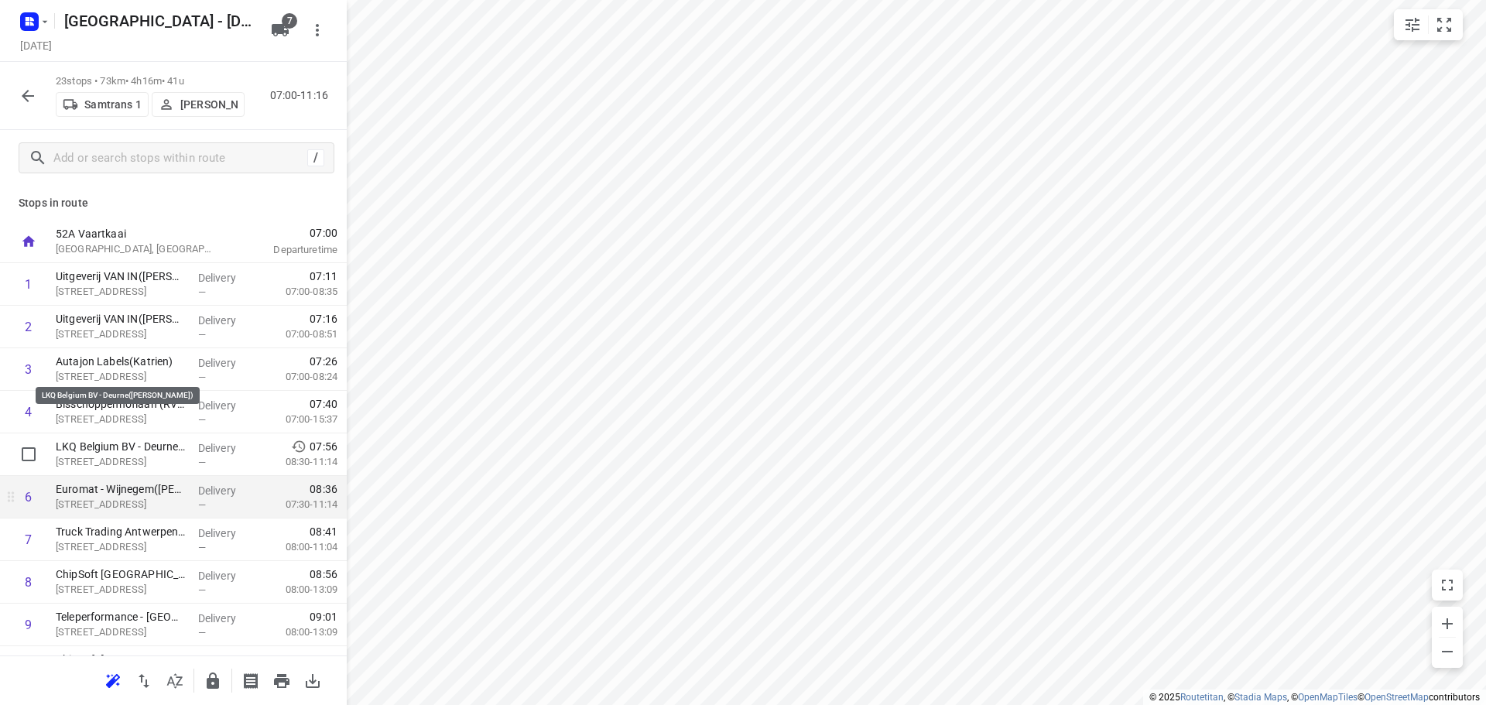
scroll to position [78, 0]
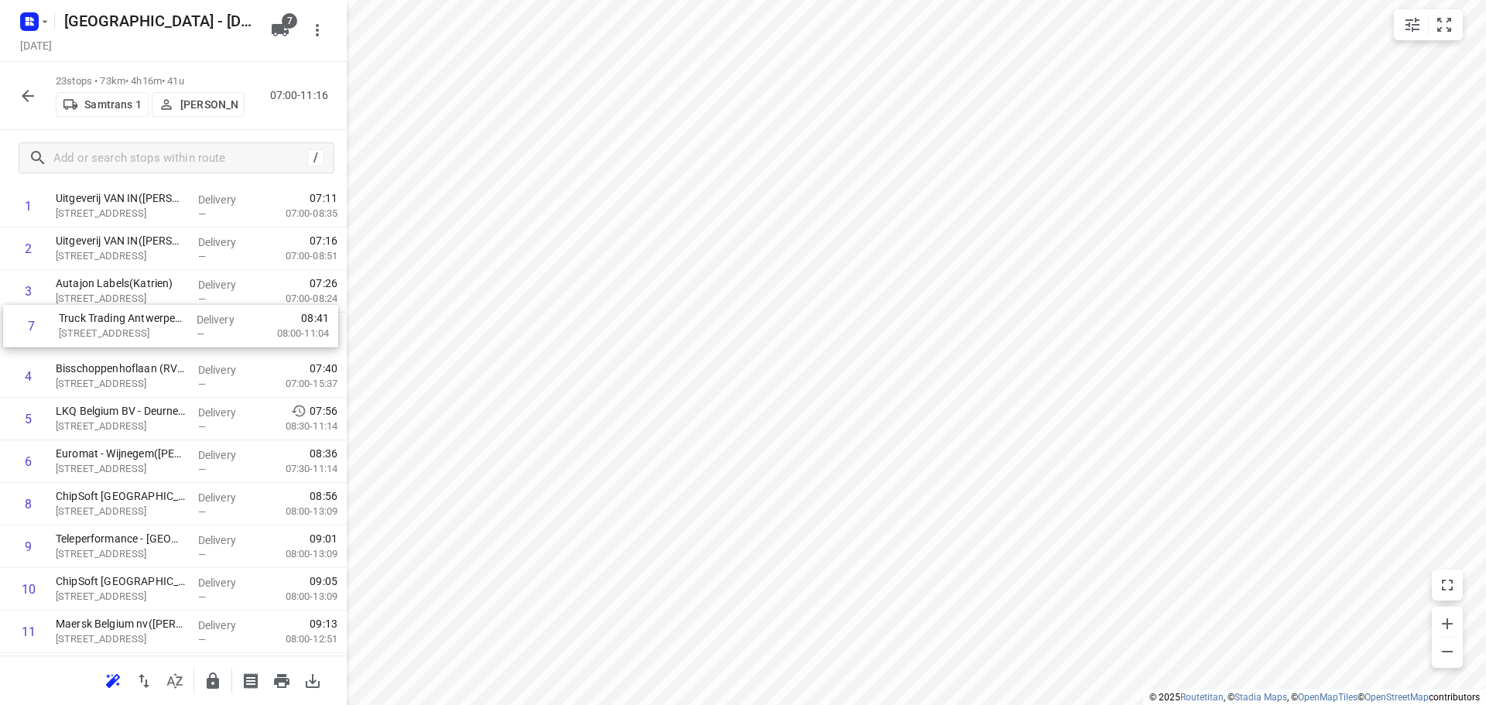
drag, startPoint x: 122, startPoint y: 461, endPoint x: 127, endPoint y: 321, distance: 140.2
click at [127, 321] on div "1 Uitgeverij VAN IN(Leen Wouters) Nijverheidsstraat 92/5, Wommelgem Delivery — …" at bounding box center [173, 674] width 347 height 979
drag, startPoint x: 111, startPoint y: 468, endPoint x: 115, endPoint y: 370, distance: 98.4
click at [115, 370] on div "1 Uitgeverij VAN IN(Leen Wouters) Nijverheidsstraat 92/5, Wommelgem Delivery — …" at bounding box center [173, 674] width 347 height 979
drag, startPoint x: 105, startPoint y: 464, endPoint x: 102, endPoint y: 416, distance: 48.1
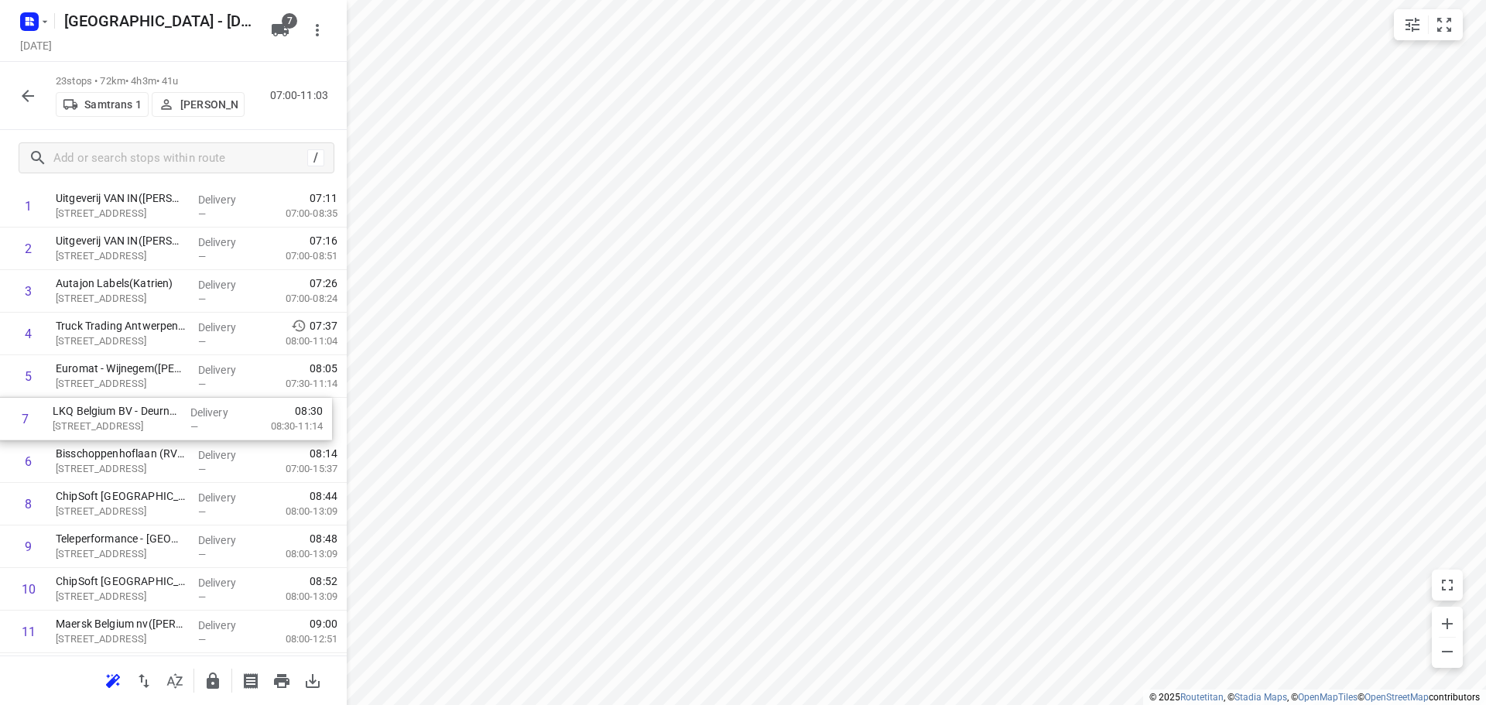
click at [102, 416] on div "1 Uitgeverij VAN IN(Leen Wouters) Nijverheidsstraat 92/5, Wommelgem Delivery — …" at bounding box center [173, 674] width 347 height 979
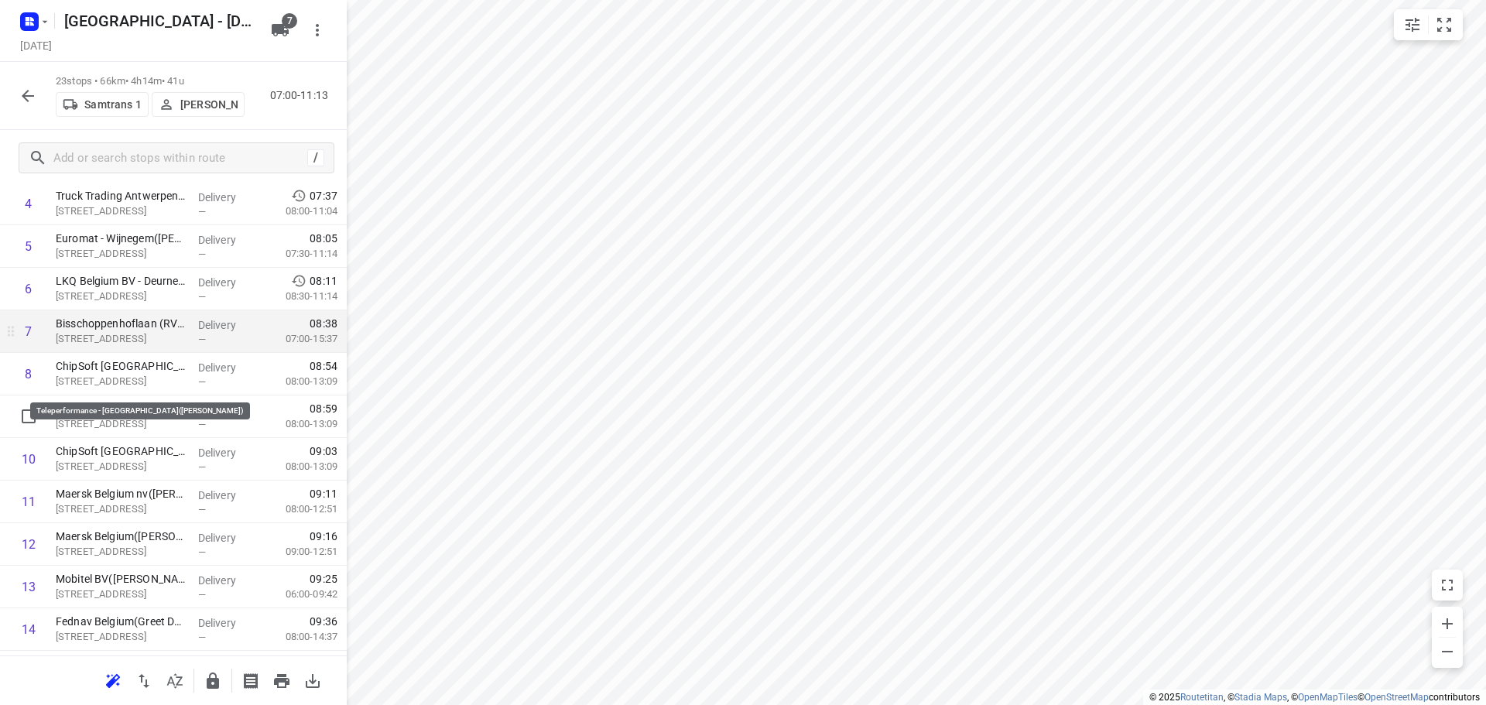
scroll to position [233, 0]
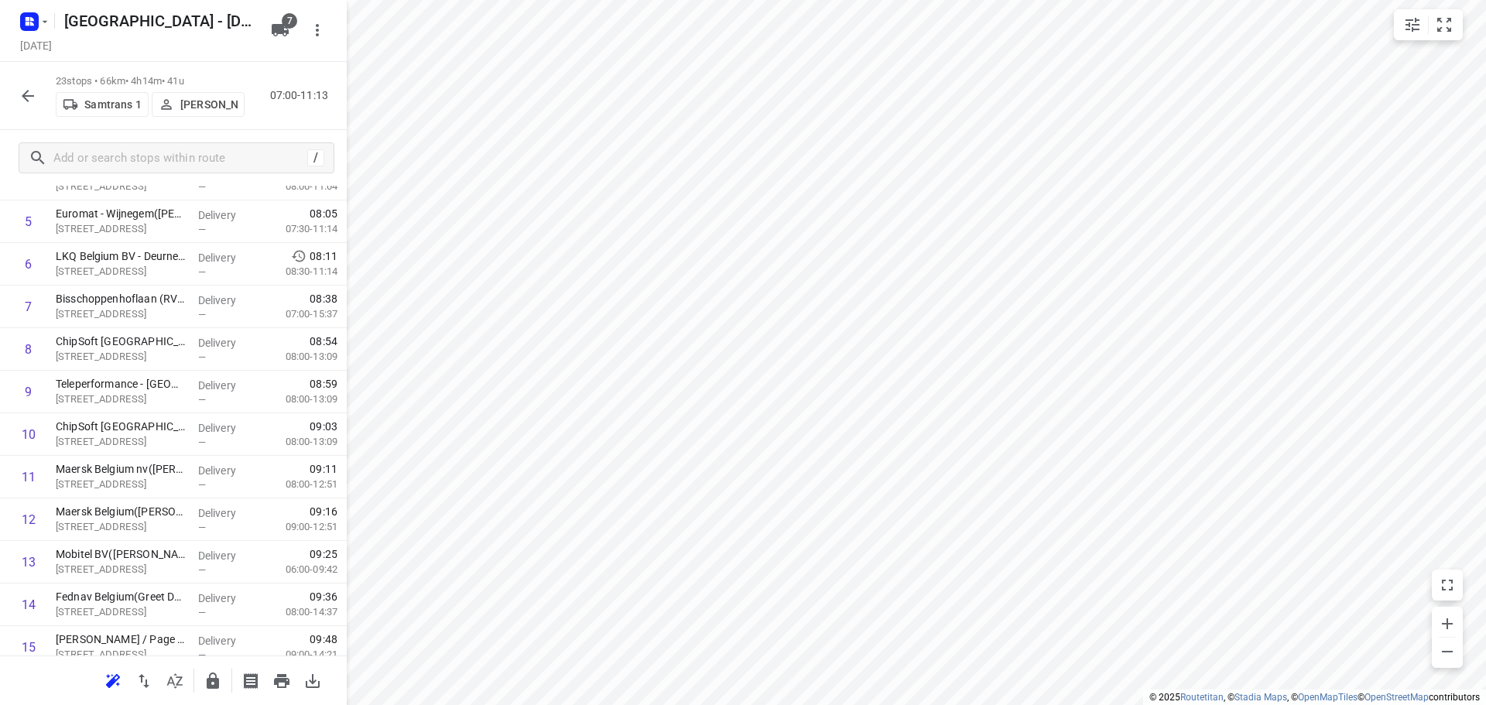
click at [19, 94] on icon "button" at bounding box center [28, 96] width 19 height 19
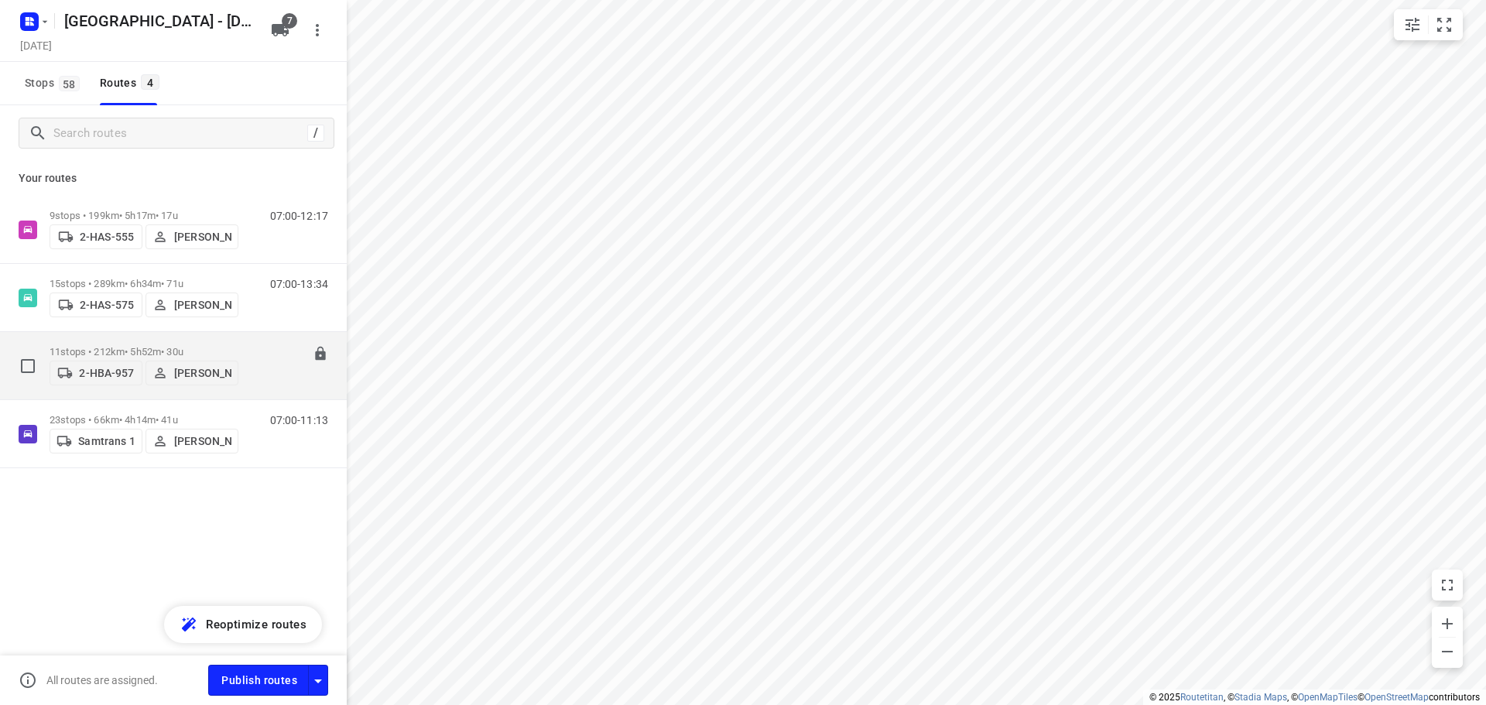
click at [113, 339] on div "11 stops • 212km • 5h52m • 30u 2-HBA-957 Maico Geers" at bounding box center [144, 365] width 189 height 55
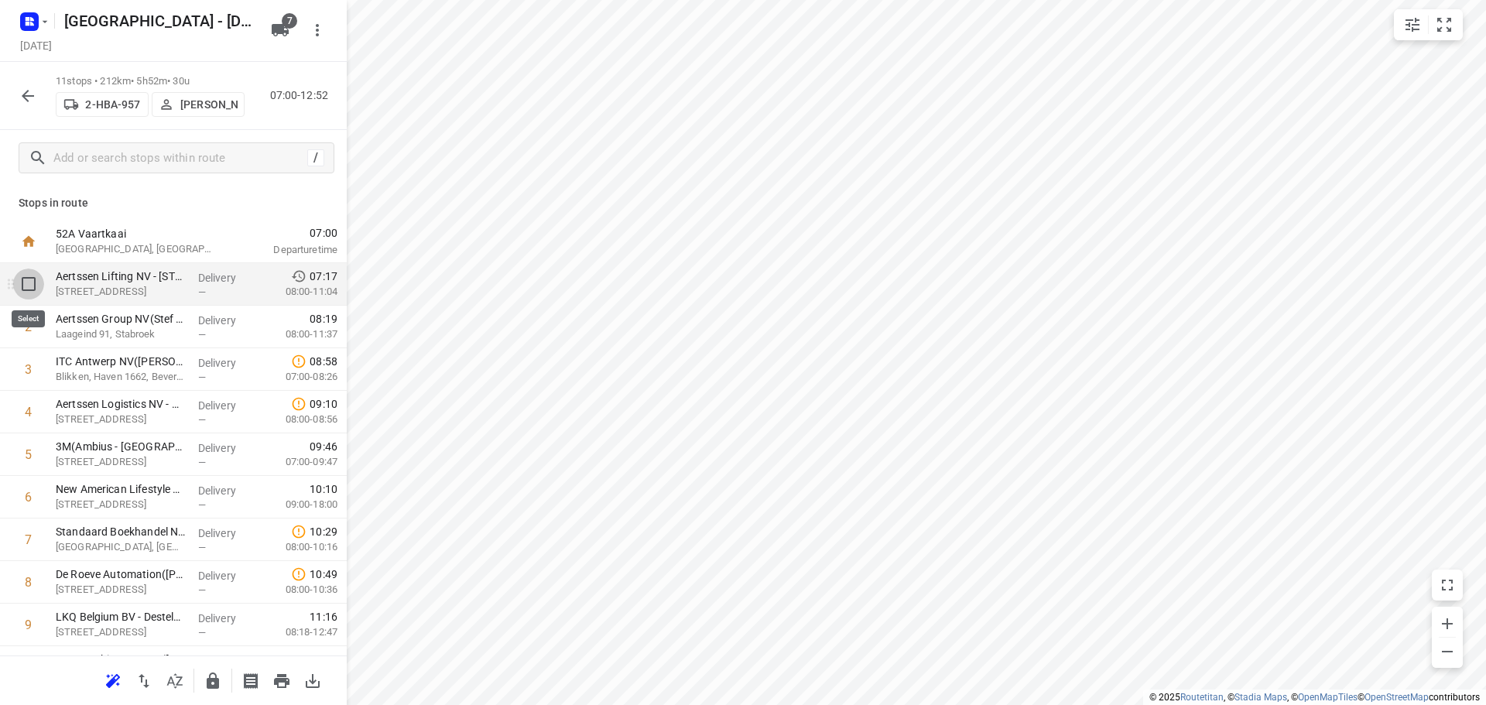
click at [28, 287] on input "checkbox" at bounding box center [28, 284] width 31 height 31
checkbox input "true"
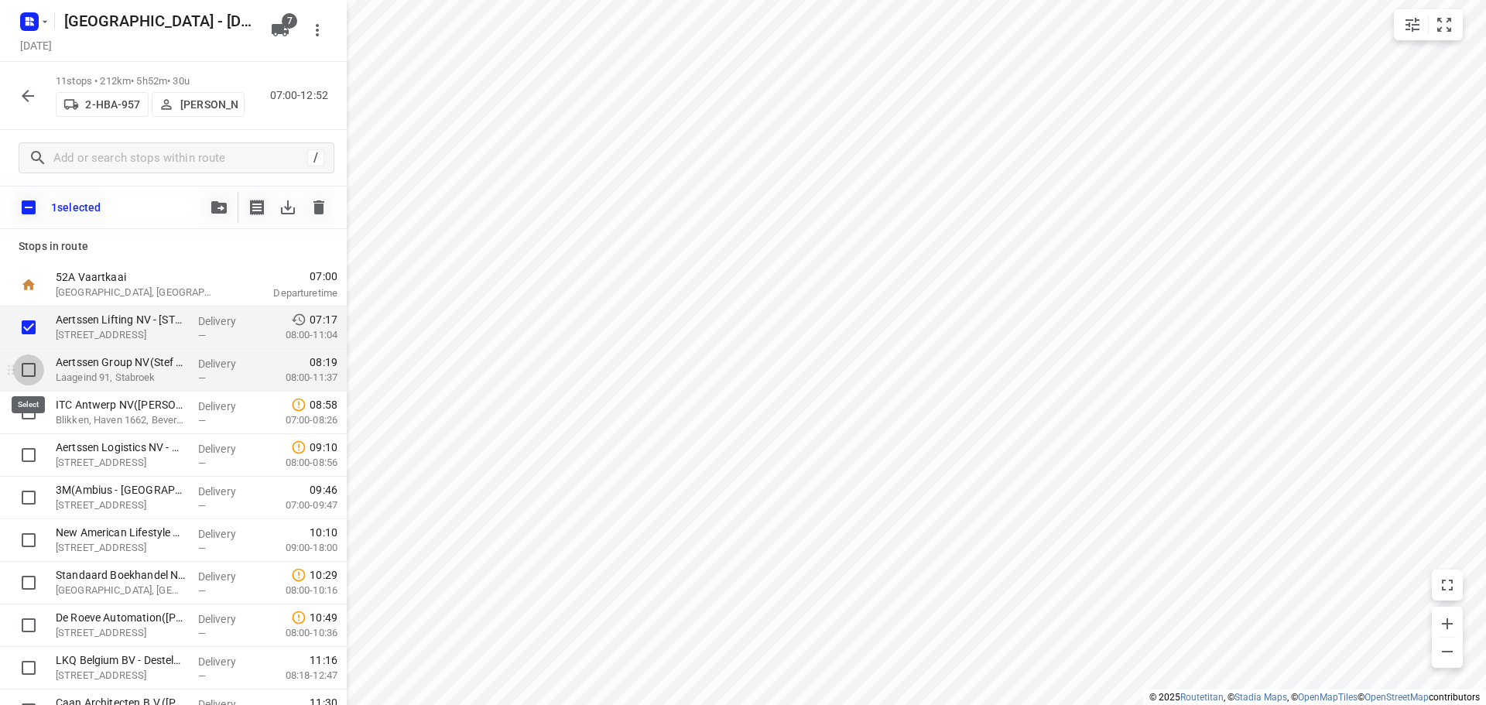
click at [29, 368] on input "checkbox" at bounding box center [28, 369] width 31 height 31
checkbox input "true"
click at [216, 206] on icon "button" at bounding box center [218, 207] width 15 height 12
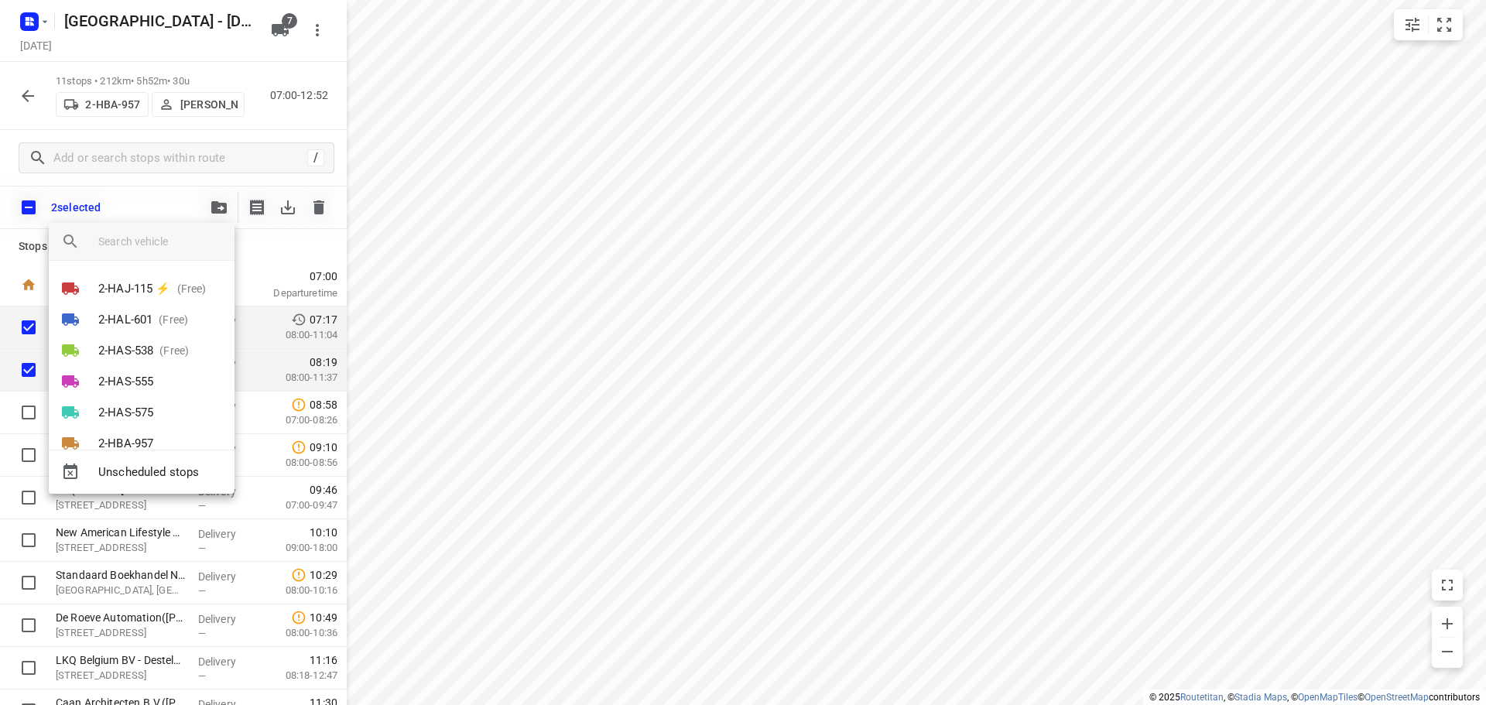
scroll to position [59, 0]
click at [133, 412] on p "Samtrans 1" at bounding box center [128, 416] width 60 height 18
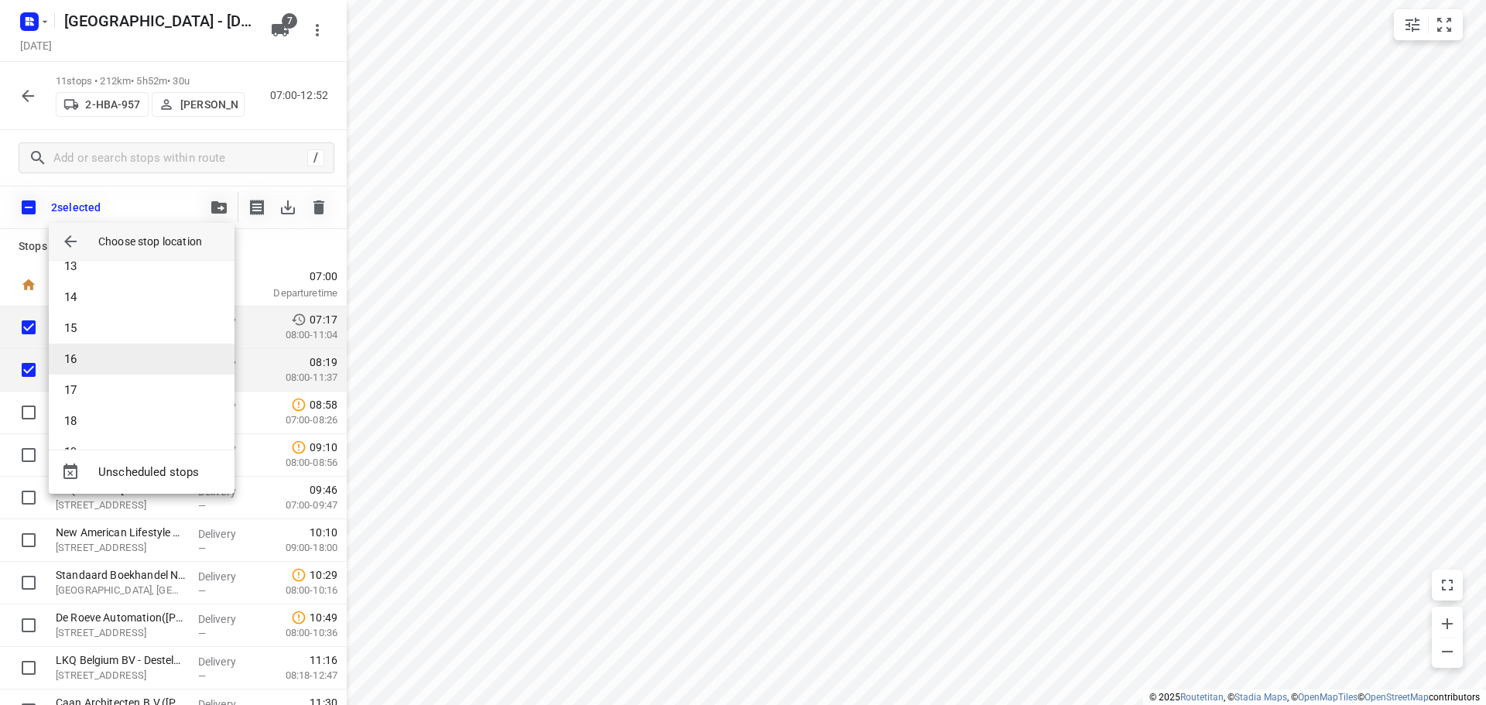
scroll to position [387, 0]
click at [85, 418] on li "18" at bounding box center [142, 421] width 186 height 31
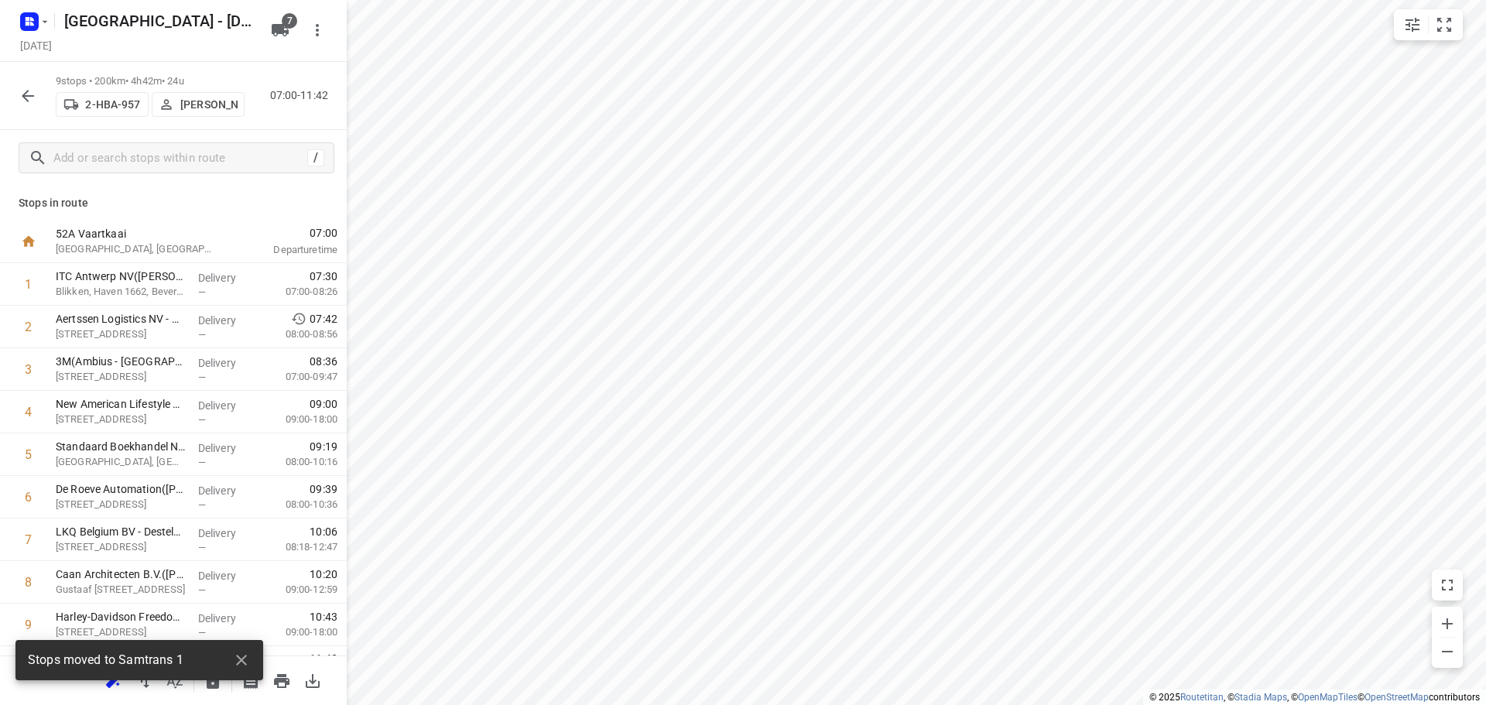
click at [23, 91] on icon "button" at bounding box center [28, 96] width 19 height 19
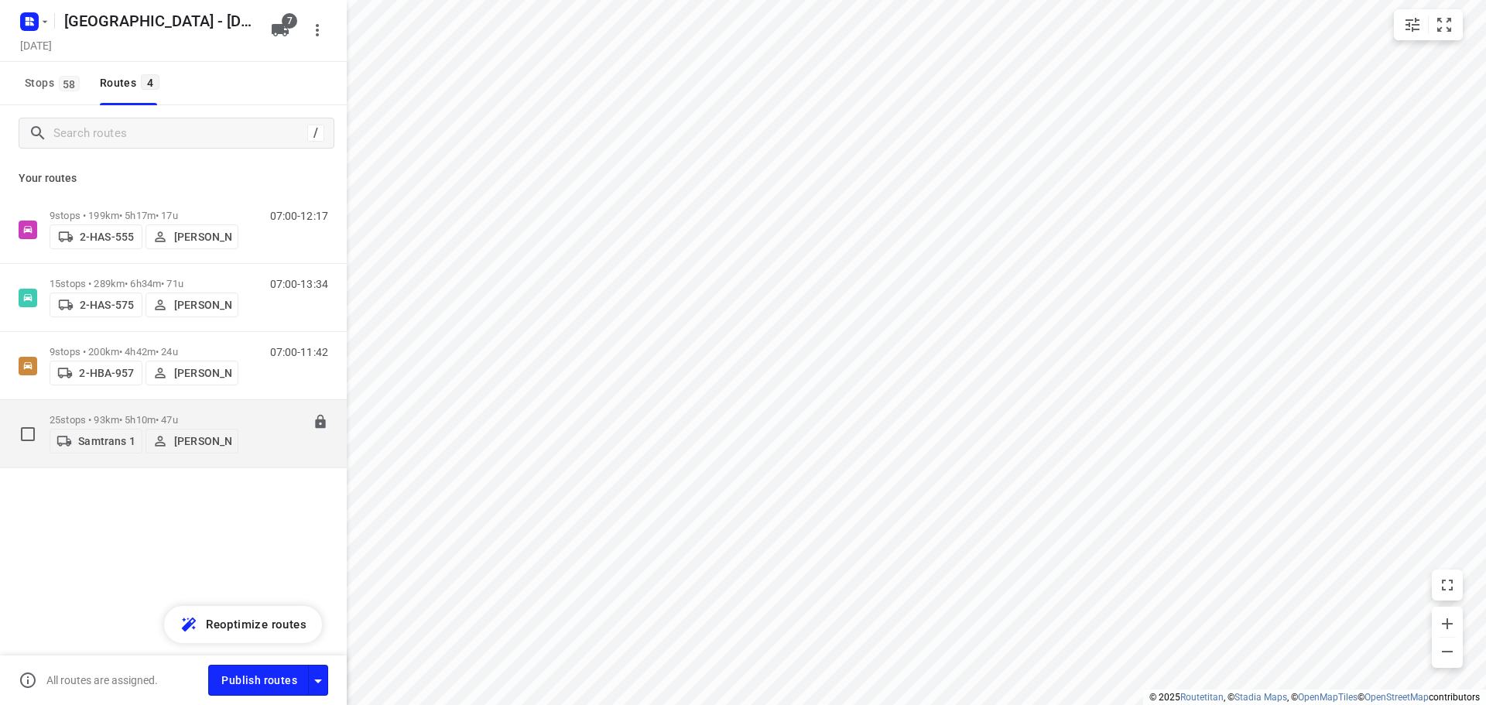
click at [115, 414] on p "25 stops • 93km • 5h10m • 47u" at bounding box center [144, 420] width 189 height 12
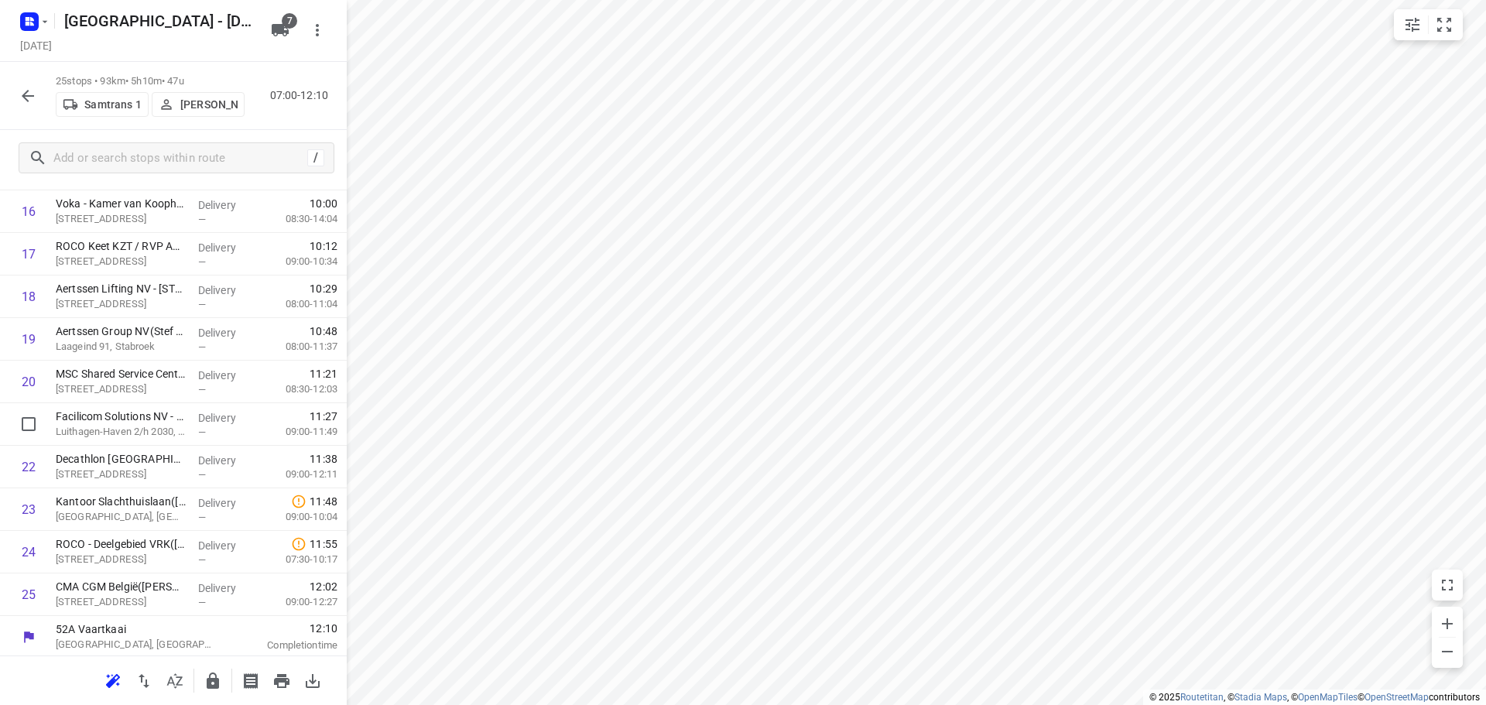
scroll to position [714, 0]
click at [22, 98] on icon "button" at bounding box center [28, 96] width 19 height 19
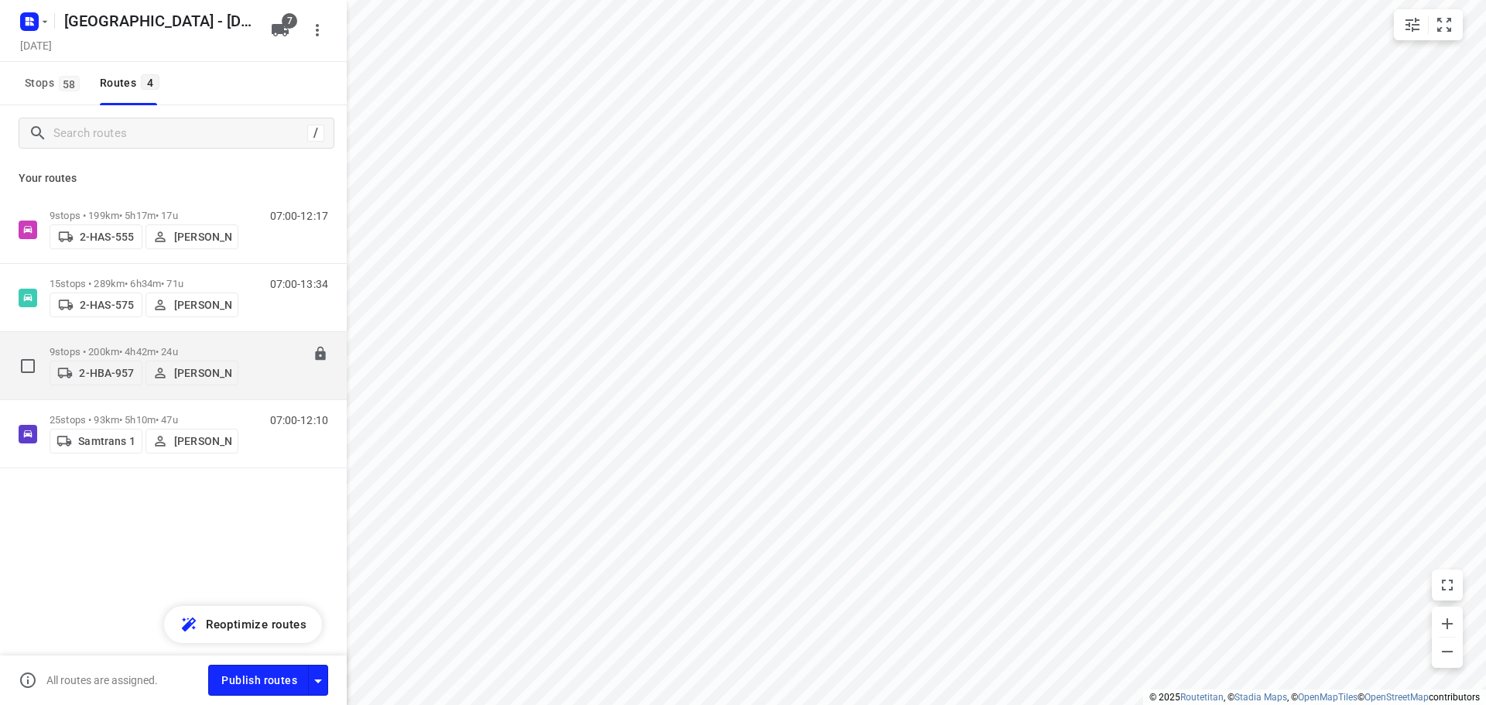
click at [108, 346] on p "9 stops • 200km • 4h42m • 24u" at bounding box center [144, 352] width 189 height 12
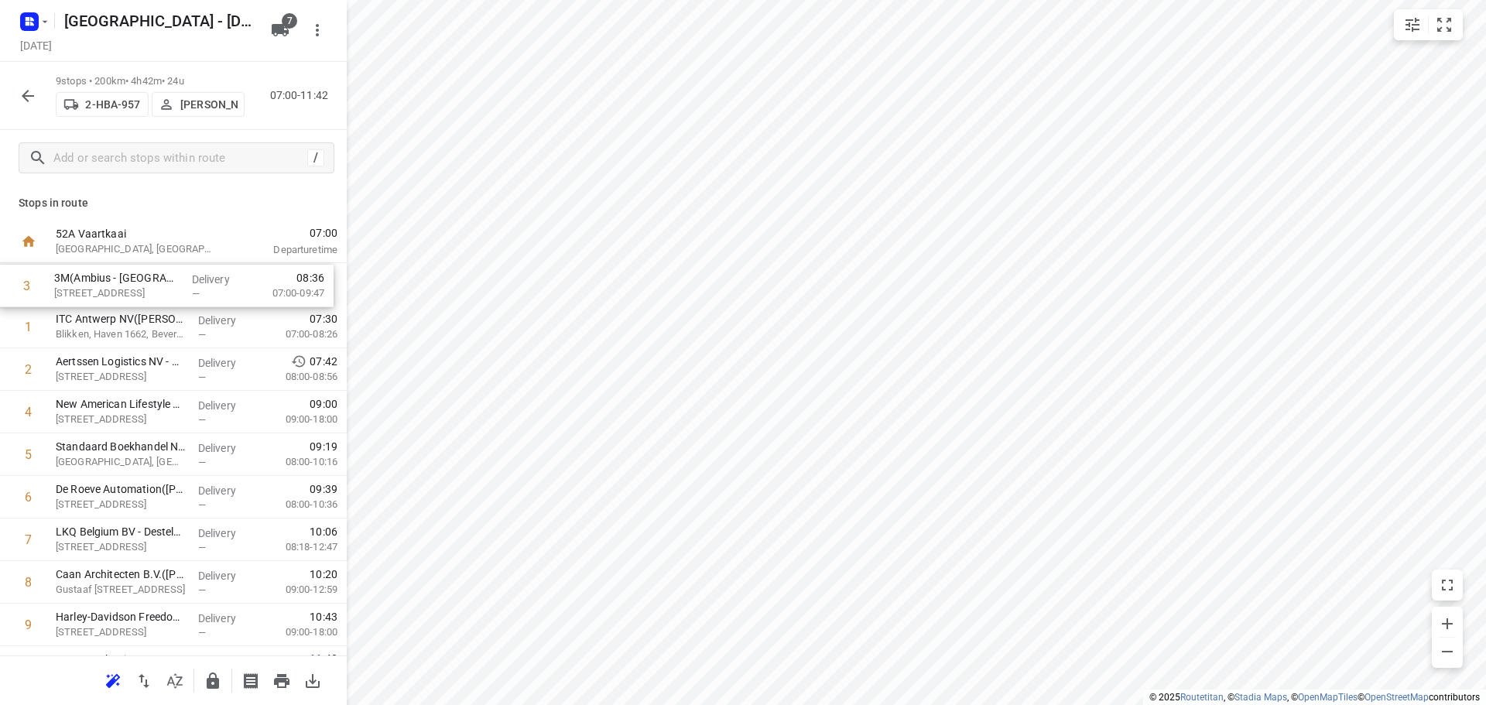
drag, startPoint x: 120, startPoint y: 374, endPoint x: 118, endPoint y: 286, distance: 88.2
click at [118, 286] on div "1 ITC Antwerp NV(Naomi van Hoeydonck) Blikken, Haven 1662, Beveren Delivery — 0…" at bounding box center [173, 454] width 347 height 383
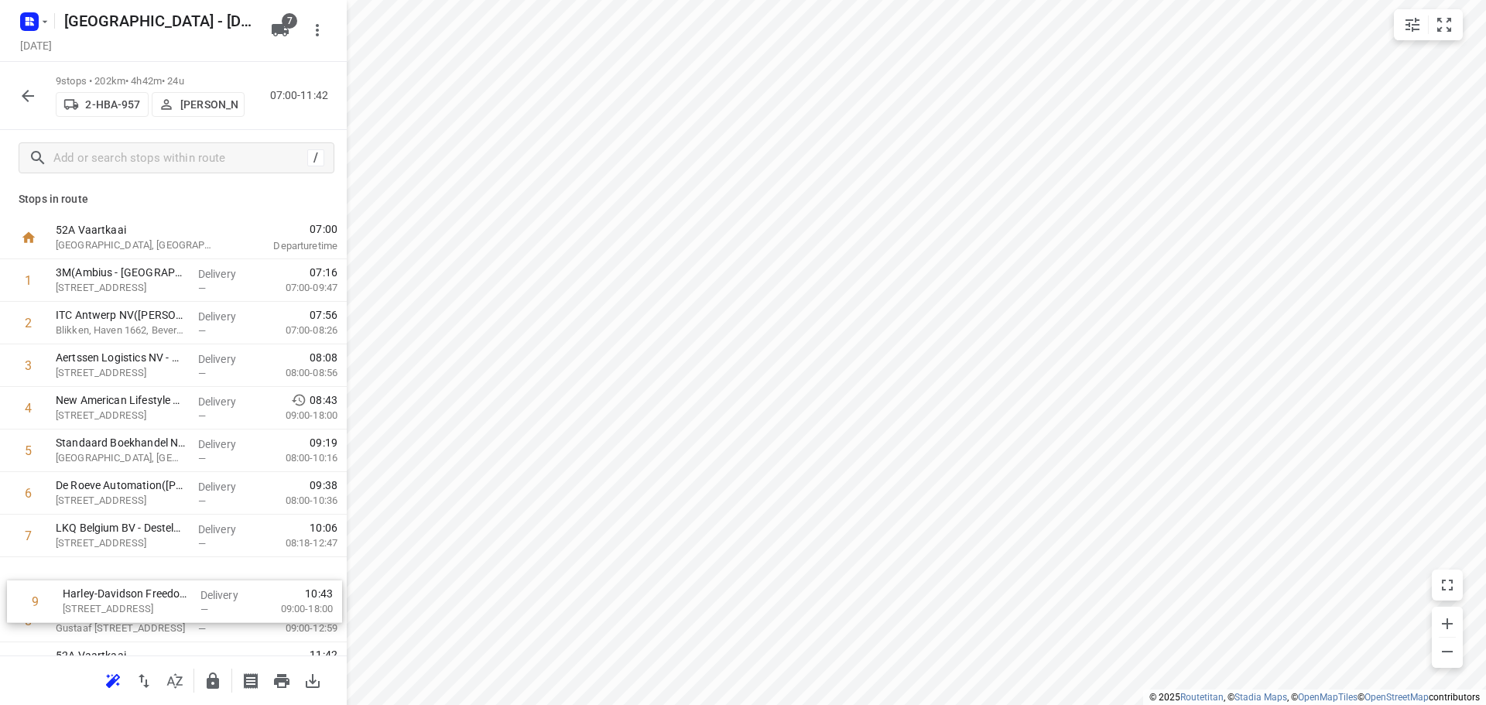
scroll to position [8, 0]
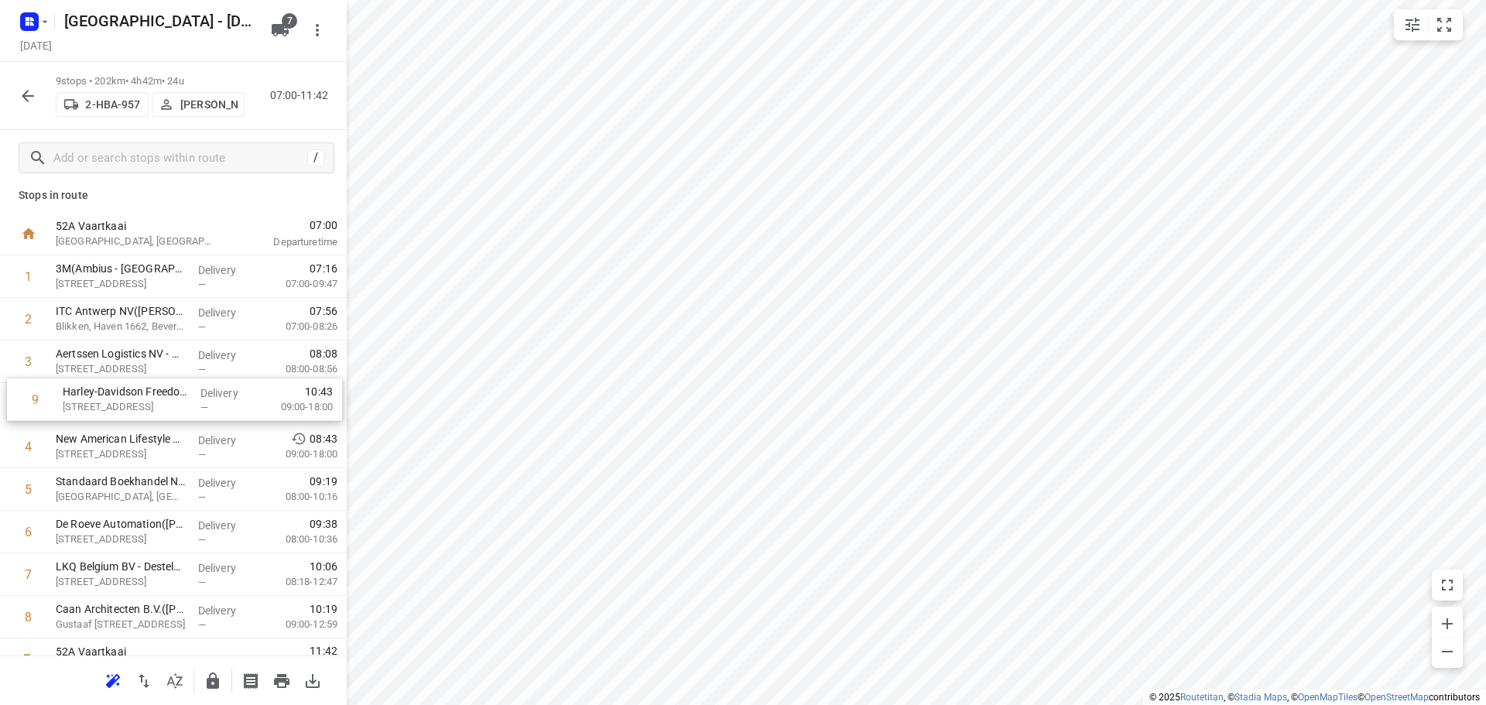
drag, startPoint x: 122, startPoint y: 628, endPoint x: 130, endPoint y: 398, distance: 230.0
click at [130, 398] on div "1 3M(Ambius - België) Canadastraat 11, Antwerpen Delivery — 07:16 07:00-09:47 2…" at bounding box center [173, 446] width 347 height 383
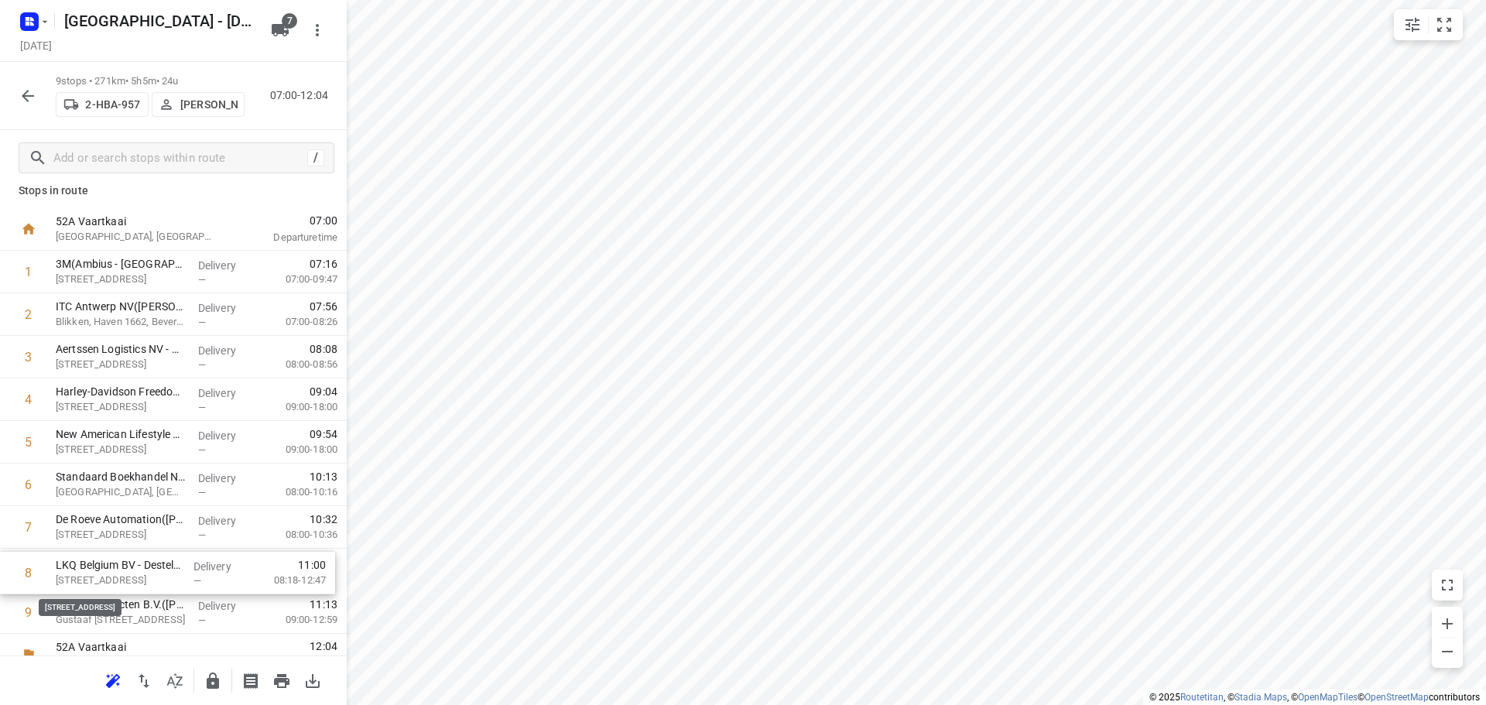
scroll to position [15, 0]
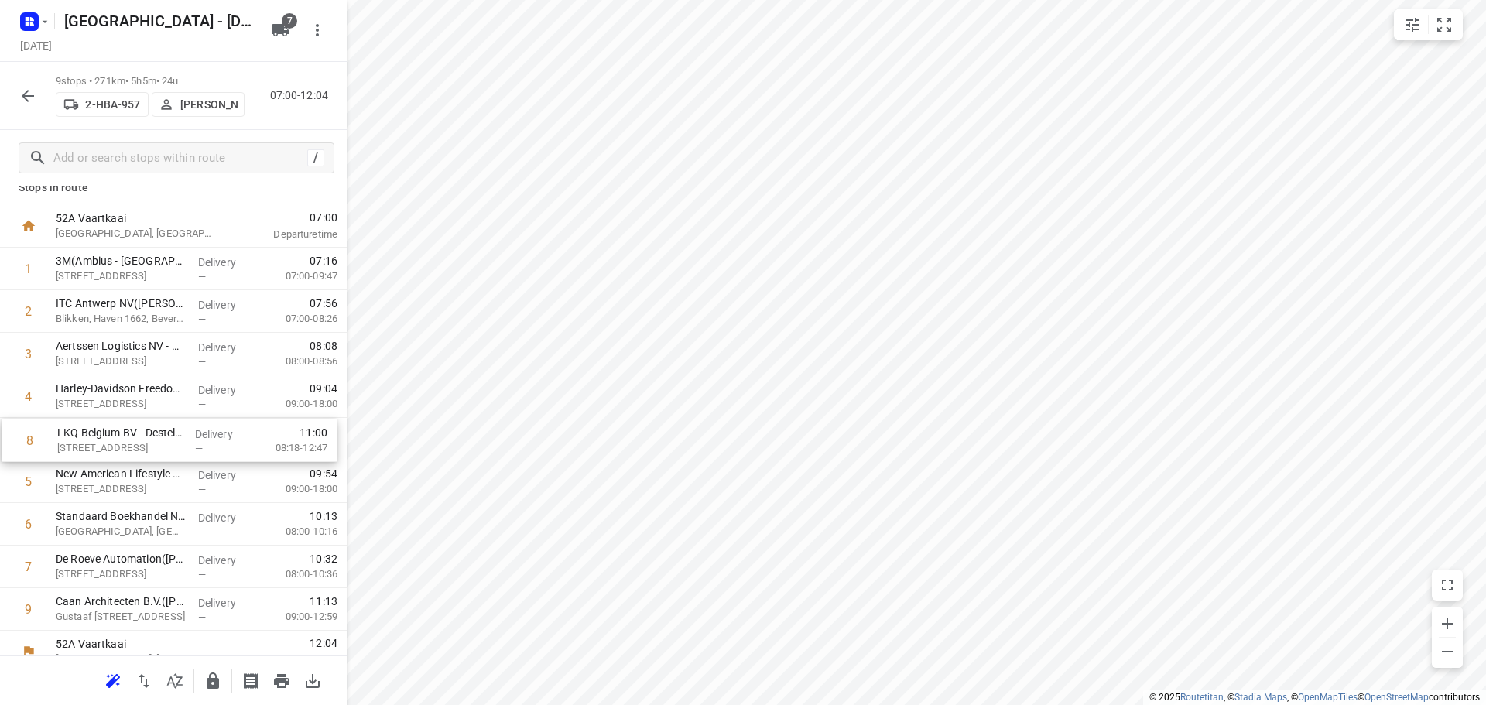
drag, startPoint x: 138, startPoint y: 580, endPoint x: 139, endPoint y: 442, distance: 137.8
click at [139, 442] on div "1 3M(Ambius - België) Canadastraat 11, Antwerpen Delivery — 07:16 07:00-09:47 2…" at bounding box center [173, 439] width 347 height 383
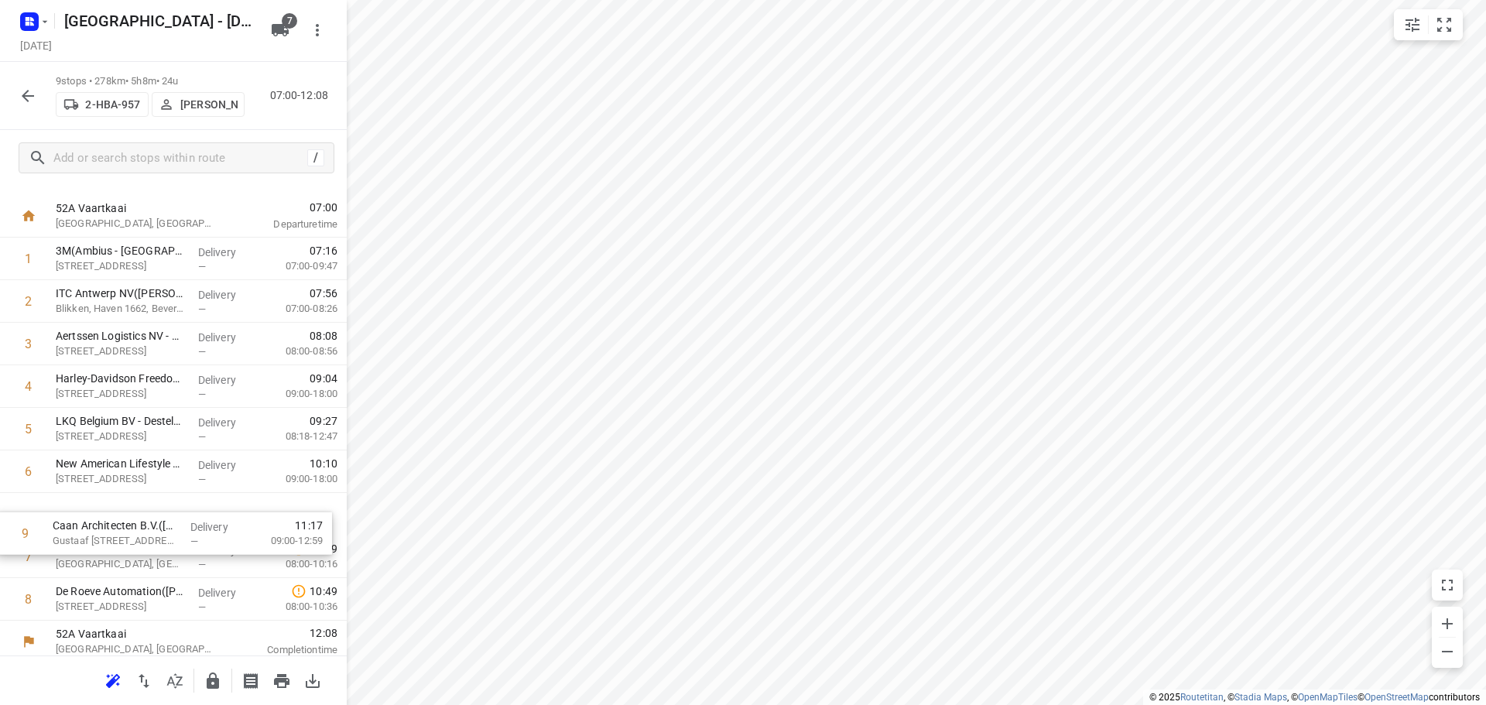
scroll to position [27, 0]
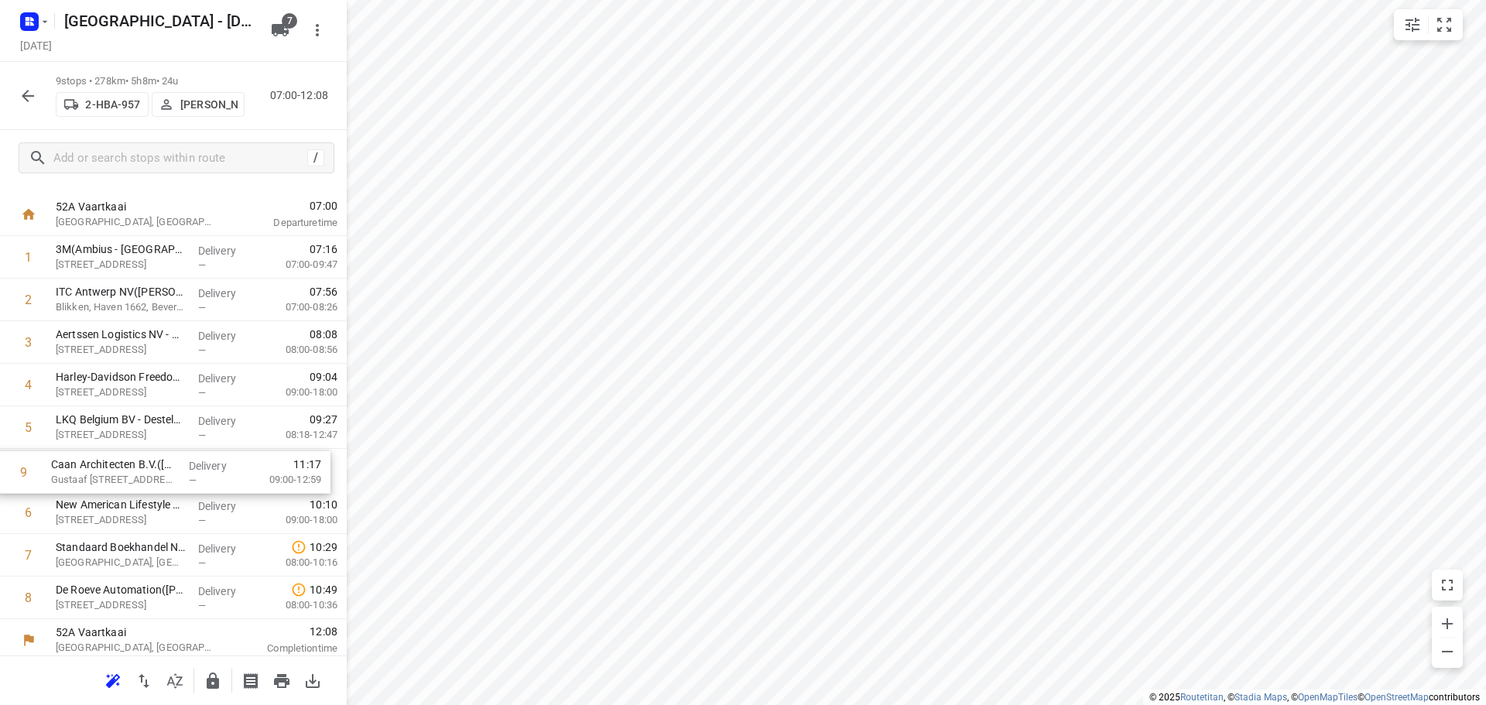
drag, startPoint x: 139, startPoint y: 591, endPoint x: 135, endPoint y: 467, distance: 123.9
click at [135, 467] on div "1 3M(Ambius - België) Canadastraat 11, Antwerpen Delivery — 07:16 07:00-09:47 2…" at bounding box center [173, 427] width 347 height 383
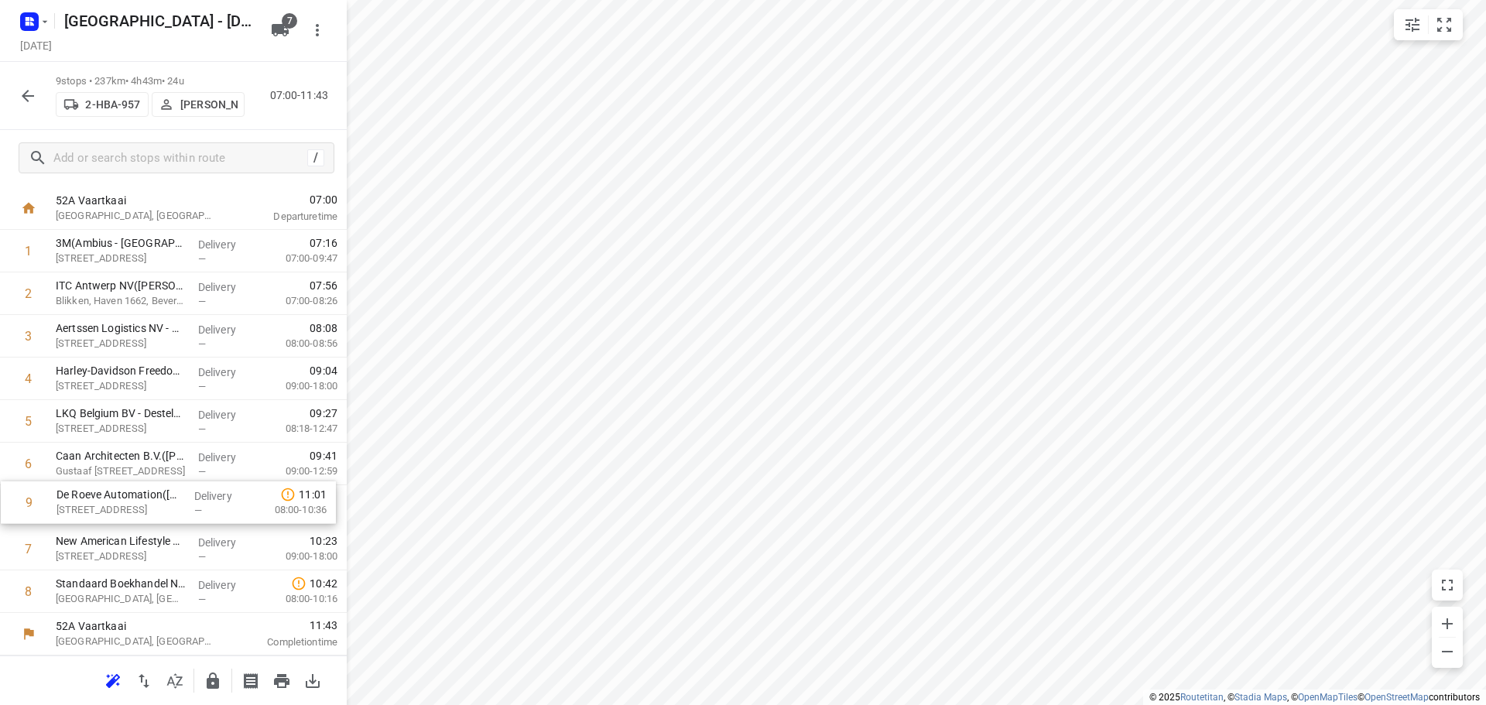
drag, startPoint x: 124, startPoint y: 600, endPoint x: 128, endPoint y: 500, distance: 99.9
click at [128, 500] on div "1 3M(Ambius - België) Canadastraat 11, Antwerpen Delivery — 07:16 07:00-09:47 2…" at bounding box center [173, 421] width 347 height 383
drag, startPoint x: 117, startPoint y: 595, endPoint x: 116, endPoint y: 551, distance: 44.1
click at [116, 551] on div "1 3M(Ambius - België) Canadastraat 11, Antwerpen Delivery — 07:16 07:00-09:47 2…" at bounding box center [173, 421] width 347 height 383
click at [25, 98] on icon "button" at bounding box center [28, 96] width 12 height 12
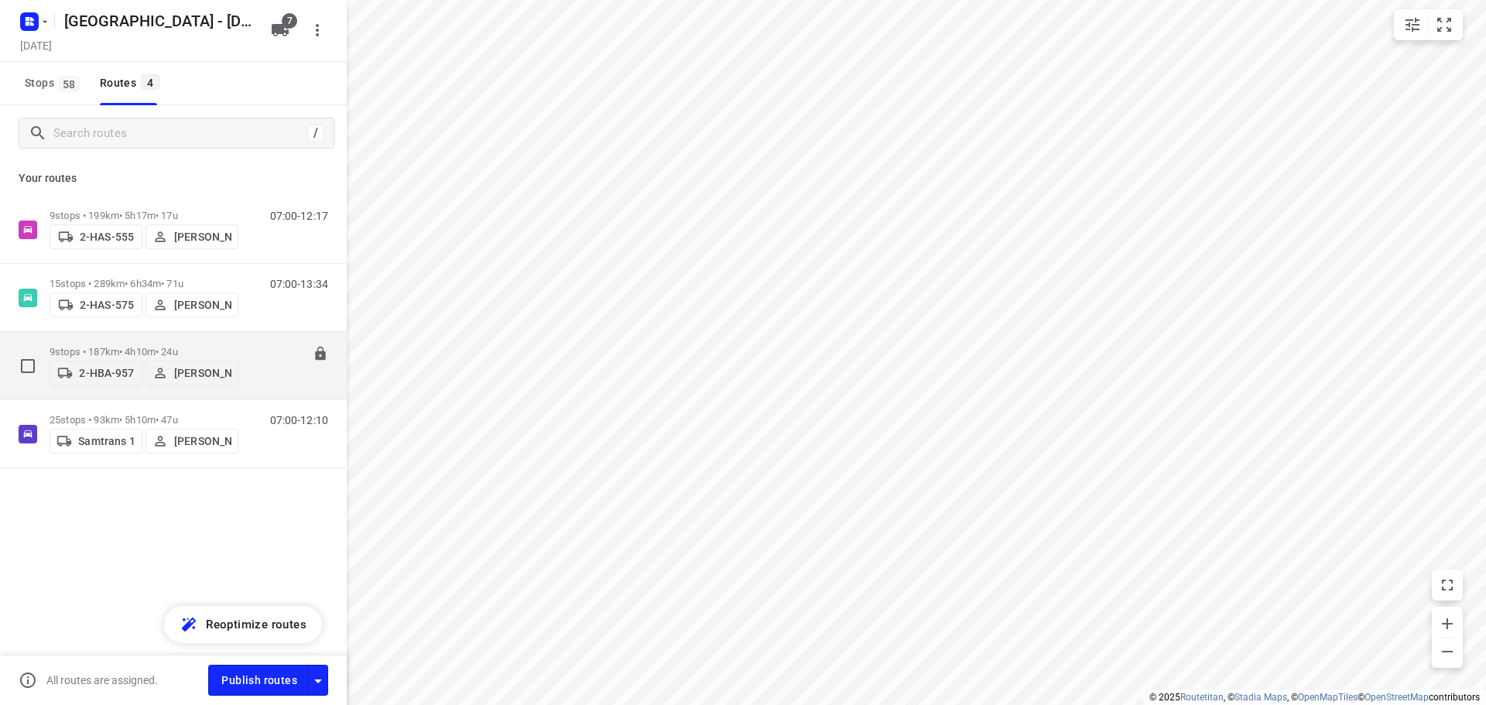
click at [134, 346] on p "9 stops • 187km • 4h10m • 24u" at bounding box center [144, 352] width 189 height 12
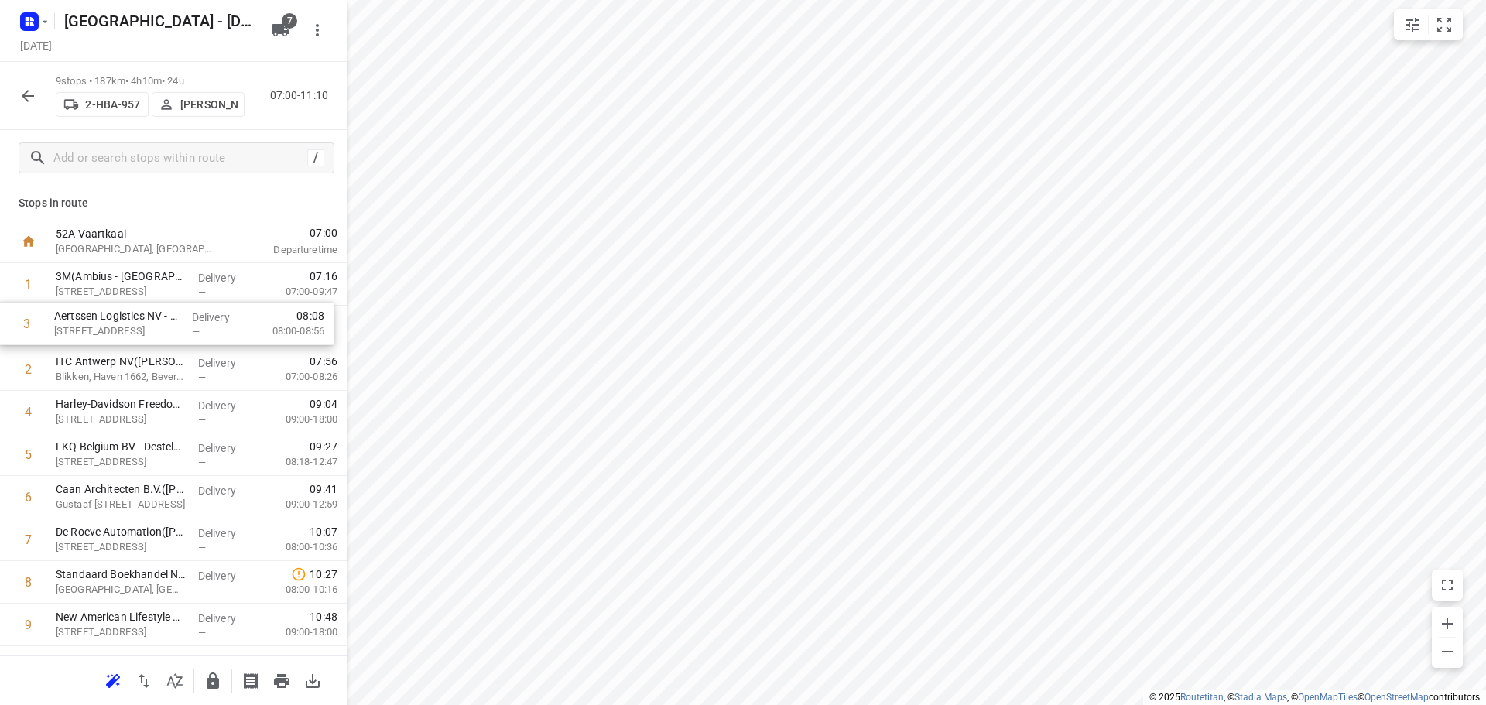
drag, startPoint x: 104, startPoint y: 375, endPoint x: 104, endPoint y: 323, distance: 51.9
click at [104, 323] on div "1 3M(Ambius - België) Canadastraat 11, Antwerpen Delivery — 07:16 07:00-09:47 2…" at bounding box center [173, 454] width 347 height 383
drag, startPoint x: 121, startPoint y: 369, endPoint x: 115, endPoint y: 329, distance: 40.6
click at [115, 329] on div "1 3M(Ambius - België) Canadastraat 11, Antwerpen Delivery — 07:16 07:00-09:47 2…" at bounding box center [173, 454] width 347 height 383
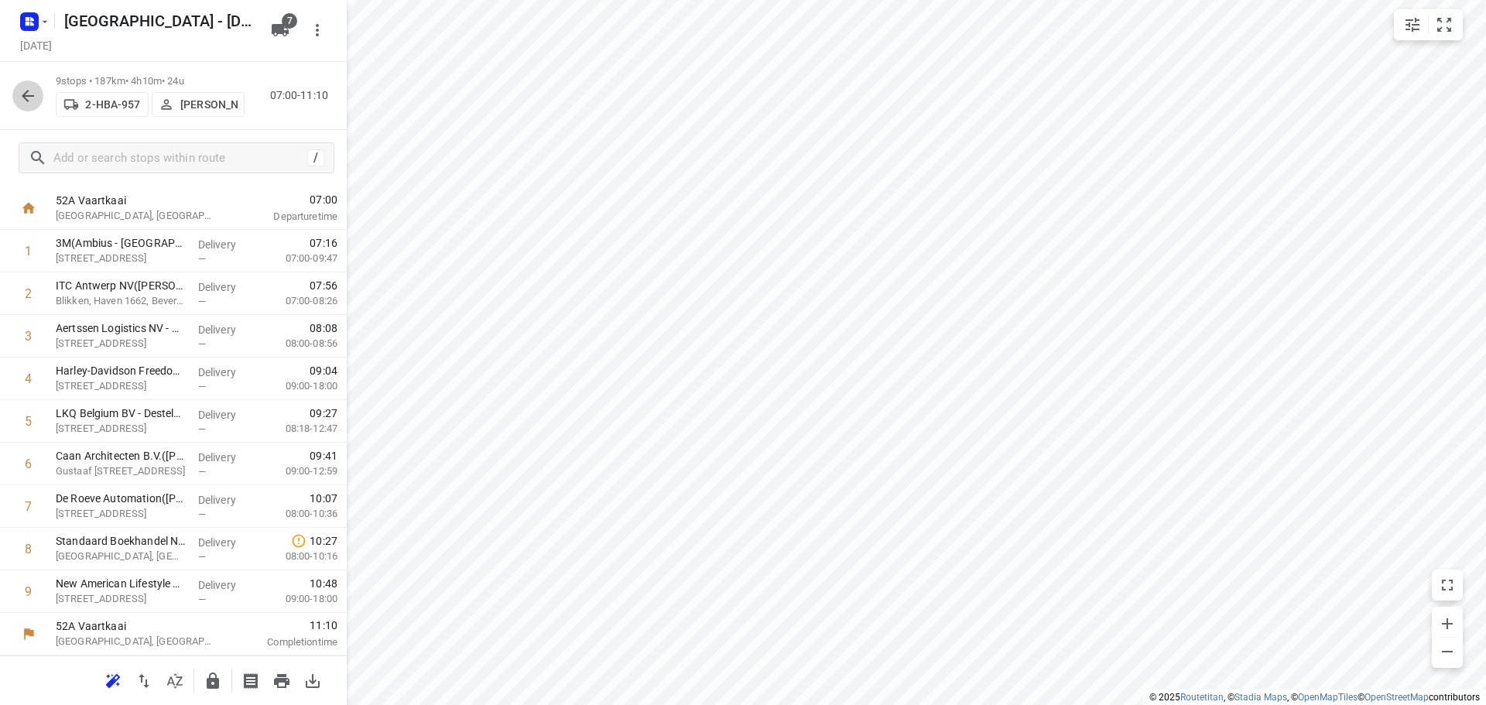
click at [22, 91] on icon "button" at bounding box center [28, 96] width 19 height 19
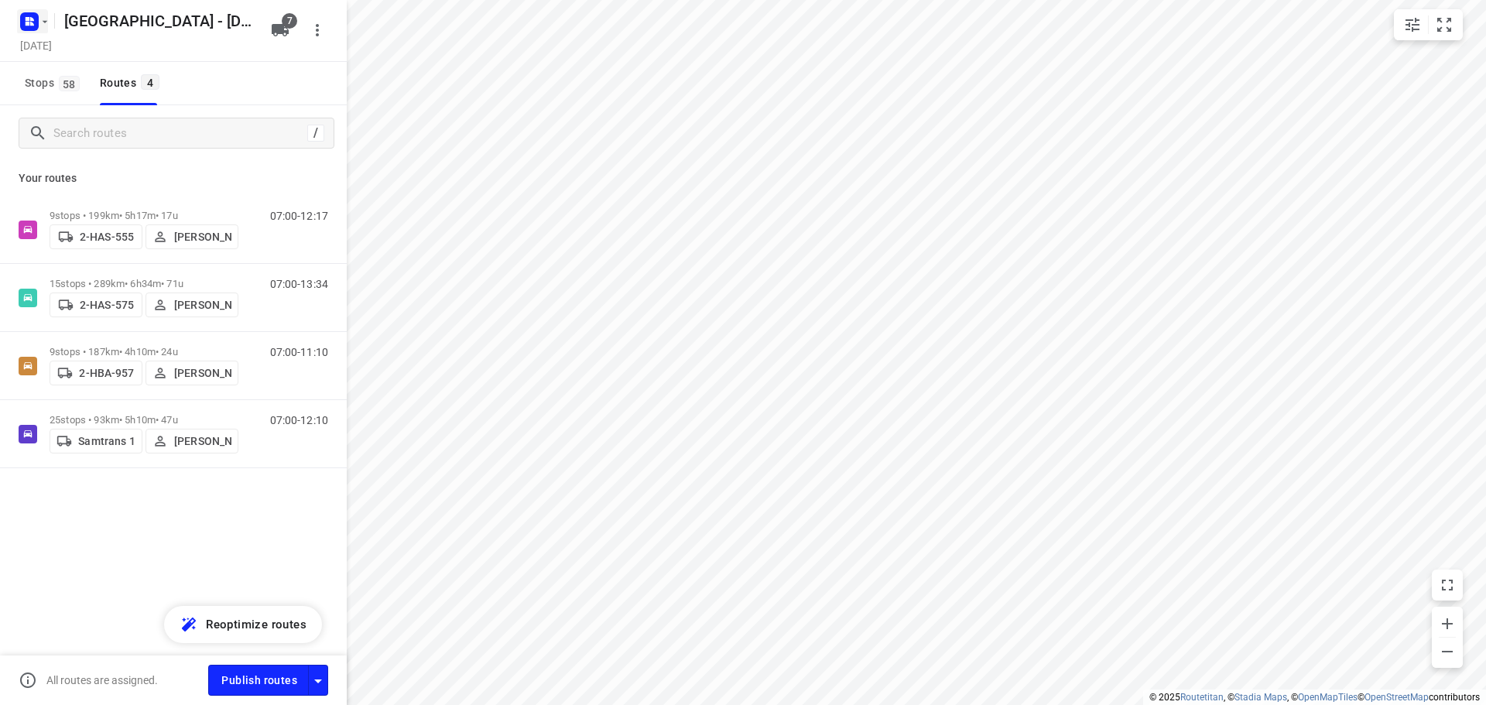
click at [28, 21] on rect "button" at bounding box center [29, 21] width 19 height 19
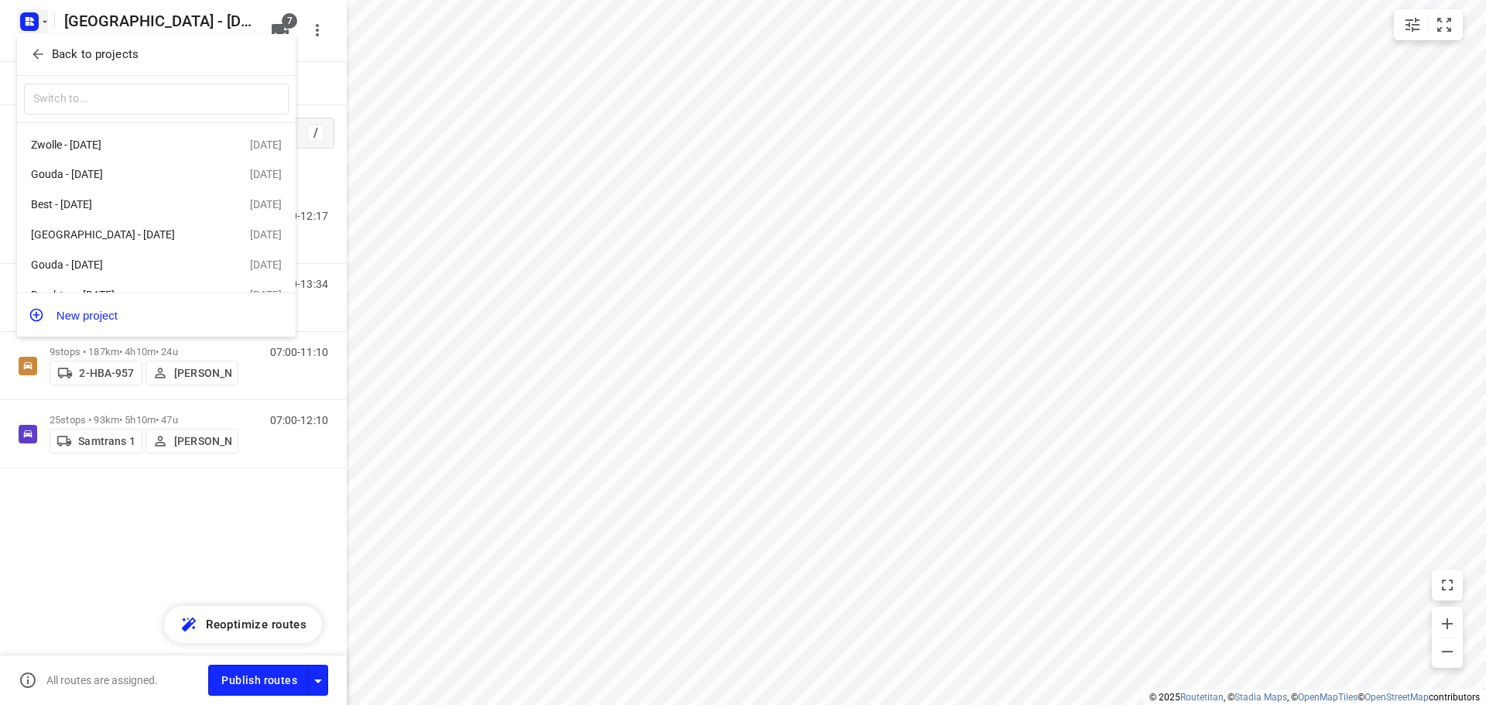
click at [34, 52] on icon "button" at bounding box center [37, 53] width 15 height 15
